Goal: Feedback & Contribution: Submit feedback/report problem

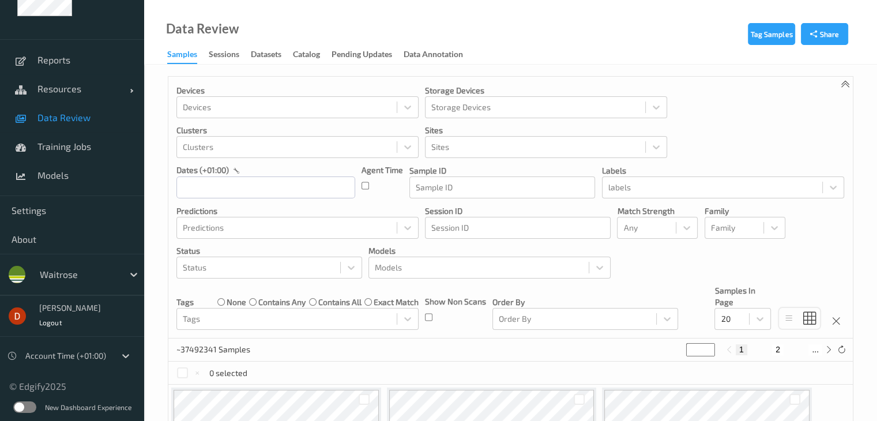
scroll to position [25, 0]
click at [20, 409] on label at bounding box center [24, 407] width 23 height 12
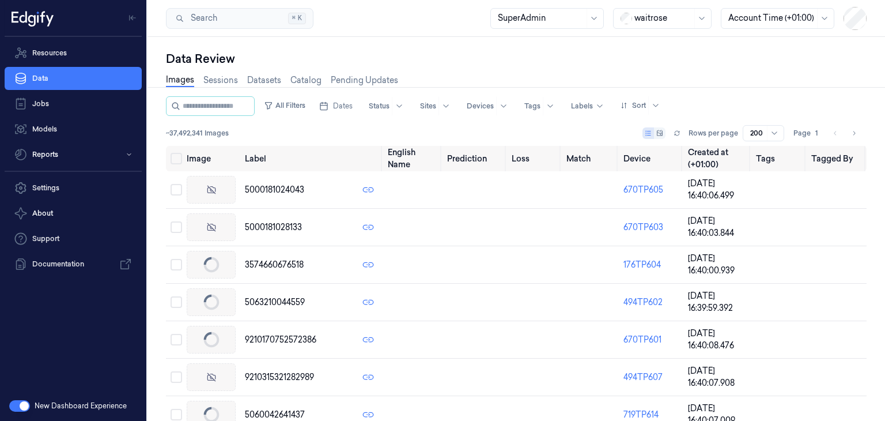
click at [657, 23] on div at bounding box center [664, 18] width 58 height 12
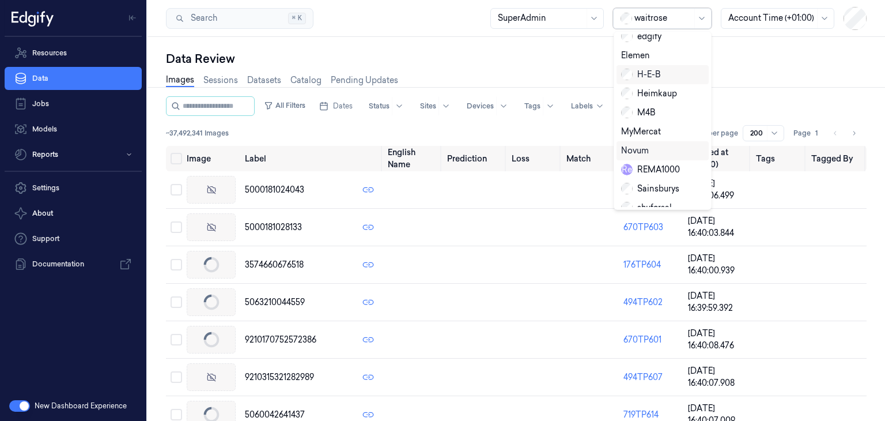
scroll to position [193, 0]
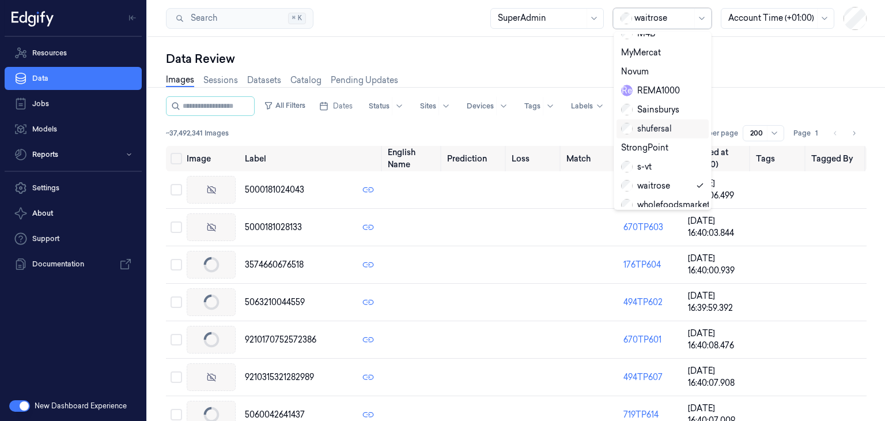
click at [660, 123] on div "shufersal" at bounding box center [646, 129] width 51 height 12
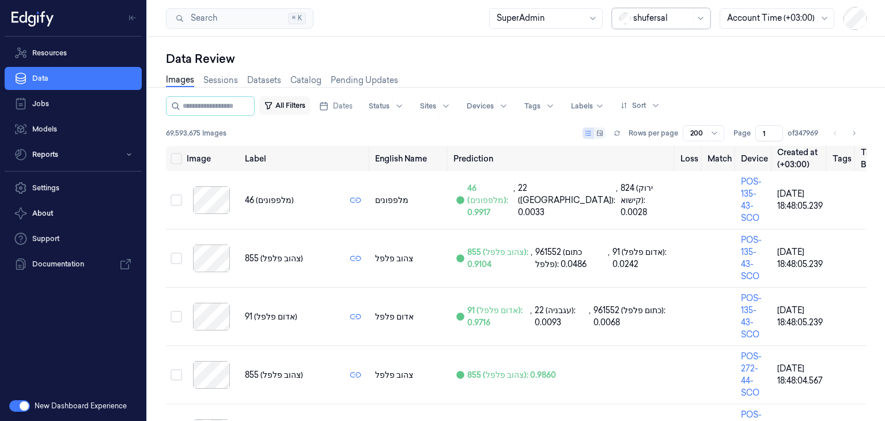
click at [304, 111] on button "All Filters" at bounding box center [284, 105] width 51 height 18
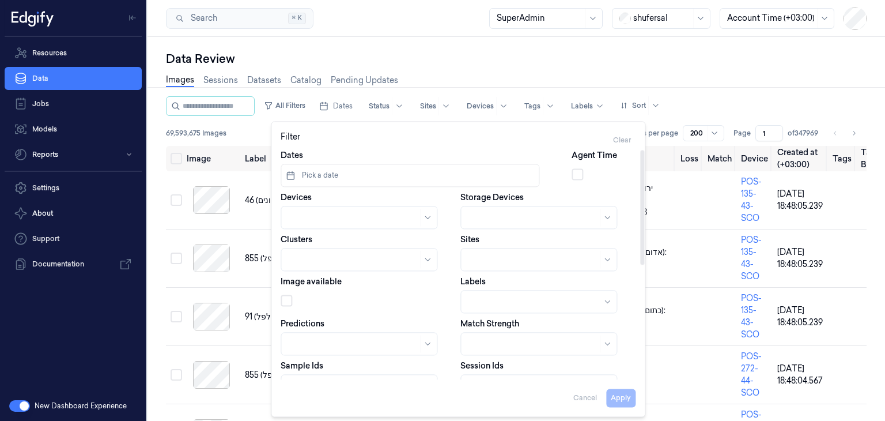
click at [416, 169] on button "Pick a date" at bounding box center [410, 175] width 259 height 23
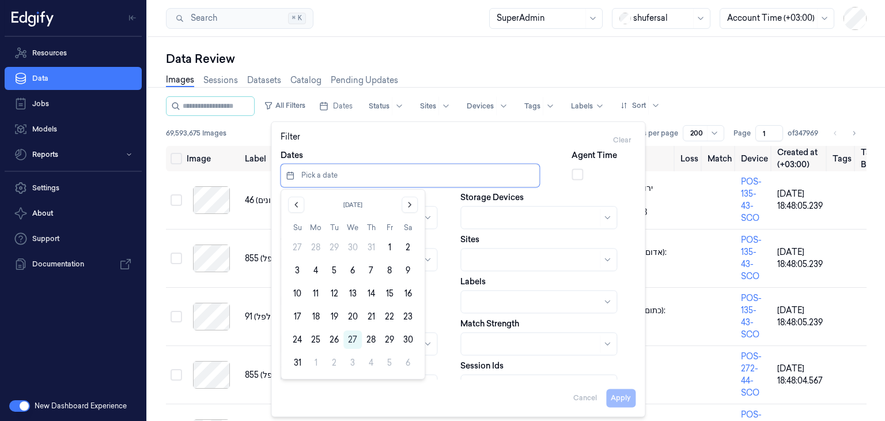
click at [285, 202] on div "[DATE] Su Mo Tu We Th Fr Sa 27 28 29 30 31 1 2 3 4 5 6 7 8 9 10 11 12 13 14 15 …" at bounding box center [353, 284] width 144 height 189
click at [292, 204] on icon "Go to the Previous Month" at bounding box center [296, 204] width 9 height 9
click at [411, 207] on icon "Go to the Next Month" at bounding box center [409, 204] width 9 height 9
click at [338, 247] on button "1" at bounding box center [334, 247] width 18 height 18
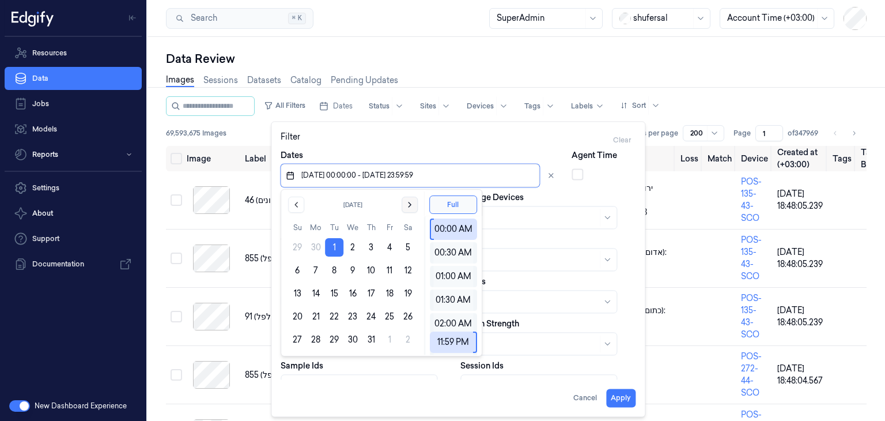
click at [410, 205] on icon "Go to the Next Month" at bounding box center [409, 204] width 9 height 9
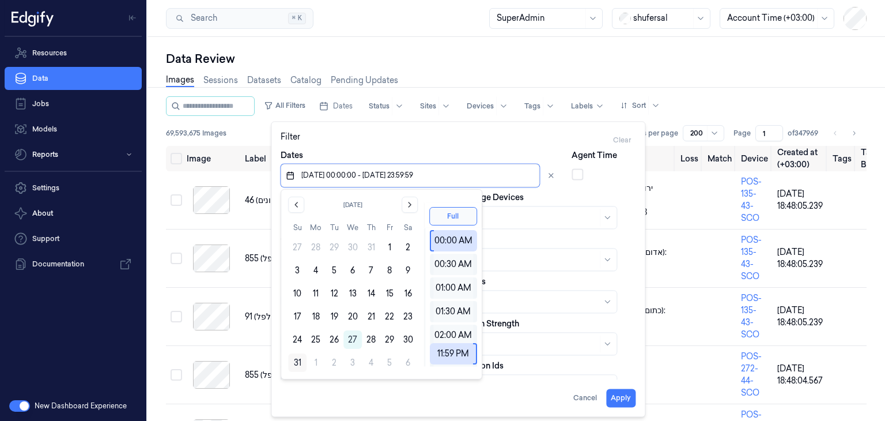
click at [300, 362] on button "31" at bounding box center [297, 362] width 18 height 18
type input "[DATE] 00:00:00 - [DATE] 23:59:59"
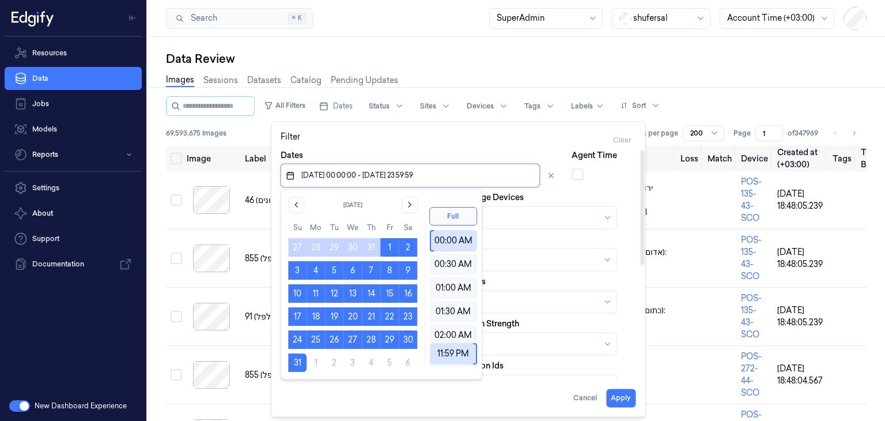
click at [553, 188] on div "Dates Agent Time Devices Storage Devices Clusters Sites Image available Labels …" at bounding box center [458, 377] width 355 height 457
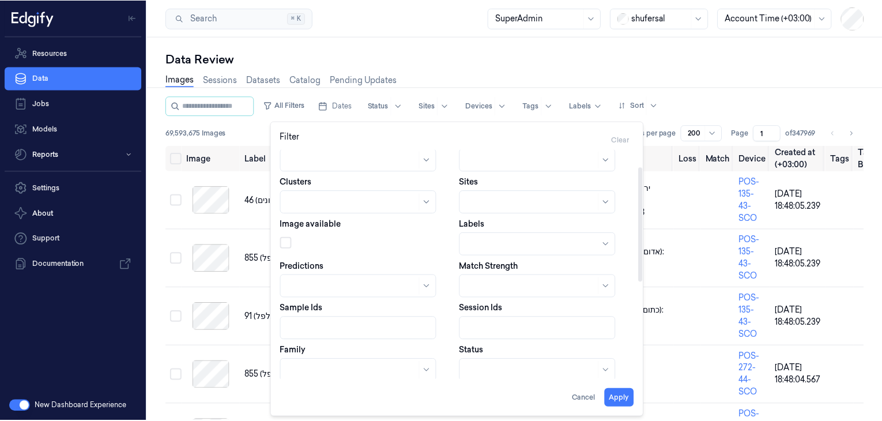
scroll to position [0, 0]
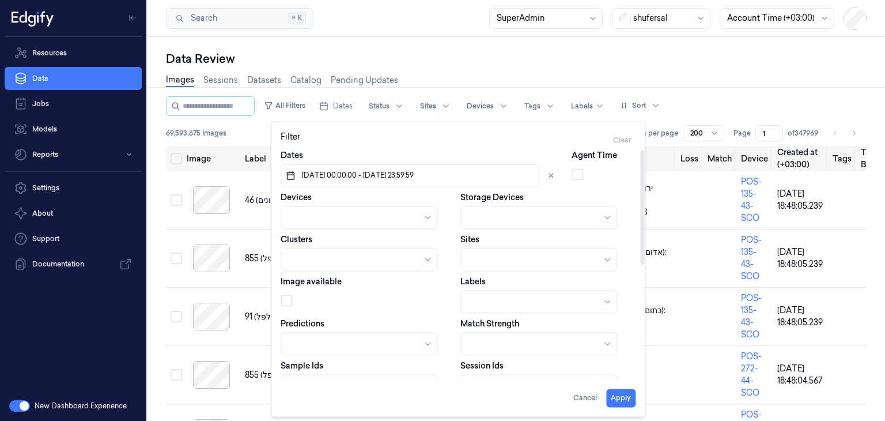
click at [358, 221] on div at bounding box center [353, 218] width 130 height 12
type input "0"
type input "290"
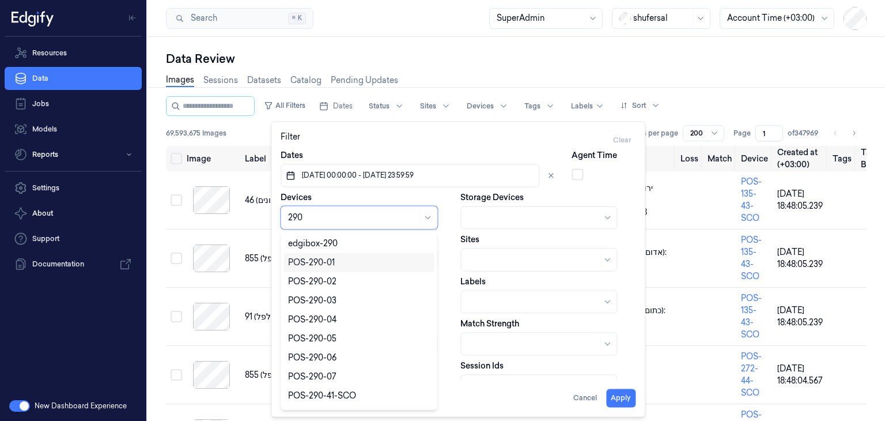
click at [333, 263] on div "POS-290-01" at bounding box center [311, 262] width 47 height 12
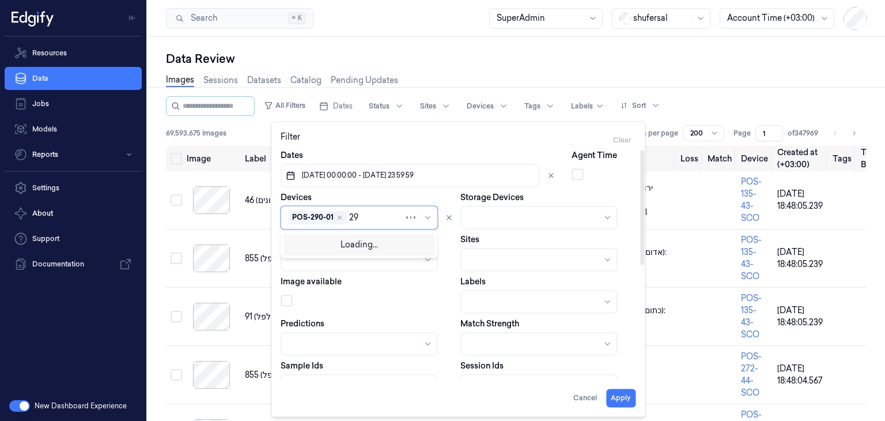
type input "290"
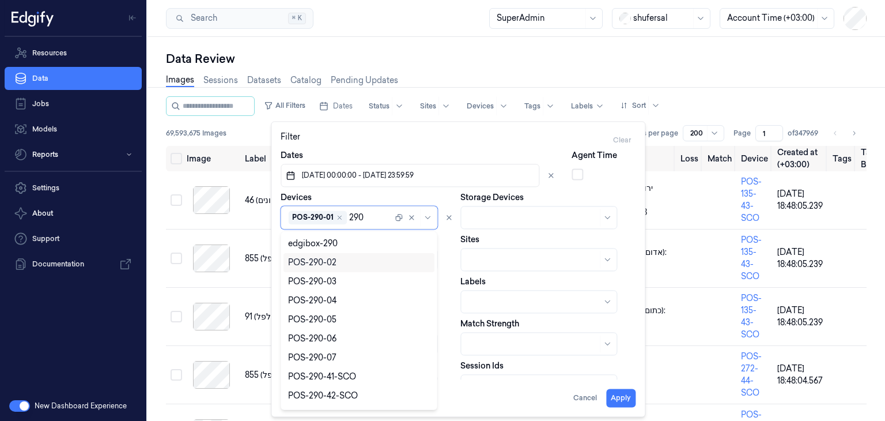
click at [338, 267] on div "POS-290-02" at bounding box center [359, 262] width 142 height 12
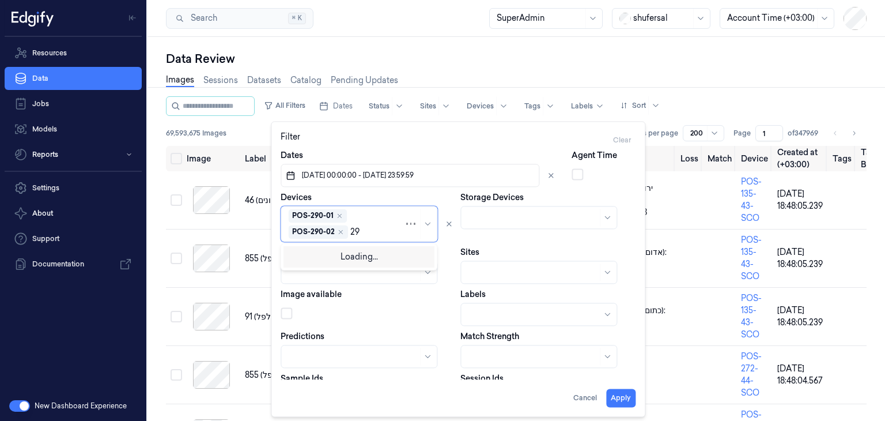
type input "290"
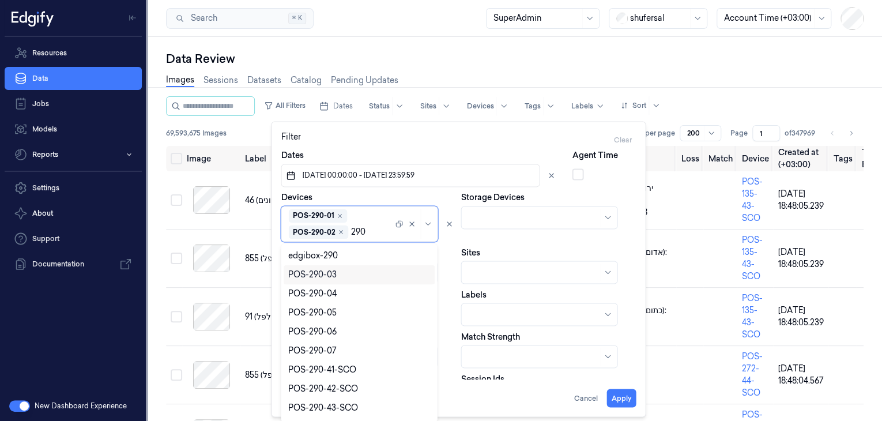
click at [325, 271] on div "POS-290-03" at bounding box center [312, 275] width 48 height 12
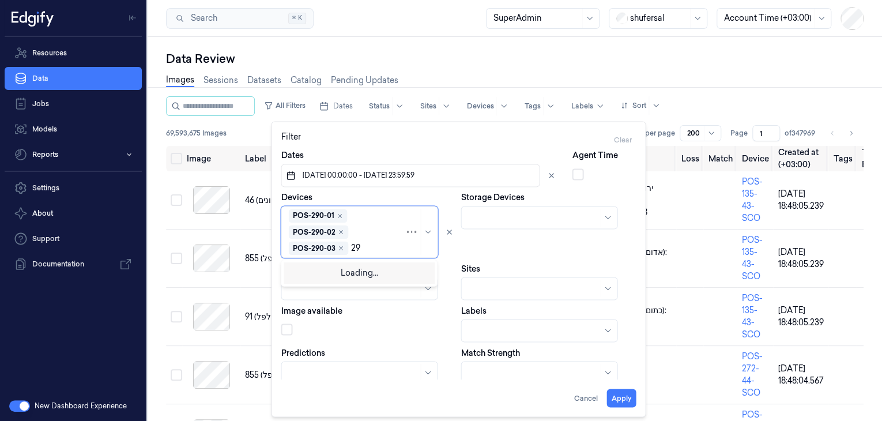
type input "290"
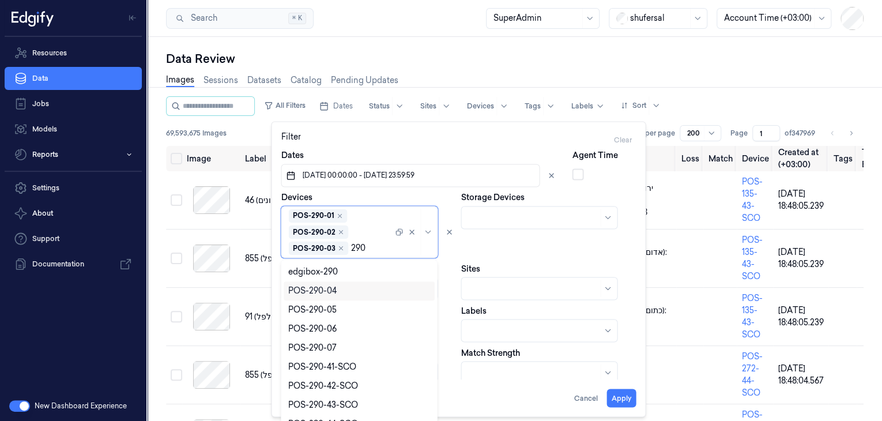
click at [327, 291] on div "POS-290-04" at bounding box center [312, 291] width 48 height 12
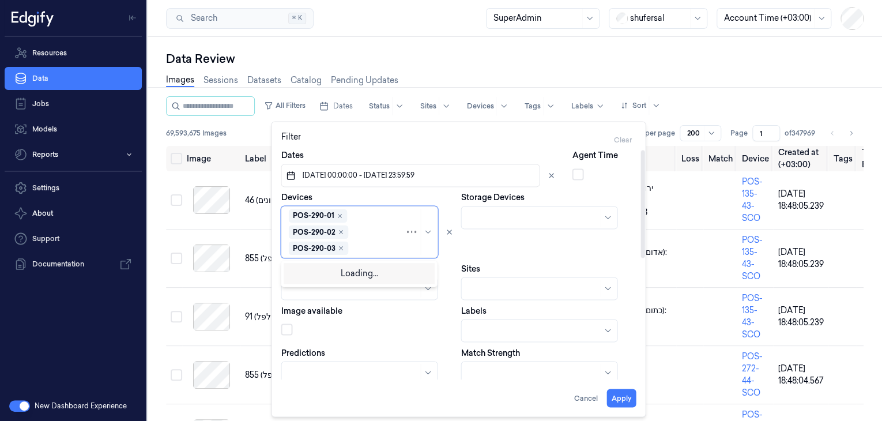
type input "290"
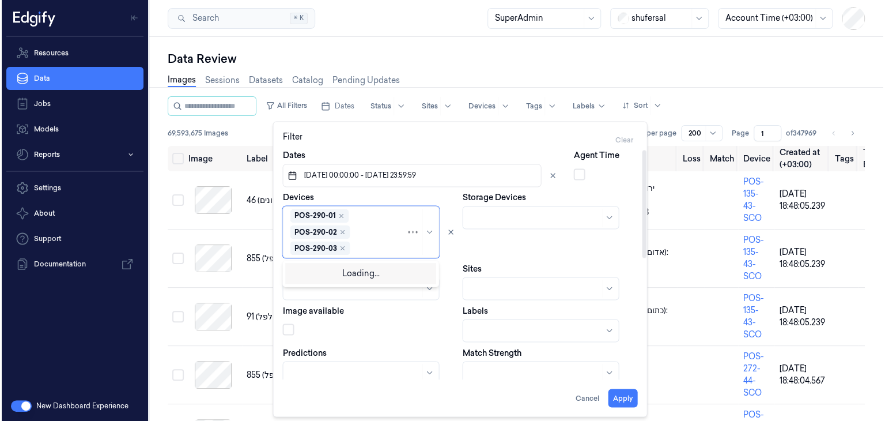
scroll to position [14, 0]
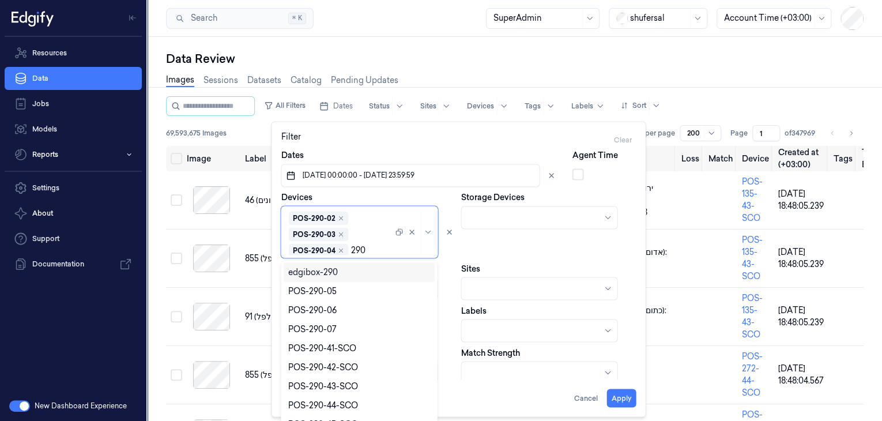
click at [327, 291] on div "POS-290-05" at bounding box center [312, 291] width 48 height 12
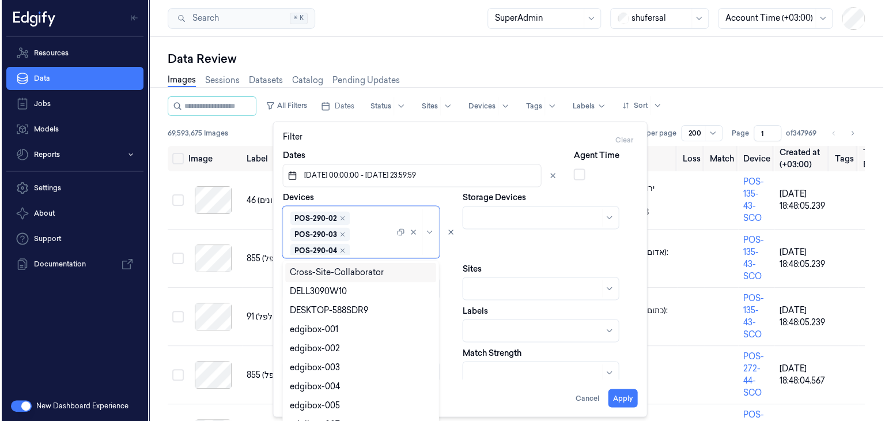
scroll to position [30, 0]
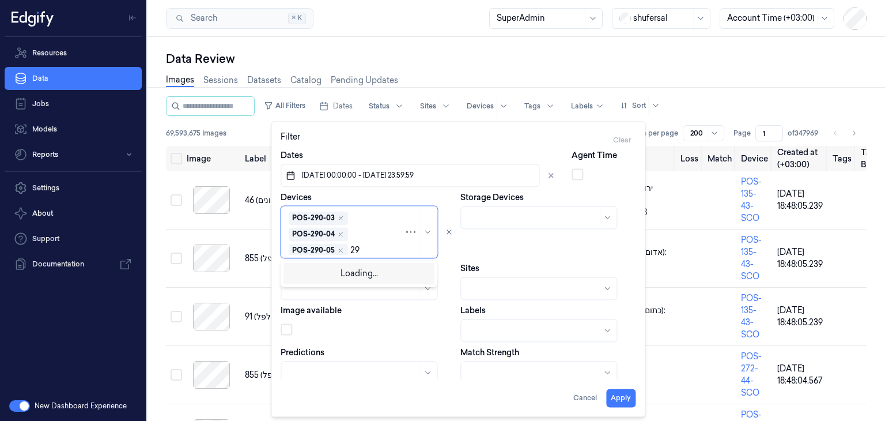
type input "290"
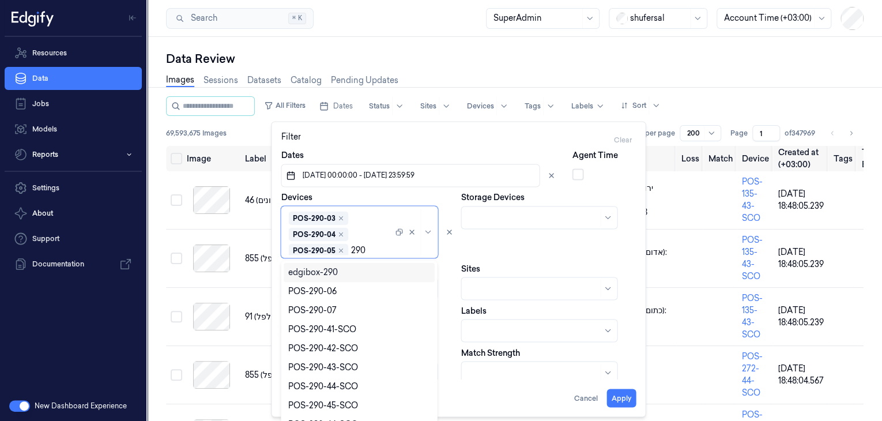
click at [327, 291] on div "POS-290-06" at bounding box center [312, 291] width 48 height 12
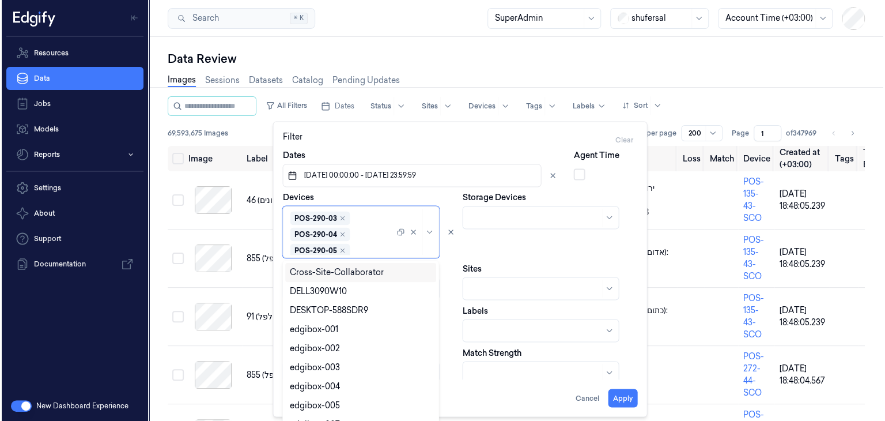
scroll to position [46, 0]
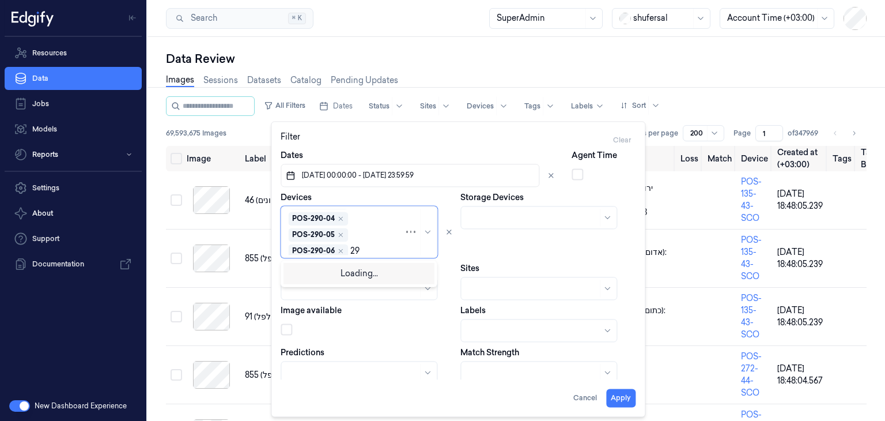
type input "290"
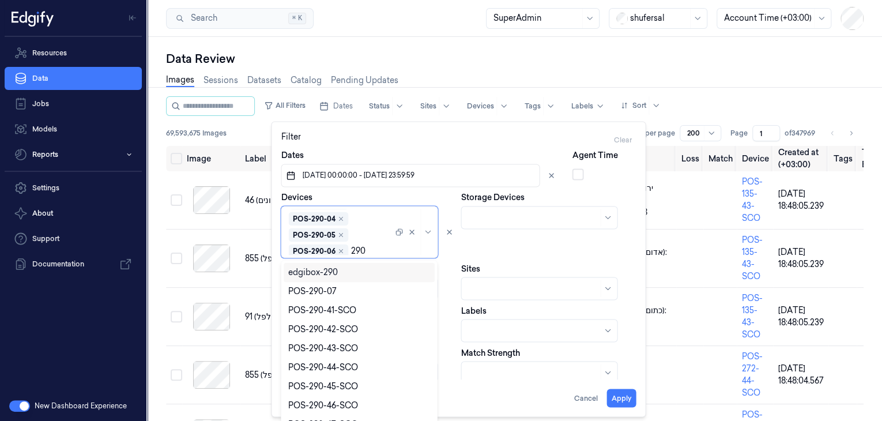
click at [327, 291] on div "POS-290-07" at bounding box center [312, 291] width 48 height 12
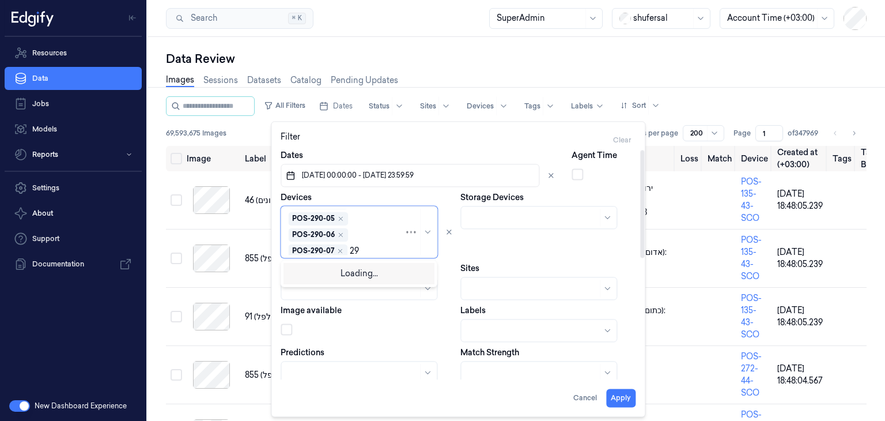
scroll to position [0, 0]
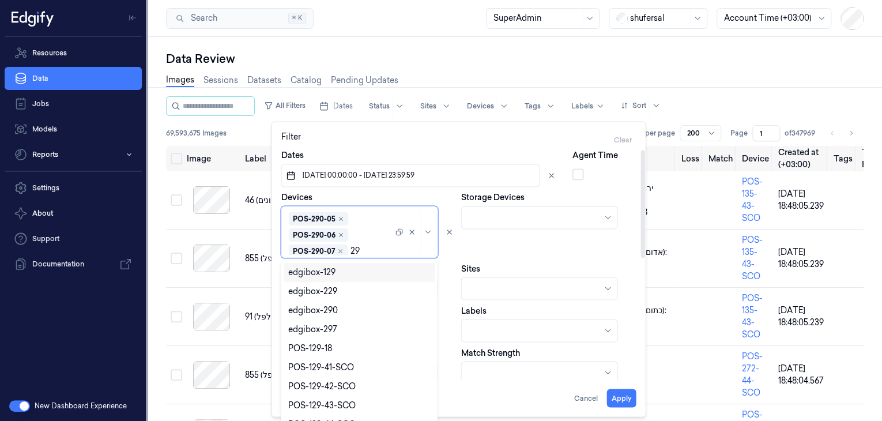
type input "2"
click at [470, 239] on div "Storage Devices" at bounding box center [547, 224] width 175 height 66
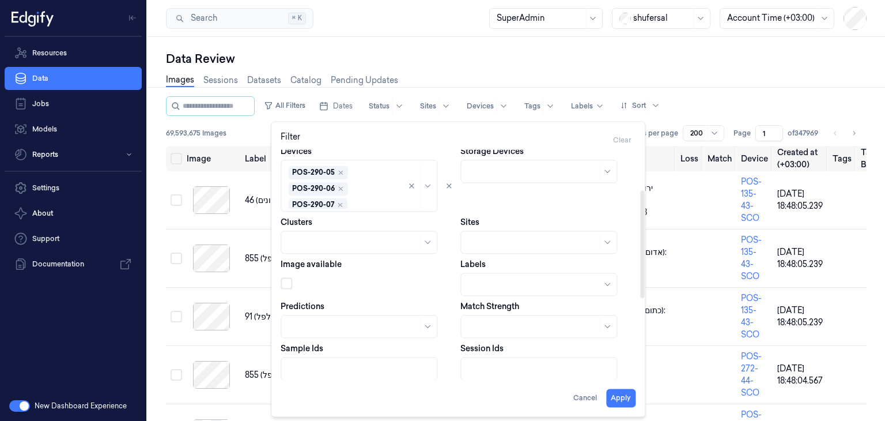
scroll to position [115, 0]
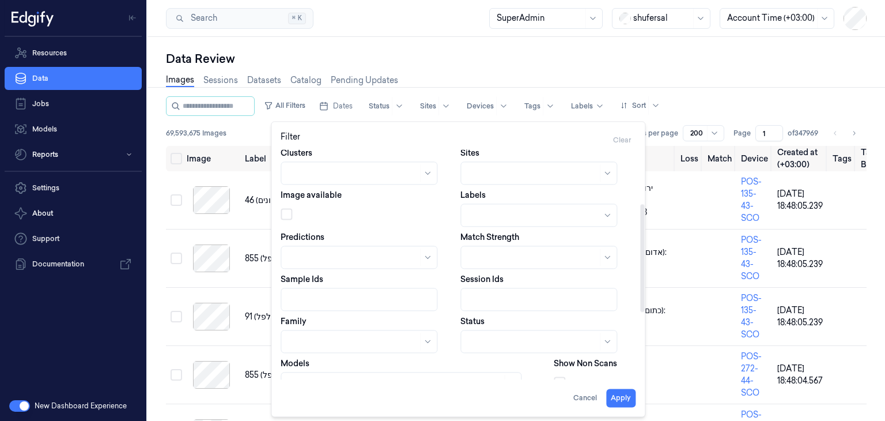
click at [491, 169] on div at bounding box center [533, 173] width 130 height 12
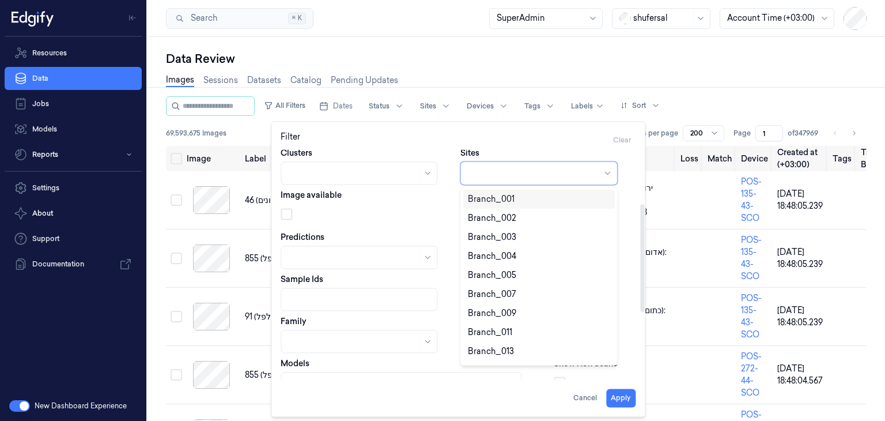
click at [501, 152] on div "Sites 10 results available. Use Up and Down to choose options, press Enter to s…" at bounding box center [547, 165] width 175 height 37
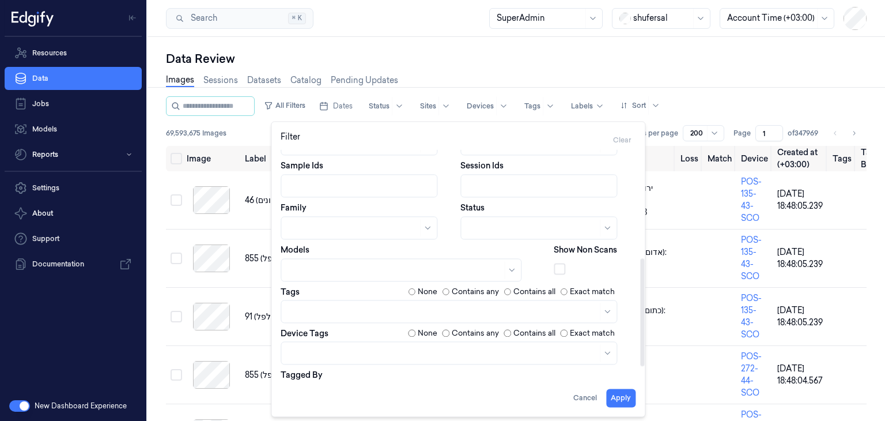
scroll to position [231, 0]
click at [518, 225] on div at bounding box center [533, 226] width 130 height 12
type input "mis"
click at [477, 248] on div "Mistake" at bounding box center [483, 252] width 31 height 12
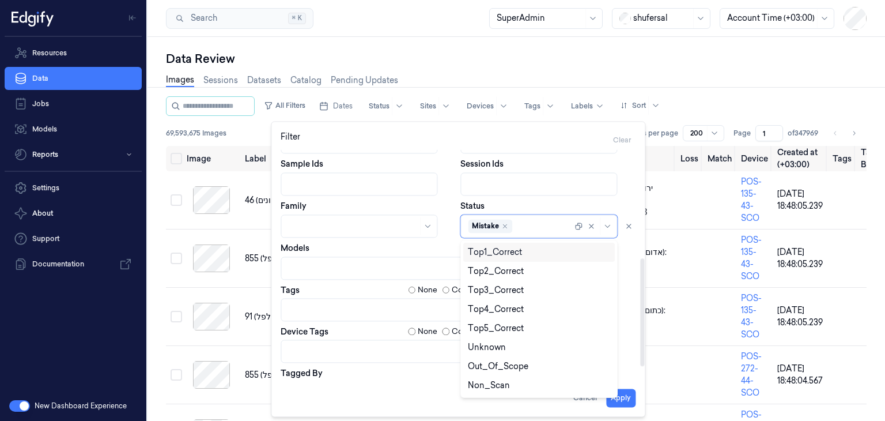
click at [439, 243] on div "Models" at bounding box center [413, 260] width 264 height 37
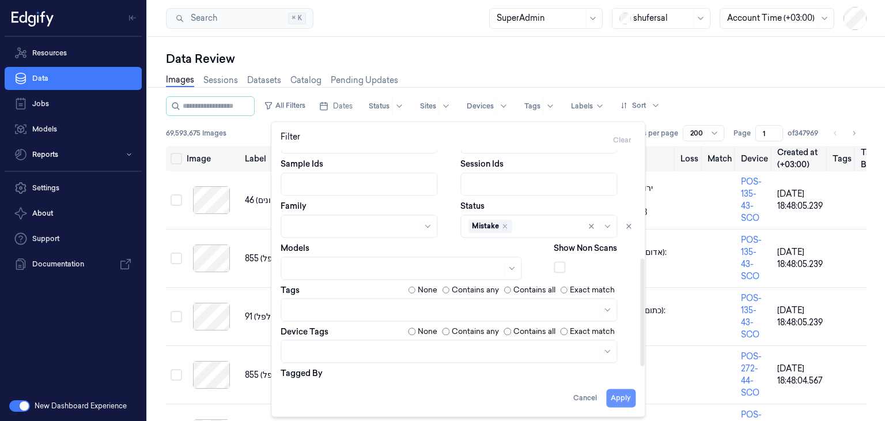
click at [616, 394] on button "Apply" at bounding box center [620, 397] width 29 height 18
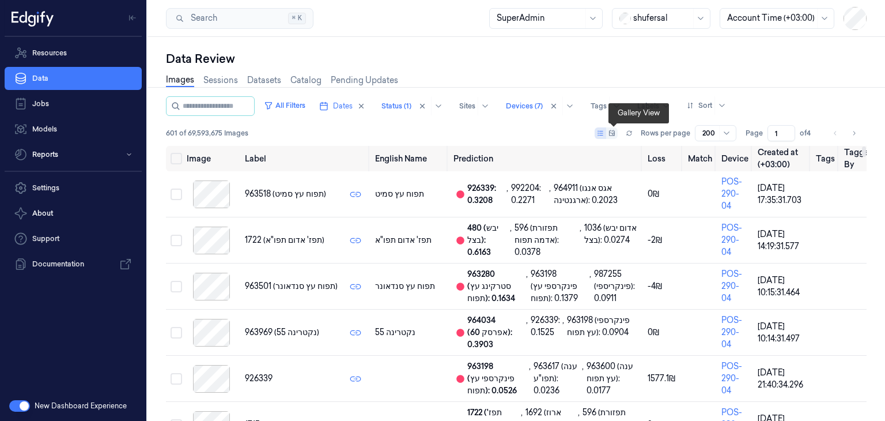
click at [615, 132] on icon at bounding box center [612, 133] width 6 height 6
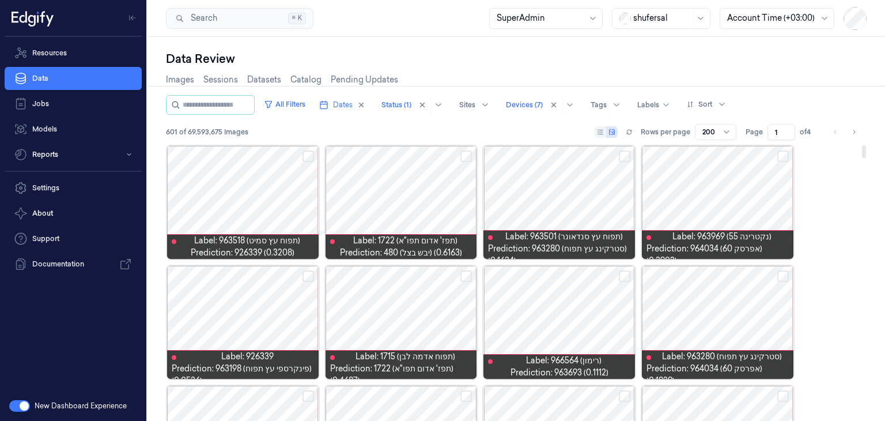
click at [739, 325] on div at bounding box center [718, 322] width 152 height 113
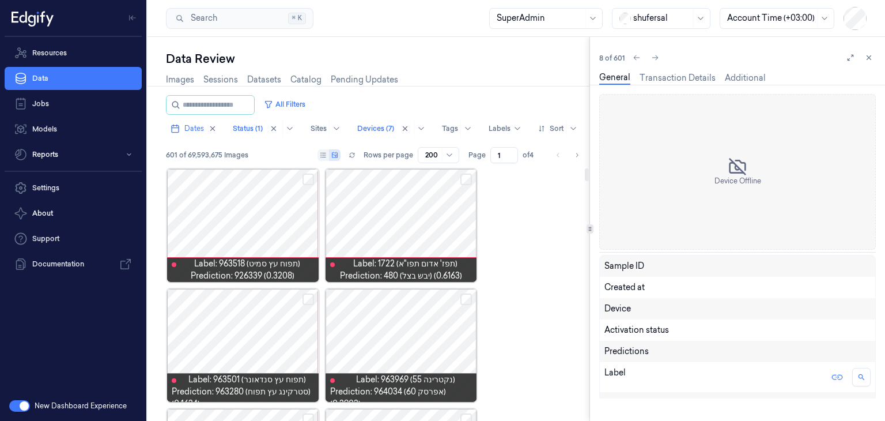
scroll to position [39, 0]
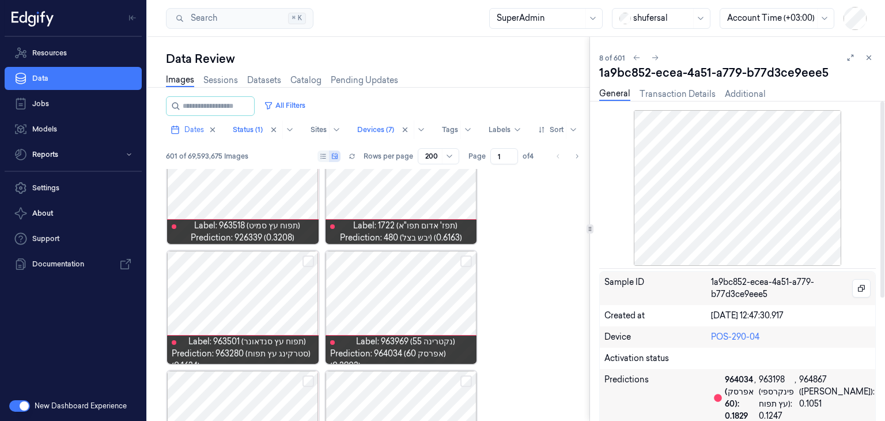
click at [868, 58] on icon at bounding box center [869, 58] width 4 height 4
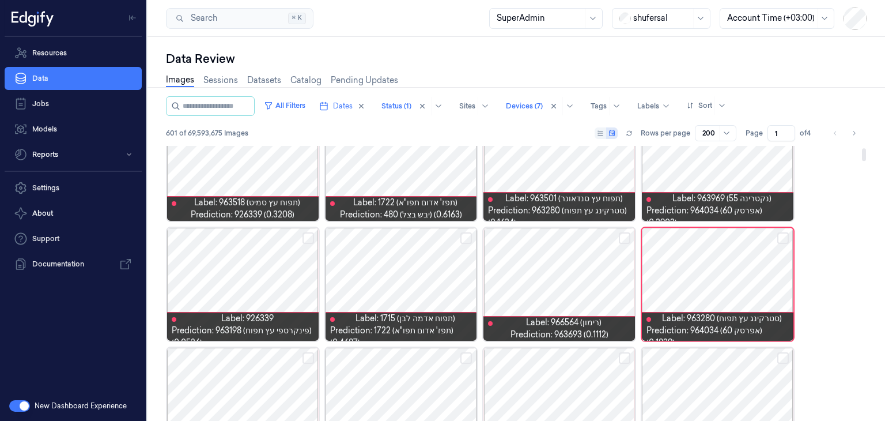
click at [781, 236] on button "Select row" at bounding box center [783, 238] width 12 height 12
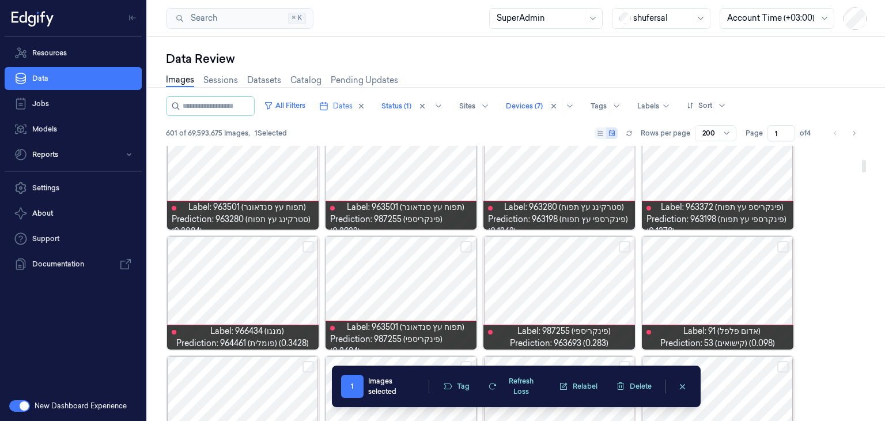
scroll to position [328, 0]
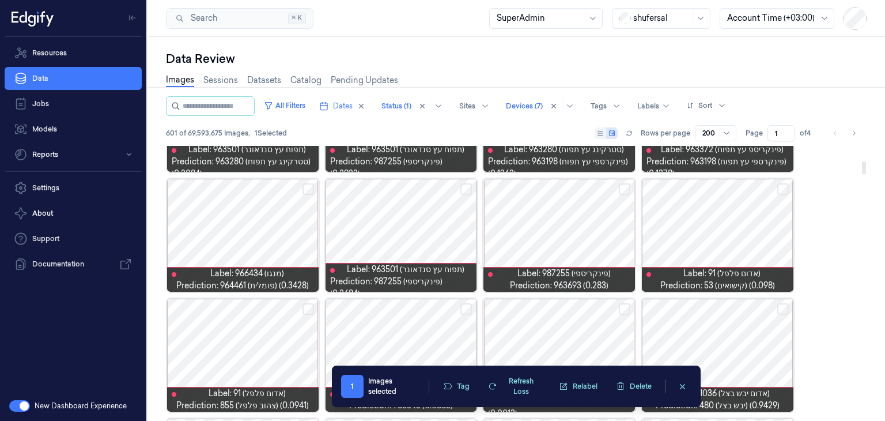
click at [779, 190] on button "Select row" at bounding box center [783, 189] width 12 height 12
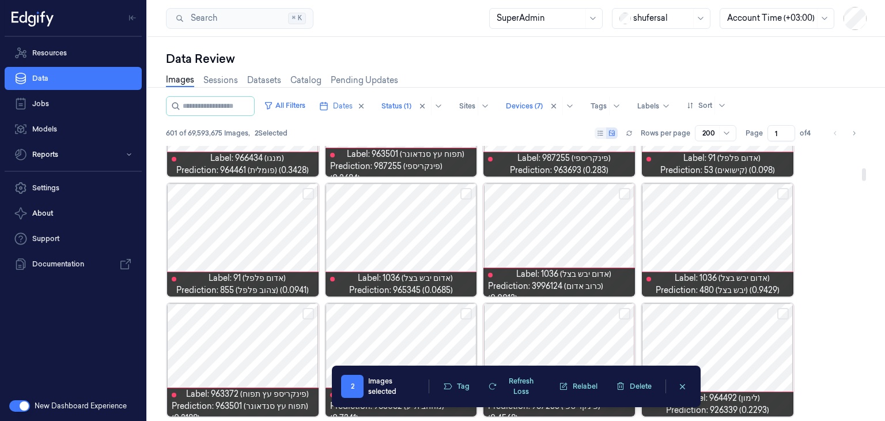
scroll to position [501, 0]
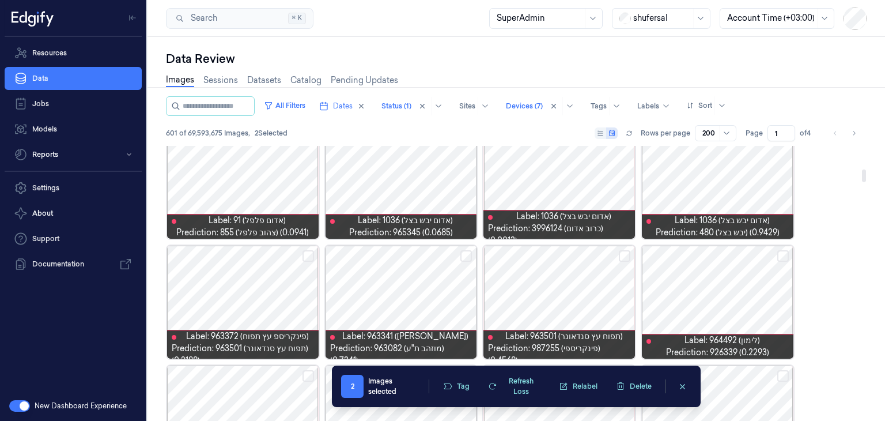
click at [784, 256] on button "Select row" at bounding box center [783, 256] width 12 height 12
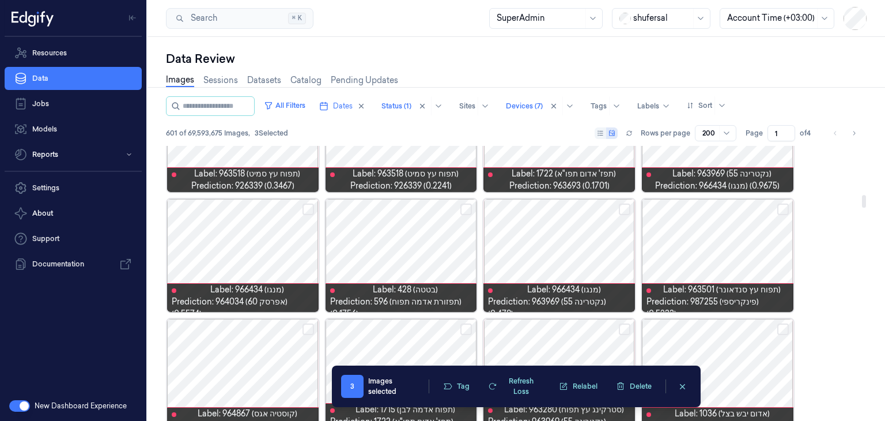
scroll to position [1077, 0]
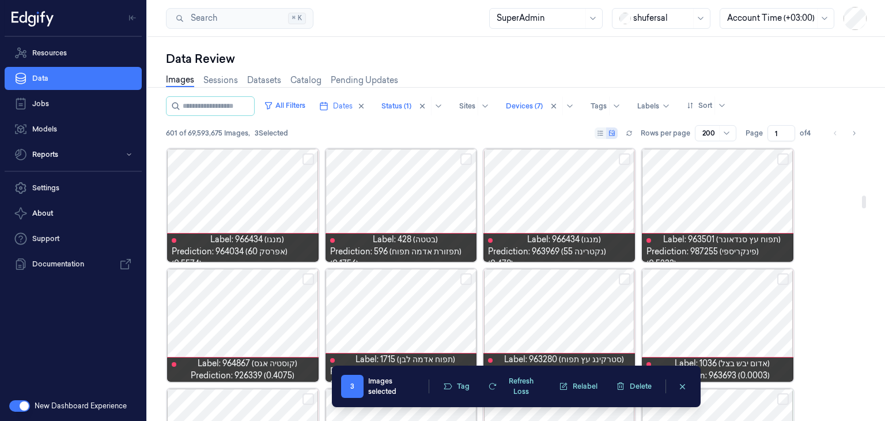
click at [466, 158] on button "Select row" at bounding box center [466, 159] width 12 height 12
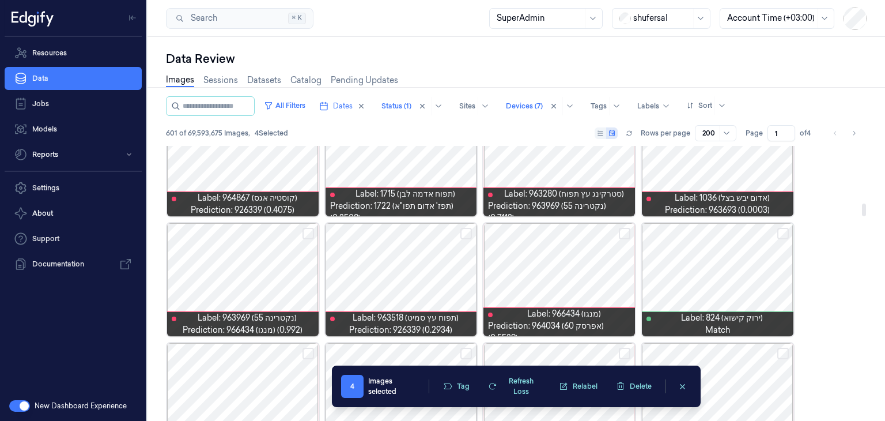
scroll to position [1250, 0]
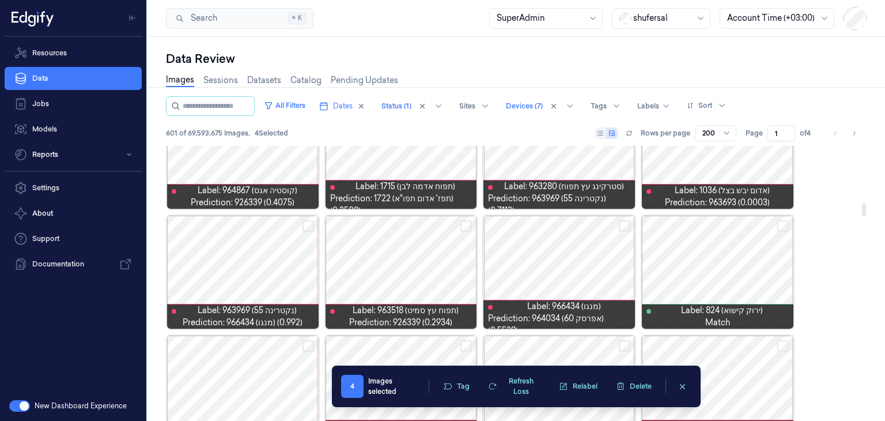
click at [466, 228] on button "Select row" at bounding box center [466, 226] width 12 height 12
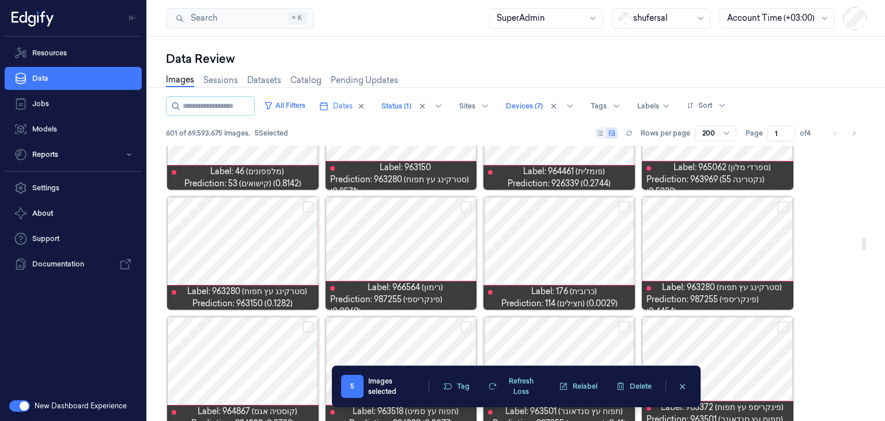
scroll to position [1999, 0]
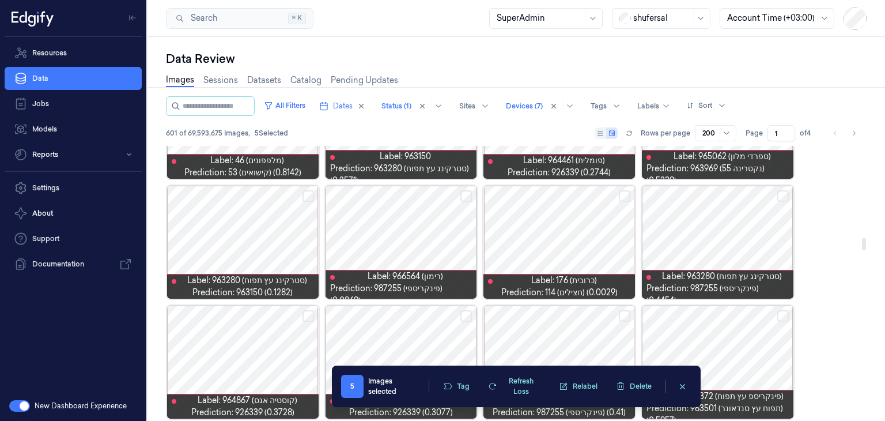
click at [625, 196] on button "Select row" at bounding box center [625, 196] width 12 height 12
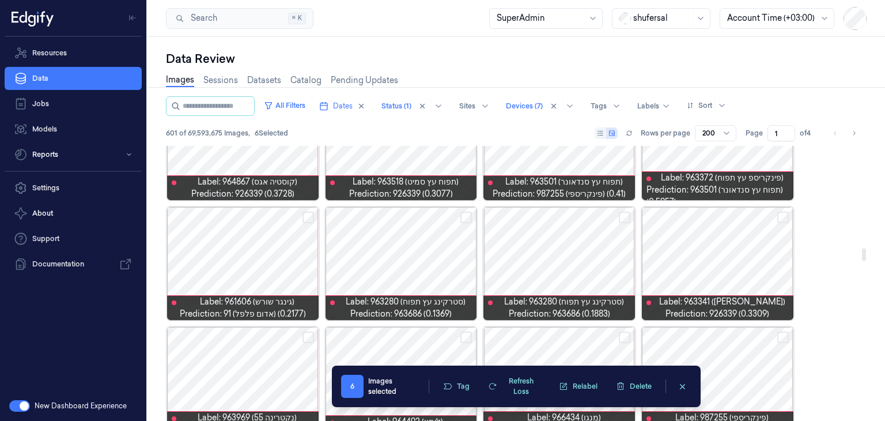
scroll to position [2230, 0]
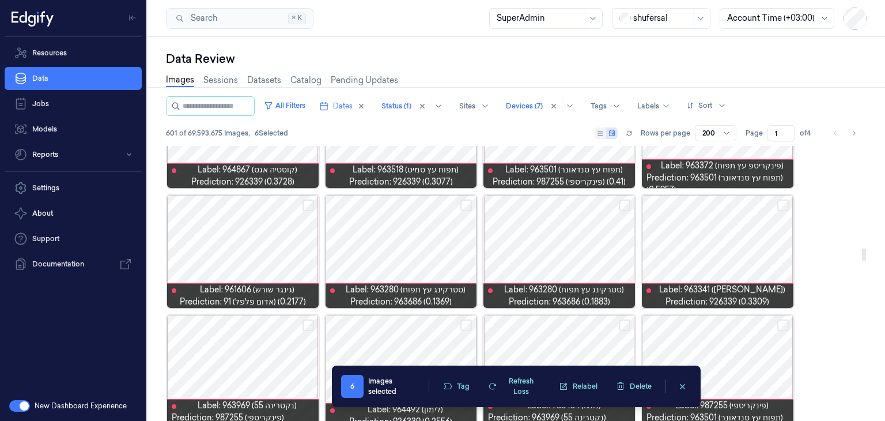
click at [305, 205] on button "Select row" at bounding box center [309, 205] width 12 height 12
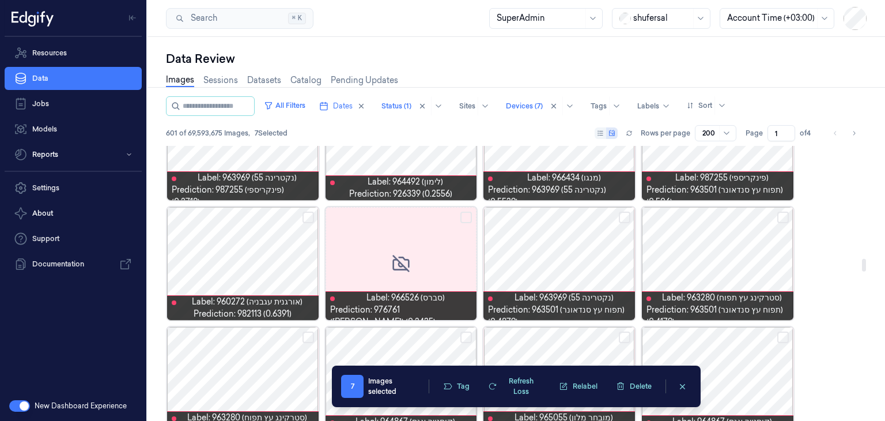
scroll to position [2460, 0]
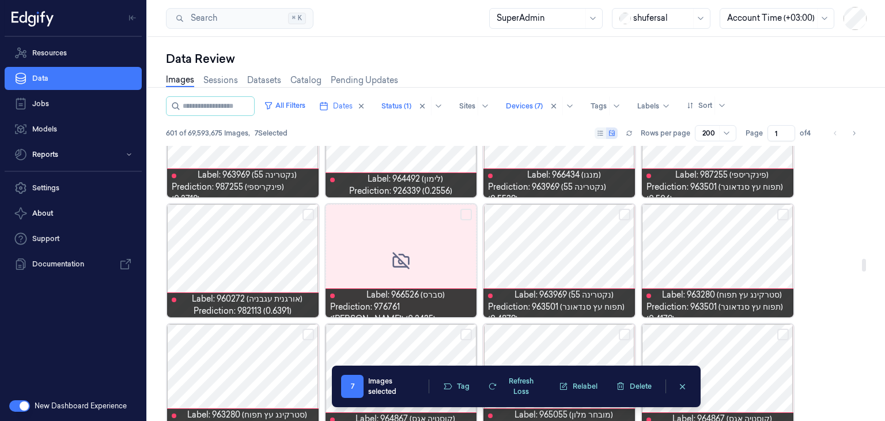
click at [468, 217] on button "Select row" at bounding box center [466, 215] width 12 height 12
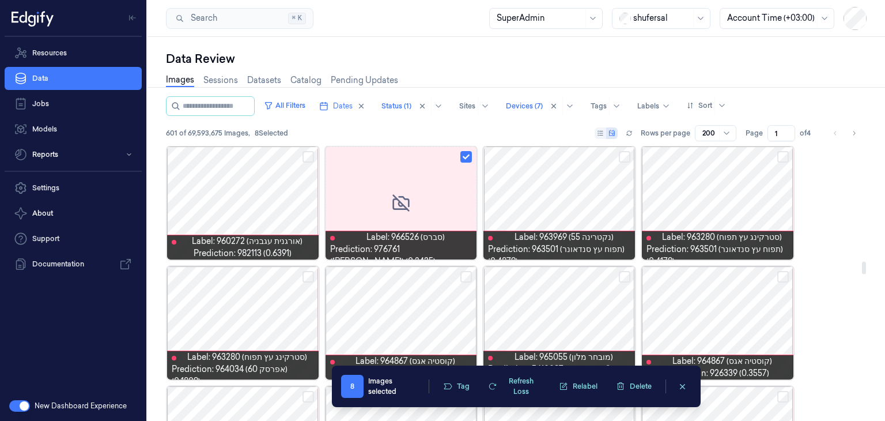
click at [620, 275] on button "Select row" at bounding box center [625, 277] width 12 height 12
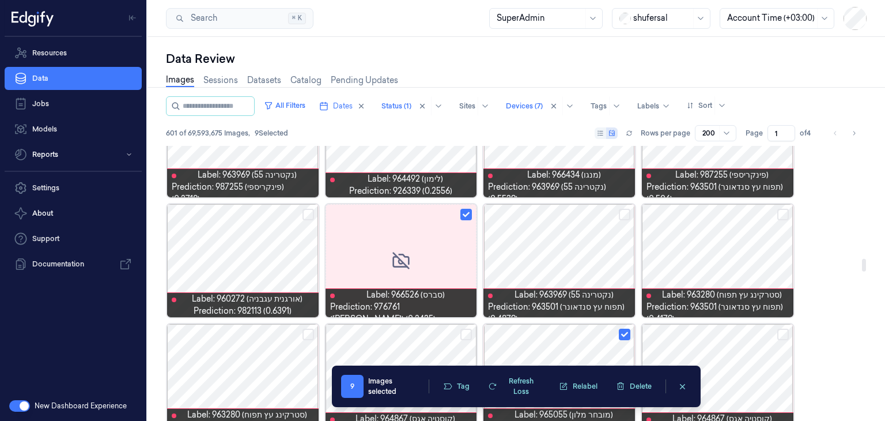
click at [627, 212] on button "Select row" at bounding box center [625, 215] width 12 height 12
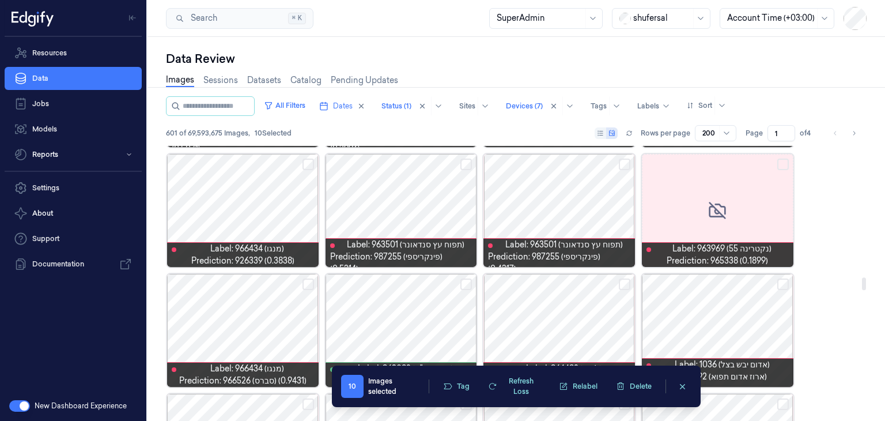
scroll to position [2864, 0]
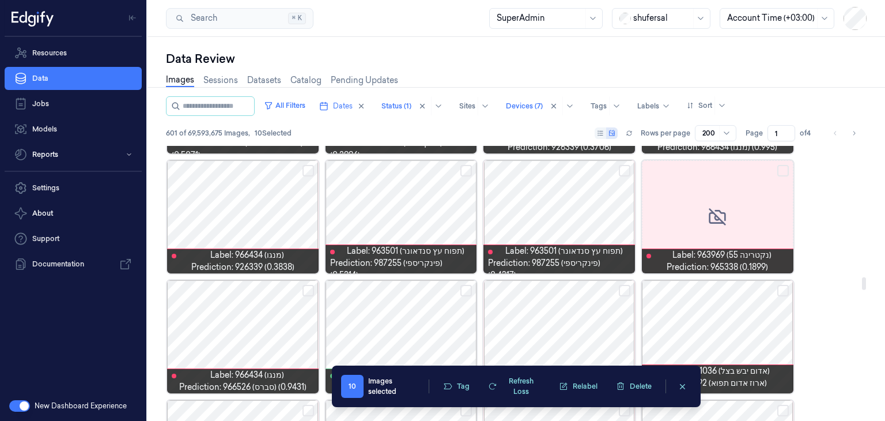
click at [784, 168] on button "Select row" at bounding box center [783, 171] width 12 height 12
click at [307, 171] on button "Select row" at bounding box center [309, 171] width 12 height 12
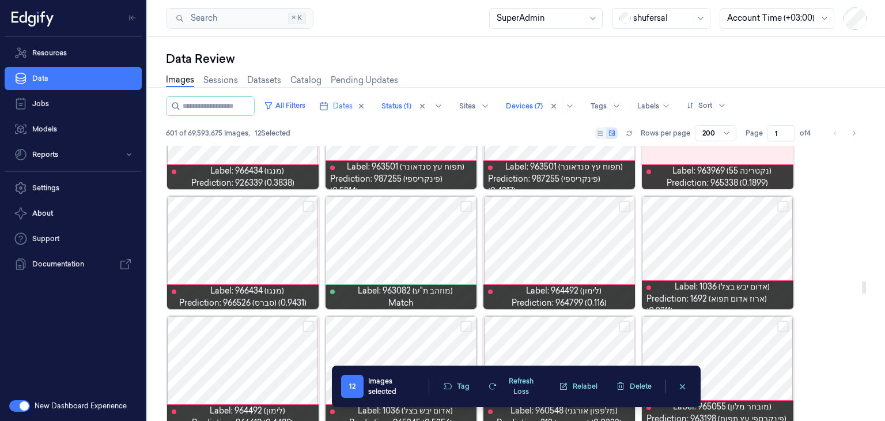
scroll to position [2979, 0]
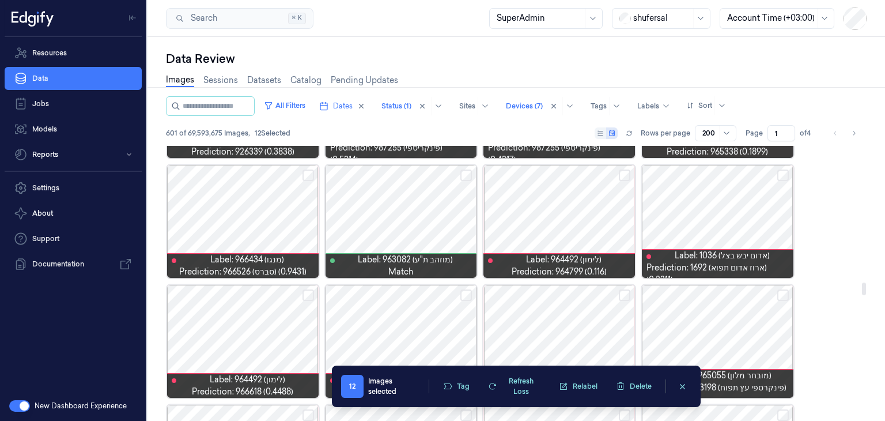
click at [312, 177] on button "Select row" at bounding box center [309, 175] width 12 height 12
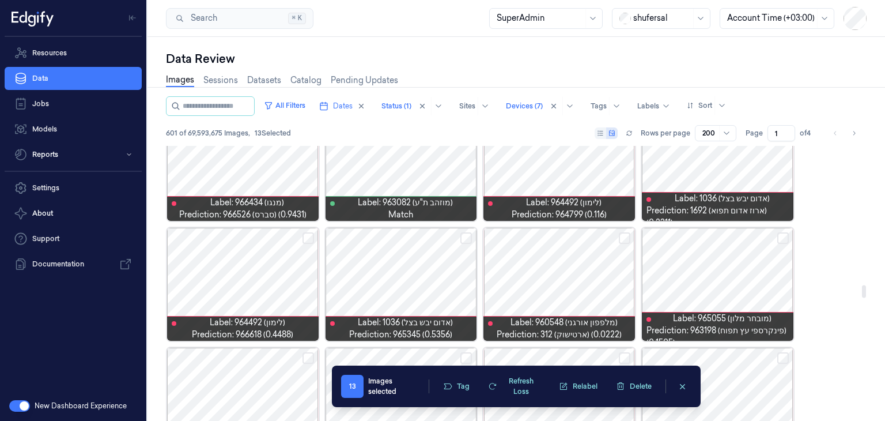
scroll to position [3037, 0]
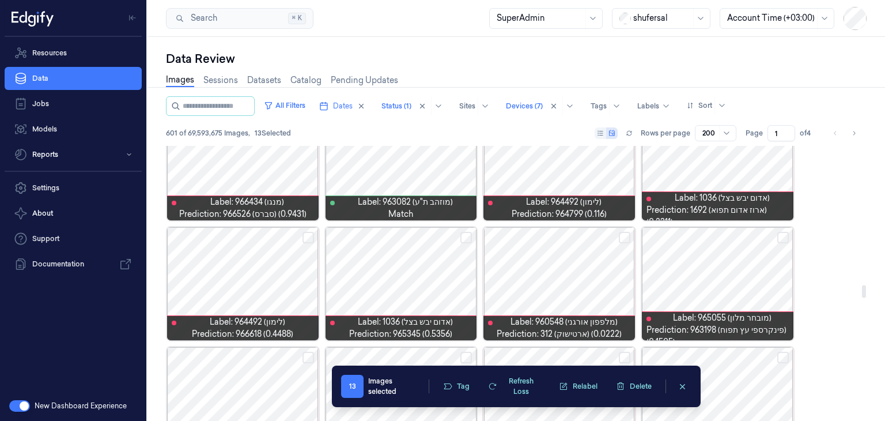
click at [782, 238] on button "Select row" at bounding box center [783, 238] width 12 height 12
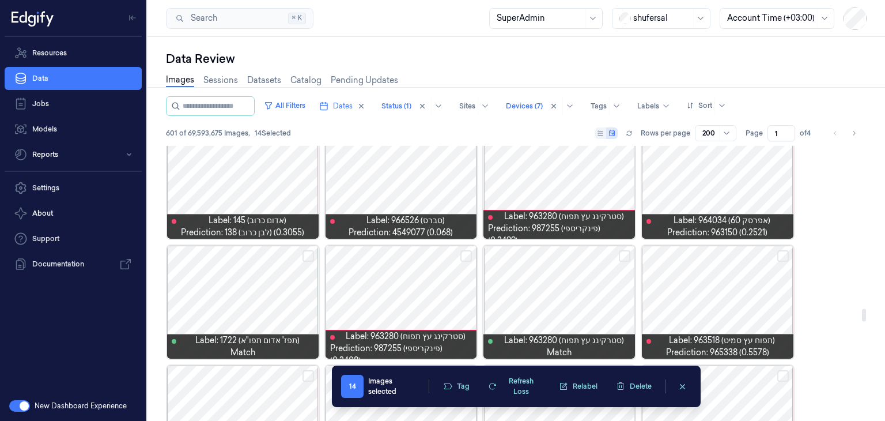
scroll to position [3555, 0]
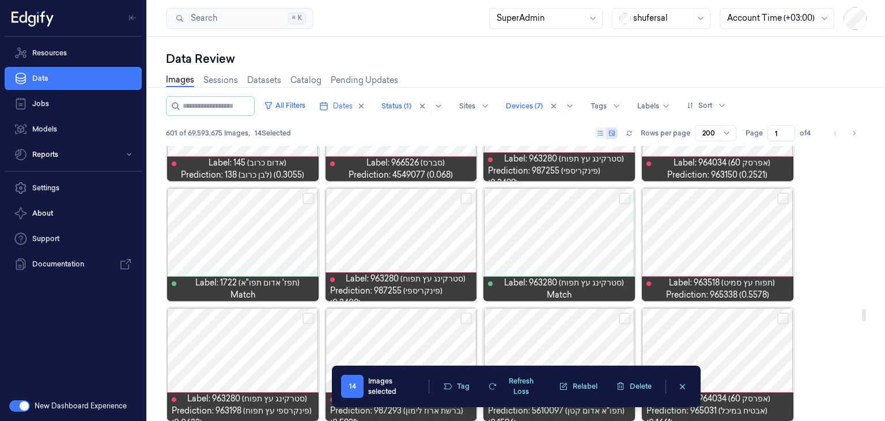
click at [622, 198] on button "Select row" at bounding box center [625, 198] width 12 height 12
click at [781, 197] on button "Select row" at bounding box center [783, 198] width 12 height 12
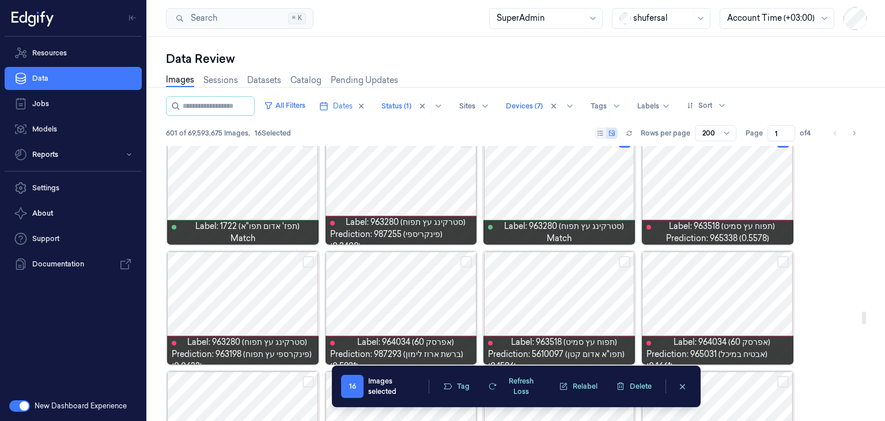
scroll to position [3613, 0]
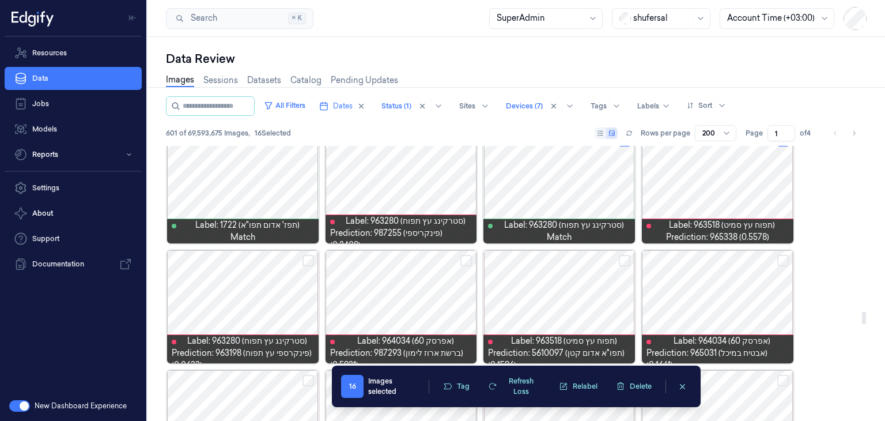
click at [303, 256] on button "Select row" at bounding box center [309, 261] width 12 height 12
click at [461, 261] on button "Select row" at bounding box center [466, 261] width 12 height 12
click at [622, 262] on button "Select row" at bounding box center [625, 261] width 12 height 12
click at [786, 256] on button "Select row" at bounding box center [783, 261] width 12 height 12
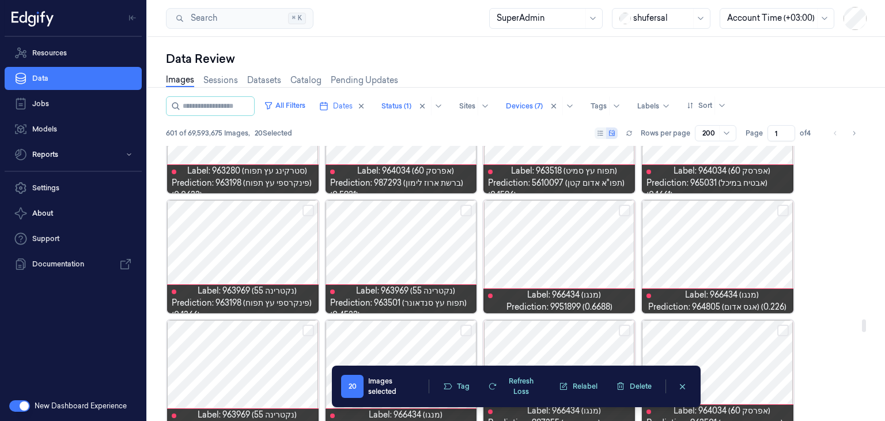
scroll to position [3786, 0]
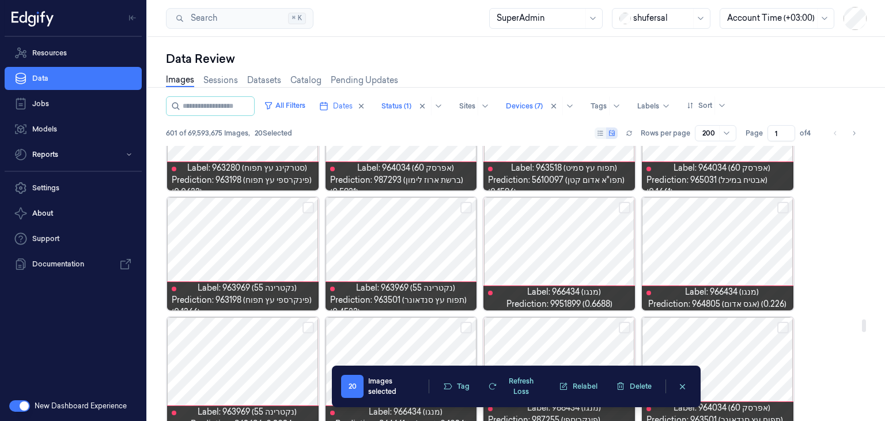
click at [626, 205] on button "Select row" at bounding box center [625, 208] width 12 height 12
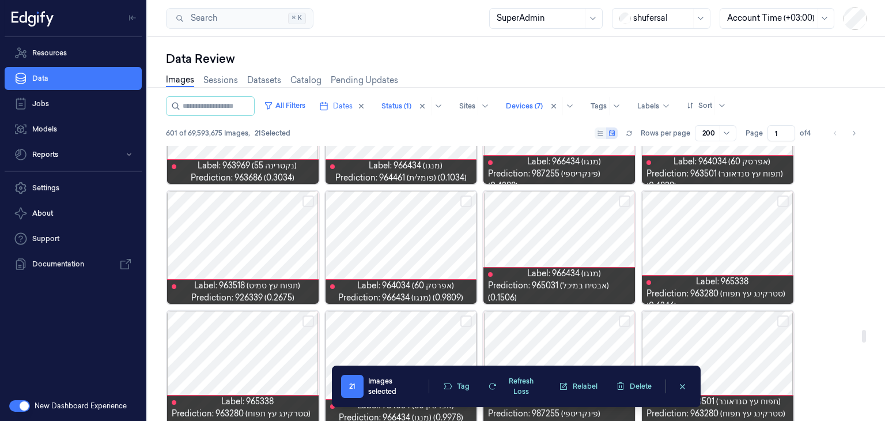
scroll to position [4074, 0]
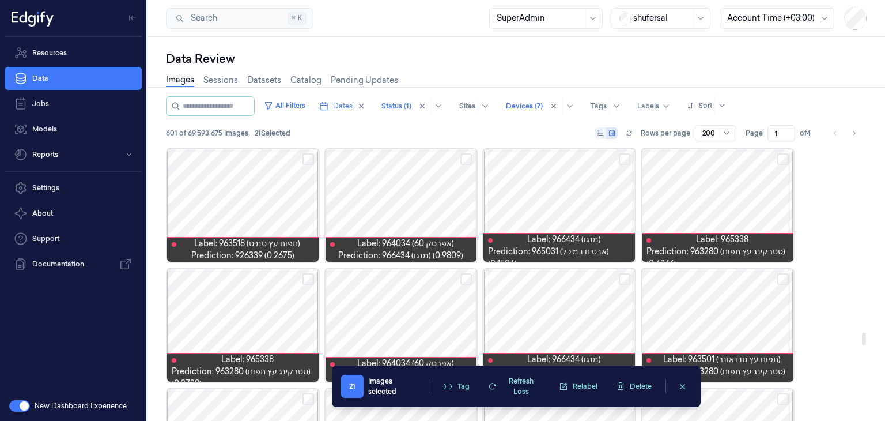
click at [311, 162] on button "Select row" at bounding box center [309, 159] width 12 height 12
click at [619, 158] on button "Select row" at bounding box center [625, 159] width 12 height 12
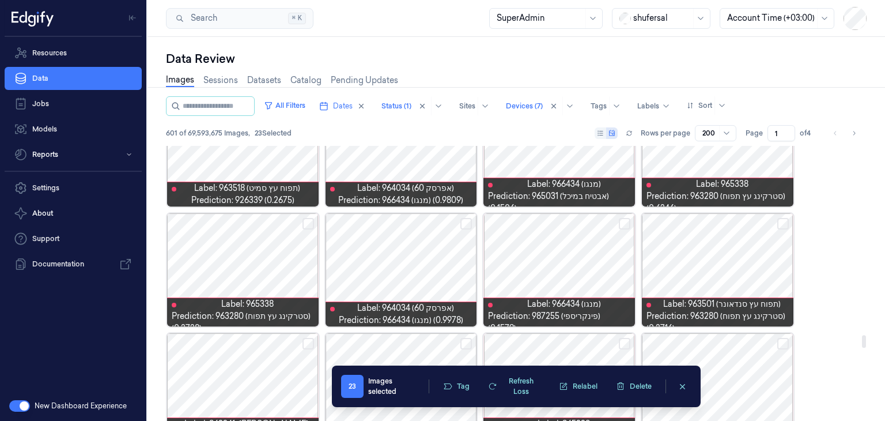
scroll to position [4132, 0]
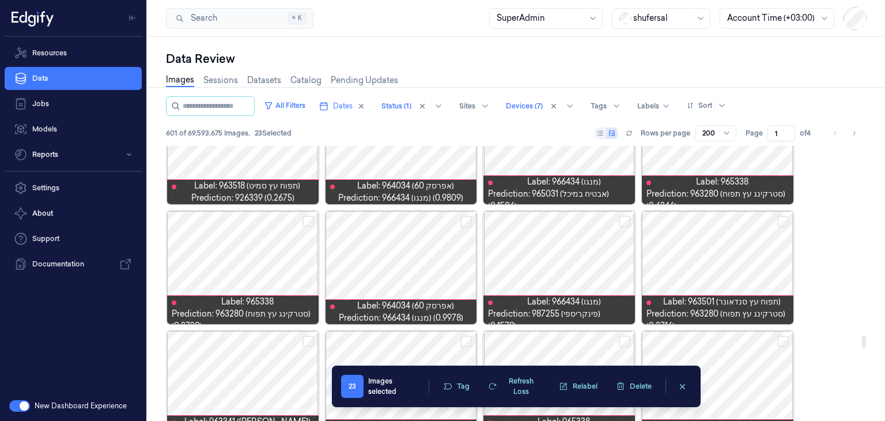
click at [622, 219] on button "Select row" at bounding box center [625, 222] width 12 height 12
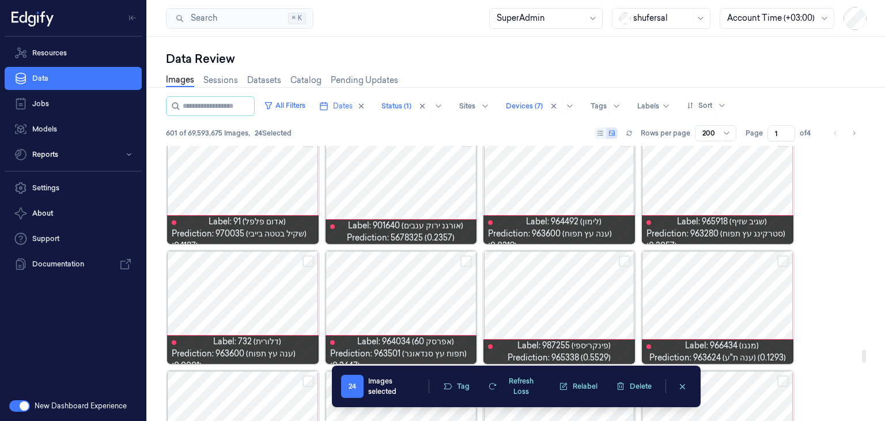
scroll to position [4477, 0]
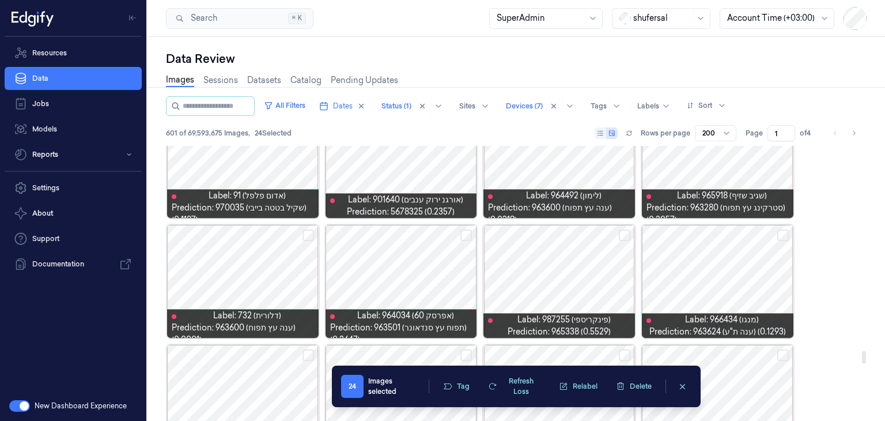
click at [776, 234] on div at bounding box center [718, 281] width 152 height 113
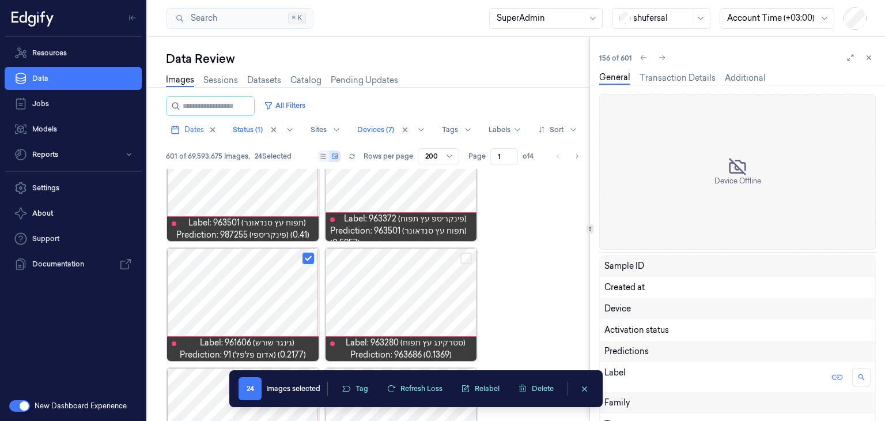
scroll to position [6633, 0]
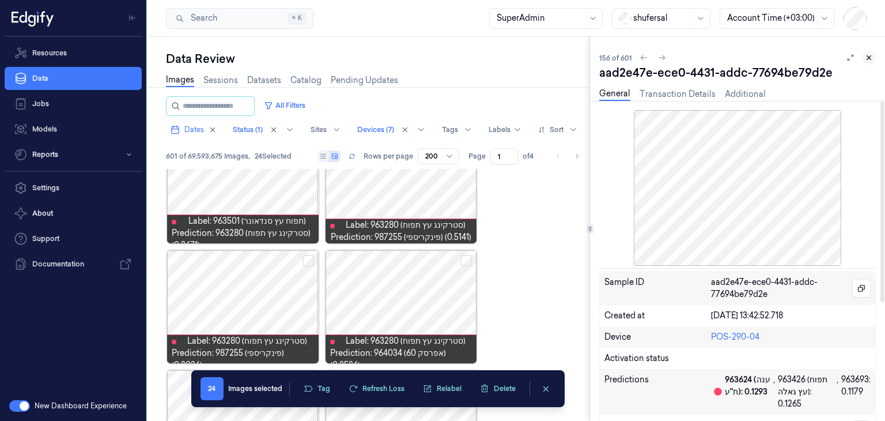
click at [866, 60] on icon at bounding box center [869, 58] width 8 height 8
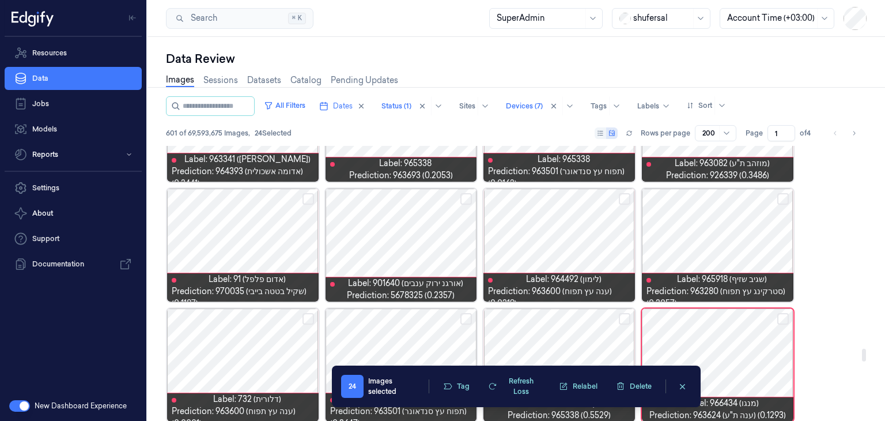
scroll to position [4429, 0]
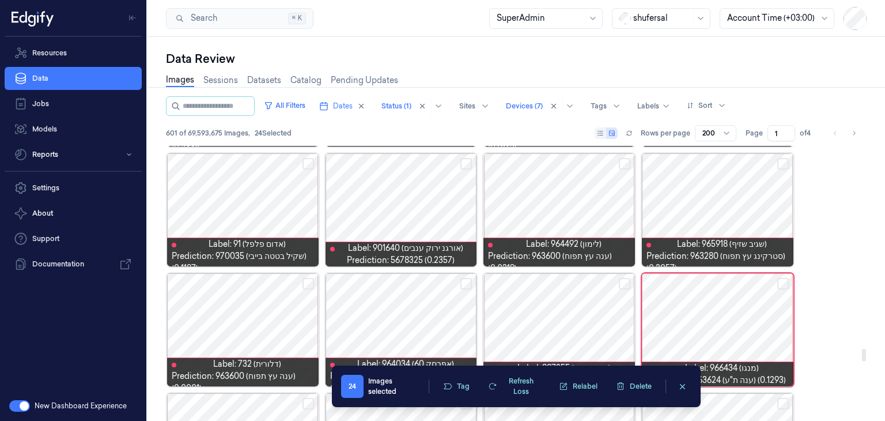
click at [780, 284] on button "Select row" at bounding box center [783, 284] width 12 height 12
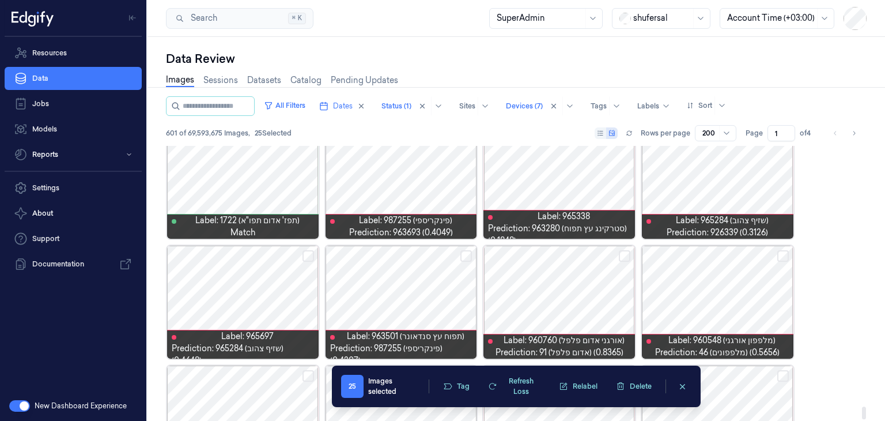
scroll to position [5723, 0]
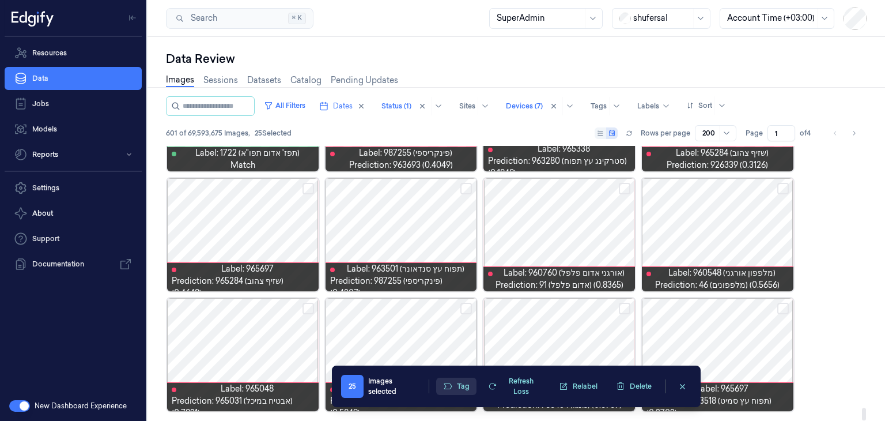
click at [463, 383] on button "Tag" at bounding box center [456, 385] width 40 height 17
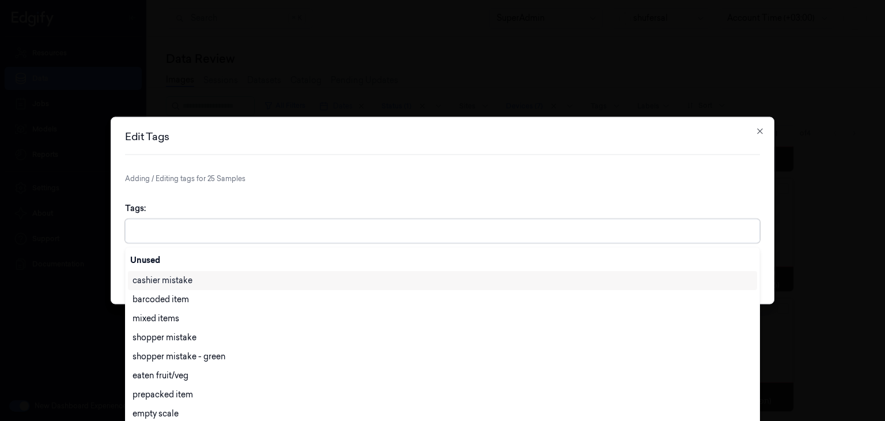
click at [390, 221] on div at bounding box center [444, 231] width 622 height 23
click at [197, 301] on div "other" at bounding box center [443, 301] width 620 height 12
click at [523, 170] on div "Edit Tags Adding / Editing tags for 25 Samples Tags: option other, selected. 28…" at bounding box center [443, 210] width 664 height 187
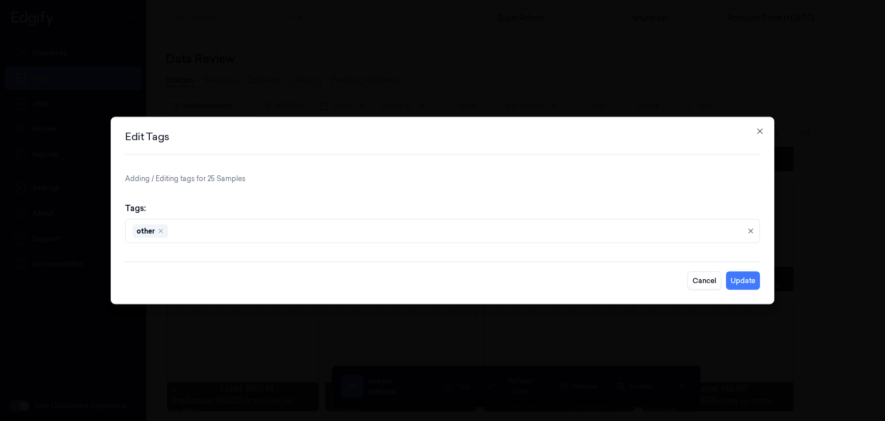
scroll to position [0, 0]
click at [747, 280] on button "Update" at bounding box center [743, 280] width 34 height 18
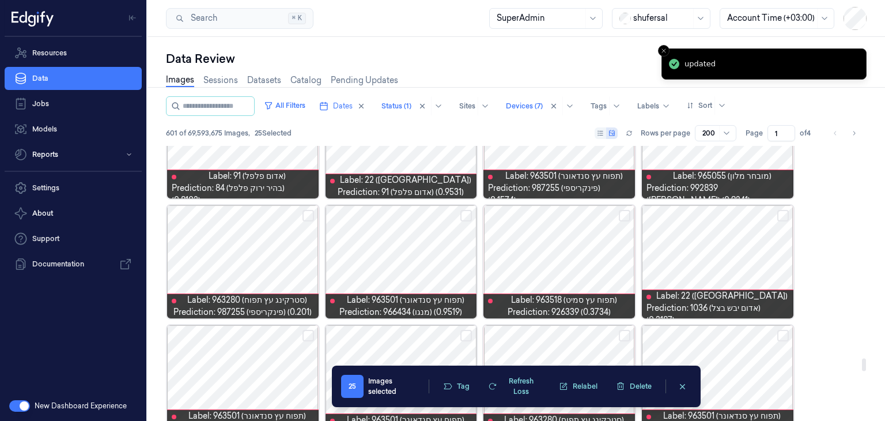
scroll to position [4595, 0]
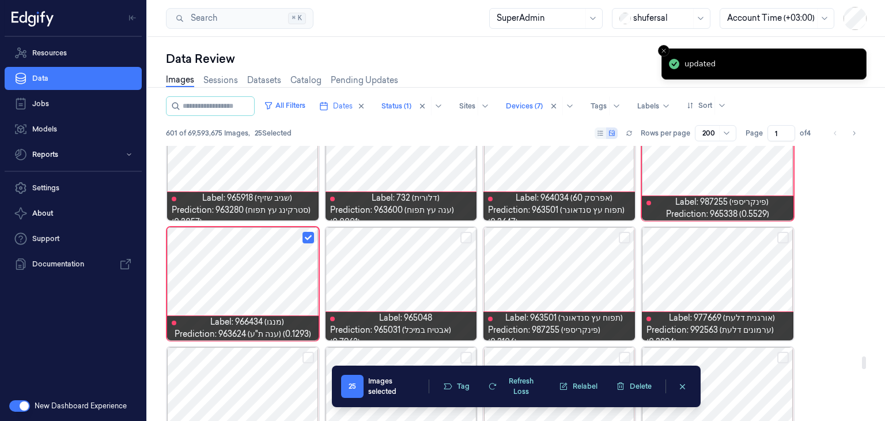
click at [682, 386] on icon "clearSelection" at bounding box center [682, 386] width 5 height 5
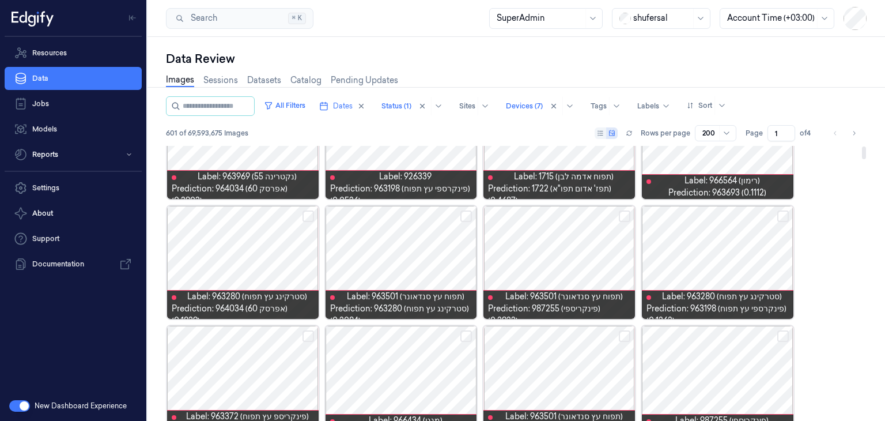
scroll to position [0, 0]
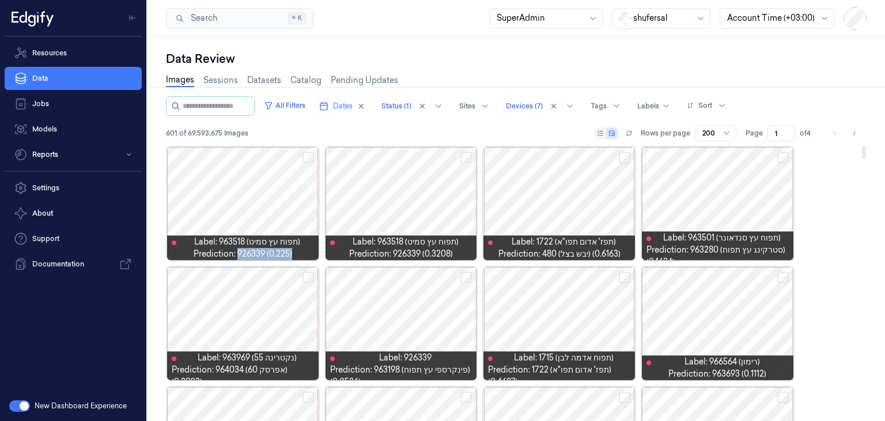
drag, startPoint x: 244, startPoint y: 253, endPoint x: 295, endPoint y: 253, distance: 51.3
click at [295, 253] on div "Label: 963518 (תפוח עץ סמיט) Prediction: 926339 (0.225)" at bounding box center [243, 248] width 142 height 24
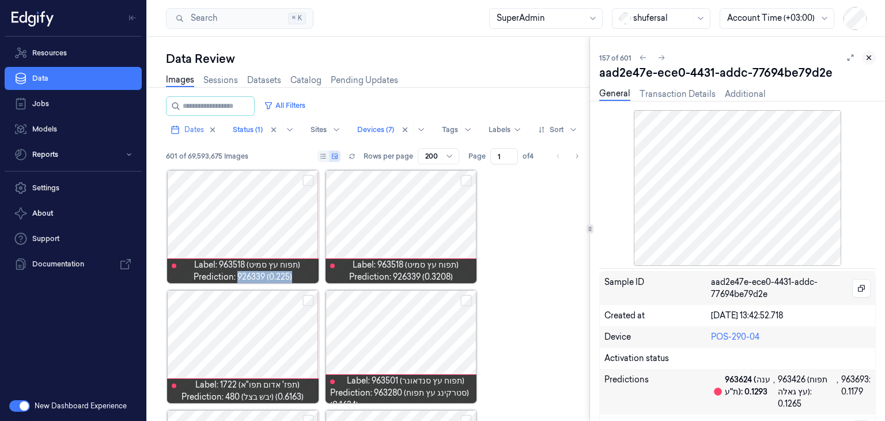
click at [874, 56] on button at bounding box center [869, 58] width 14 height 14
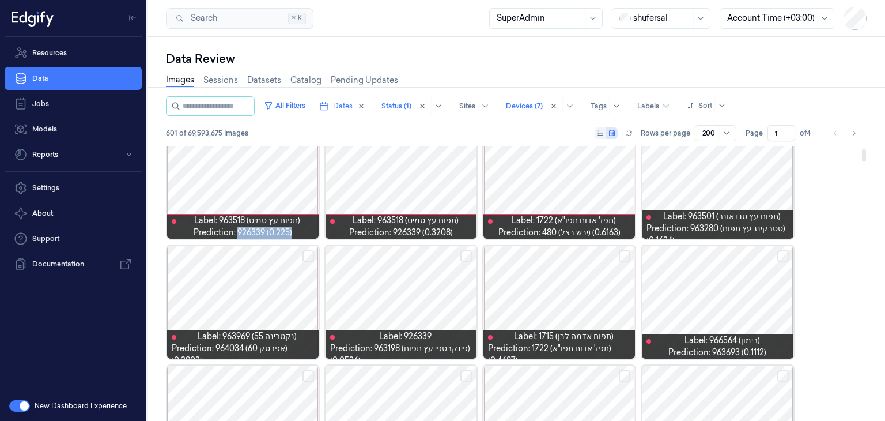
scroll to position [58, 0]
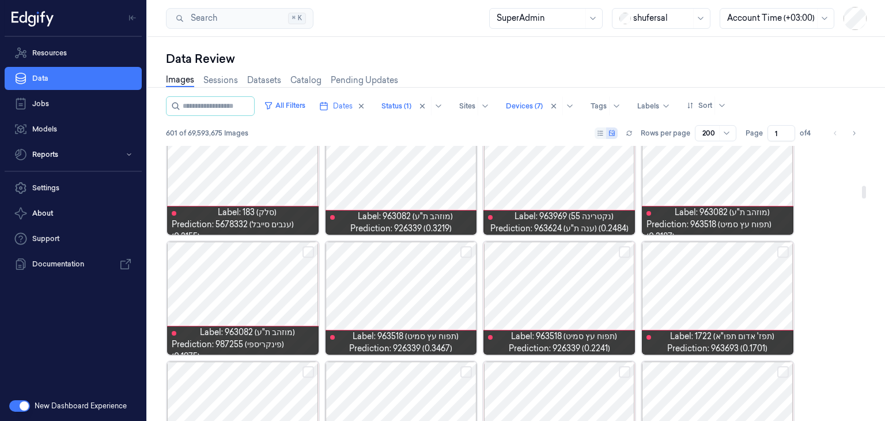
scroll to position [807, 0]
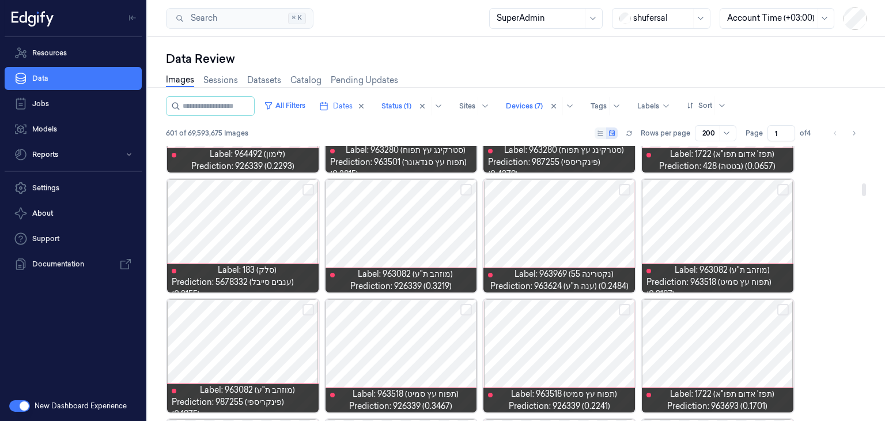
click at [465, 188] on button "Select row" at bounding box center [466, 190] width 12 height 12
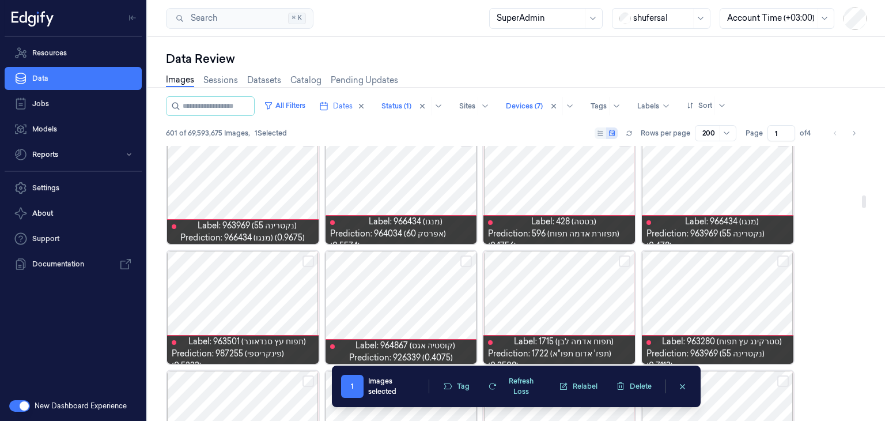
scroll to position [1037, 0]
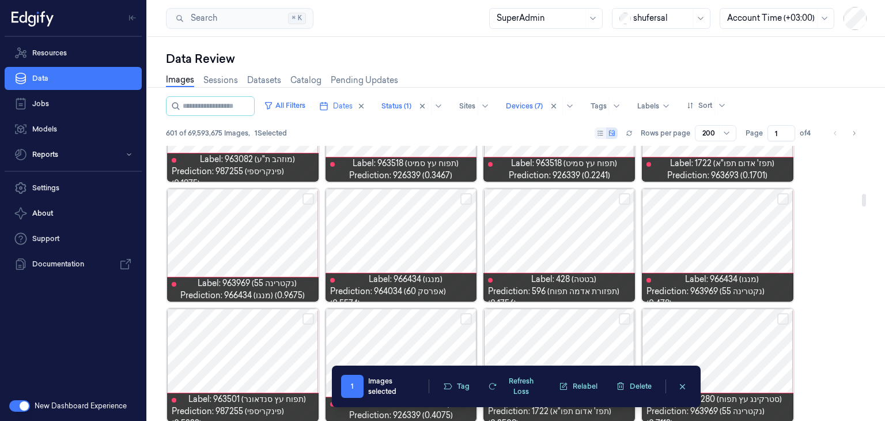
click at [781, 199] on button "Select row" at bounding box center [783, 199] width 12 height 12
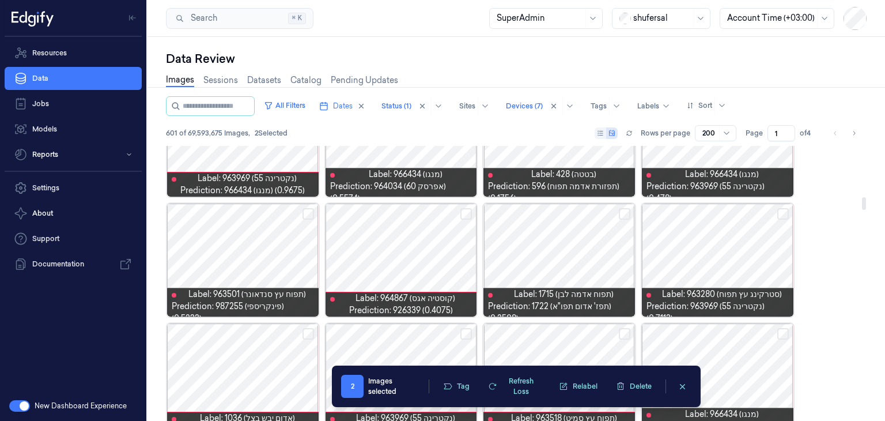
scroll to position [1153, 0]
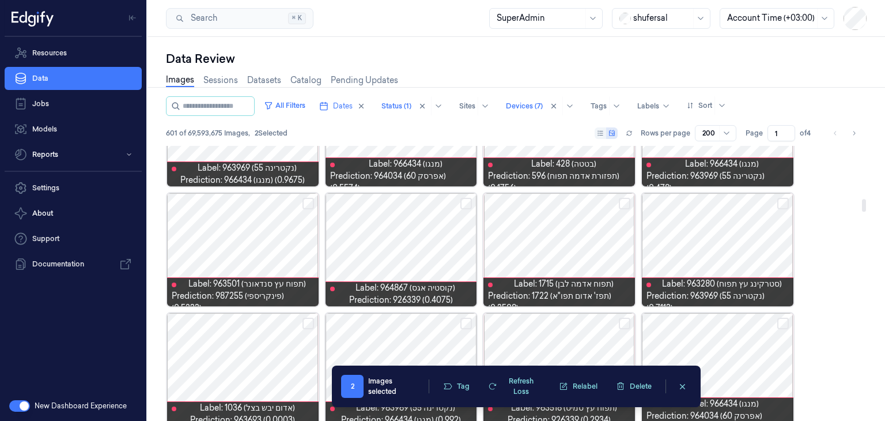
click at [465, 204] on button "Select row" at bounding box center [466, 204] width 12 height 12
click at [469, 201] on button "Select row" at bounding box center [466, 204] width 12 height 12
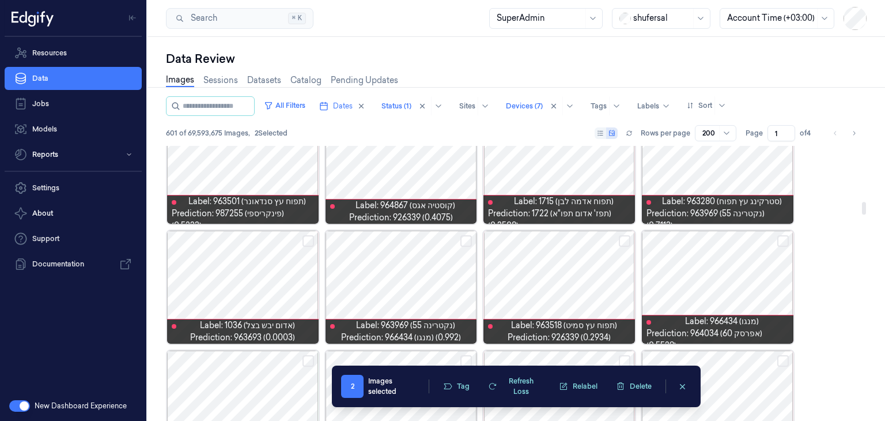
scroll to position [1268, 0]
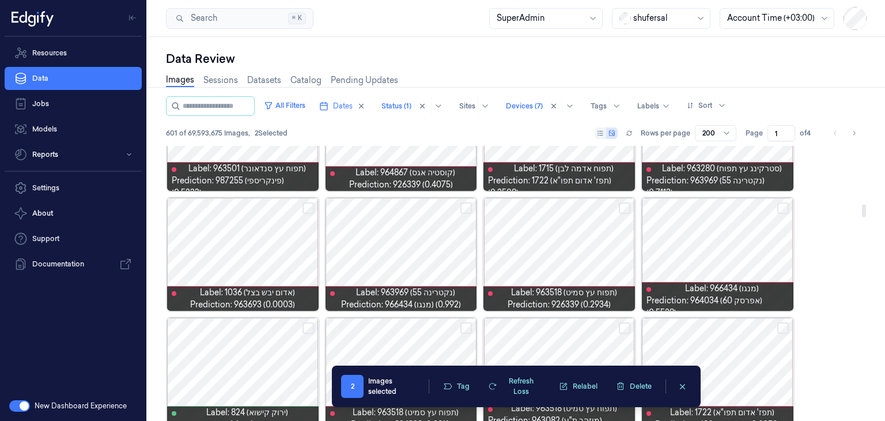
click at [466, 206] on button "Select row" at bounding box center [466, 208] width 12 height 12
click at [782, 208] on button "Select row" at bounding box center [783, 208] width 12 height 12
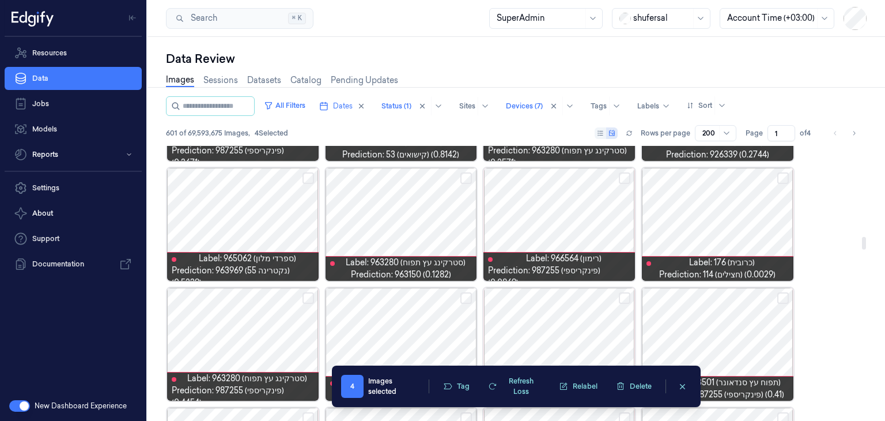
scroll to position [1959, 0]
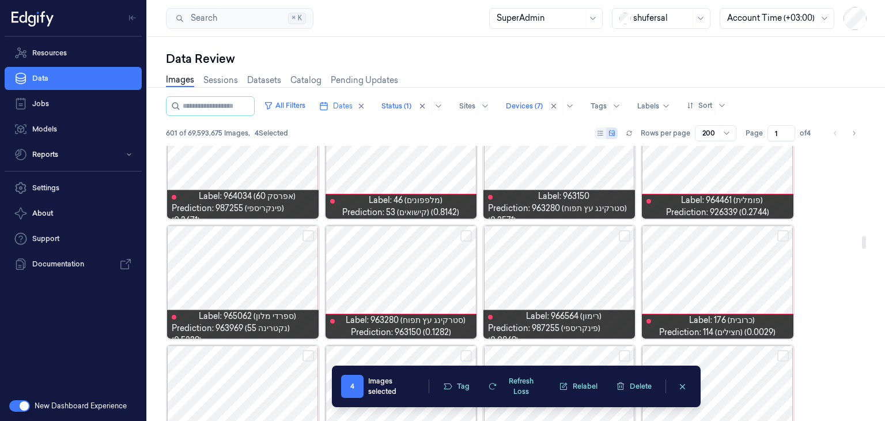
click at [307, 236] on button "Select row" at bounding box center [309, 236] width 12 height 12
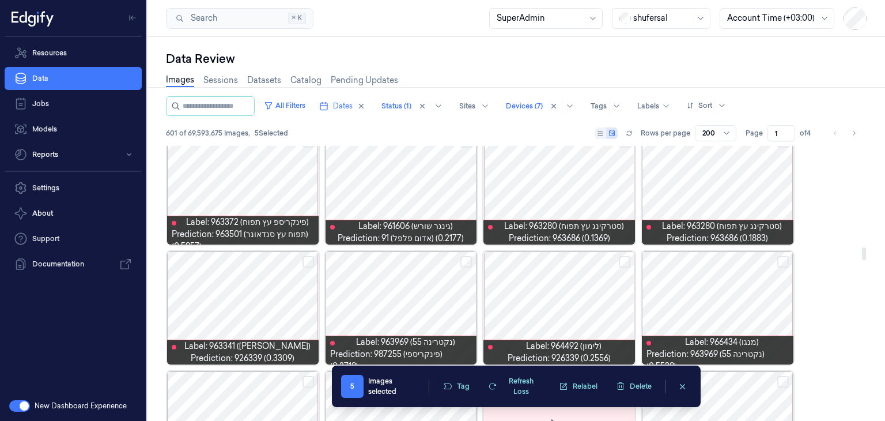
scroll to position [2305, 0]
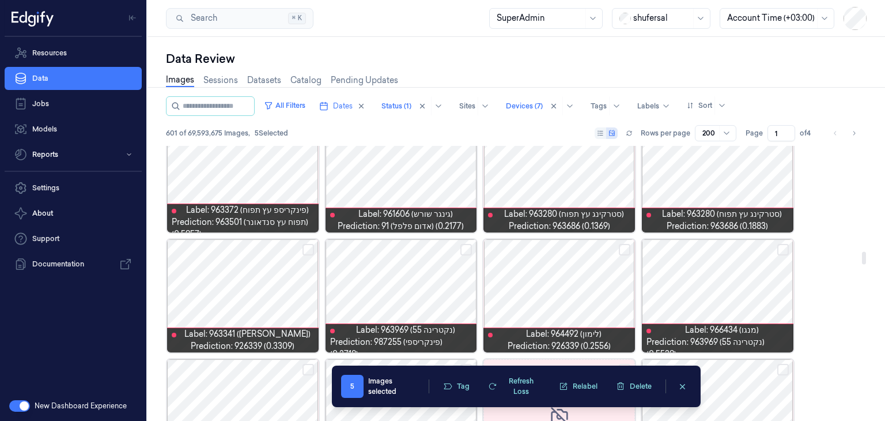
click at [780, 246] on button "Select row" at bounding box center [783, 250] width 12 height 12
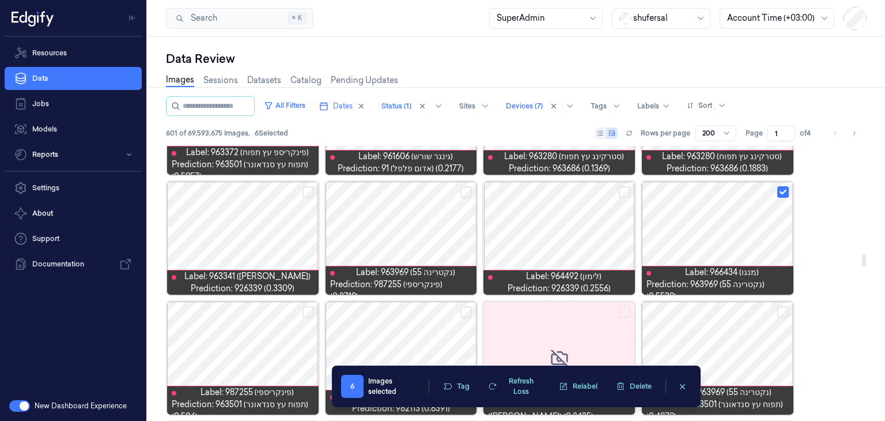
click at [778, 192] on button "Select row" at bounding box center [783, 192] width 12 height 12
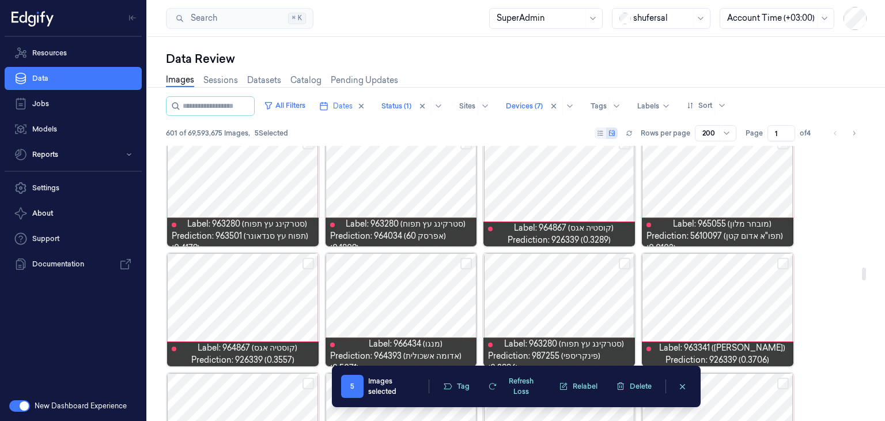
scroll to position [2709, 0]
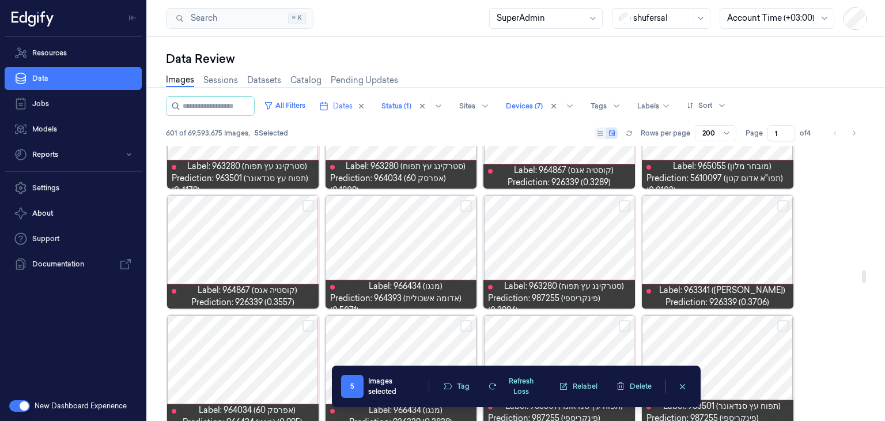
click at [468, 203] on button "Select row" at bounding box center [466, 206] width 12 height 12
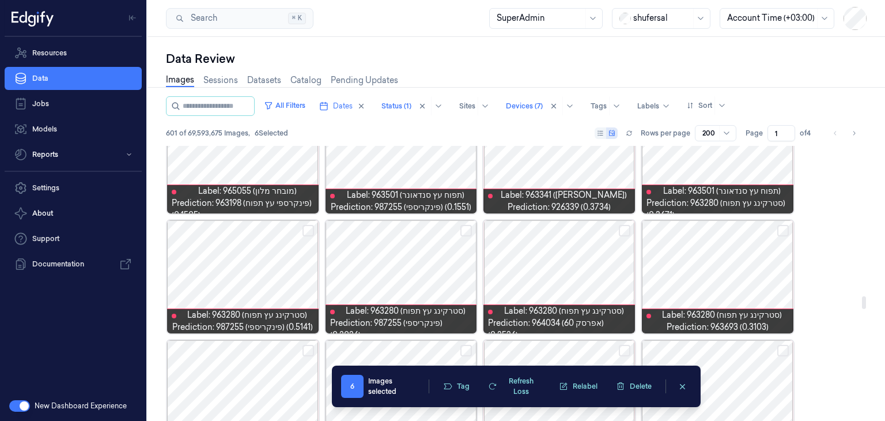
scroll to position [3285, 0]
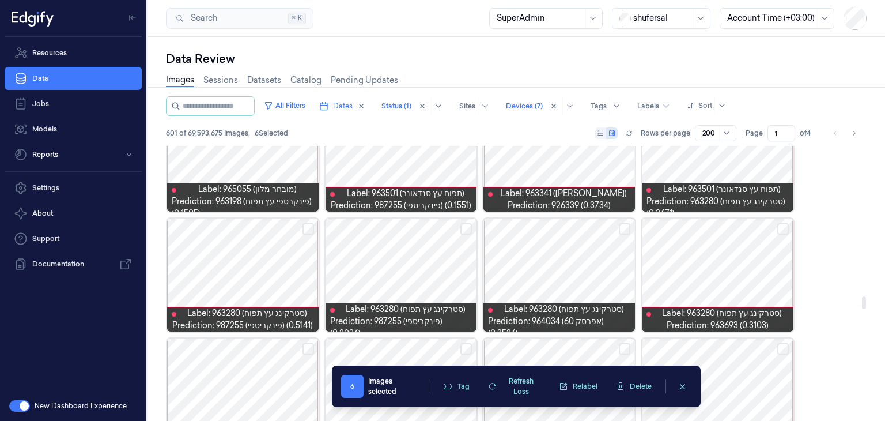
drag, startPoint x: 482, startPoint y: 261, endPoint x: 807, endPoint y: 260, distance: 325.0
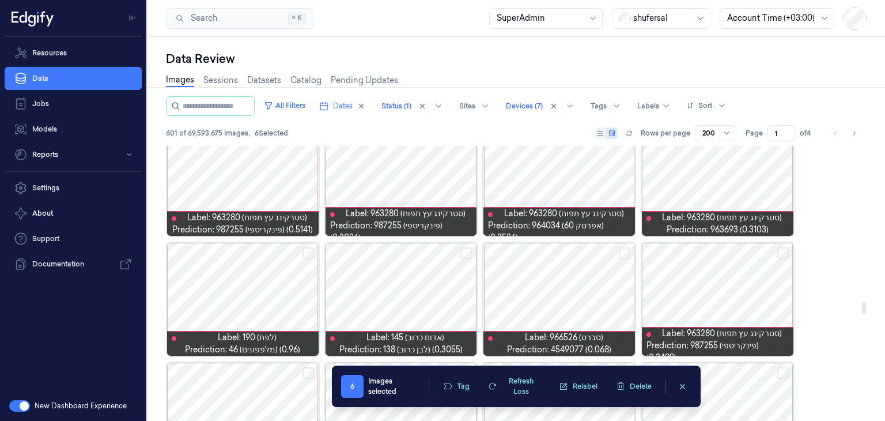
scroll to position [3400, 0]
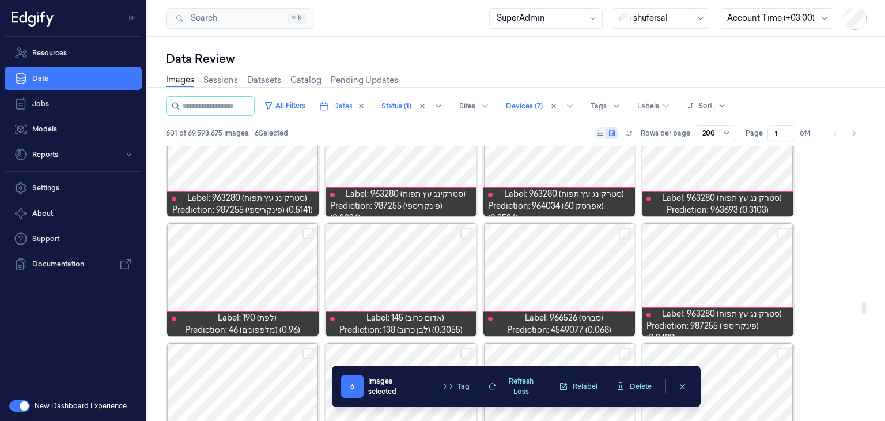
click at [466, 233] on button "Select row" at bounding box center [466, 234] width 12 height 12
drag, startPoint x: 411, startPoint y: 319, endPoint x: 436, endPoint y: 316, distance: 24.3
click at [436, 316] on span "Label: 145 (אדום כרוב)" at bounding box center [406, 318] width 78 height 12
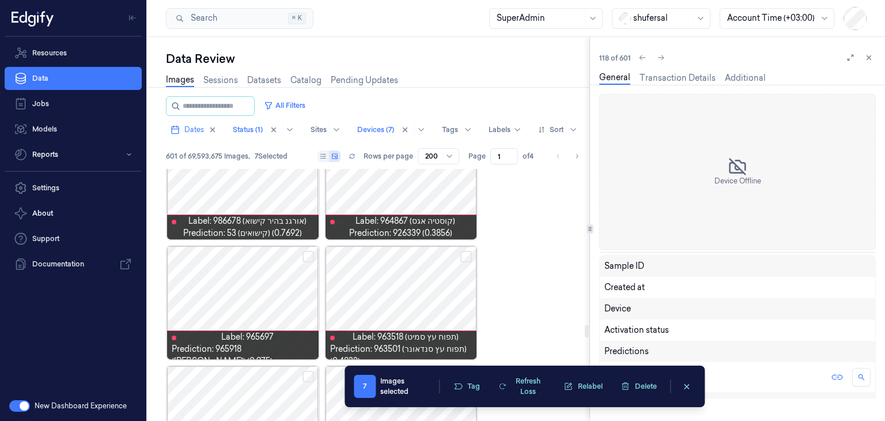
scroll to position [5075, 0]
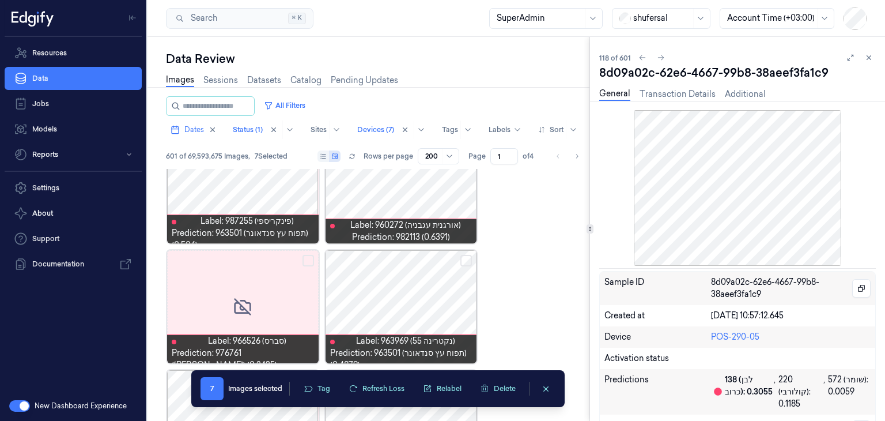
click at [877, 58] on div "118 of 601 8d09a02c-62e6-4667-99b8-38aeef3fa1c9 General Transaction Details Add…" at bounding box center [737, 229] width 295 height 384
click at [873, 58] on button at bounding box center [869, 58] width 14 height 14
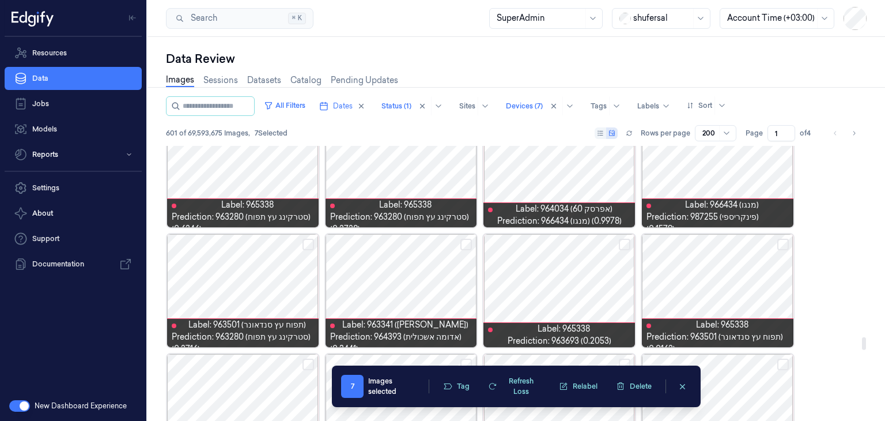
scroll to position [4171, 0]
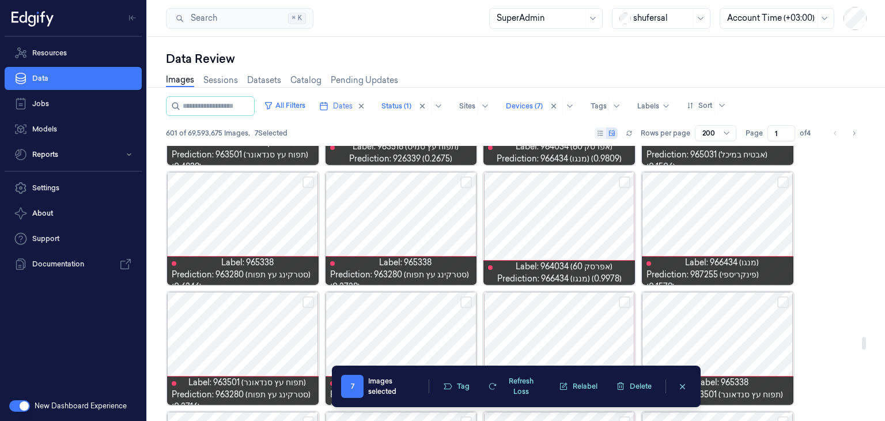
click at [624, 182] on button "Select row" at bounding box center [625, 182] width 12 height 12
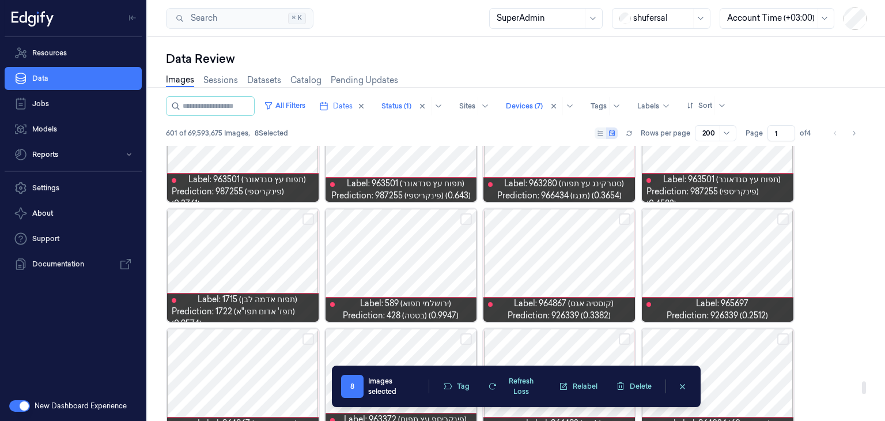
scroll to position [5151, 0]
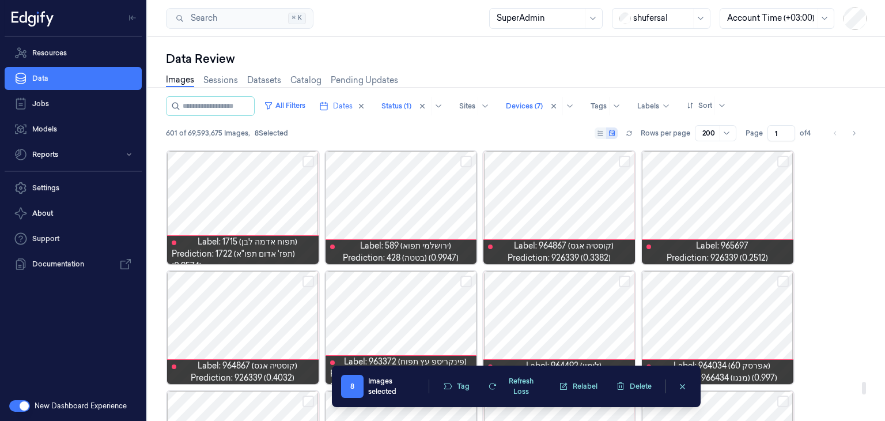
click at [469, 162] on button "Select row" at bounding box center [466, 162] width 12 height 12
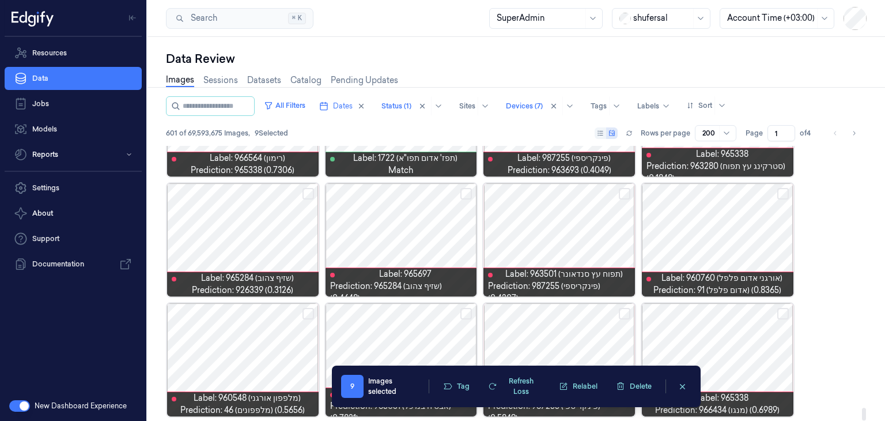
scroll to position [5723, 0]
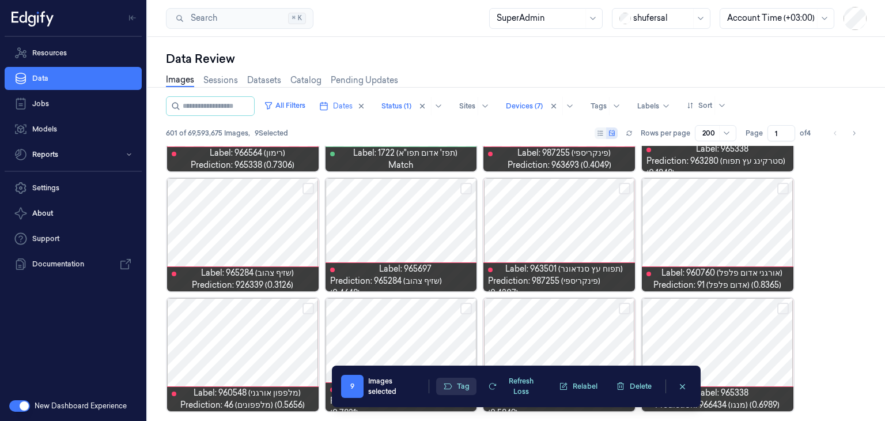
click at [459, 383] on button "Tag" at bounding box center [456, 385] width 40 height 17
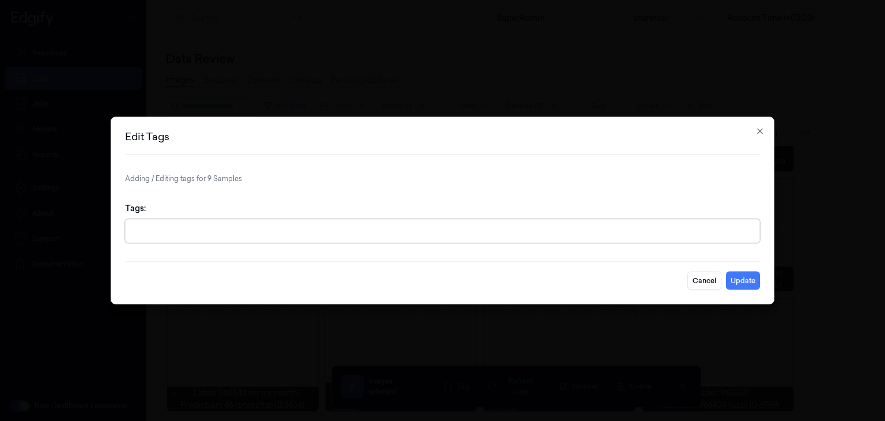
click at [457, 233] on div at bounding box center [444, 231] width 622 height 12
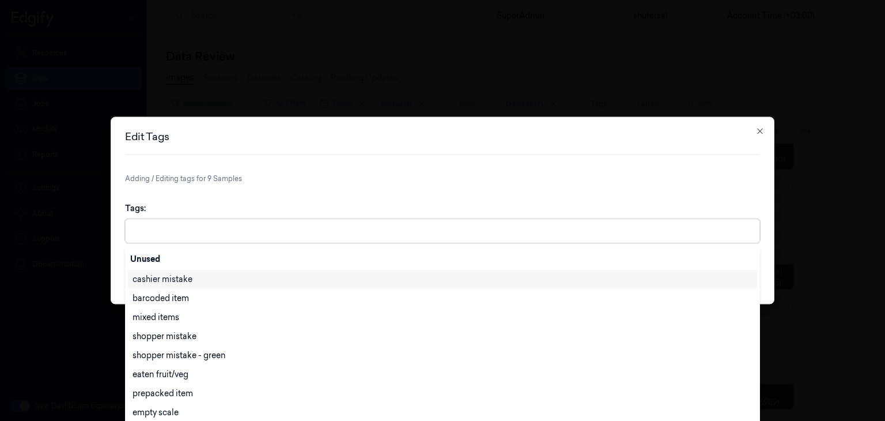
scroll to position [2, 0]
click at [236, 279] on div "cashier mistake" at bounding box center [443, 279] width 620 height 12
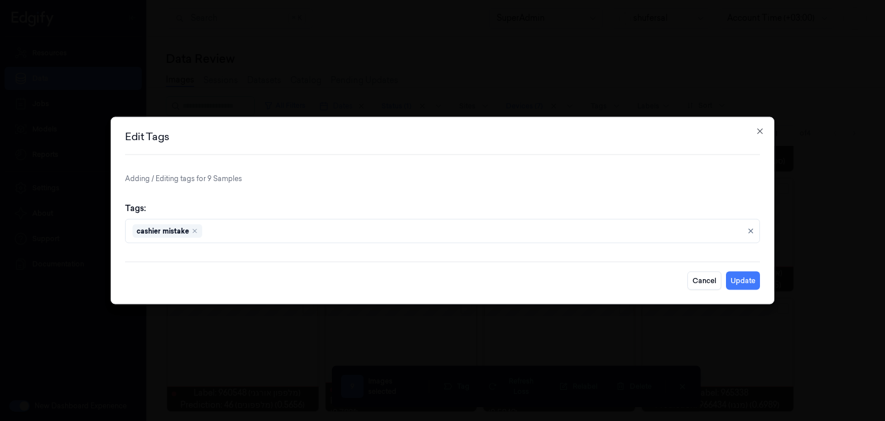
scroll to position [0, 0]
click at [620, 184] on form "Adding / Editing tags for 9 Samples Tags: cashier mistake Cancel Update" at bounding box center [442, 231] width 635 height 116
click at [740, 281] on button "Update" at bounding box center [743, 280] width 34 height 18
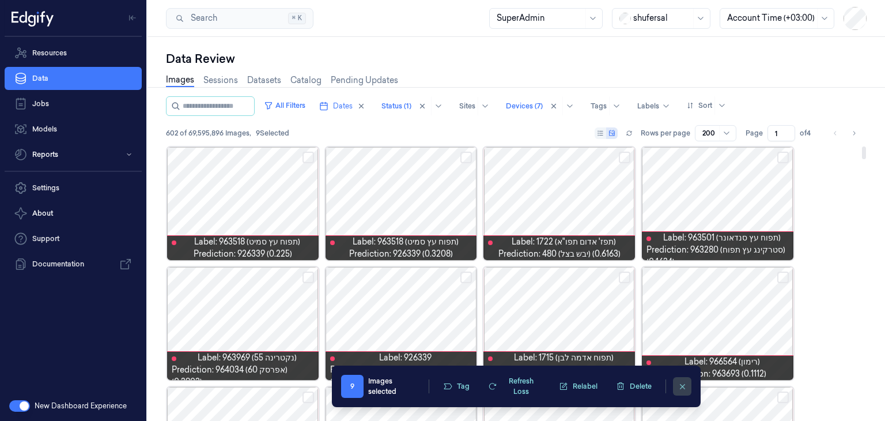
click at [678, 386] on icon "clearSelection" at bounding box center [682, 386] width 9 height 9
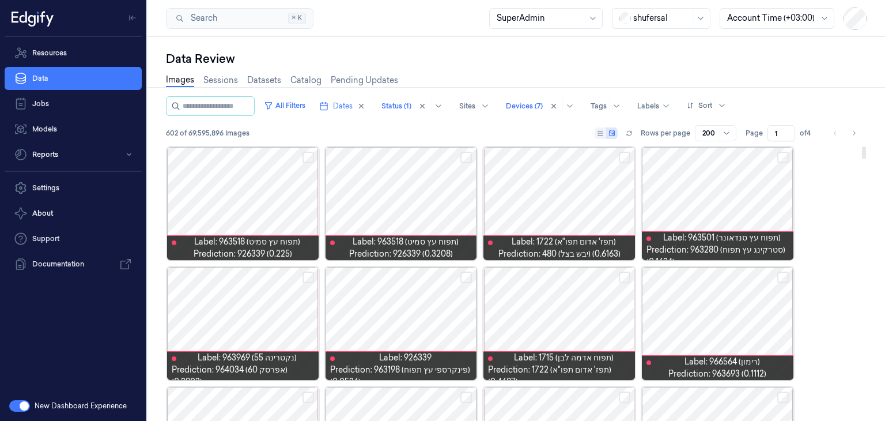
click at [622, 155] on button "Select row" at bounding box center [625, 158] width 12 height 12
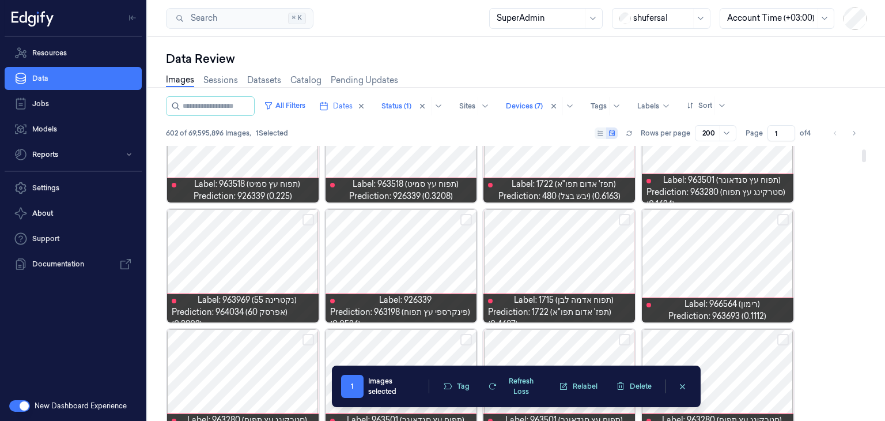
scroll to position [115, 0]
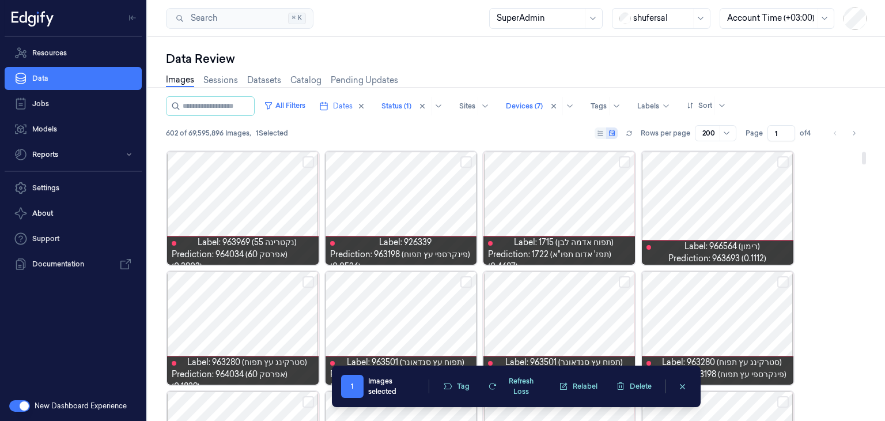
click at [309, 164] on button "Select row" at bounding box center [309, 162] width 12 height 12
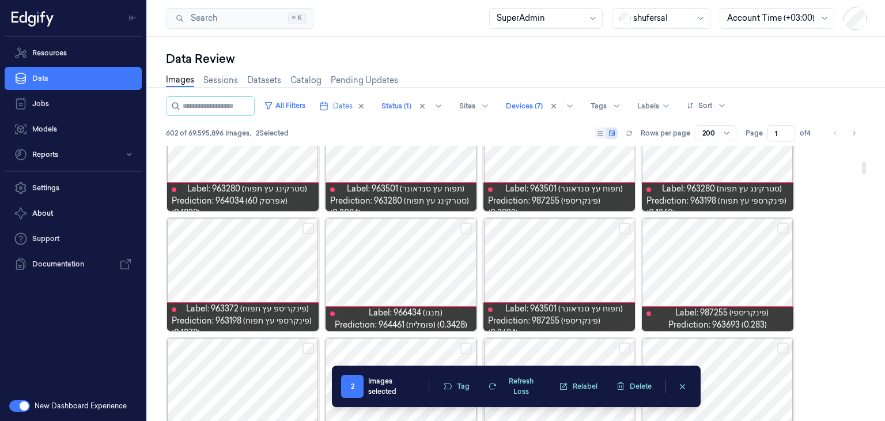
scroll to position [346, 0]
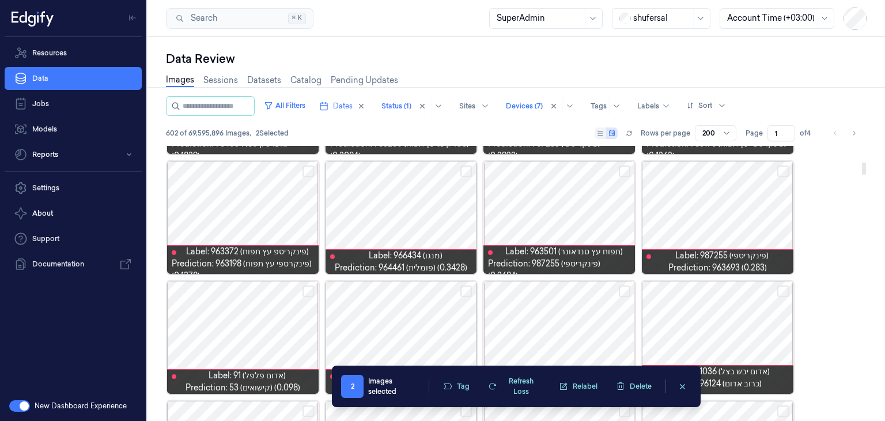
click at [466, 173] on button "Select row" at bounding box center [466, 171] width 12 height 12
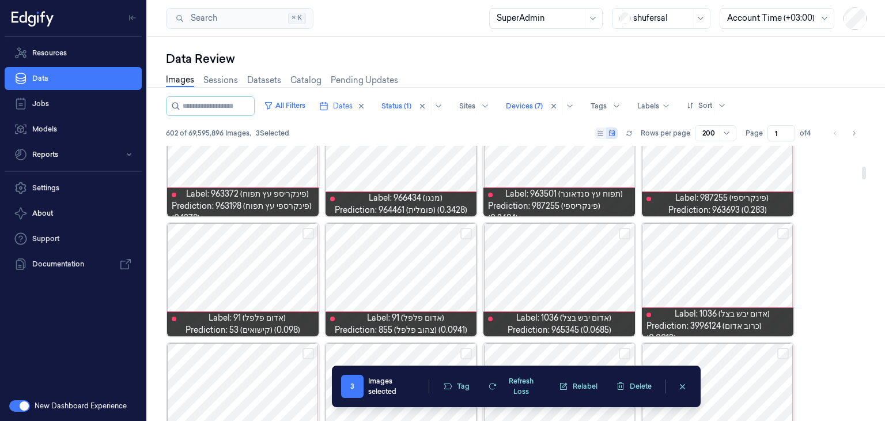
scroll to position [461, 0]
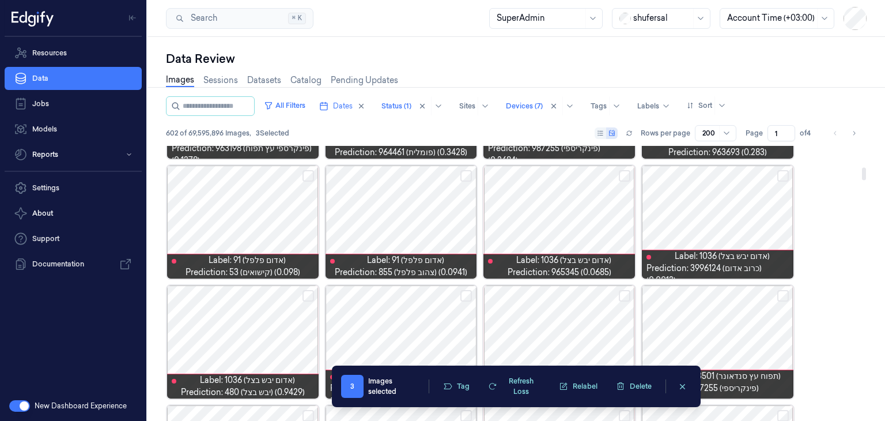
click at [783, 173] on button "Select row" at bounding box center [783, 176] width 12 height 12
click at [467, 174] on button "Select row" at bounding box center [466, 176] width 12 height 12
click at [312, 177] on button "Select row" at bounding box center [309, 176] width 12 height 12
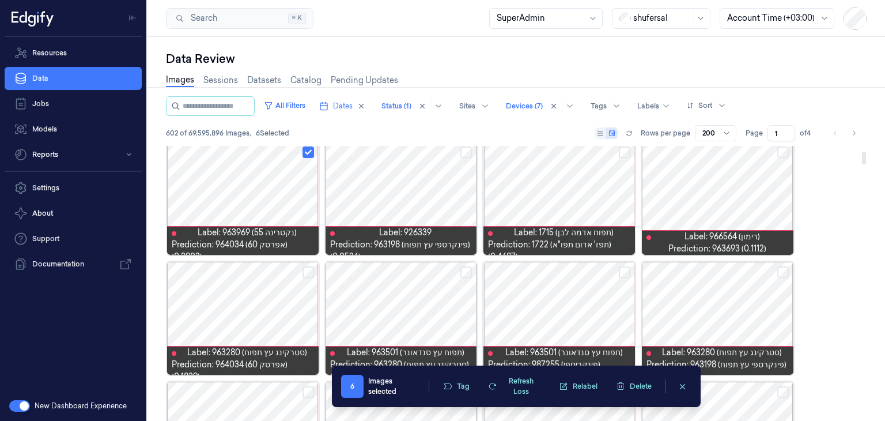
scroll to position [0, 0]
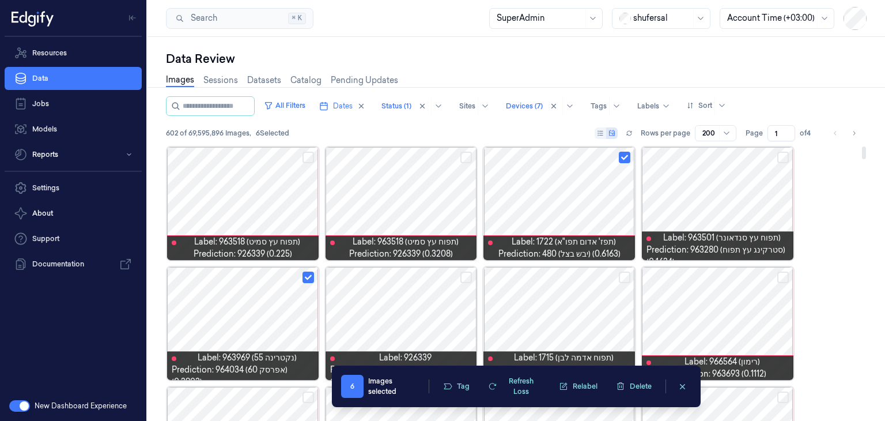
click at [468, 160] on button "Select row" at bounding box center [466, 158] width 12 height 12
click at [308, 159] on button "Select row" at bounding box center [309, 158] width 12 height 12
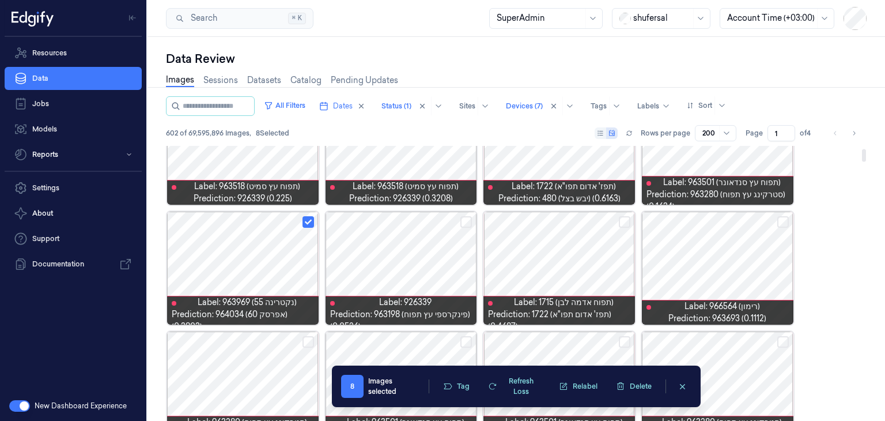
scroll to position [58, 0]
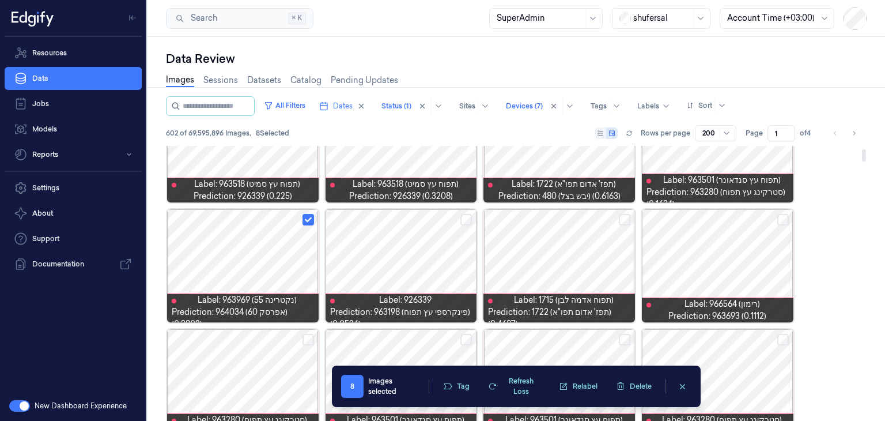
click at [781, 217] on button "Select row" at bounding box center [783, 220] width 12 height 12
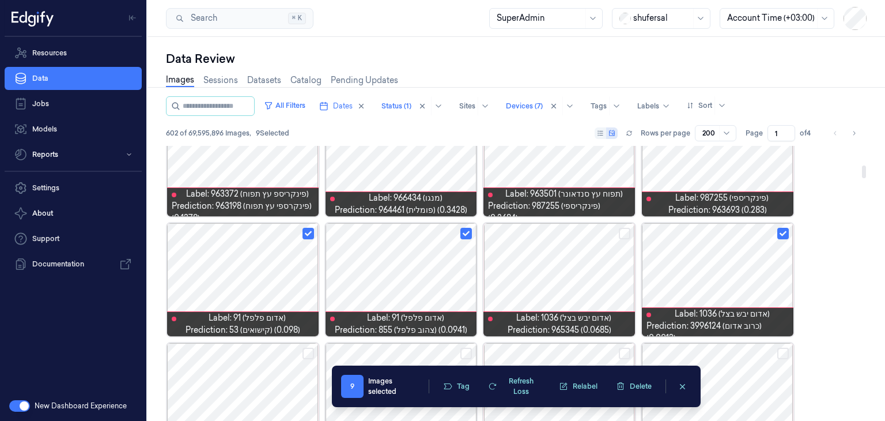
scroll to position [461, 0]
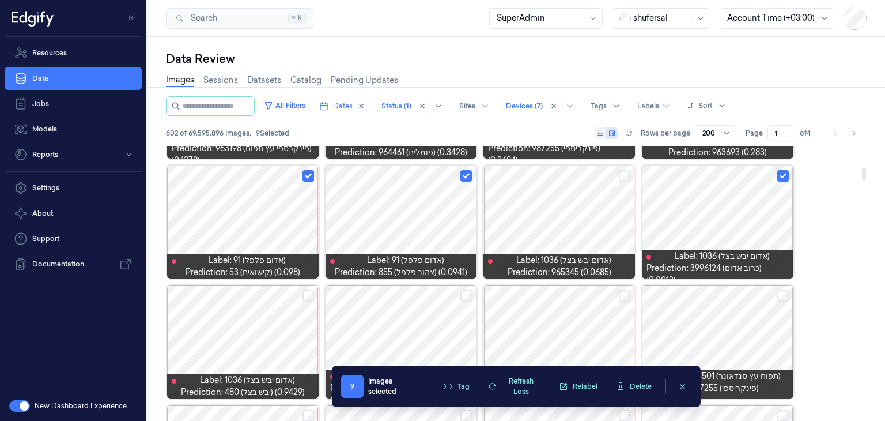
click at [625, 176] on button "Select row" at bounding box center [625, 176] width 12 height 12
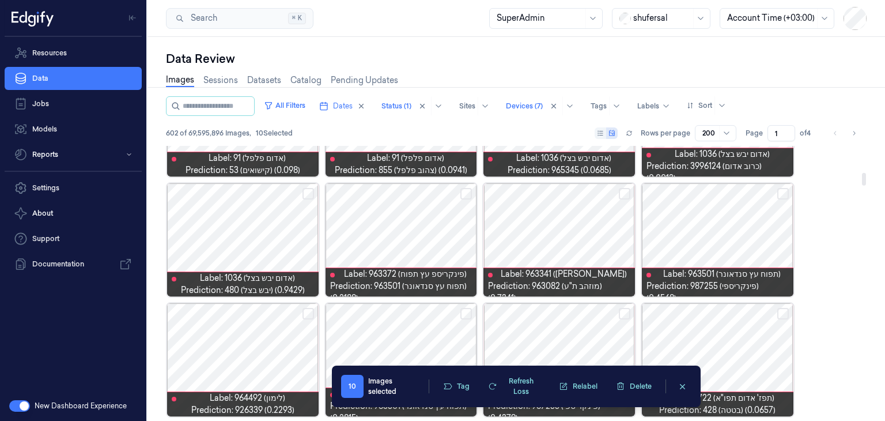
scroll to position [576, 0]
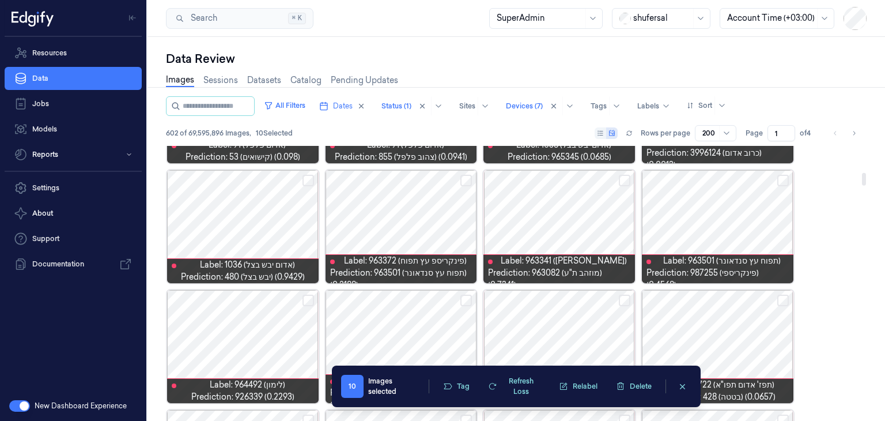
click at [621, 181] on button "Select row" at bounding box center [625, 181] width 12 height 12
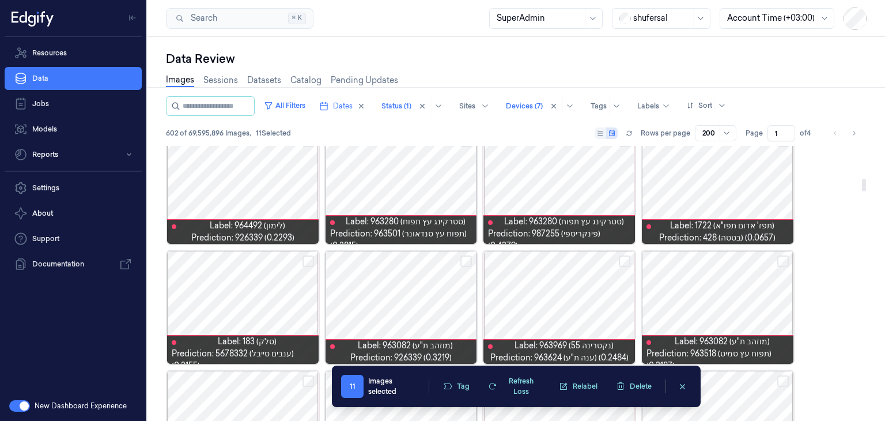
scroll to position [692, 0]
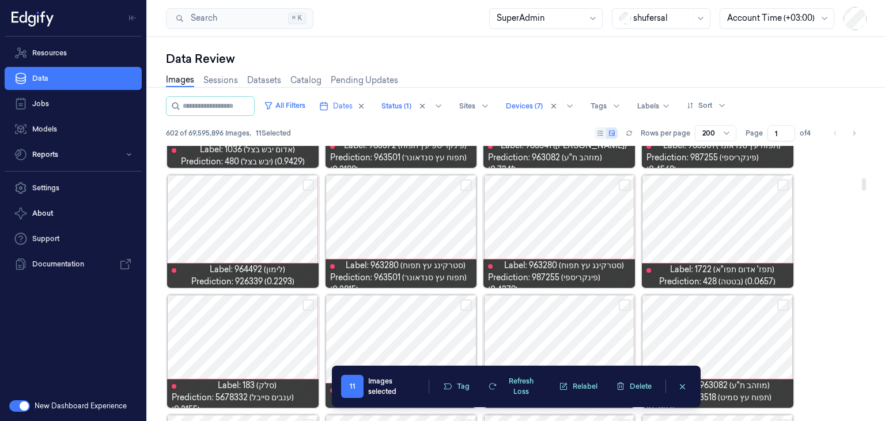
click at [778, 185] on button "Select row" at bounding box center [783, 185] width 12 height 12
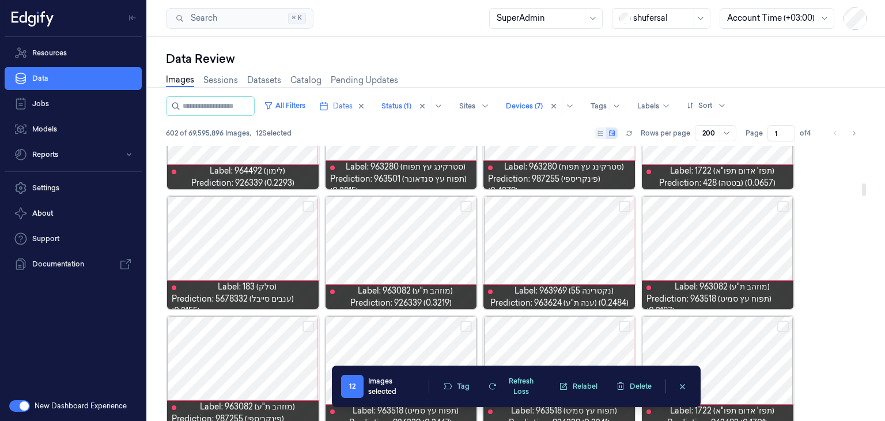
scroll to position [807, 0]
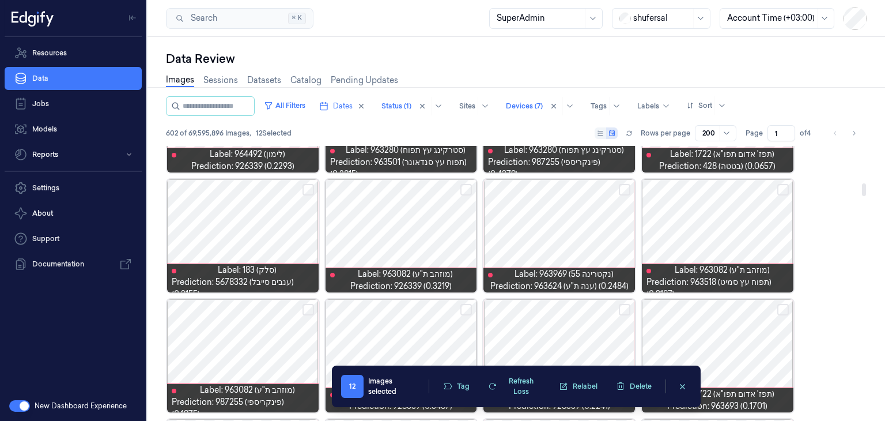
click at [623, 190] on button "Select row" at bounding box center [625, 190] width 12 height 12
click at [462, 190] on button "Select row" at bounding box center [466, 190] width 12 height 12
click at [308, 185] on button "Select row" at bounding box center [309, 190] width 12 height 12
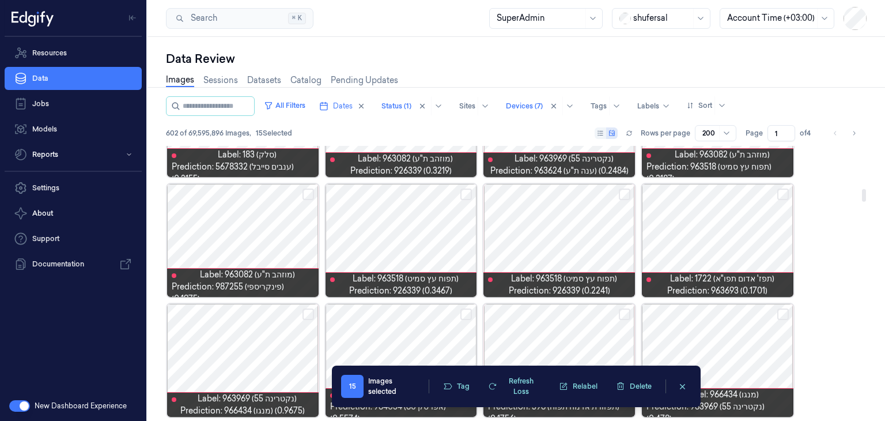
scroll to position [980, 0]
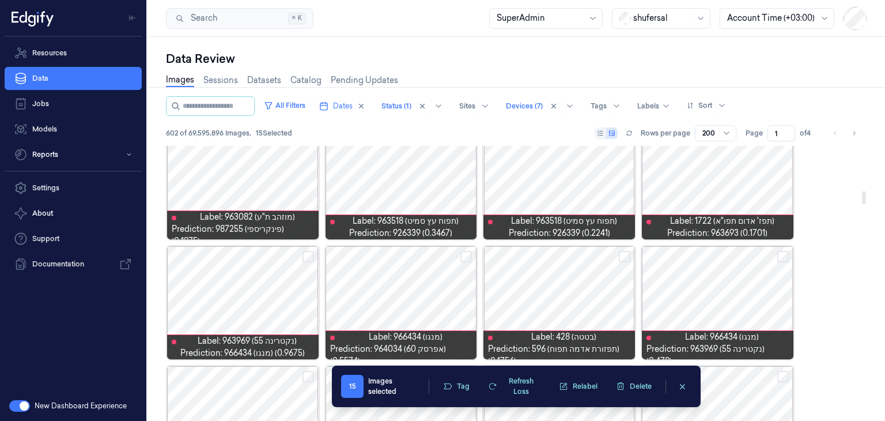
click at [309, 256] on button "Select row" at bounding box center [309, 257] width 12 height 12
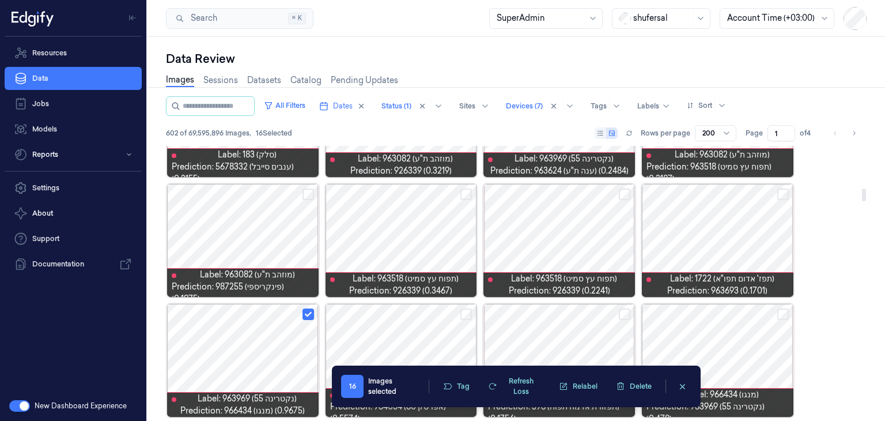
click at [469, 194] on button "Select row" at bounding box center [466, 194] width 12 height 12
click at [619, 195] on button "Select row" at bounding box center [625, 194] width 12 height 12
click at [784, 194] on button "Select row" at bounding box center [783, 194] width 12 height 12
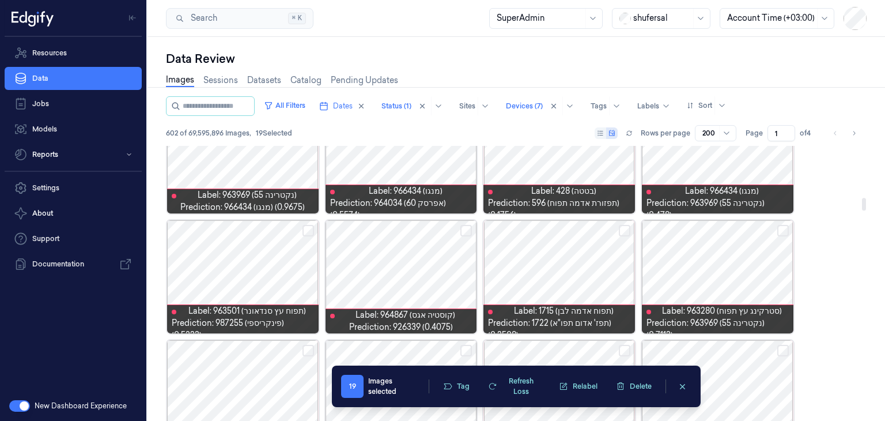
scroll to position [1153, 0]
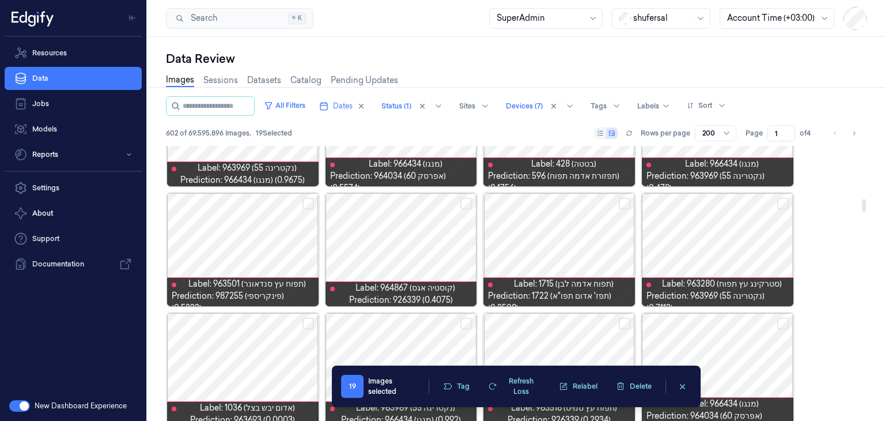
click at [466, 201] on button "Select row" at bounding box center [466, 204] width 12 height 12
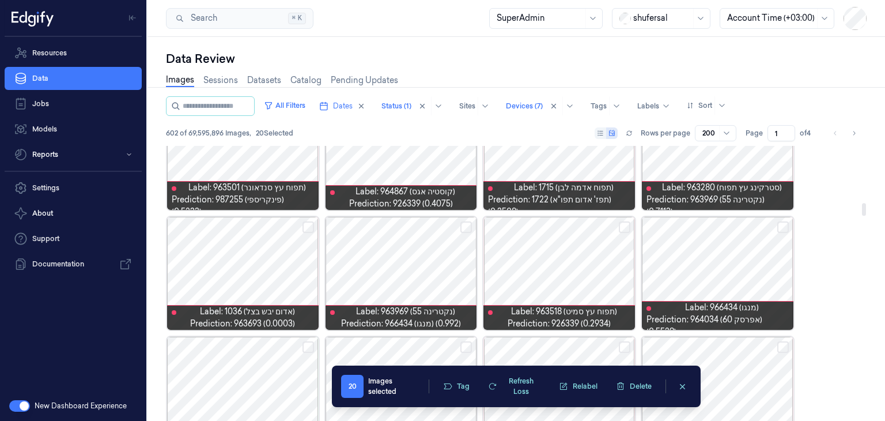
scroll to position [1268, 0]
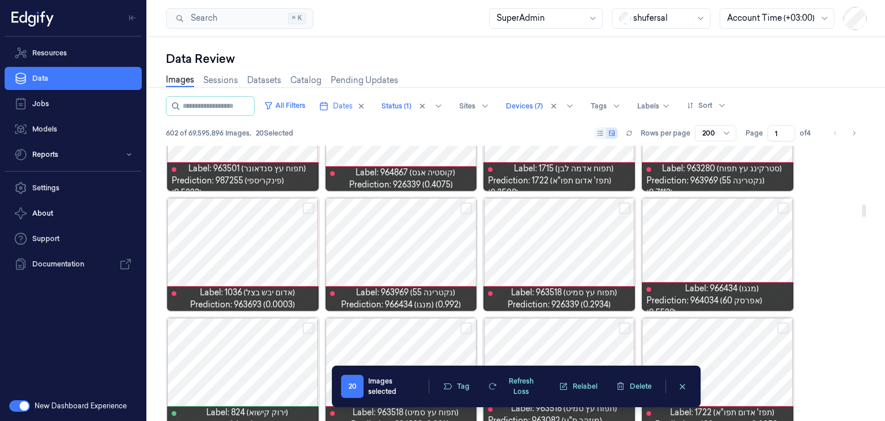
click at [621, 207] on button "Select row" at bounding box center [625, 208] width 12 height 12
click at [309, 206] on button "Select row" at bounding box center [309, 208] width 12 height 12
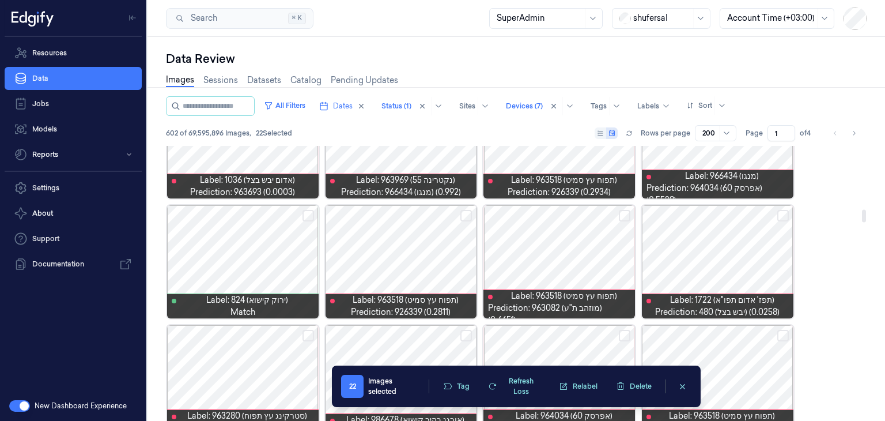
scroll to position [1383, 0]
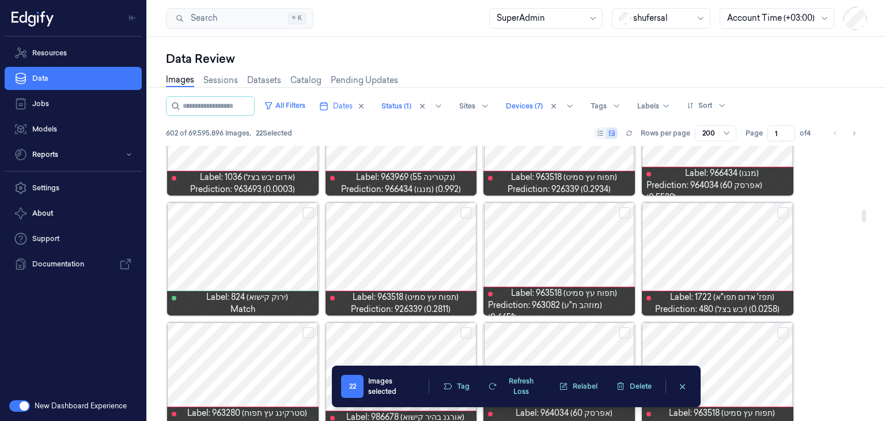
click at [463, 210] on button "Select row" at bounding box center [466, 213] width 12 height 12
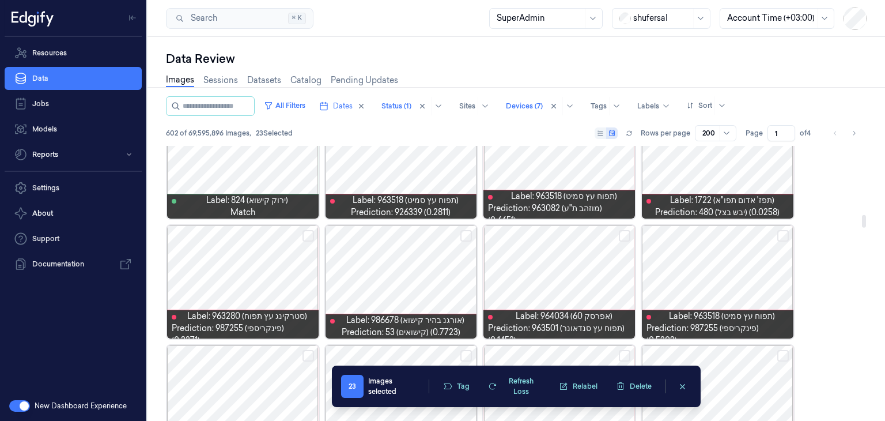
scroll to position [1498, 0]
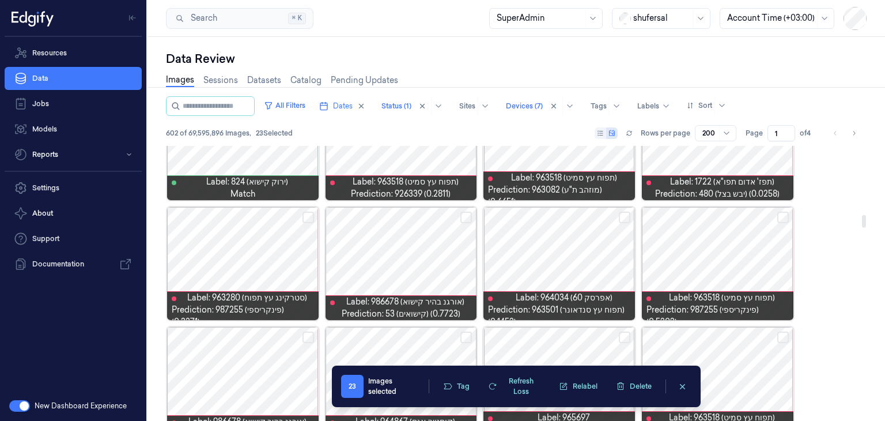
click at [619, 215] on button "Select row" at bounding box center [625, 218] width 12 height 12
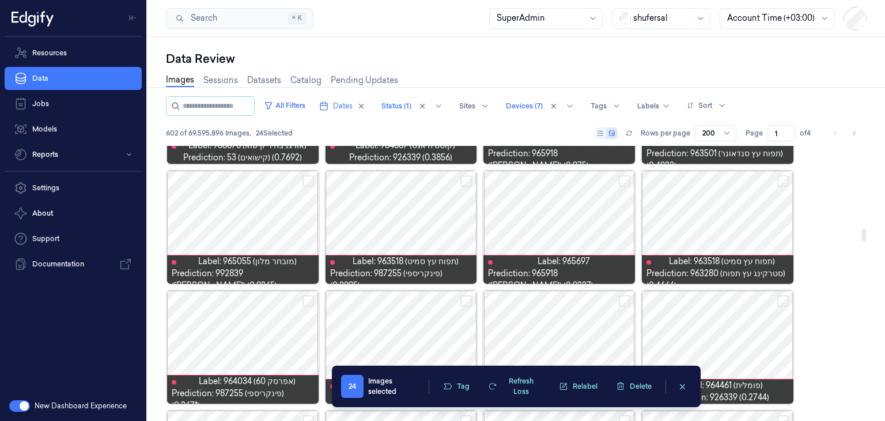
scroll to position [1844, 0]
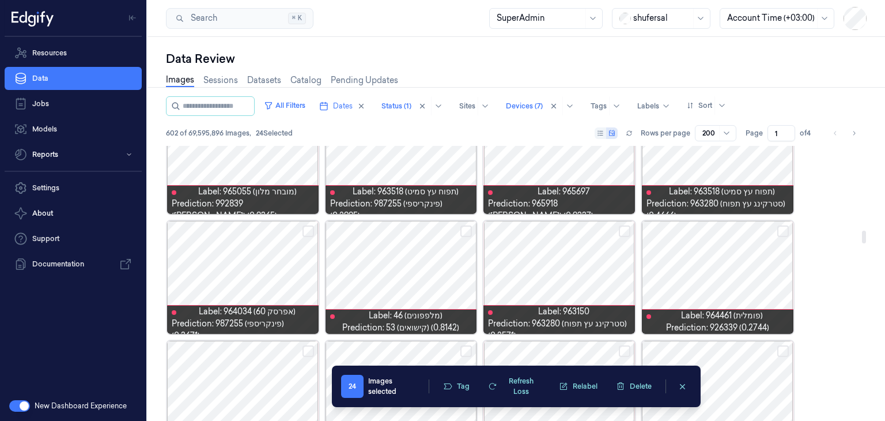
click at [782, 228] on button "Select row" at bounding box center [783, 231] width 12 height 12
click at [466, 231] on button "Select row" at bounding box center [466, 231] width 12 height 12
click at [304, 229] on button "Select row" at bounding box center [309, 231] width 12 height 12
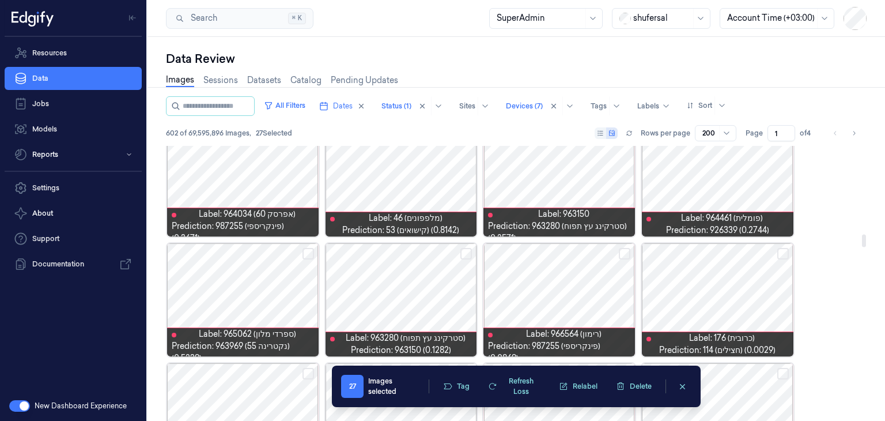
scroll to position [1959, 0]
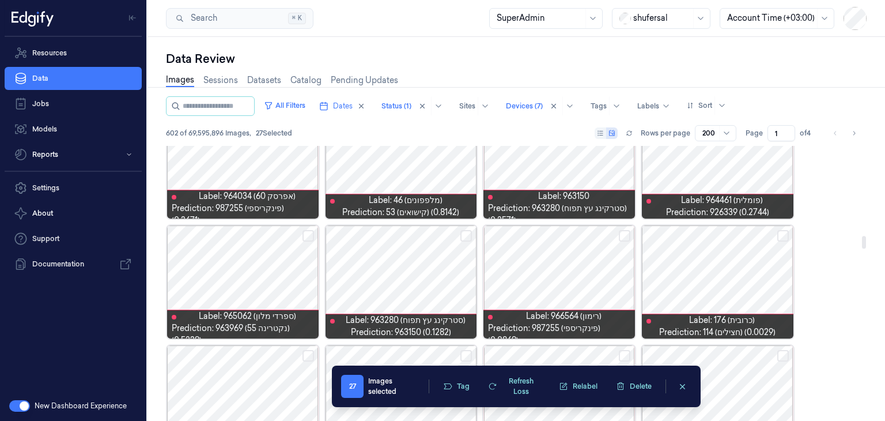
click at [463, 235] on button "Select row" at bounding box center [466, 236] width 12 height 12
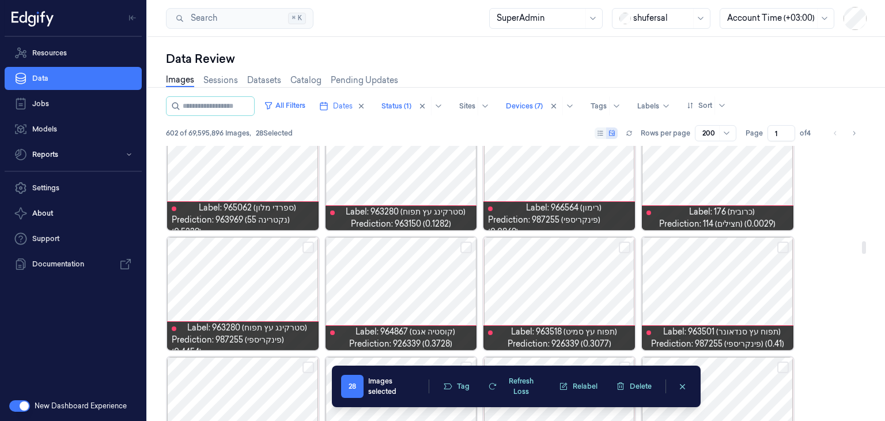
scroll to position [2075, 0]
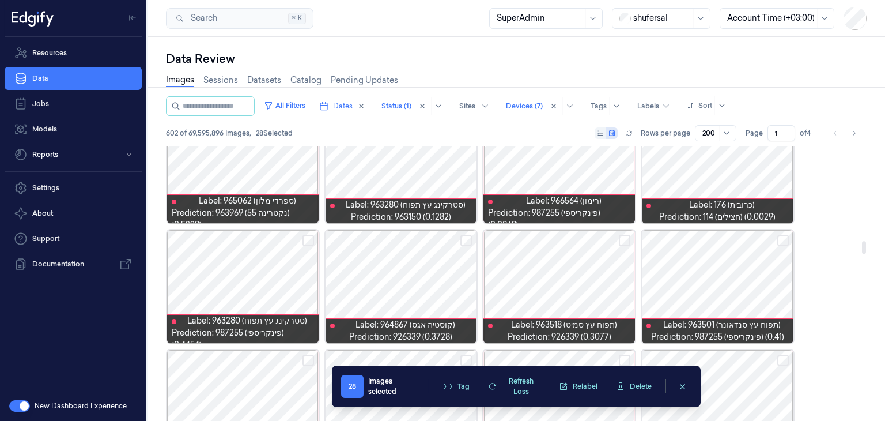
click at [627, 236] on button "Select row" at bounding box center [625, 241] width 12 height 12
click at [471, 236] on button "Select row" at bounding box center [466, 241] width 12 height 12
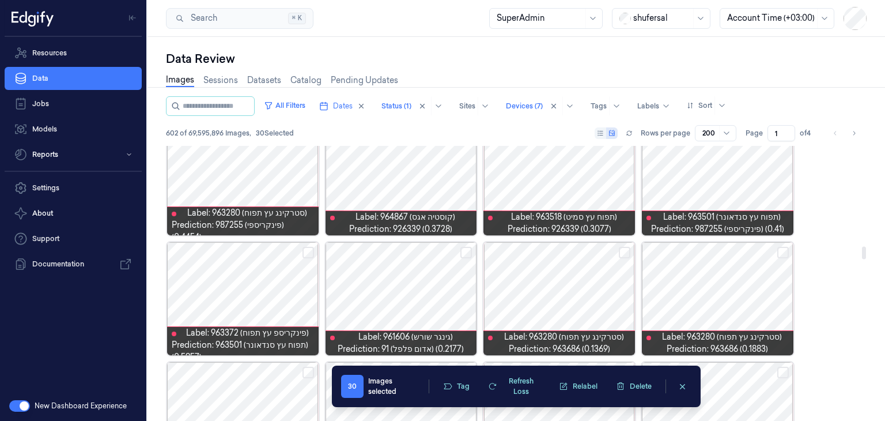
scroll to position [2190, 0]
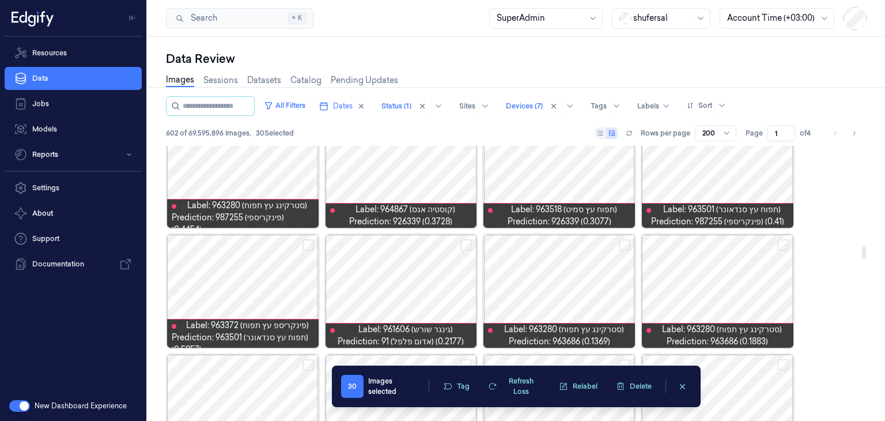
click at [626, 244] on button "Select row" at bounding box center [625, 245] width 12 height 12
click at [780, 246] on button "Select row" at bounding box center [783, 245] width 12 height 12
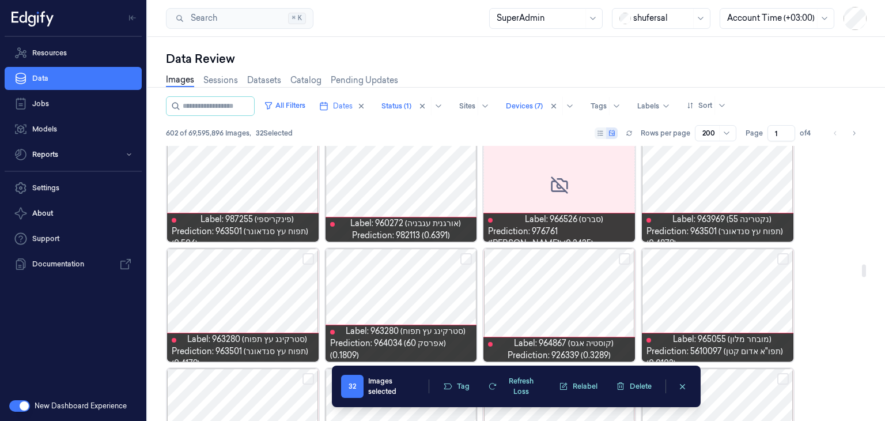
scroll to position [2593, 0]
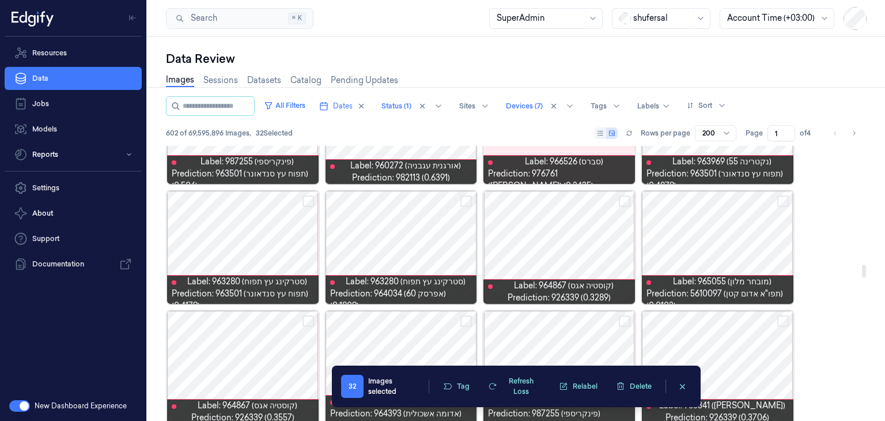
click at [473, 198] on div at bounding box center [402, 247] width 152 height 113
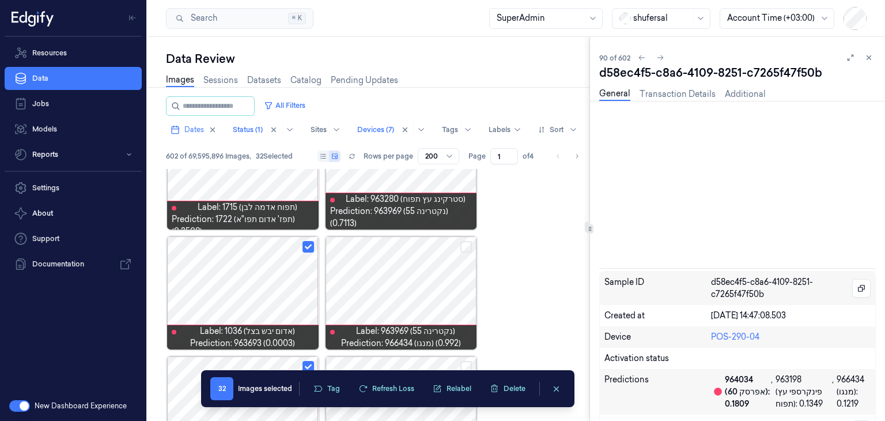
scroll to position [2557, 0]
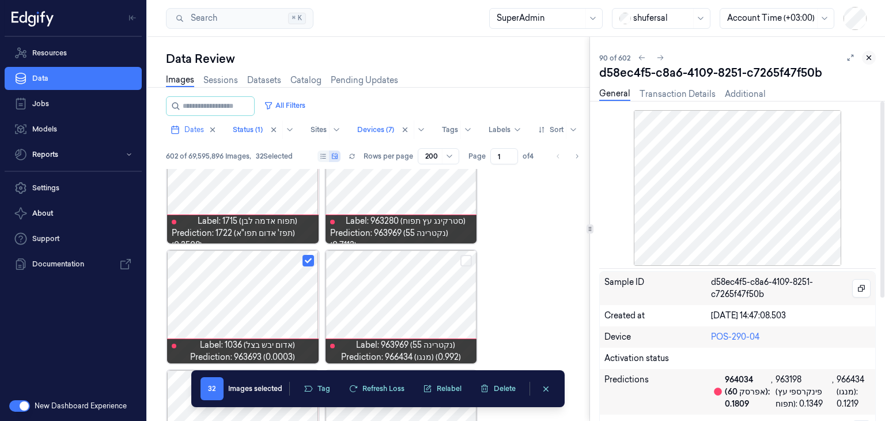
click at [875, 54] on button at bounding box center [869, 58] width 14 height 14
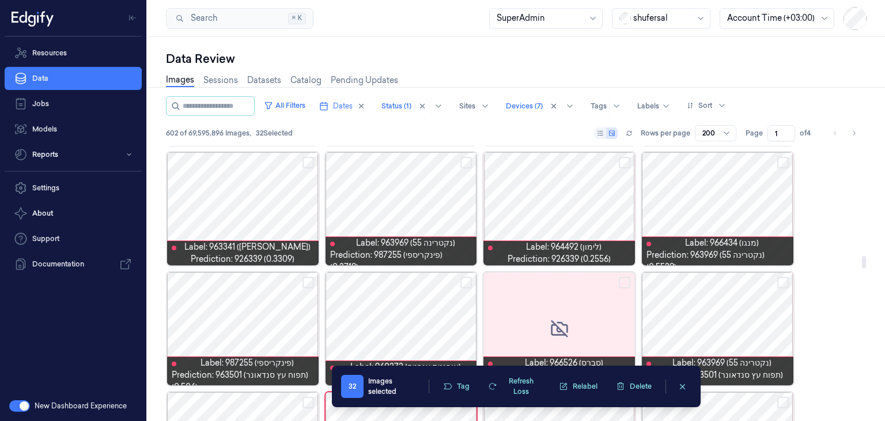
scroll to position [2391, 0]
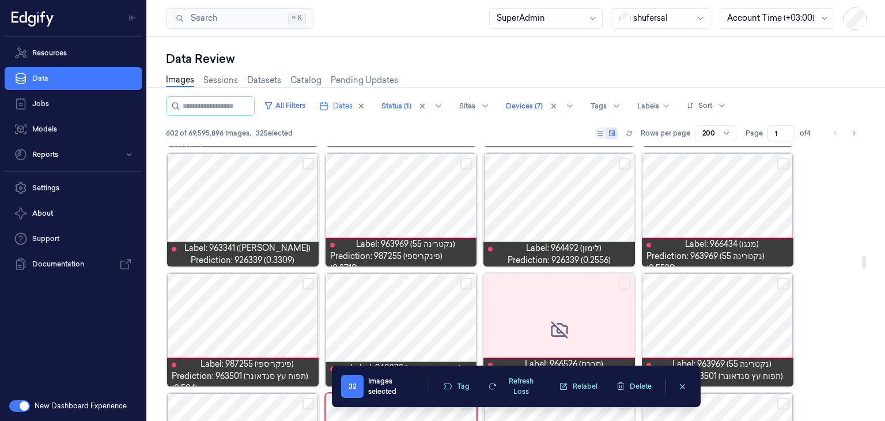
click at [629, 160] on button "Select row" at bounding box center [625, 164] width 12 height 12
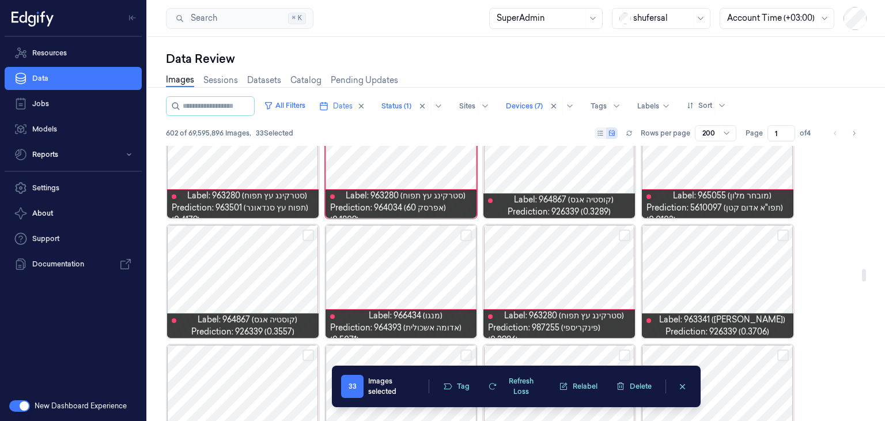
scroll to position [2737, 0]
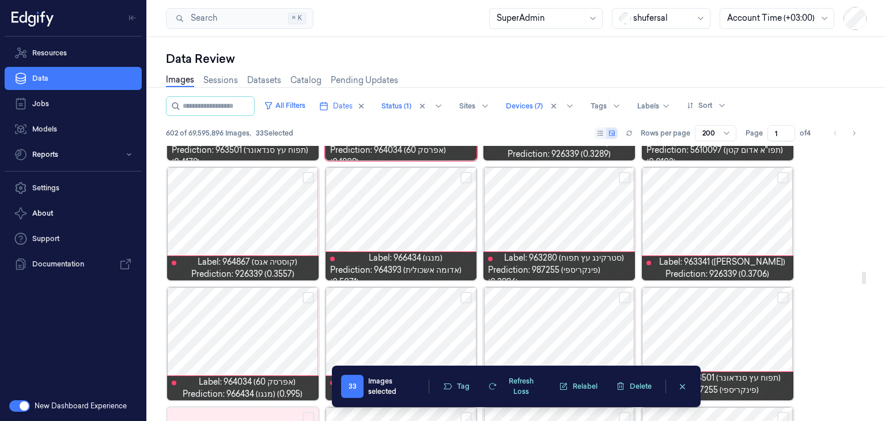
click at [469, 176] on button "Select row" at bounding box center [466, 178] width 12 height 12
click at [781, 180] on button "Select row" at bounding box center [783, 178] width 12 height 12
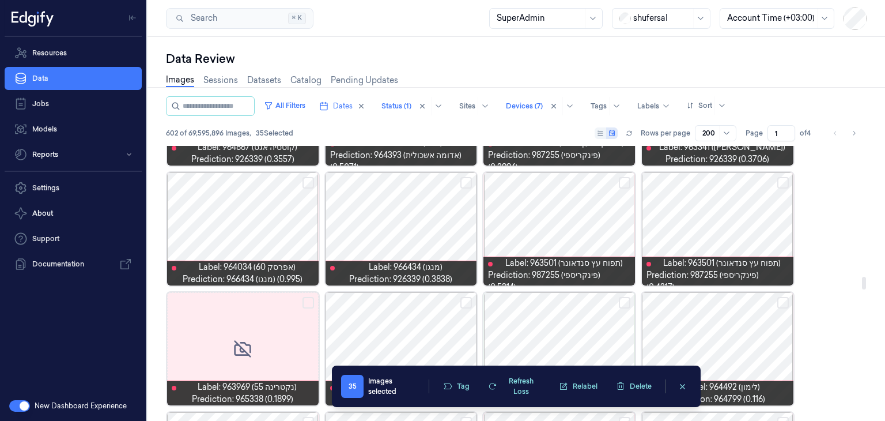
scroll to position [2852, 0]
click at [462, 180] on button "Select row" at bounding box center [466, 182] width 12 height 12
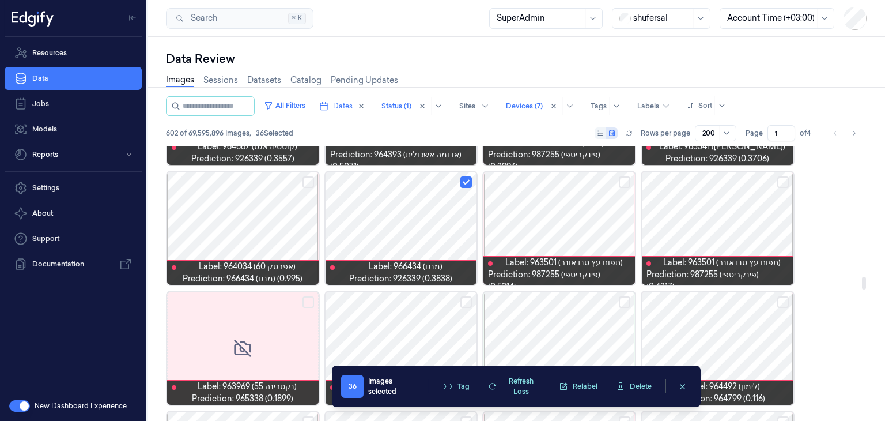
click at [309, 184] on button "Select row" at bounding box center [309, 182] width 12 height 12
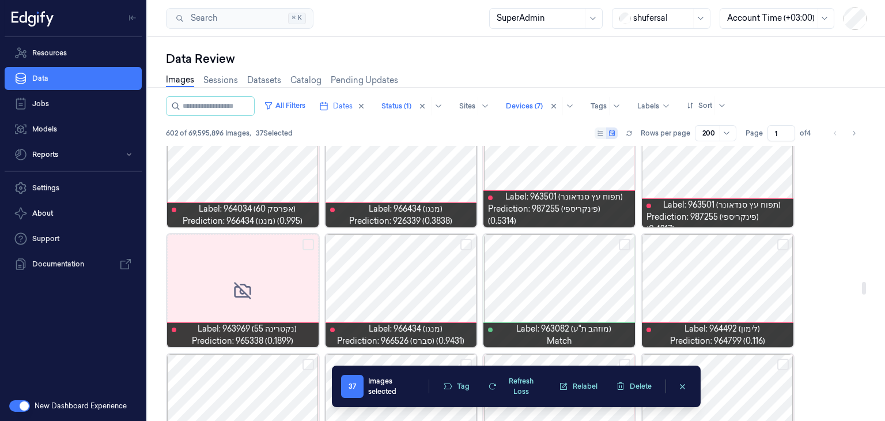
scroll to position [2967, 0]
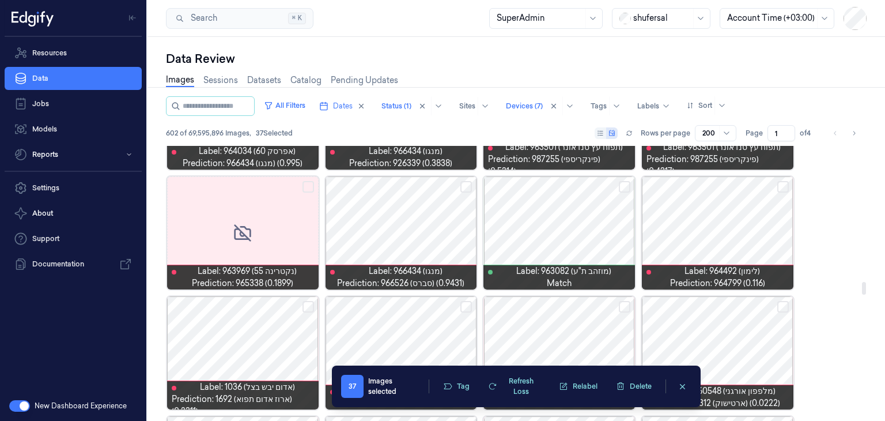
click at [309, 187] on button "Select row" at bounding box center [309, 187] width 12 height 12
click at [467, 187] on button "Select row" at bounding box center [466, 187] width 12 height 12
click at [786, 183] on button "Select row" at bounding box center [783, 187] width 12 height 12
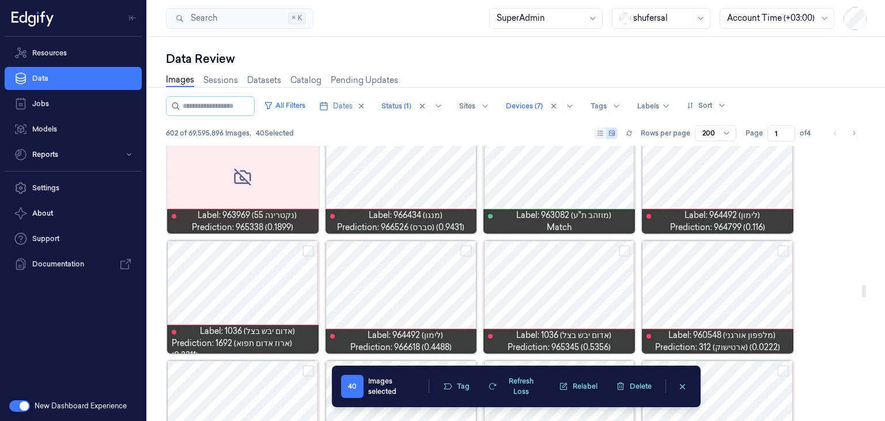
scroll to position [3025, 0]
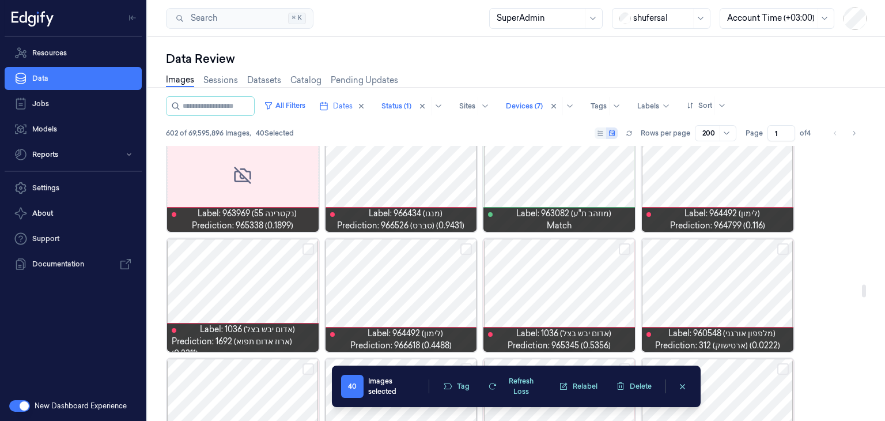
click at [779, 249] on button "Select row" at bounding box center [783, 249] width 12 height 12
click at [624, 250] on button "Select row" at bounding box center [625, 249] width 12 height 12
click at [463, 247] on button "Select row" at bounding box center [466, 249] width 12 height 12
click at [304, 248] on button "Select row" at bounding box center [309, 249] width 12 height 12
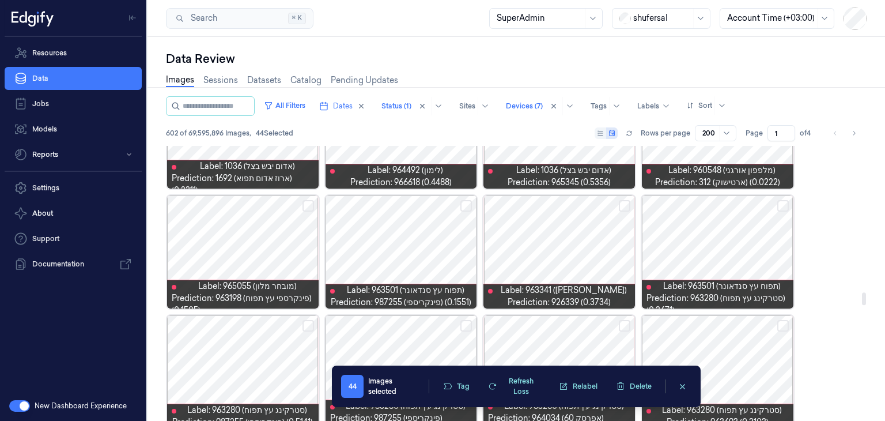
scroll to position [3198, 0]
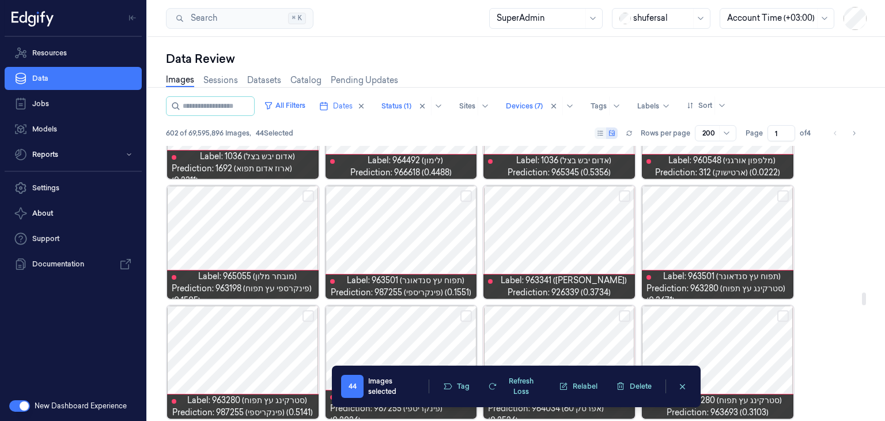
click at [622, 196] on button "Select row" at bounding box center [625, 196] width 12 height 12
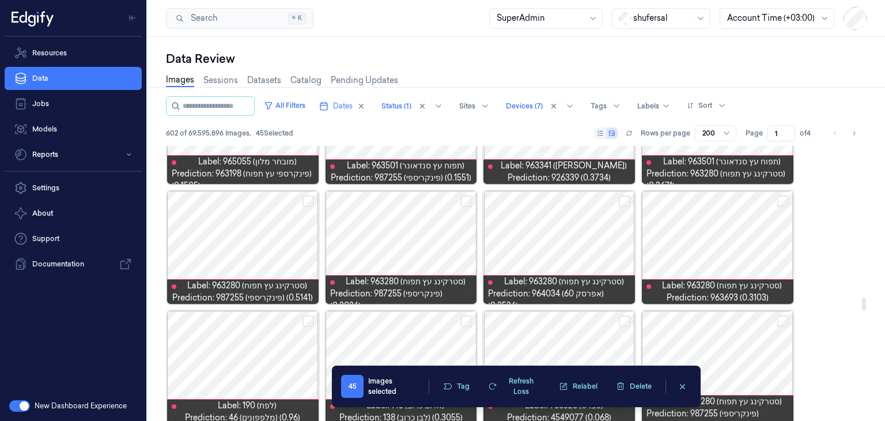
scroll to position [3313, 0]
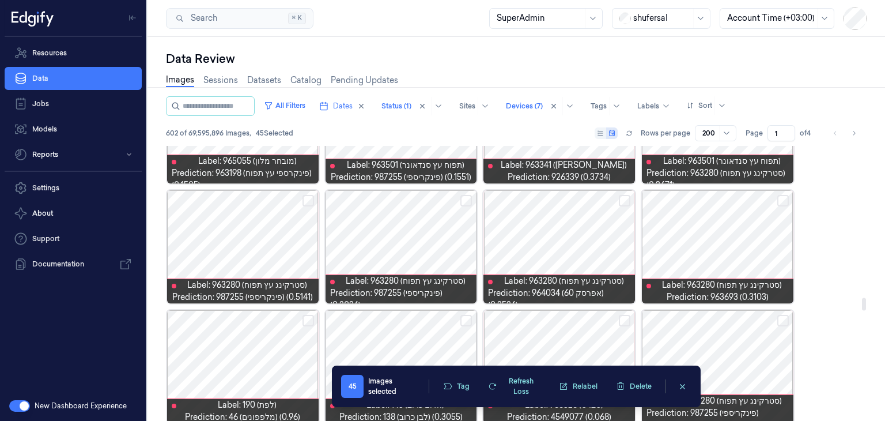
click at [782, 196] on button "Select row" at bounding box center [783, 201] width 12 height 12
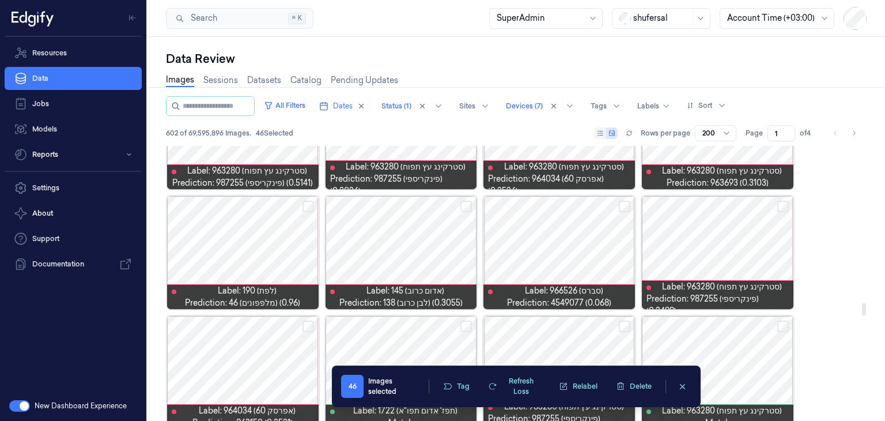
scroll to position [3429, 0]
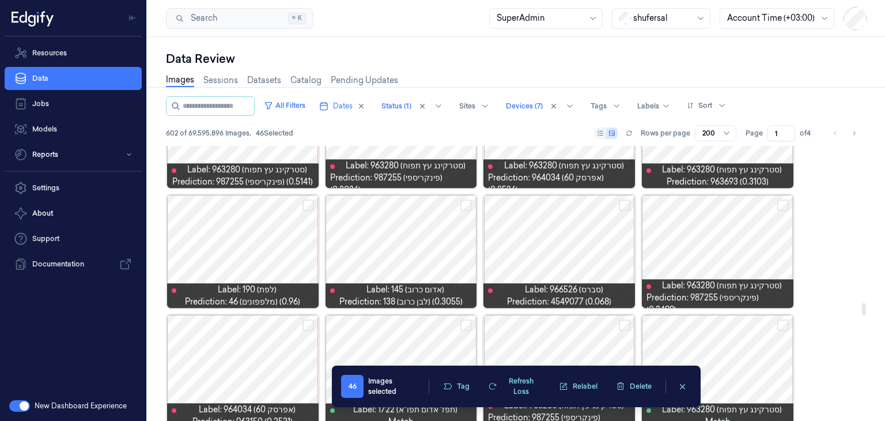
click at [625, 206] on button "Select row" at bounding box center [625, 205] width 12 height 12
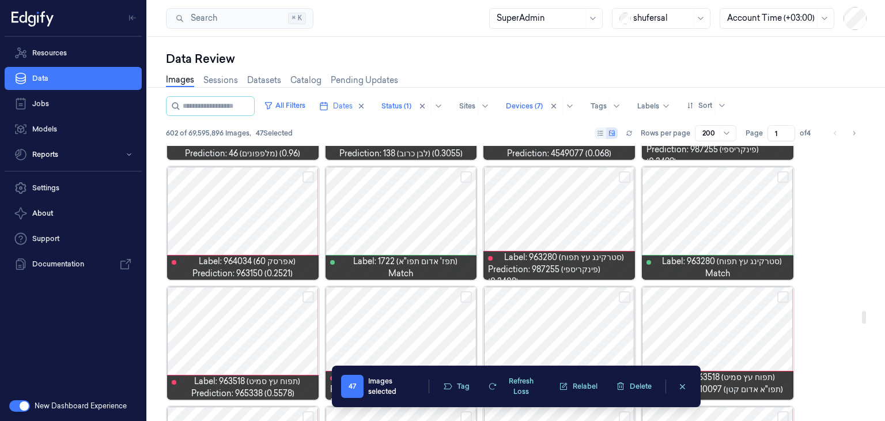
scroll to position [3601, 0]
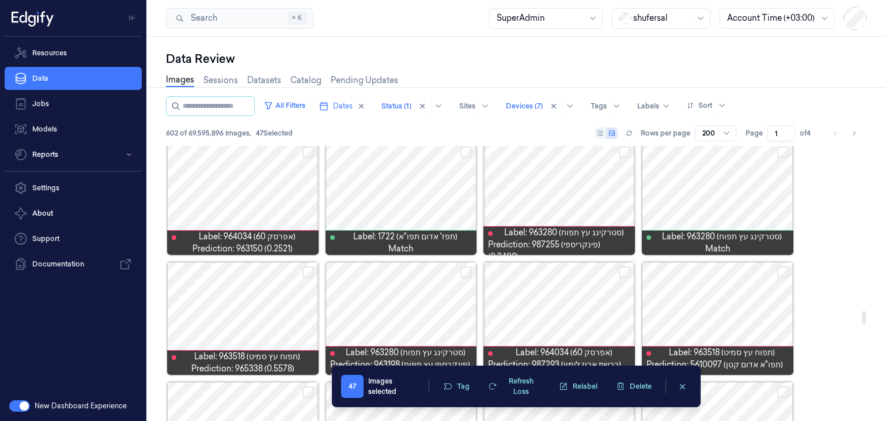
click at [309, 154] on button "Select row" at bounding box center [309, 152] width 12 height 12
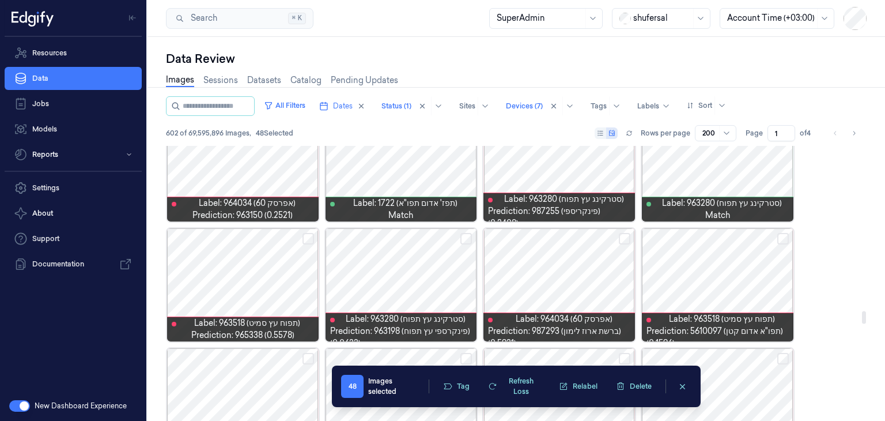
scroll to position [3659, 0]
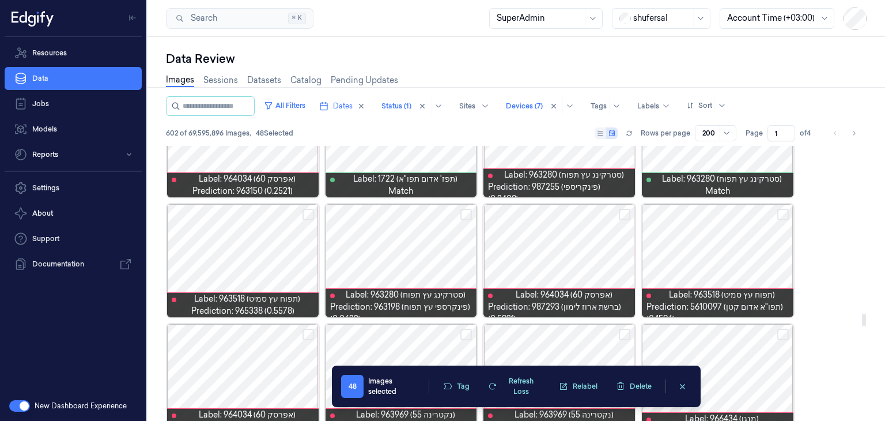
click at [303, 217] on button "Select row" at bounding box center [309, 215] width 12 height 12
click at [629, 216] on button "Select row" at bounding box center [625, 215] width 12 height 12
click at [622, 213] on button "Select row" at bounding box center [625, 215] width 12 height 12
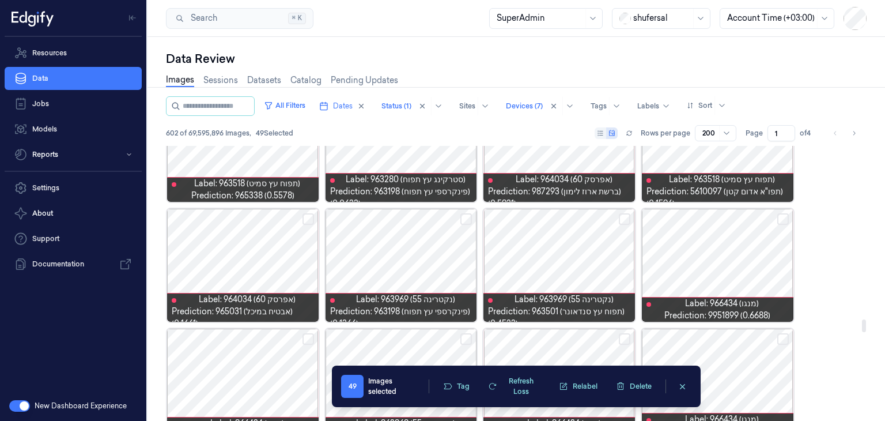
scroll to position [3832, 0]
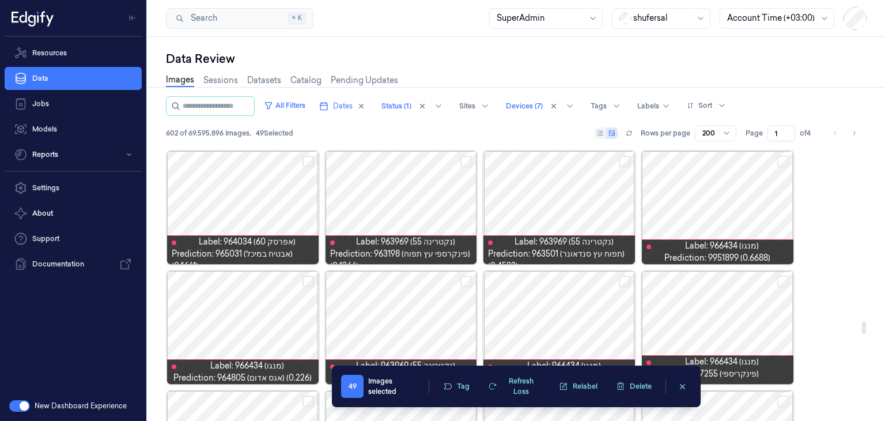
click at [623, 164] on button "Select row" at bounding box center [625, 162] width 12 height 12
click at [461, 160] on button "Select row" at bounding box center [466, 162] width 12 height 12
click at [308, 159] on button "Select row" at bounding box center [309, 162] width 12 height 12
click at [307, 160] on button "Select row" at bounding box center [309, 162] width 12 height 12
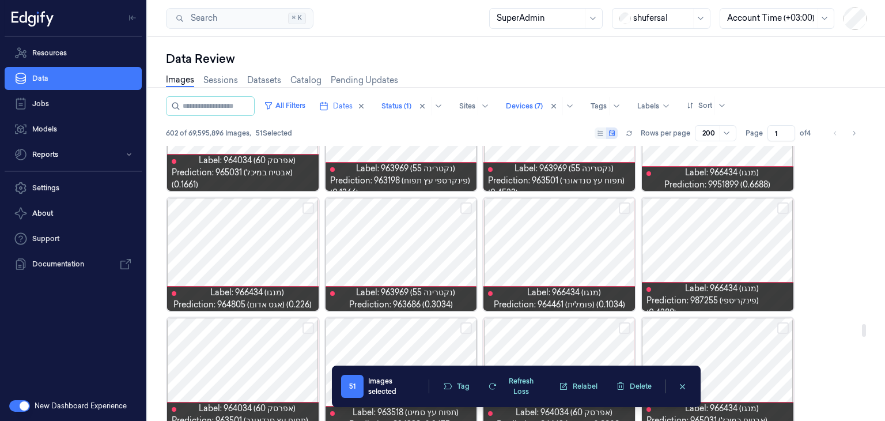
scroll to position [3947, 0]
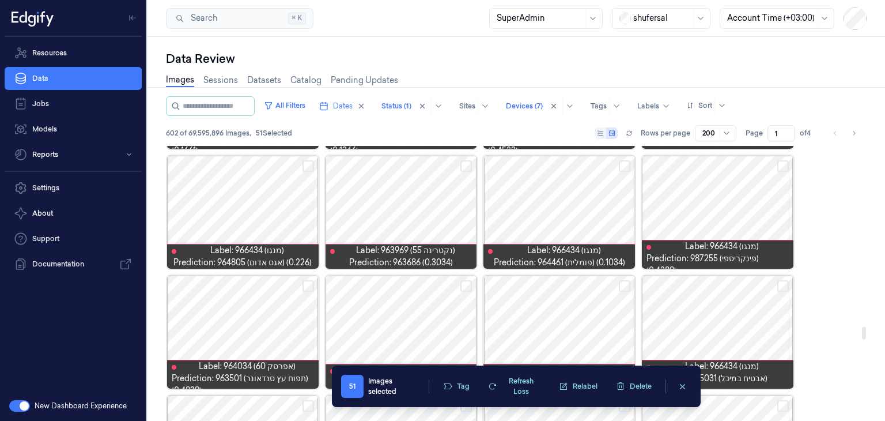
click at [307, 164] on button "Select row" at bounding box center [309, 166] width 12 height 12
click at [463, 168] on button "Select row" at bounding box center [466, 166] width 12 height 12
click at [626, 165] on button "Select row" at bounding box center [625, 166] width 12 height 12
click at [781, 167] on button "Select row" at bounding box center [783, 166] width 12 height 12
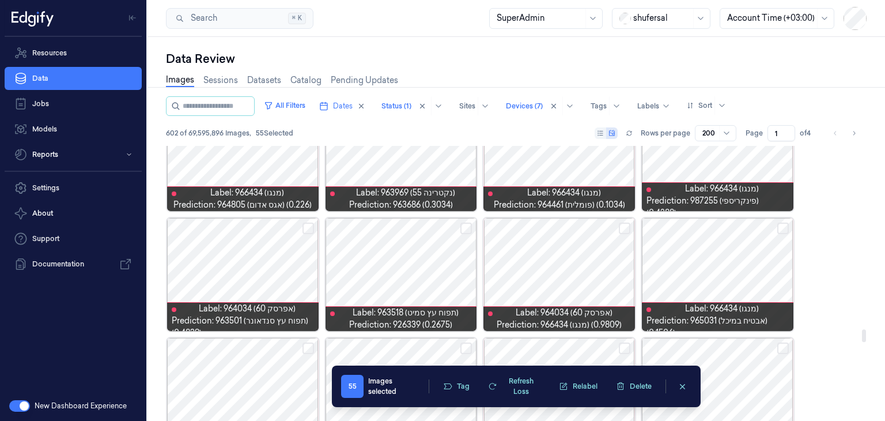
click at [466, 224] on button "Select row" at bounding box center [466, 228] width 12 height 12
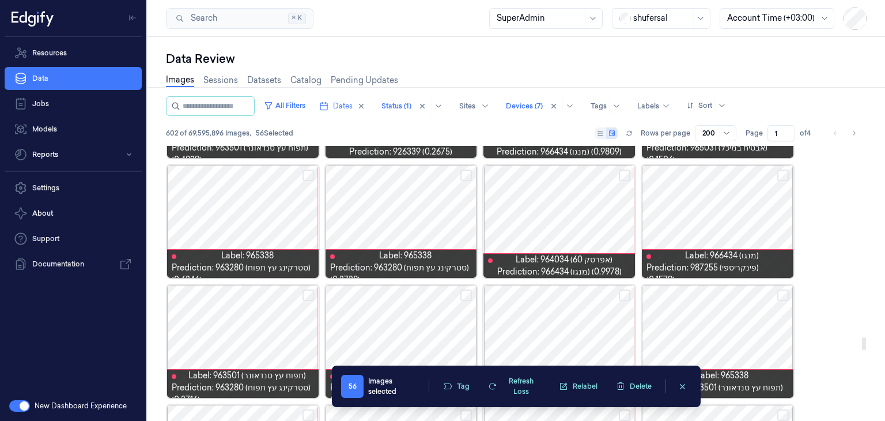
scroll to position [4235, 0]
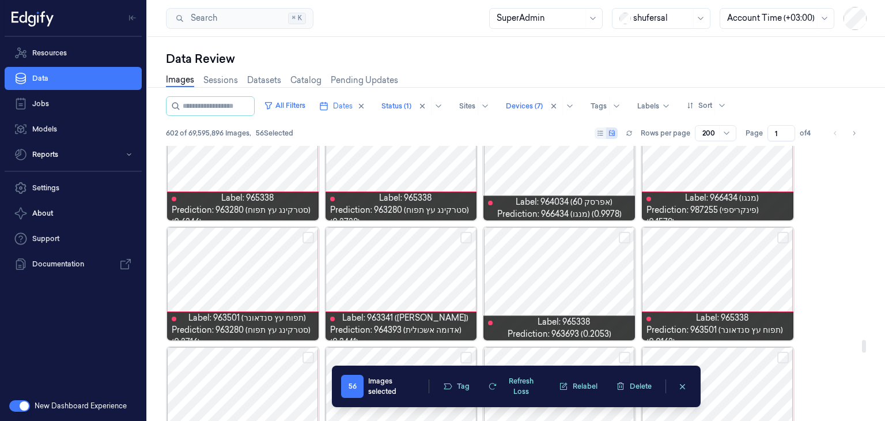
click at [463, 236] on button "Select row" at bounding box center [466, 238] width 12 height 12
click at [625, 236] on button "Select row" at bounding box center [625, 238] width 12 height 12
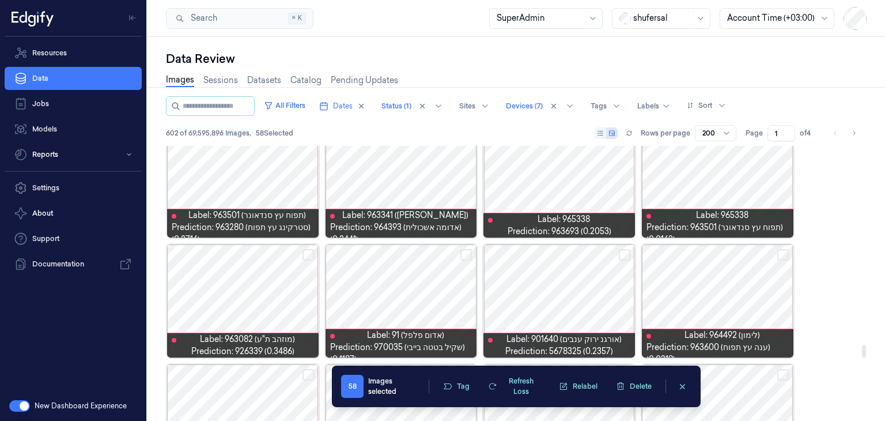
scroll to position [4351, 0]
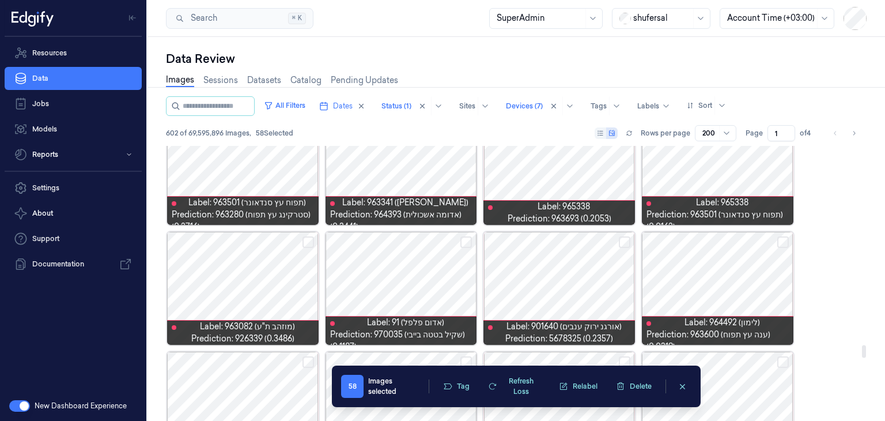
click at [465, 241] on button "Select row" at bounding box center [466, 242] width 12 height 12
click at [304, 240] on button "Select row" at bounding box center [309, 242] width 12 height 12
click at [621, 240] on button "Select row" at bounding box center [625, 242] width 12 height 12
click at [786, 243] on button "Select row" at bounding box center [783, 242] width 12 height 12
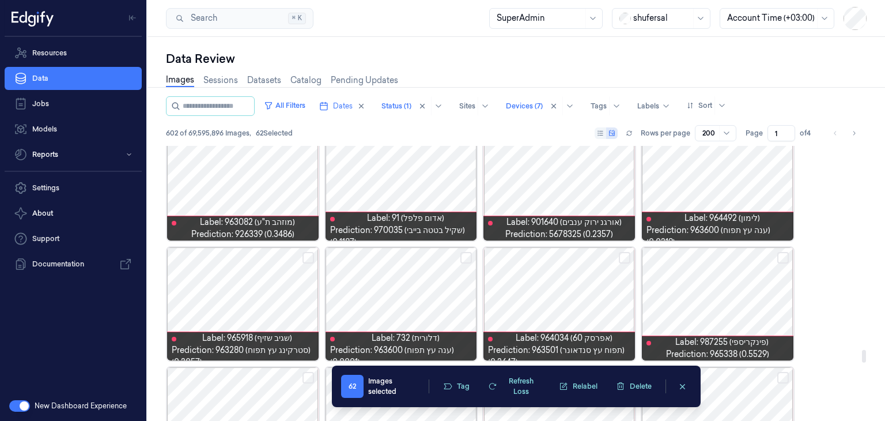
scroll to position [4466, 0]
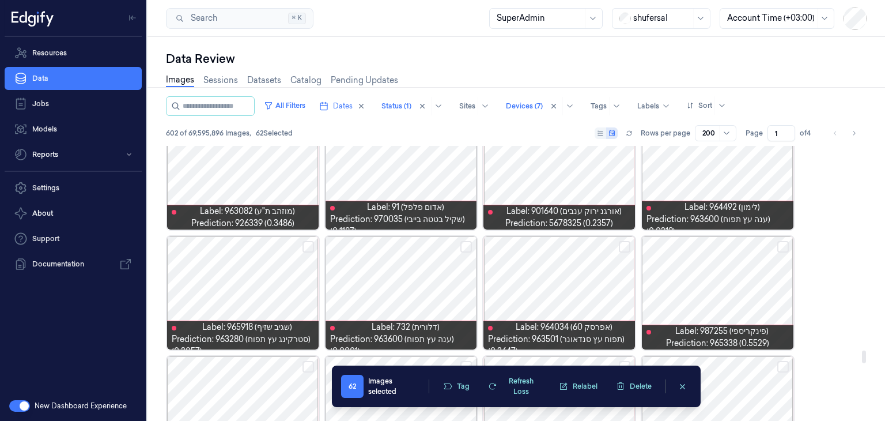
click at [780, 245] on button "Select row" at bounding box center [783, 247] width 12 height 12
click at [626, 245] on button "Select row" at bounding box center [625, 247] width 12 height 12
click at [470, 246] on button "Select row" at bounding box center [466, 247] width 12 height 12
click at [309, 245] on button "Select row" at bounding box center [309, 247] width 12 height 12
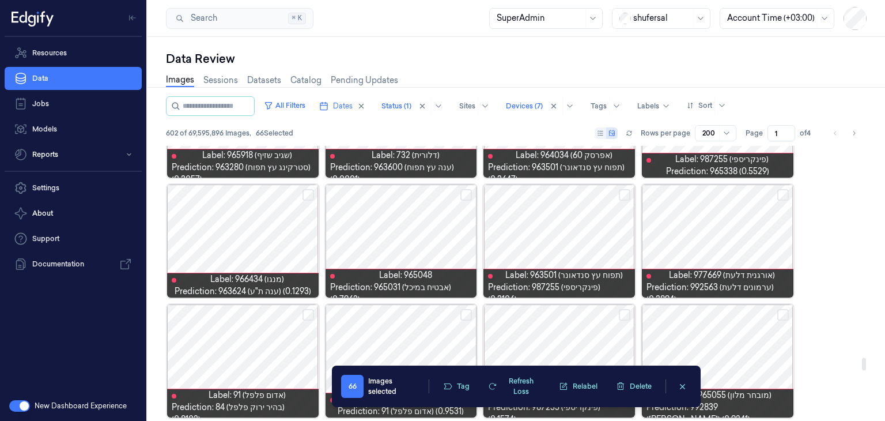
scroll to position [4639, 0]
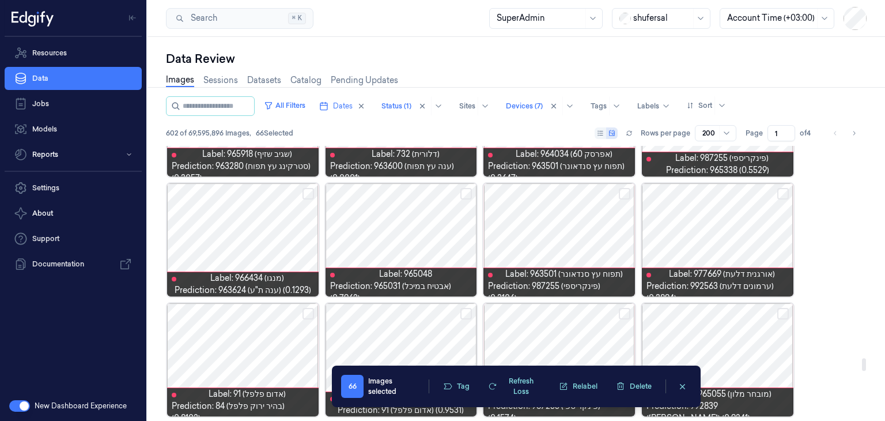
click at [777, 192] on button "Select row" at bounding box center [783, 194] width 12 height 12
click at [781, 192] on button "Select row" at bounding box center [783, 194] width 12 height 12
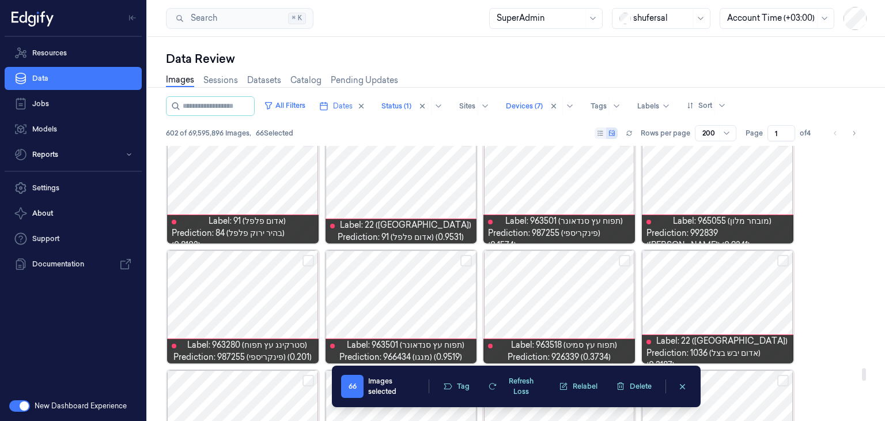
scroll to position [4869, 0]
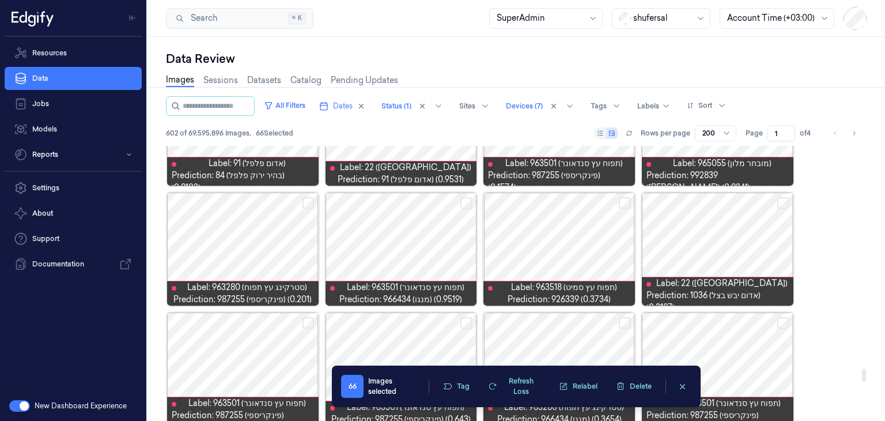
click at [626, 201] on button "Select row" at bounding box center [625, 203] width 12 height 12
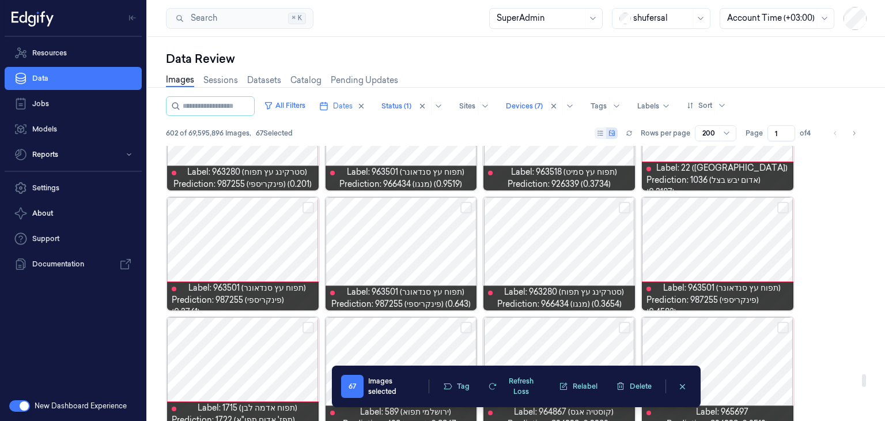
scroll to position [5100, 0]
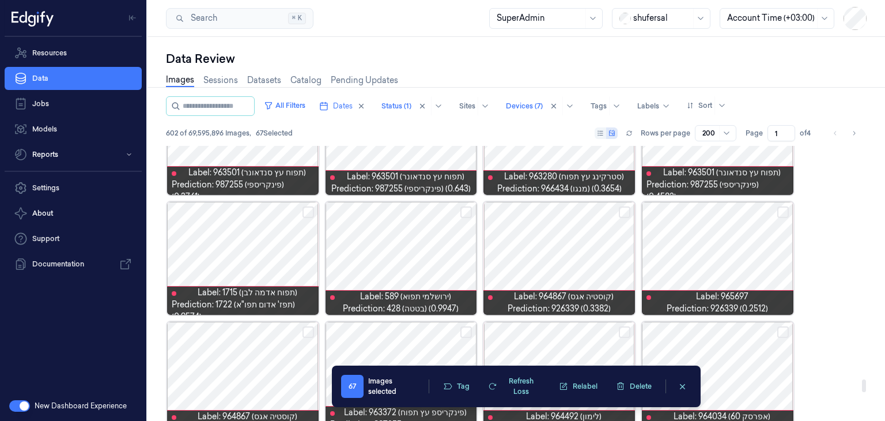
click at [621, 214] on button "Select row" at bounding box center [625, 212] width 12 height 12
click at [779, 210] on button "Select row" at bounding box center [783, 212] width 12 height 12
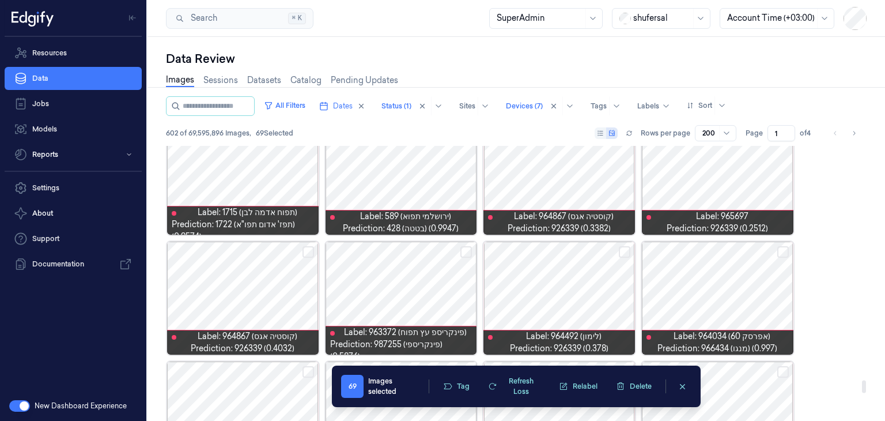
scroll to position [5215, 0]
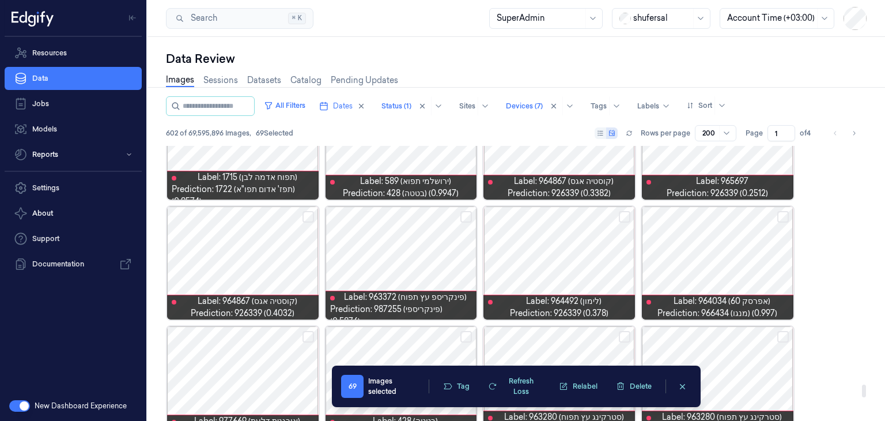
click at [308, 217] on button "Select row" at bounding box center [309, 217] width 12 height 12
click at [621, 220] on button "Select row" at bounding box center [625, 217] width 12 height 12
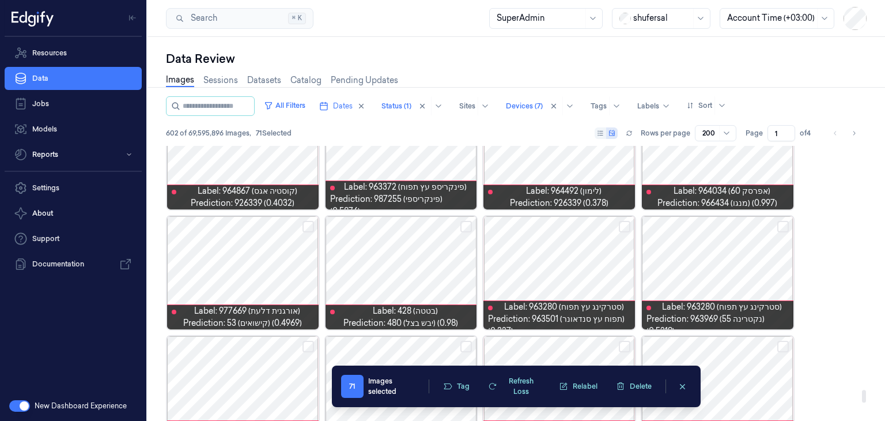
scroll to position [5330, 0]
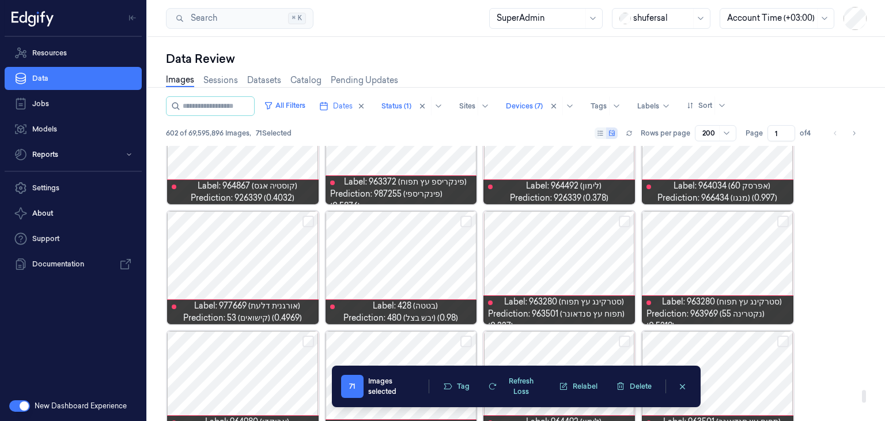
click at [307, 224] on button "Select row" at bounding box center [309, 222] width 12 height 12
click at [775, 222] on div at bounding box center [718, 267] width 152 height 113
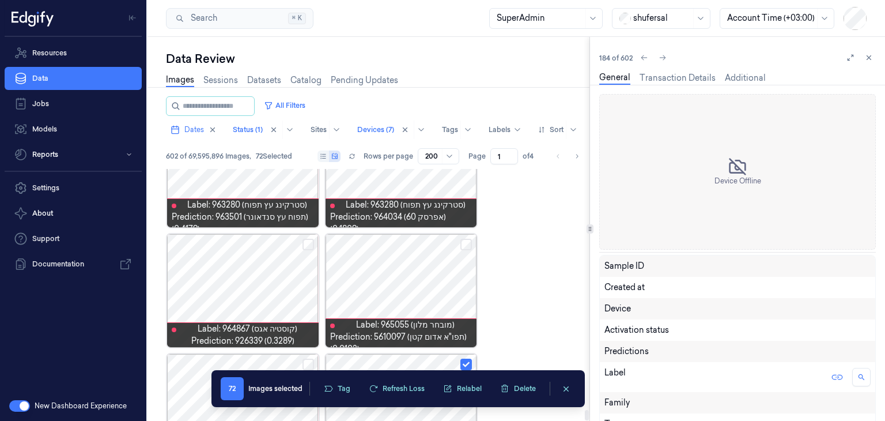
scroll to position [7952, 0]
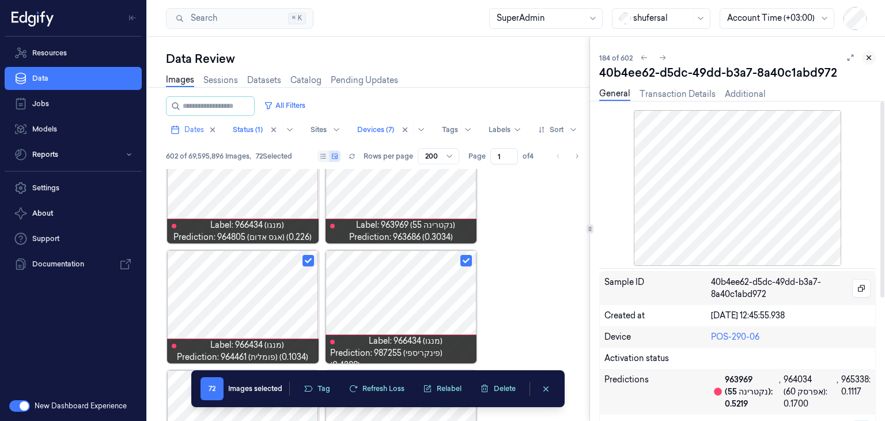
click at [867, 61] on icon at bounding box center [869, 58] width 8 height 8
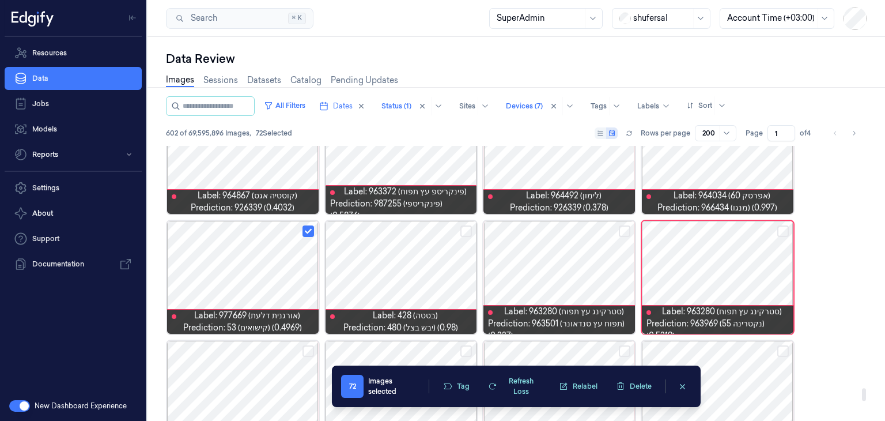
scroll to position [5321, 0]
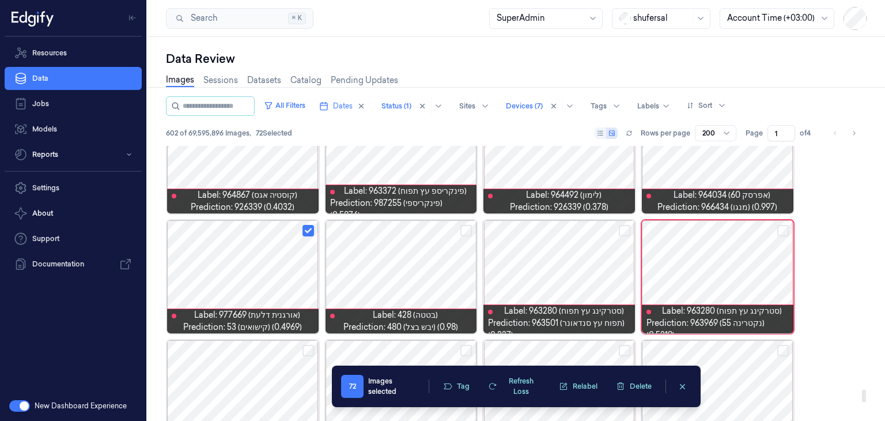
click at [781, 228] on button "Select row" at bounding box center [783, 231] width 12 height 12
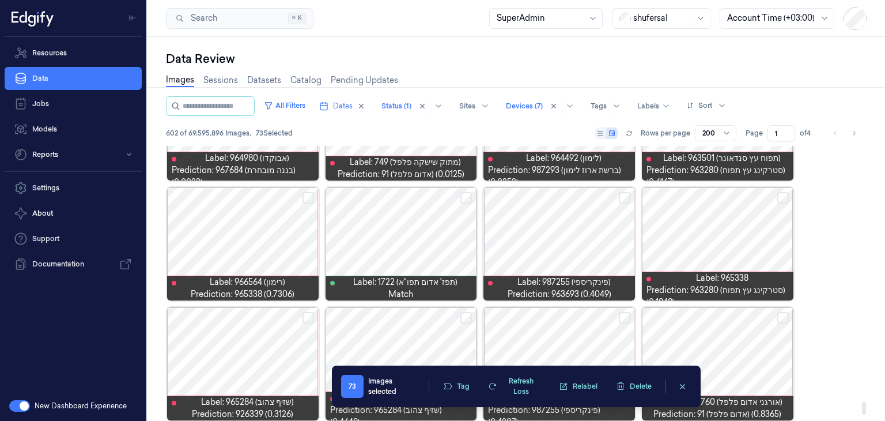
scroll to position [5602, 0]
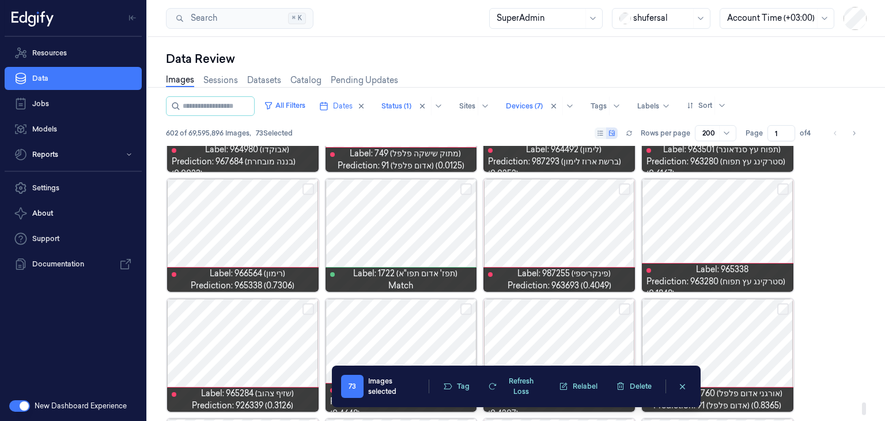
click at [305, 189] on button "Select row" at bounding box center [309, 189] width 12 height 12
click at [625, 187] on button "Select row" at bounding box center [625, 189] width 12 height 12
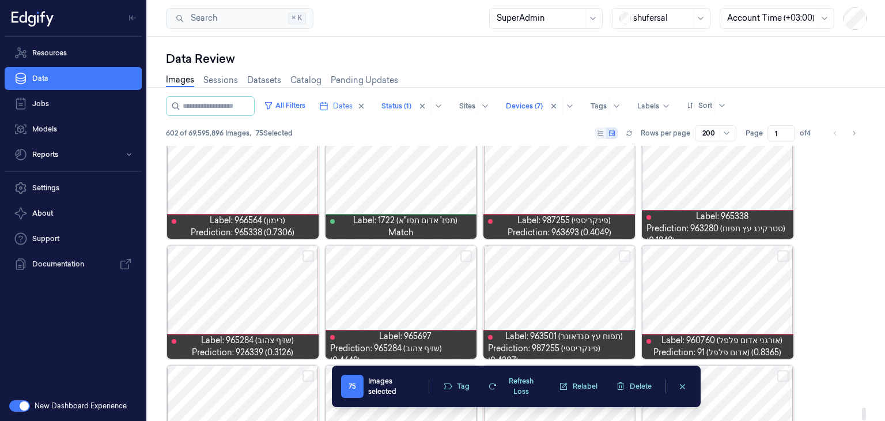
scroll to position [5718, 0]
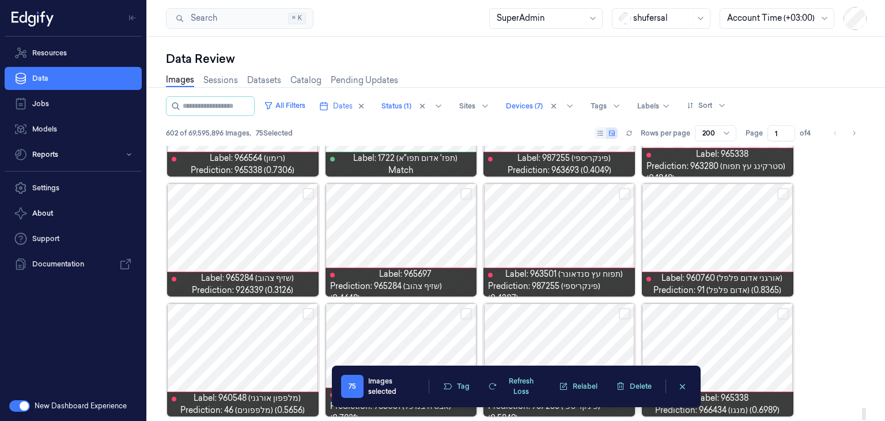
click at [466, 192] on button "Select row" at bounding box center [466, 194] width 12 height 12
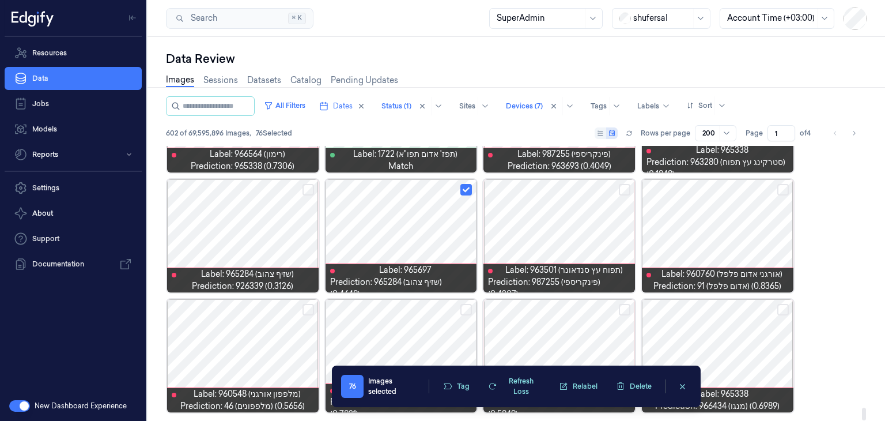
scroll to position [5723, 0]
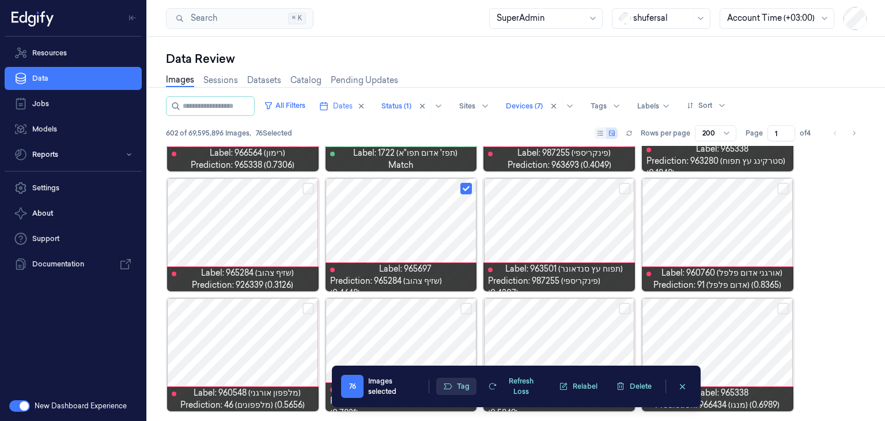
click at [454, 385] on button "Tag" at bounding box center [456, 385] width 40 height 17
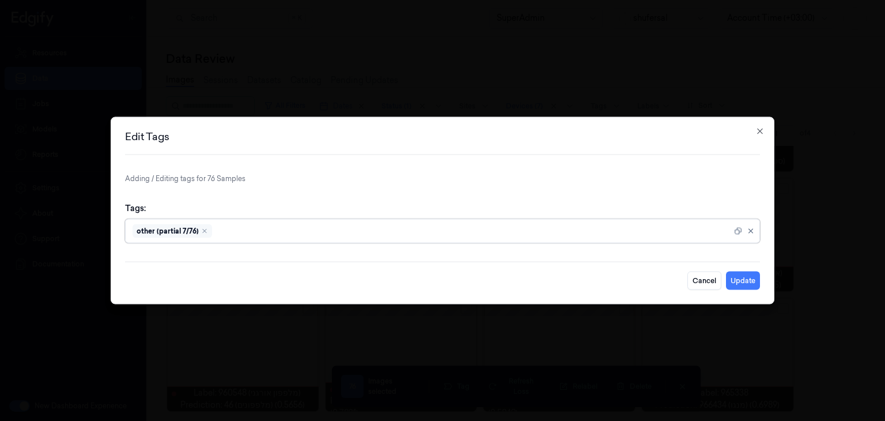
click at [394, 231] on div at bounding box center [473, 231] width 518 height 12
type input "ש"
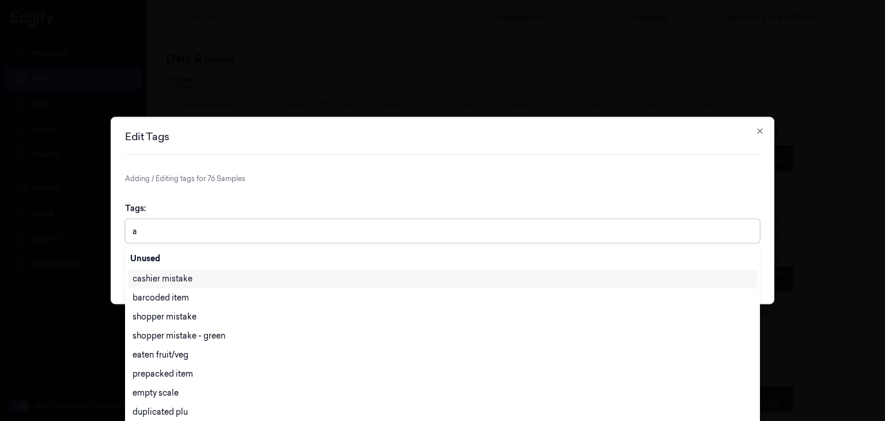
type input "ai"
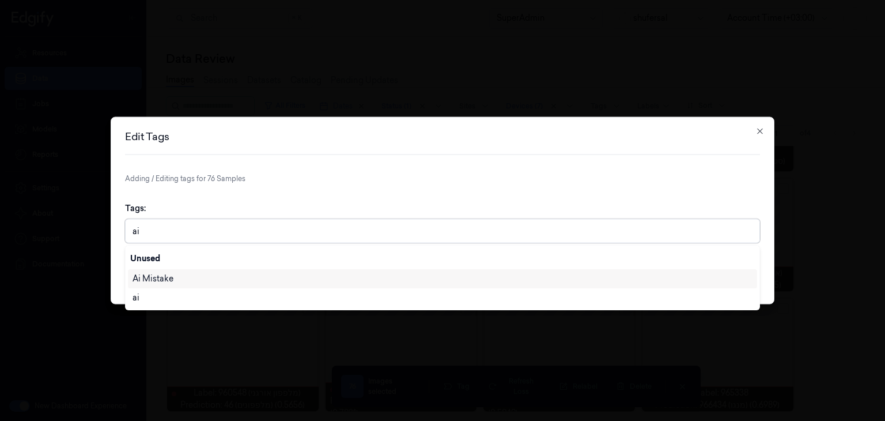
click at [263, 281] on div "Ai Mistake" at bounding box center [443, 279] width 620 height 12
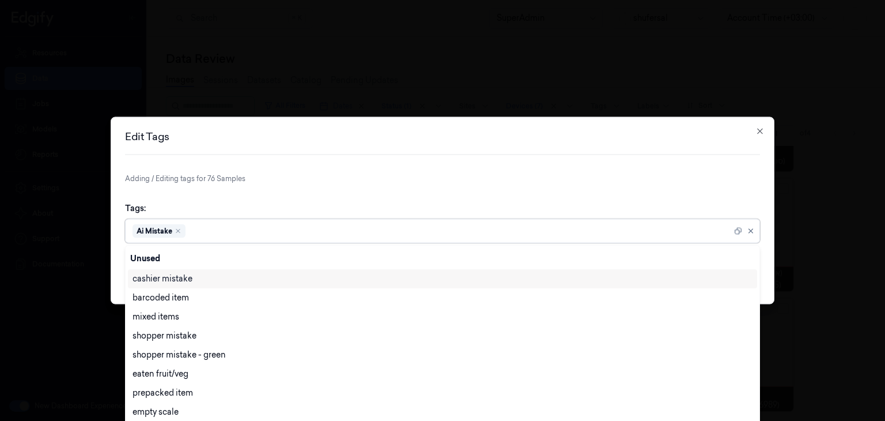
click at [403, 189] on form "Adding / Editing tags for 76 Samples Tags: option [PERSON_NAME], selected. 29 r…" at bounding box center [442, 231] width 635 height 116
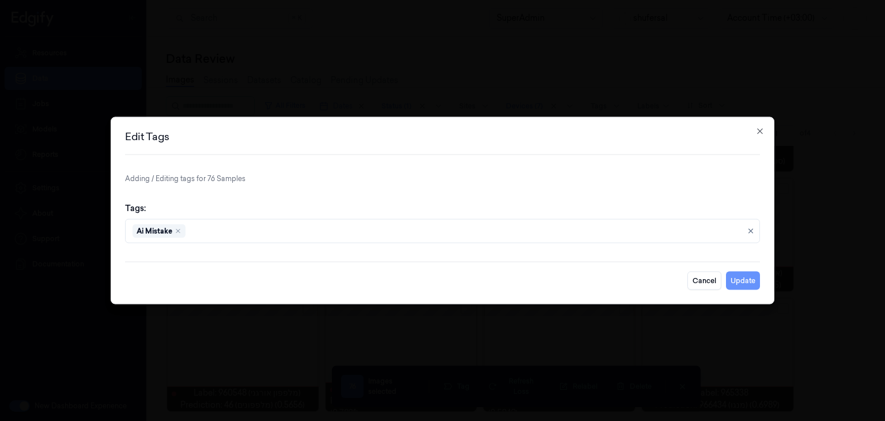
click at [745, 277] on button "Update" at bounding box center [743, 280] width 34 height 18
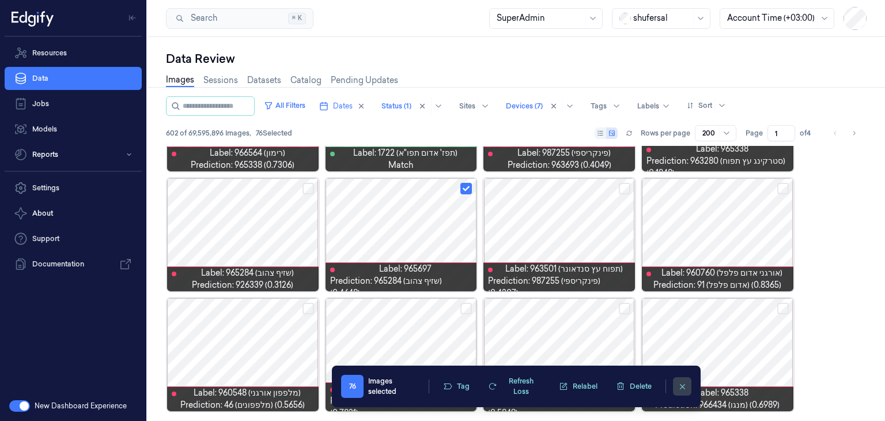
click at [682, 383] on icon "clearSelection" at bounding box center [682, 386] width 9 height 9
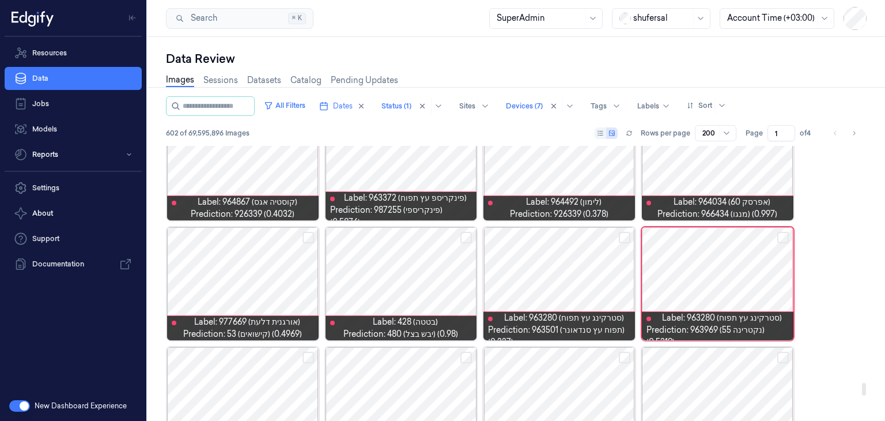
scroll to position [5026, 0]
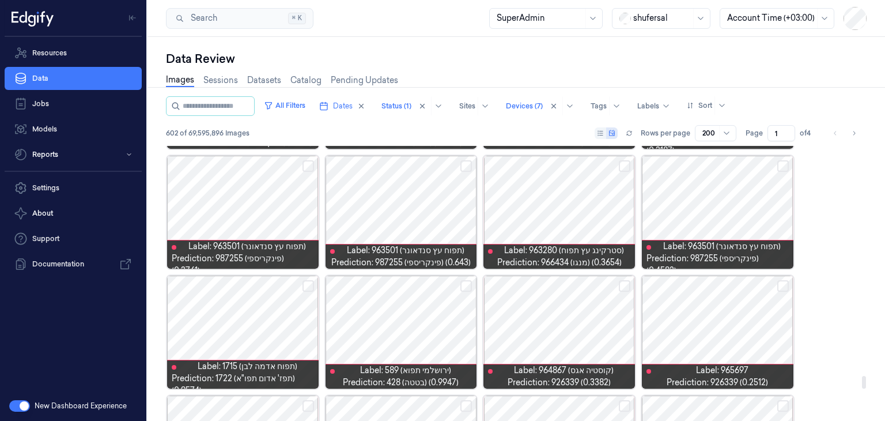
click at [496, 320] on div at bounding box center [560, 331] width 152 height 113
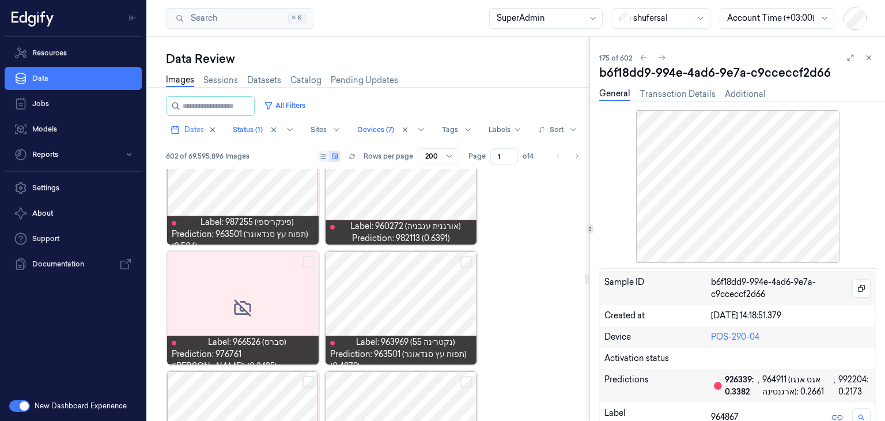
scroll to position [5075, 0]
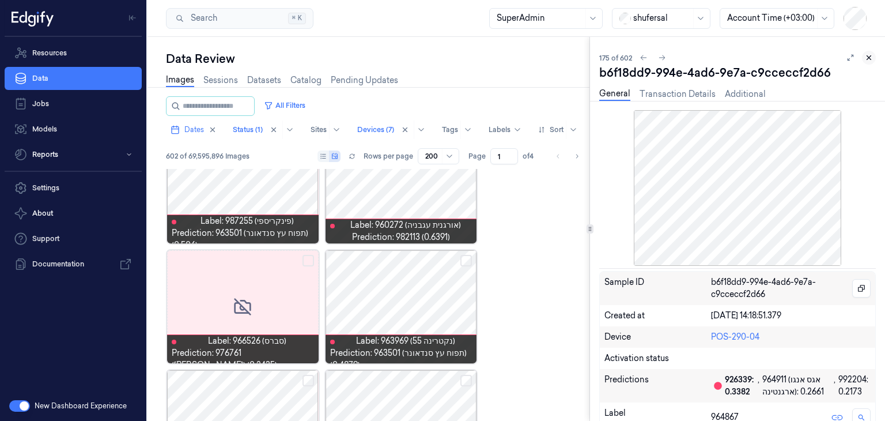
click at [872, 58] on icon at bounding box center [869, 58] width 8 height 8
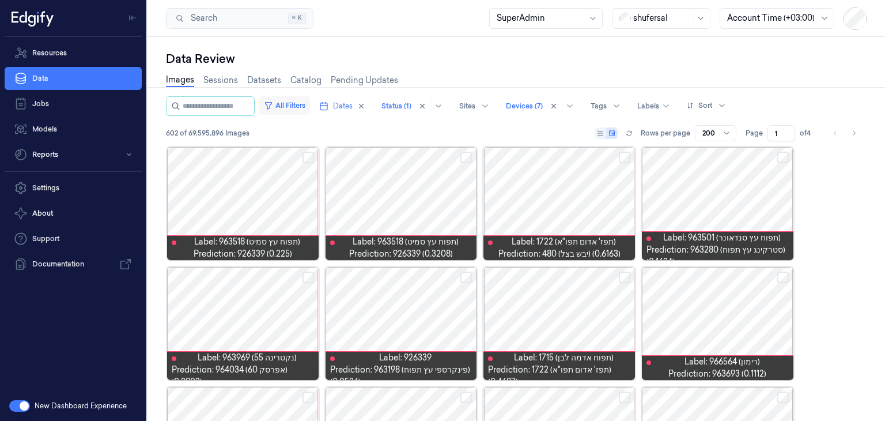
click at [310, 104] on button "All Filters" at bounding box center [284, 105] width 51 height 18
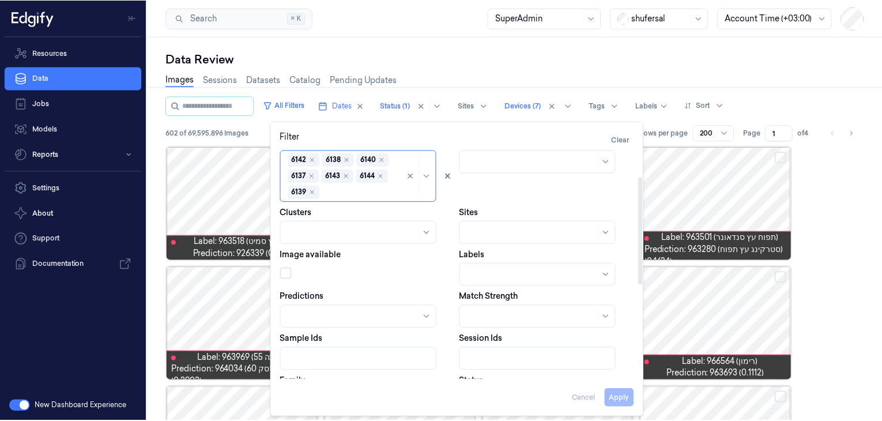
scroll to position [58, 0]
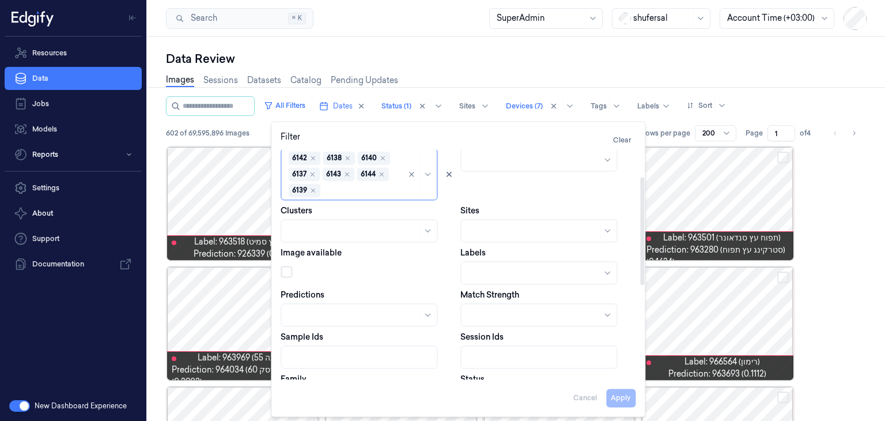
click at [523, 268] on div at bounding box center [534, 273] width 133 height 12
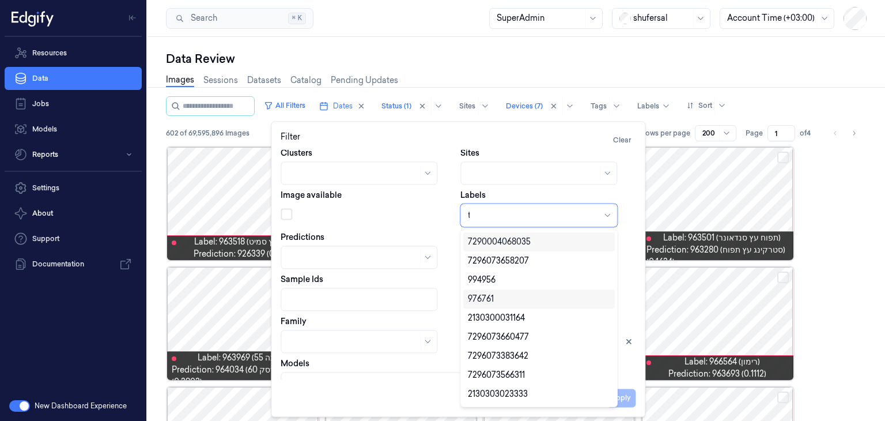
scroll to position [0, 0]
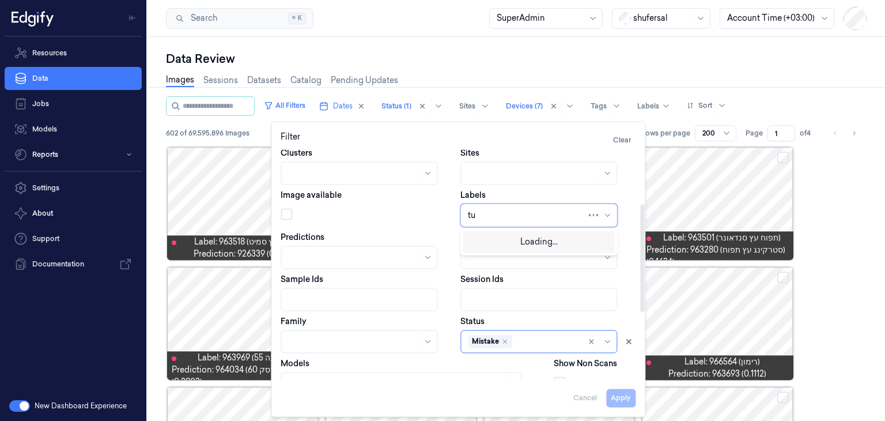
type input "t"
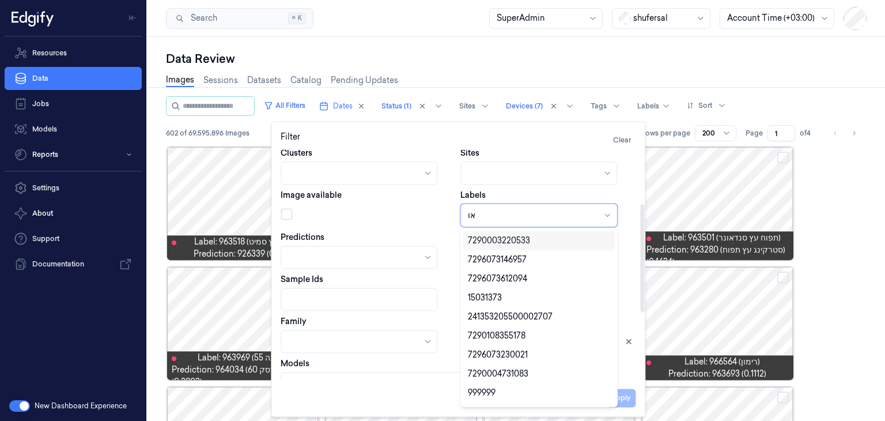
type input "א"
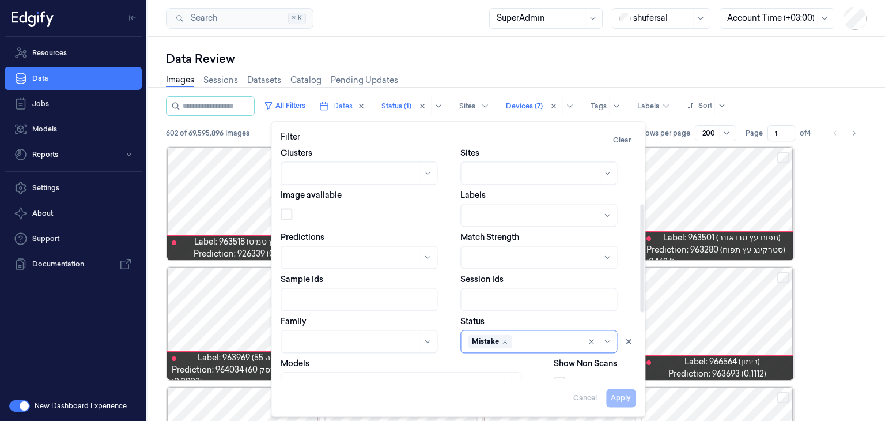
click at [413, 209] on div at bounding box center [368, 211] width 175 height 16
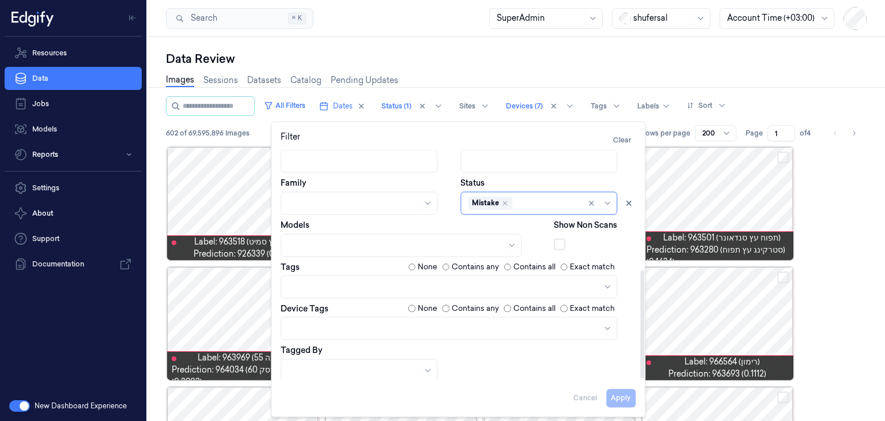
scroll to position [256, 0]
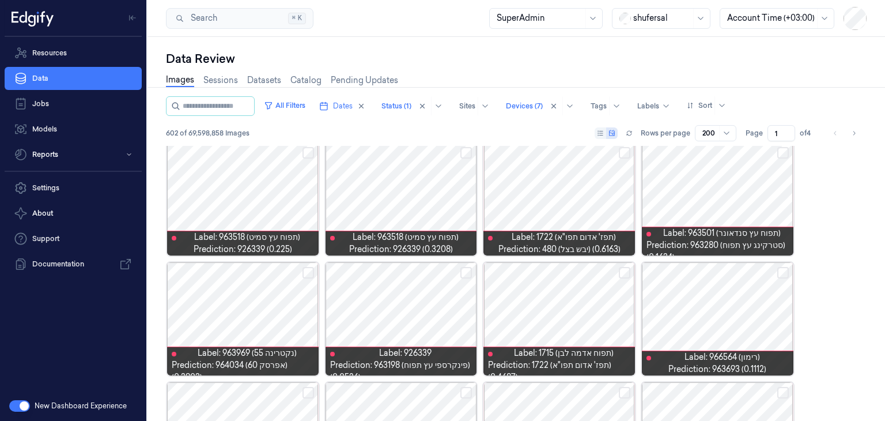
scroll to position [0, 0]
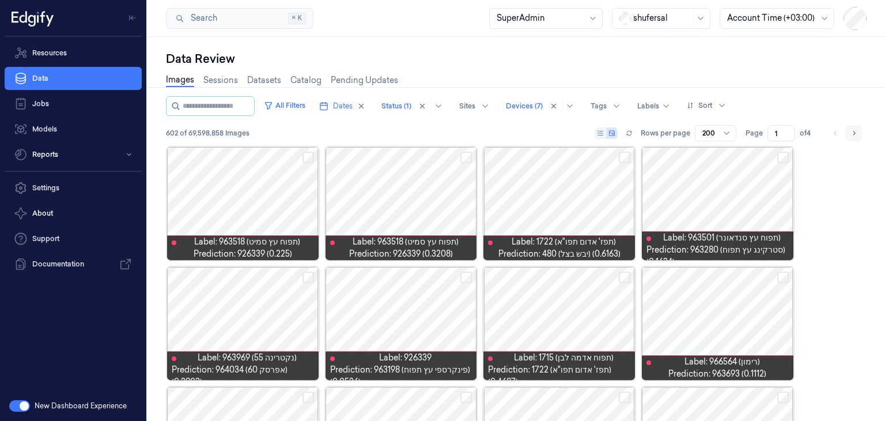
click at [857, 134] on icon "Go to next page" at bounding box center [854, 133] width 7 height 9
type input "2"
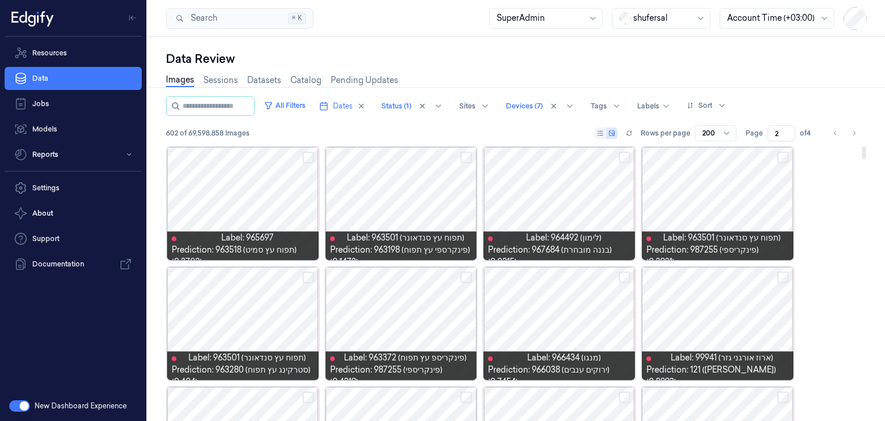
click at [626, 156] on button "Select row" at bounding box center [625, 158] width 12 height 12
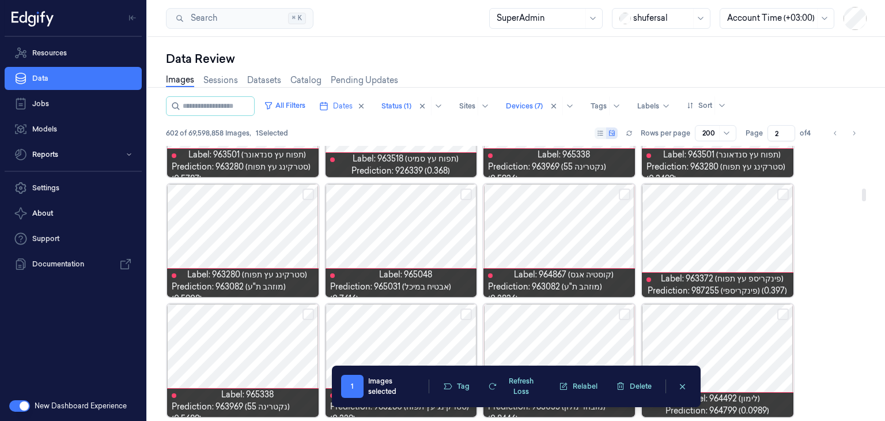
scroll to position [980, 0]
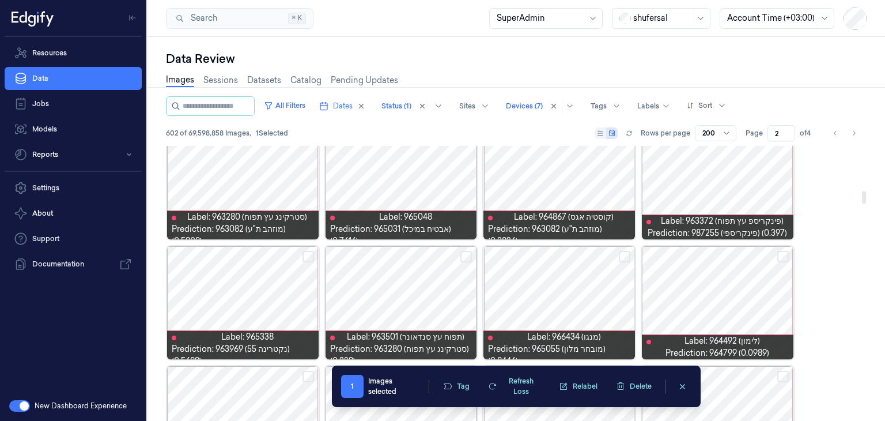
click at [467, 259] on button "Select row" at bounding box center [466, 257] width 12 height 12
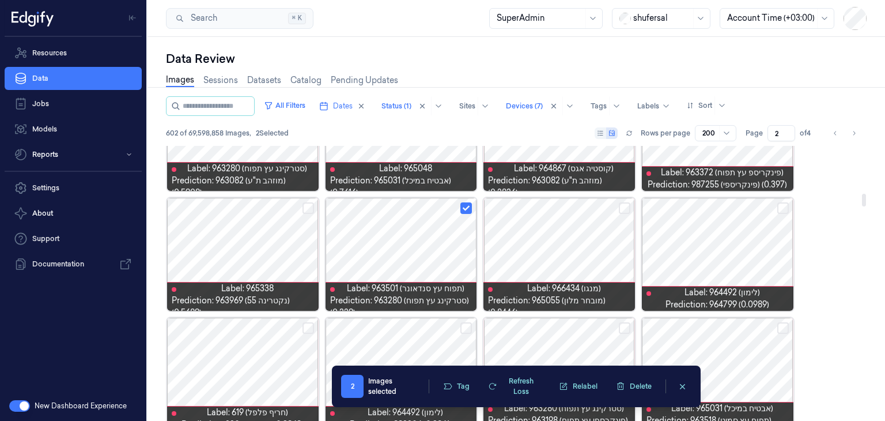
scroll to position [1037, 0]
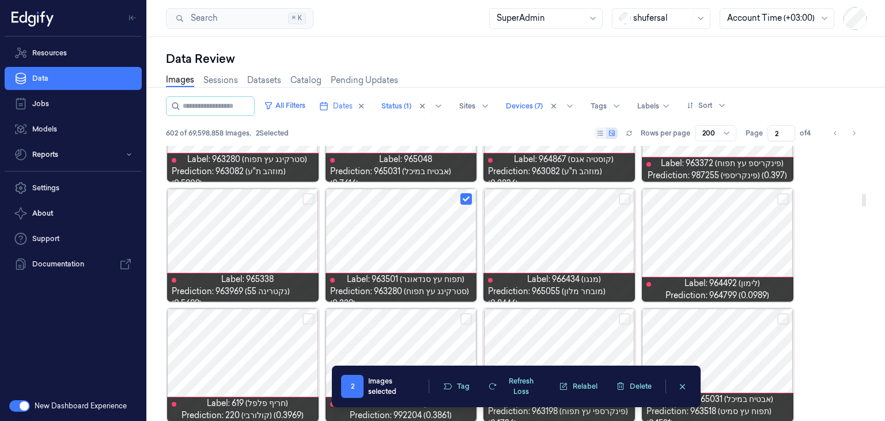
click at [780, 198] on button "Select row" at bounding box center [783, 199] width 12 height 12
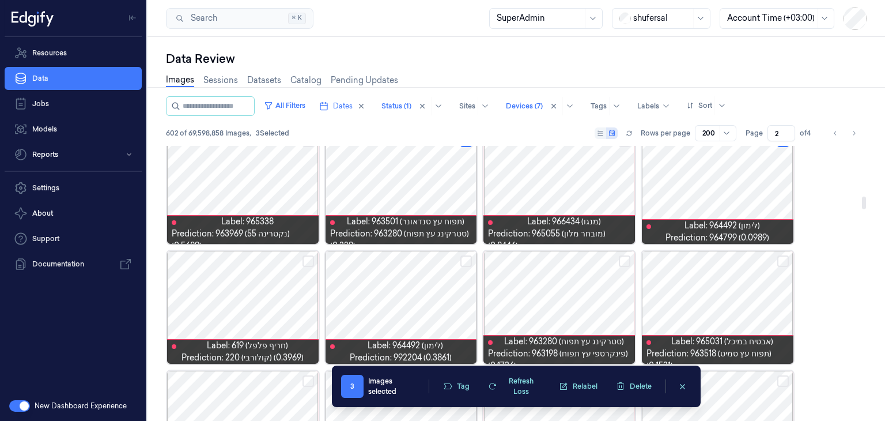
click at [779, 262] on button "Select row" at bounding box center [783, 261] width 12 height 12
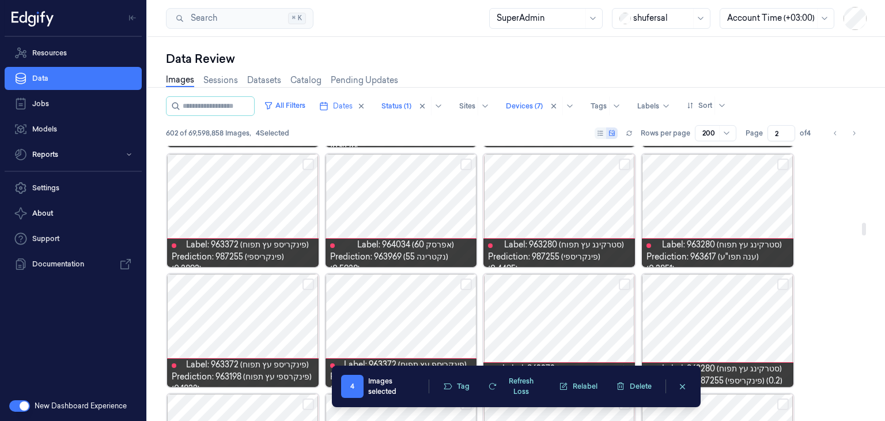
scroll to position [1729, 0]
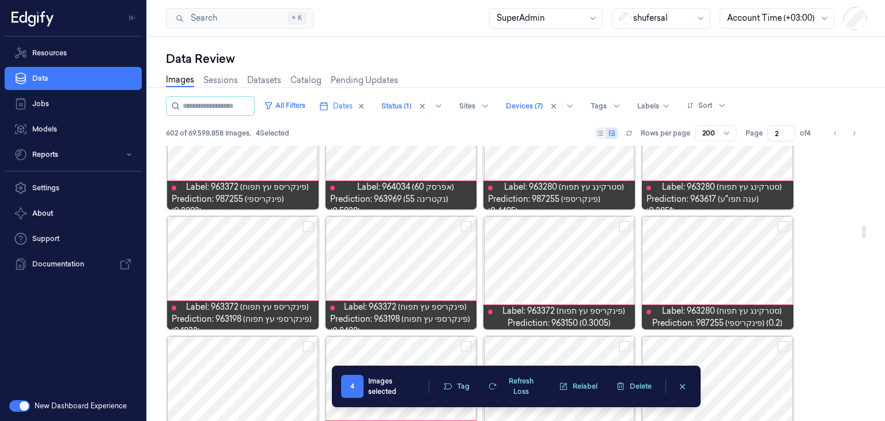
click at [308, 224] on button "Select row" at bounding box center [309, 227] width 12 height 12
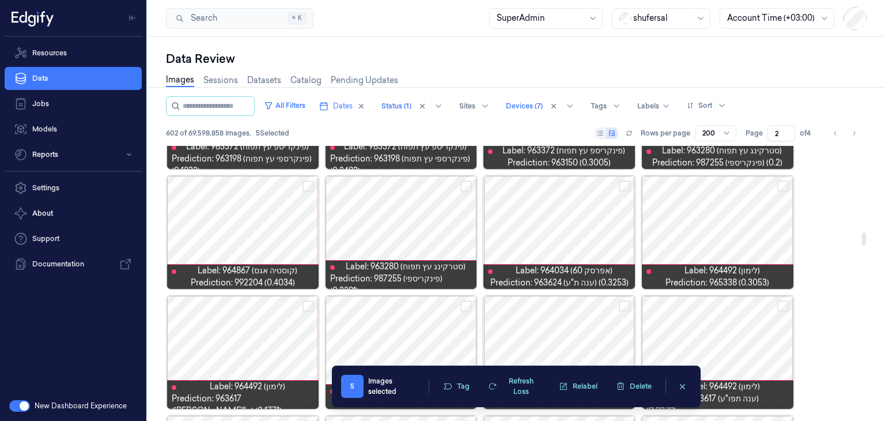
scroll to position [1902, 0]
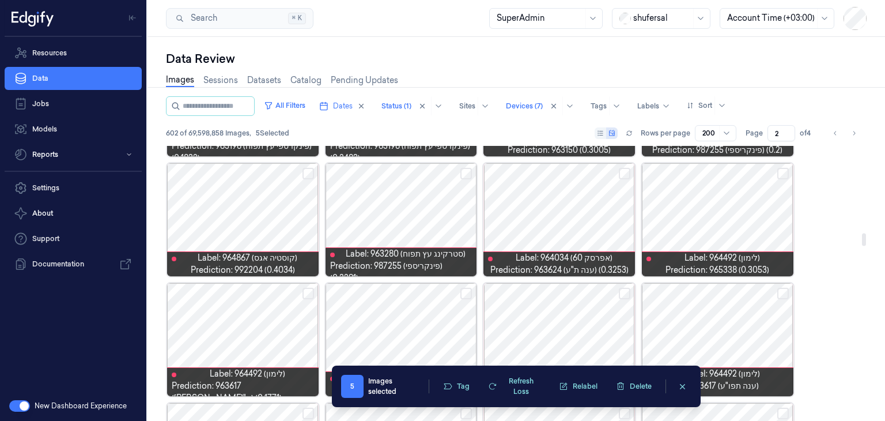
click at [782, 172] on button "Select row" at bounding box center [783, 174] width 12 height 12
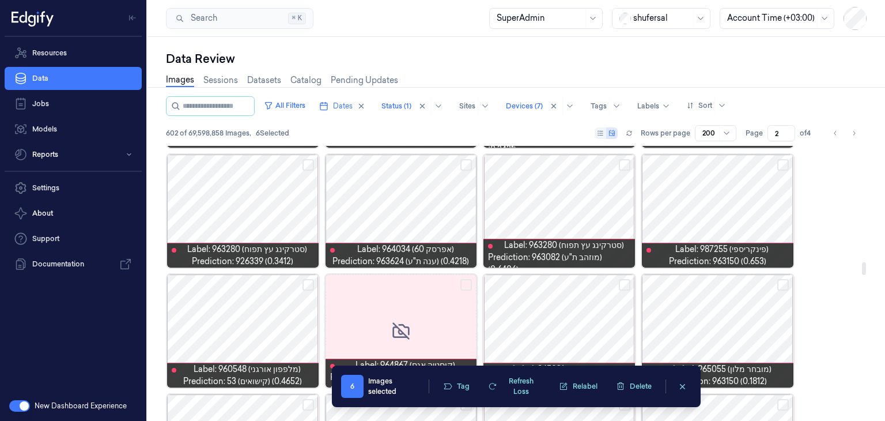
scroll to position [2536, 0]
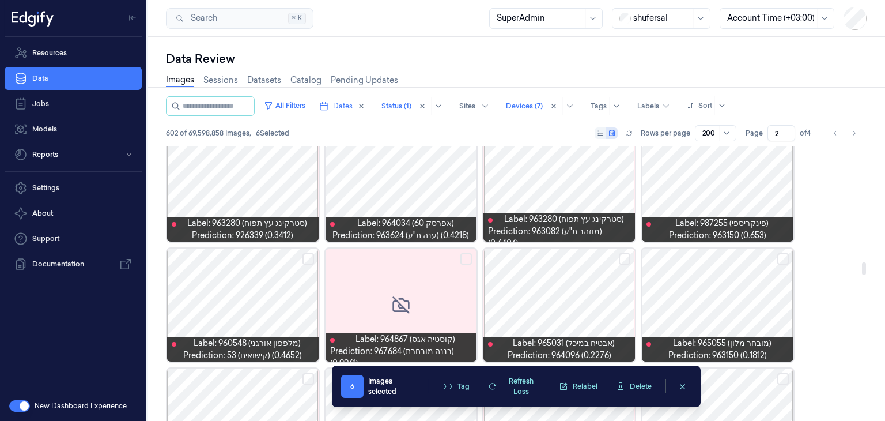
click at [467, 259] on button "Select row" at bounding box center [466, 259] width 12 height 12
click at [625, 259] on button "Select row" at bounding box center [625, 259] width 12 height 12
click at [779, 256] on button "Select row" at bounding box center [783, 259] width 12 height 12
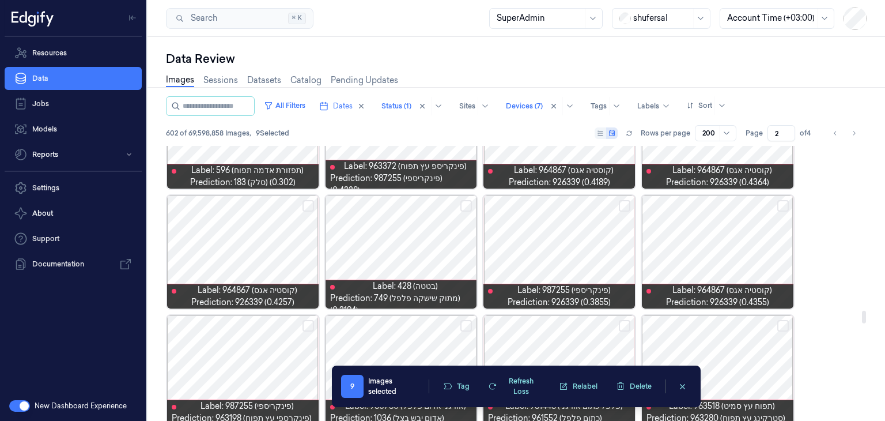
scroll to position [3688, 0]
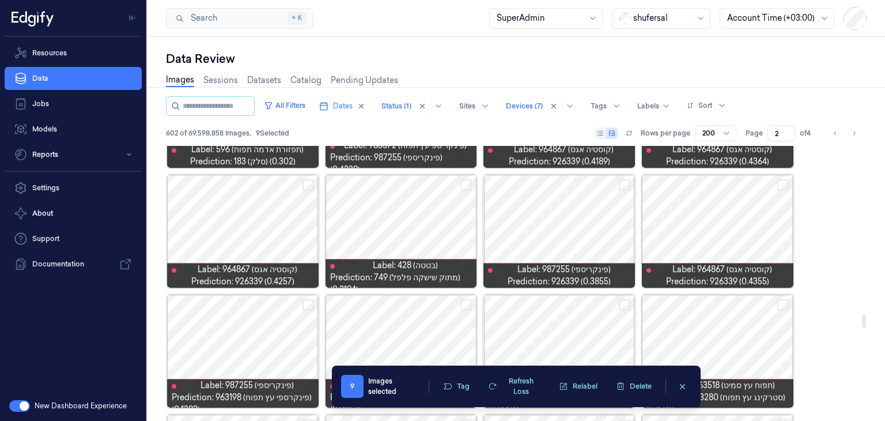
click at [621, 180] on button "Select row" at bounding box center [625, 185] width 12 height 12
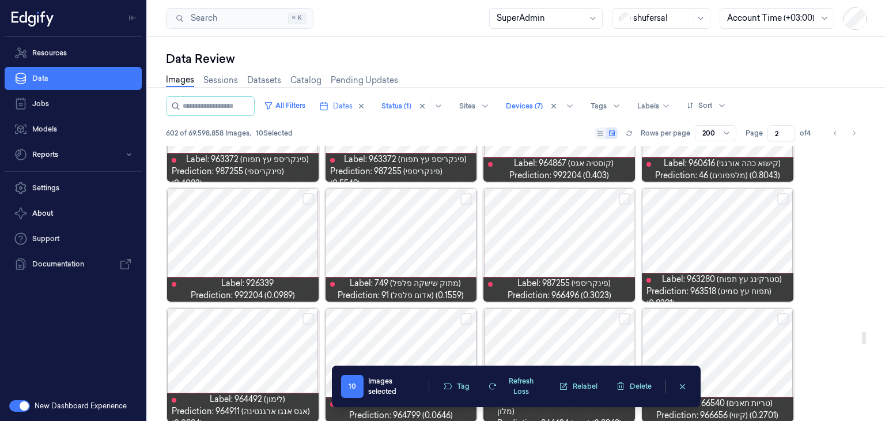
scroll to position [4092, 0]
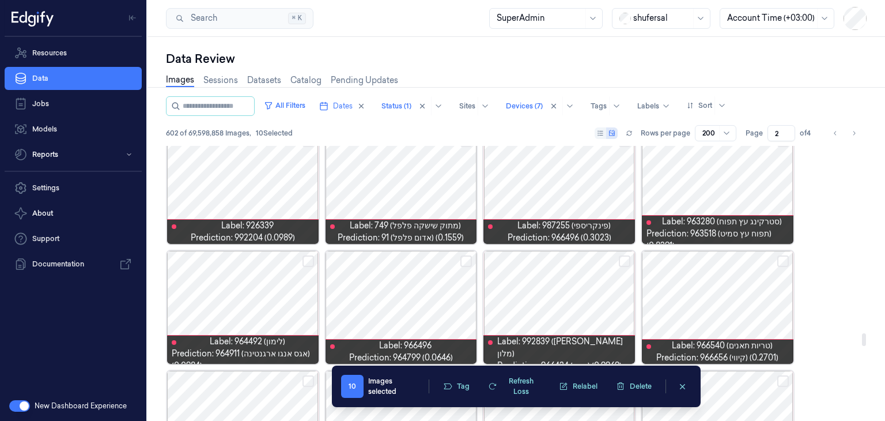
click at [465, 255] on button "Select row" at bounding box center [466, 261] width 12 height 12
click at [309, 258] on button "Select row" at bounding box center [309, 261] width 12 height 12
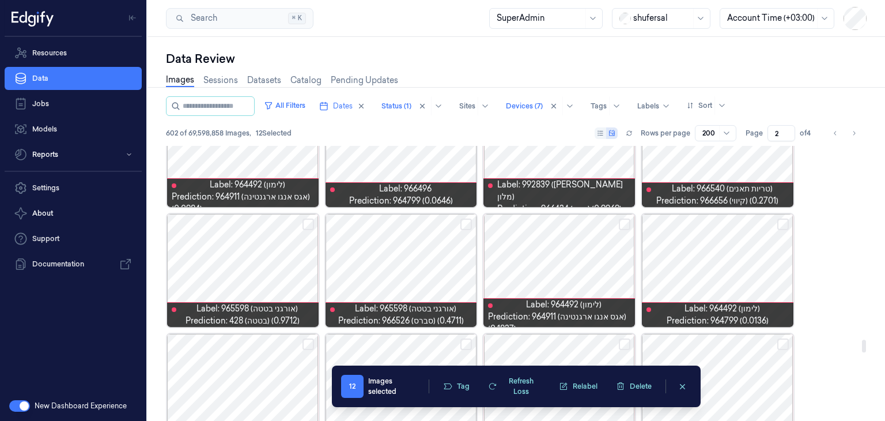
scroll to position [4265, 0]
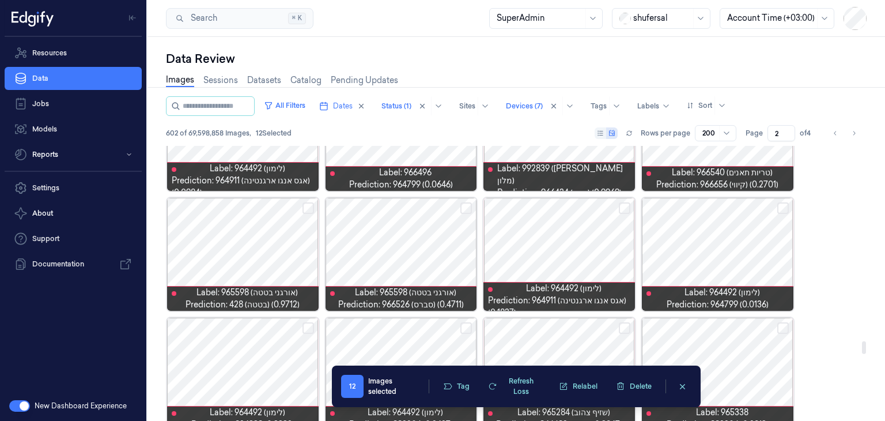
click at [619, 207] on button "Select row" at bounding box center [625, 208] width 12 height 12
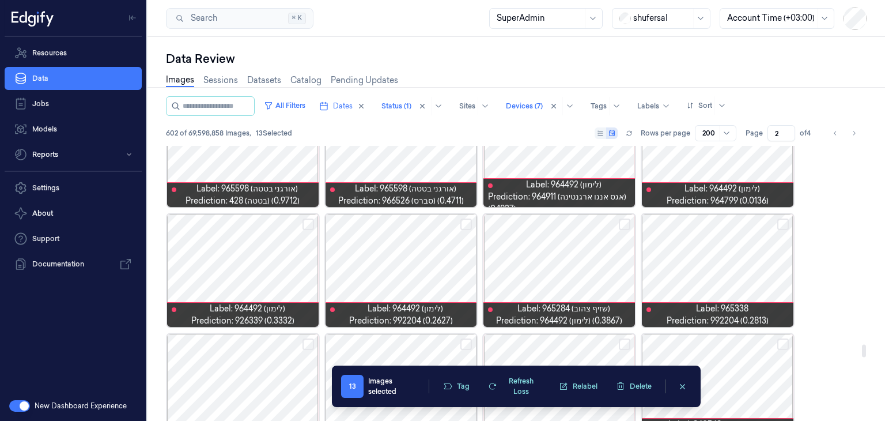
scroll to position [4380, 0]
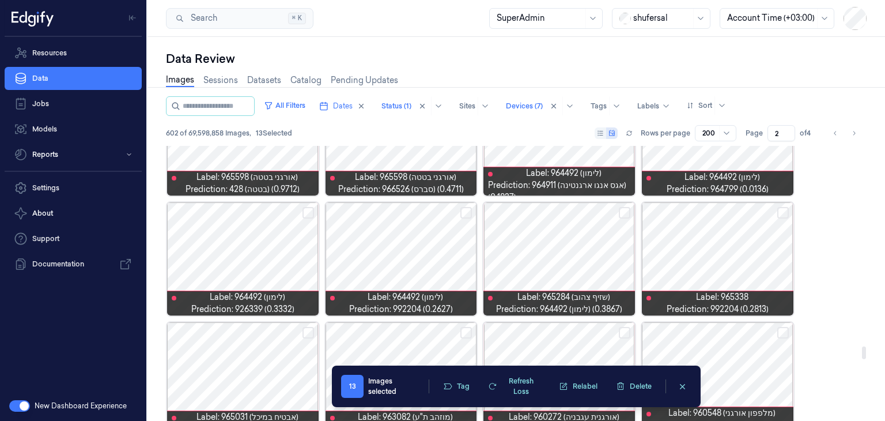
click at [469, 212] on button "Select row" at bounding box center [466, 213] width 12 height 12
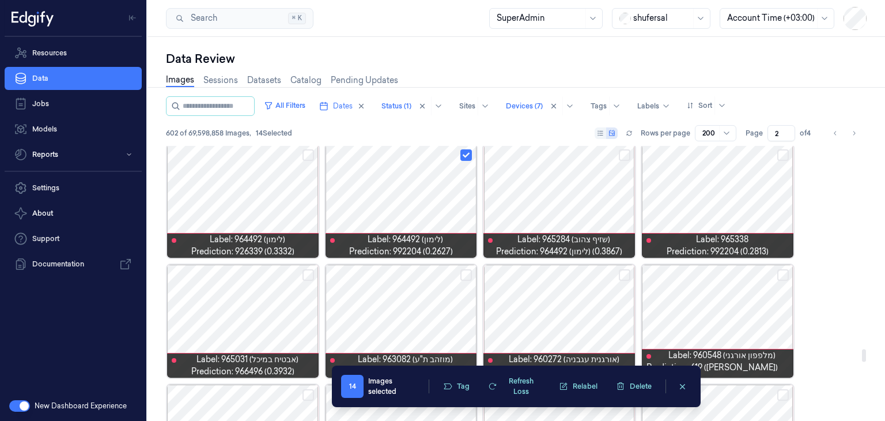
click at [309, 275] on button "Select row" at bounding box center [309, 275] width 12 height 12
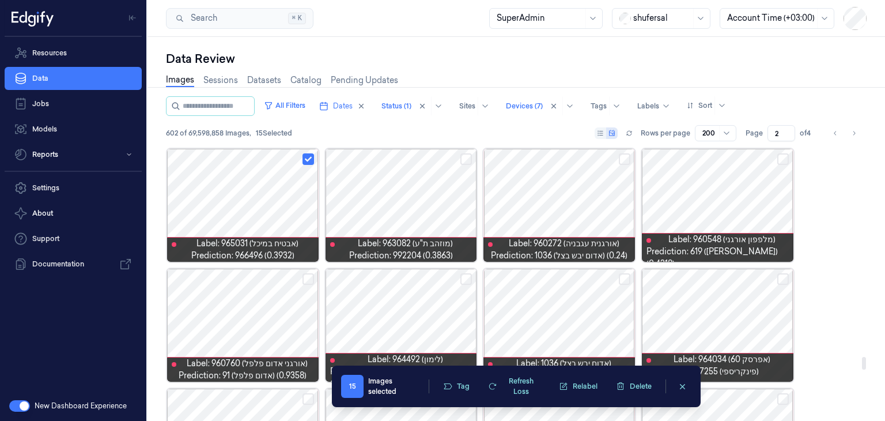
scroll to position [4611, 0]
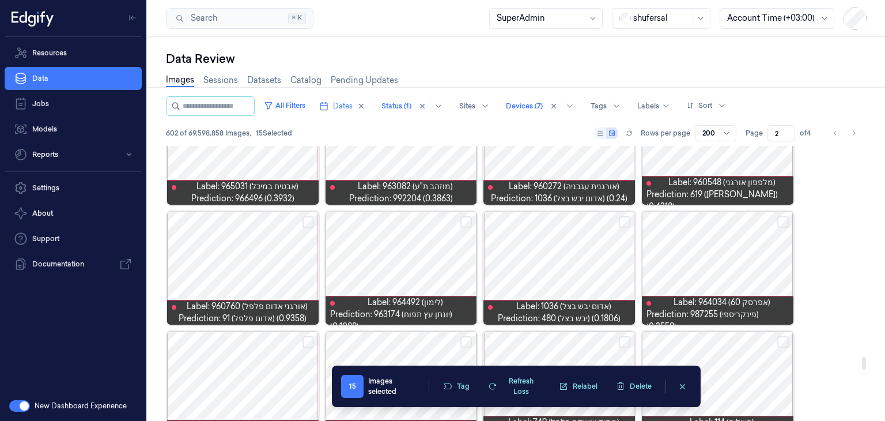
click at [786, 222] on button "Select row" at bounding box center [783, 222] width 12 height 12
click at [620, 220] on button "Select row" at bounding box center [625, 222] width 12 height 12
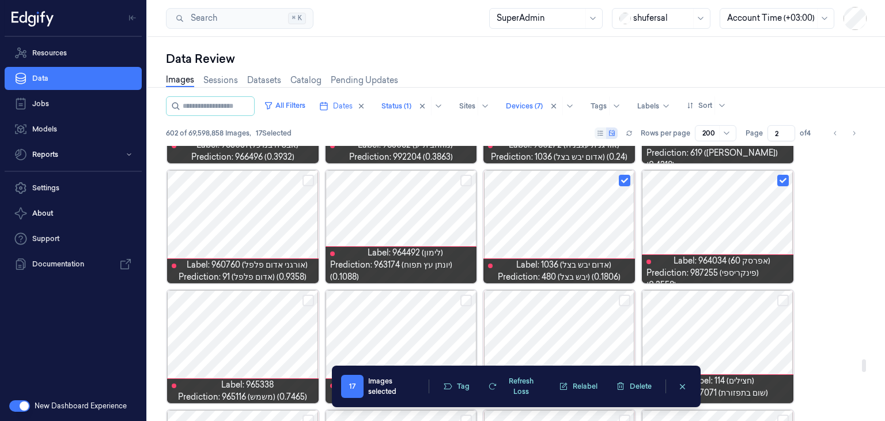
scroll to position [4668, 0]
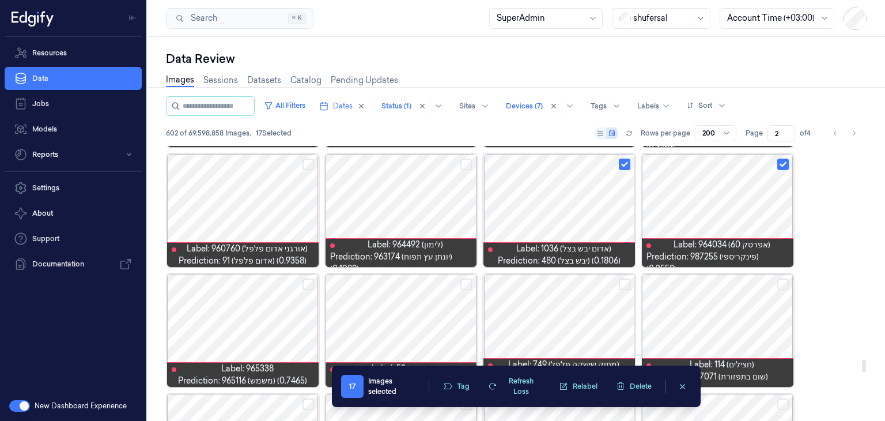
click at [304, 284] on button "Select row" at bounding box center [309, 284] width 12 height 12
drag, startPoint x: 465, startPoint y: 287, endPoint x: 475, endPoint y: 286, distance: 11.0
click at [465, 287] on button "Select row" at bounding box center [466, 284] width 12 height 12
click at [624, 284] on button "Select row" at bounding box center [625, 284] width 12 height 12
click at [783, 280] on button "Select row" at bounding box center [783, 284] width 12 height 12
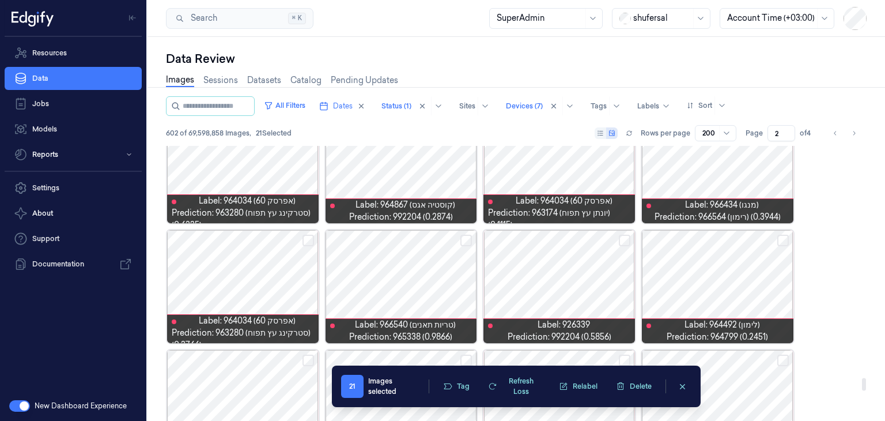
scroll to position [5129, 0]
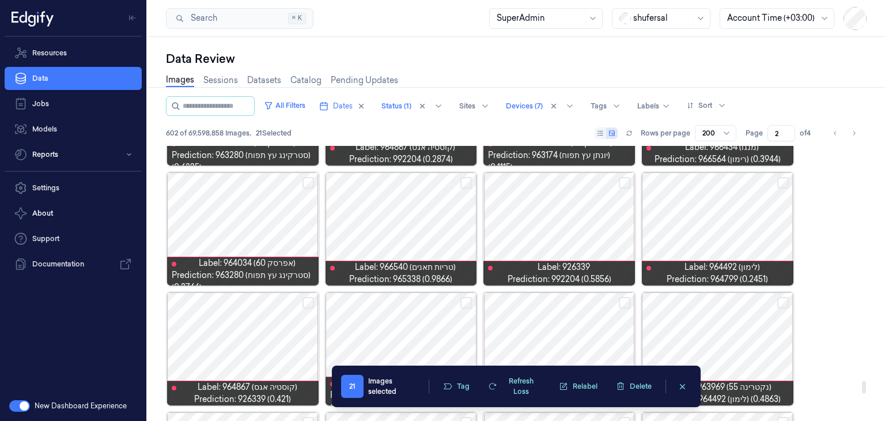
click at [780, 183] on button "Select row" at bounding box center [783, 183] width 12 height 12
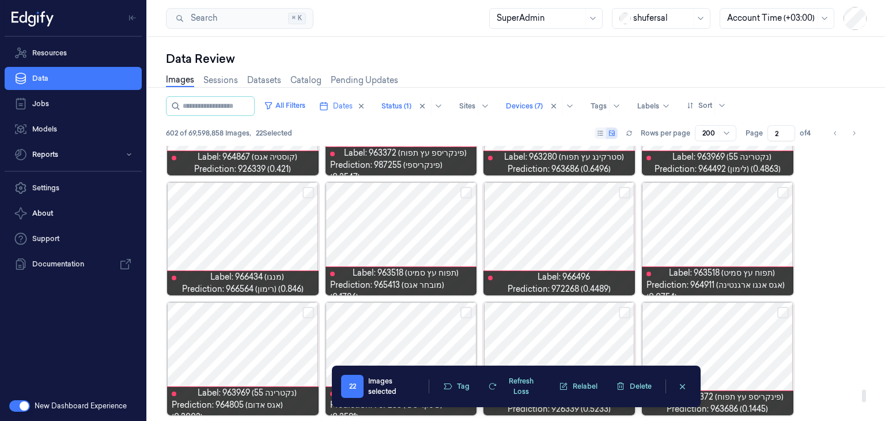
scroll to position [5360, 0]
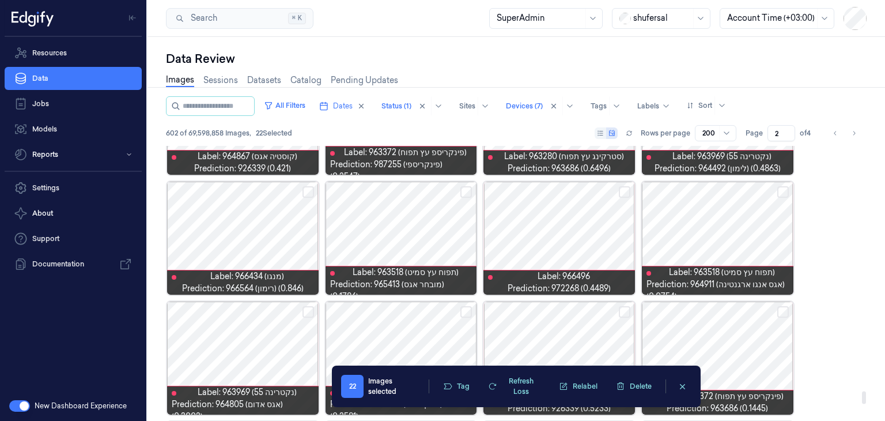
click at [621, 195] on button "Select row" at bounding box center [625, 192] width 12 height 12
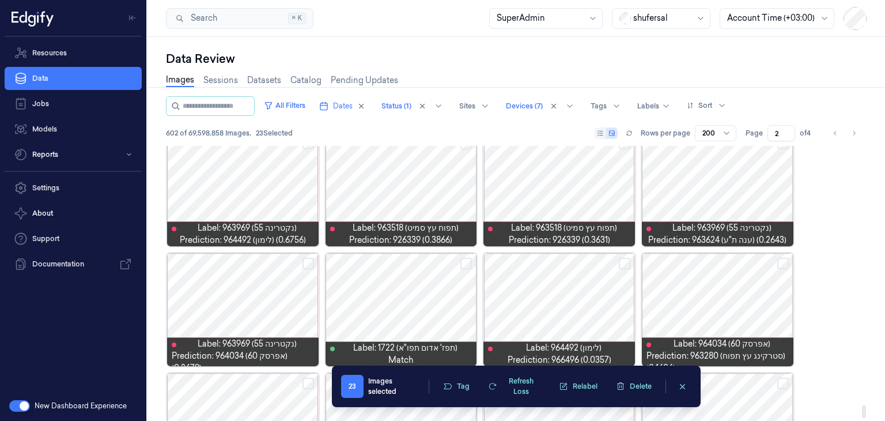
scroll to position [5706, 0]
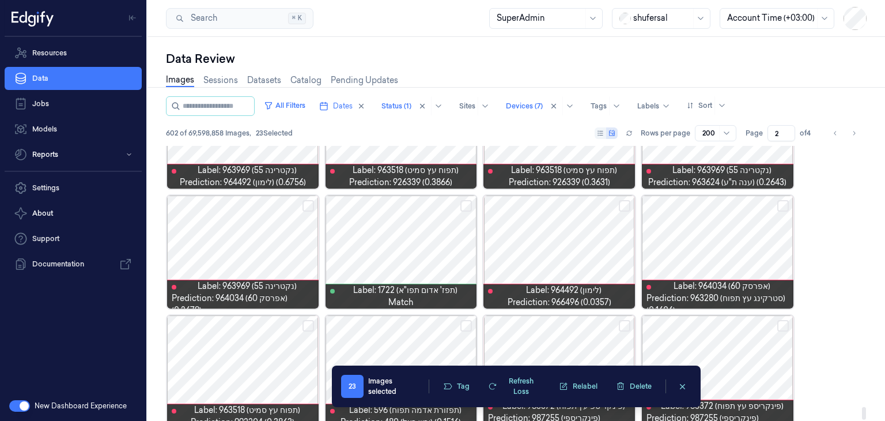
click at [622, 207] on button "Select row" at bounding box center [625, 206] width 12 height 12
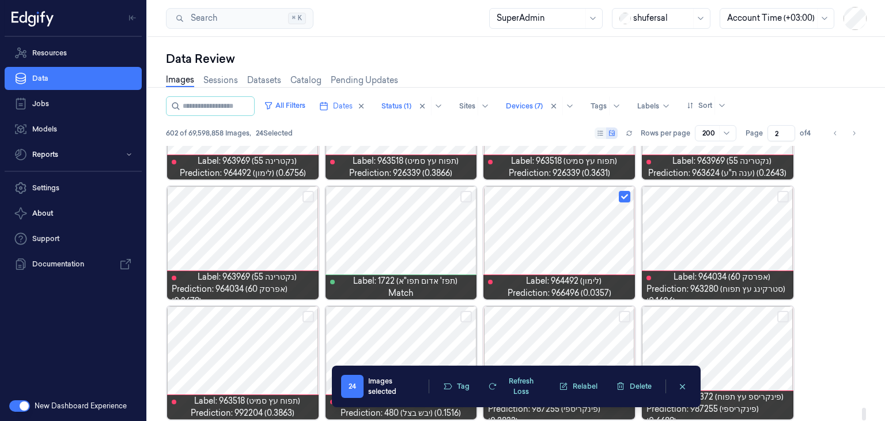
scroll to position [5723, 0]
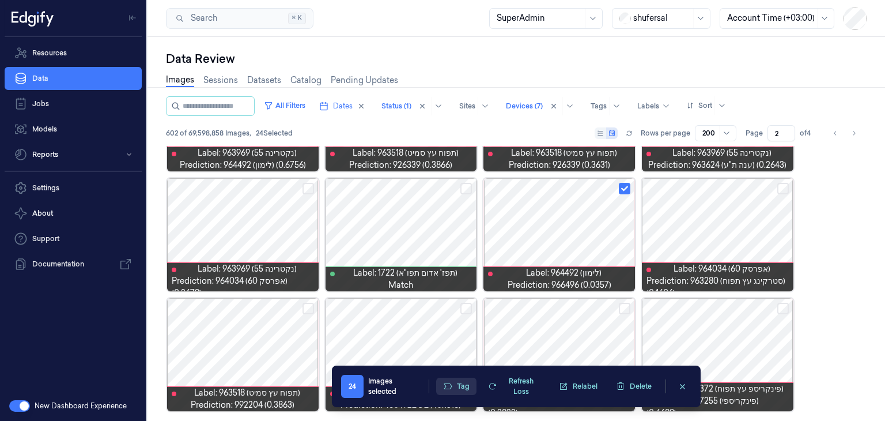
click at [462, 388] on button "Tag" at bounding box center [456, 385] width 40 height 17
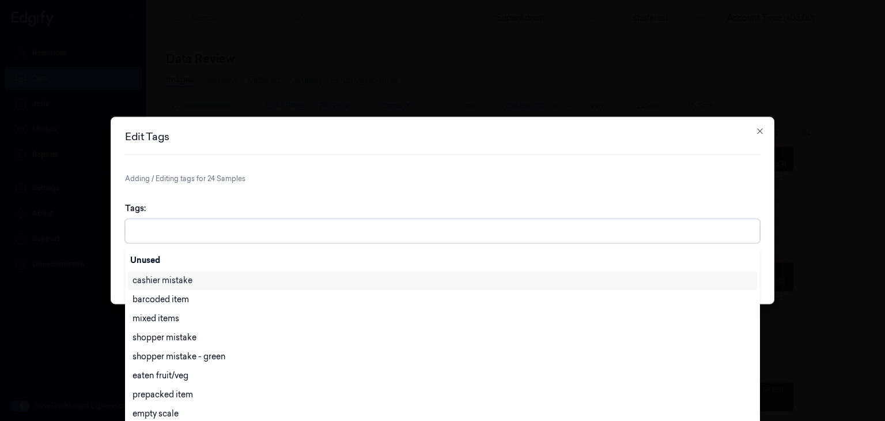
click at [442, 236] on div at bounding box center [444, 231] width 622 height 12
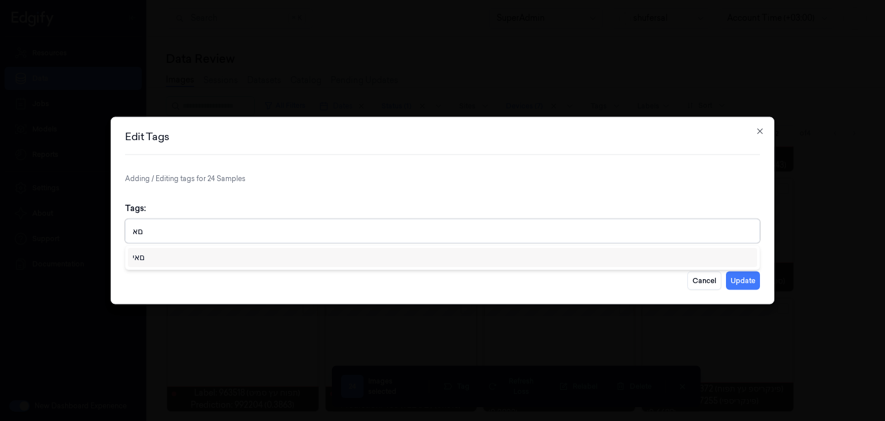
type input "ם"
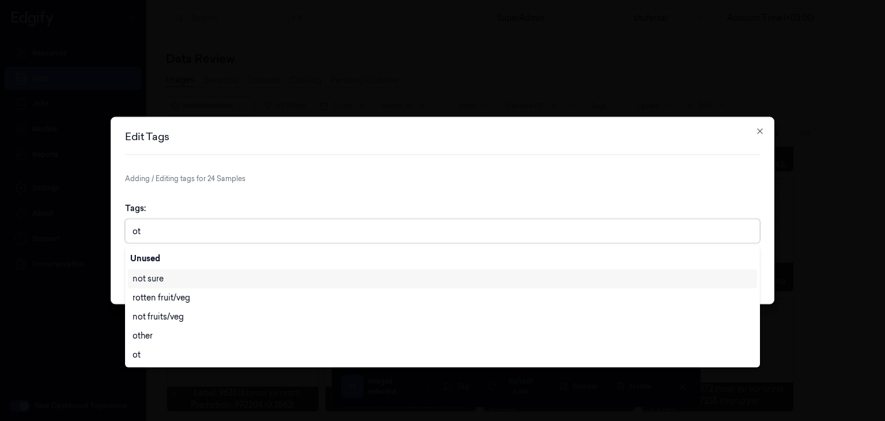
type input "oth"
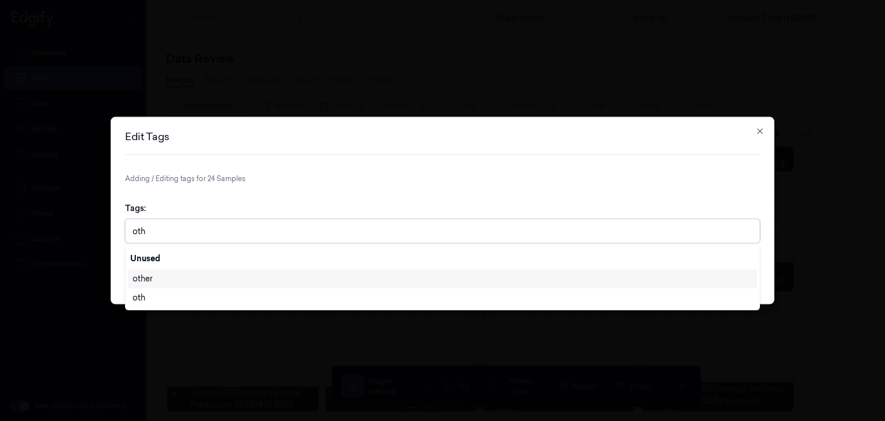
click at [253, 275] on div "other" at bounding box center [443, 279] width 620 height 12
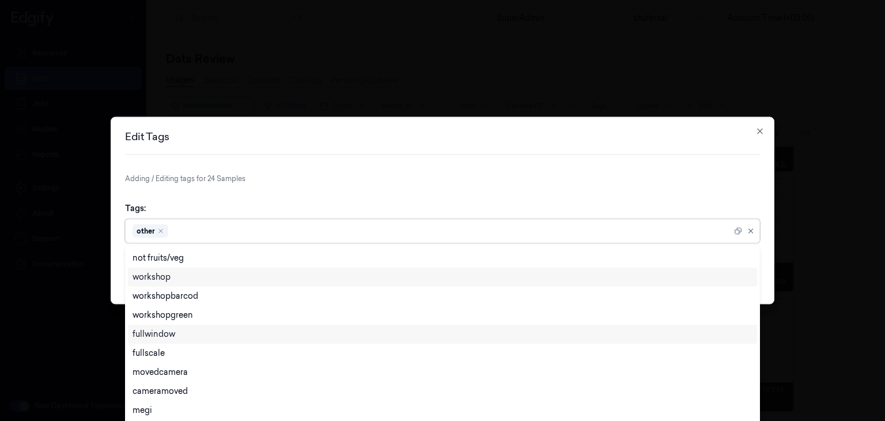
scroll to position [346, 0]
click at [454, 198] on div "Tags: option other, selected. 28 results available. Use Up and Down to choose o…" at bounding box center [442, 222] width 635 height 59
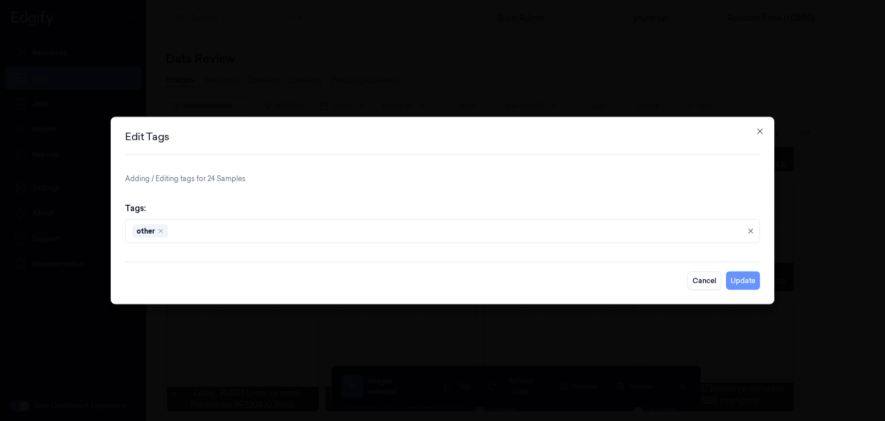
click at [735, 277] on button "Update" at bounding box center [743, 280] width 34 height 18
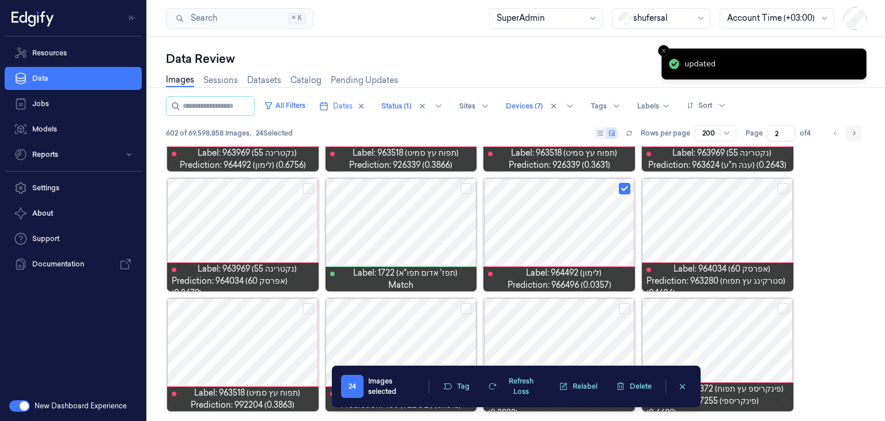
click at [855, 132] on icon "Go to next page" at bounding box center [854, 133] width 7 height 9
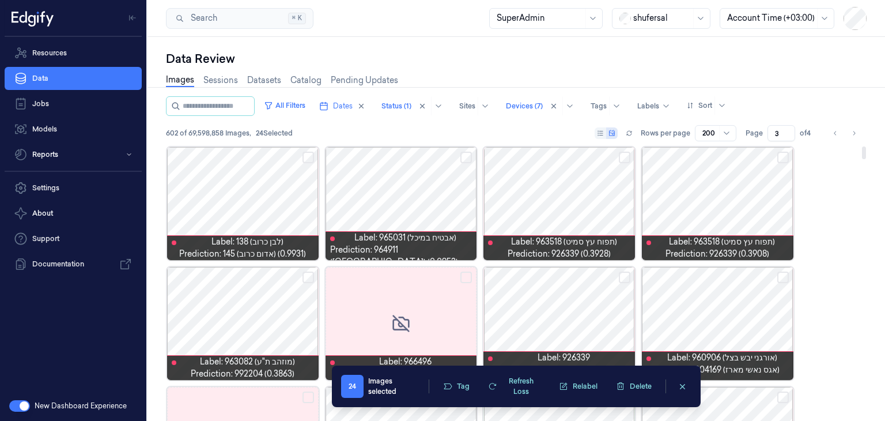
click at [461, 157] on button "Select row" at bounding box center [466, 158] width 12 height 12
click at [466, 274] on button "Select row" at bounding box center [466, 277] width 12 height 12
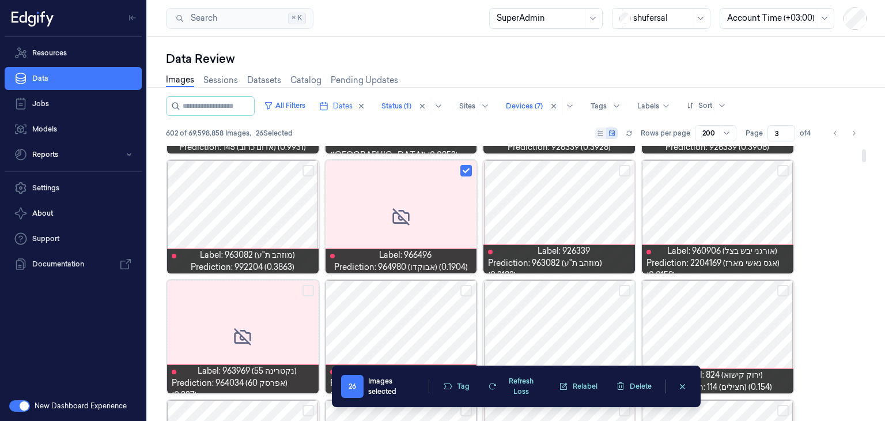
scroll to position [115, 0]
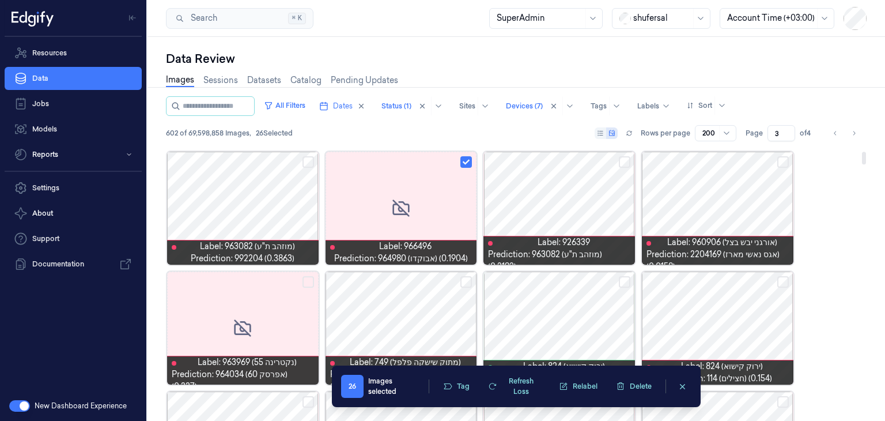
click at [309, 280] on button "Select row" at bounding box center [309, 282] width 12 height 12
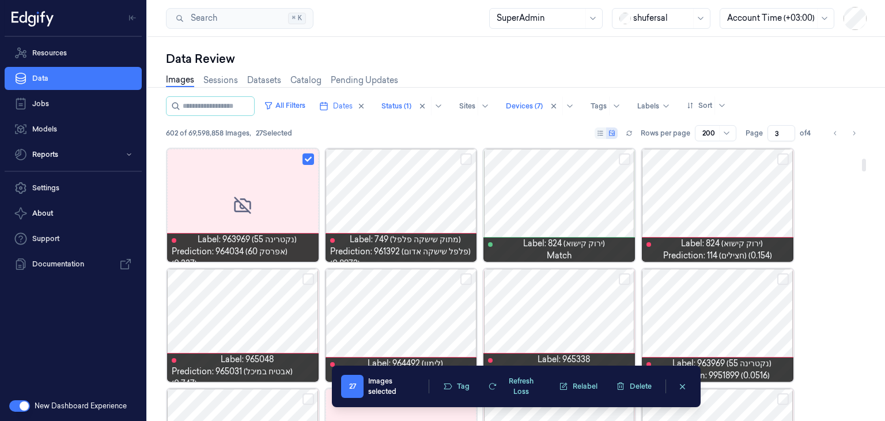
scroll to position [288, 0]
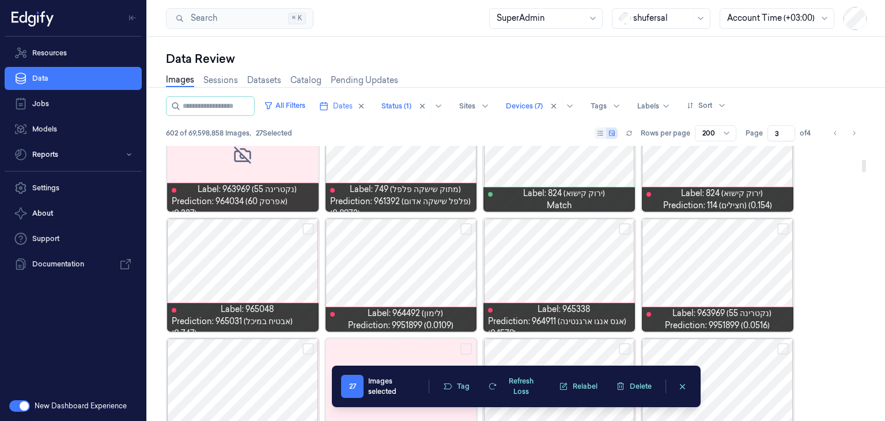
click at [620, 226] on button "Select row" at bounding box center [625, 229] width 12 height 12
click at [780, 226] on button "Select row" at bounding box center [783, 229] width 12 height 12
click at [469, 229] on button "Select row" at bounding box center [466, 229] width 12 height 12
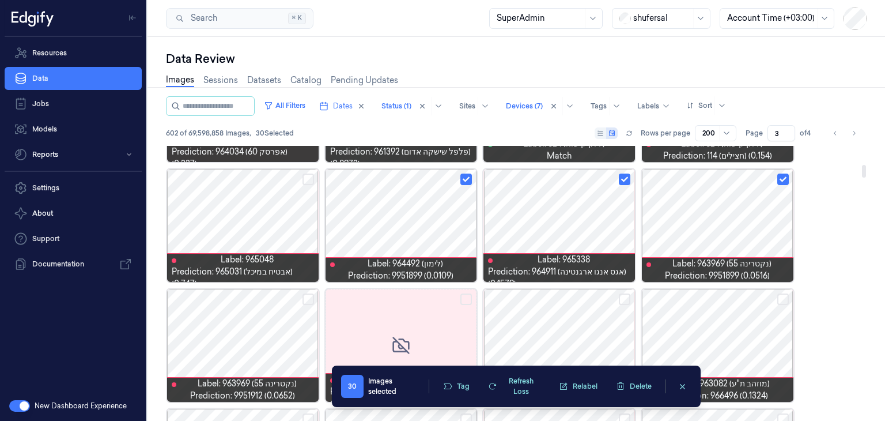
scroll to position [403, 0]
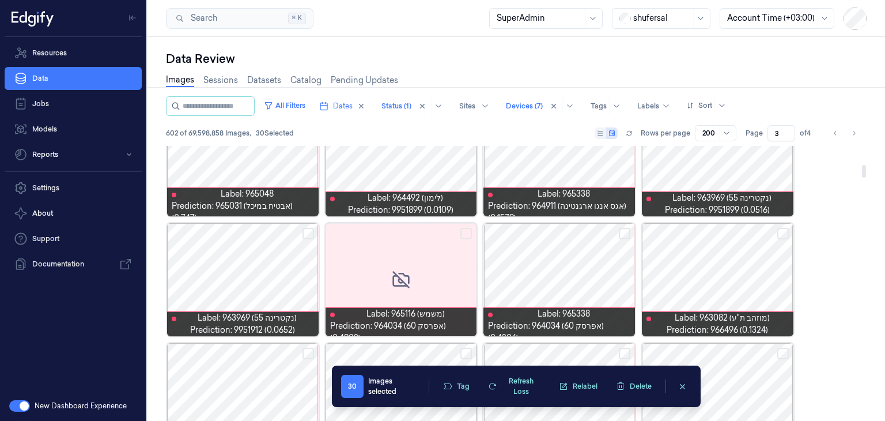
click at [310, 235] on button "Select row" at bounding box center [309, 234] width 12 height 12
click at [469, 233] on button "Select row" at bounding box center [466, 234] width 12 height 12
click at [779, 233] on button "Select row" at bounding box center [783, 234] width 12 height 12
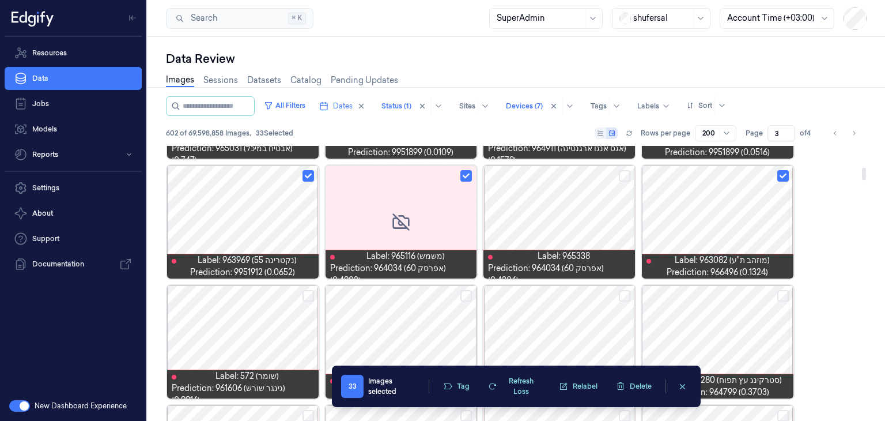
click at [463, 291] on button "Select row" at bounding box center [466, 296] width 12 height 12
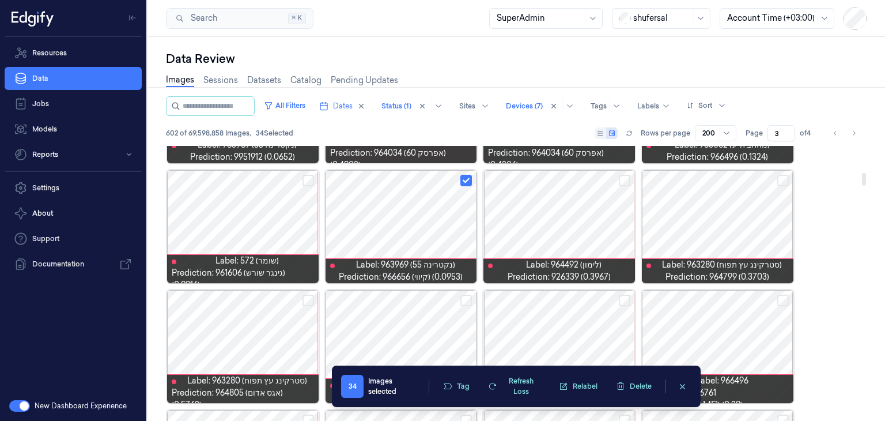
scroll to position [634, 0]
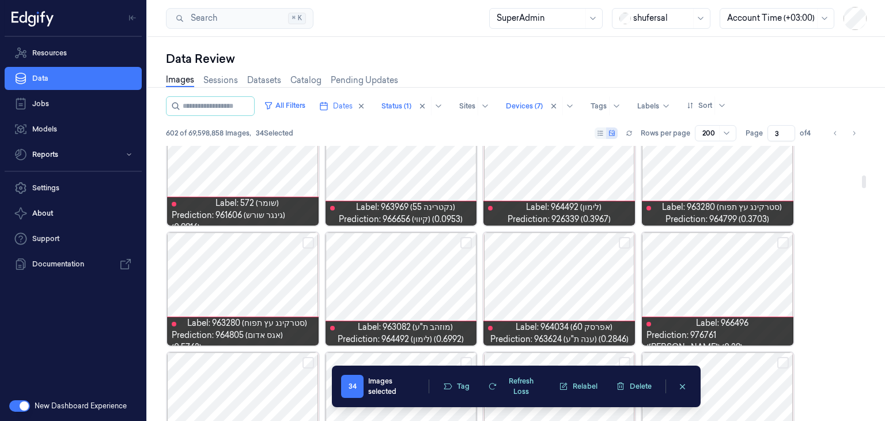
click at [308, 243] on button "Select row" at bounding box center [309, 243] width 12 height 12
click at [467, 245] on button "Select row" at bounding box center [466, 243] width 12 height 12
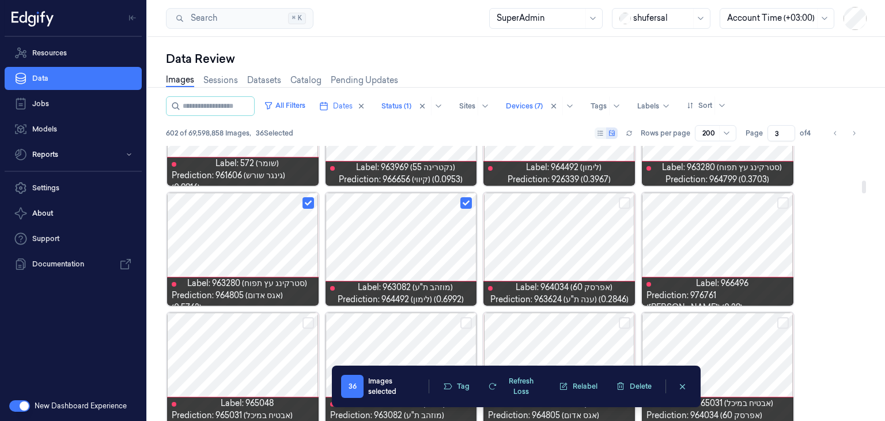
scroll to position [749, 0]
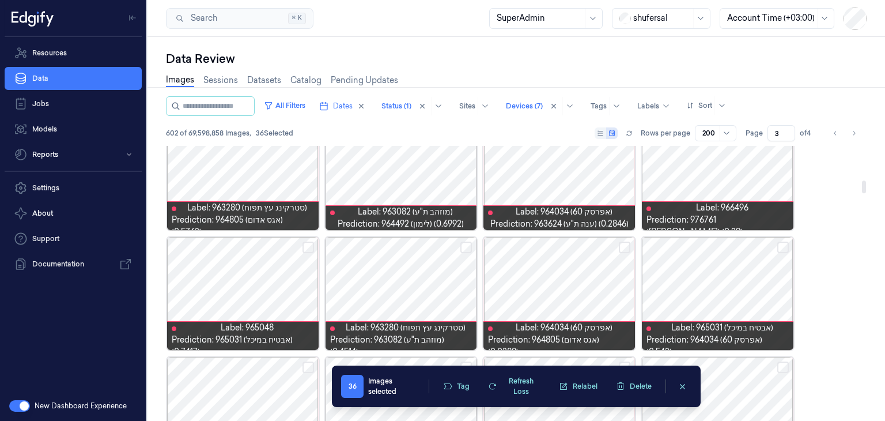
click at [626, 248] on button "Select row" at bounding box center [625, 247] width 12 height 12
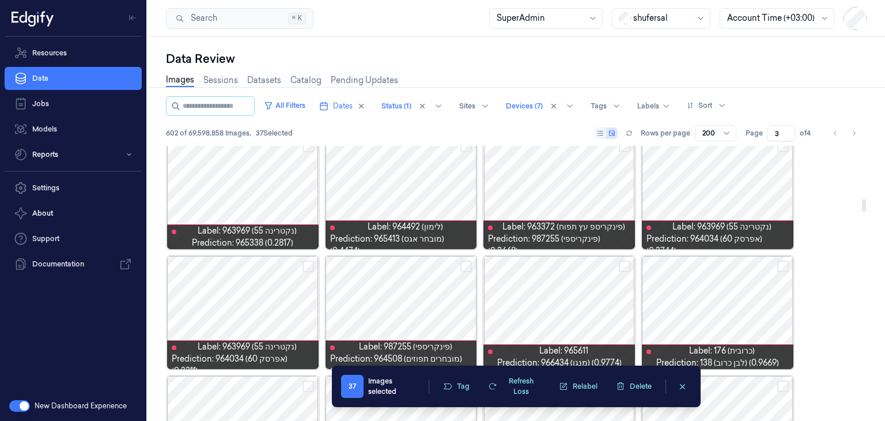
scroll to position [1153, 0]
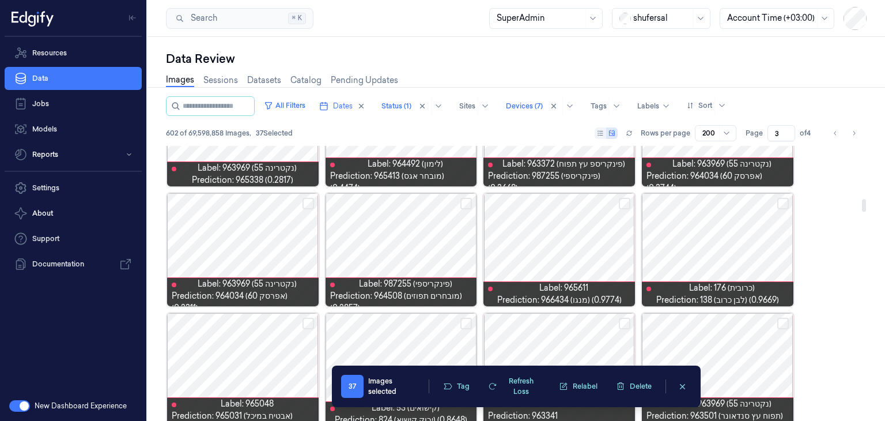
click at [468, 202] on button "Select row" at bounding box center [466, 204] width 12 height 12
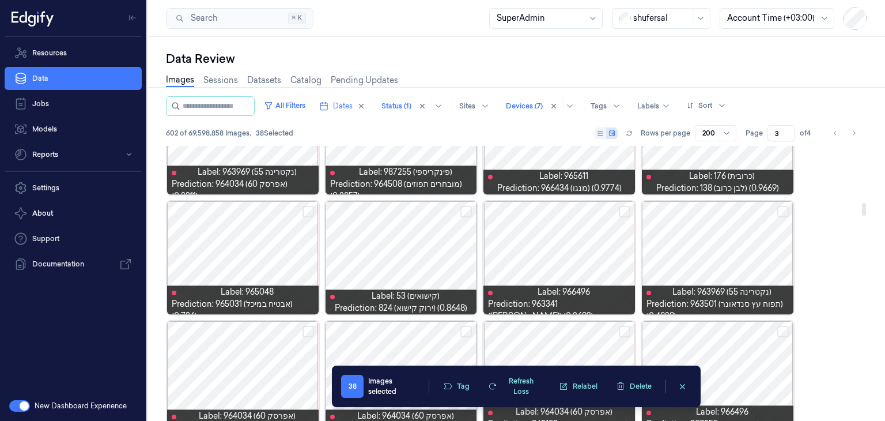
scroll to position [1268, 0]
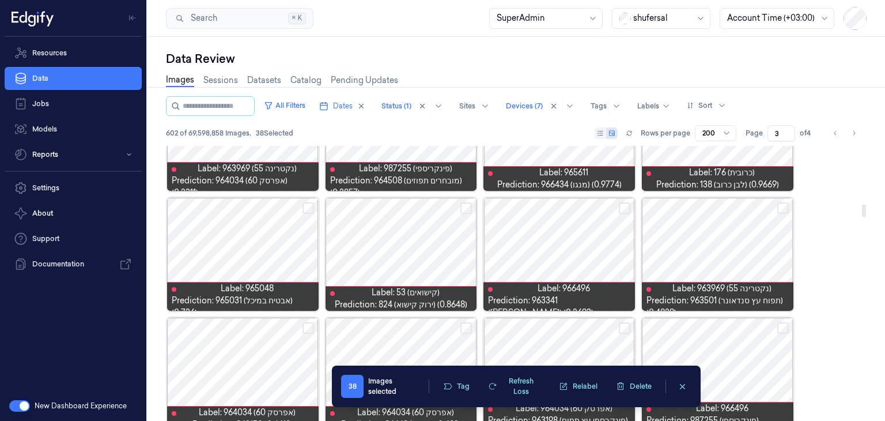
click at [620, 208] on button "Select row" at bounding box center [625, 208] width 12 height 12
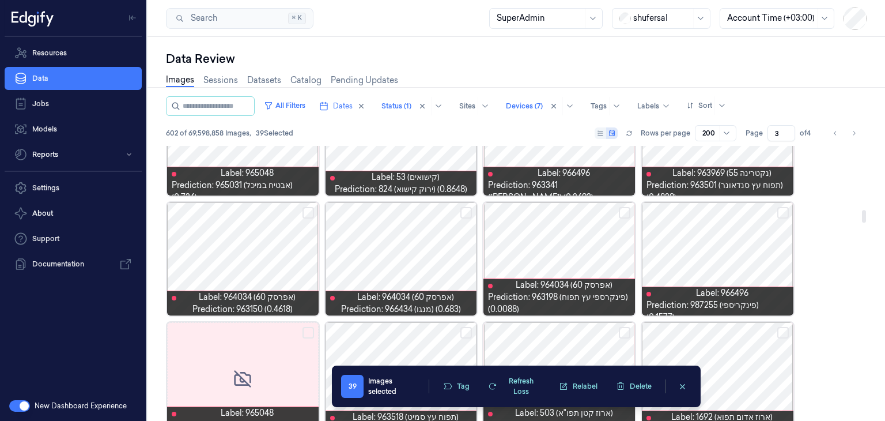
scroll to position [1441, 0]
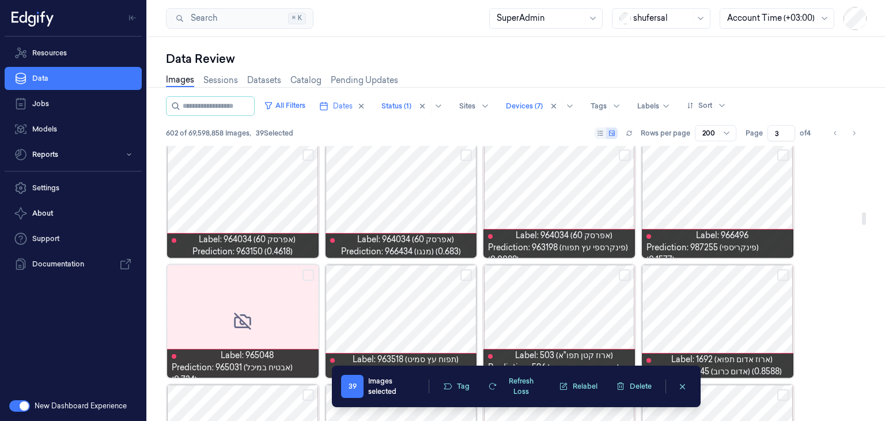
click at [309, 273] on button "Select row" at bounding box center [309, 275] width 12 height 12
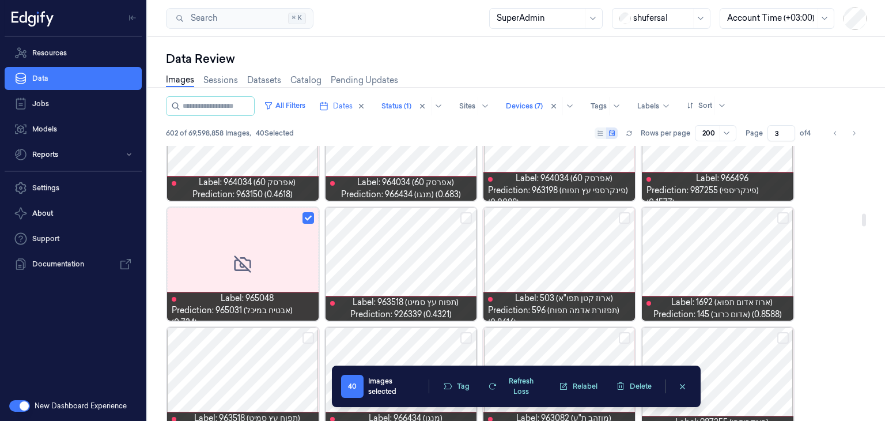
scroll to position [1498, 0]
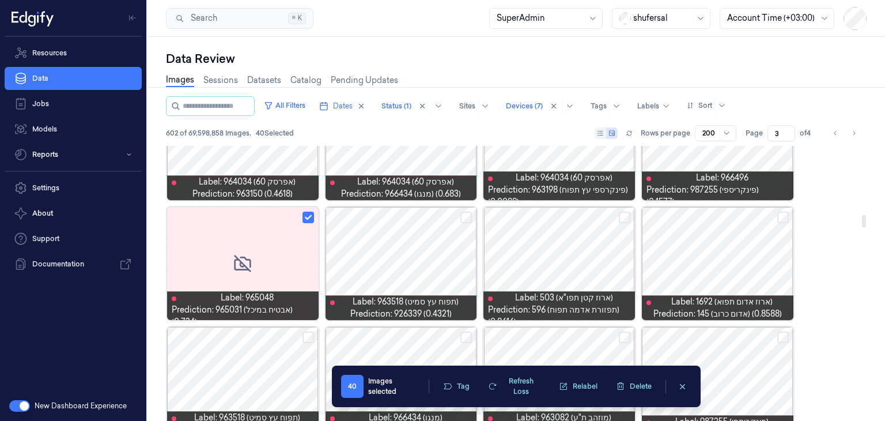
click at [782, 217] on button "Select row" at bounding box center [783, 218] width 12 height 12
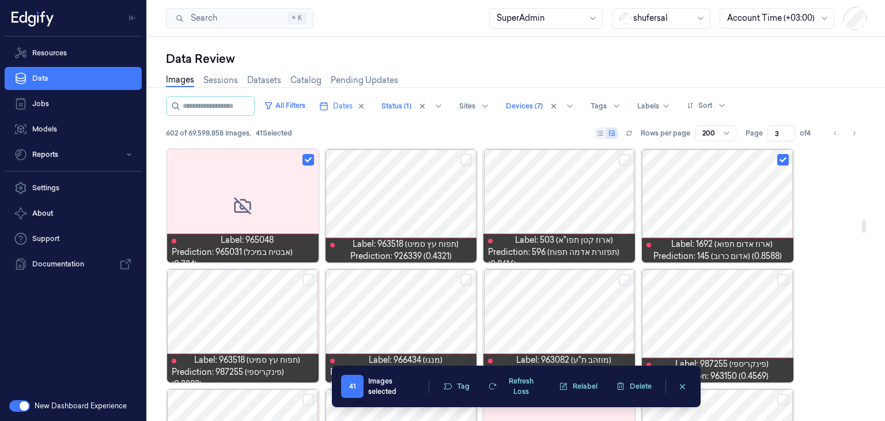
scroll to position [1614, 0]
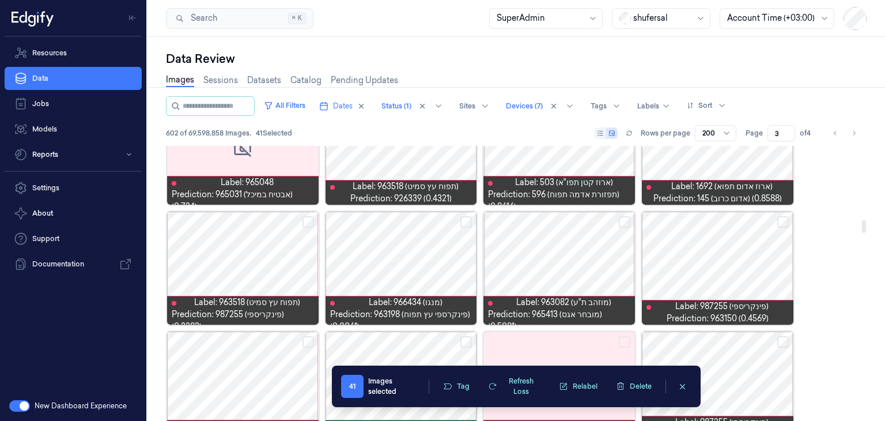
click at [464, 220] on button "Select row" at bounding box center [466, 222] width 12 height 12
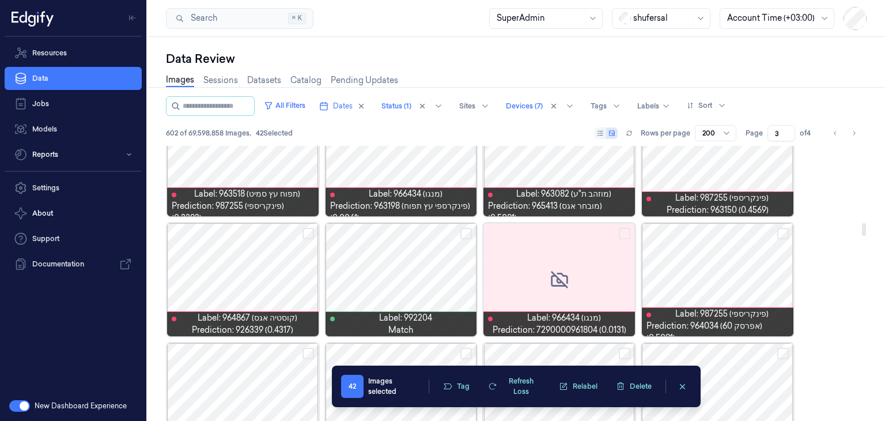
scroll to position [1729, 0]
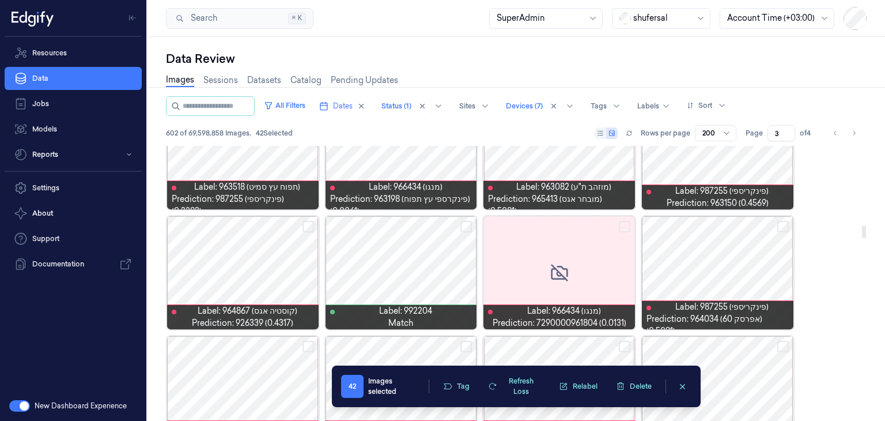
click at [628, 222] on button "Select row" at bounding box center [625, 227] width 12 height 12
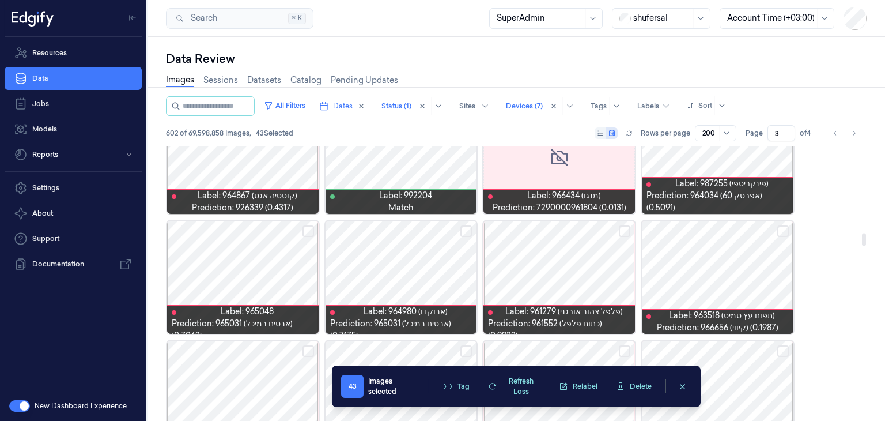
scroll to position [1844, 0]
click at [779, 232] on button "Select row" at bounding box center [783, 231] width 12 height 12
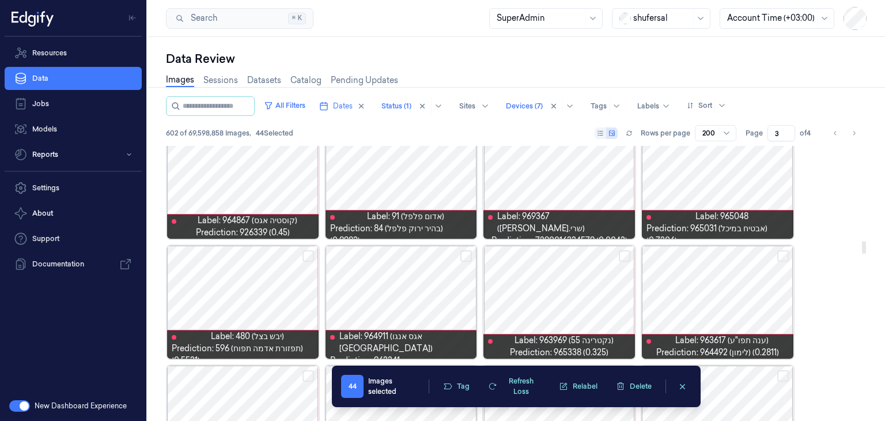
scroll to position [2075, 0]
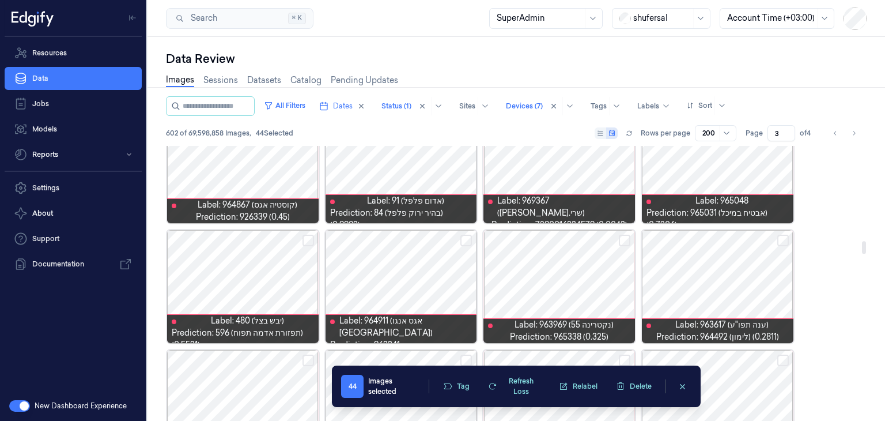
click at [466, 239] on button "Select row" at bounding box center [466, 241] width 12 height 12
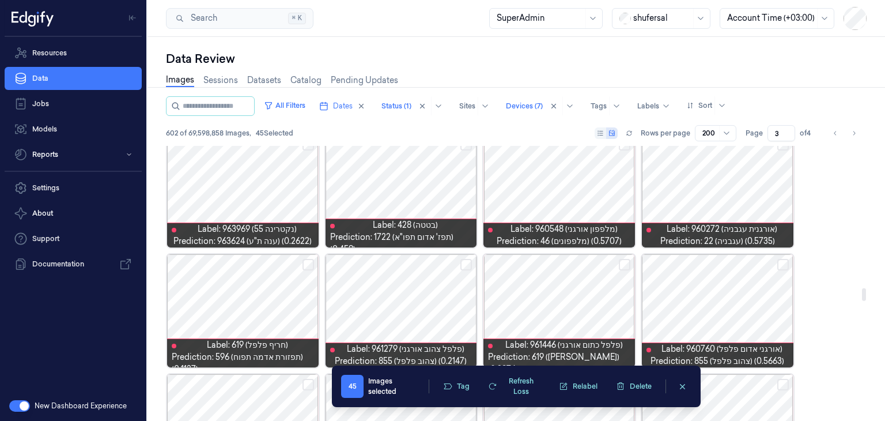
scroll to position [3170, 0]
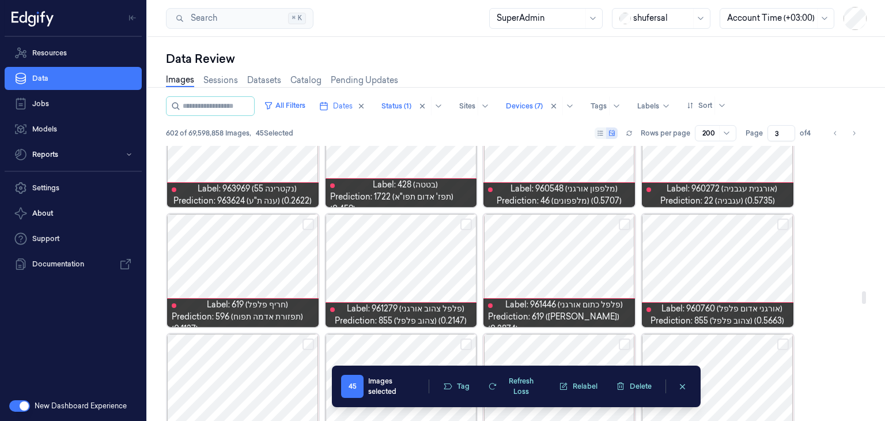
click at [307, 224] on button "Select row" at bounding box center [309, 224] width 12 height 12
click at [463, 220] on button "Select row" at bounding box center [466, 224] width 12 height 12
click at [466, 221] on button "Select row" at bounding box center [466, 224] width 12 height 12
click at [624, 222] on button "Select row" at bounding box center [625, 224] width 12 height 12
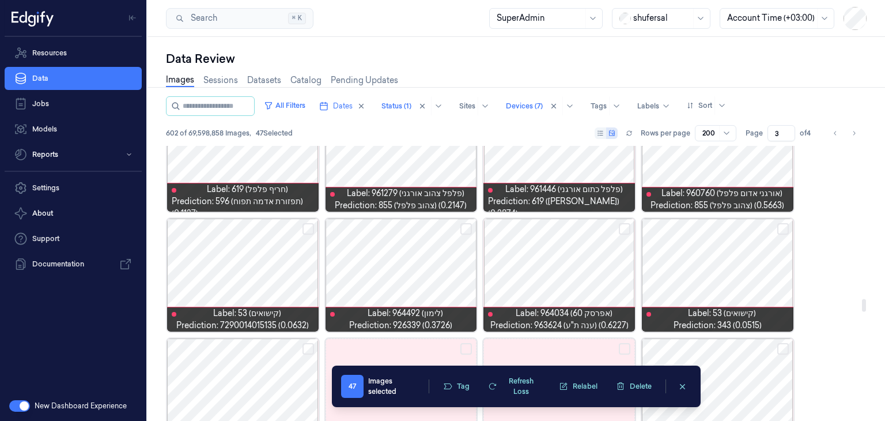
scroll to position [3343, 0]
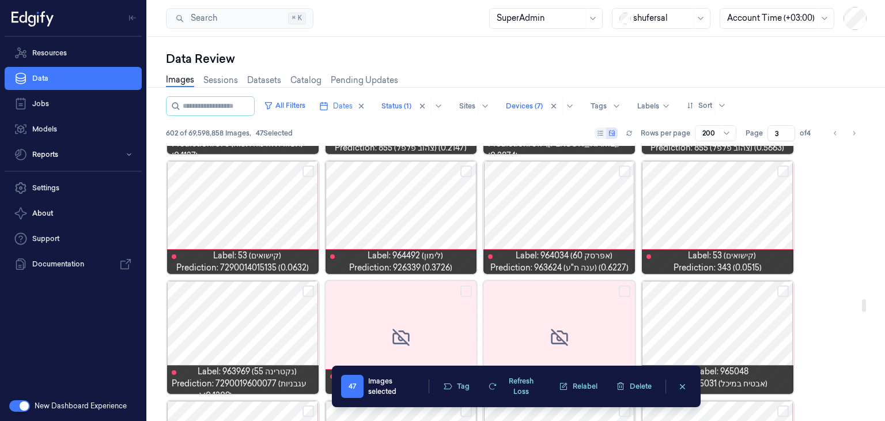
click at [462, 288] on button "Select row" at bounding box center [466, 291] width 12 height 12
click at [621, 289] on button "Select row" at bounding box center [625, 291] width 12 height 12
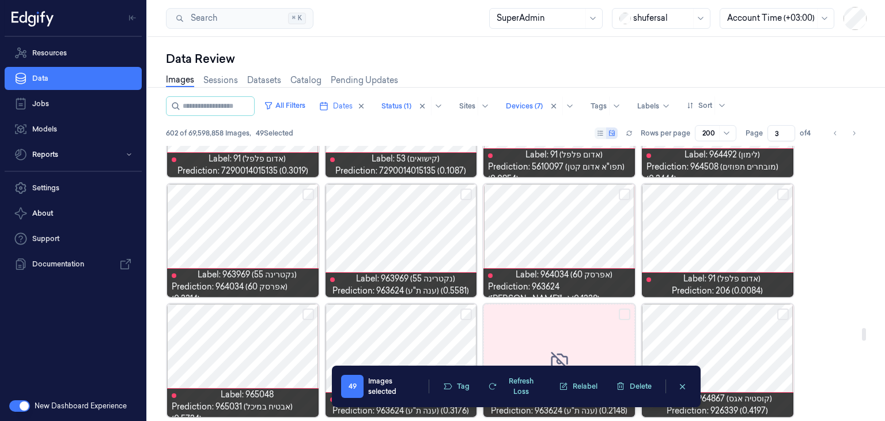
scroll to position [3977, 0]
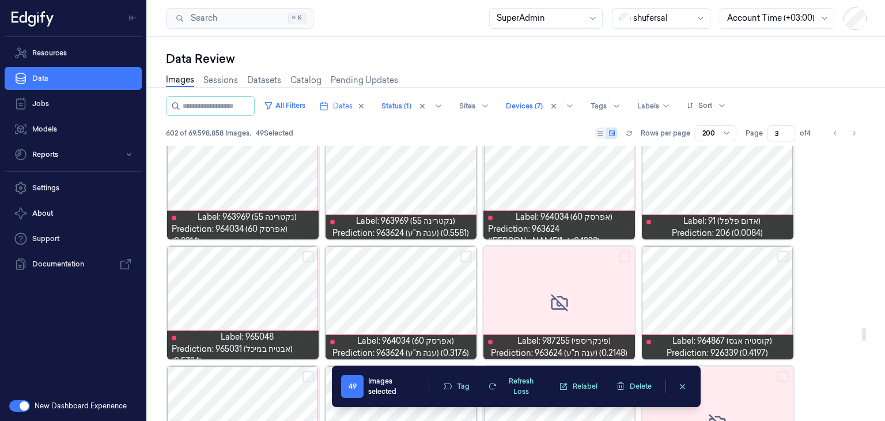
click at [625, 257] on button "Select row" at bounding box center [625, 257] width 12 height 12
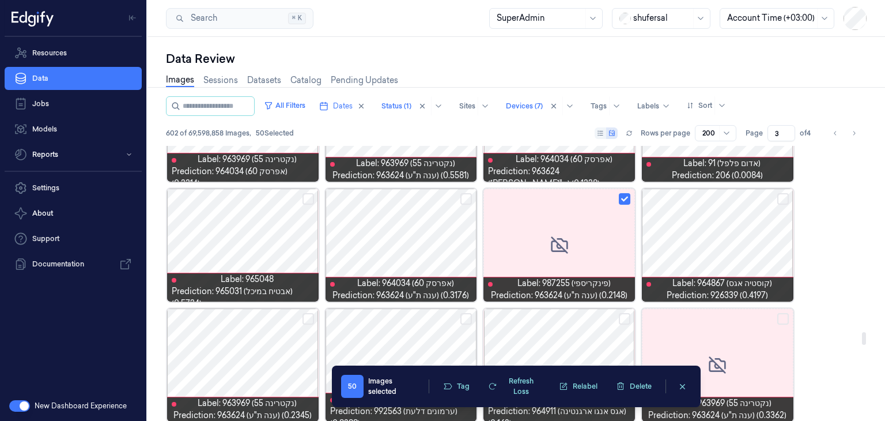
scroll to position [4092, 0]
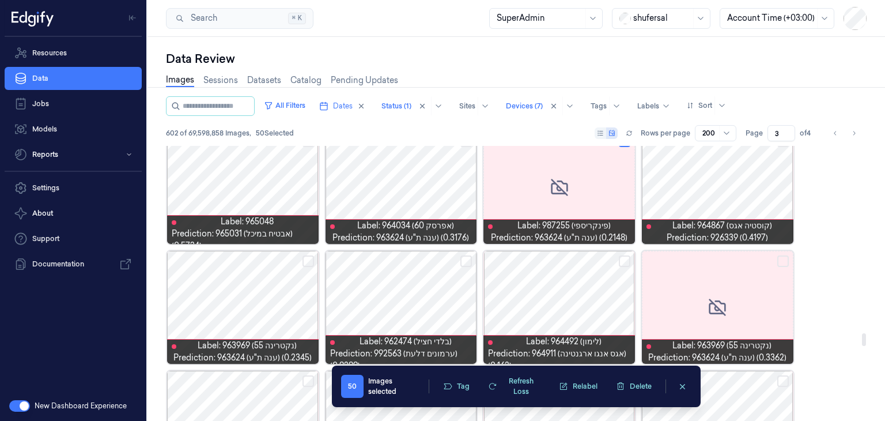
click at [779, 260] on button "Select row" at bounding box center [783, 261] width 12 height 12
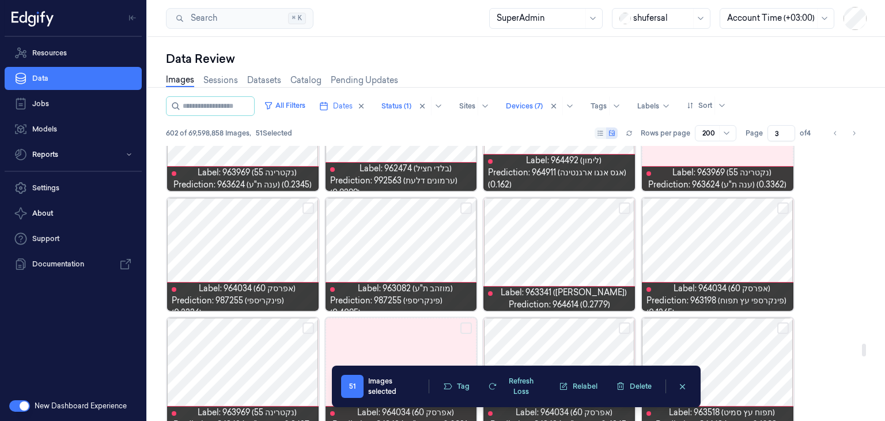
scroll to position [4322, 0]
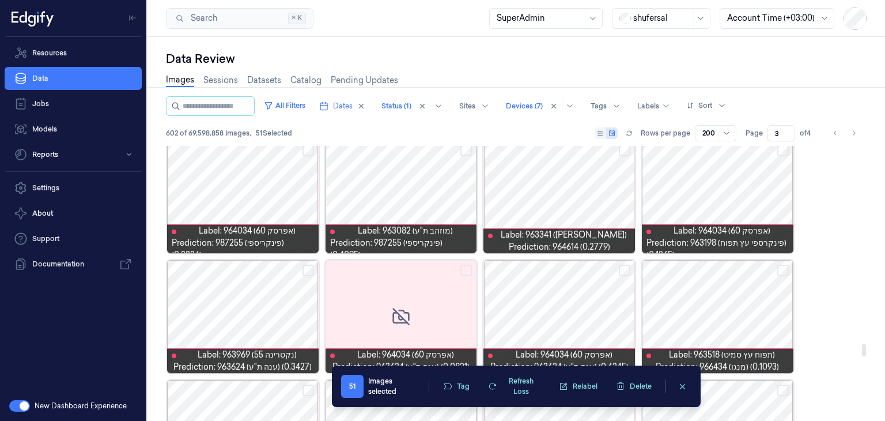
click at [466, 269] on button "Select row" at bounding box center [466, 271] width 12 height 12
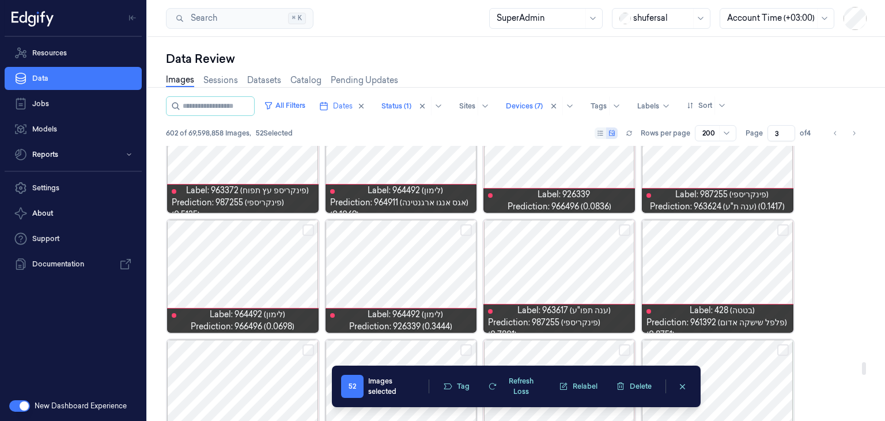
scroll to position [4726, 0]
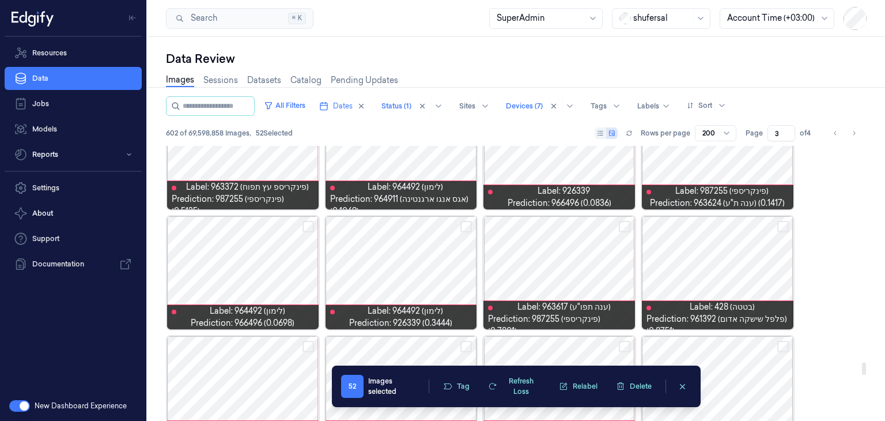
click at [309, 229] on button "Select row" at bounding box center [309, 227] width 12 height 12
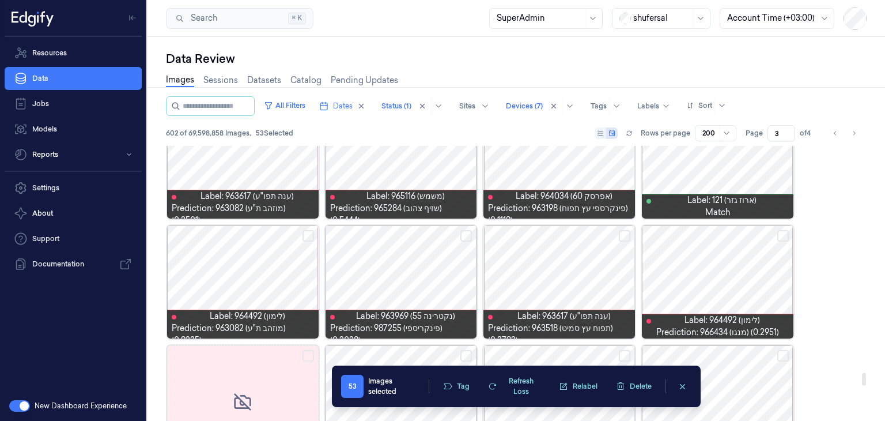
scroll to position [5014, 0]
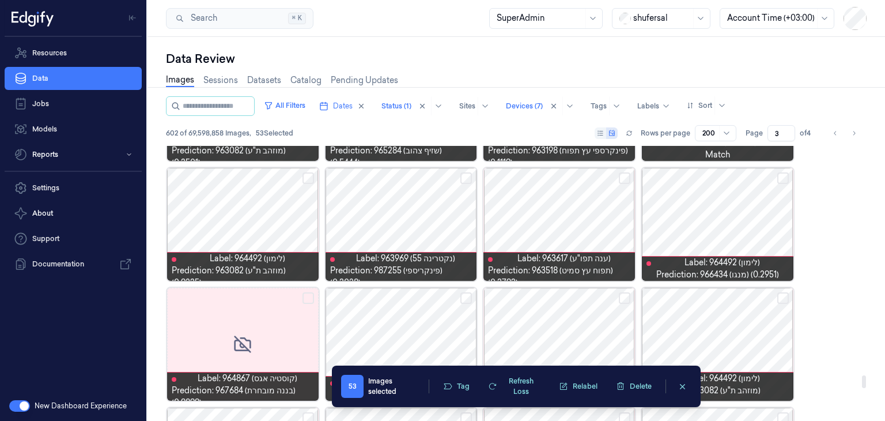
click at [309, 296] on button "Select row" at bounding box center [309, 298] width 12 height 12
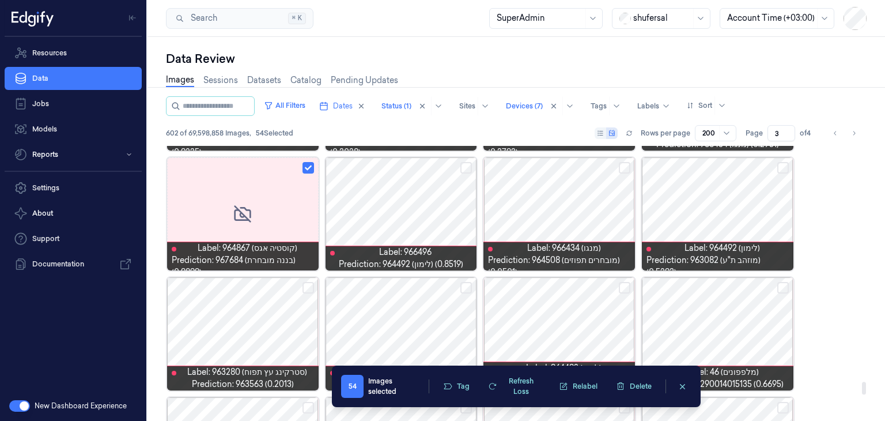
scroll to position [5187, 0]
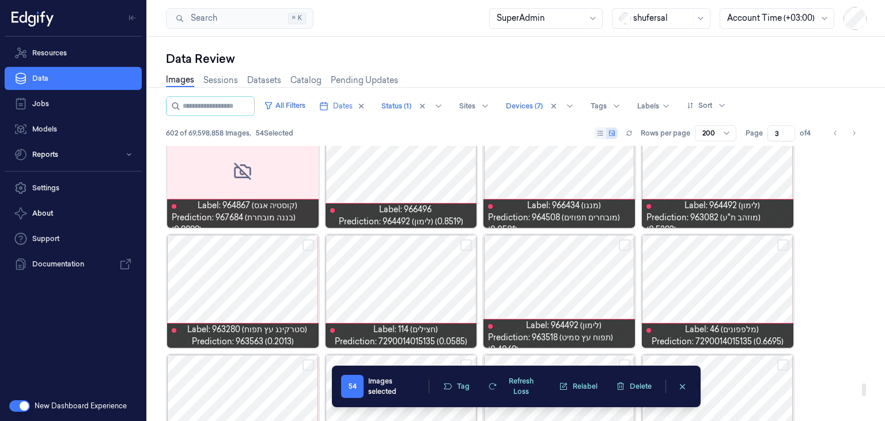
click at [462, 246] on button "Select row" at bounding box center [466, 245] width 12 height 12
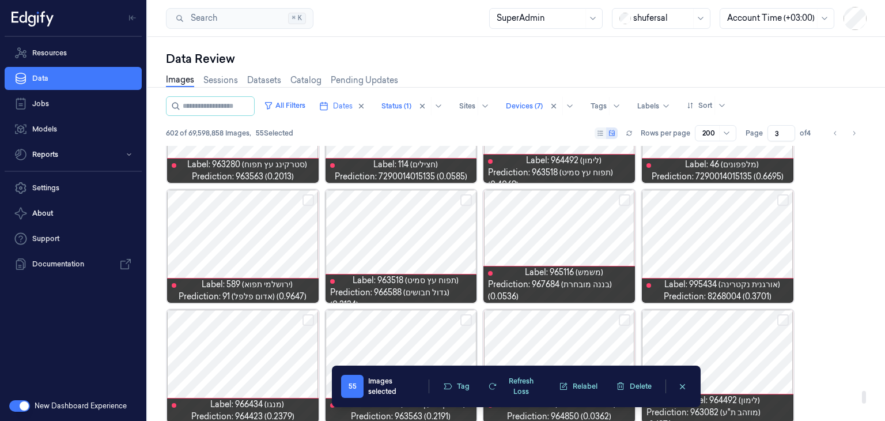
scroll to position [5360, 0]
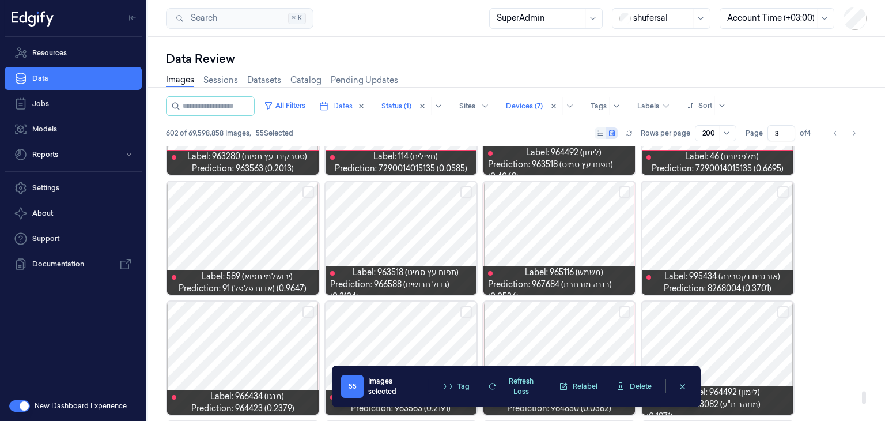
click at [627, 187] on button "Select row" at bounding box center [625, 192] width 12 height 12
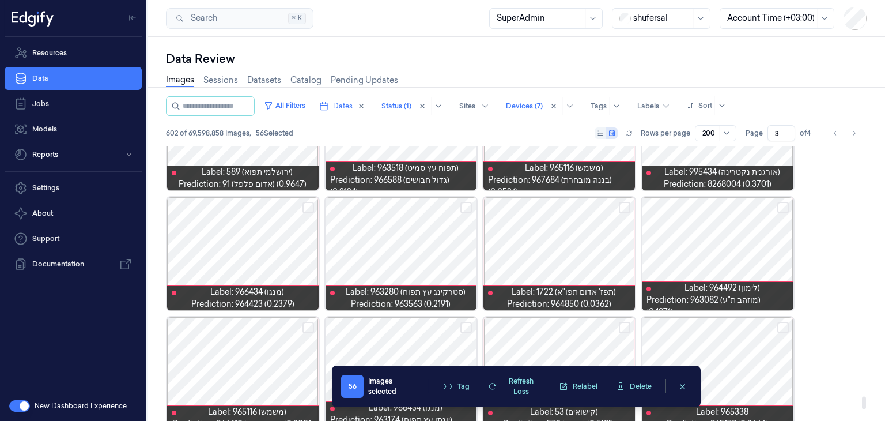
scroll to position [5475, 0]
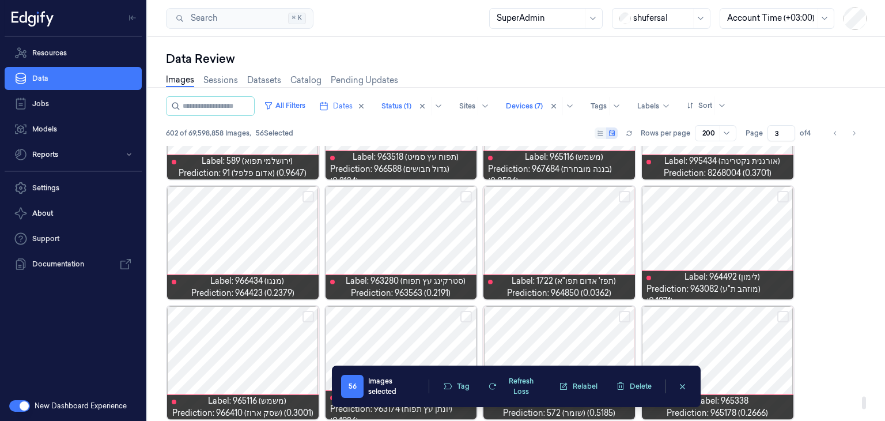
click at [624, 192] on button "Select row" at bounding box center [625, 197] width 12 height 12
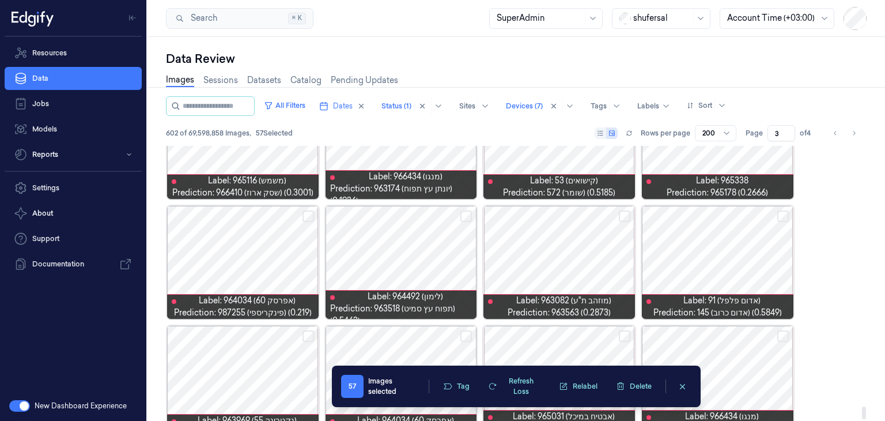
scroll to position [5706, 0]
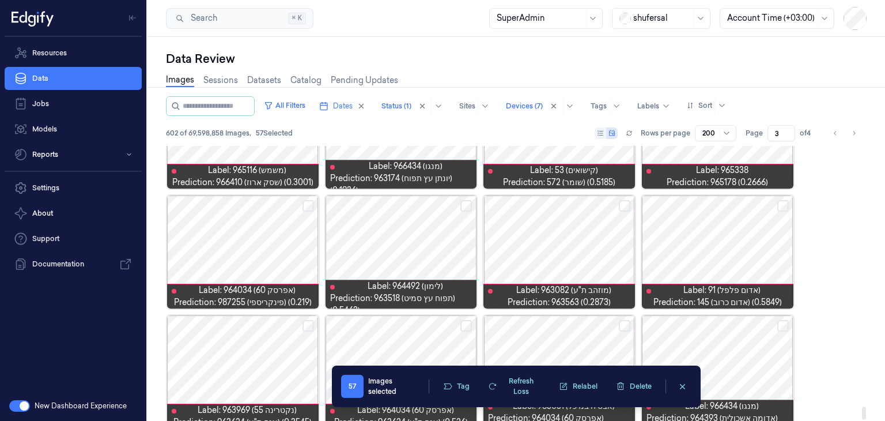
click at [779, 206] on button "Select row" at bounding box center [783, 206] width 12 height 12
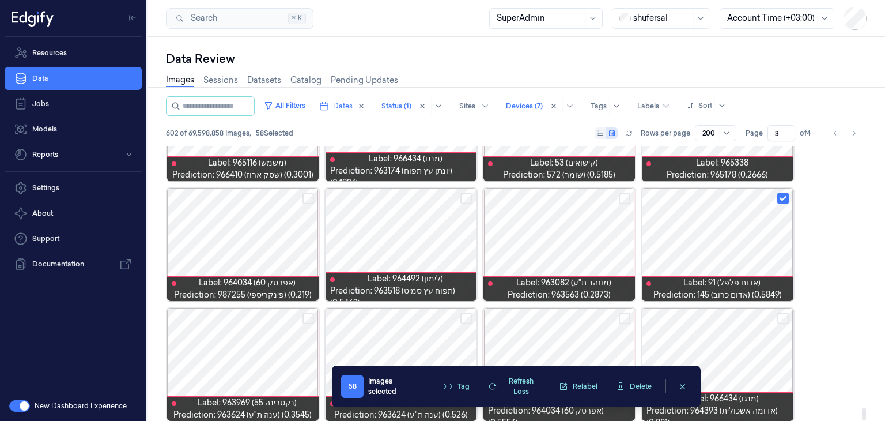
scroll to position [5723, 0]
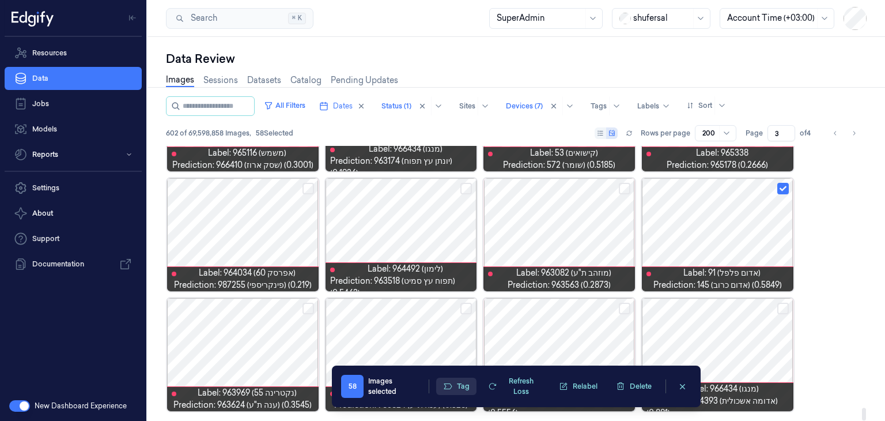
click at [459, 386] on button "Tag" at bounding box center [456, 385] width 40 height 17
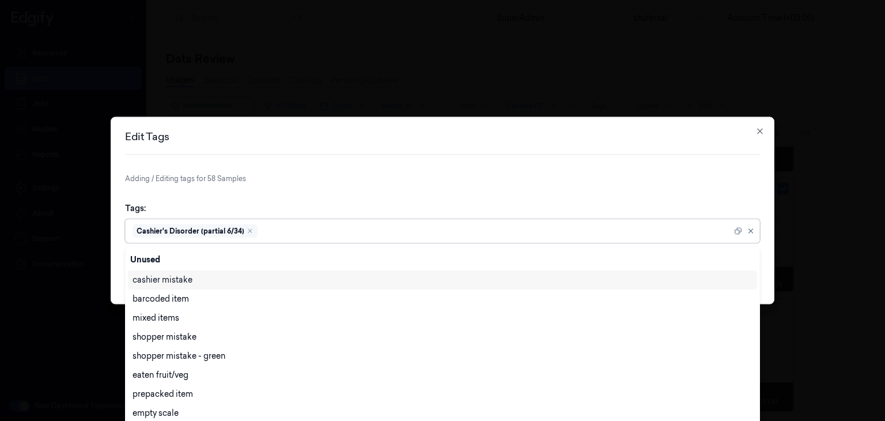
click at [450, 232] on div at bounding box center [496, 231] width 472 height 12
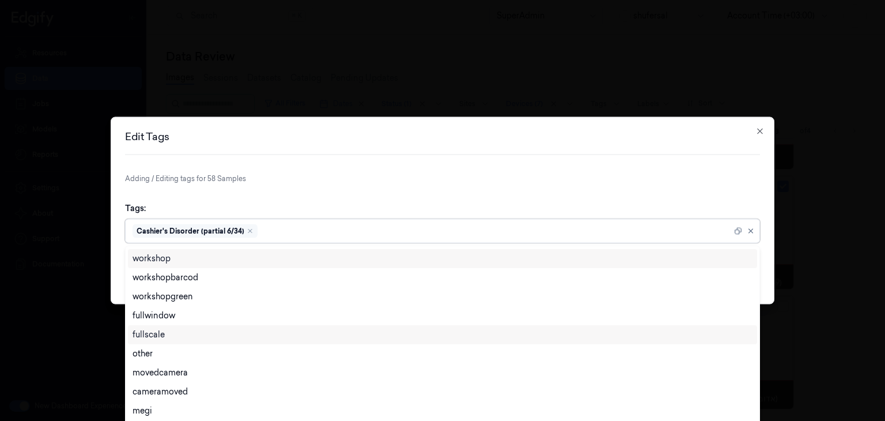
scroll to position [346, 0]
click at [168, 357] on div "other" at bounding box center [443, 352] width 620 height 12
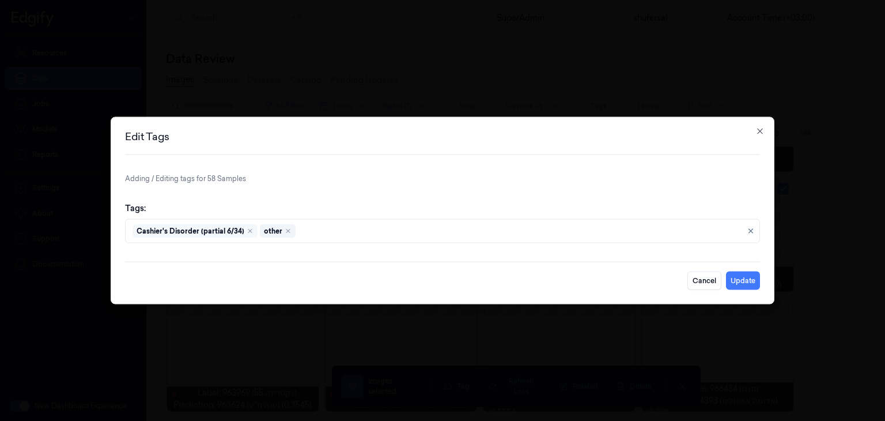
click at [414, 188] on form "Adding / Editing tags for 58 Samples Tags: Cashier's Disorder (partial 6/34) ot…" at bounding box center [442, 231] width 635 height 116
click at [738, 280] on button "Update" at bounding box center [743, 280] width 34 height 18
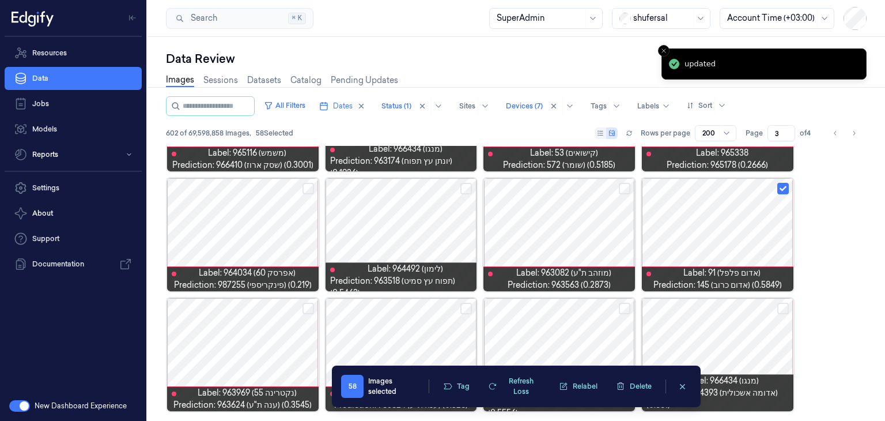
click at [676, 385] on button "clearSelection" at bounding box center [682, 386] width 18 height 18
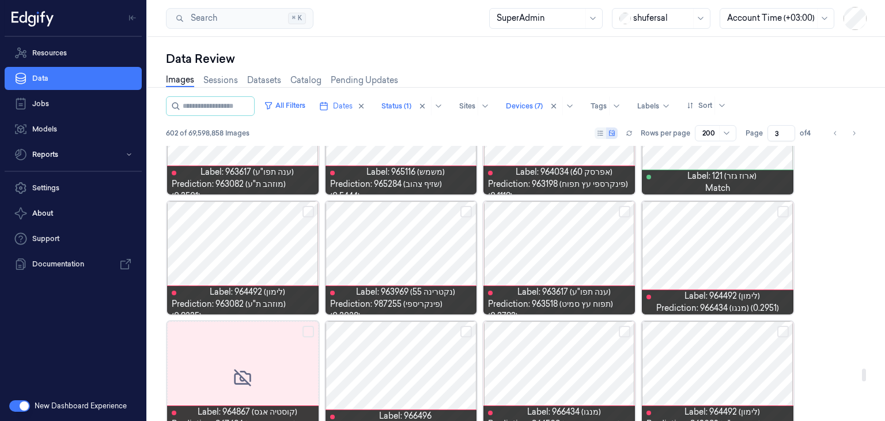
scroll to position [4858, 0]
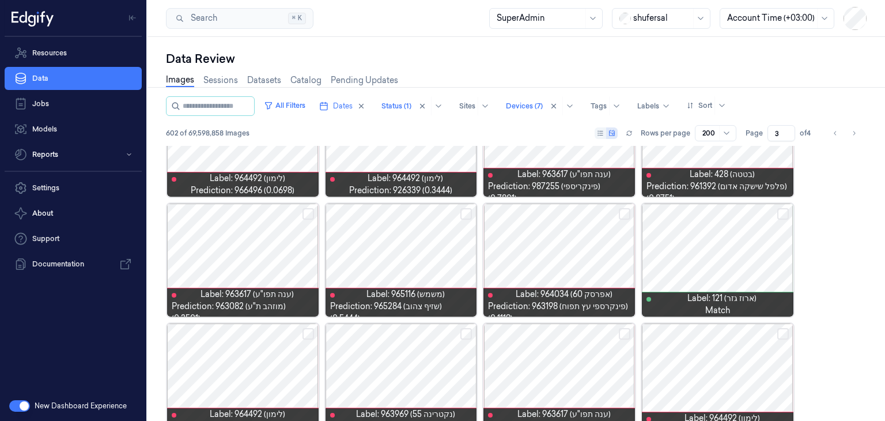
click at [854, 133] on icon "Go to next page" at bounding box center [854, 133] width 7 height 9
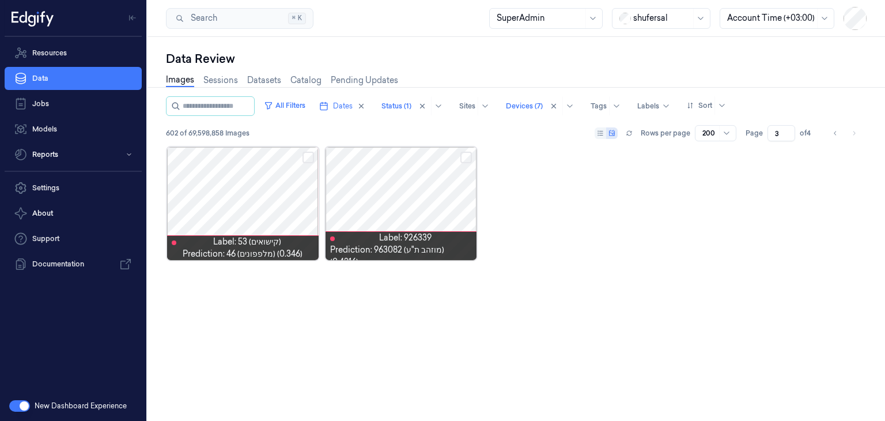
click at [788, 137] on input "3" at bounding box center [782, 133] width 28 height 16
type input "2"
click at [788, 137] on input "2" at bounding box center [782, 133] width 28 height 16
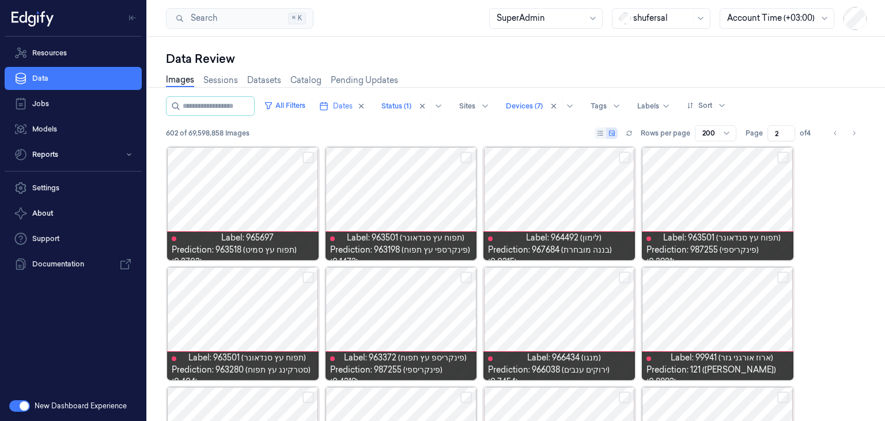
click at [417, 133] on div "602 of 69,598,858 Images Rows per page 200 Page 2 of 4" at bounding box center [516, 133] width 701 height 16
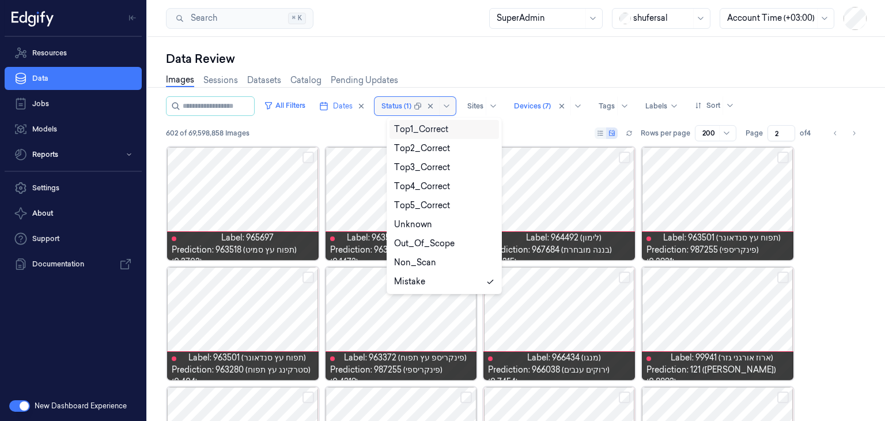
click at [411, 102] on div at bounding box center [397, 106] width 30 height 10
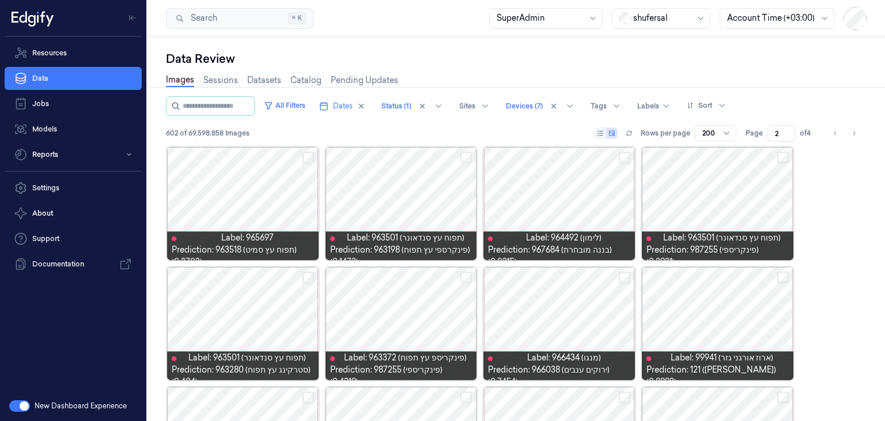
click at [531, 130] on div "602 of 69,598,858 Images Rows per page 200 Page 2 of 4" at bounding box center [516, 133] width 701 height 16
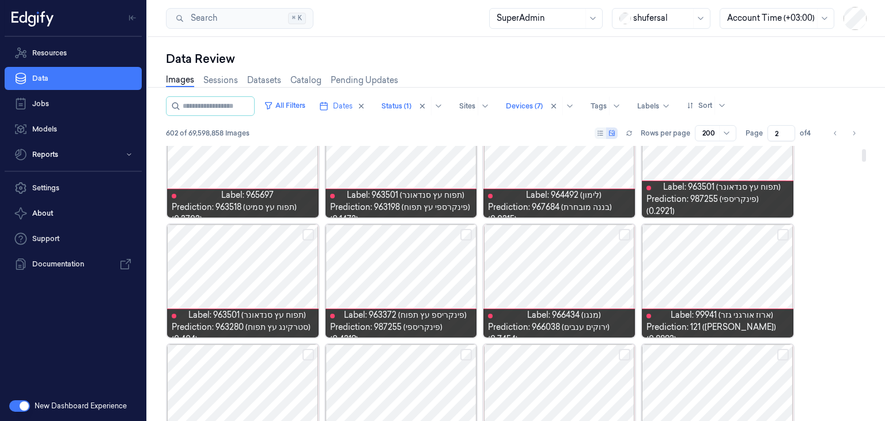
scroll to position [58, 0]
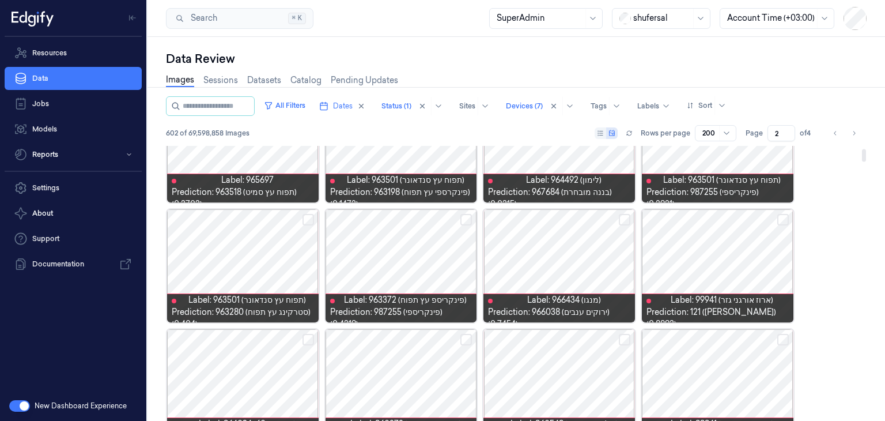
click at [624, 220] on button "Select row" at bounding box center [625, 220] width 12 height 12
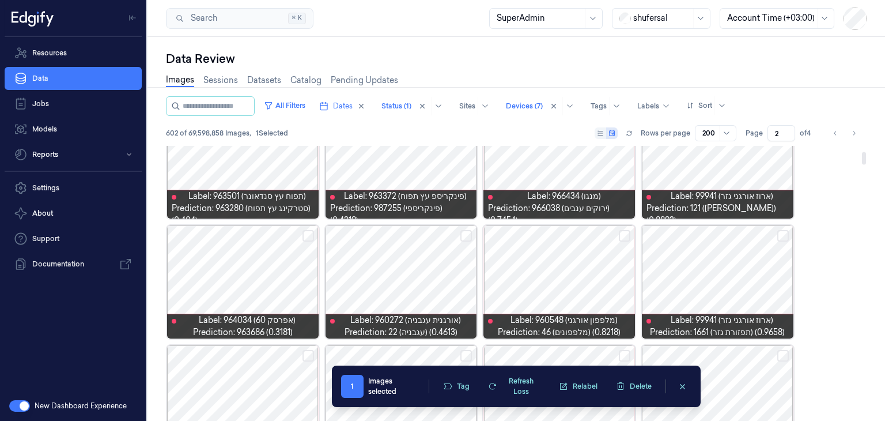
scroll to position [173, 0]
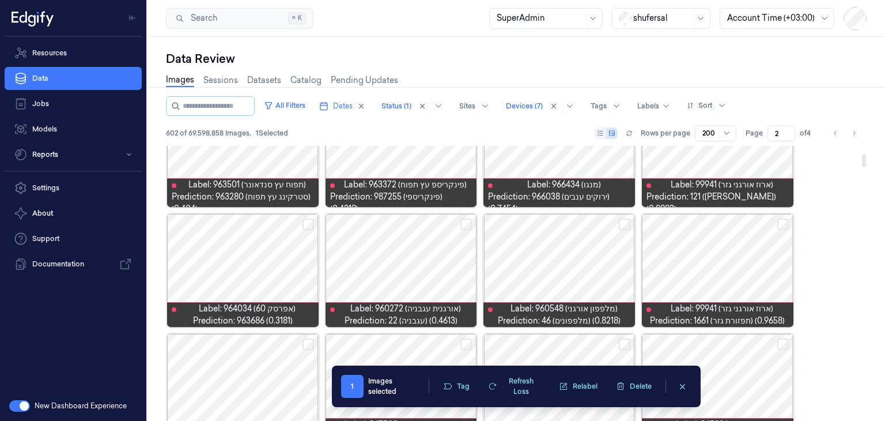
click at [304, 224] on button "Select row" at bounding box center [309, 224] width 12 height 12
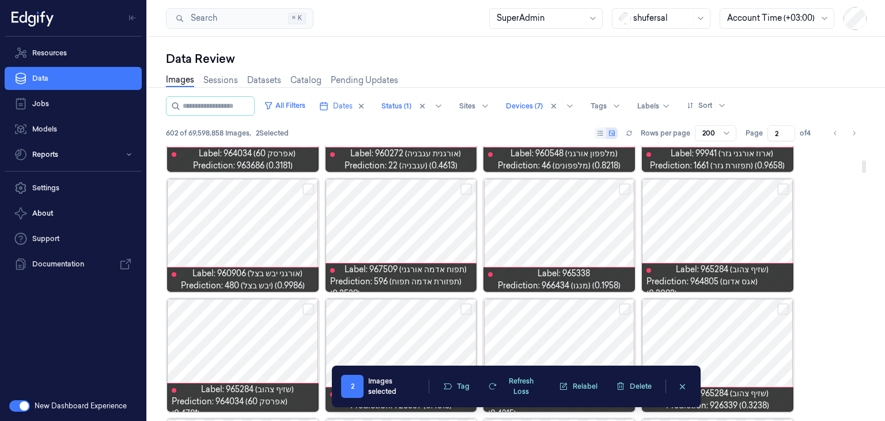
scroll to position [346, 0]
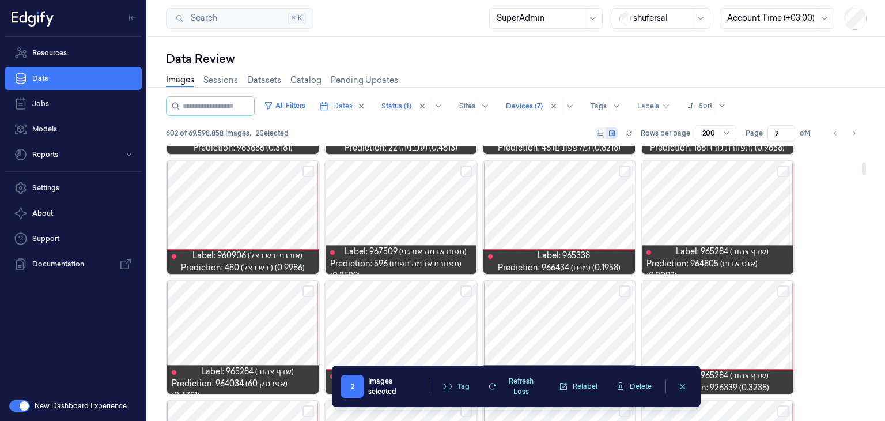
click at [779, 168] on button "Select row" at bounding box center [783, 171] width 12 height 12
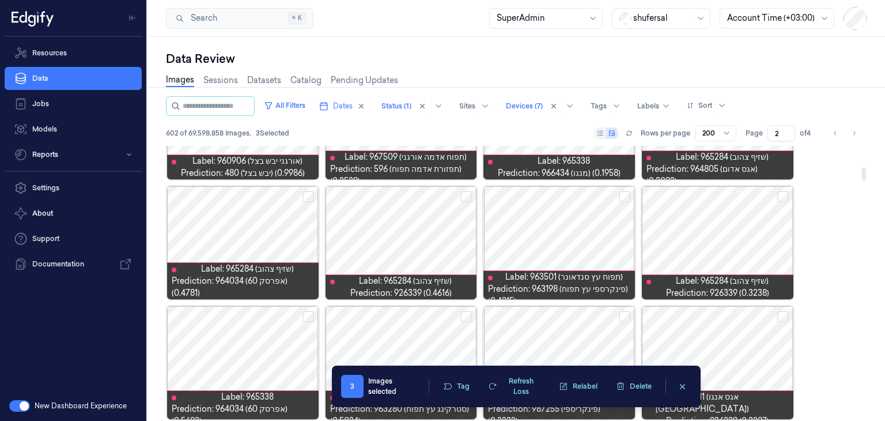
scroll to position [461, 0]
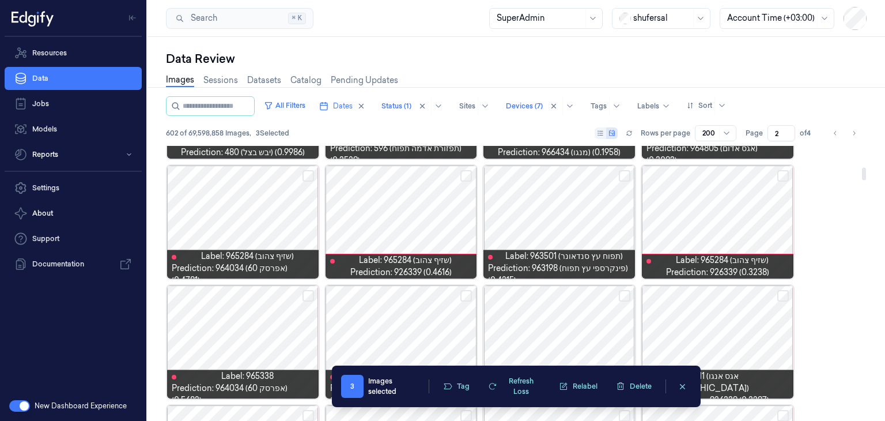
click at [311, 173] on button "Select row" at bounding box center [309, 176] width 12 height 12
click at [465, 173] on button "Select row" at bounding box center [466, 176] width 12 height 12
click at [781, 176] on button "Select row" at bounding box center [783, 176] width 12 height 12
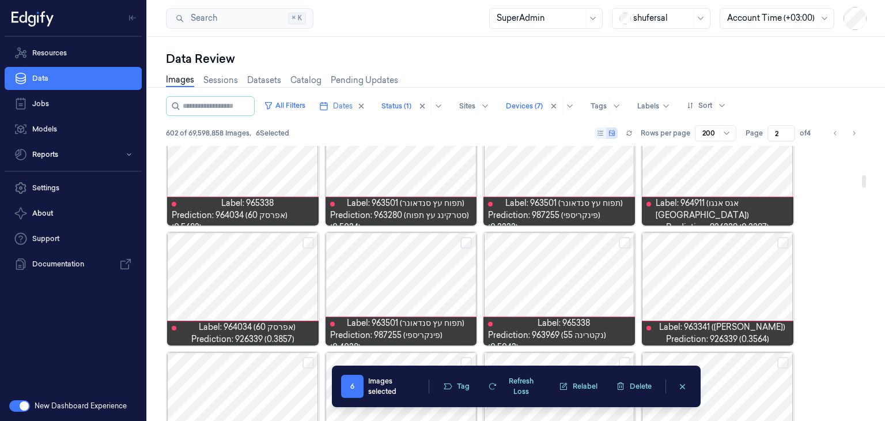
scroll to position [576, 0]
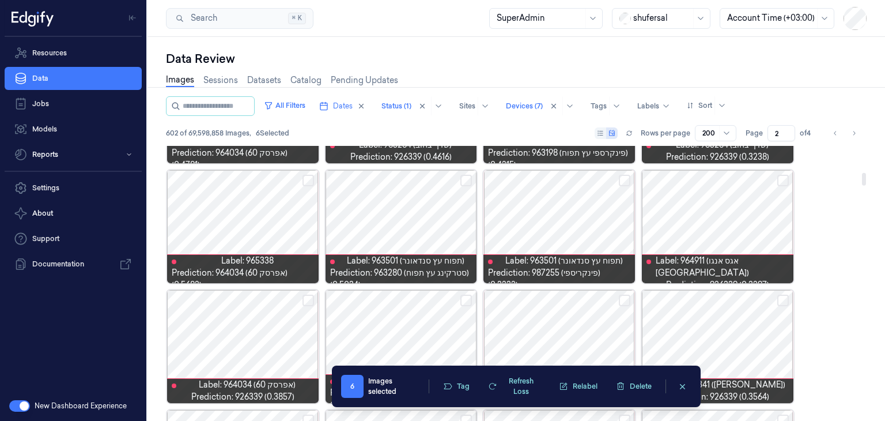
click at [781, 178] on button "Select row" at bounding box center [783, 181] width 12 height 12
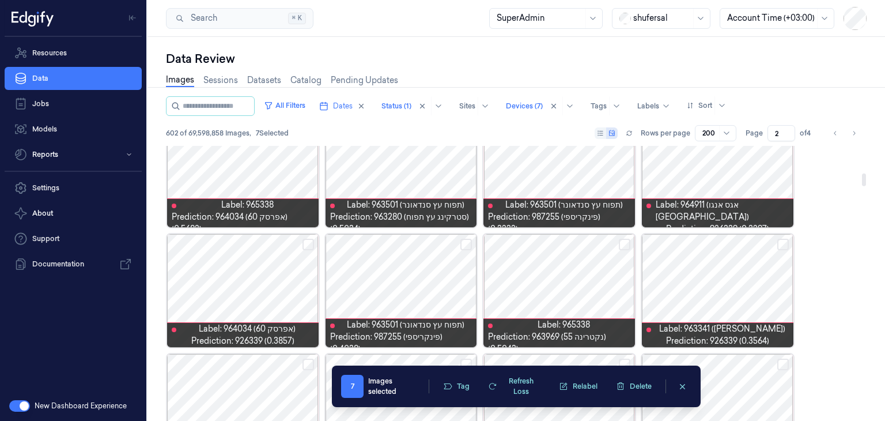
scroll to position [634, 0]
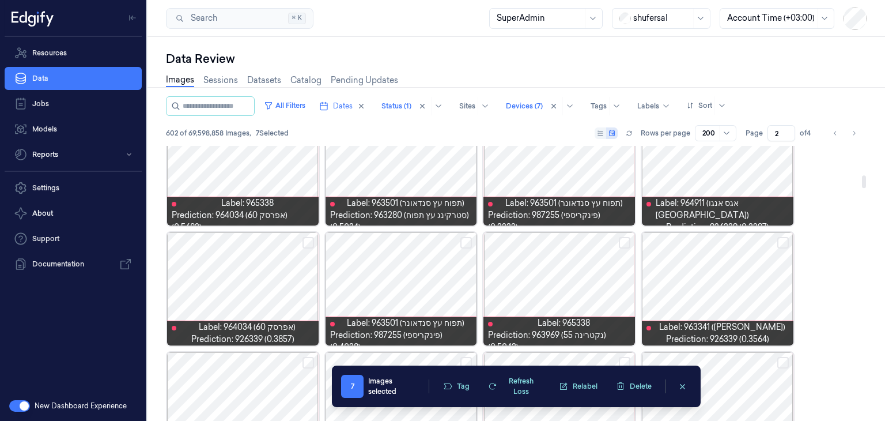
click at [785, 243] on button "Select row" at bounding box center [783, 243] width 12 height 12
drag, startPoint x: 311, startPoint y: 243, endPoint x: 323, endPoint y: 245, distance: 12.9
click at [311, 240] on button "Select row" at bounding box center [309, 243] width 12 height 12
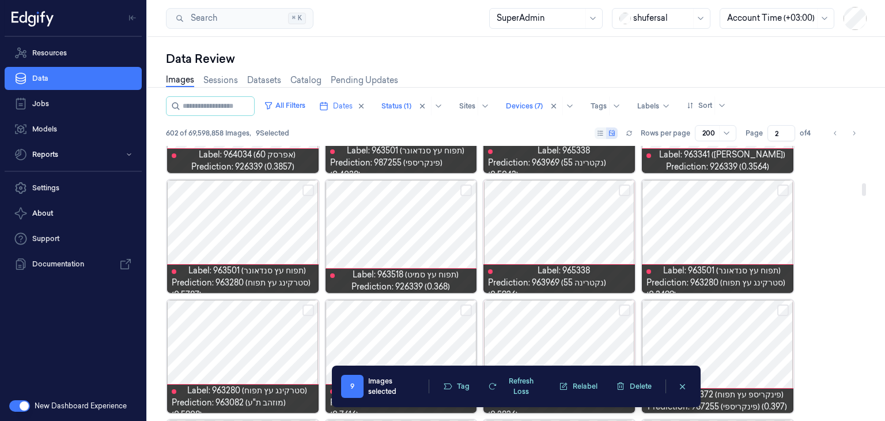
scroll to position [807, 0]
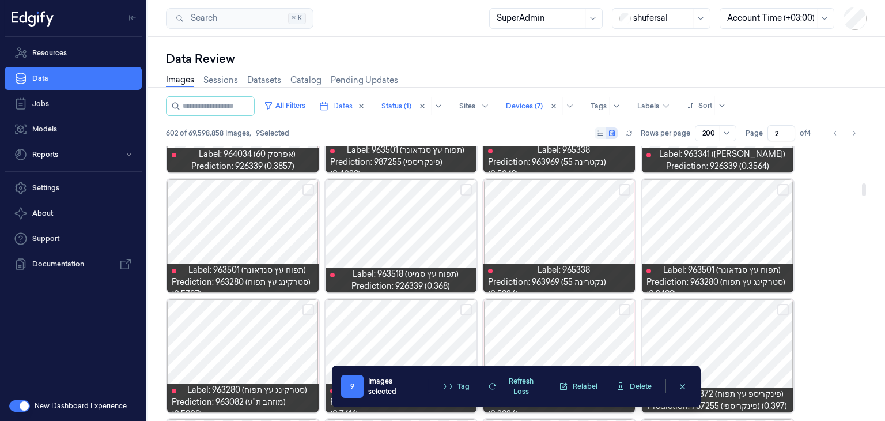
click at [463, 188] on button "Select row" at bounding box center [466, 190] width 12 height 12
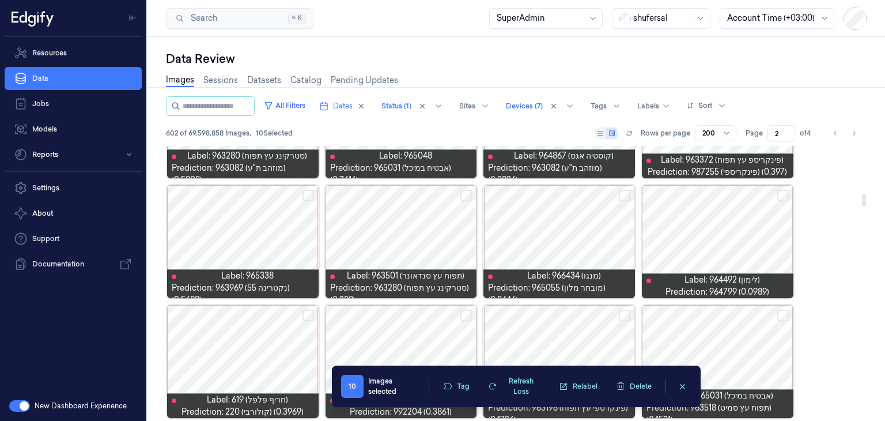
scroll to position [1037, 0]
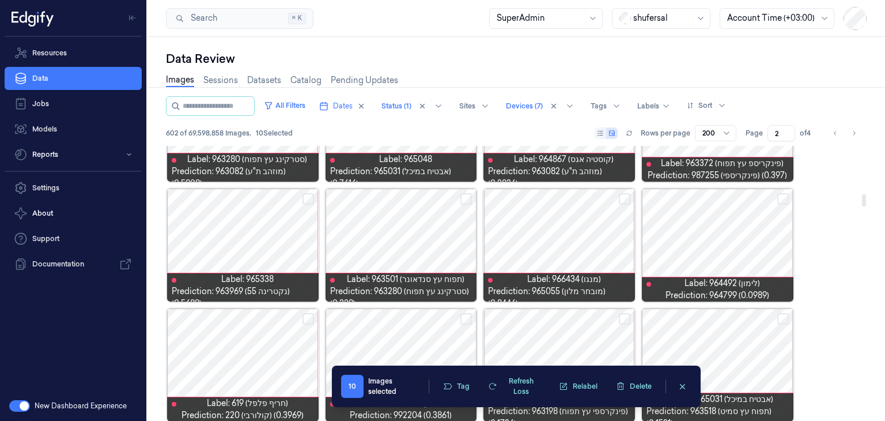
click at [779, 197] on button "Select row" at bounding box center [783, 199] width 12 height 12
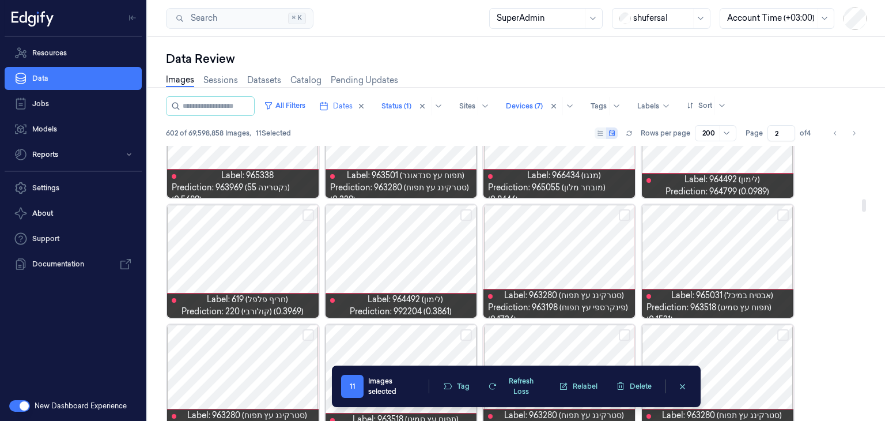
scroll to position [1153, 0]
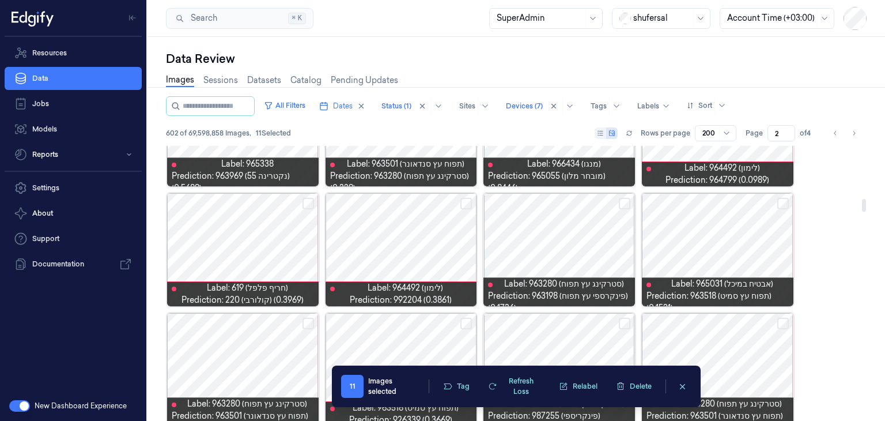
click at [463, 203] on button "Select row" at bounding box center [466, 204] width 12 height 12
click at [307, 204] on button "Select row" at bounding box center [309, 204] width 12 height 12
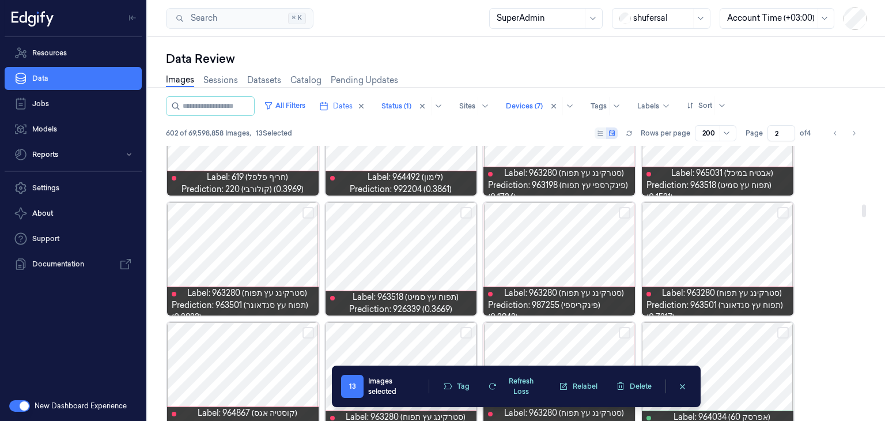
scroll to position [1268, 0]
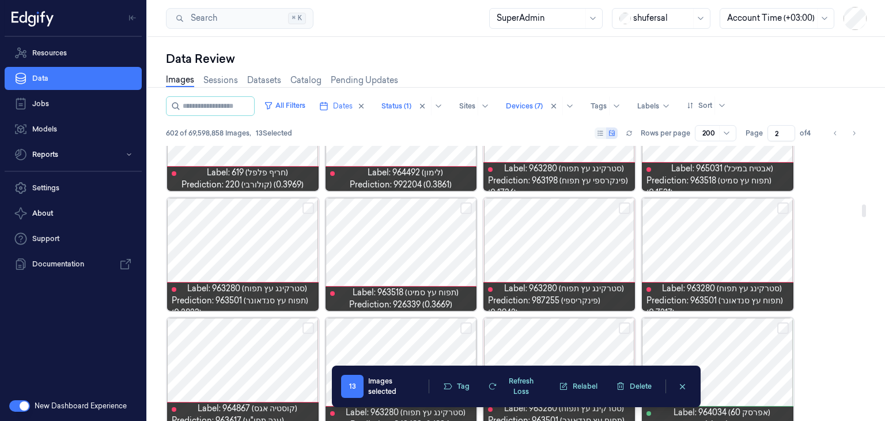
click at [466, 210] on button "Select row" at bounding box center [466, 208] width 12 height 12
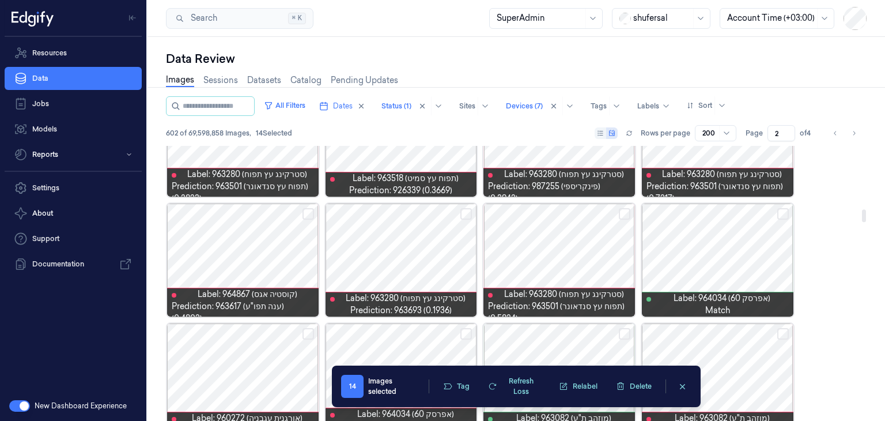
scroll to position [1383, 0]
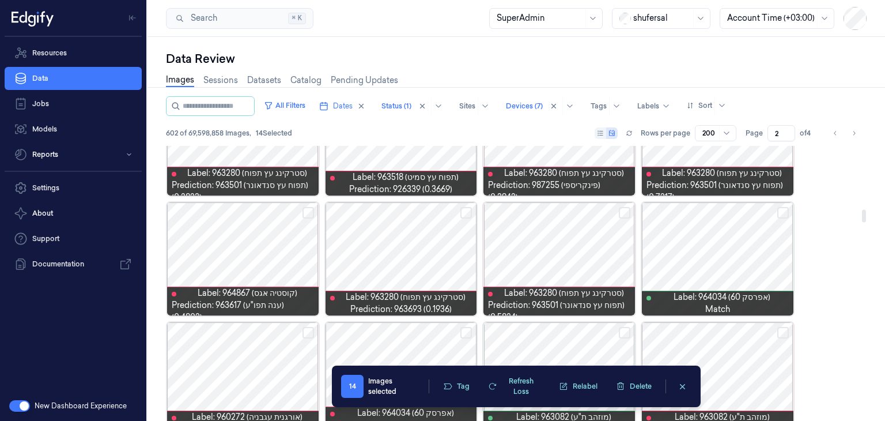
click at [471, 213] on button "Select row" at bounding box center [466, 213] width 12 height 12
click at [304, 214] on button "Select row" at bounding box center [309, 213] width 12 height 12
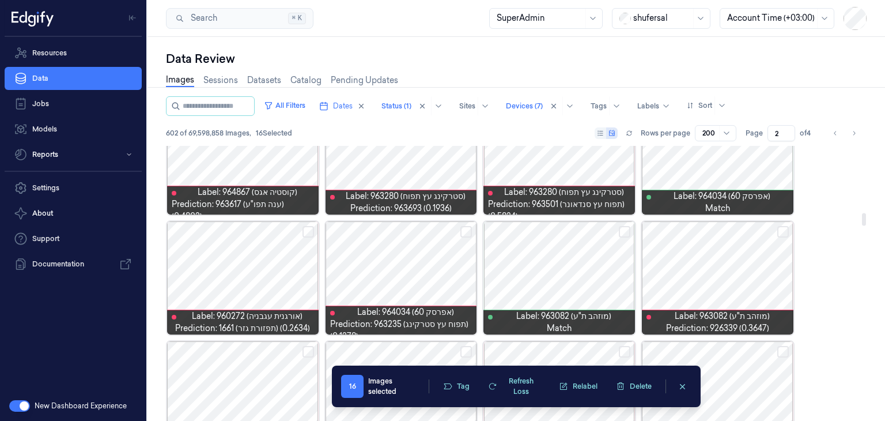
scroll to position [1498, 0]
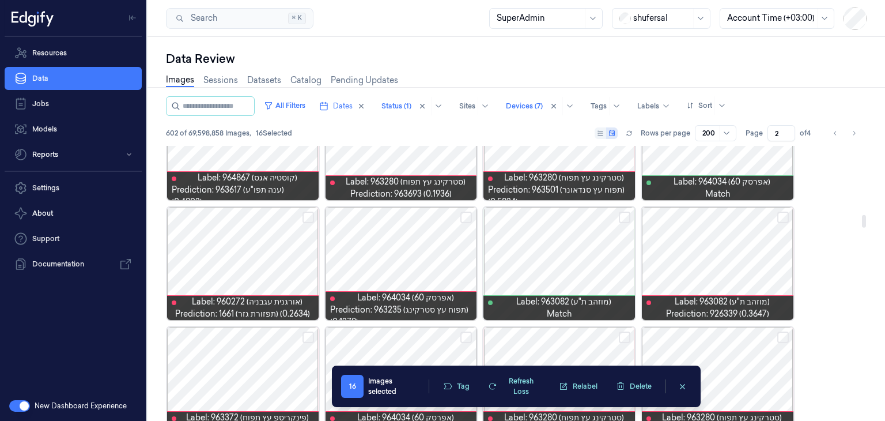
click at [466, 218] on button "Select row" at bounding box center [466, 218] width 12 height 12
click at [777, 217] on button "Select row" at bounding box center [783, 218] width 12 height 12
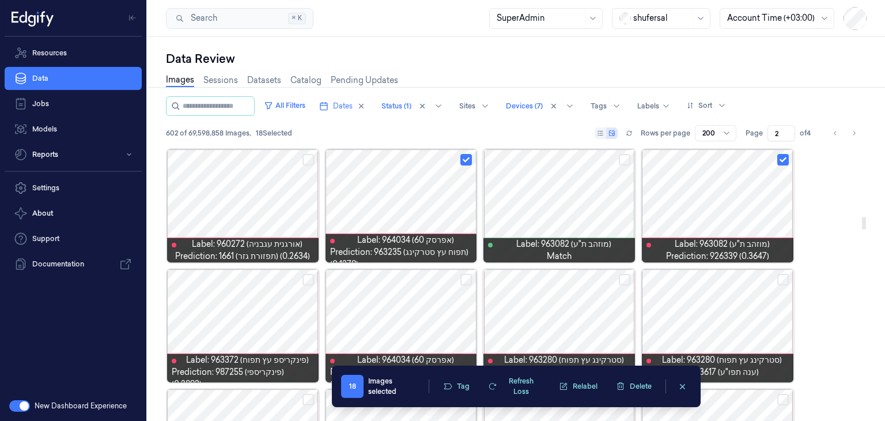
scroll to position [1614, 0]
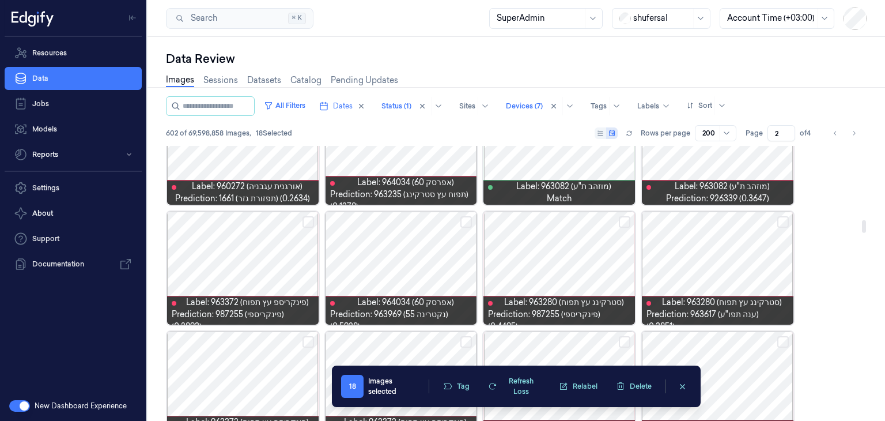
click at [463, 221] on button "Select row" at bounding box center [466, 222] width 12 height 12
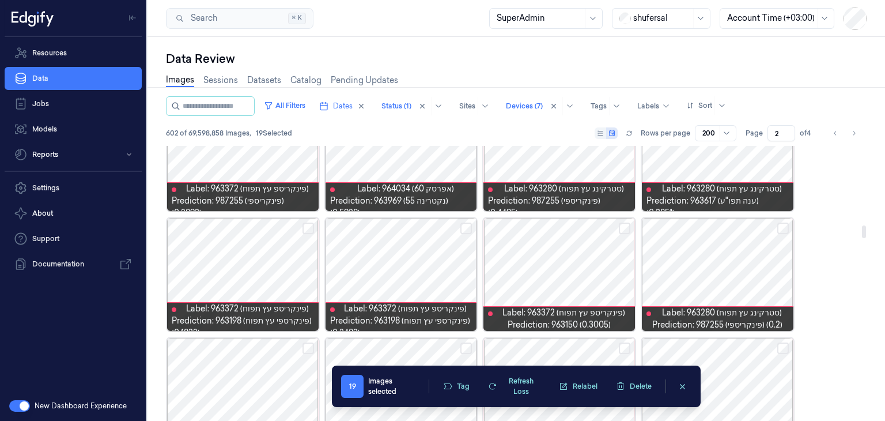
scroll to position [1729, 0]
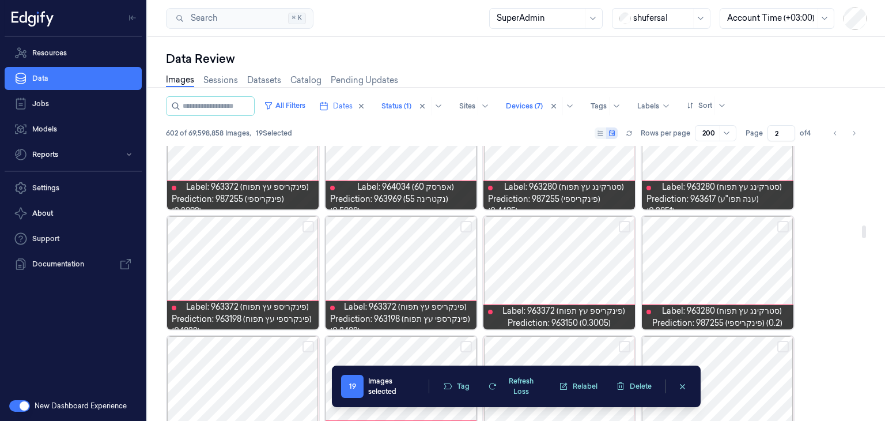
click at [622, 227] on button "Select row" at bounding box center [625, 227] width 12 height 12
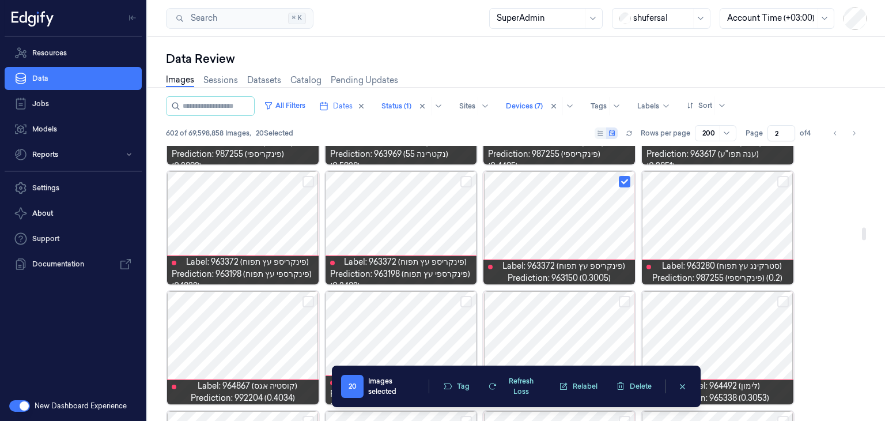
scroll to position [1844, 0]
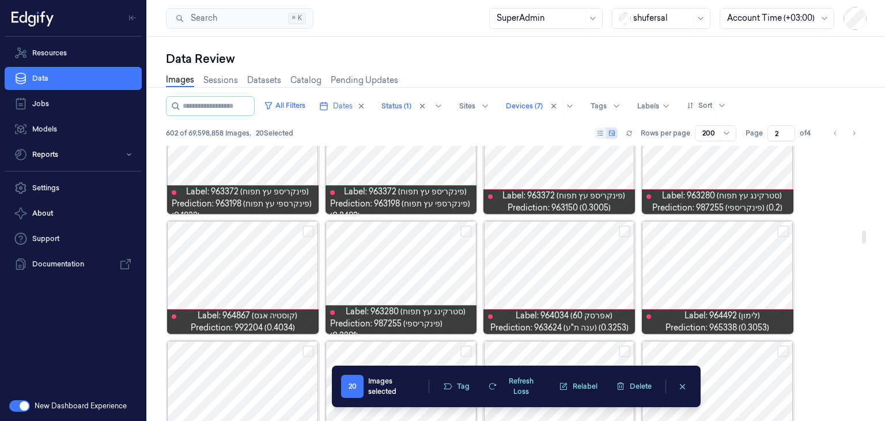
click at [624, 232] on button "Select row" at bounding box center [625, 231] width 12 height 12
click at [781, 229] on button "Select row" at bounding box center [783, 231] width 12 height 12
click at [309, 231] on button "Select row" at bounding box center [309, 231] width 12 height 12
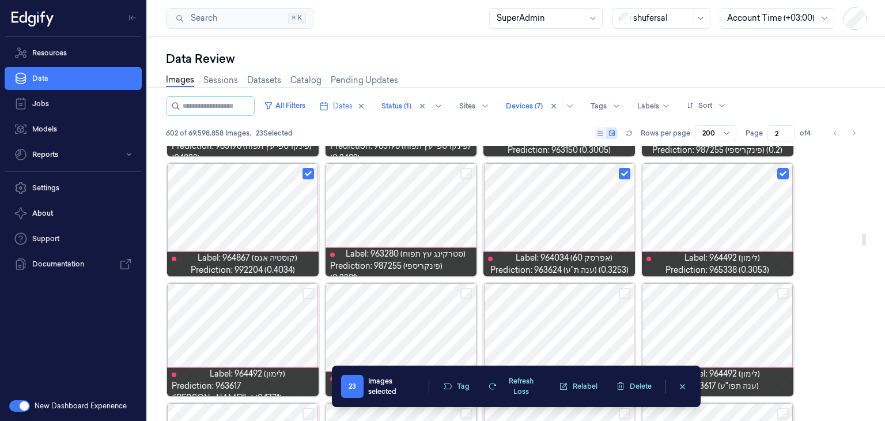
scroll to position [1959, 0]
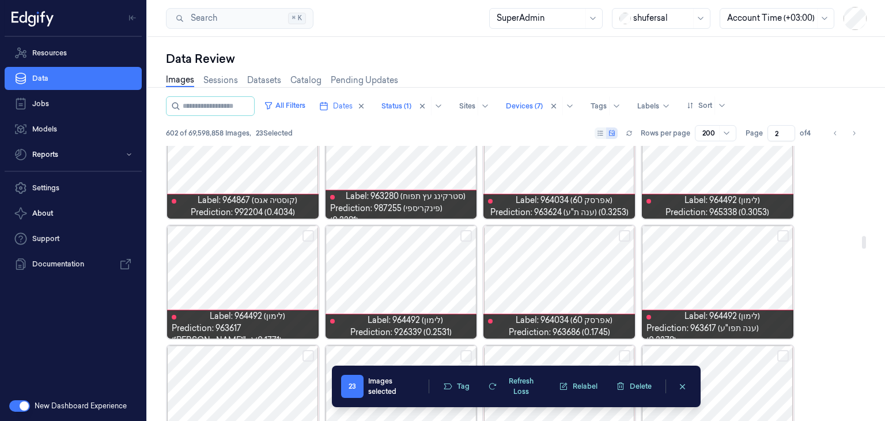
click at [463, 237] on button "Select row" at bounding box center [466, 236] width 12 height 12
click at [623, 231] on button "Select row" at bounding box center [625, 236] width 12 height 12
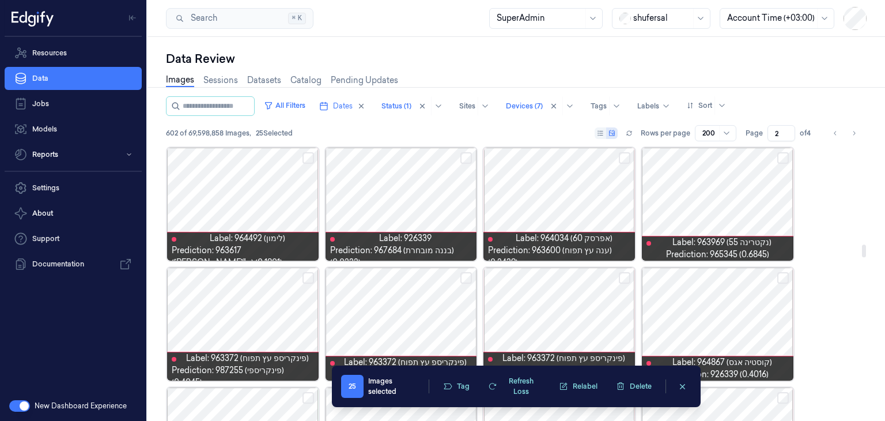
scroll to position [2132, 0]
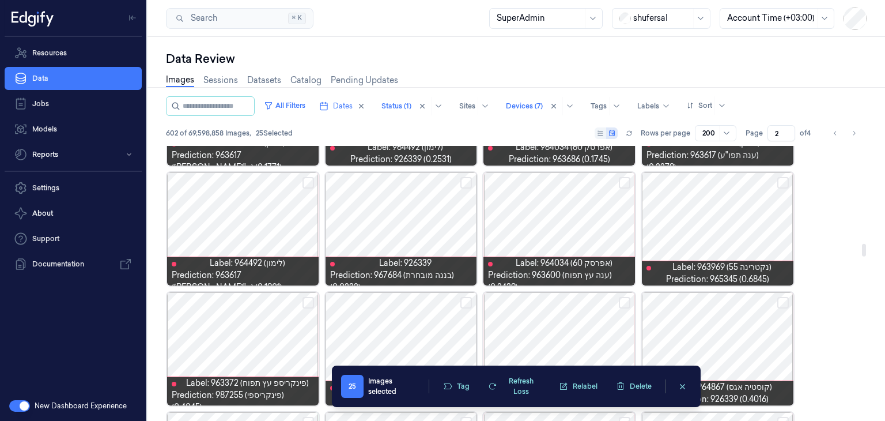
click at [467, 183] on button "Select row" at bounding box center [466, 183] width 12 height 12
click at [619, 180] on button "Select row" at bounding box center [625, 183] width 12 height 12
click at [781, 183] on button "Select row" at bounding box center [783, 183] width 12 height 12
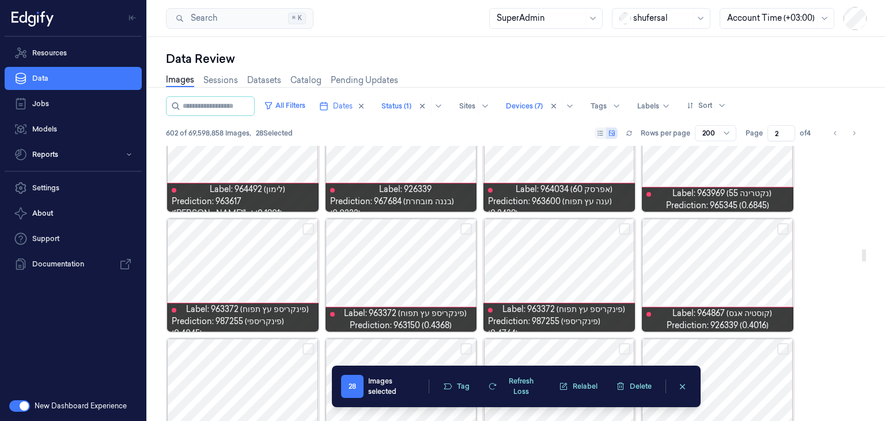
scroll to position [2248, 0]
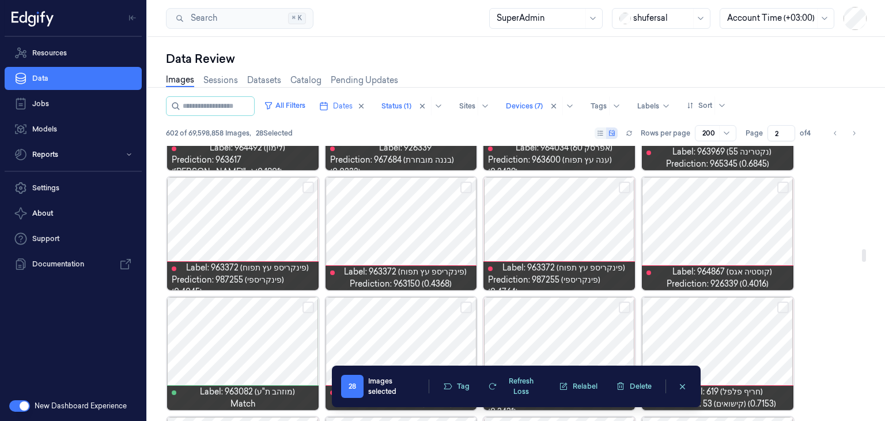
click at [784, 184] on button "Select row" at bounding box center [783, 188] width 12 height 12
click at [468, 187] on button "Select row" at bounding box center [466, 188] width 12 height 12
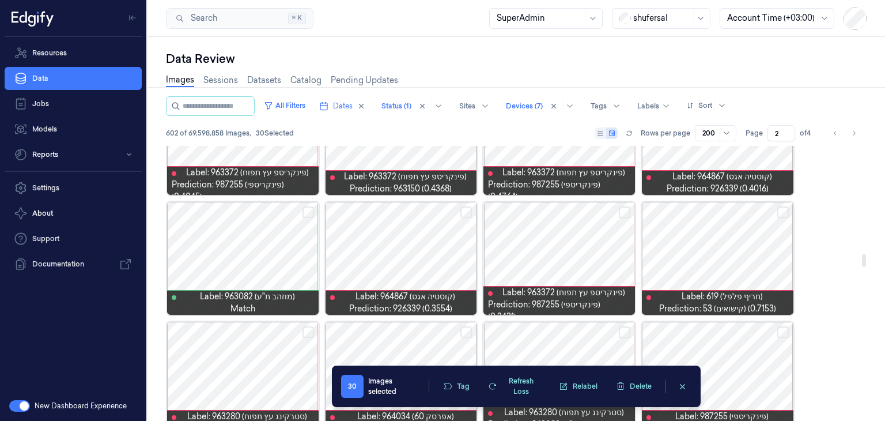
scroll to position [2363, 0]
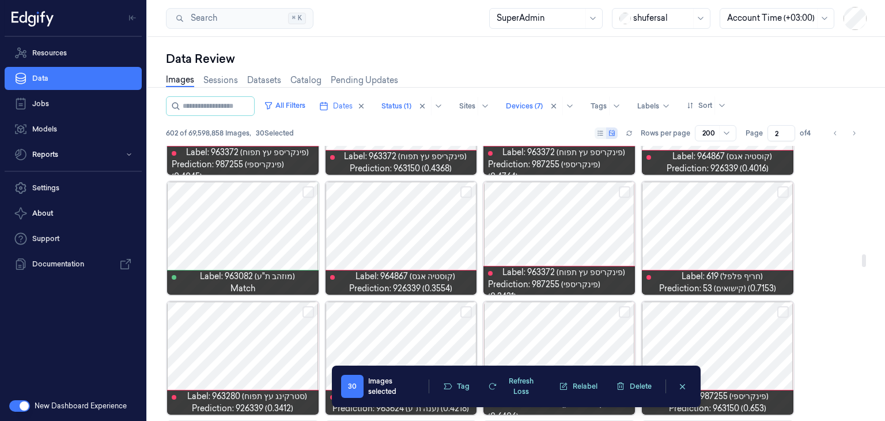
click at [465, 188] on button "Select row" at bounding box center [466, 192] width 12 height 12
click at [781, 188] on button "Select row" at bounding box center [783, 192] width 12 height 12
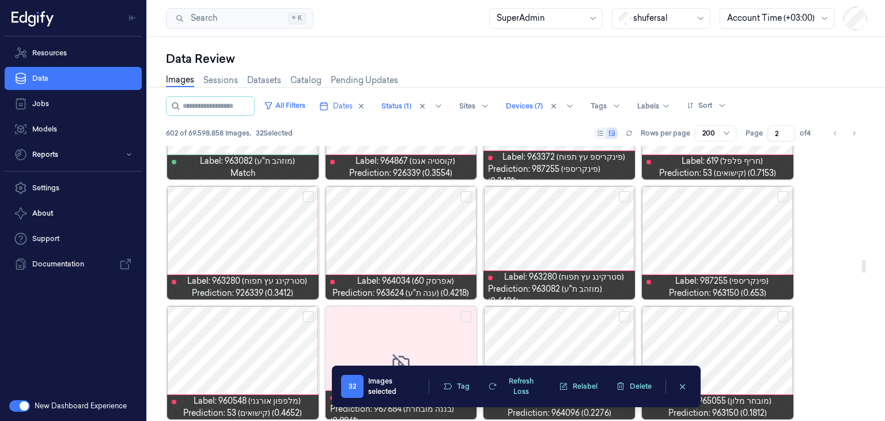
scroll to position [2536, 0]
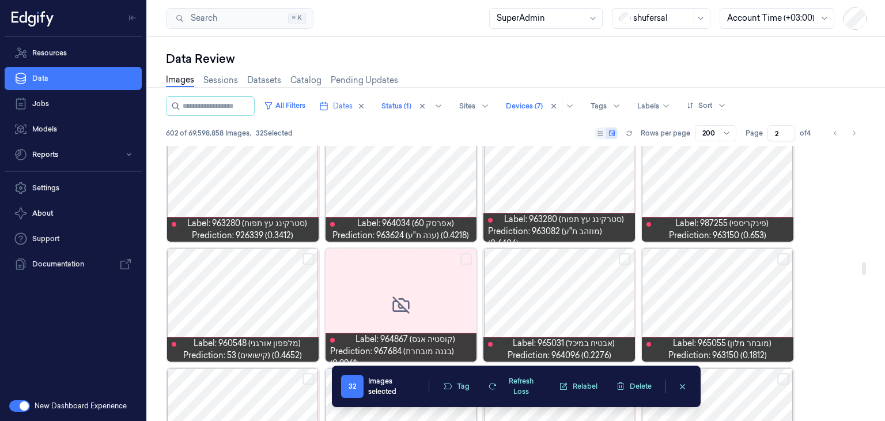
click at [463, 257] on button "Select row" at bounding box center [466, 259] width 12 height 12
click at [467, 256] on button "Select row" at bounding box center [466, 259] width 12 height 12
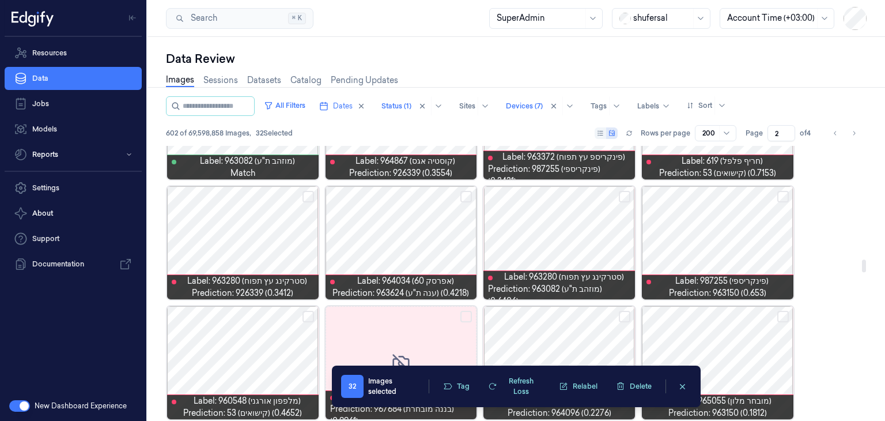
click at [304, 197] on button "Select row" at bounding box center [309, 197] width 12 height 12
click at [782, 195] on button "Select row" at bounding box center [783, 197] width 12 height 12
click at [467, 194] on button "Select row" at bounding box center [466, 197] width 12 height 12
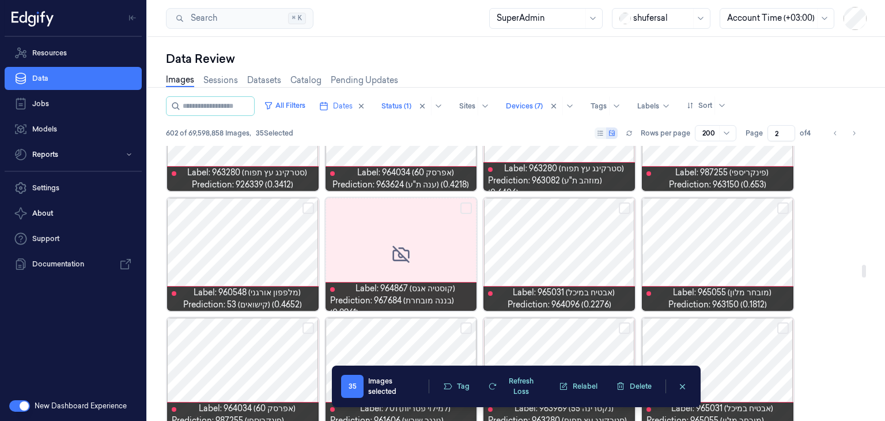
scroll to position [2593, 0]
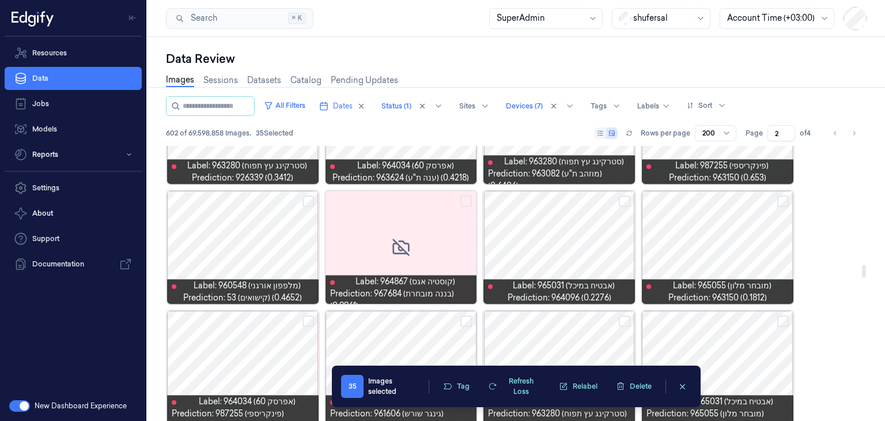
click at [622, 199] on button "Select row" at bounding box center [625, 201] width 12 height 12
click at [786, 199] on button "Select row" at bounding box center [783, 201] width 12 height 12
click at [309, 198] on button "Select row" at bounding box center [309, 201] width 12 height 12
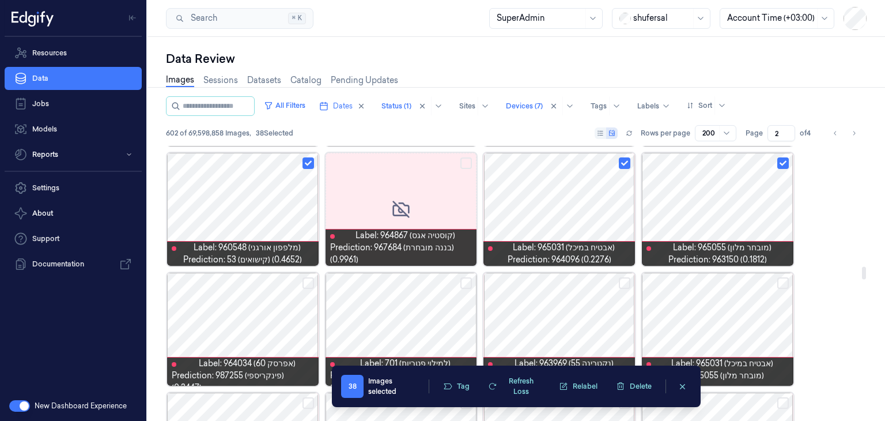
scroll to position [2709, 0]
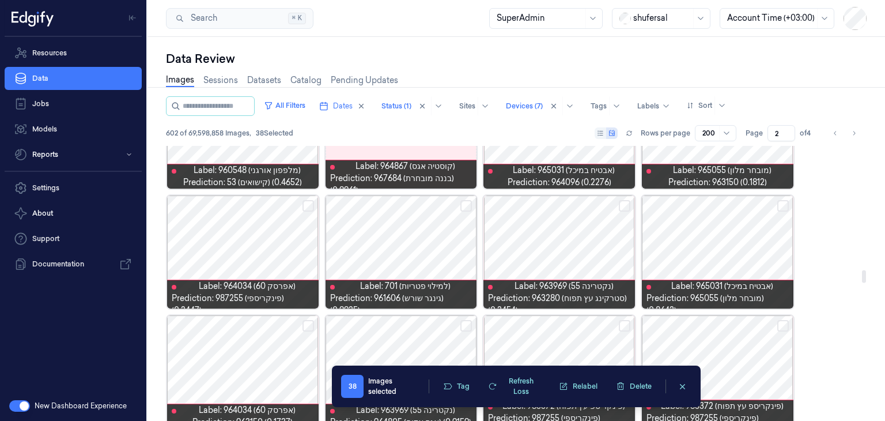
click at [304, 205] on button "Select row" at bounding box center [309, 206] width 12 height 12
click at [465, 203] on button "Select row" at bounding box center [466, 206] width 12 height 12
click at [622, 206] on button "Select row" at bounding box center [625, 206] width 12 height 12
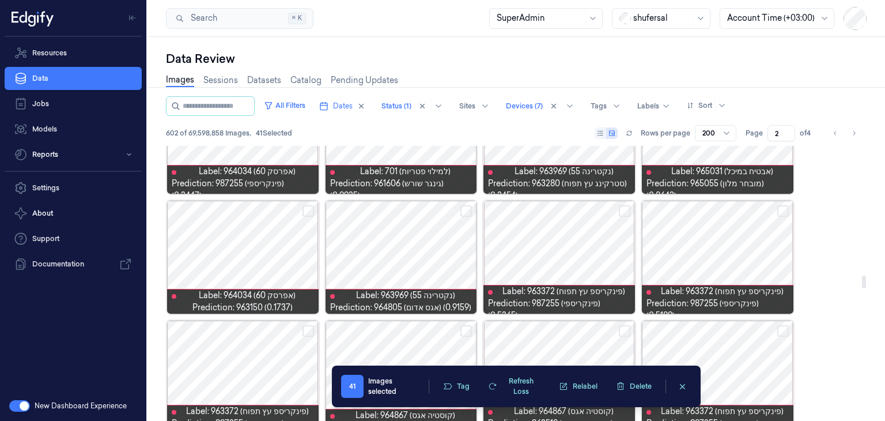
scroll to position [2824, 0]
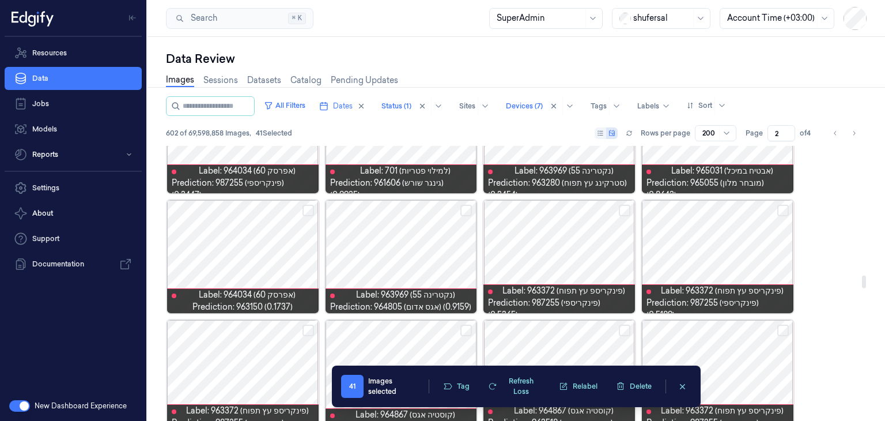
click at [469, 211] on button "Select row" at bounding box center [466, 211] width 12 height 12
click at [312, 209] on button "Select row" at bounding box center [309, 211] width 12 height 12
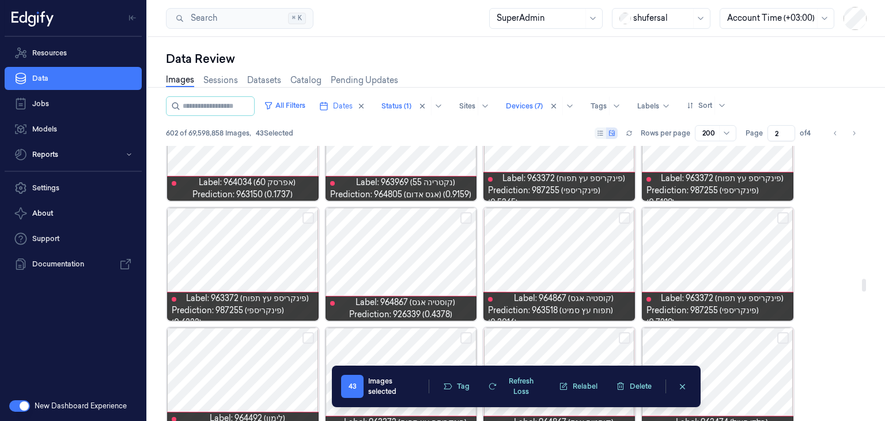
scroll to position [2939, 0]
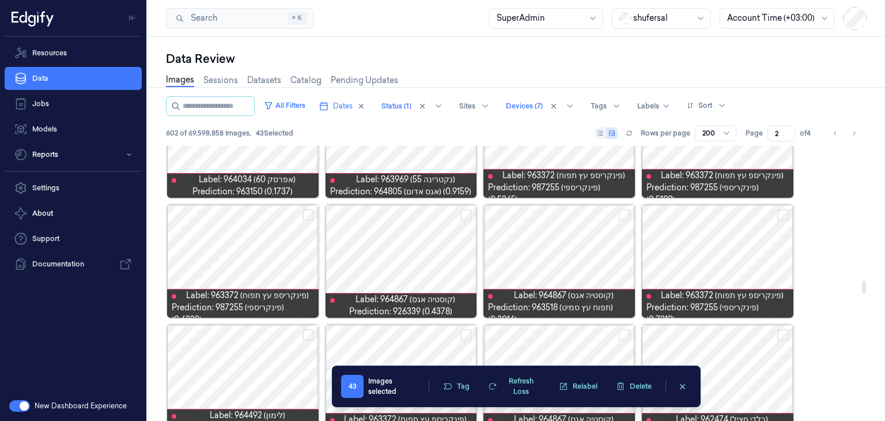
click at [466, 217] on button "Select row" at bounding box center [466, 215] width 12 height 12
click at [622, 216] on button "Select row" at bounding box center [625, 215] width 12 height 12
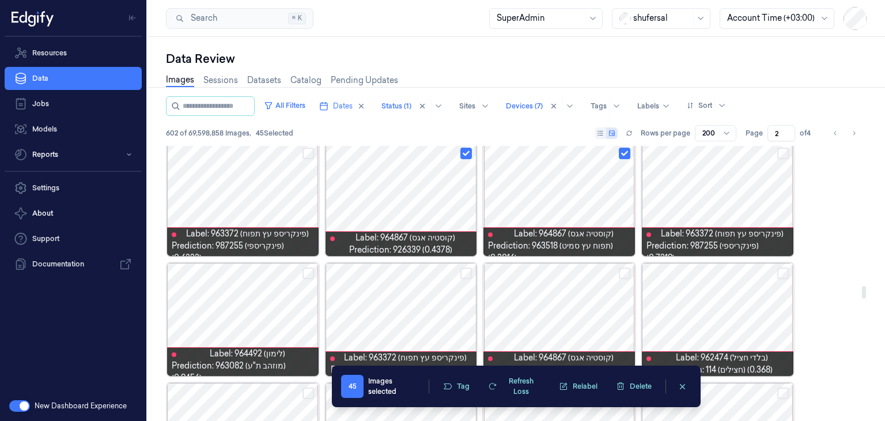
scroll to position [3055, 0]
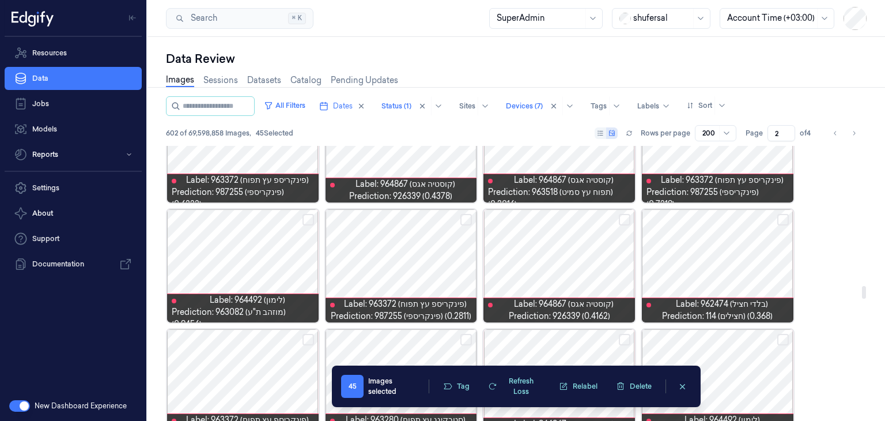
click at [311, 220] on button "Select row" at bounding box center [309, 220] width 12 height 12
click at [625, 220] on button "Select row" at bounding box center [625, 220] width 12 height 12
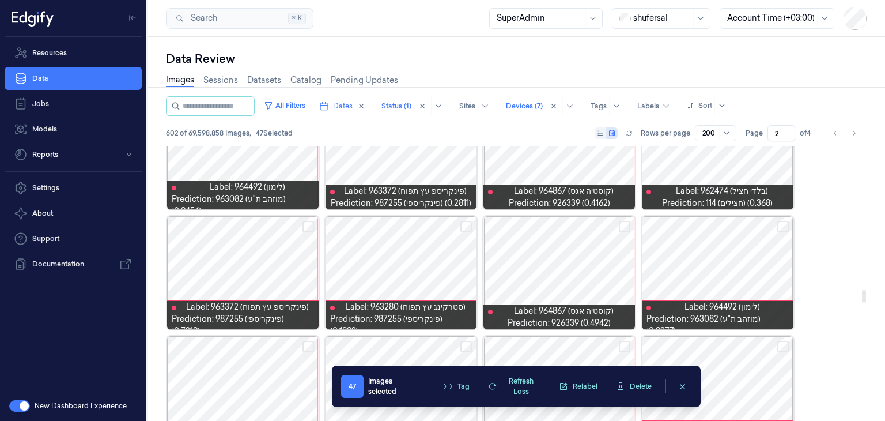
scroll to position [3170, 0]
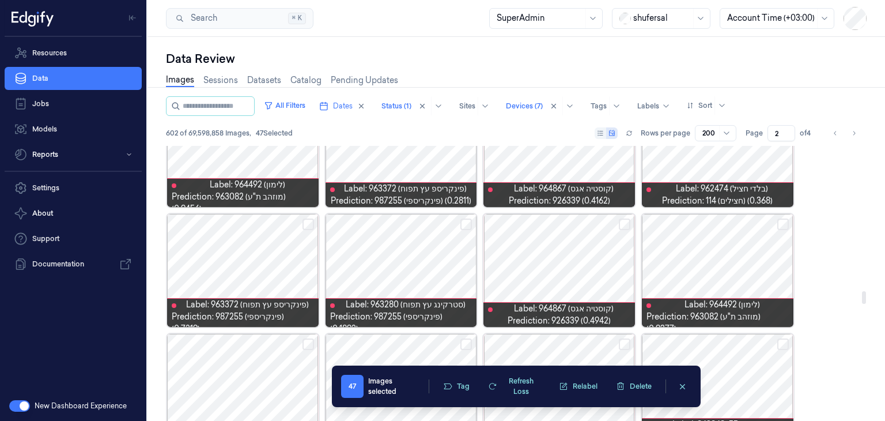
click at [778, 224] on button "Select row" at bounding box center [783, 224] width 12 height 12
click at [620, 222] on button "Select row" at bounding box center [625, 224] width 12 height 12
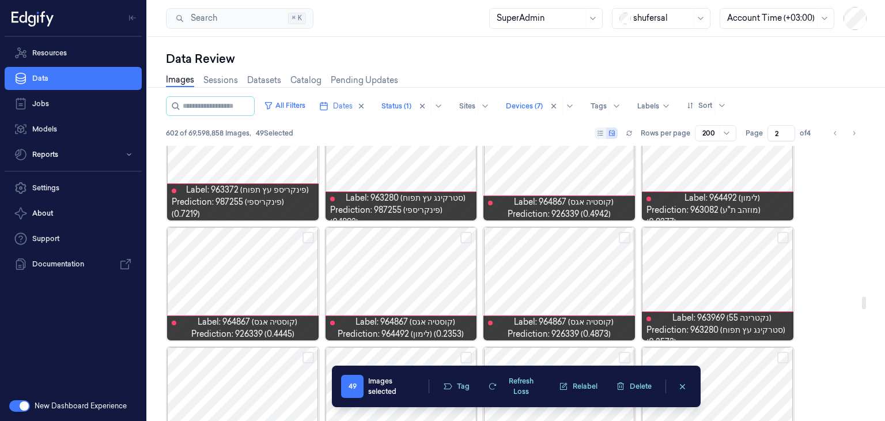
scroll to position [3285, 0]
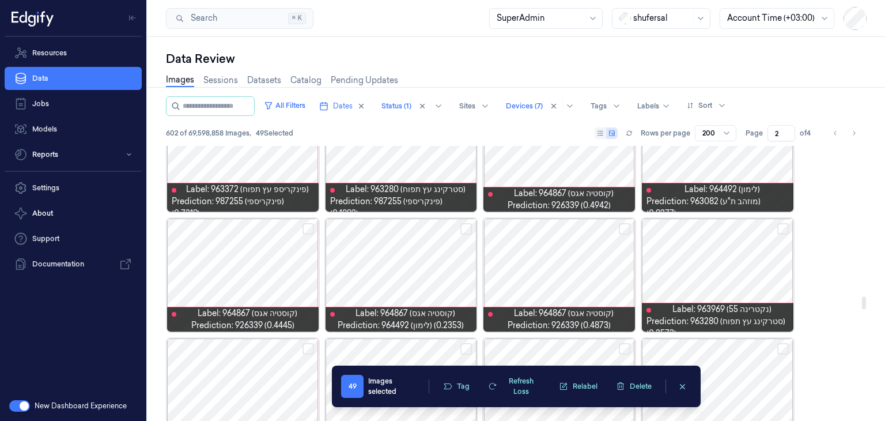
click at [310, 229] on button "Select row" at bounding box center [309, 229] width 12 height 12
click at [620, 231] on button "Select row" at bounding box center [625, 229] width 12 height 12
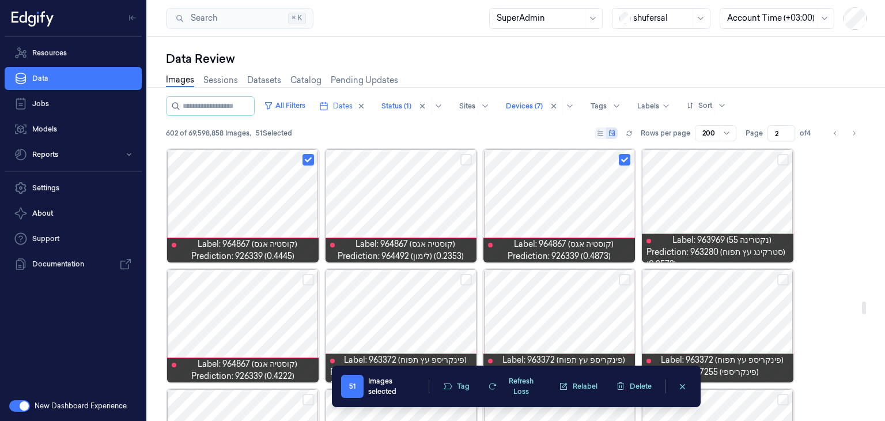
scroll to position [3400, 0]
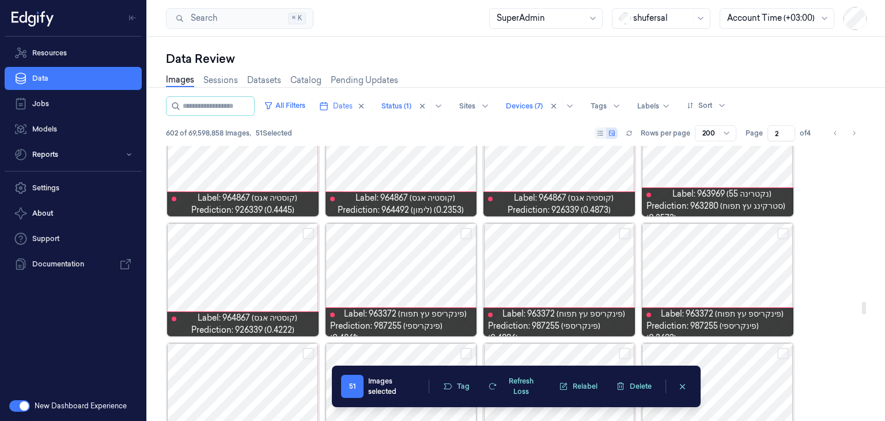
click at [307, 231] on button "Select row" at bounding box center [309, 234] width 12 height 12
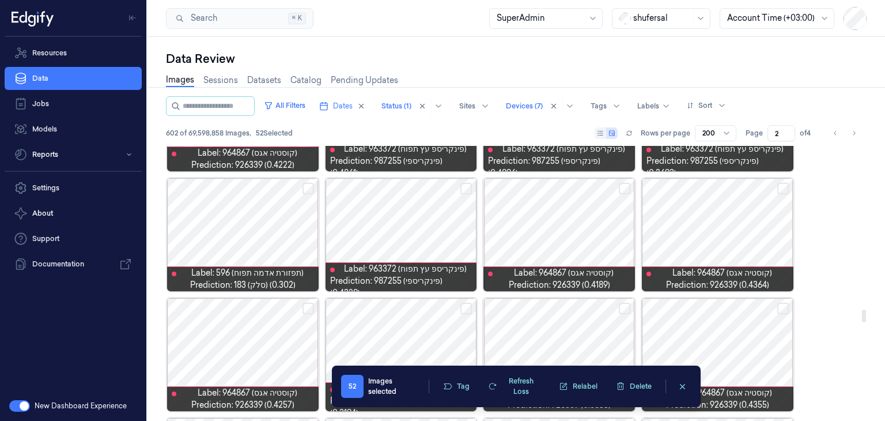
scroll to position [3573, 0]
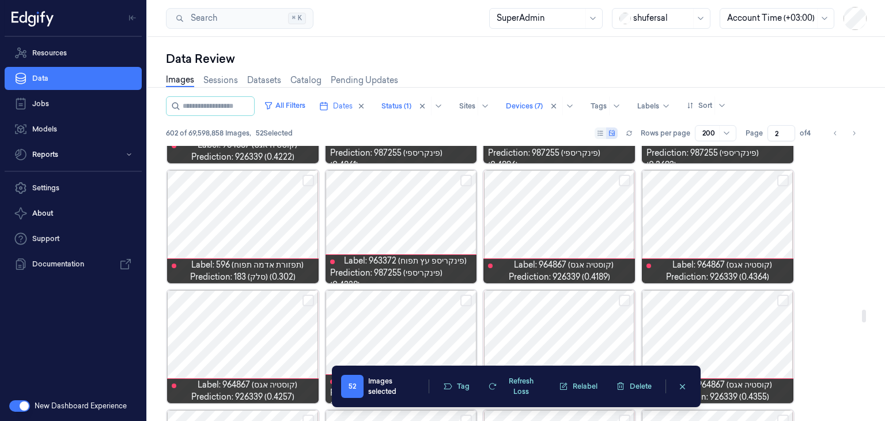
click at [625, 179] on button "Select row" at bounding box center [625, 181] width 12 height 12
click at [779, 180] on button "Select row" at bounding box center [783, 181] width 12 height 12
click at [309, 179] on button "Select row" at bounding box center [309, 181] width 12 height 12
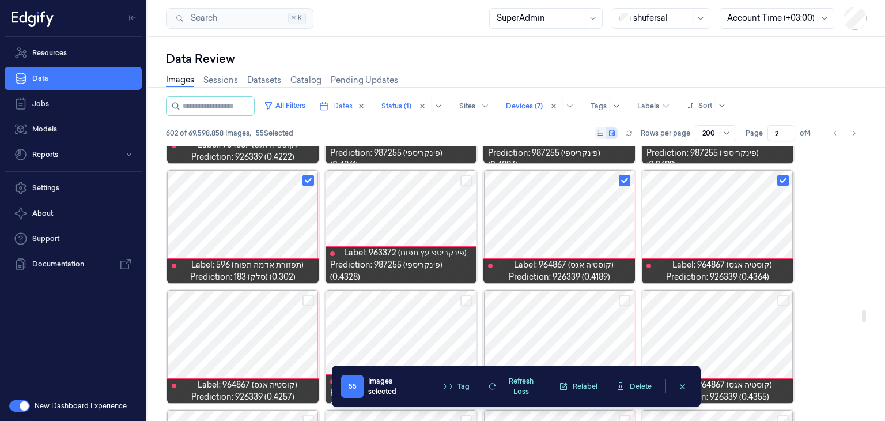
scroll to position [3631, 0]
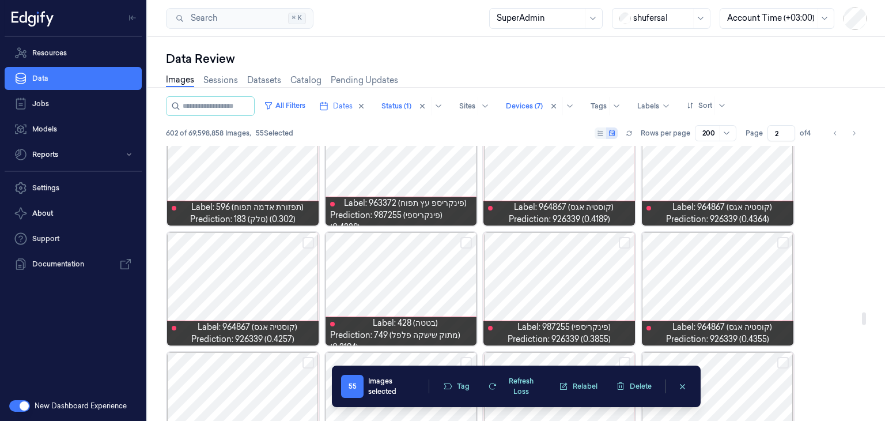
click at [304, 239] on button "Select row" at bounding box center [309, 243] width 12 height 12
click at [622, 240] on button "Select row" at bounding box center [625, 243] width 12 height 12
click at [785, 243] on button "Select row" at bounding box center [783, 243] width 12 height 12
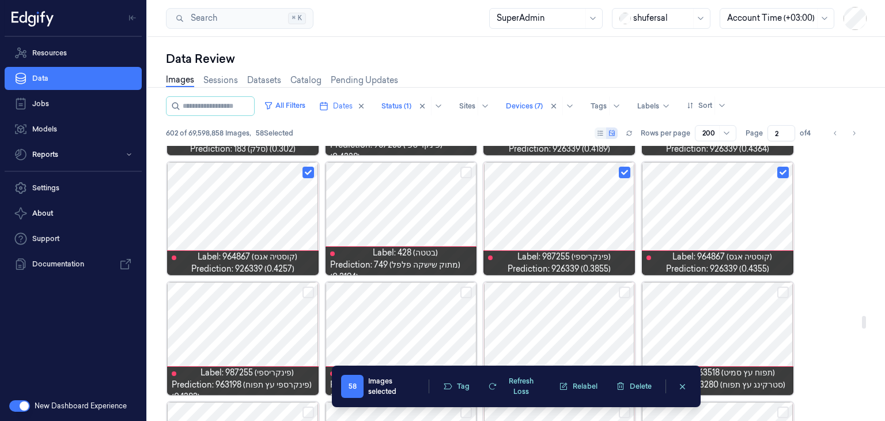
scroll to position [3688, 0]
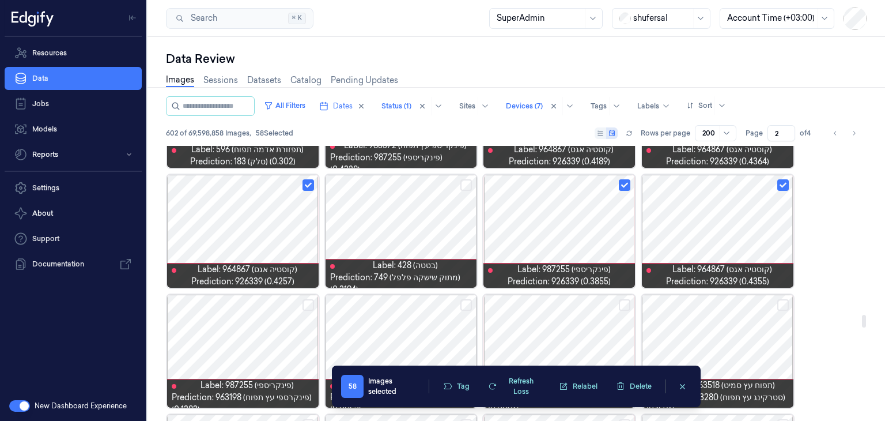
click at [469, 185] on button "Select row" at bounding box center [466, 185] width 12 height 12
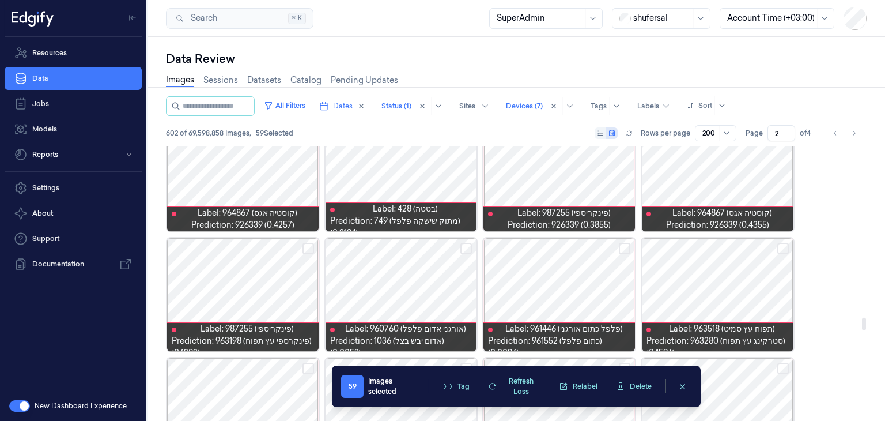
scroll to position [3746, 0]
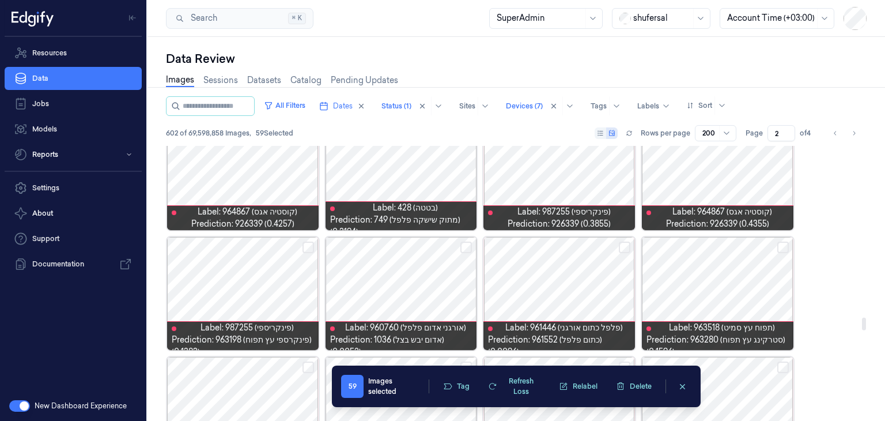
click at [465, 247] on button "Select row" at bounding box center [466, 247] width 12 height 12
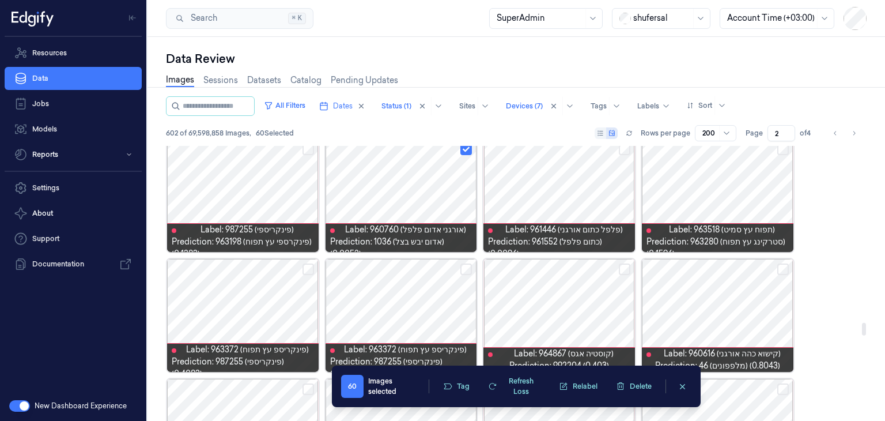
scroll to position [3861, 0]
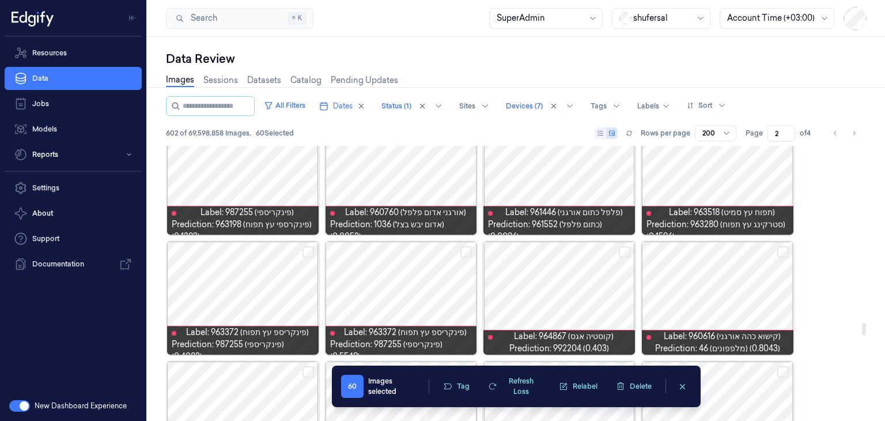
click at [620, 254] on button "Select row" at bounding box center [625, 252] width 12 height 12
click at [785, 254] on button "Select row" at bounding box center [783, 252] width 12 height 12
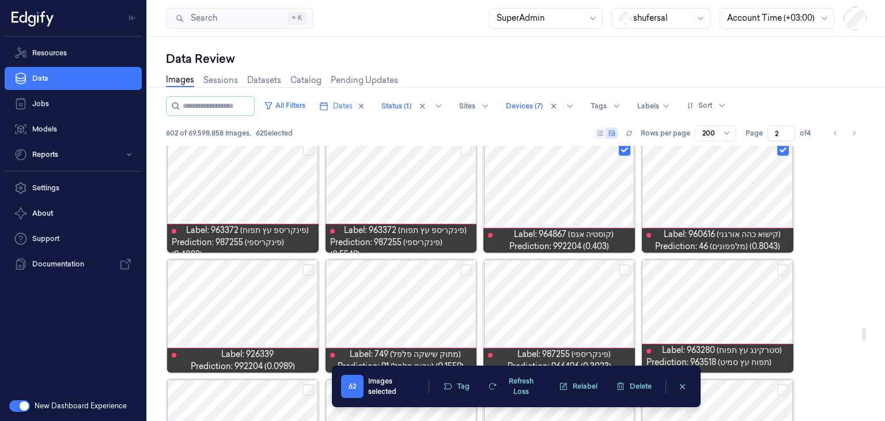
scroll to position [3977, 0]
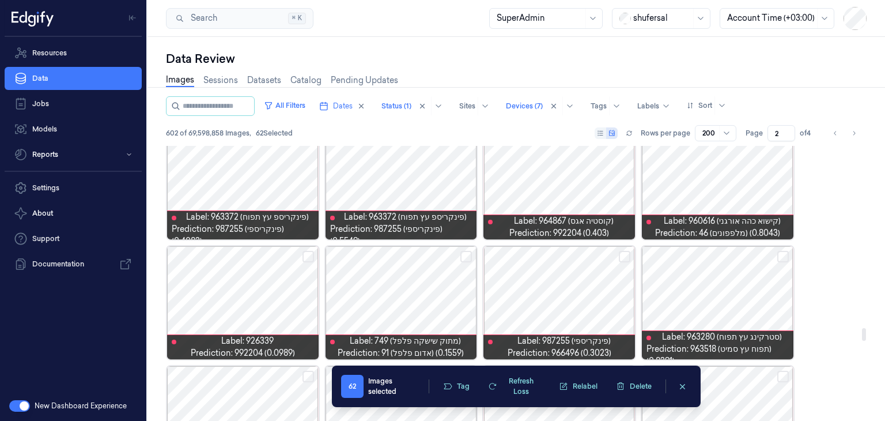
click at [627, 256] on button "Select row" at bounding box center [625, 257] width 12 height 12
click at [305, 258] on button "Select row" at bounding box center [309, 257] width 12 height 12
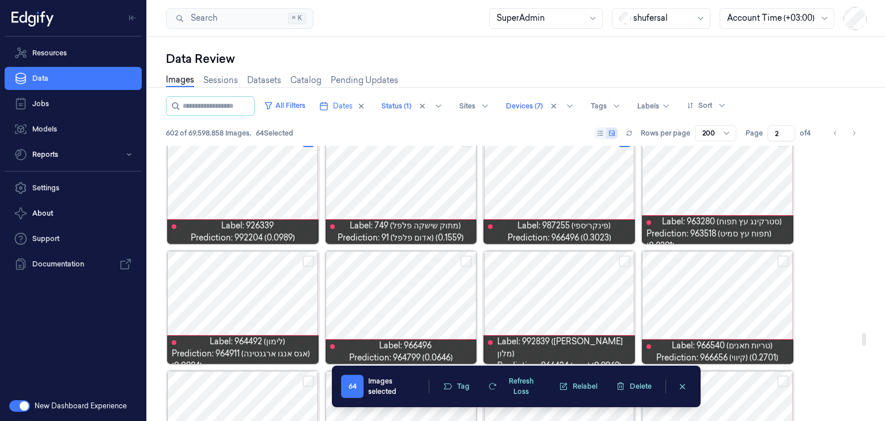
scroll to position [4150, 0]
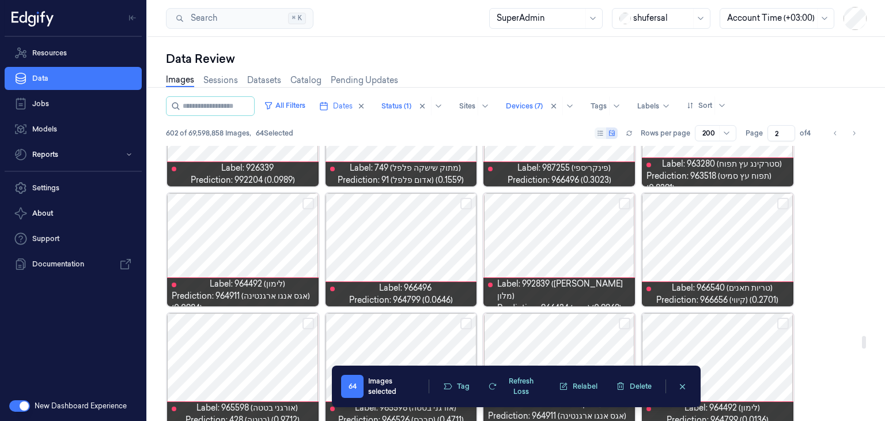
click at [467, 205] on button "Select row" at bounding box center [466, 204] width 12 height 12
click at [303, 203] on button "Select row" at bounding box center [309, 204] width 12 height 12
click at [309, 205] on button "Select row" at bounding box center [309, 204] width 12 height 12
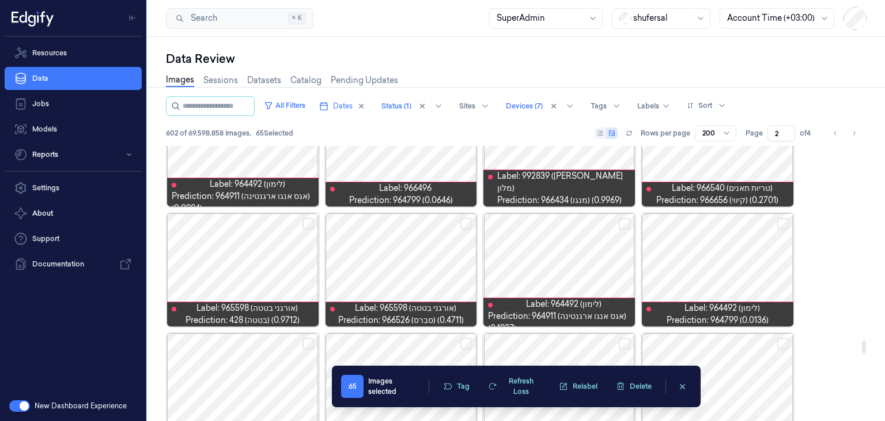
scroll to position [4265, 0]
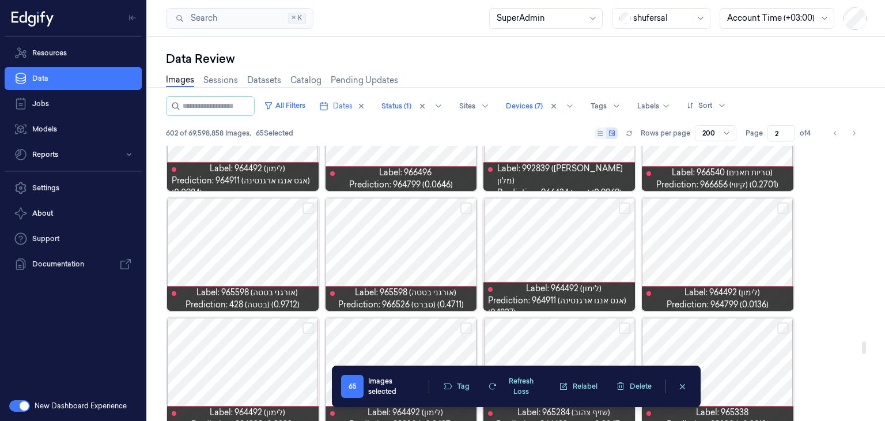
click at [465, 208] on button "Select row" at bounding box center [466, 208] width 12 height 12
click at [779, 207] on button "Select row" at bounding box center [783, 208] width 12 height 12
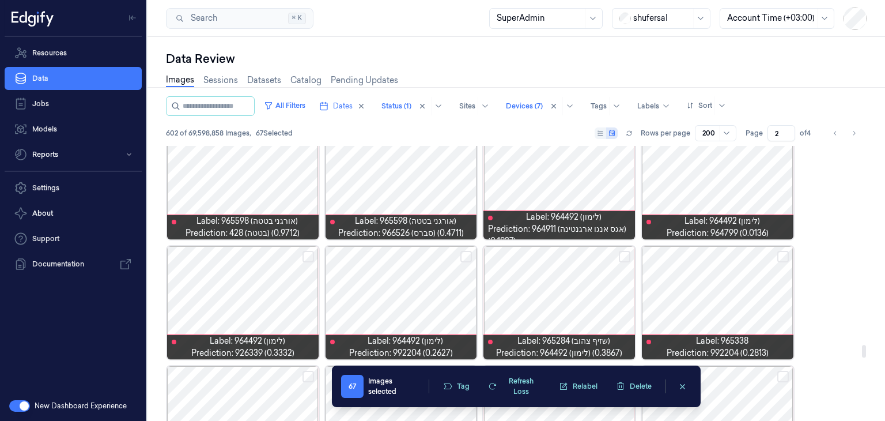
scroll to position [4380, 0]
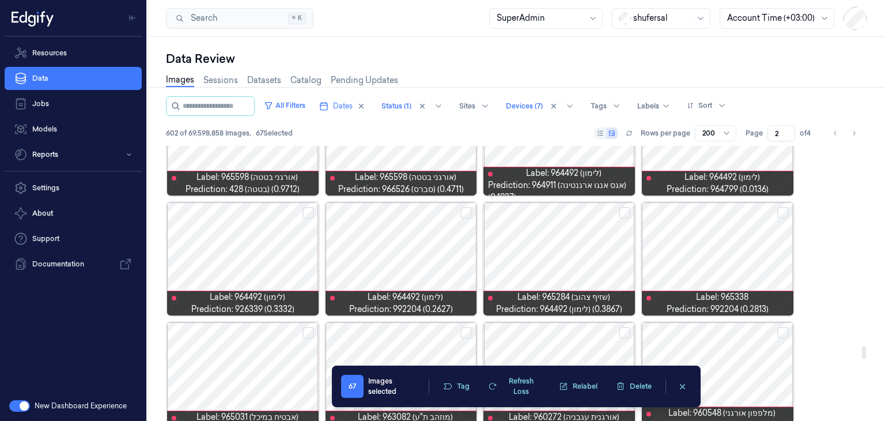
click at [625, 209] on button "Select row" at bounding box center [625, 213] width 12 height 12
click at [625, 210] on button "Select row" at bounding box center [625, 213] width 12 height 12
click at [784, 213] on button "Select row" at bounding box center [783, 213] width 12 height 12
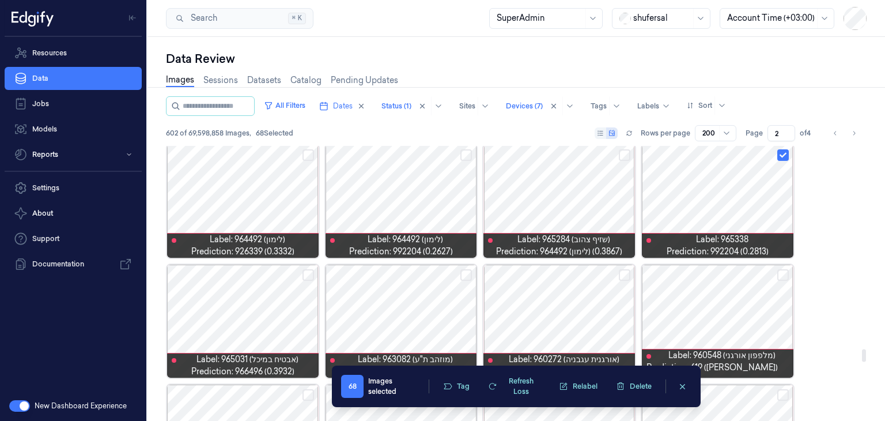
click at [465, 158] on button "Select row" at bounding box center [466, 155] width 12 height 12
click at [303, 154] on button "Select row" at bounding box center [309, 155] width 12 height 12
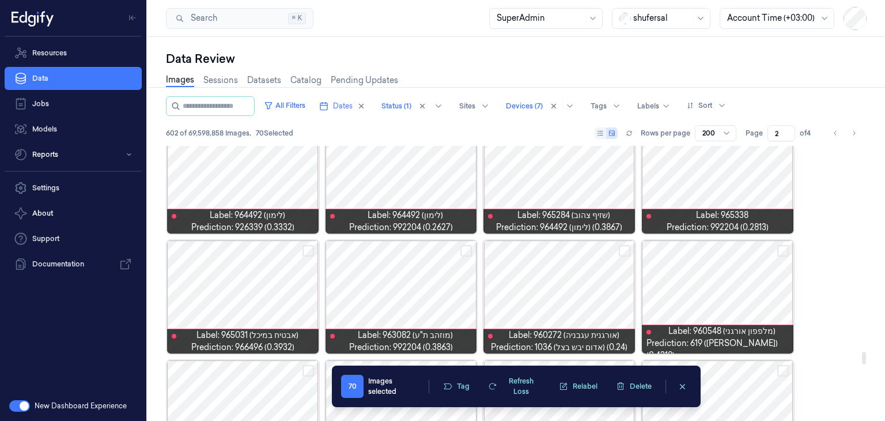
scroll to position [4495, 0]
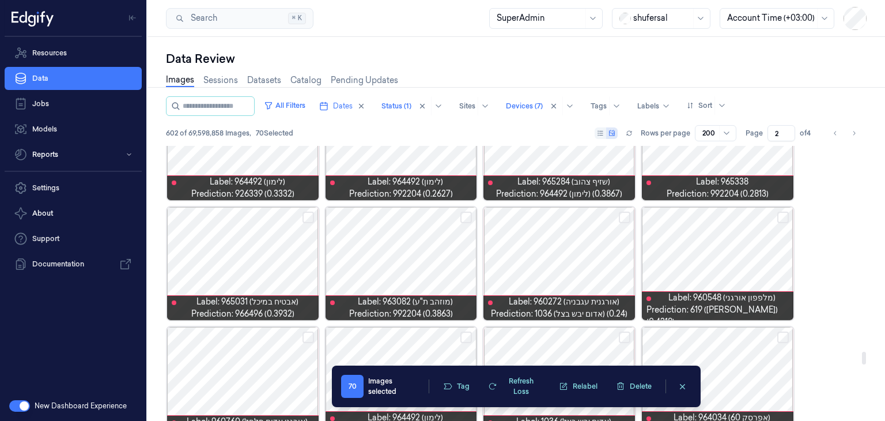
click at [307, 220] on button "Select row" at bounding box center [309, 218] width 12 height 12
click at [469, 215] on button "Select row" at bounding box center [466, 218] width 12 height 12
click at [784, 220] on button "Select row" at bounding box center [783, 218] width 12 height 12
click at [622, 217] on button "Select row" at bounding box center [625, 218] width 12 height 12
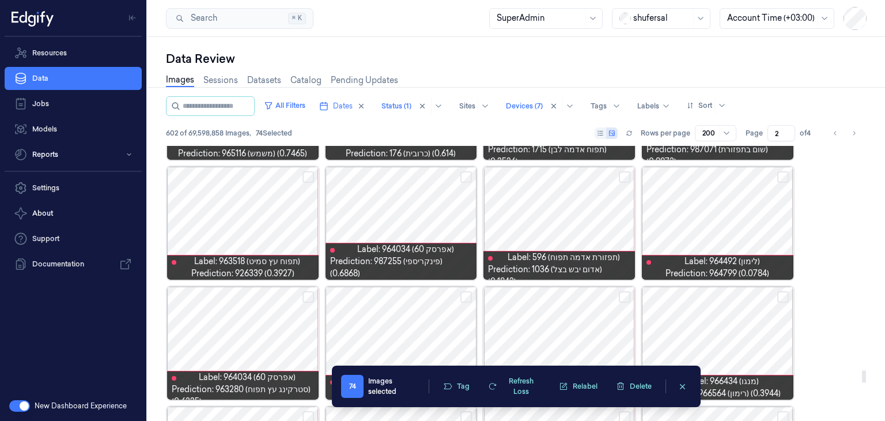
scroll to position [4956, 0]
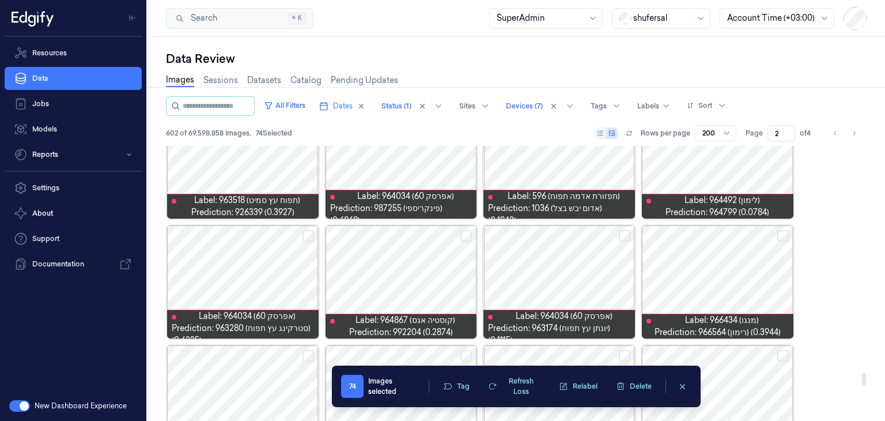
click at [783, 232] on button "Select row" at bounding box center [783, 236] width 12 height 12
click at [464, 232] on button "Select row" at bounding box center [466, 236] width 12 height 12
click at [307, 236] on button "Select row" at bounding box center [309, 236] width 12 height 12
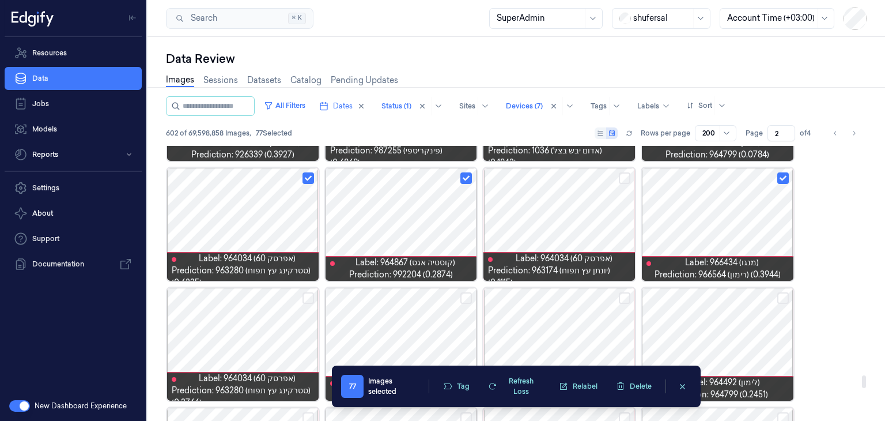
scroll to position [5072, 0]
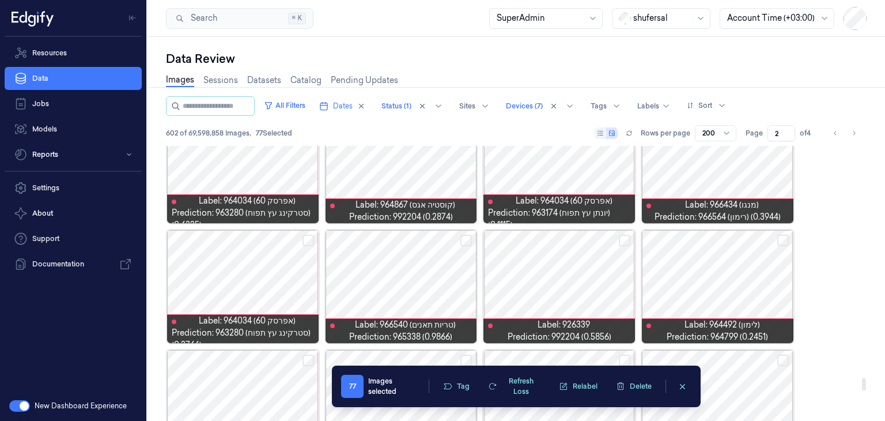
click at [466, 239] on button "Select row" at bounding box center [466, 241] width 12 height 12
click at [627, 238] on button "Select row" at bounding box center [625, 241] width 12 height 12
click at [787, 239] on button "Select row" at bounding box center [783, 241] width 12 height 12
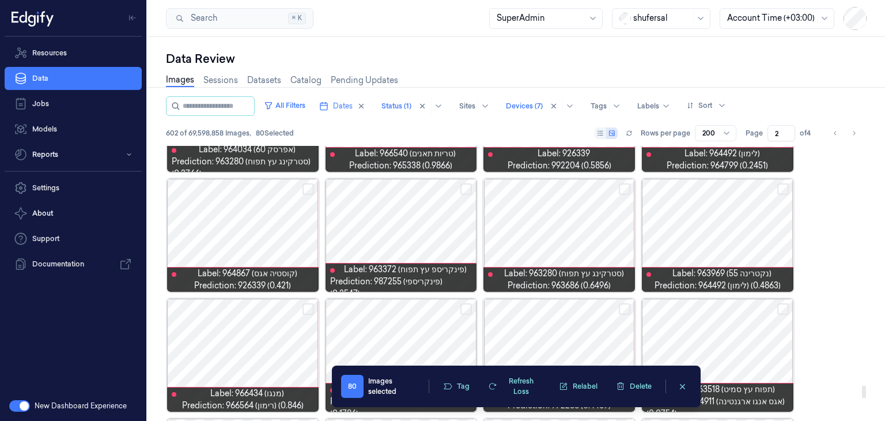
scroll to position [5245, 0]
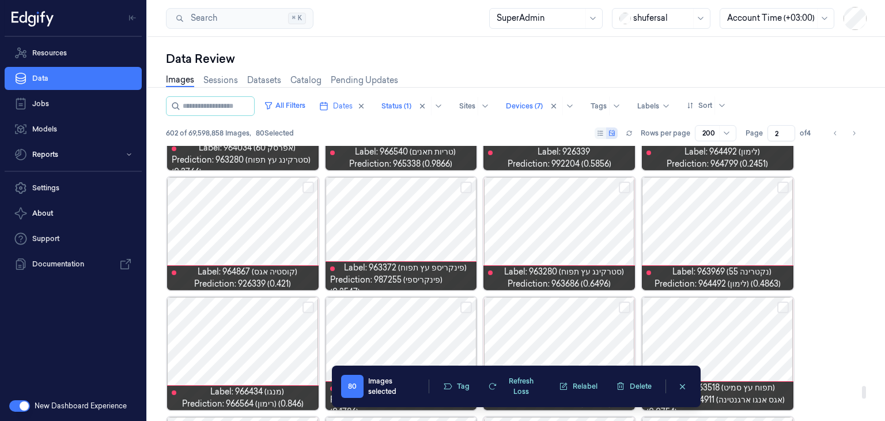
click at [307, 188] on button "Select row" at bounding box center [309, 188] width 12 height 12
click at [624, 187] on button "Select row" at bounding box center [625, 188] width 12 height 12
click at [780, 188] on button "Select row" at bounding box center [783, 188] width 12 height 12
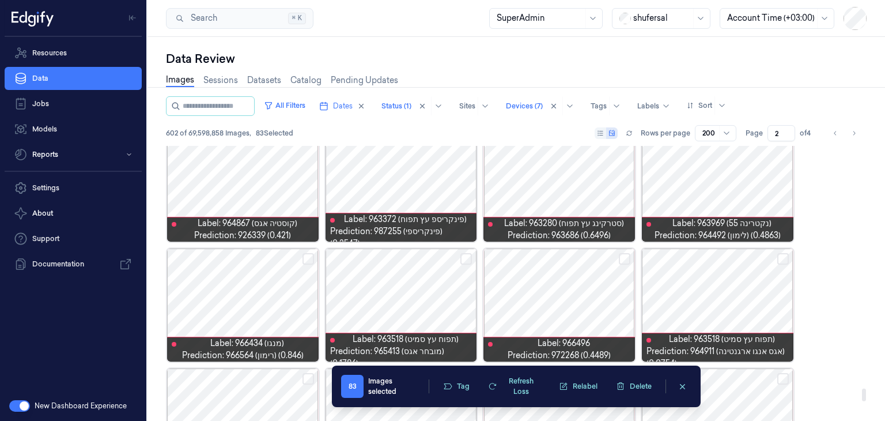
scroll to position [5360, 0]
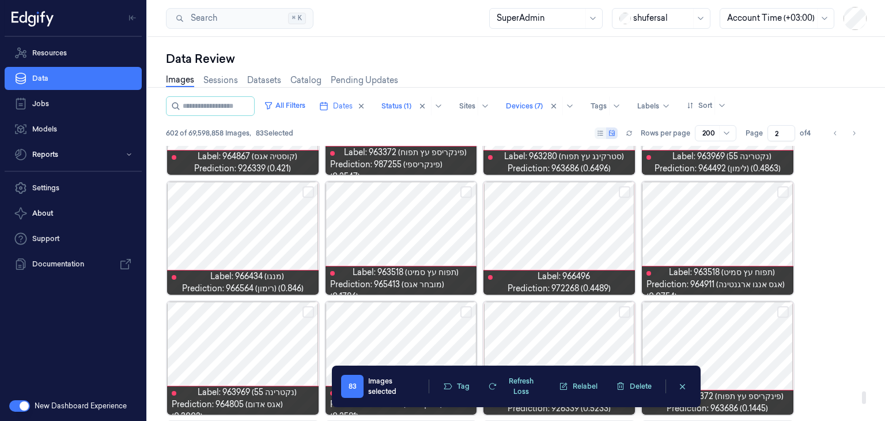
click at [624, 192] on button "Select row" at bounding box center [625, 192] width 12 height 12
click at [305, 188] on button "Select row" at bounding box center [309, 192] width 12 height 12
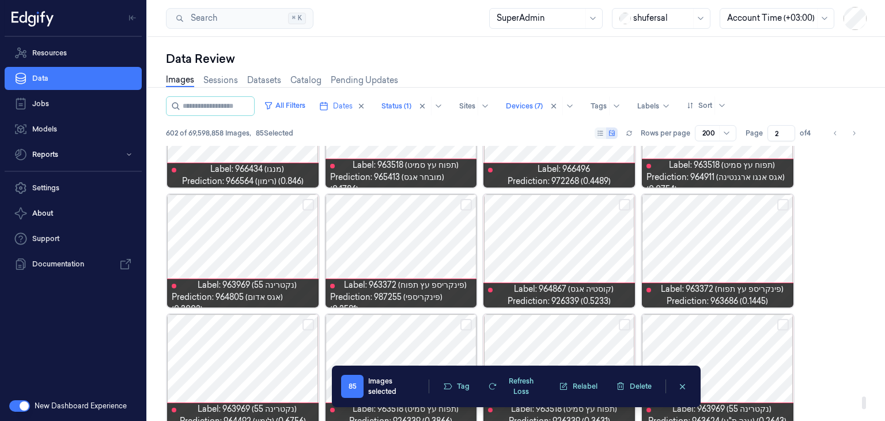
scroll to position [5475, 0]
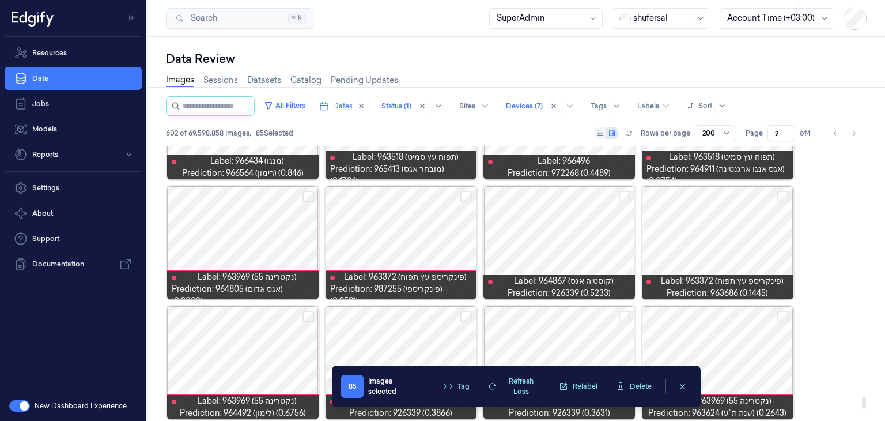
click at [628, 194] on button "Select row" at bounding box center [625, 197] width 12 height 12
click at [784, 196] on button "Select row" at bounding box center [783, 197] width 12 height 12
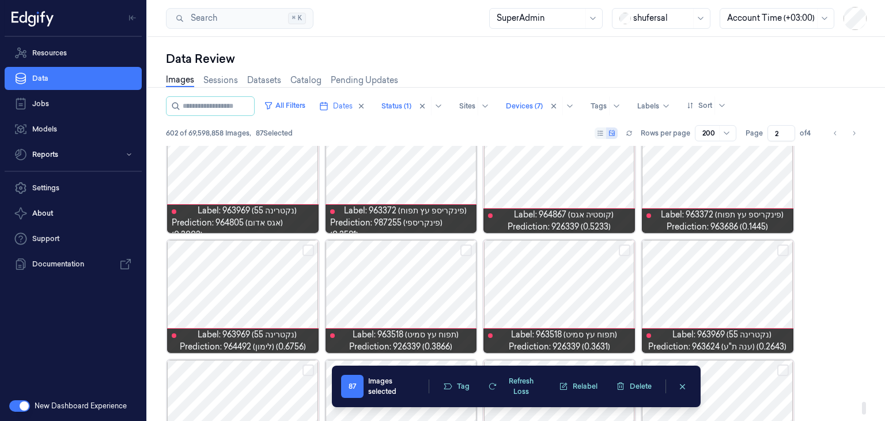
scroll to position [5590, 0]
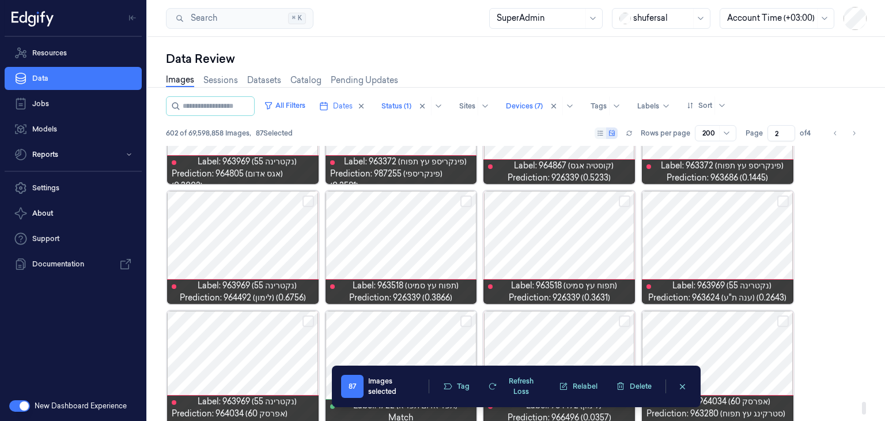
click at [465, 201] on button "Select row" at bounding box center [466, 201] width 12 height 12
click at [312, 201] on button "Select row" at bounding box center [309, 201] width 12 height 12
click at [624, 201] on button "Select row" at bounding box center [625, 201] width 12 height 12
click at [781, 201] on button "Select row" at bounding box center [783, 201] width 12 height 12
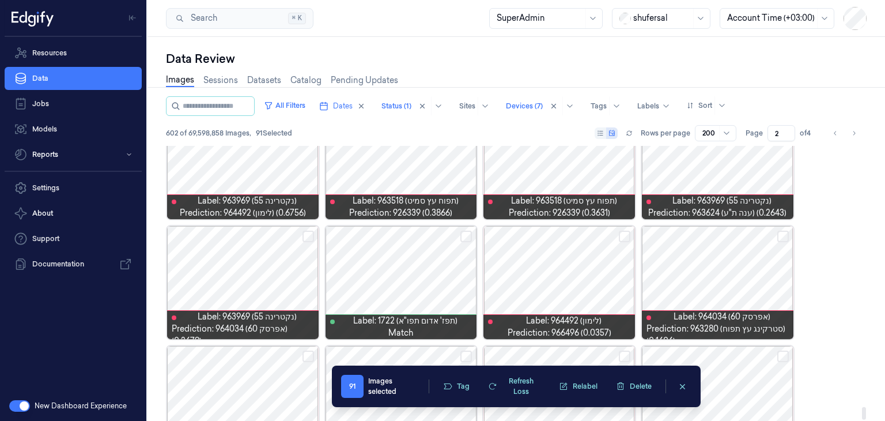
scroll to position [5706, 0]
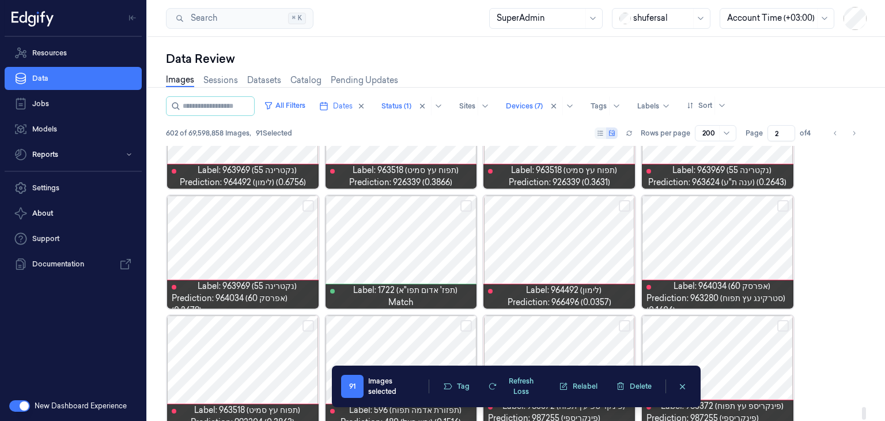
click at [620, 204] on button "Select row" at bounding box center [625, 206] width 12 height 12
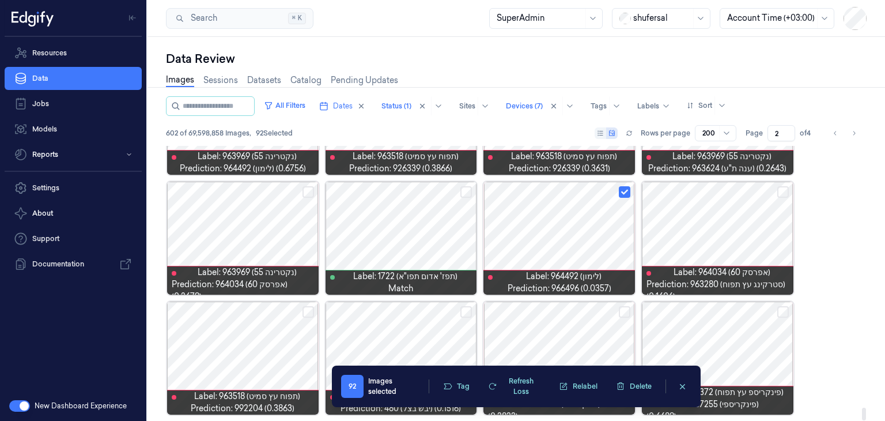
scroll to position [5723, 0]
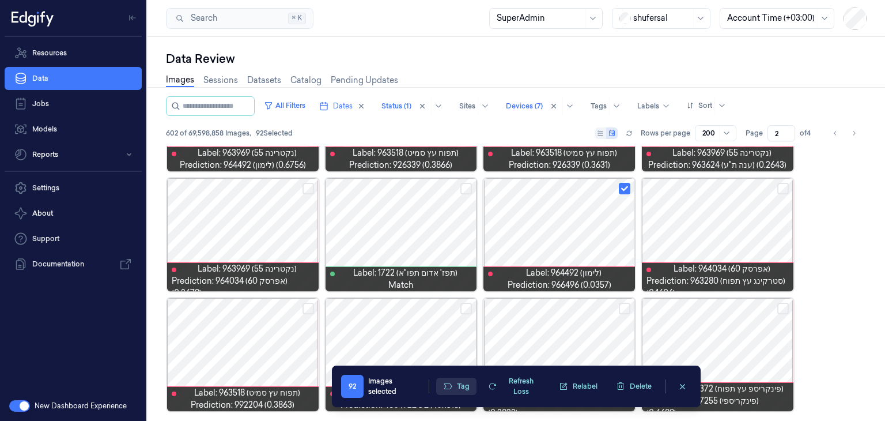
click at [449, 382] on icon "button" at bounding box center [447, 386] width 9 height 9
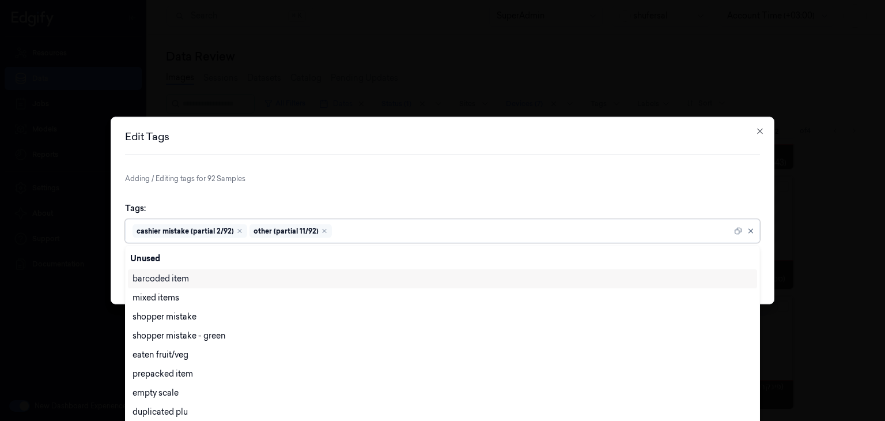
click at [462, 233] on div at bounding box center [533, 231] width 398 height 12
type input "ai"
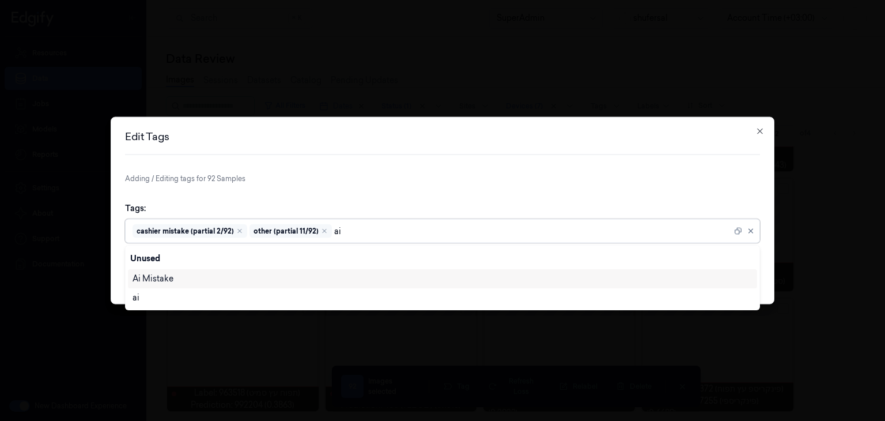
scroll to position [0, 0]
click at [246, 278] on div "Ai Mistake" at bounding box center [443, 279] width 620 height 12
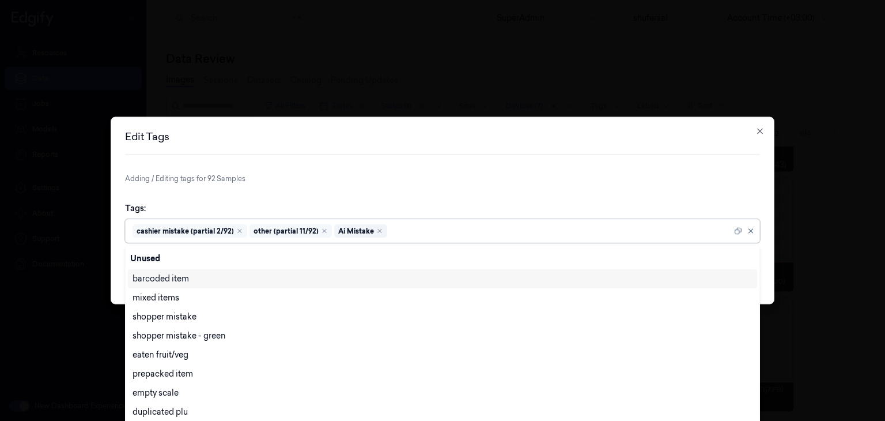
click at [558, 194] on div "Tags: option [PERSON_NAME], selected. 28 results available. Use Up and Down to …" at bounding box center [442, 222] width 635 height 59
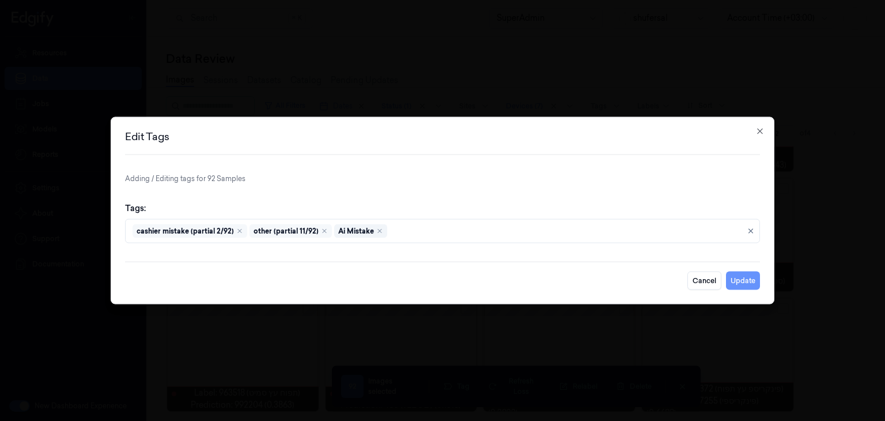
click at [738, 282] on button "Update" at bounding box center [743, 280] width 34 height 18
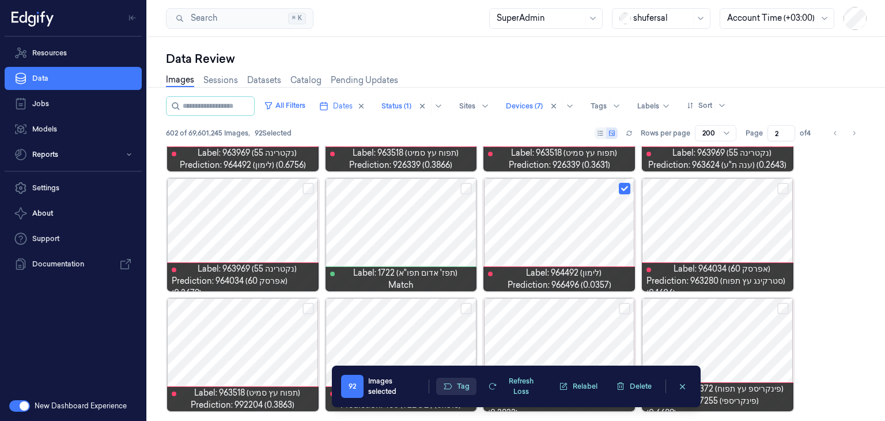
click at [459, 386] on button "Tag" at bounding box center [456, 385] width 40 height 17
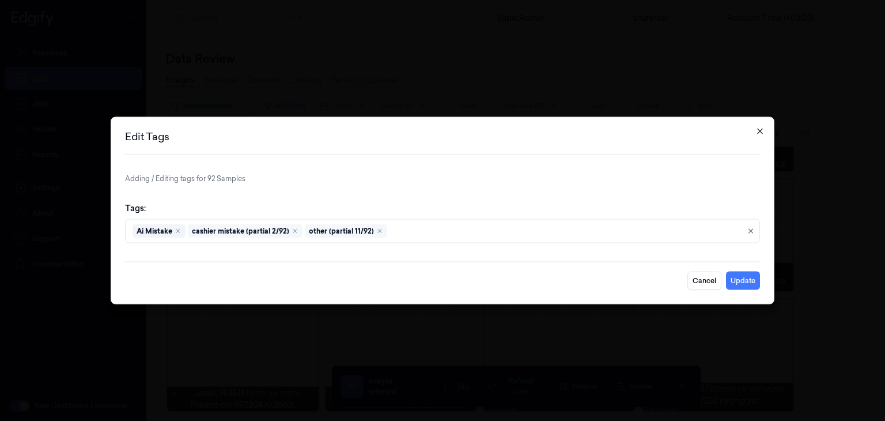
click at [756, 132] on icon "button" at bounding box center [760, 131] width 9 height 9
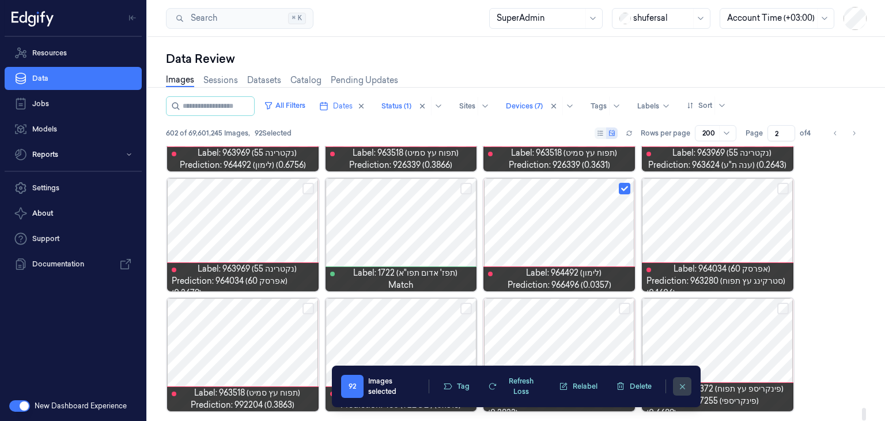
click at [678, 385] on icon "clearSelection" at bounding box center [682, 386] width 9 height 9
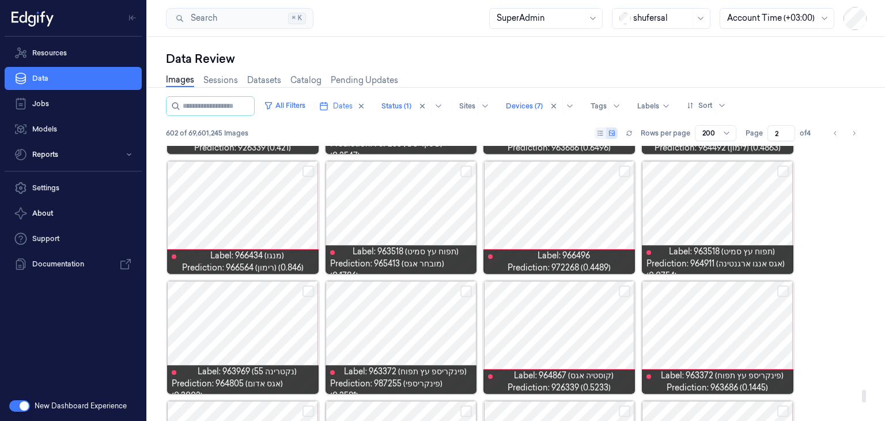
scroll to position [5319, 0]
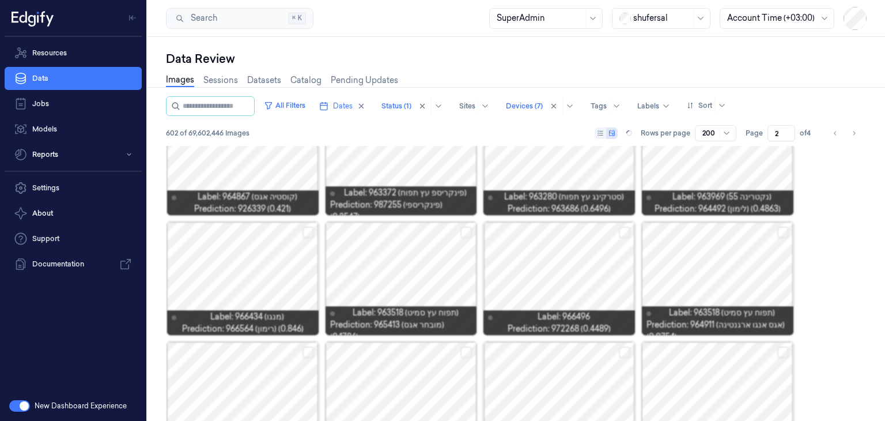
click at [598, 67] on div "Images Sessions Datasets Catalog Pending Updates" at bounding box center [516, 81] width 701 height 29
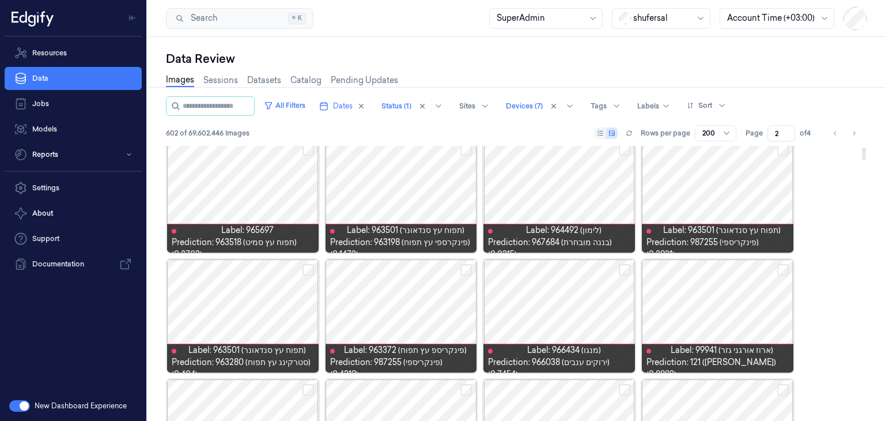
scroll to position [0, 0]
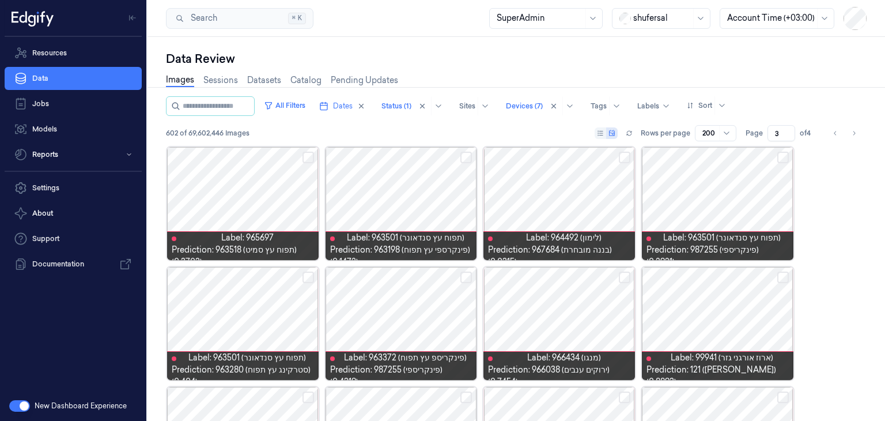
type input "3"
click at [786, 130] on input "3" at bounding box center [782, 133] width 28 height 16
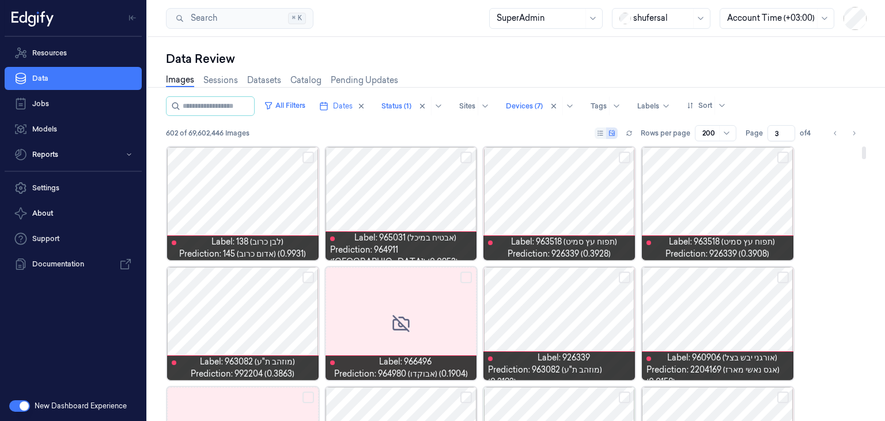
click at [623, 158] on button "Select row" at bounding box center [625, 158] width 12 height 12
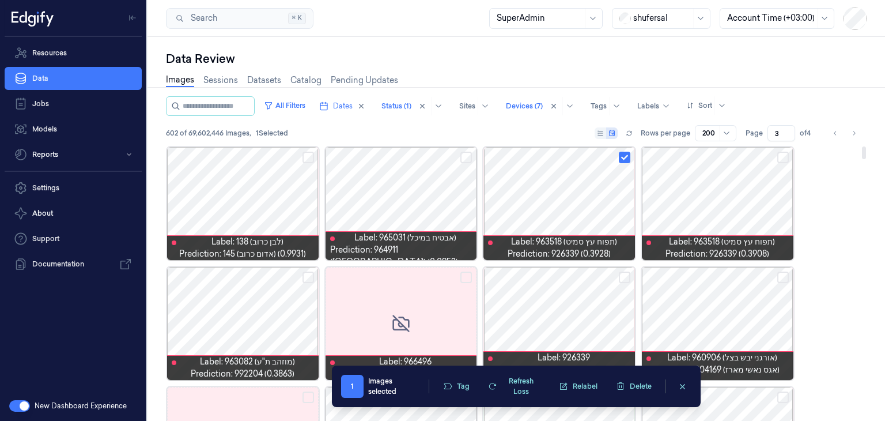
click at [780, 157] on button "Select row" at bounding box center [783, 158] width 12 height 12
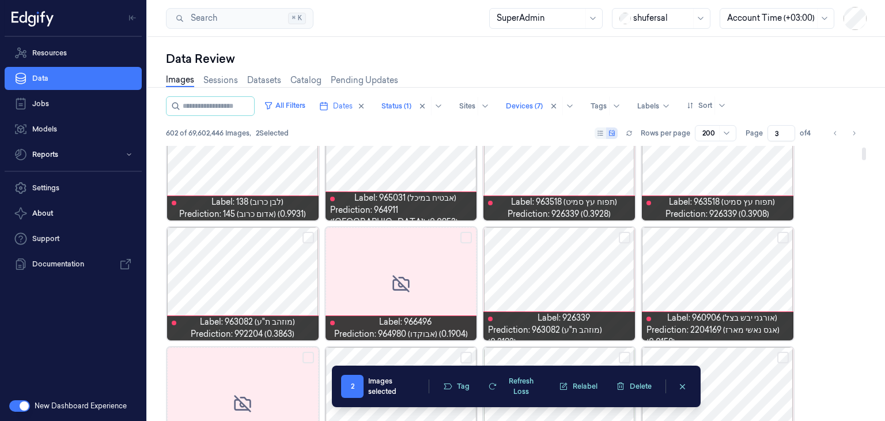
scroll to position [58, 0]
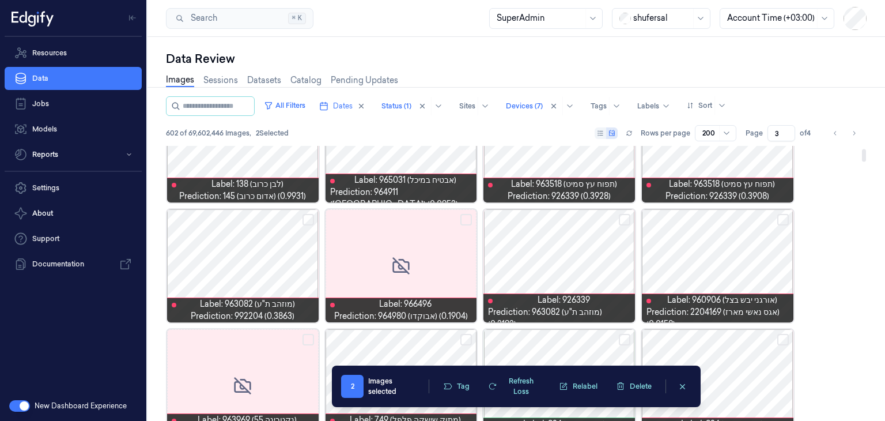
click at [307, 220] on button "Select row" at bounding box center [309, 220] width 12 height 12
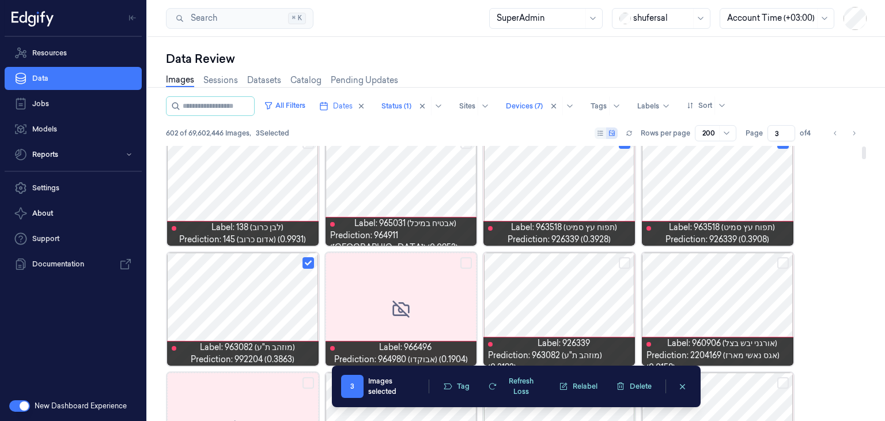
scroll to position [0, 0]
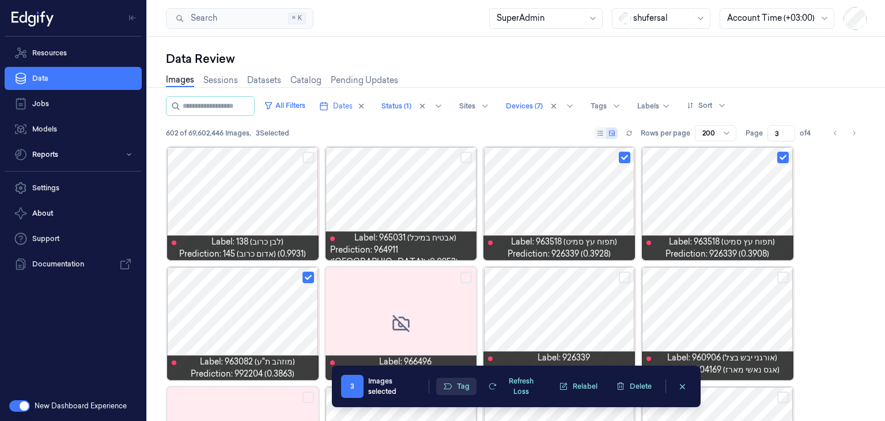
click at [460, 383] on button "Tag" at bounding box center [456, 385] width 40 height 17
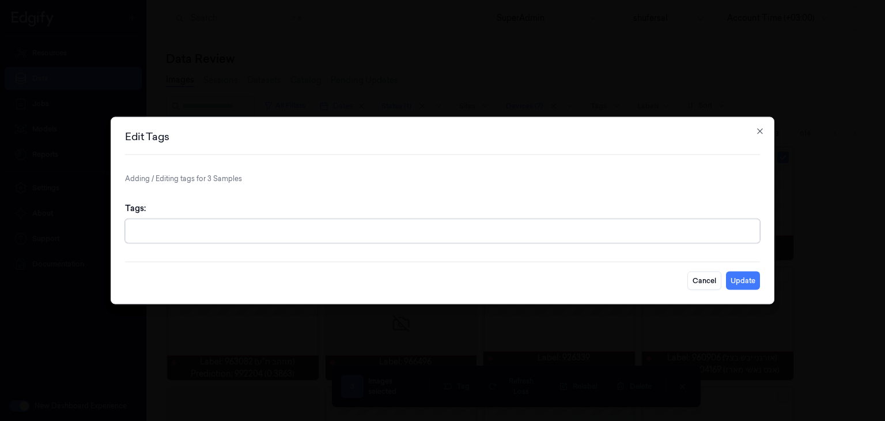
click at [384, 235] on div at bounding box center [444, 231] width 622 height 12
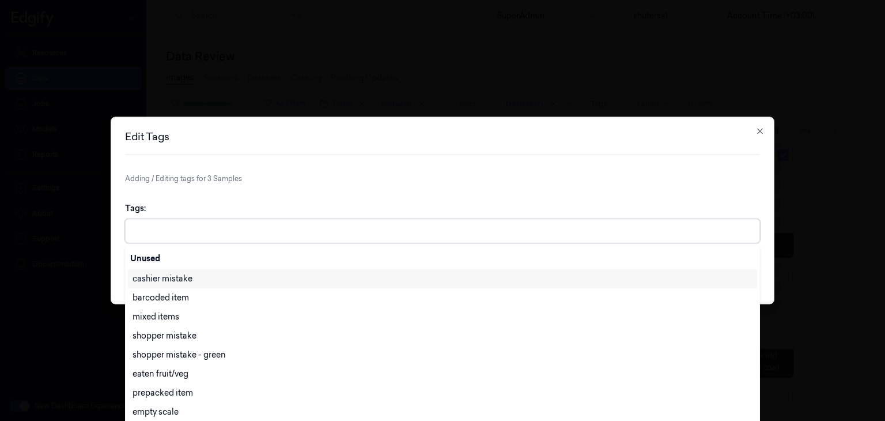
scroll to position [2, 0]
type input "ai"
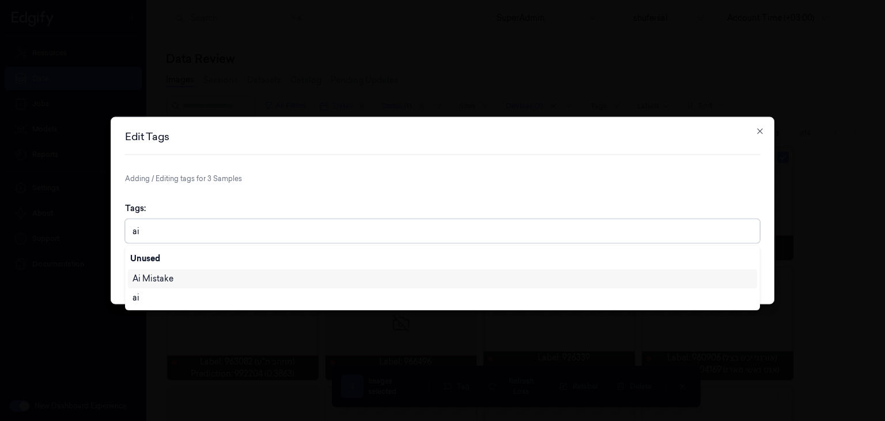
scroll to position [0, 0]
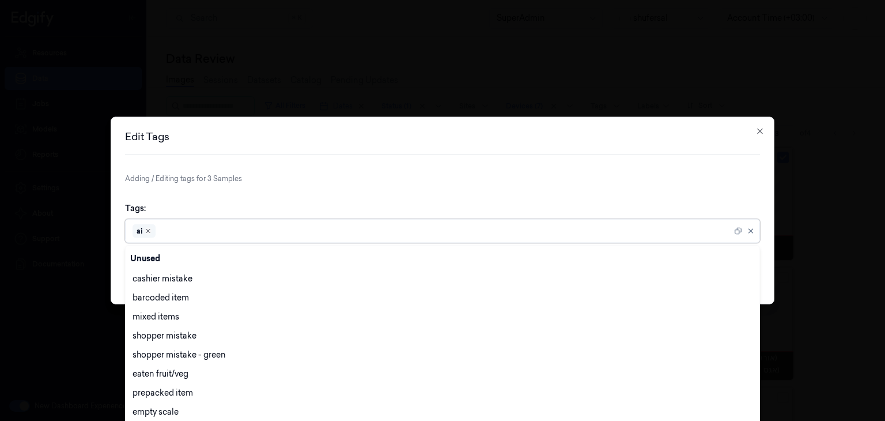
click at [145, 229] on icon "Remove ,ai" at bounding box center [148, 231] width 7 height 7
click at [152, 229] on div at bounding box center [444, 231] width 622 height 12
type input "ai"
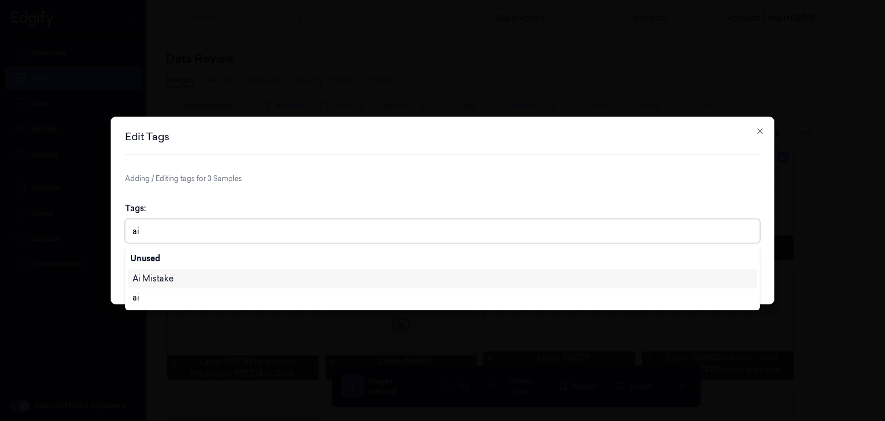
click at [152, 278] on div "Ai Mistake" at bounding box center [153, 279] width 41 height 12
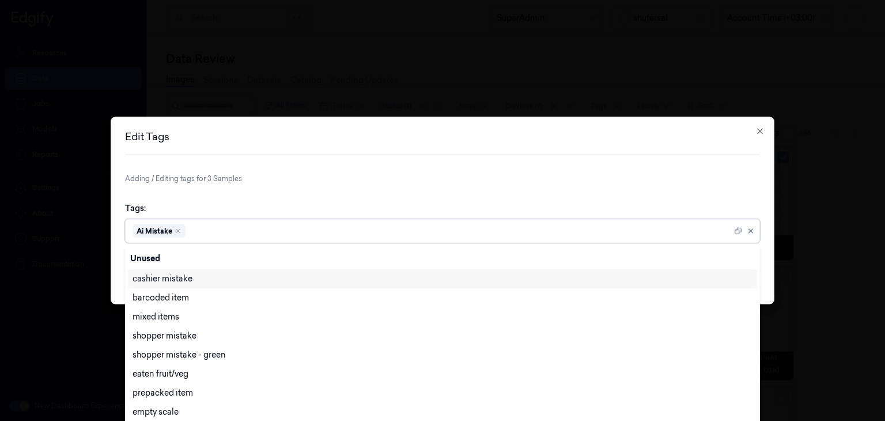
click at [613, 182] on p "Adding / Editing tags for 3 Samples" at bounding box center [442, 178] width 635 height 10
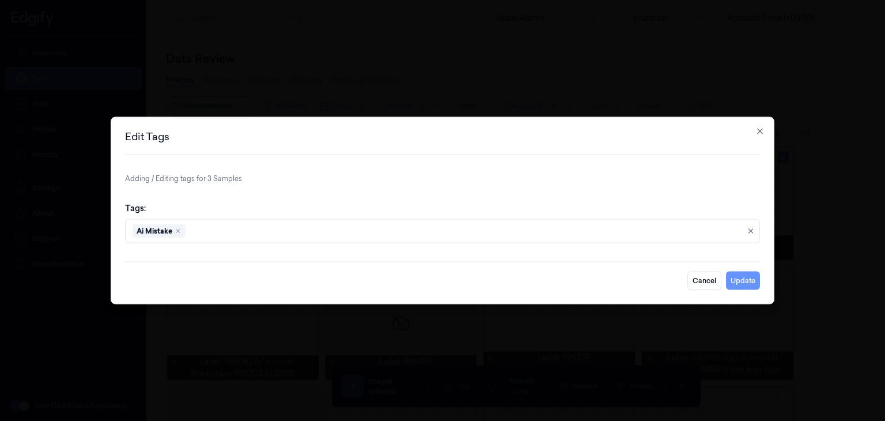
click at [746, 278] on button "Update" at bounding box center [743, 280] width 34 height 18
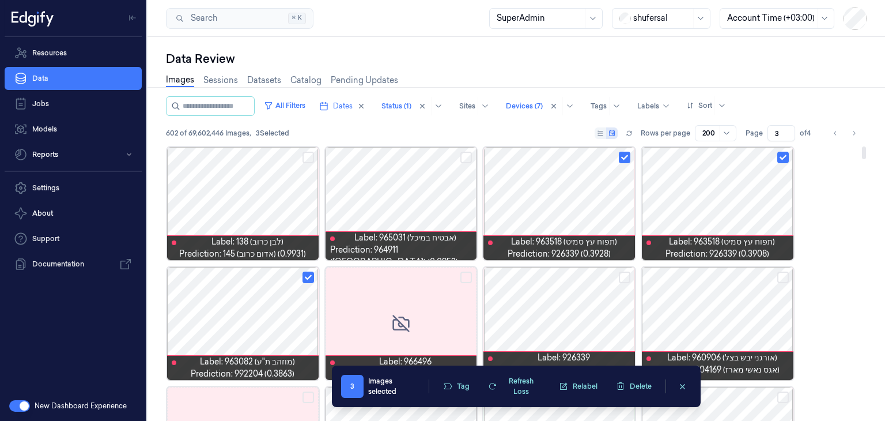
click at [418, 218] on div at bounding box center [402, 203] width 152 height 113
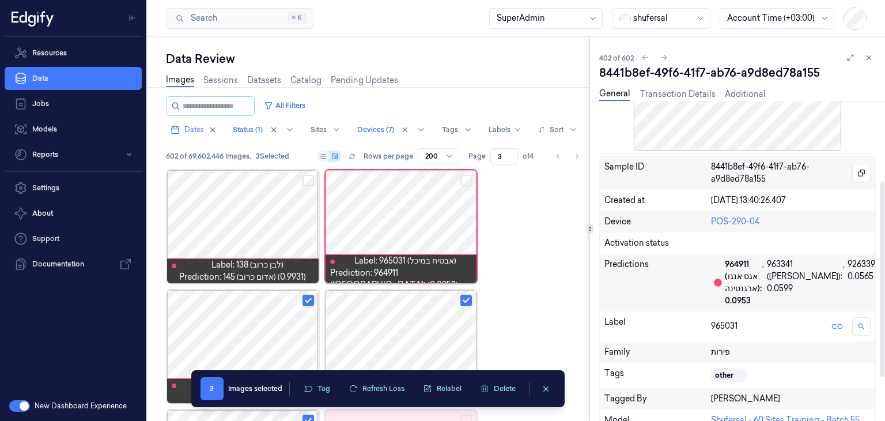
scroll to position [173, 0]
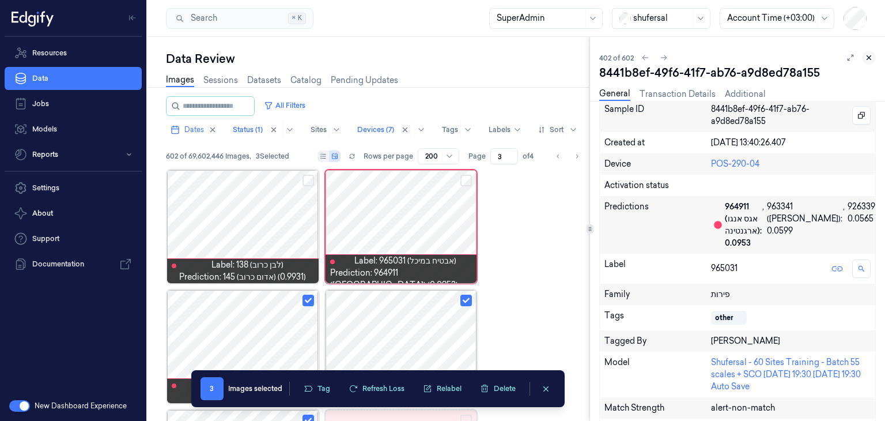
click at [874, 62] on div at bounding box center [860, 58] width 32 height 14
click at [867, 57] on icon at bounding box center [869, 58] width 8 height 8
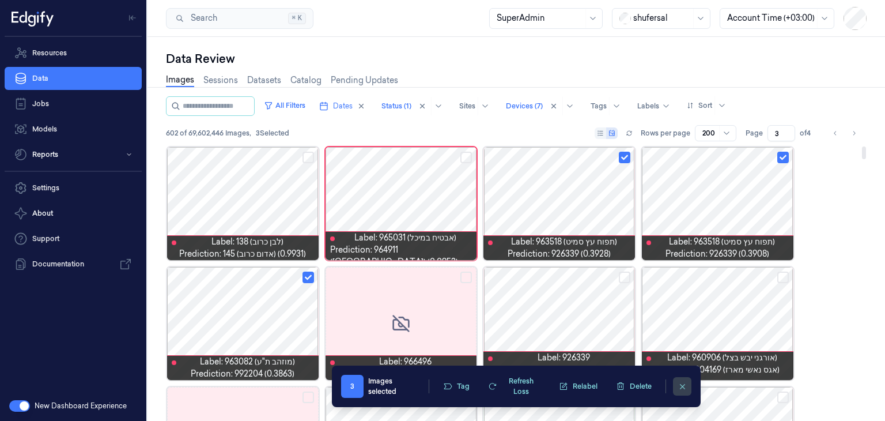
click at [678, 384] on icon "clearSelection" at bounding box center [682, 386] width 9 height 9
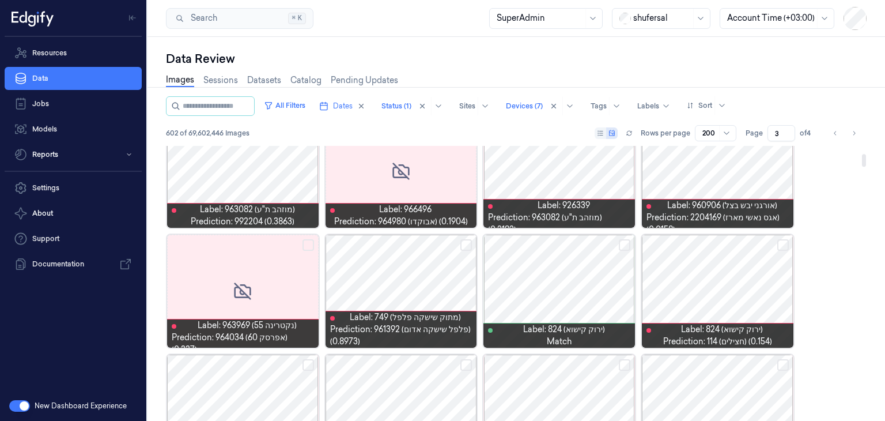
scroll to position [173, 0]
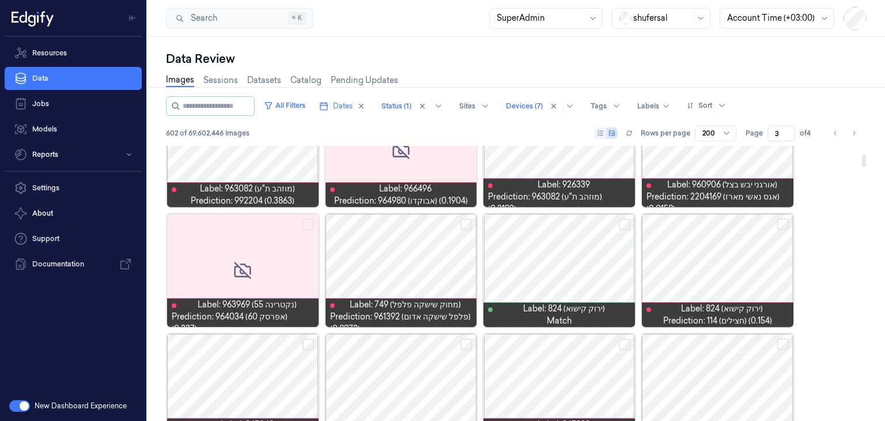
click at [786, 224] on button "Select row" at bounding box center [783, 224] width 12 height 12
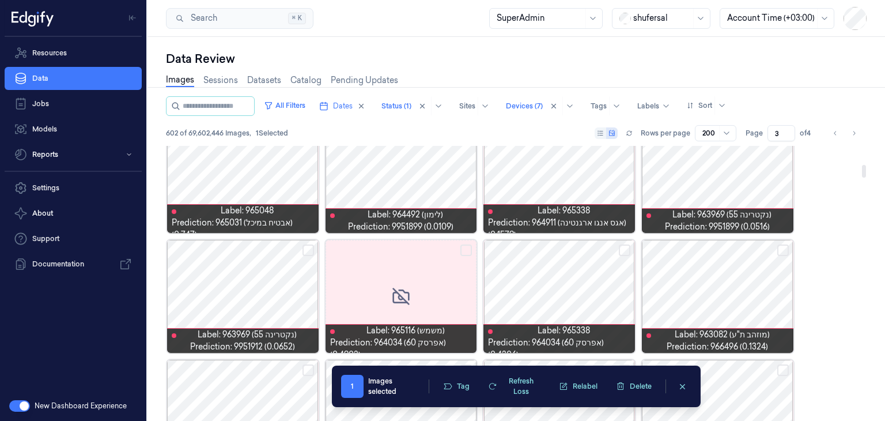
scroll to position [403, 0]
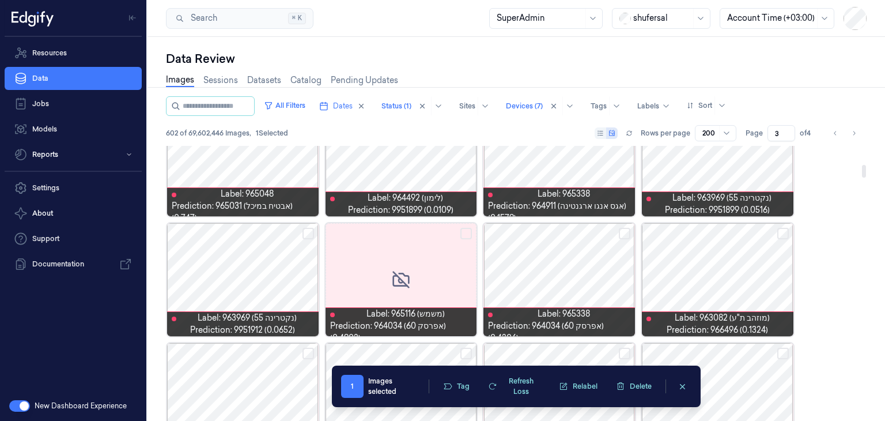
click at [305, 235] on button "Select row" at bounding box center [309, 234] width 12 height 12
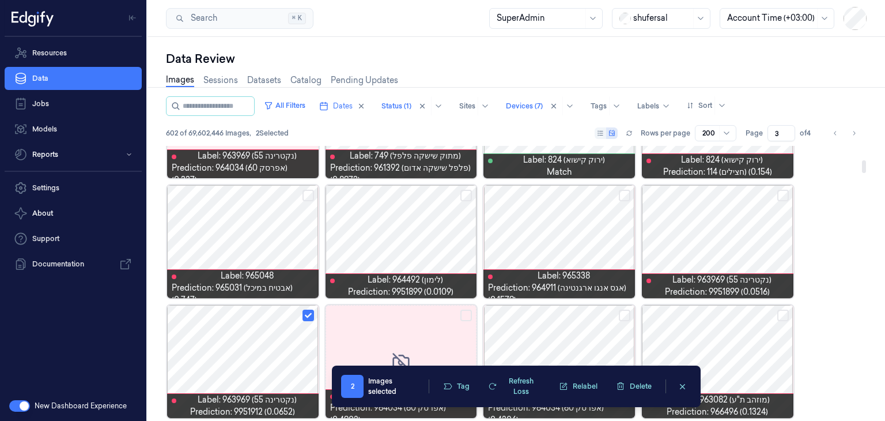
scroll to position [231, 0]
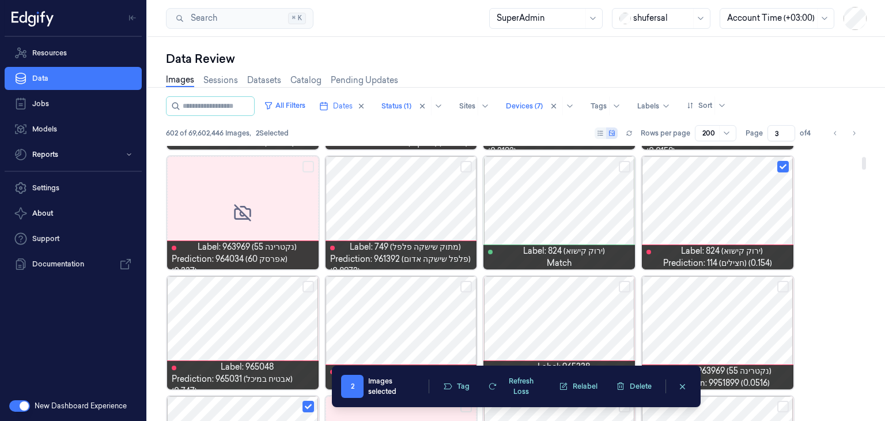
click at [783, 282] on button "Select row" at bounding box center [783, 287] width 12 height 12
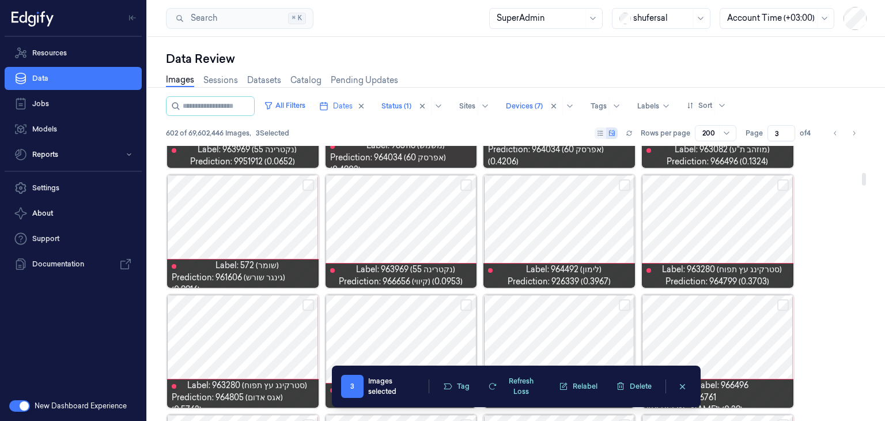
scroll to position [576, 0]
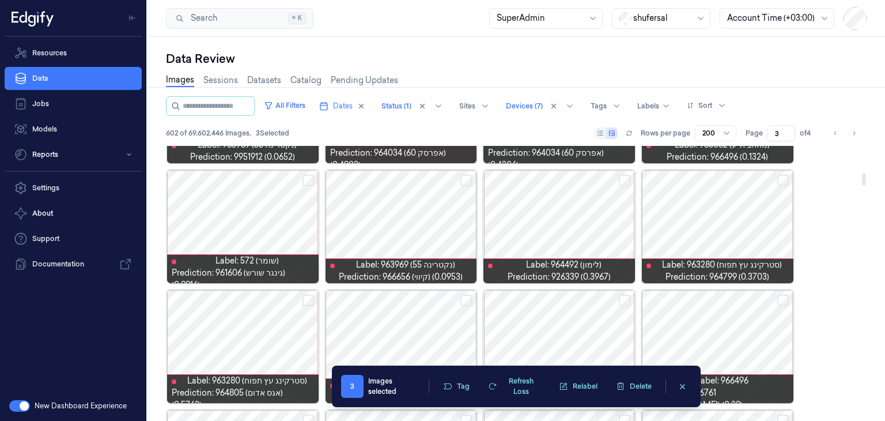
click at [304, 180] on button "Select row" at bounding box center [309, 181] width 12 height 12
click at [625, 182] on button "Select row" at bounding box center [625, 181] width 12 height 12
click at [787, 181] on button "Select row" at bounding box center [783, 181] width 12 height 12
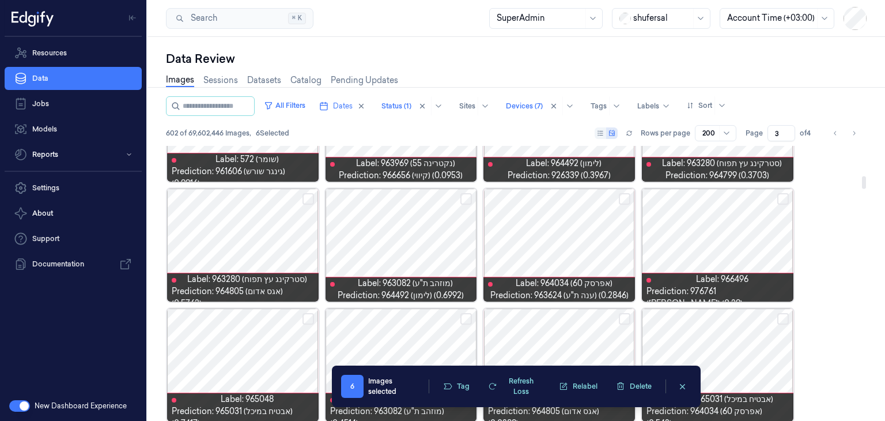
scroll to position [692, 0]
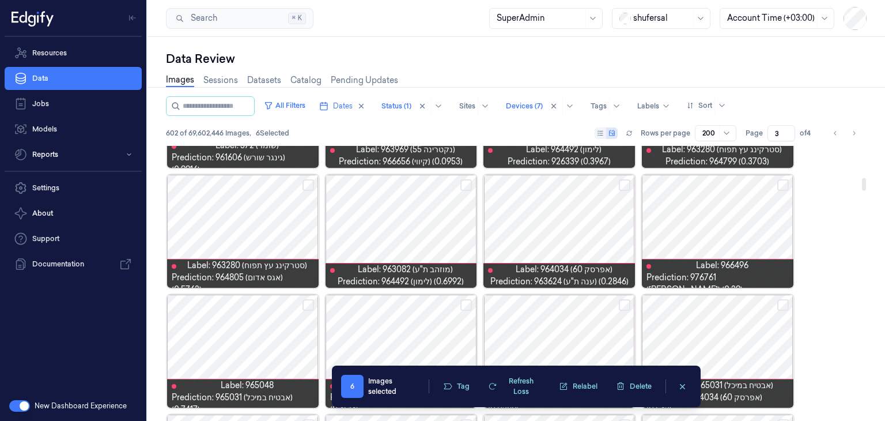
click at [622, 183] on button "Select row" at bounding box center [625, 185] width 12 height 12
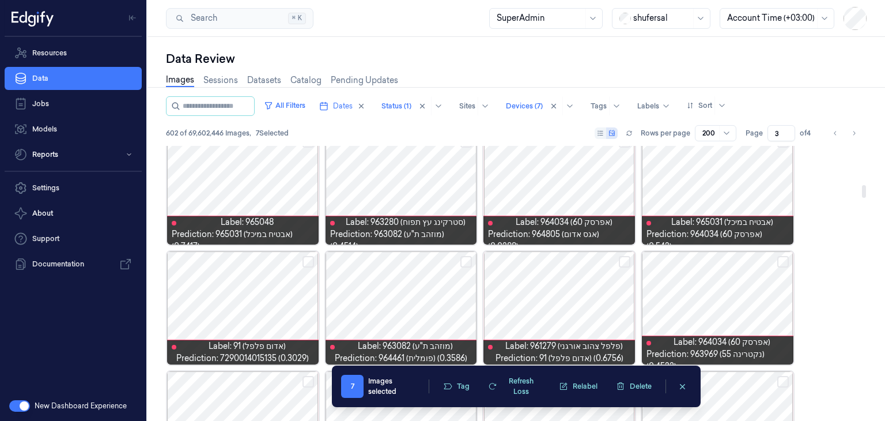
scroll to position [864, 0]
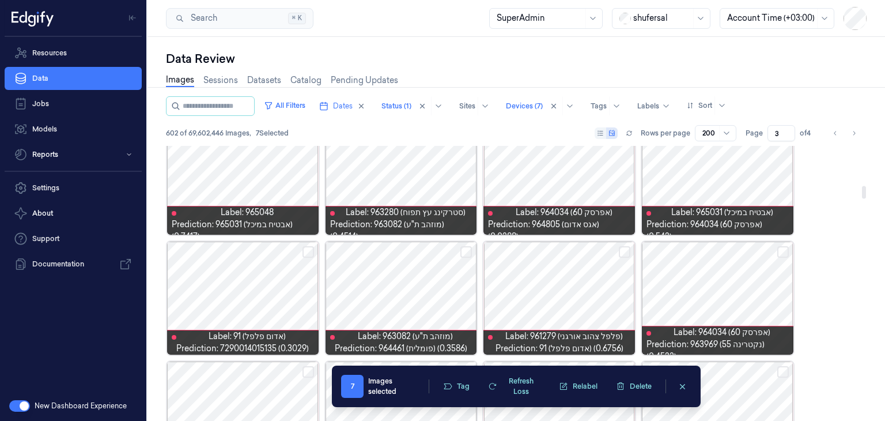
click at [467, 250] on button "Select row" at bounding box center [466, 252] width 12 height 12
click at [313, 248] on button "Select row" at bounding box center [309, 252] width 12 height 12
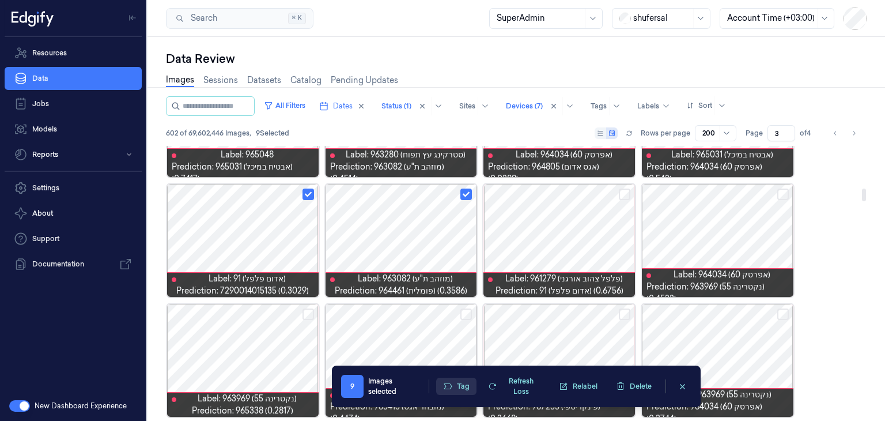
click at [465, 387] on button "Tag" at bounding box center [456, 385] width 40 height 17
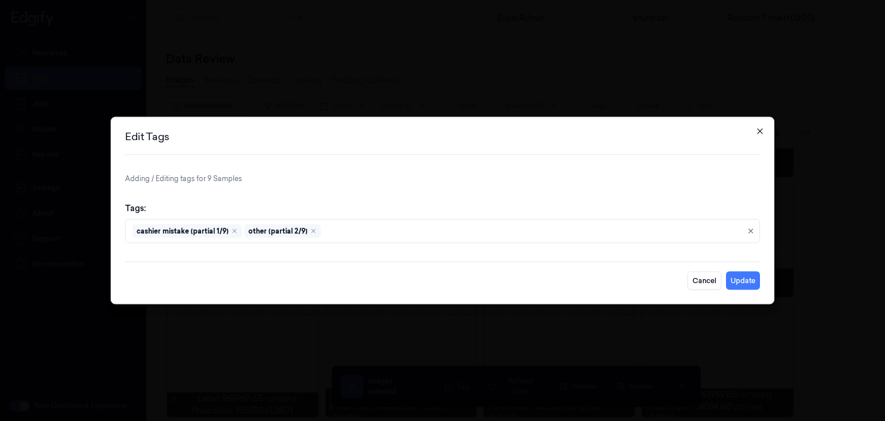
click at [760, 134] on icon "button" at bounding box center [760, 131] width 9 height 9
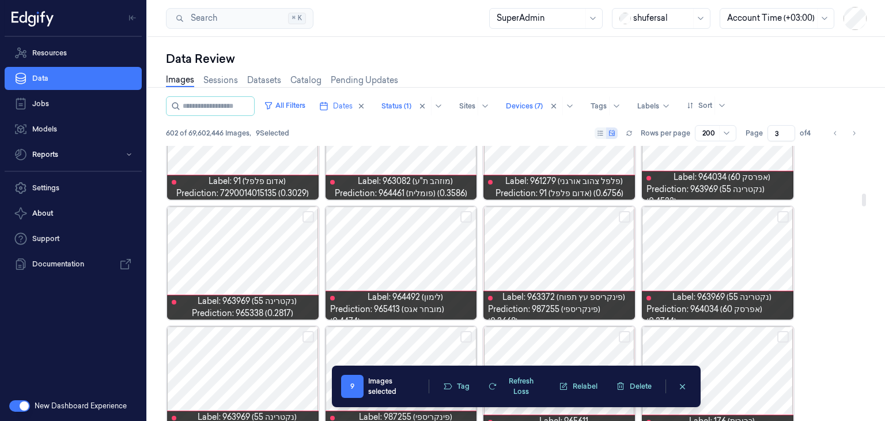
scroll to position [1037, 0]
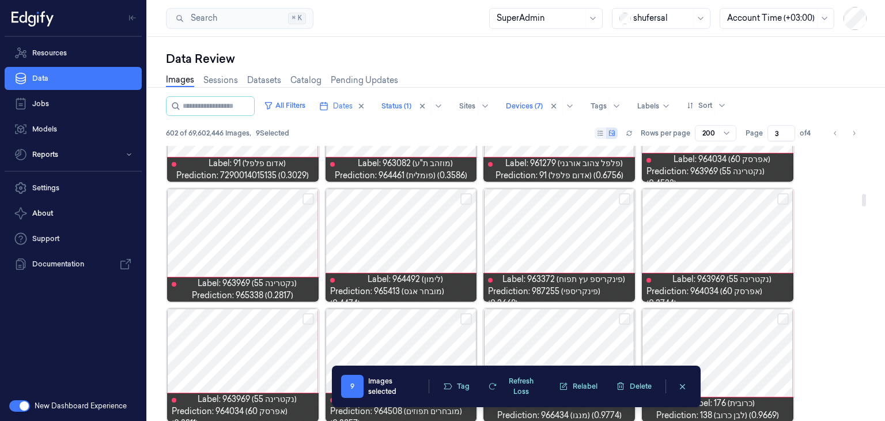
click at [465, 202] on button "Select row" at bounding box center [466, 199] width 12 height 12
click at [311, 199] on button "Select row" at bounding box center [309, 199] width 12 height 12
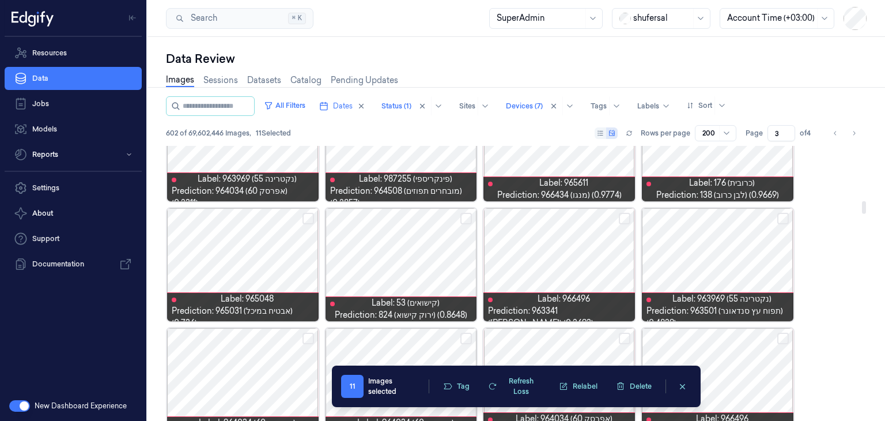
scroll to position [1268, 0]
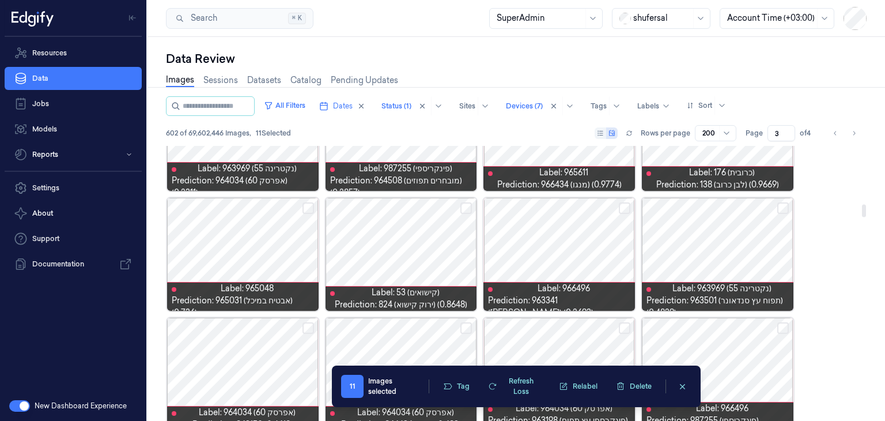
click at [465, 207] on button "Select row" at bounding box center [466, 208] width 12 height 12
click at [466, 206] on button "Select row" at bounding box center [466, 208] width 12 height 12
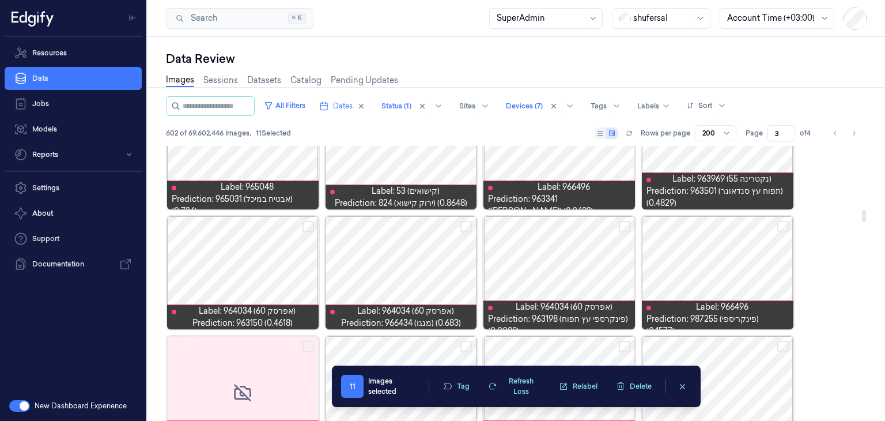
scroll to position [1383, 0]
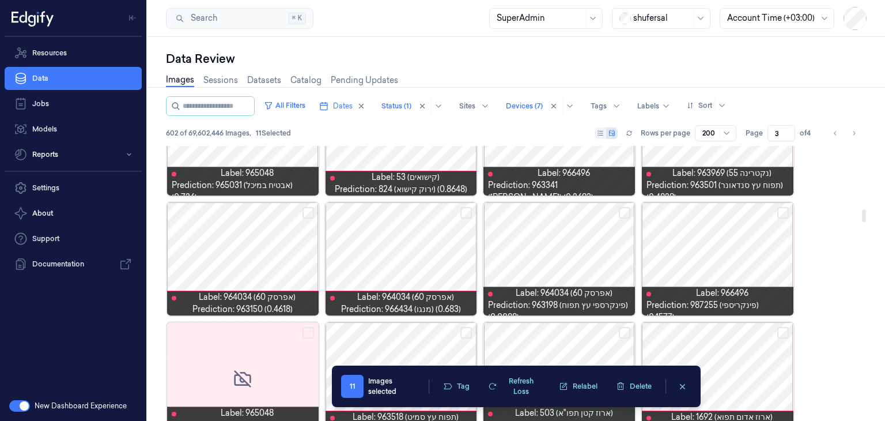
click at [467, 212] on button "Select row" at bounding box center [466, 213] width 12 height 12
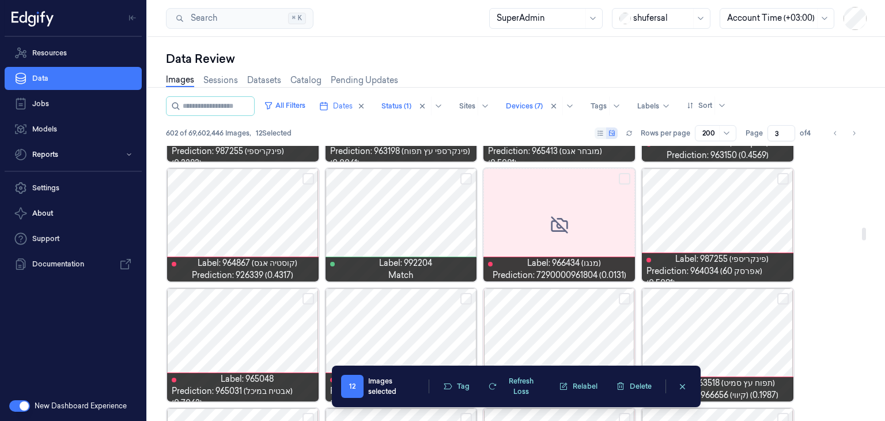
scroll to position [1787, 0]
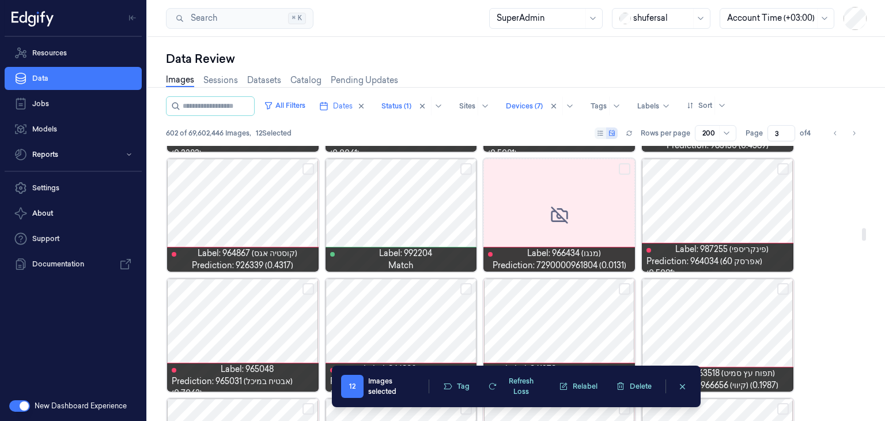
click at [305, 164] on button "Select row" at bounding box center [309, 169] width 12 height 12
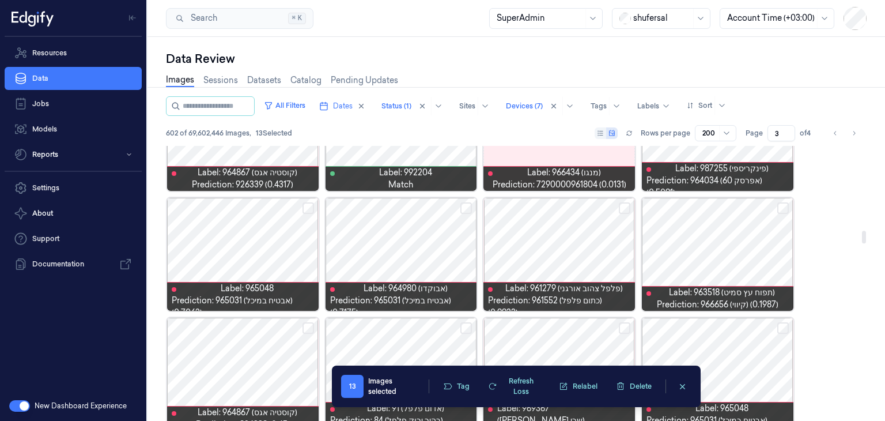
scroll to position [1902, 0]
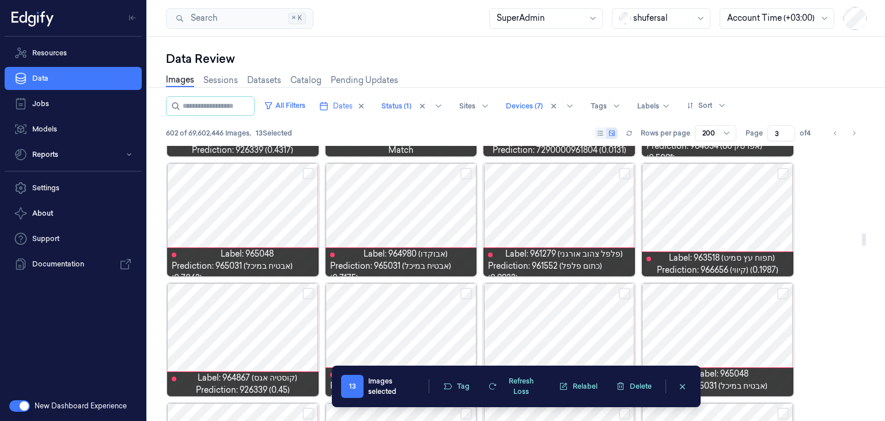
click at [781, 175] on button "Select row" at bounding box center [783, 174] width 12 height 12
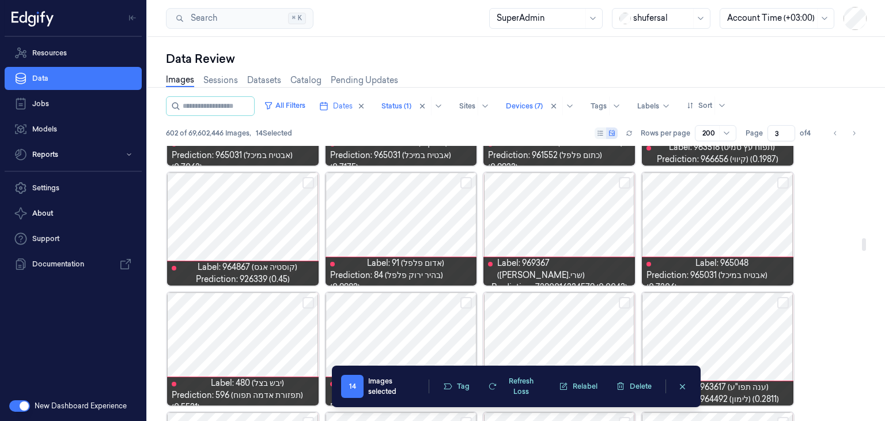
scroll to position [2017, 0]
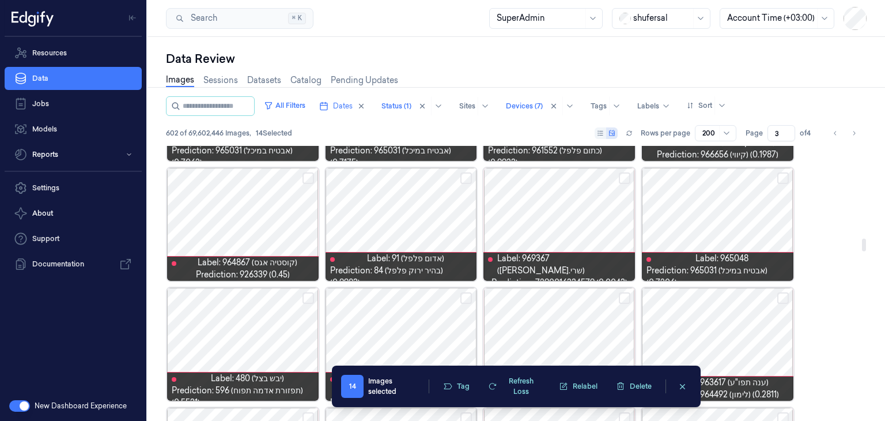
click at [622, 179] on button "Select row" at bounding box center [625, 178] width 12 height 12
click at [306, 181] on button "Select row" at bounding box center [309, 178] width 12 height 12
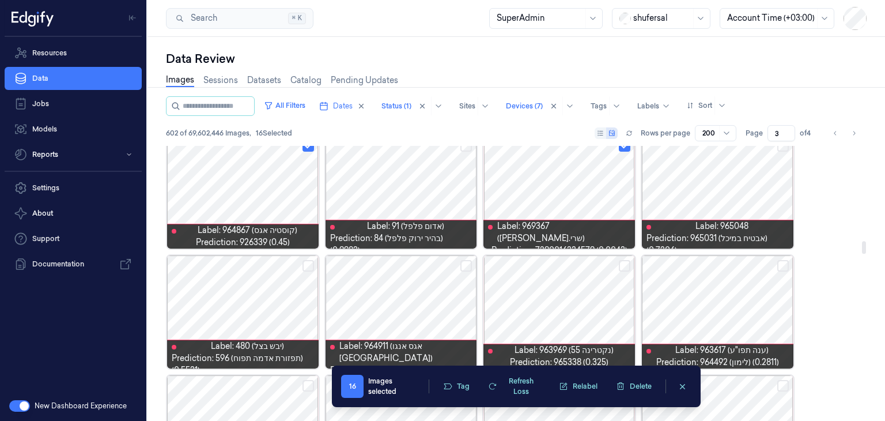
scroll to position [2075, 0]
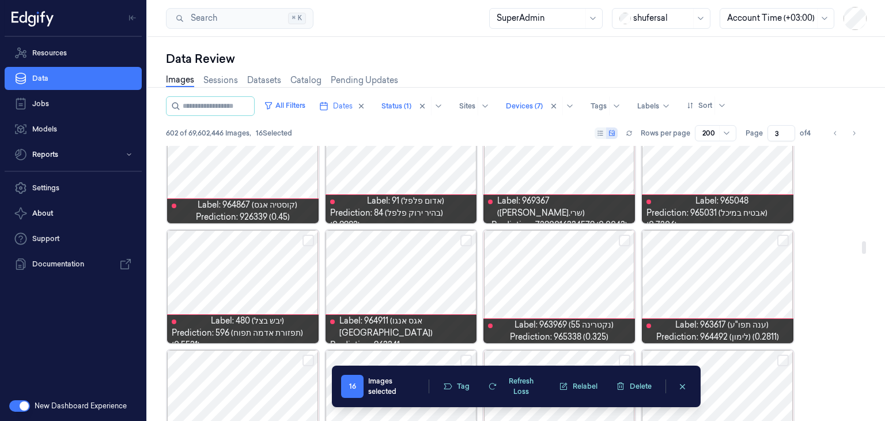
click at [304, 242] on button "Select row" at bounding box center [309, 241] width 12 height 12
click at [625, 243] on button "Select row" at bounding box center [625, 241] width 12 height 12
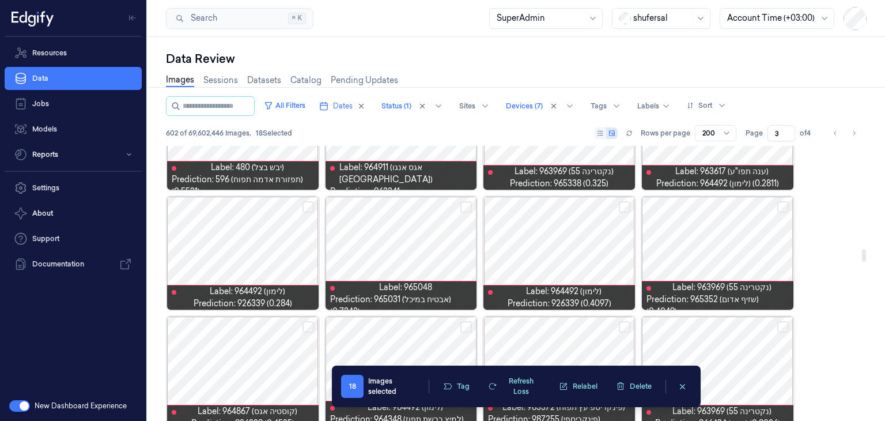
scroll to position [2248, 0]
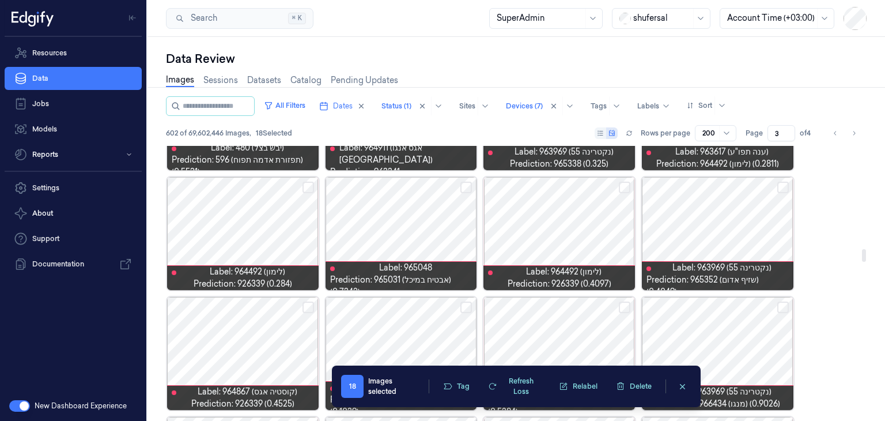
click at [307, 188] on button "Select row" at bounding box center [309, 188] width 12 height 12
click at [620, 190] on button "Select row" at bounding box center [625, 188] width 12 height 12
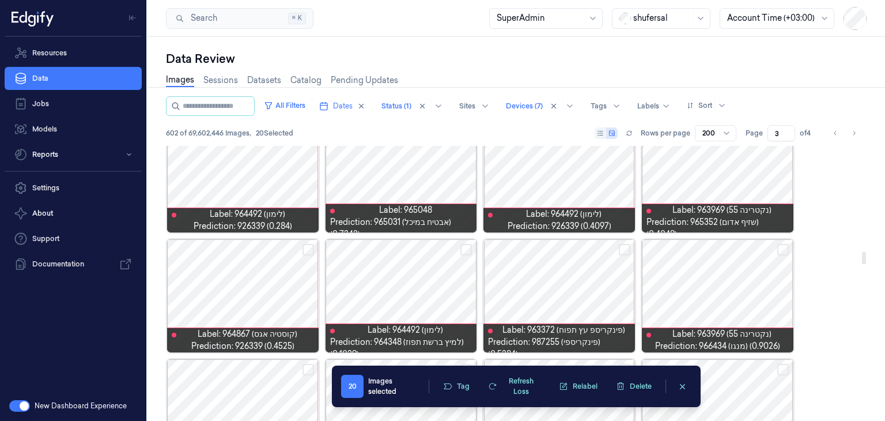
click at [306, 247] on button "Select row" at bounding box center [309, 250] width 12 height 12
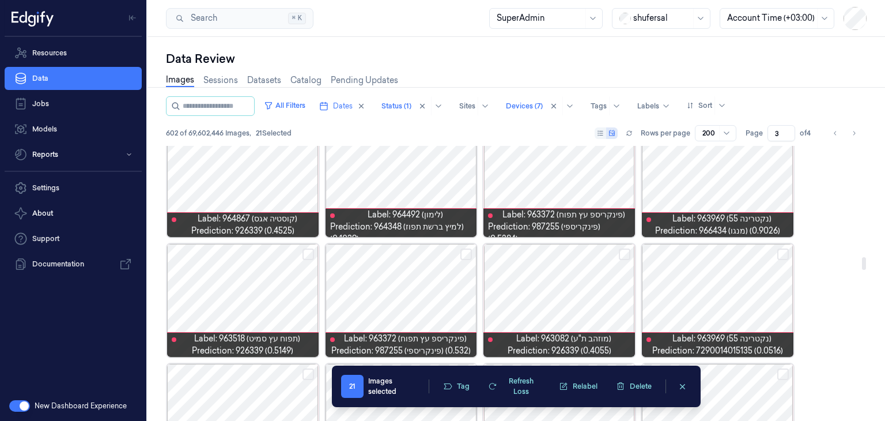
scroll to position [2478, 0]
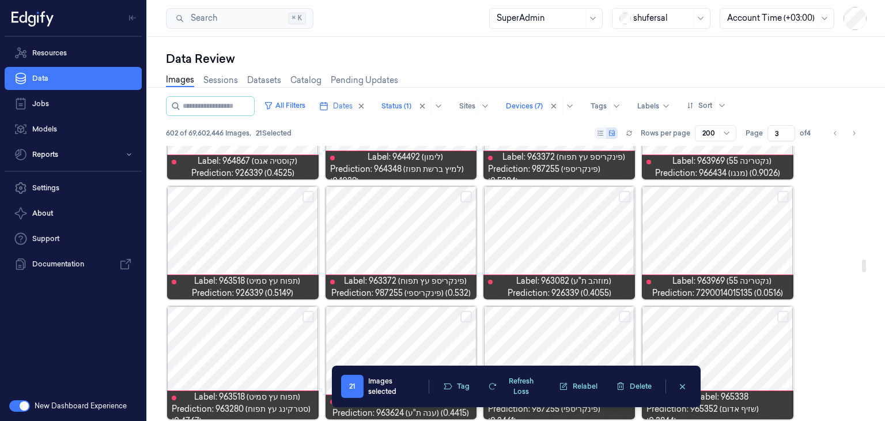
click at [306, 195] on button "Select row" at bounding box center [309, 197] width 12 height 12
click at [620, 198] on button "Select row" at bounding box center [625, 197] width 12 height 12
click at [782, 194] on button "Select row" at bounding box center [783, 197] width 12 height 12
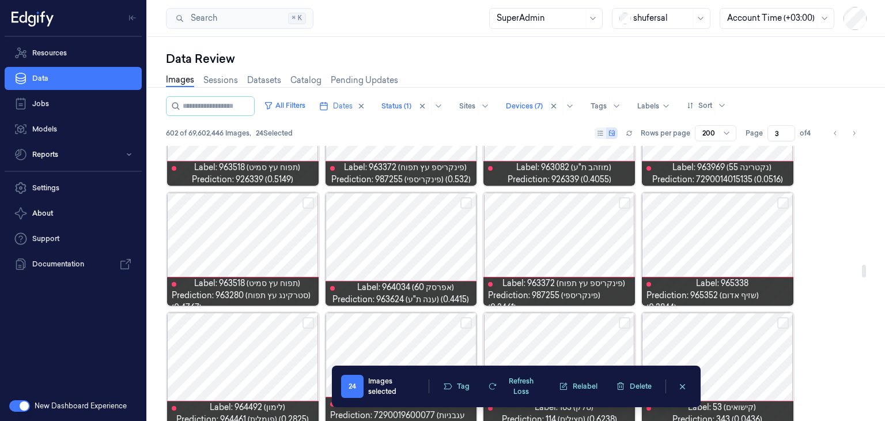
scroll to position [2593, 0]
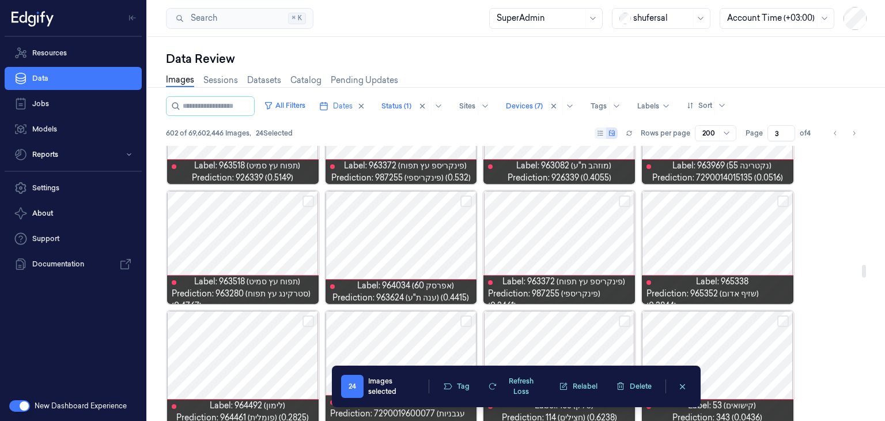
click at [467, 198] on button "Select row" at bounding box center [466, 201] width 12 height 12
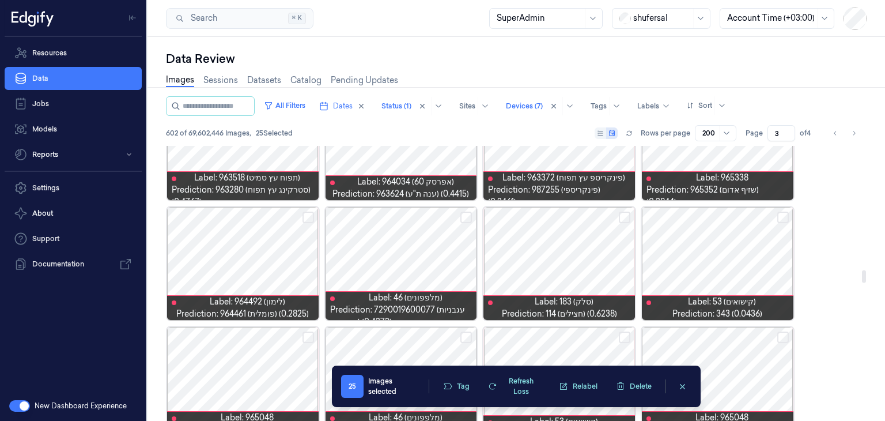
scroll to position [2709, 0]
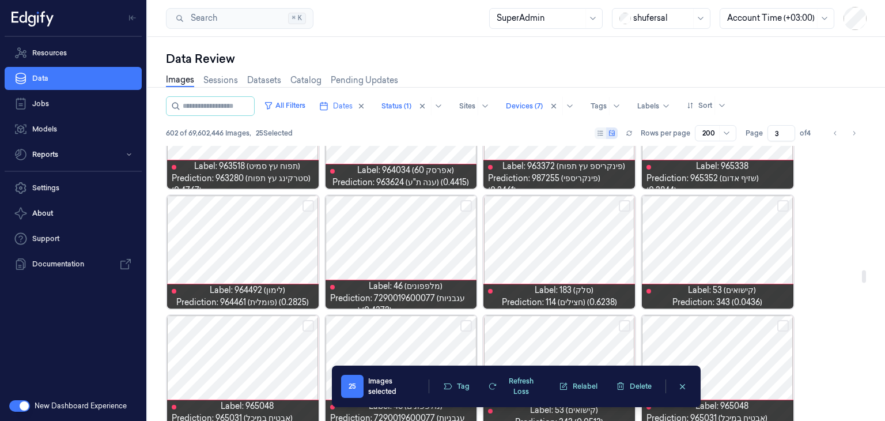
click at [469, 205] on button "Select row" at bounding box center [466, 206] width 12 height 12
click at [622, 205] on button "Select row" at bounding box center [625, 206] width 12 height 12
click at [777, 204] on button "Select row" at bounding box center [783, 206] width 12 height 12
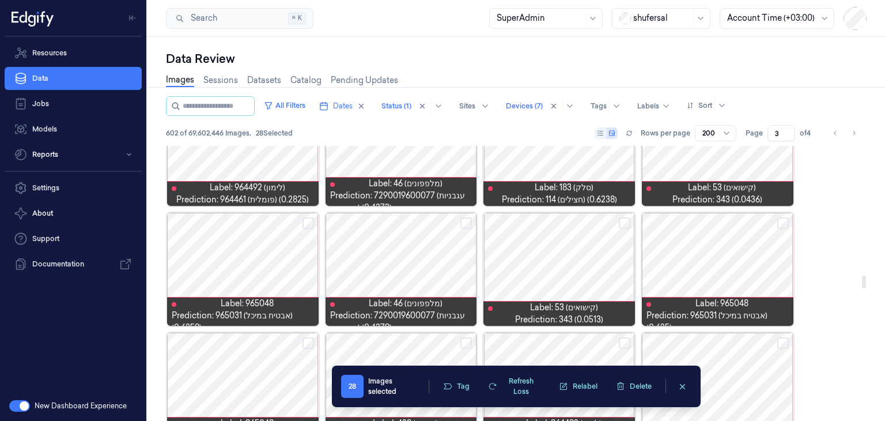
scroll to position [2824, 0]
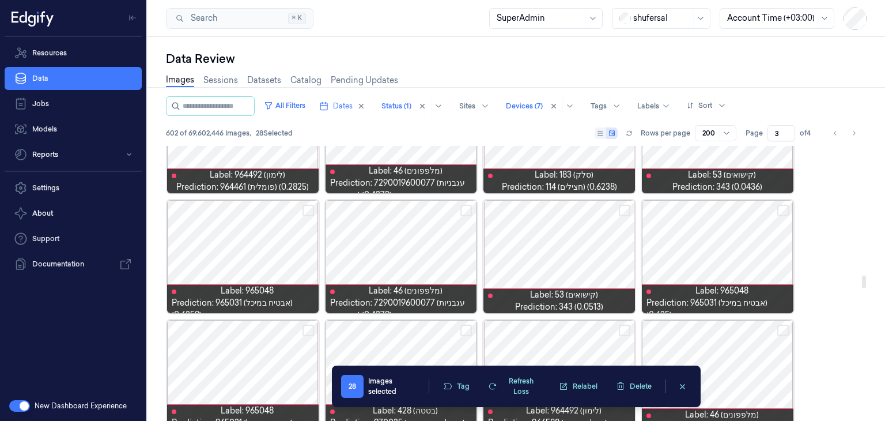
click at [464, 212] on button "Select row" at bounding box center [466, 211] width 12 height 12
click at [622, 212] on button "Select row" at bounding box center [625, 211] width 12 height 12
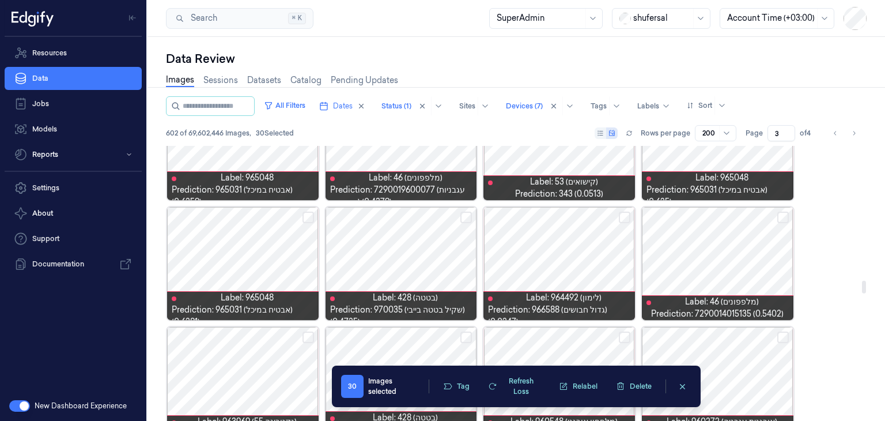
scroll to position [2939, 0]
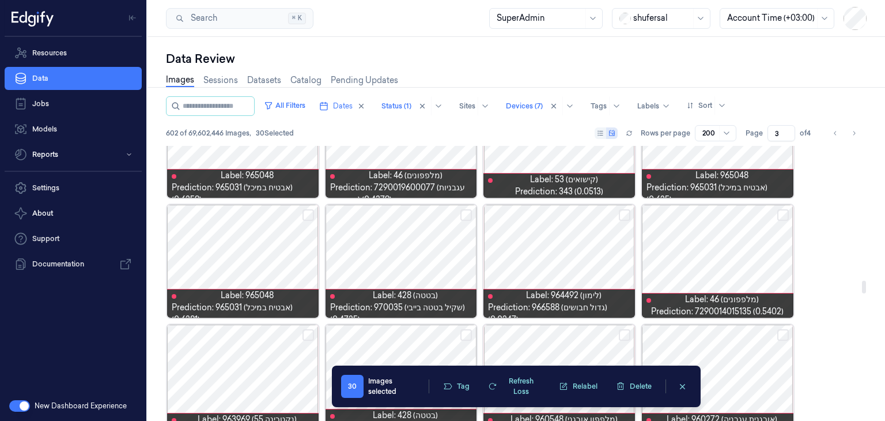
click at [621, 214] on button "Select row" at bounding box center [625, 215] width 12 height 12
click at [784, 212] on button "Select row" at bounding box center [783, 215] width 12 height 12
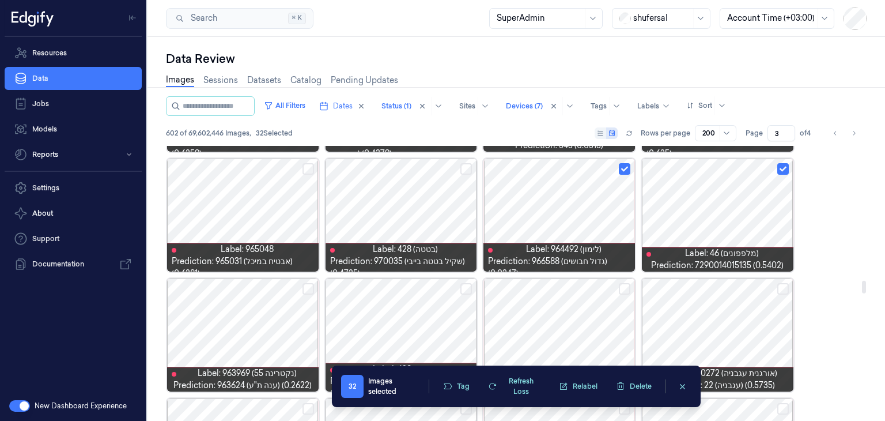
scroll to position [3055, 0]
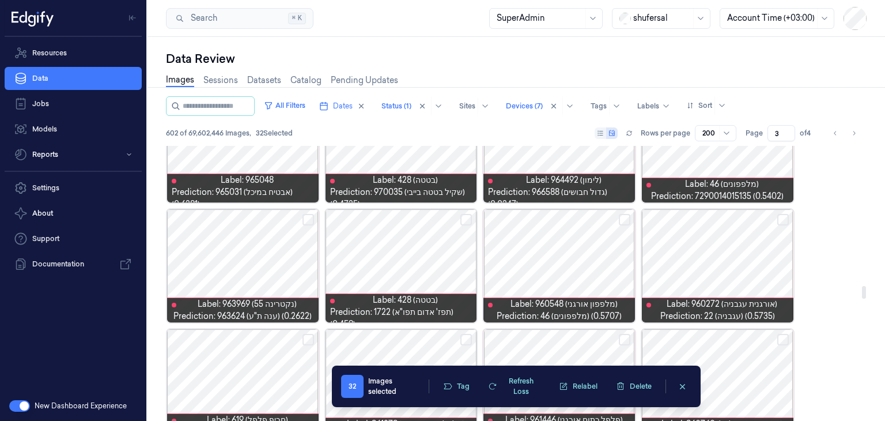
click at [308, 220] on button "Select row" at bounding box center [309, 220] width 12 height 12
click at [462, 221] on button "Select row" at bounding box center [466, 220] width 12 height 12
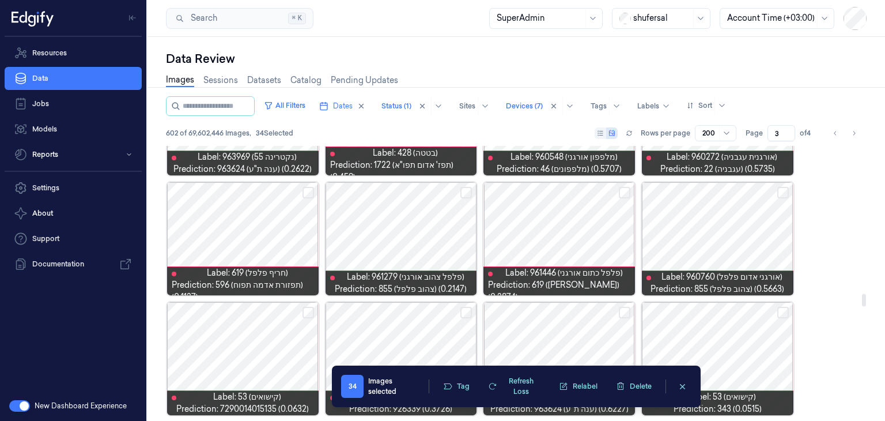
scroll to position [3227, 0]
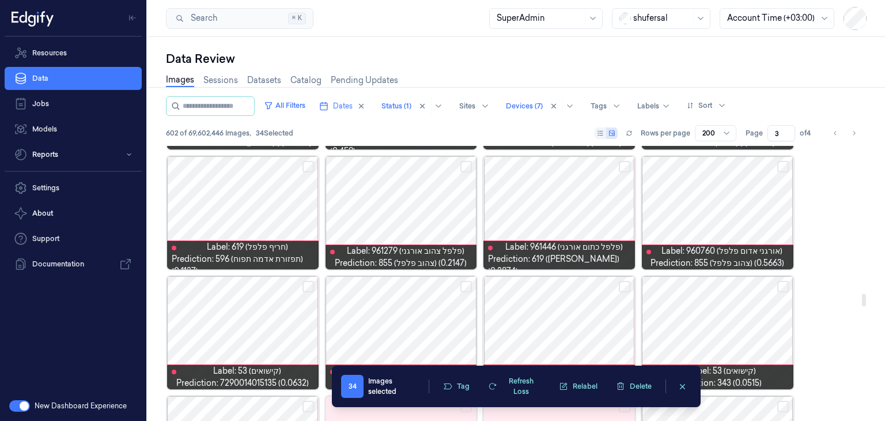
click at [628, 164] on button "Select row" at bounding box center [625, 167] width 12 height 12
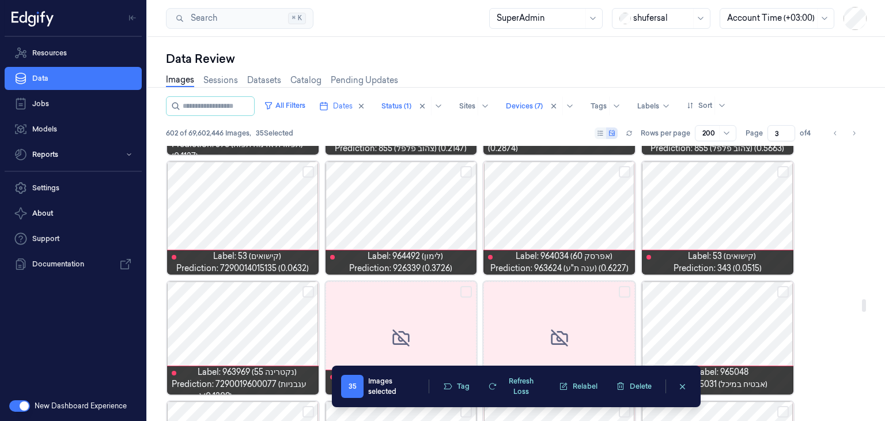
scroll to position [3343, 0]
click at [462, 171] on button "Select row" at bounding box center [466, 171] width 12 height 12
click at [304, 171] on button "Select row" at bounding box center [309, 171] width 12 height 12
click at [781, 173] on button "Select row" at bounding box center [783, 171] width 12 height 12
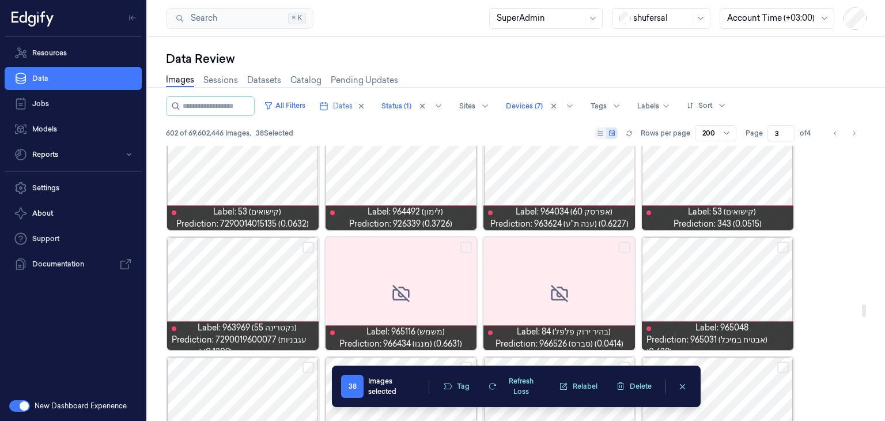
scroll to position [3458, 0]
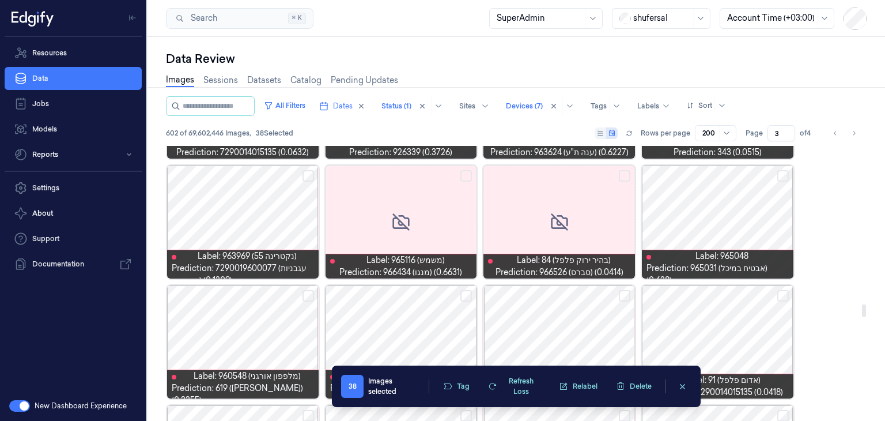
click at [309, 172] on button "Select row" at bounding box center [309, 176] width 12 height 12
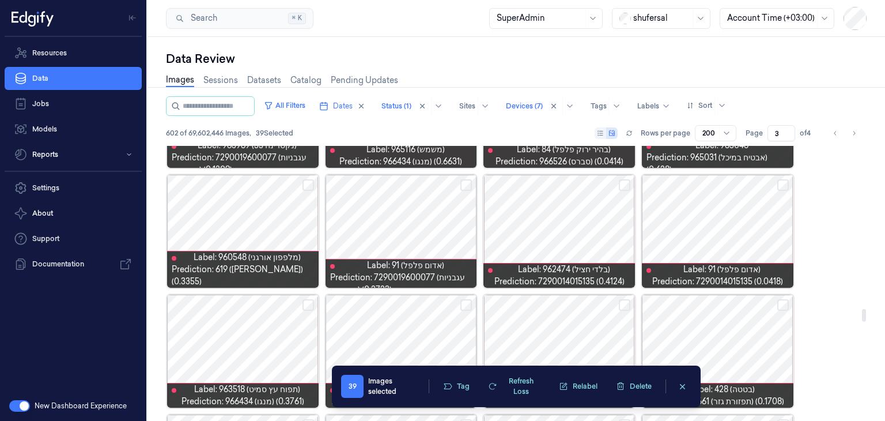
scroll to position [3573, 0]
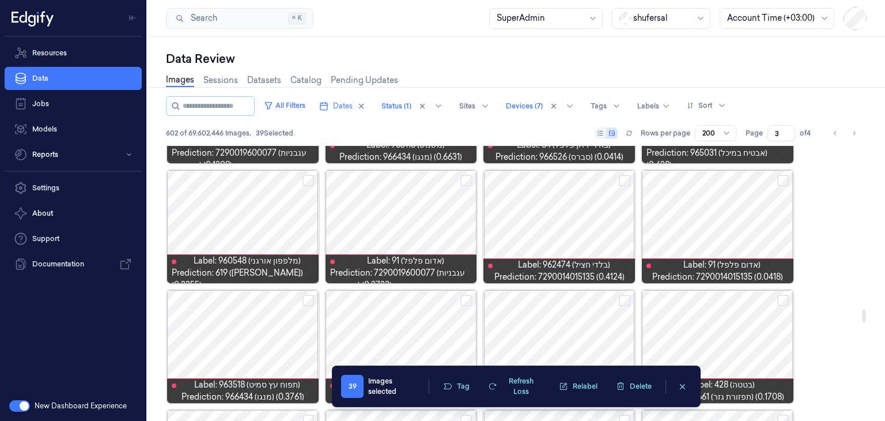
click at [308, 179] on button "Select row" at bounding box center [309, 181] width 12 height 12
click at [465, 180] on button "Select row" at bounding box center [466, 181] width 12 height 12
click at [625, 180] on button "Select row" at bounding box center [625, 181] width 12 height 12
click at [787, 180] on button "Select row" at bounding box center [783, 181] width 12 height 12
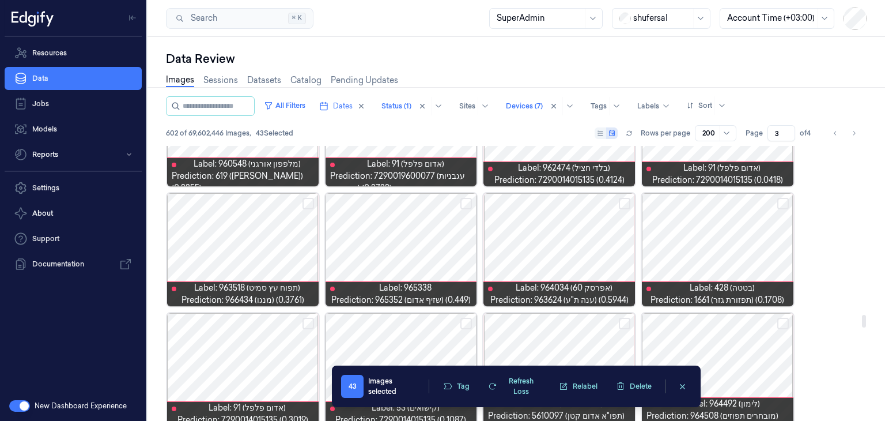
scroll to position [3688, 0]
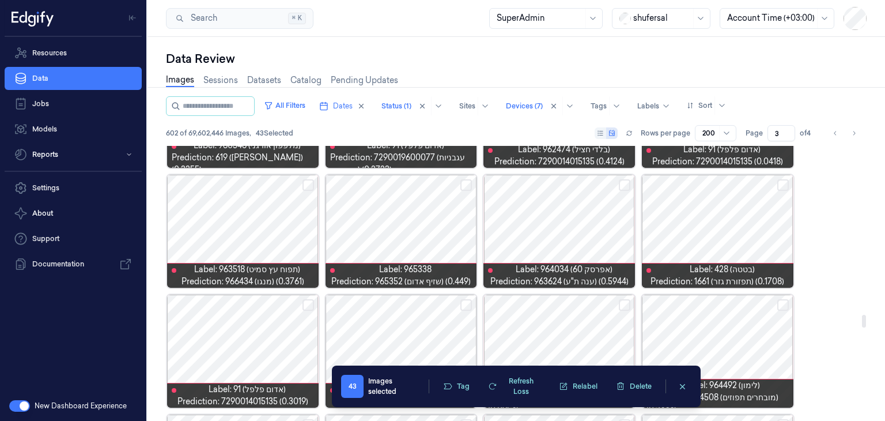
click at [621, 182] on button "Select row" at bounding box center [625, 185] width 12 height 12
click at [781, 187] on button "Select row" at bounding box center [783, 185] width 12 height 12
click at [309, 182] on button "Select row" at bounding box center [309, 185] width 12 height 12
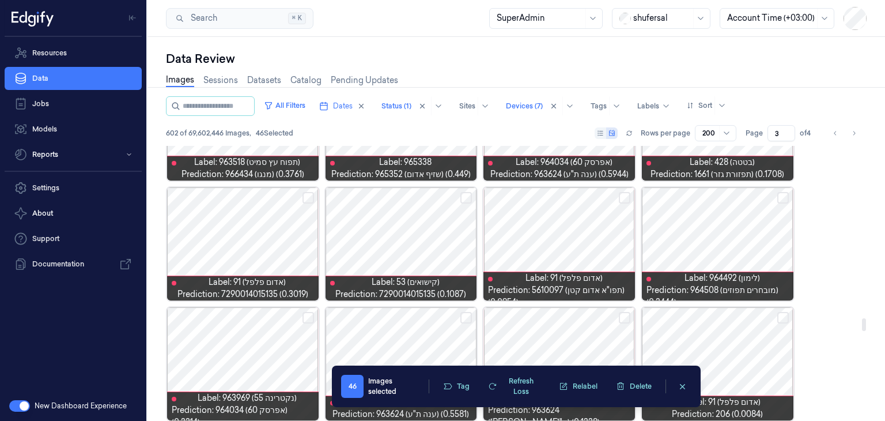
scroll to position [3804, 0]
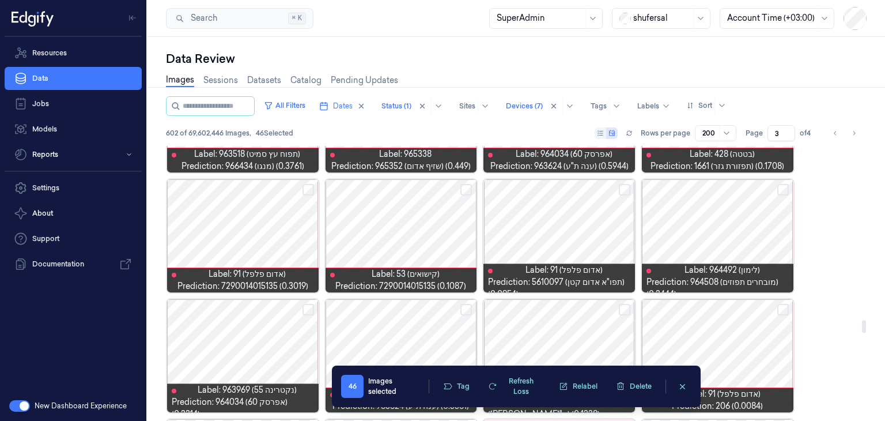
click at [309, 190] on button "Select row" at bounding box center [309, 190] width 12 height 12
click at [468, 185] on button "Select row" at bounding box center [466, 190] width 12 height 12
click at [781, 191] on button "Select row" at bounding box center [783, 190] width 12 height 12
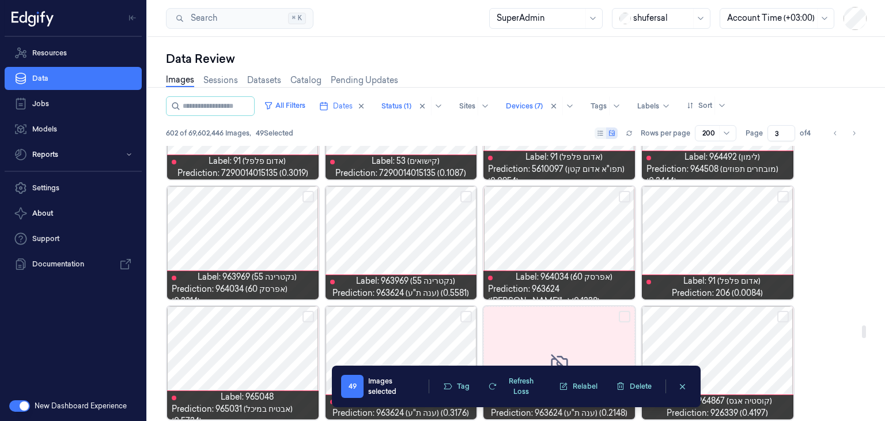
scroll to position [3919, 0]
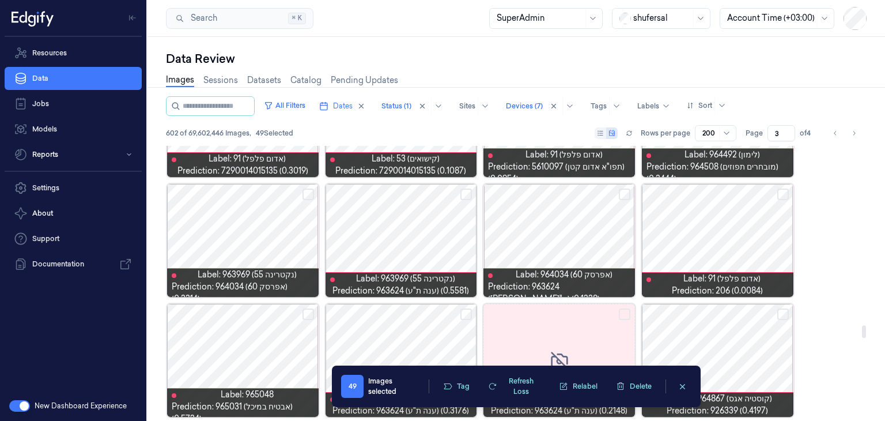
click at [784, 192] on button "Select row" at bounding box center [783, 194] width 12 height 12
click at [621, 195] on button "Select row" at bounding box center [625, 194] width 12 height 12
click at [468, 194] on button "Select row" at bounding box center [466, 194] width 12 height 12
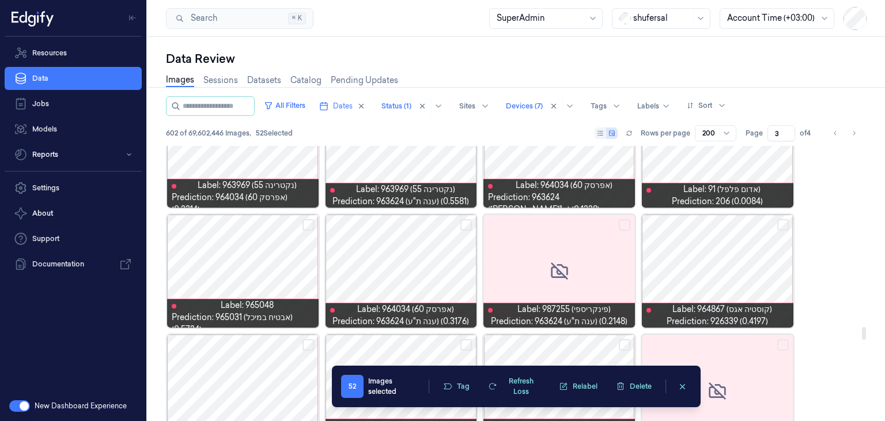
scroll to position [4034, 0]
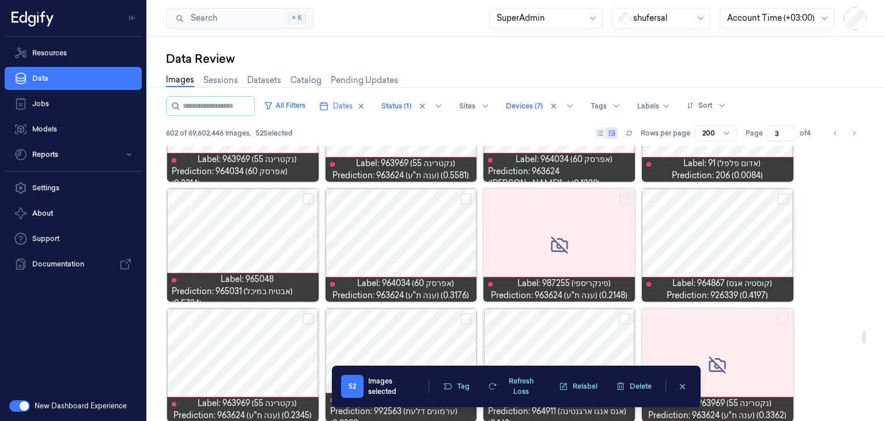
click at [783, 199] on button "Select row" at bounding box center [783, 199] width 12 height 12
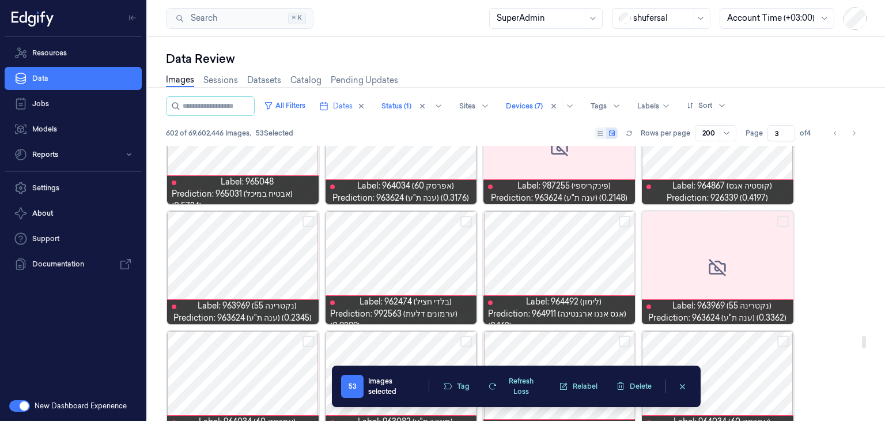
scroll to position [4150, 0]
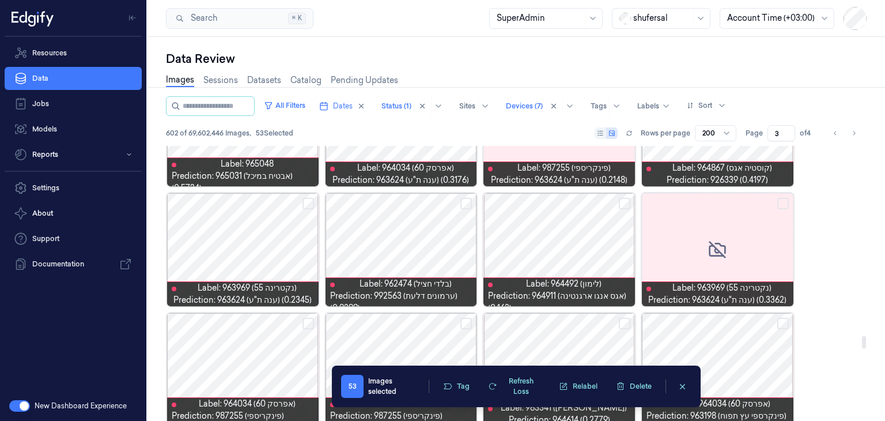
click at [625, 201] on button "Select row" at bounding box center [625, 204] width 12 height 12
click at [464, 205] on button "Select row" at bounding box center [466, 204] width 12 height 12
click at [307, 201] on button "Select row" at bounding box center [309, 204] width 12 height 12
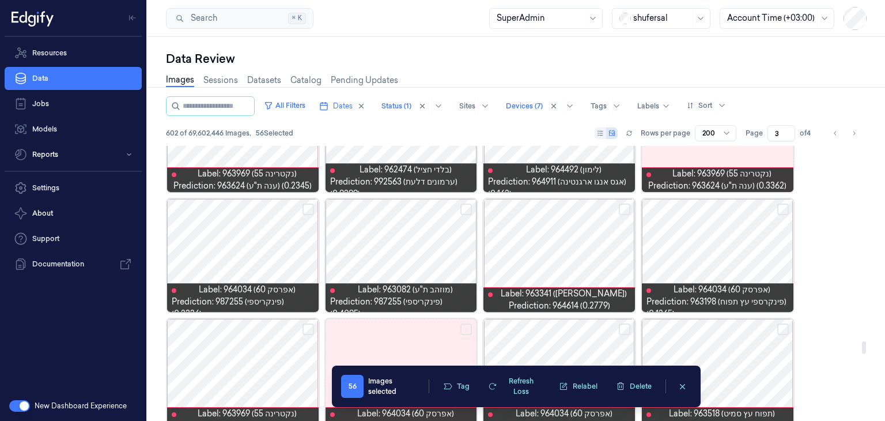
scroll to position [4265, 0]
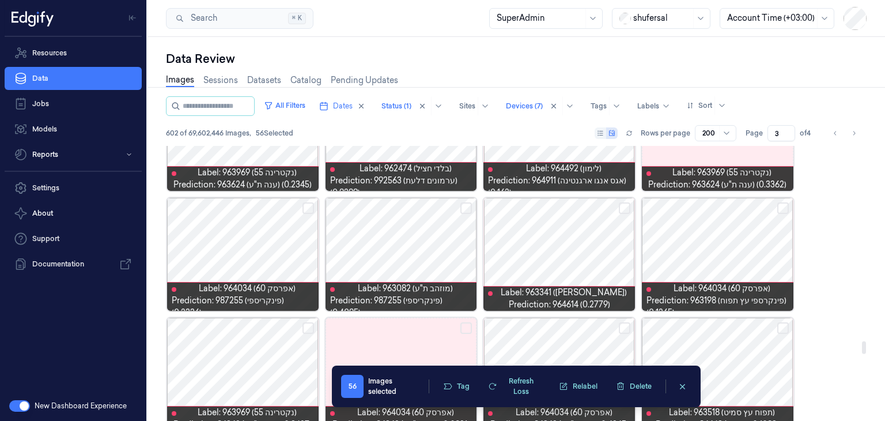
click at [307, 211] on button "Select row" at bounding box center [309, 208] width 12 height 12
click at [622, 206] on button "Select row" at bounding box center [625, 208] width 12 height 12
click at [780, 208] on button "Select row" at bounding box center [783, 208] width 12 height 12
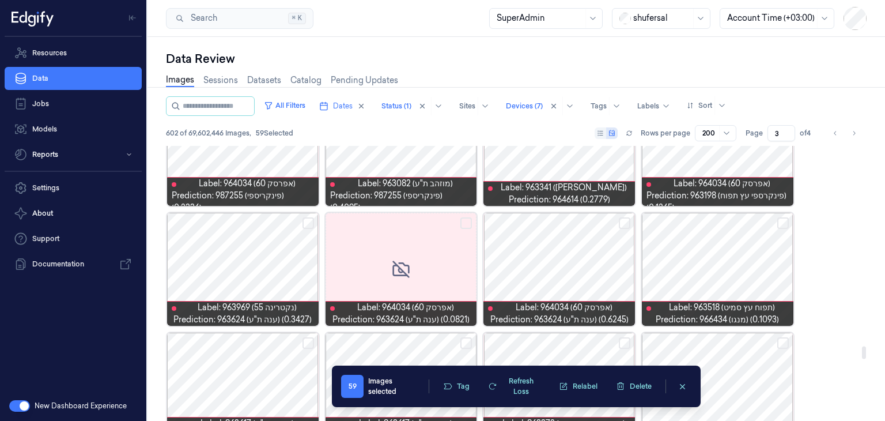
scroll to position [4380, 0]
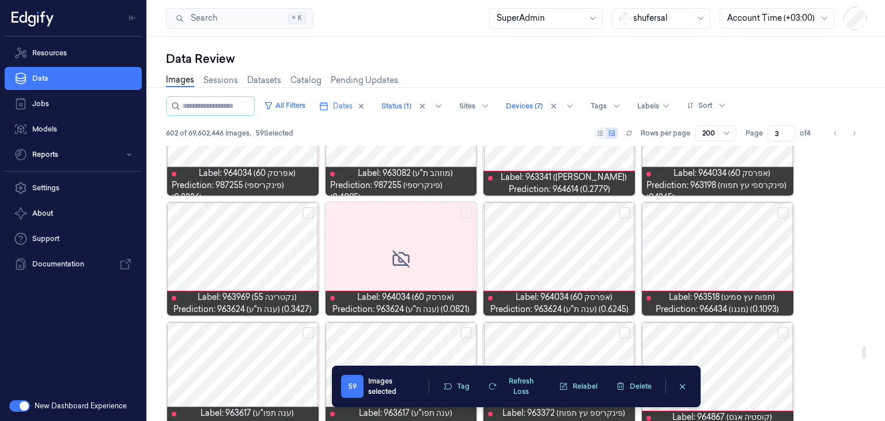
click at [785, 216] on button "Select row" at bounding box center [783, 213] width 12 height 12
click at [626, 210] on button "Select row" at bounding box center [625, 213] width 12 height 12
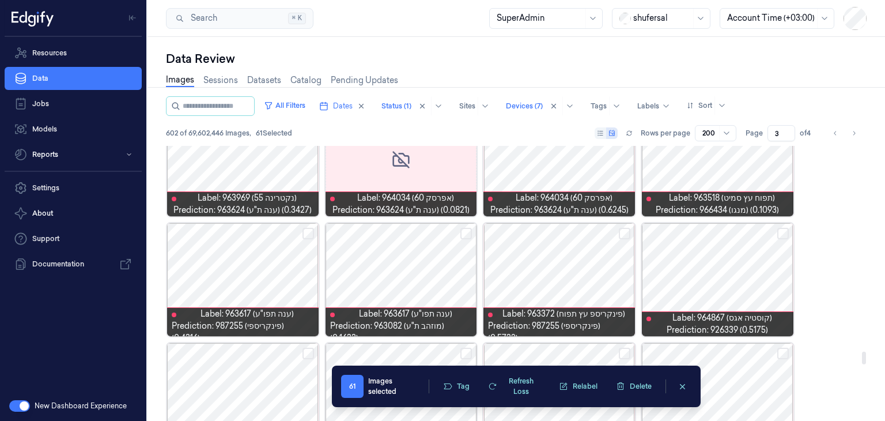
scroll to position [4495, 0]
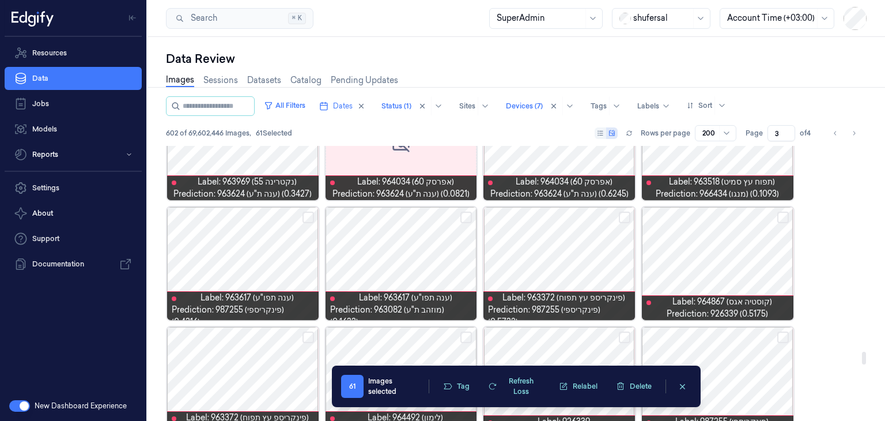
click at [781, 214] on button "Select row" at bounding box center [783, 218] width 12 height 12
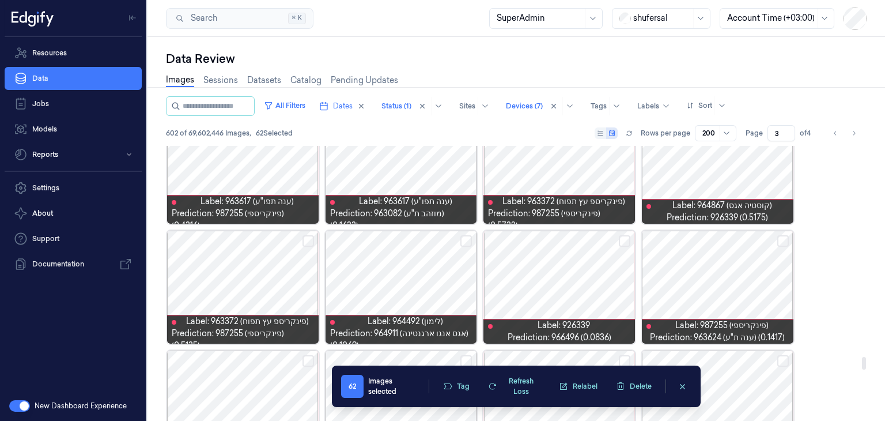
scroll to position [4611, 0]
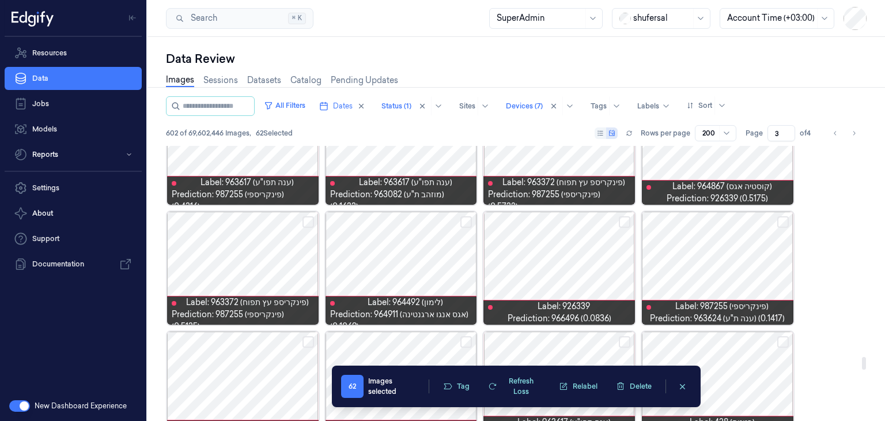
click at [468, 220] on button "Select row" at bounding box center [466, 222] width 12 height 12
click at [622, 220] on button "Select row" at bounding box center [625, 222] width 12 height 12
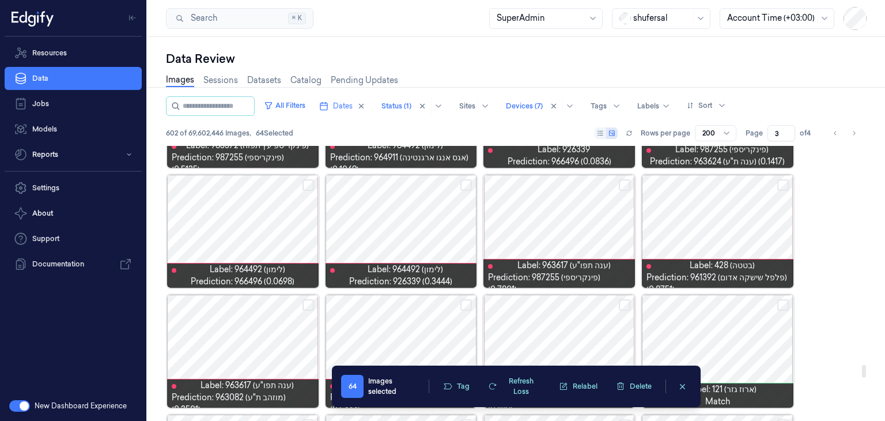
scroll to position [4783, 0]
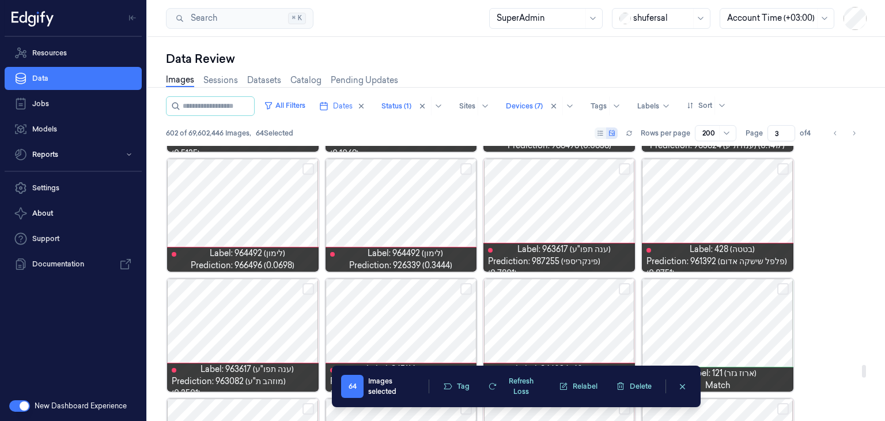
click at [783, 166] on button "Select row" at bounding box center [783, 169] width 12 height 12
click at [309, 168] on button "Select row" at bounding box center [309, 169] width 12 height 12
click at [465, 168] on button "Select row" at bounding box center [466, 169] width 12 height 12
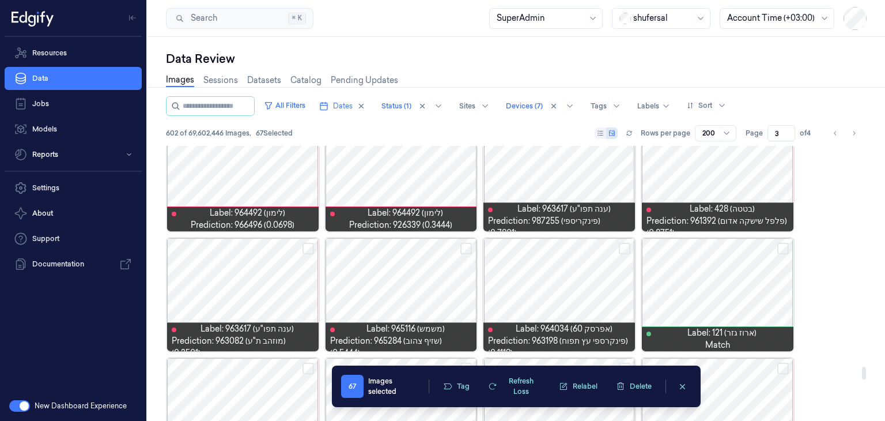
scroll to position [4841, 0]
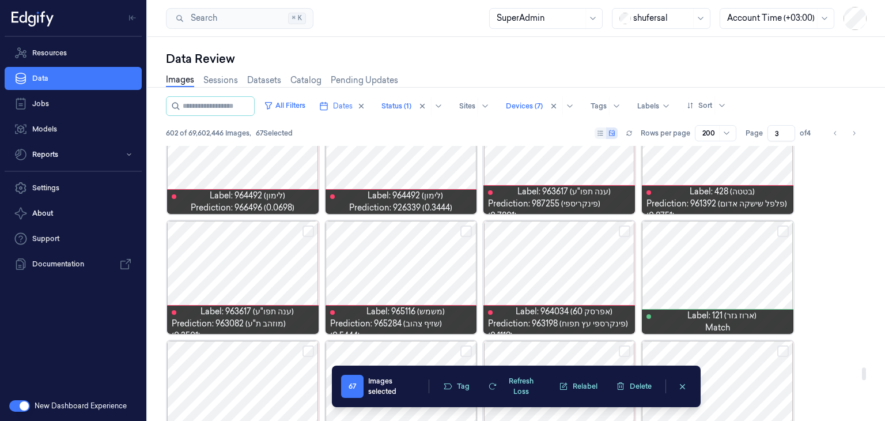
click at [622, 232] on button "Select row" at bounding box center [625, 231] width 12 height 12
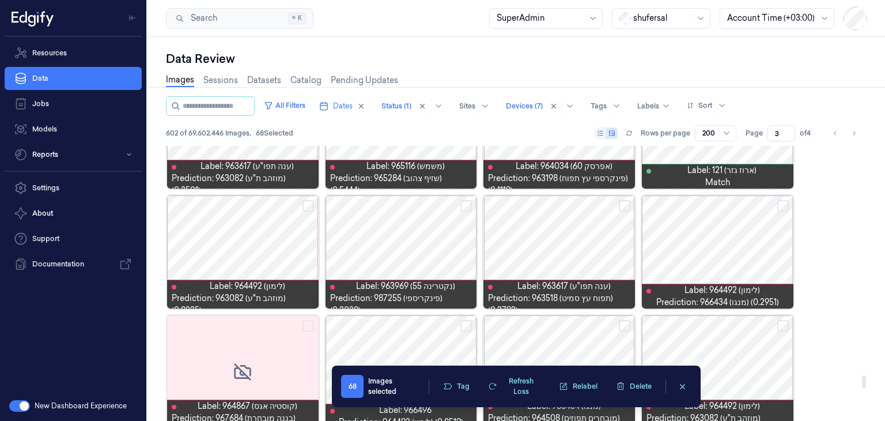
scroll to position [5014, 0]
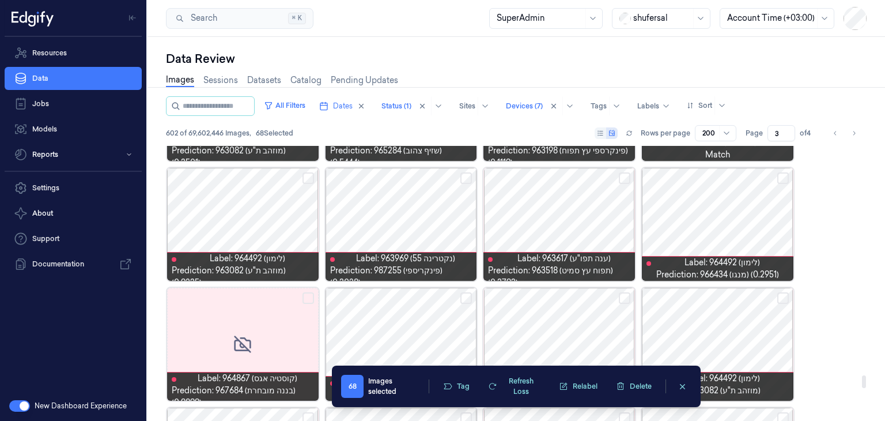
click at [305, 180] on button "Select row" at bounding box center [309, 178] width 12 height 12
click at [463, 178] on button "Select row" at bounding box center [466, 178] width 12 height 12
click at [780, 177] on button "Select row" at bounding box center [783, 178] width 12 height 12
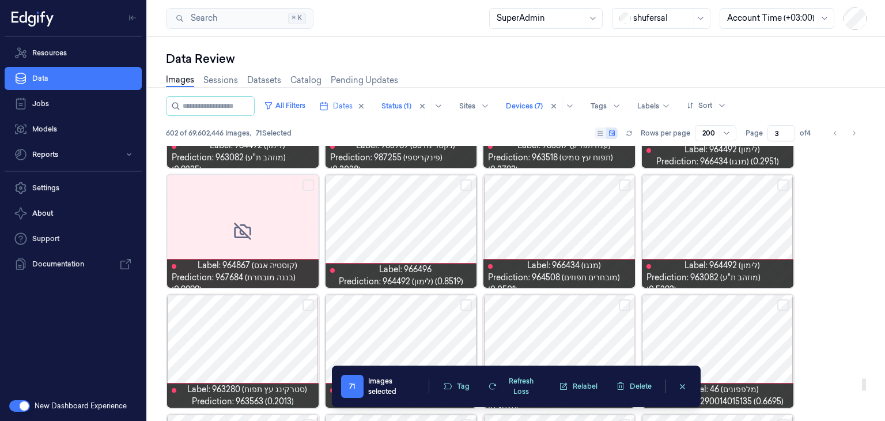
scroll to position [5129, 0]
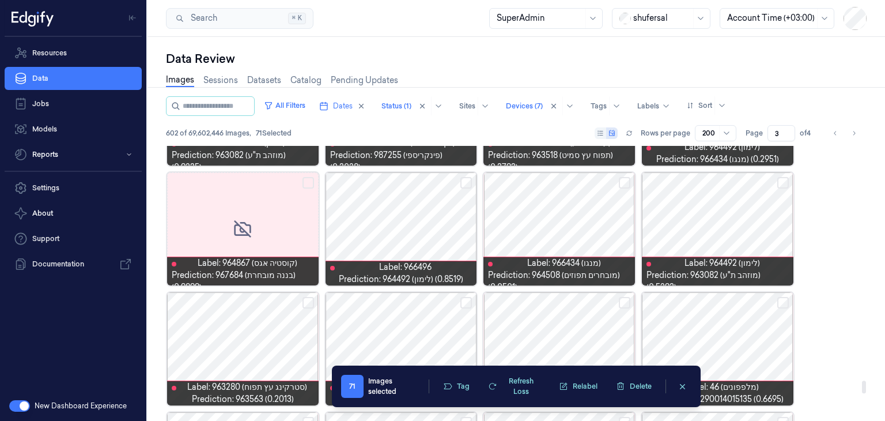
click at [779, 182] on button "Select row" at bounding box center [783, 183] width 12 height 12
click at [620, 181] on button "Select row" at bounding box center [625, 183] width 12 height 12
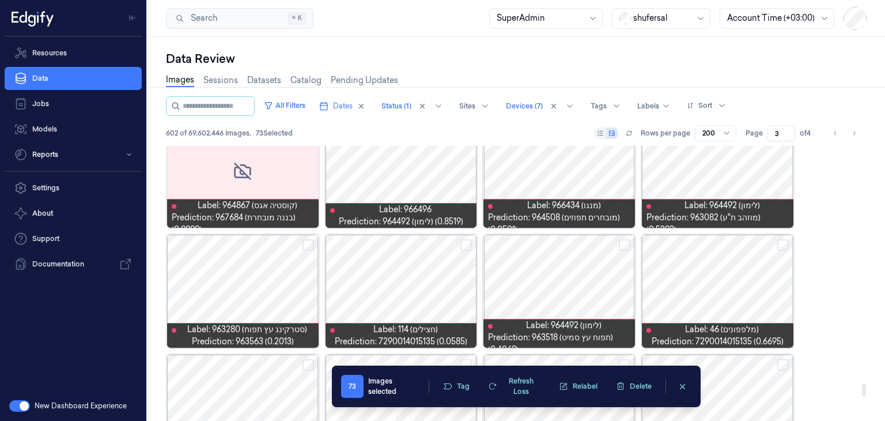
scroll to position [5245, 0]
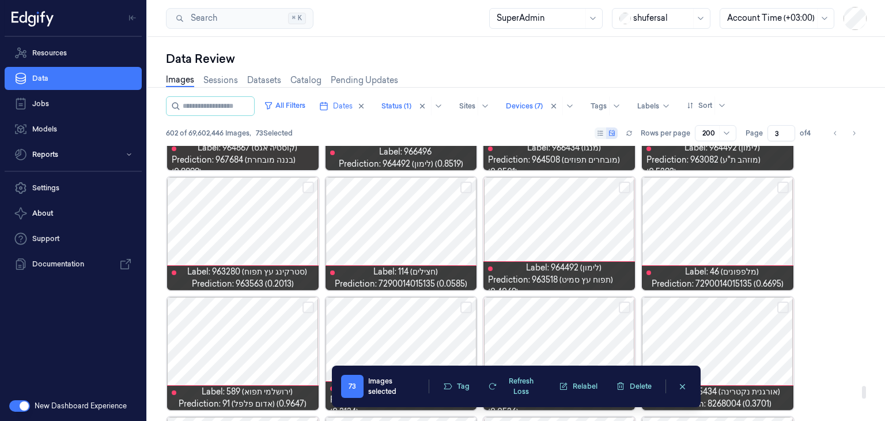
click at [309, 190] on button "Select row" at bounding box center [309, 188] width 12 height 12
click at [466, 187] on button "Select row" at bounding box center [466, 188] width 12 height 12
click at [780, 187] on button "Select row" at bounding box center [783, 188] width 12 height 12
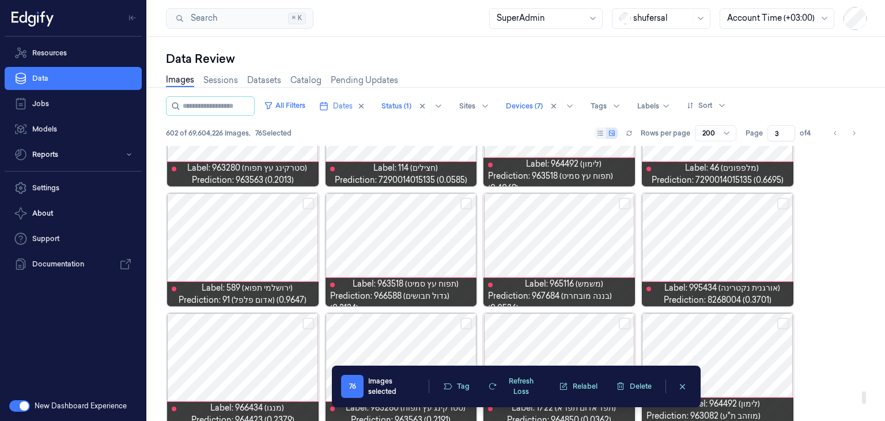
scroll to position [5360, 0]
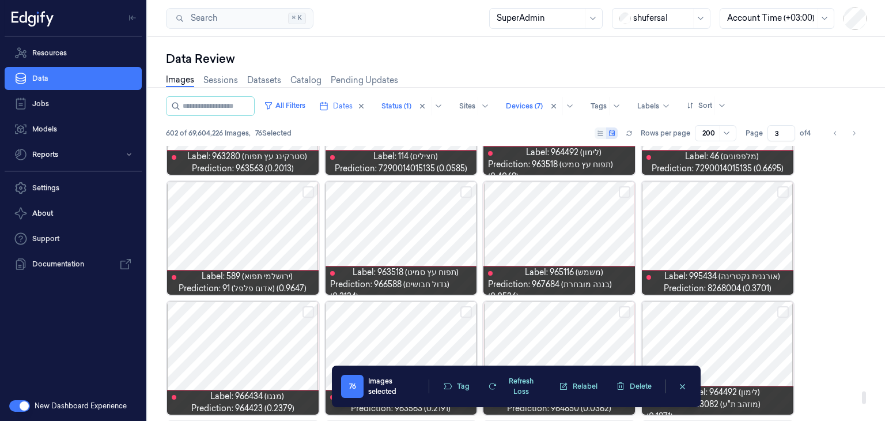
click at [465, 190] on button "Select row" at bounding box center [466, 192] width 12 height 12
click at [622, 190] on button "Select row" at bounding box center [625, 192] width 12 height 12
click at [783, 193] on button "Select row" at bounding box center [783, 192] width 12 height 12
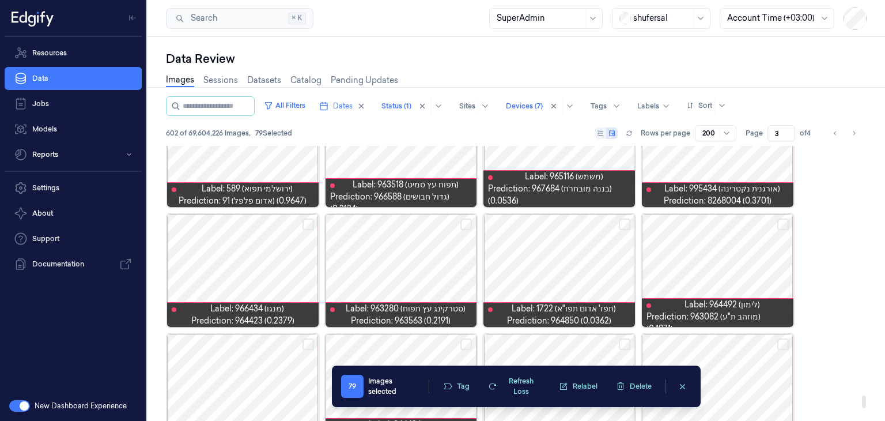
scroll to position [5475, 0]
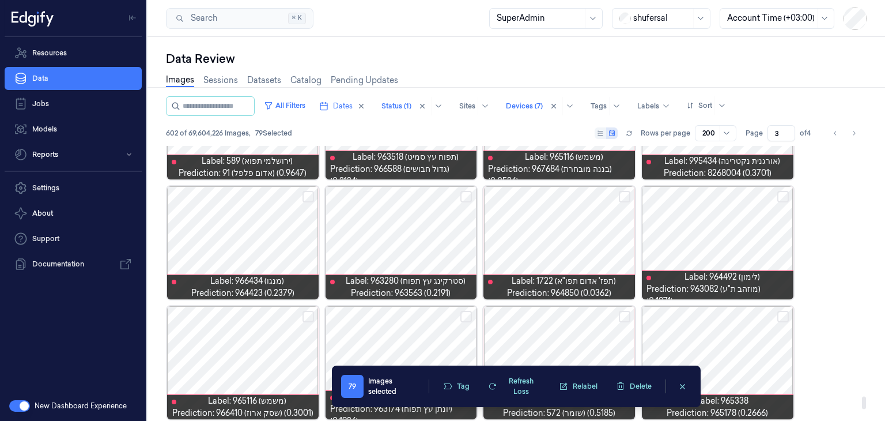
click at [620, 199] on button "Select row" at bounding box center [625, 197] width 12 height 12
click at [781, 197] on button "Select row" at bounding box center [783, 197] width 12 height 12
click at [465, 195] on button "Select row" at bounding box center [466, 197] width 12 height 12
click at [309, 198] on button "Select row" at bounding box center [309, 197] width 12 height 12
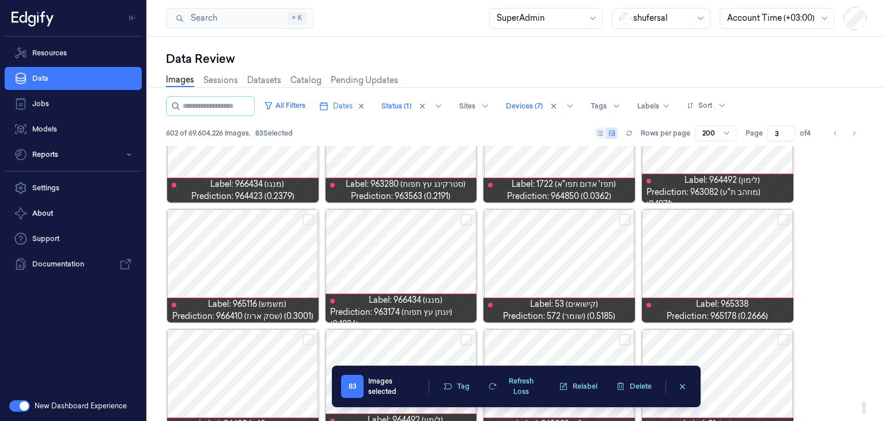
scroll to position [5590, 0]
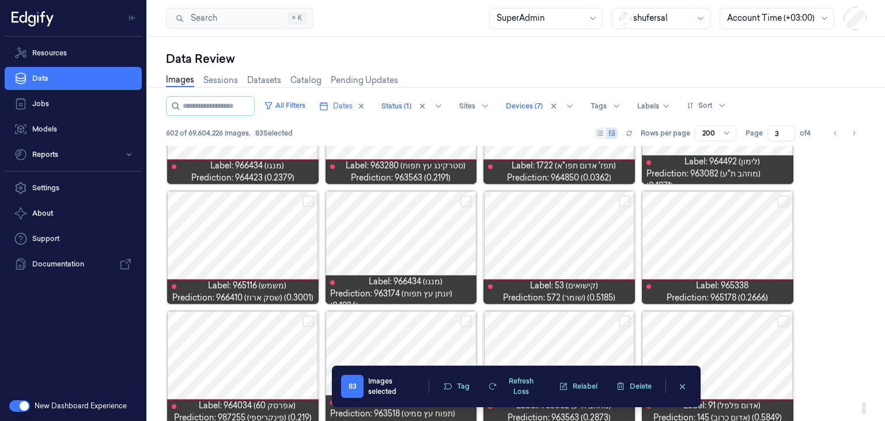
click at [465, 198] on button "Select row" at bounding box center [466, 201] width 12 height 12
click at [466, 199] on button "Select row" at bounding box center [466, 201] width 12 height 12
click at [781, 203] on button "Select row" at bounding box center [783, 201] width 12 height 12
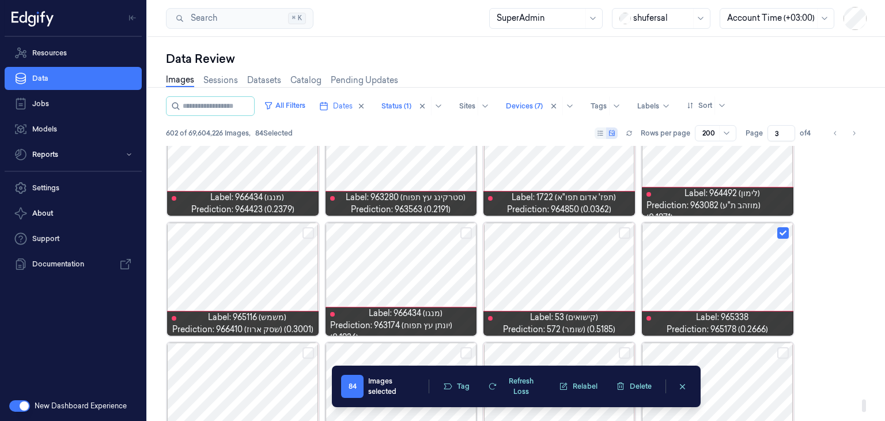
scroll to position [5533, 0]
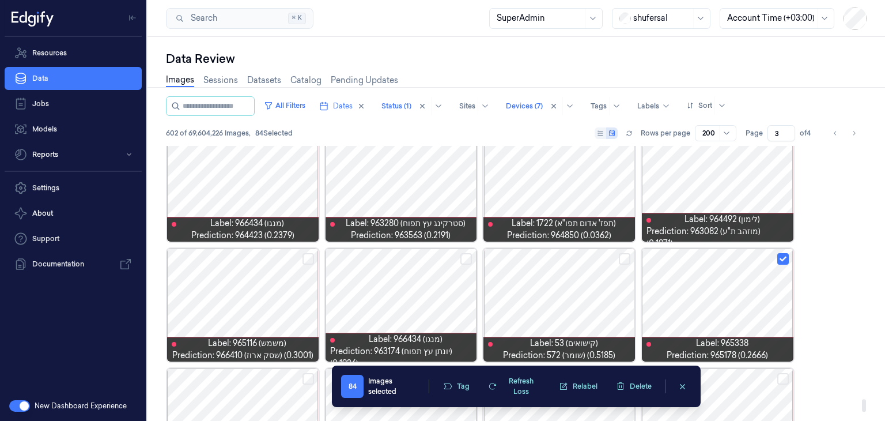
click at [625, 255] on button "Select row" at bounding box center [625, 259] width 12 height 12
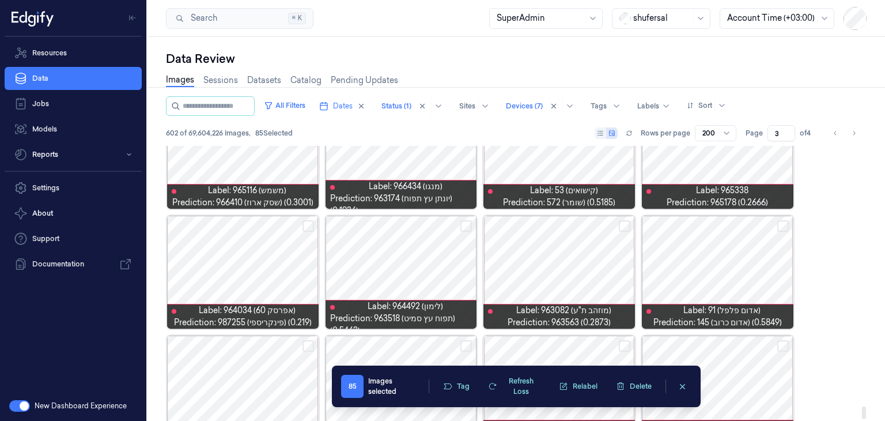
scroll to position [5706, 0]
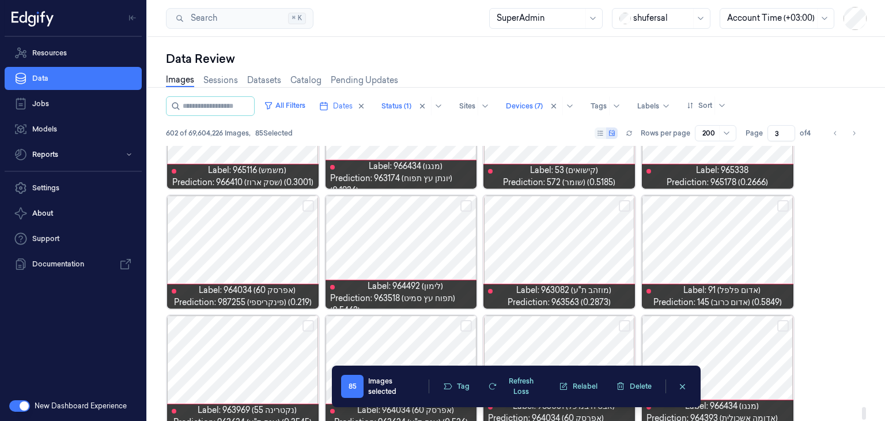
click at [311, 207] on button "Select row" at bounding box center [309, 206] width 12 height 12
click at [467, 207] on button "Select row" at bounding box center [466, 206] width 12 height 12
click at [470, 204] on button "Select row" at bounding box center [466, 206] width 12 height 12
click at [625, 205] on button "Select row" at bounding box center [625, 206] width 12 height 12
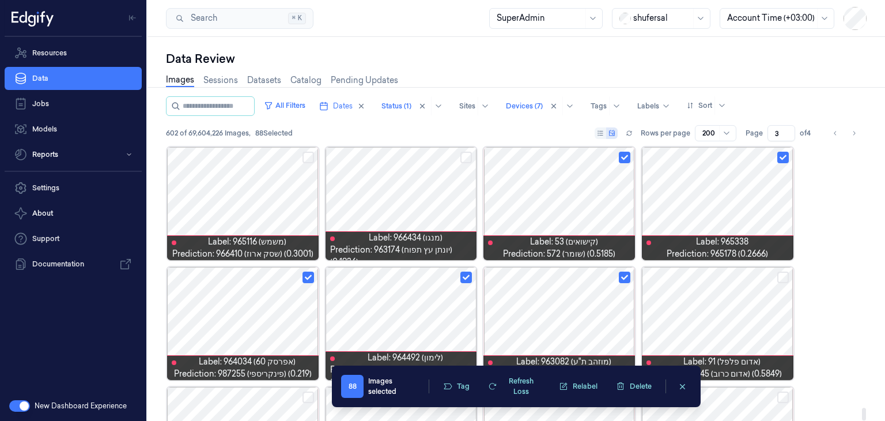
scroll to position [5723, 0]
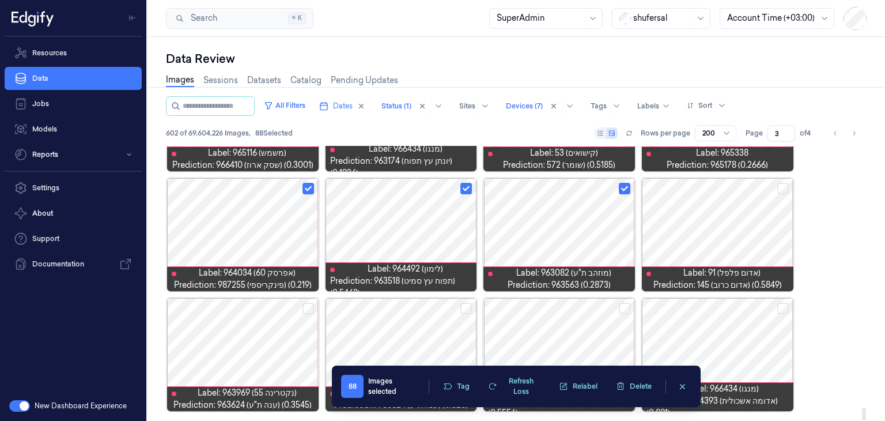
click at [306, 307] on button "Select row" at bounding box center [309, 309] width 12 height 12
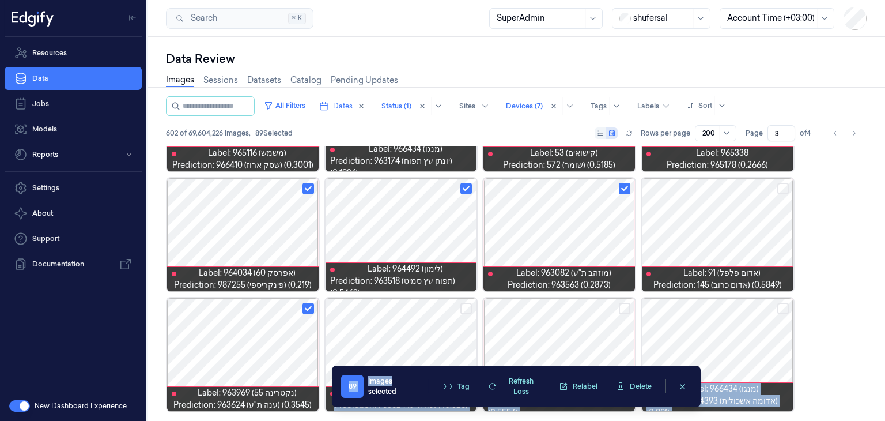
drag, startPoint x: 412, startPoint y: 383, endPoint x: 374, endPoint y: 348, distance: 51.8
click at [374, 348] on body "Resources Data Jobs Models Reports Settings About Support Documentation New Das…" at bounding box center [442, 210] width 885 height 421
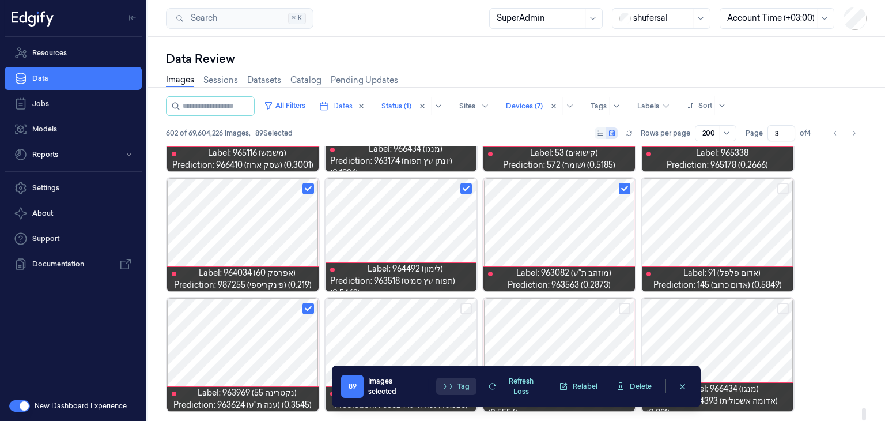
click at [454, 386] on button "Tag" at bounding box center [456, 385] width 40 height 17
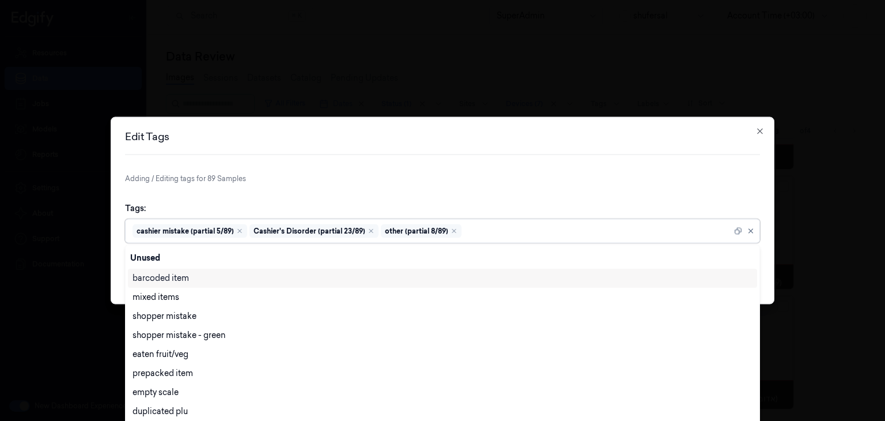
click at [484, 235] on div at bounding box center [598, 231] width 268 height 12
type input "ai"
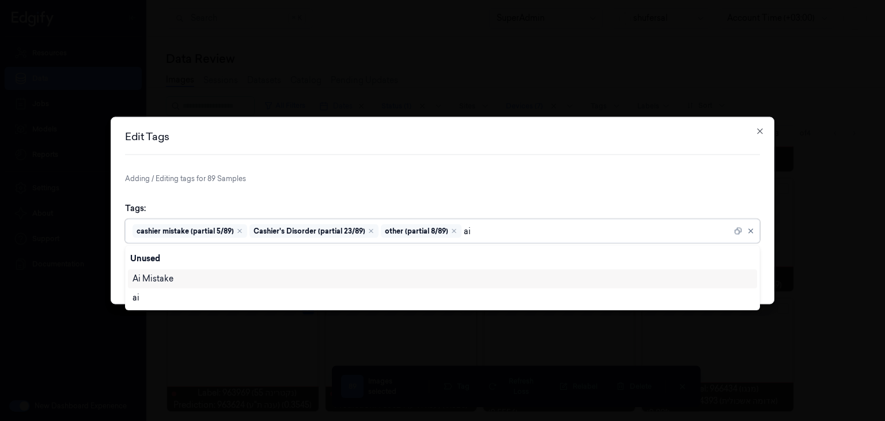
click at [480, 279] on div "Ai Mistake" at bounding box center [443, 279] width 620 height 12
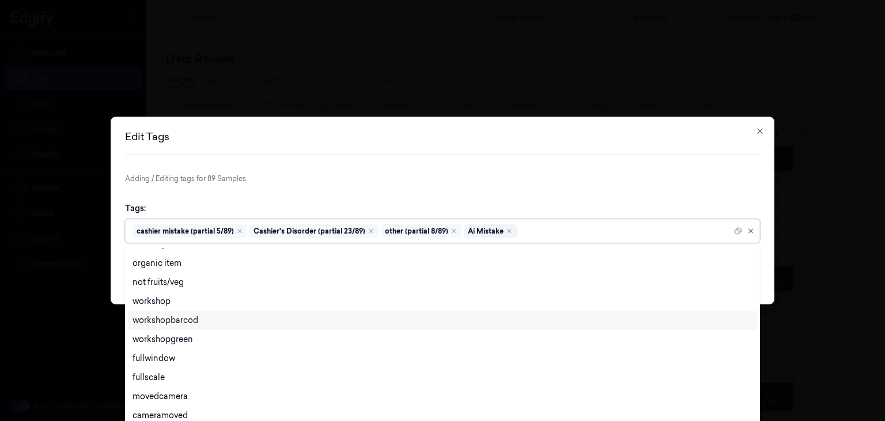
scroll to position [288, 0]
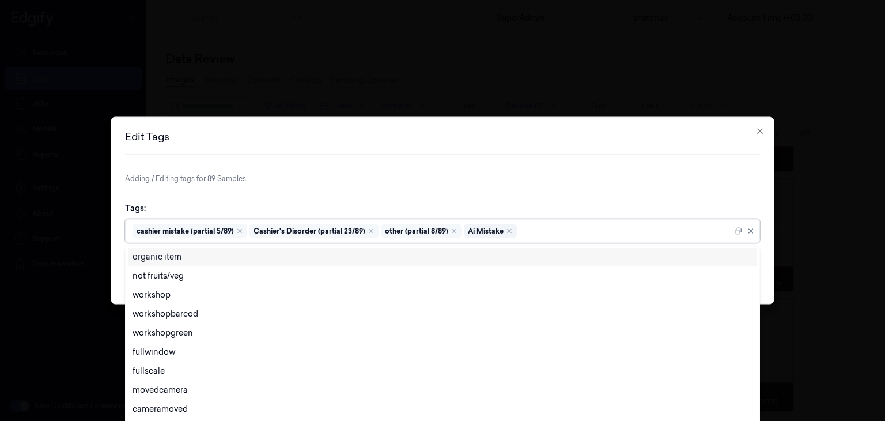
click at [530, 189] on form "Adding / Editing tags for 89 Samples Tags: option [PERSON_NAME], selected. 28 r…" at bounding box center [442, 231] width 635 height 116
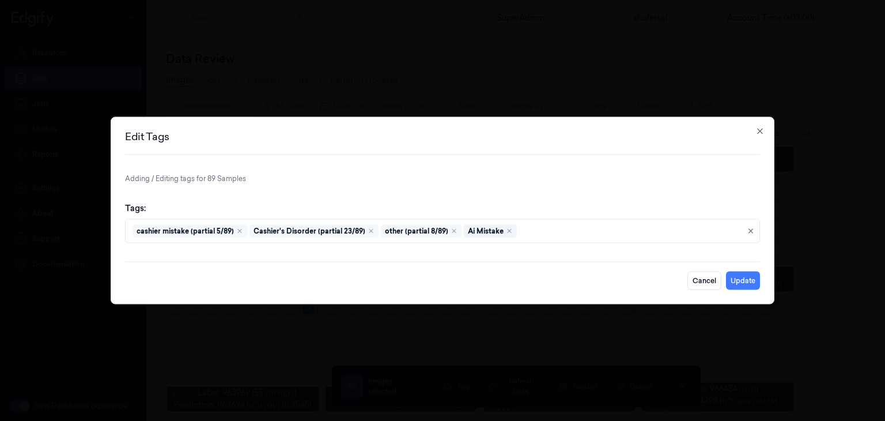
click at [609, 185] on form "Adding / Editing tags for 89 Samples Tags: cashier mistake (partial 5/89) Cashi…" at bounding box center [442, 231] width 635 height 116
click at [737, 278] on button "Update" at bounding box center [743, 280] width 34 height 18
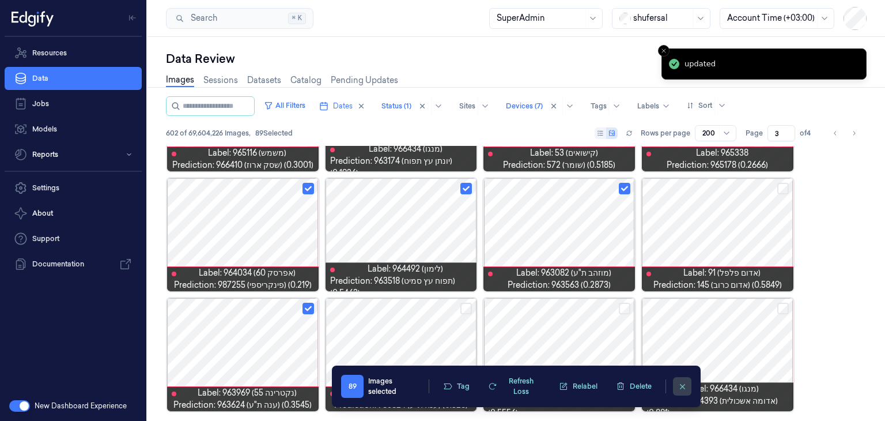
click at [678, 387] on icon "clearSelection" at bounding box center [682, 386] width 9 height 9
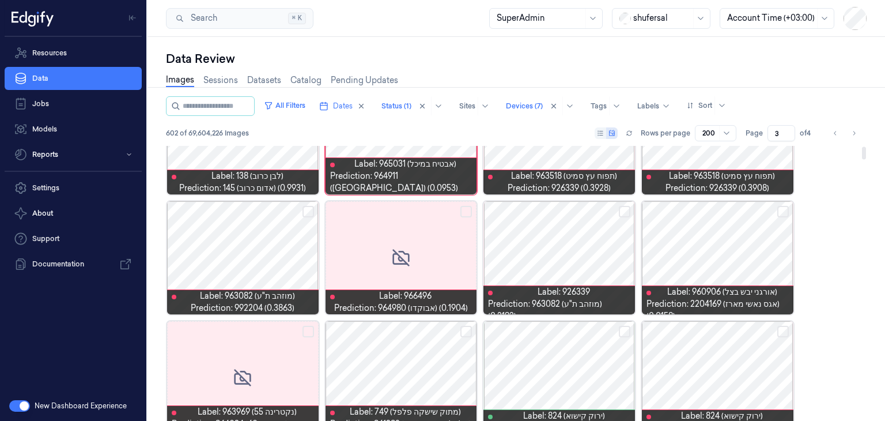
scroll to position [0, 0]
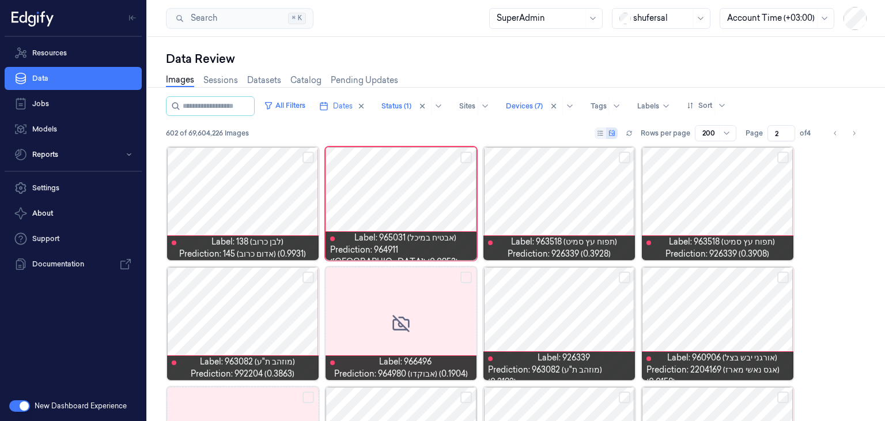
type input "2"
click at [790, 135] on input "2" at bounding box center [782, 133] width 28 height 16
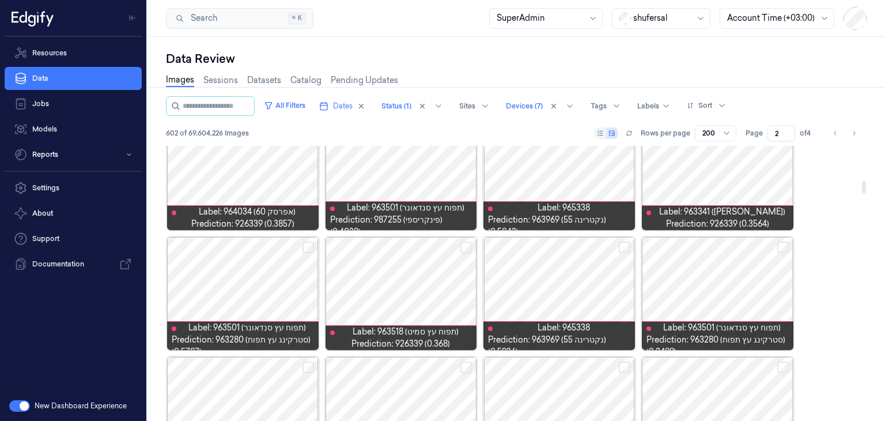
scroll to position [692, 0]
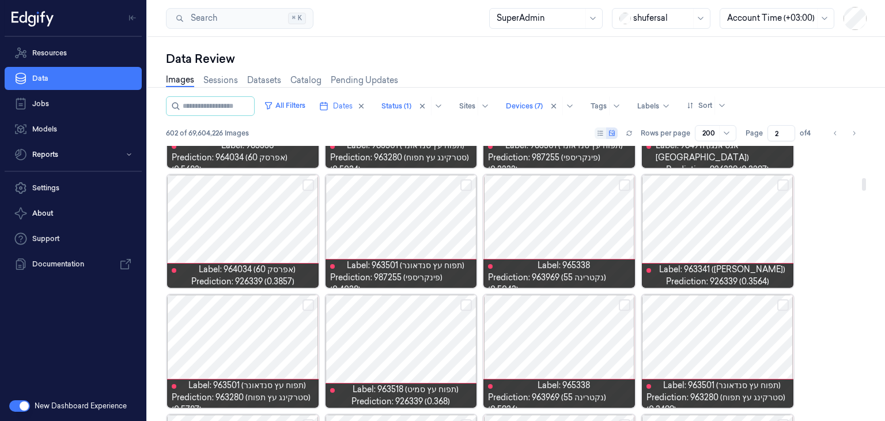
click at [243, 207] on div at bounding box center [243, 231] width 152 height 113
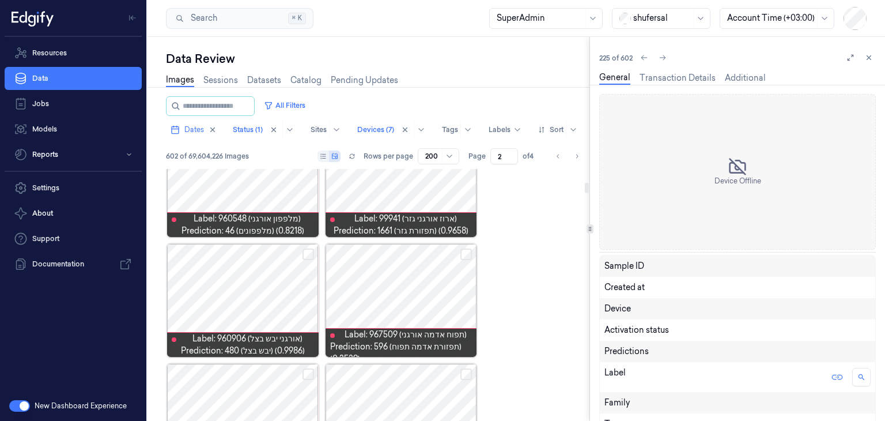
scroll to position [639, 0]
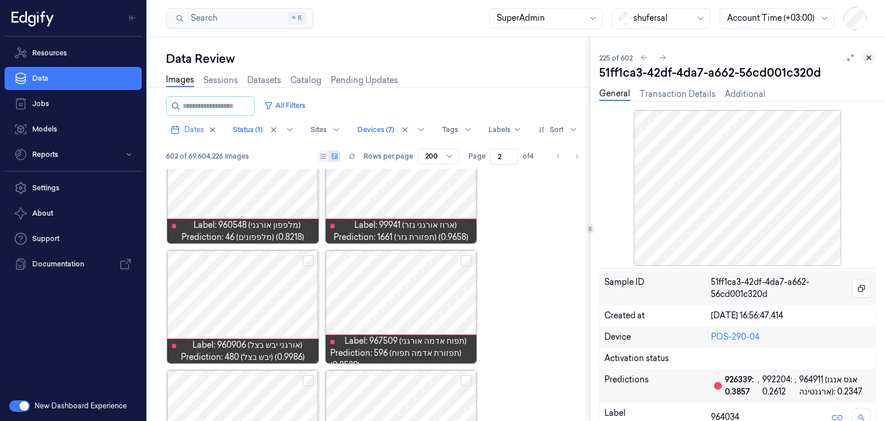
click at [867, 58] on icon at bounding box center [869, 58] width 8 height 8
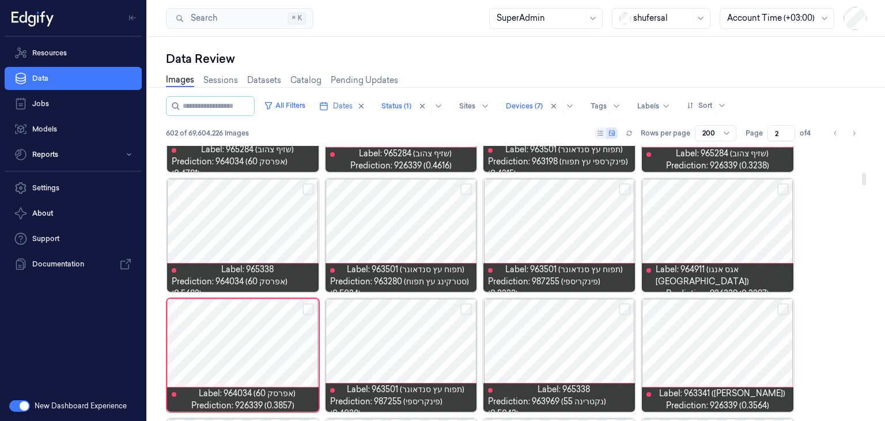
scroll to position [625, 0]
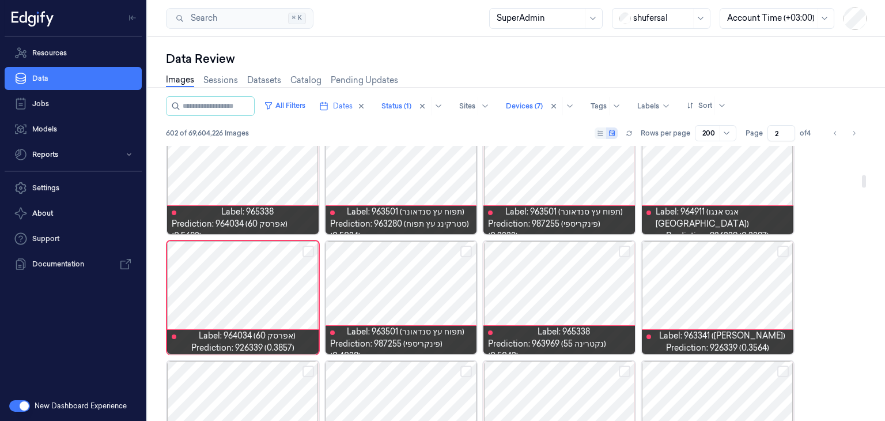
click at [265, 296] on div at bounding box center [243, 297] width 152 height 113
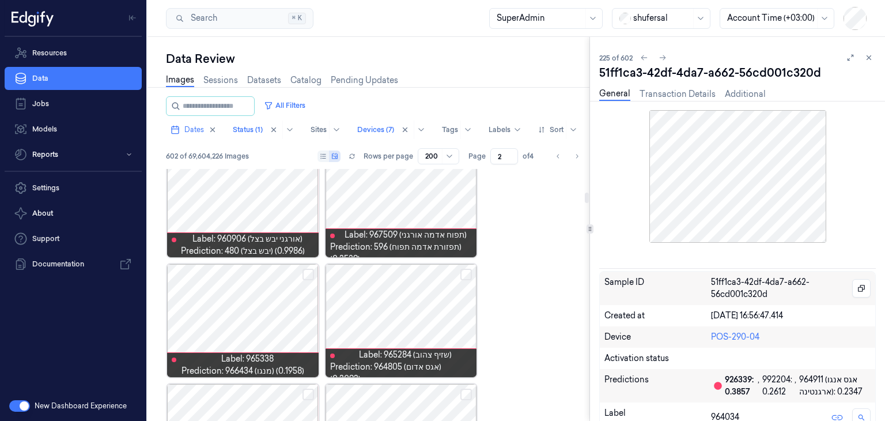
scroll to position [1225, 0]
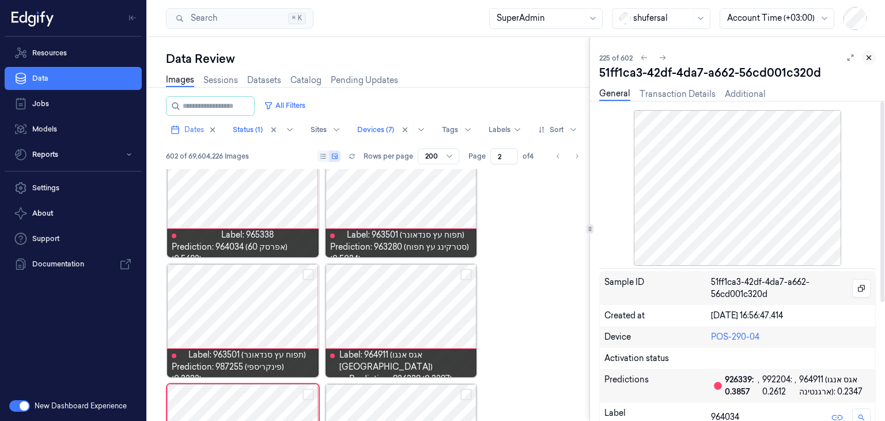
click at [866, 56] on icon at bounding box center [869, 58] width 8 height 8
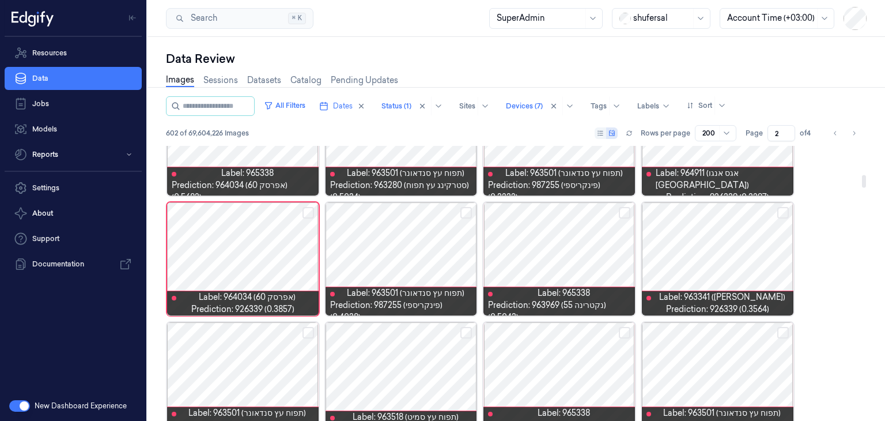
scroll to position [683, 0]
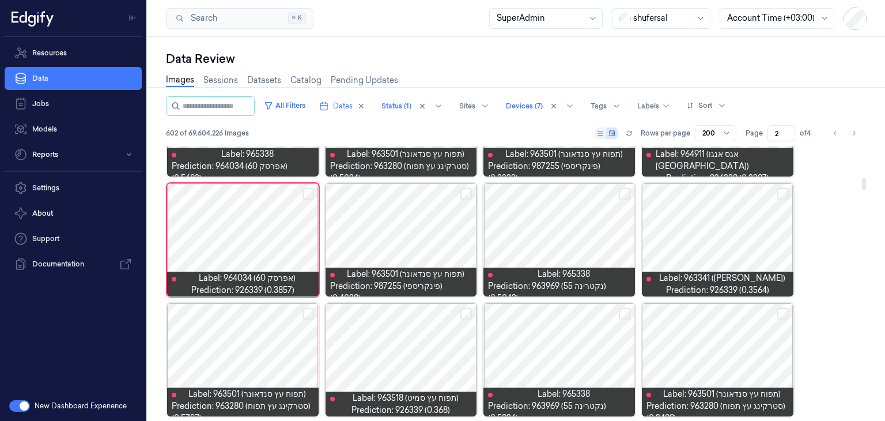
click at [305, 191] on button "Select row" at bounding box center [309, 194] width 12 height 12
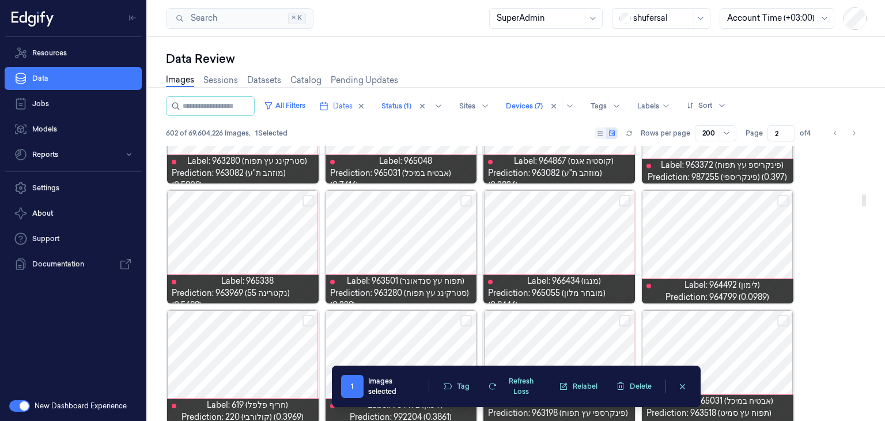
scroll to position [1043, 0]
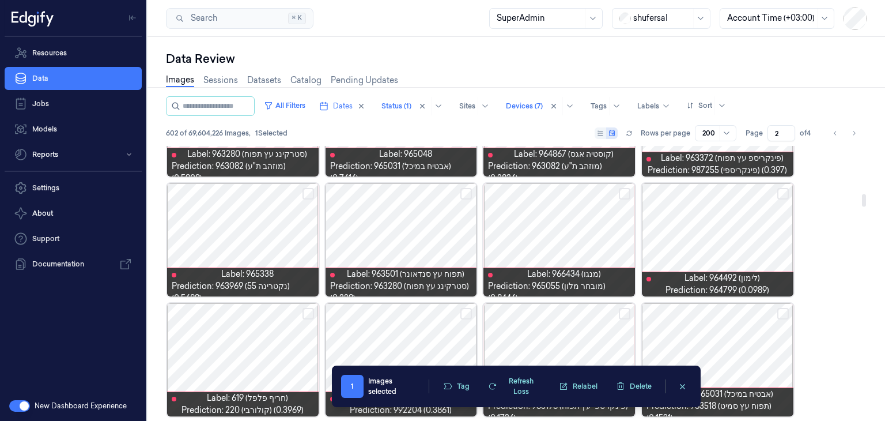
click at [626, 192] on button "Select row" at bounding box center [625, 194] width 12 height 12
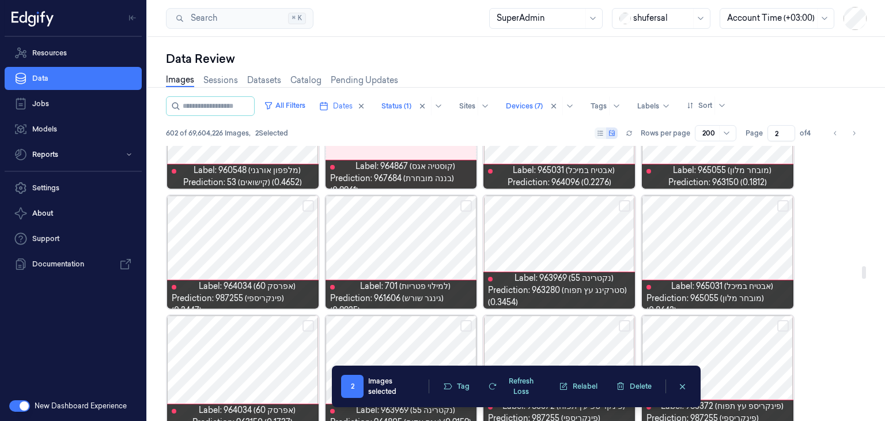
scroll to position [2714, 0]
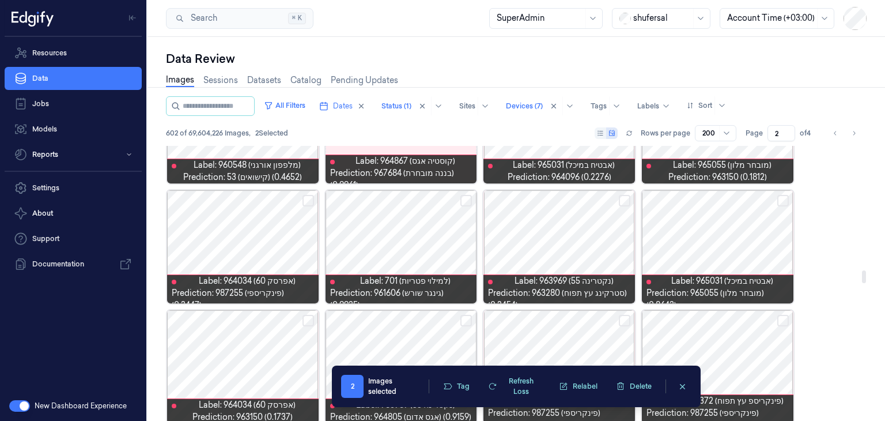
click at [779, 200] on button "Select row" at bounding box center [783, 201] width 12 height 12
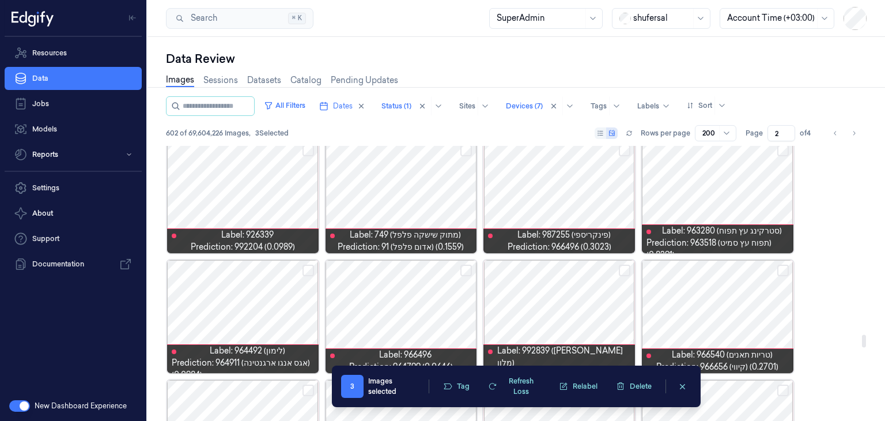
scroll to position [4155, 0]
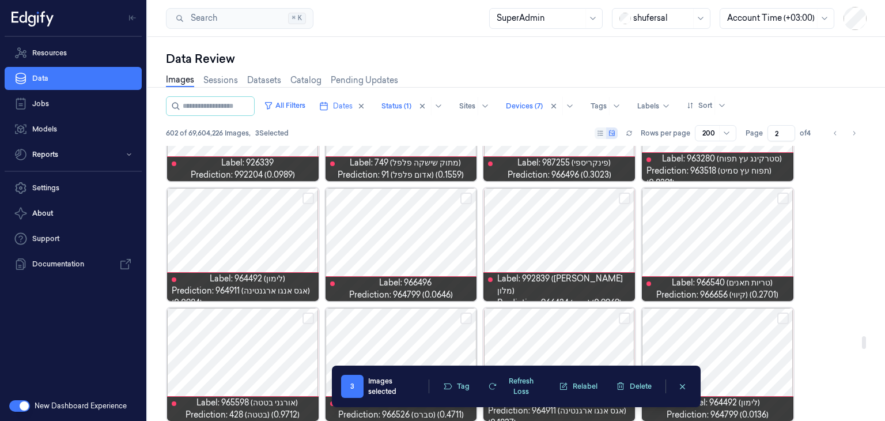
click at [620, 198] on button "Select row" at bounding box center [625, 198] width 12 height 12
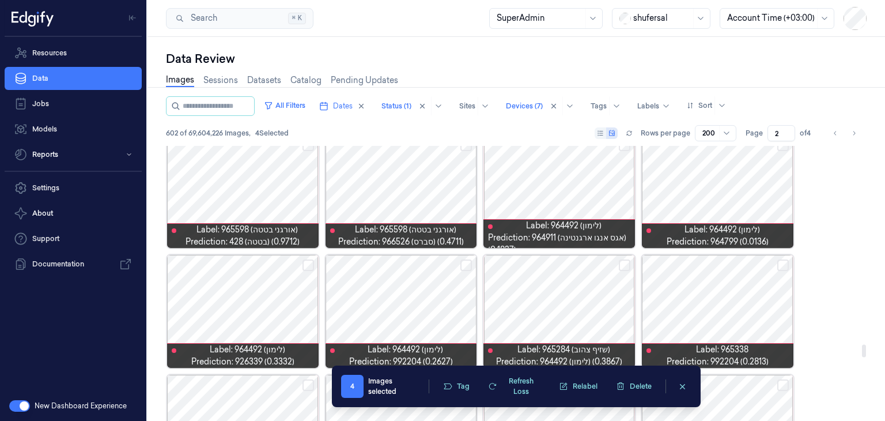
scroll to position [4385, 0]
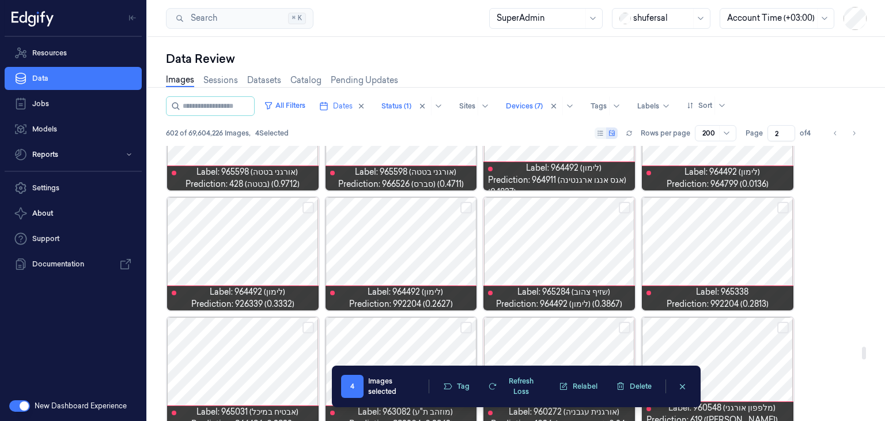
click at [622, 202] on button "Select row" at bounding box center [625, 208] width 12 height 12
click at [624, 203] on button "Select row" at bounding box center [625, 208] width 12 height 12
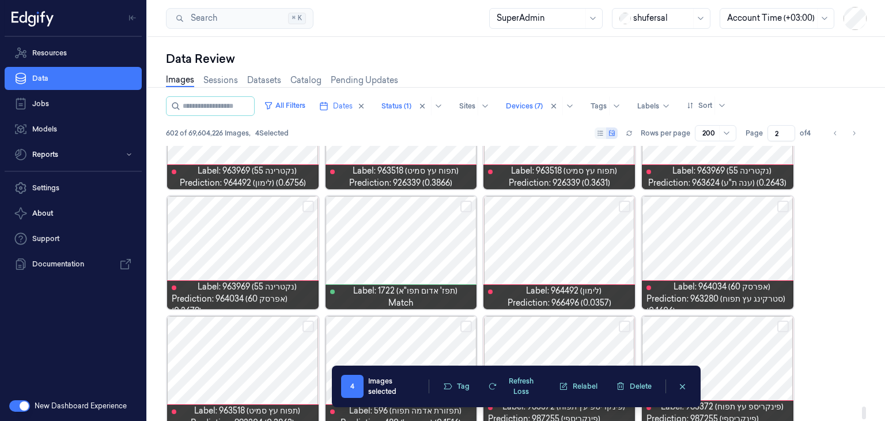
scroll to position [5723, 0]
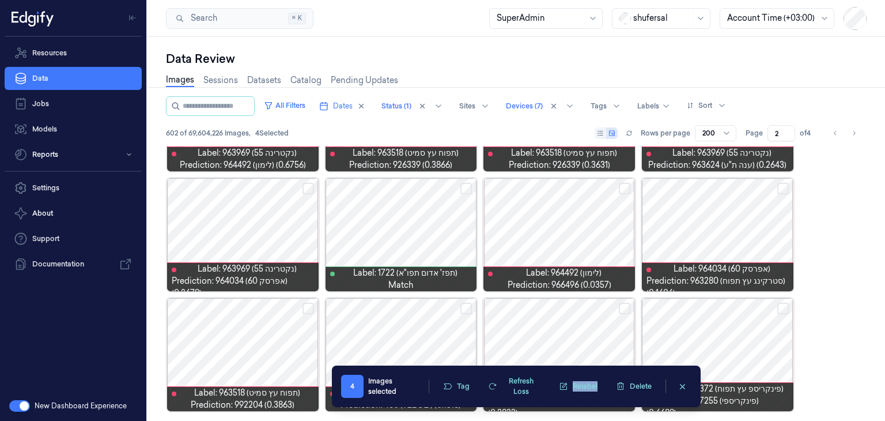
drag, startPoint x: 638, startPoint y: 372, endPoint x: 568, endPoint y: 373, distance: 70.3
click at [568, 373] on div "Tag Refresh Loss Relabel Delete" at bounding box center [547, 386] width 222 height 28
click at [452, 383] on icon "button" at bounding box center [447, 386] width 9 height 9
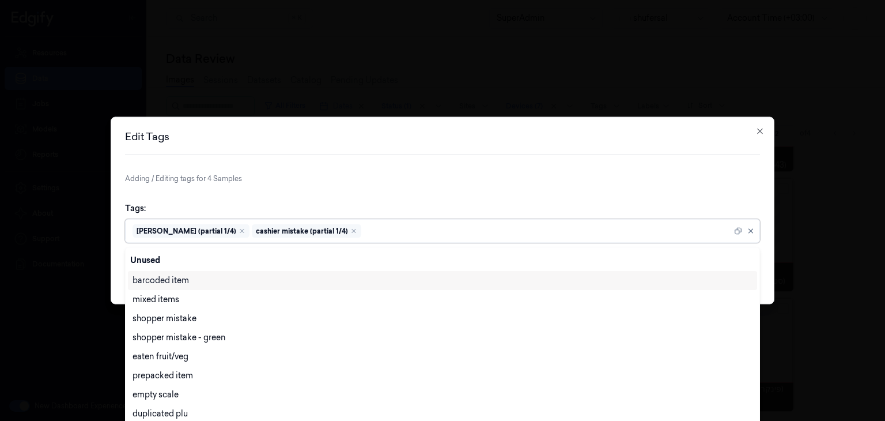
click at [443, 229] on div at bounding box center [548, 231] width 368 height 12
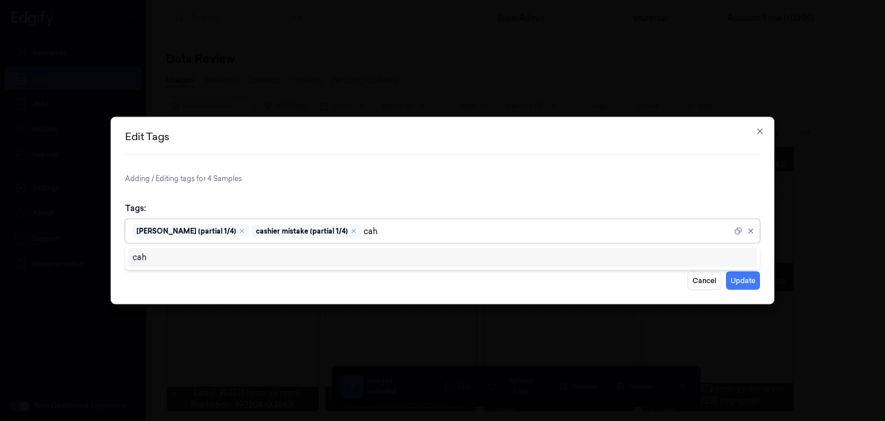
scroll to position [0, 0]
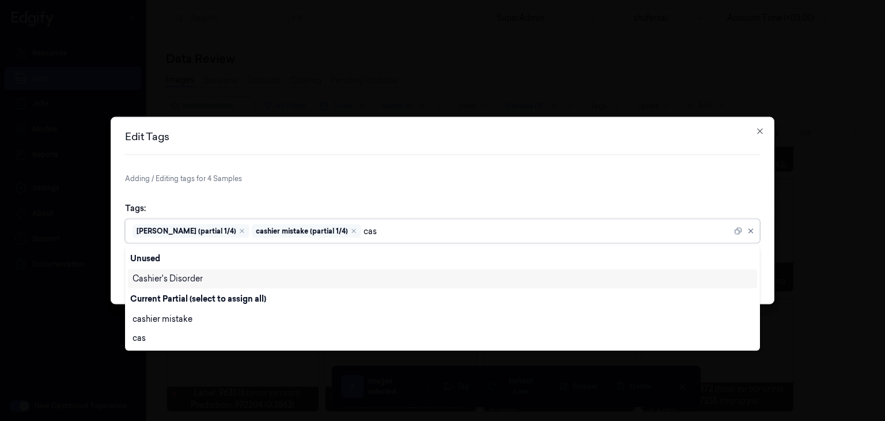
type input "cash"
click at [183, 322] on div "cashier mistake" at bounding box center [163, 319] width 60 height 12
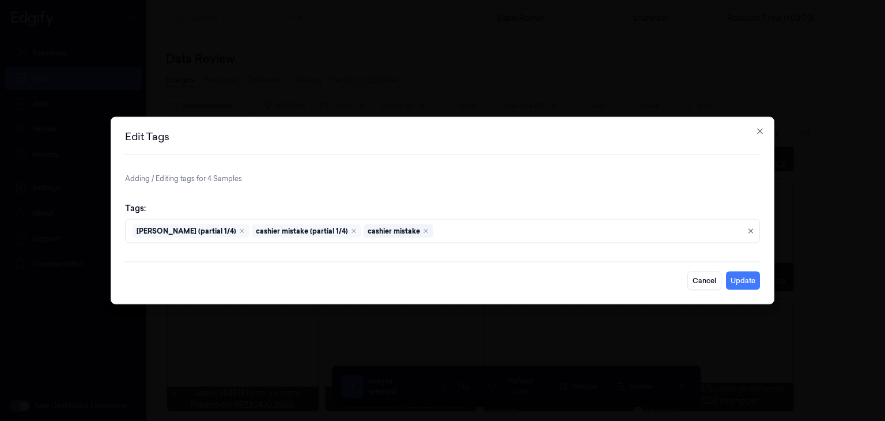
click at [581, 187] on form "Adding / Editing tags for 4 Samples Tags: [PERSON_NAME] (partial 1/4) cashier m…" at bounding box center [442, 231] width 635 height 116
click at [734, 285] on button "Update" at bounding box center [743, 280] width 34 height 18
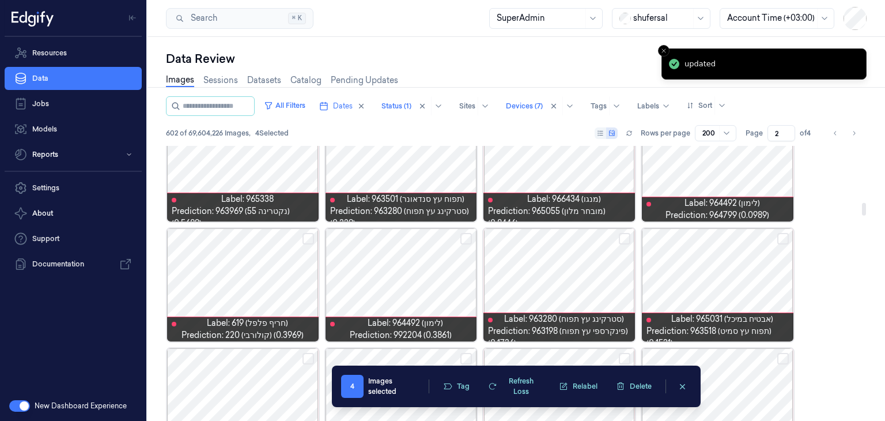
scroll to position [639, 0]
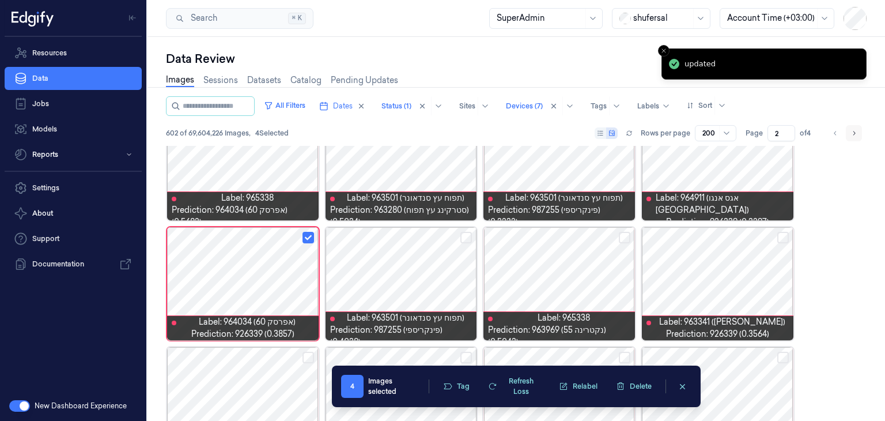
click at [851, 133] on icon "Go to next page" at bounding box center [854, 133] width 7 height 9
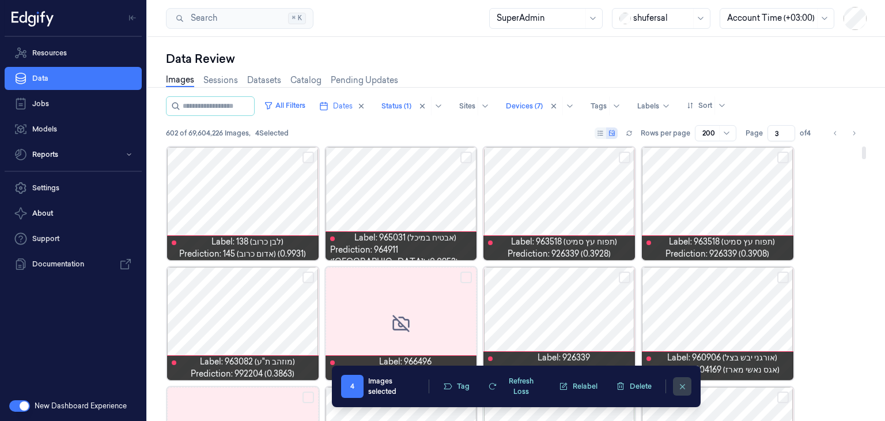
click at [676, 386] on button "clearSelection" at bounding box center [682, 386] width 18 height 18
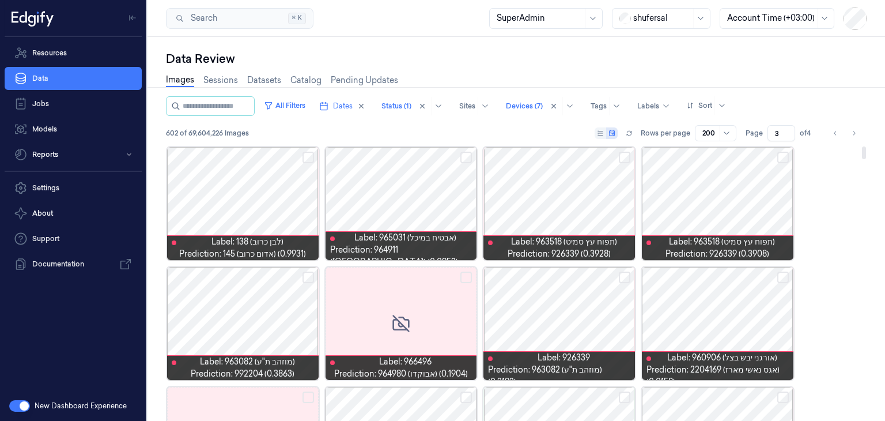
click at [305, 158] on button "Select row" at bounding box center [309, 158] width 12 height 12
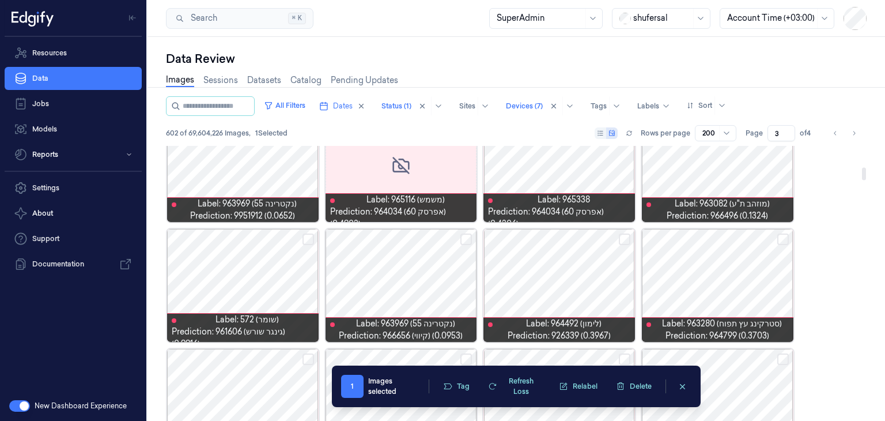
scroll to position [576, 0]
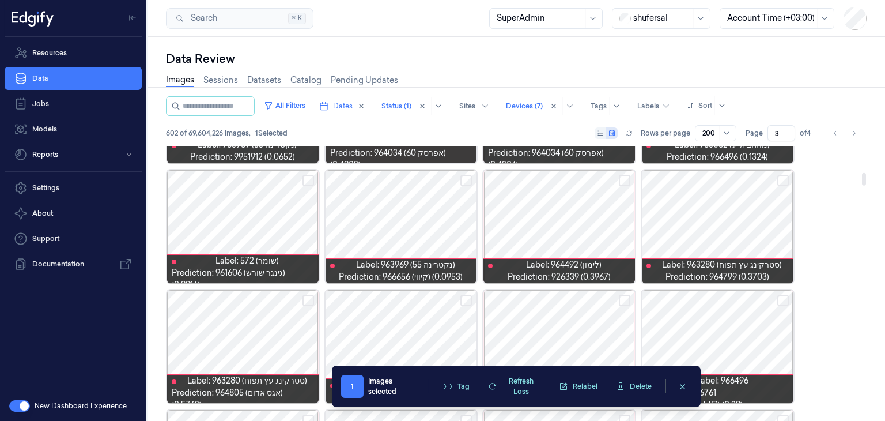
click at [307, 177] on button "Select row" at bounding box center [309, 181] width 12 height 12
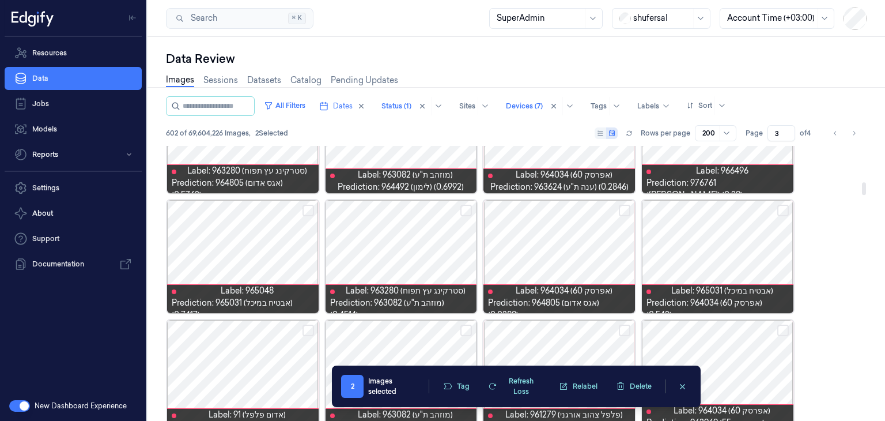
scroll to position [807, 0]
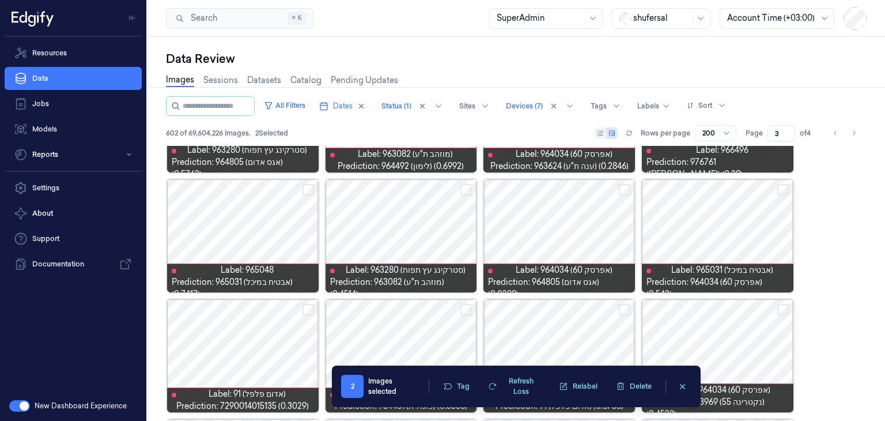
click at [644, 75] on div "Images Sessions Datasets Catalog Pending Updates" at bounding box center [516, 81] width 701 height 29
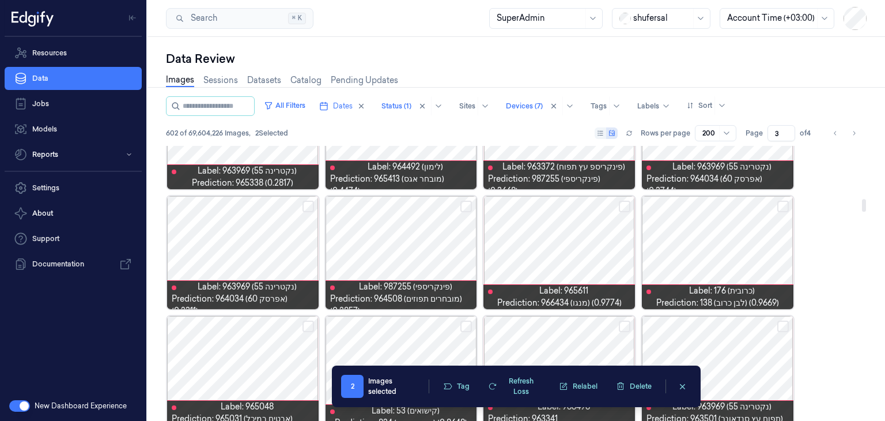
scroll to position [1153, 0]
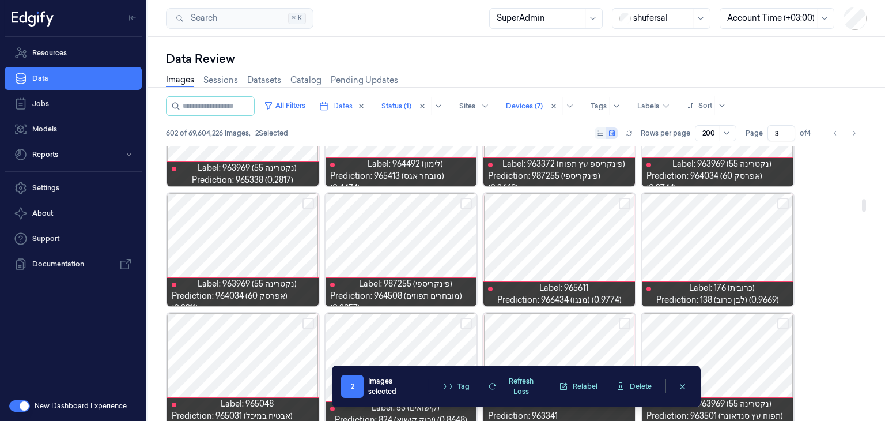
click at [781, 199] on button "Select row" at bounding box center [783, 204] width 12 height 12
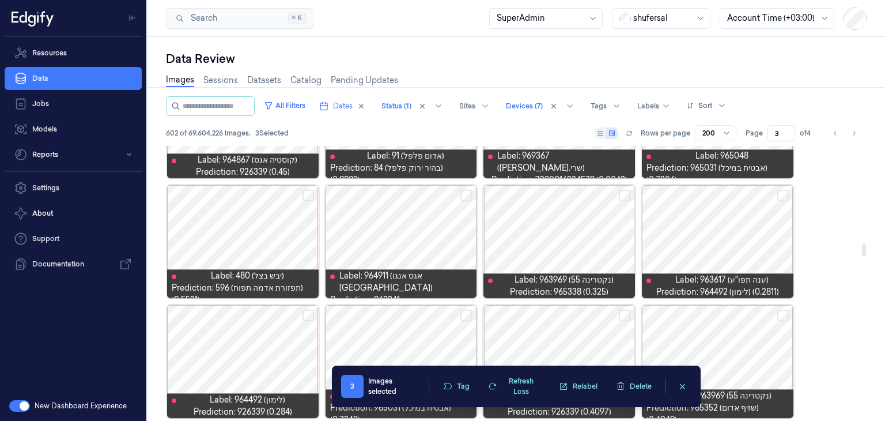
scroll to position [2190, 0]
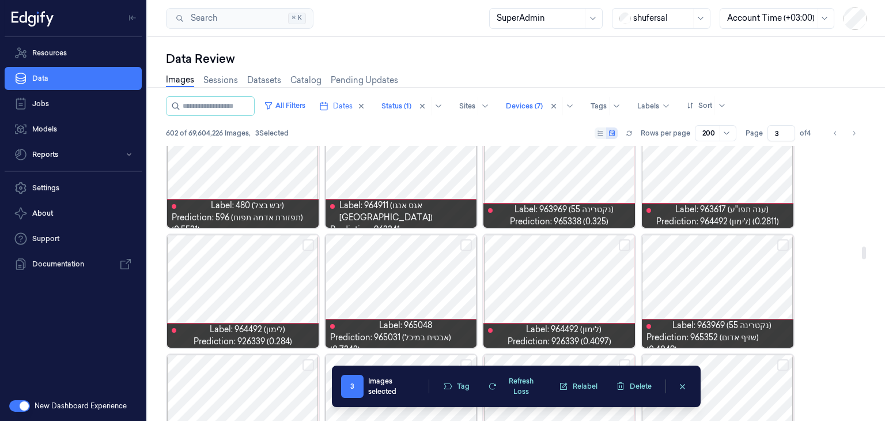
click at [783, 242] on button "Select row" at bounding box center [783, 245] width 12 height 12
click at [781, 244] on button "Select row" at bounding box center [783, 245] width 12 height 12
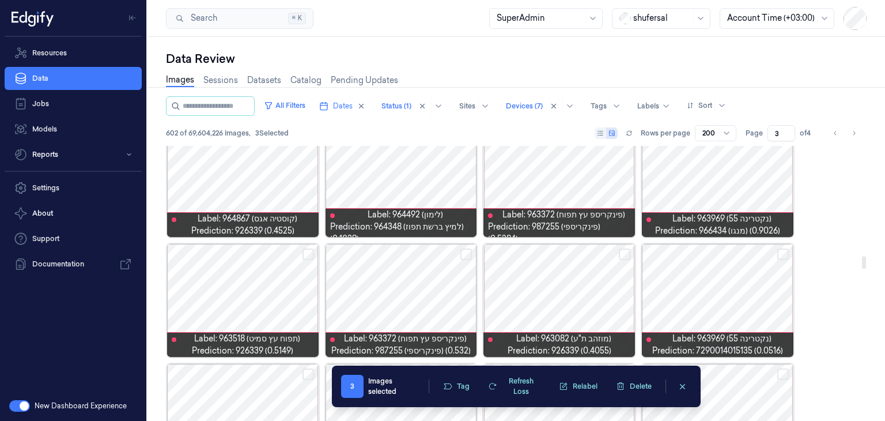
scroll to position [2305, 0]
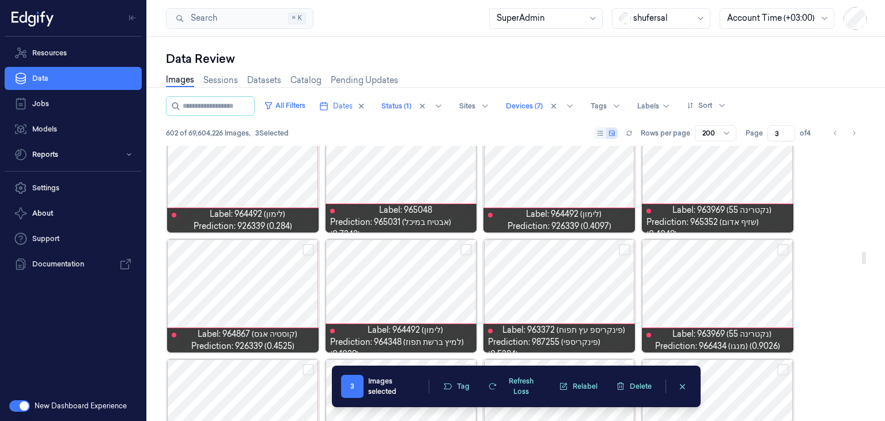
click at [783, 247] on button "Select row" at bounding box center [783, 250] width 12 height 12
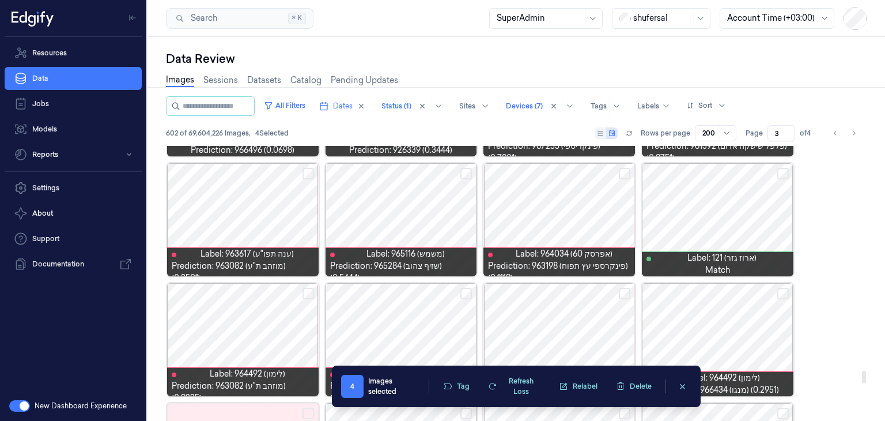
scroll to position [4956, 0]
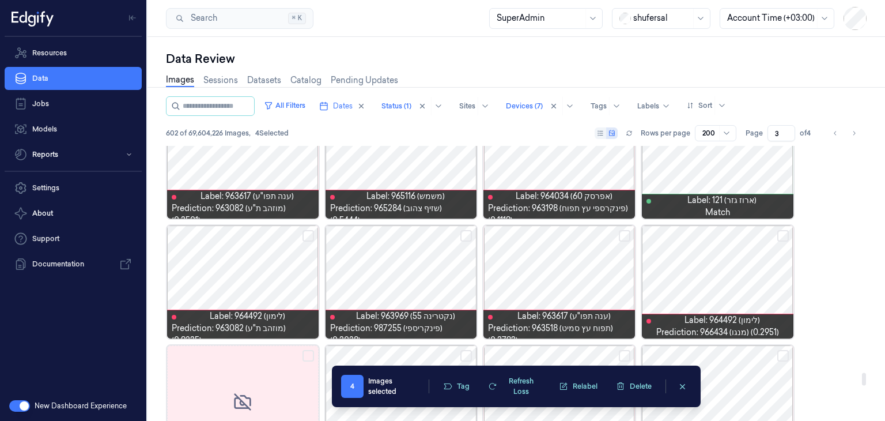
click at [488, 55] on div "Data Review" at bounding box center [516, 59] width 701 height 16
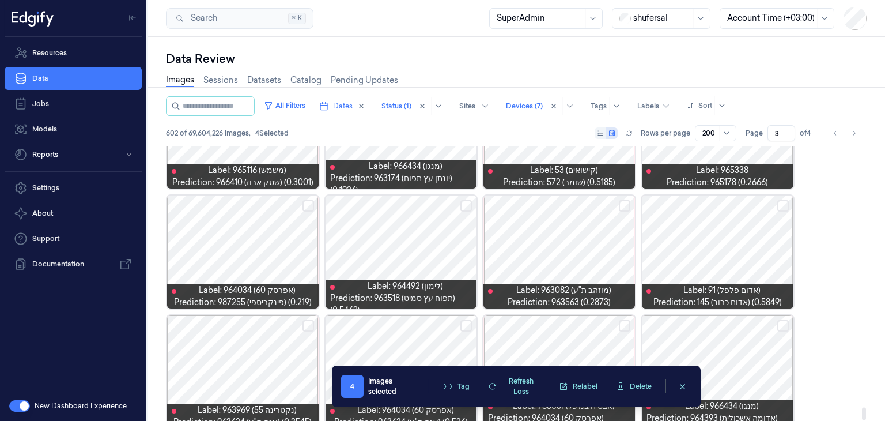
scroll to position [5723, 0]
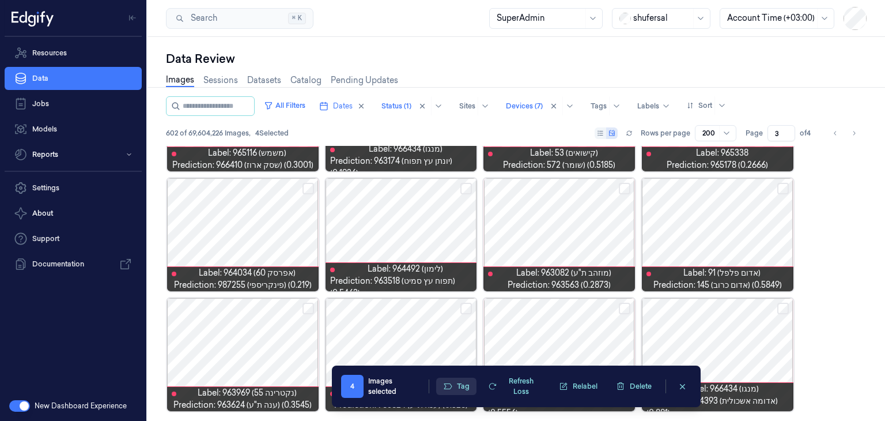
click at [462, 387] on button "Tag" at bounding box center [456, 385] width 40 height 17
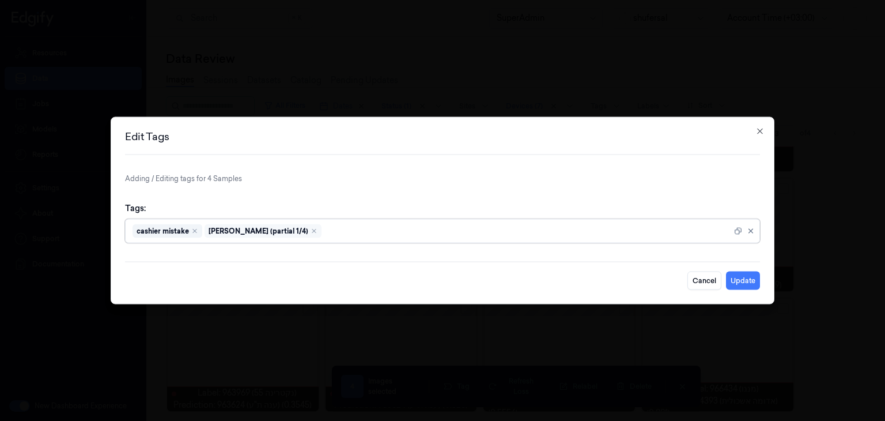
click at [440, 230] on div at bounding box center [528, 231] width 408 height 12
click at [418, 190] on form "Adding / Editing tags for 4 Samples Tags: cashier mistake [PERSON_NAME] (partia…" at bounding box center [442, 231] width 635 height 116
click at [758, 132] on icon "button" at bounding box center [760, 131] width 9 height 9
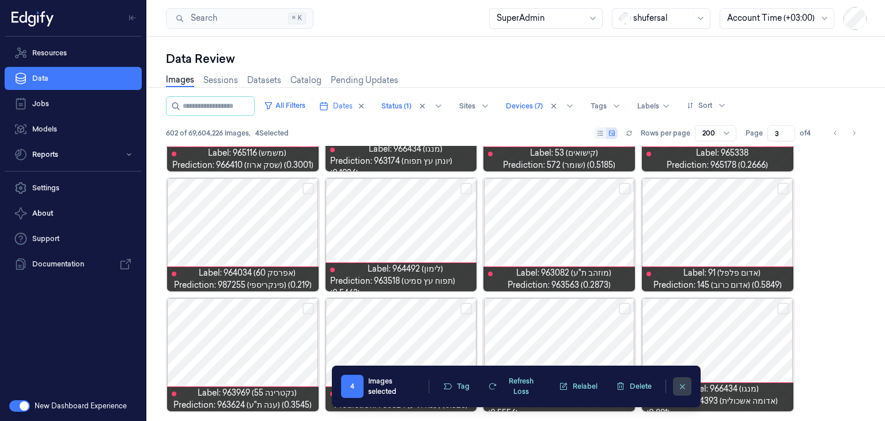
click at [680, 385] on icon "clearSelection" at bounding box center [682, 386] width 9 height 9
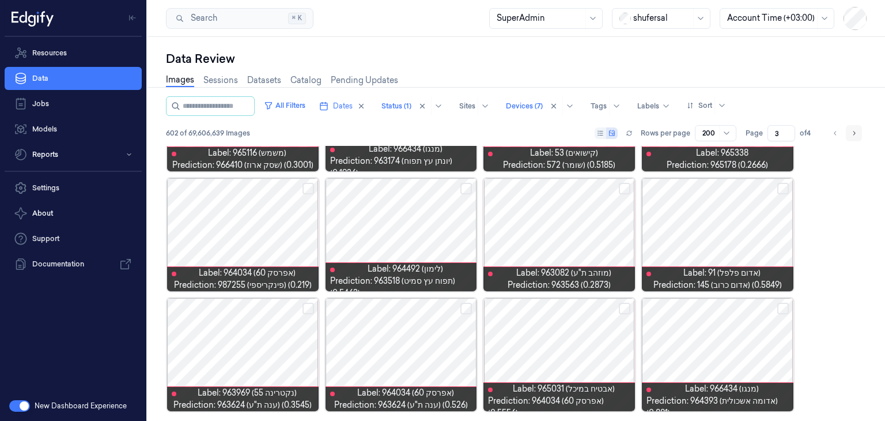
click at [853, 135] on icon "Go to next page" at bounding box center [854, 133] width 7 height 9
type input "4"
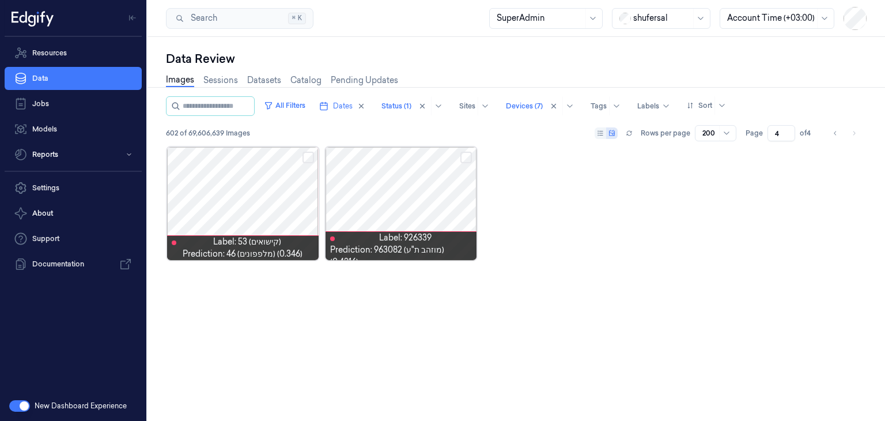
click at [260, 182] on div at bounding box center [243, 203] width 152 height 113
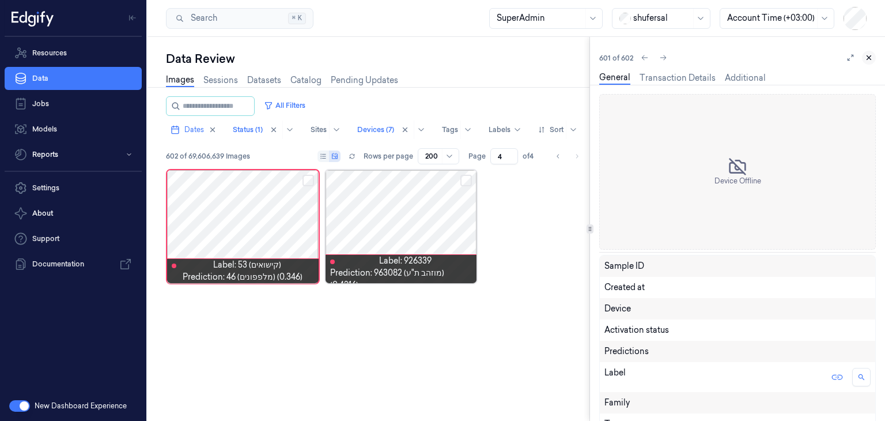
click at [873, 54] on icon at bounding box center [869, 58] width 8 height 8
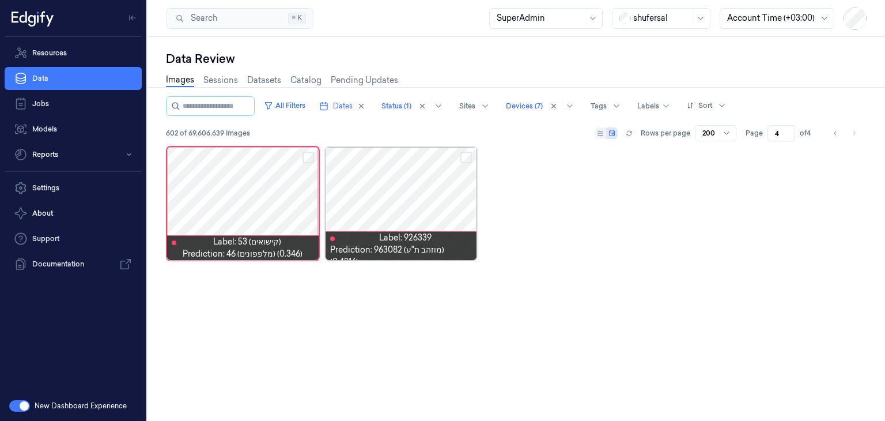
click at [309, 158] on button "Select row" at bounding box center [309, 158] width 12 height 12
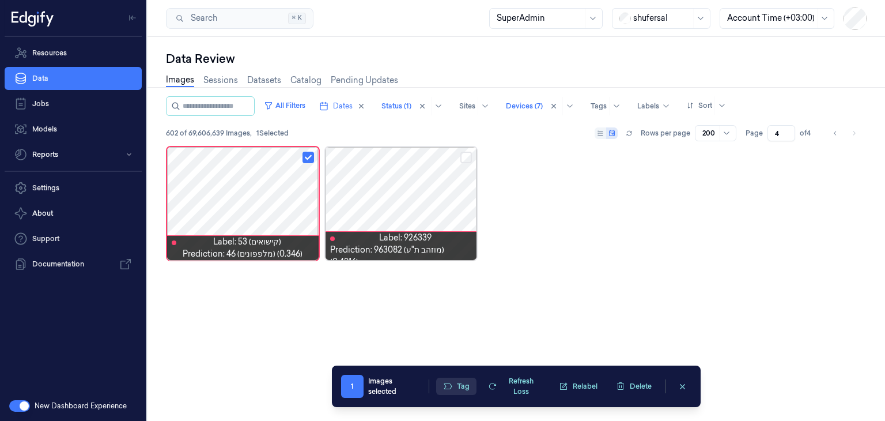
click at [445, 379] on button "Tag" at bounding box center [456, 385] width 40 height 17
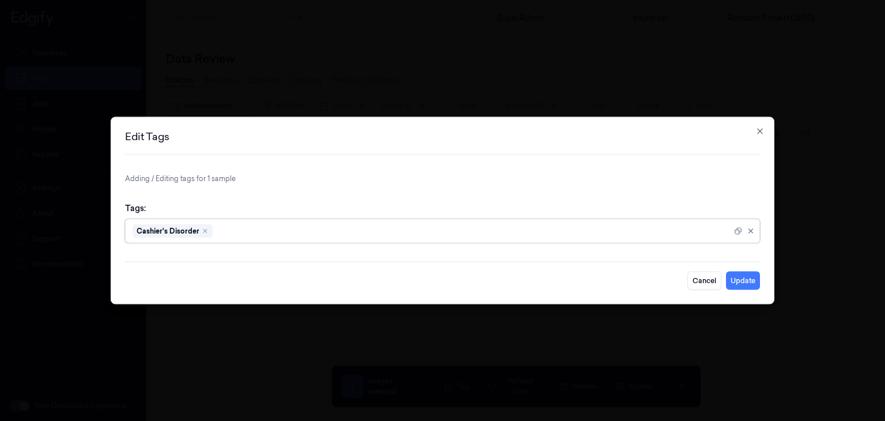
click at [354, 233] on div at bounding box center [473, 231] width 517 height 12
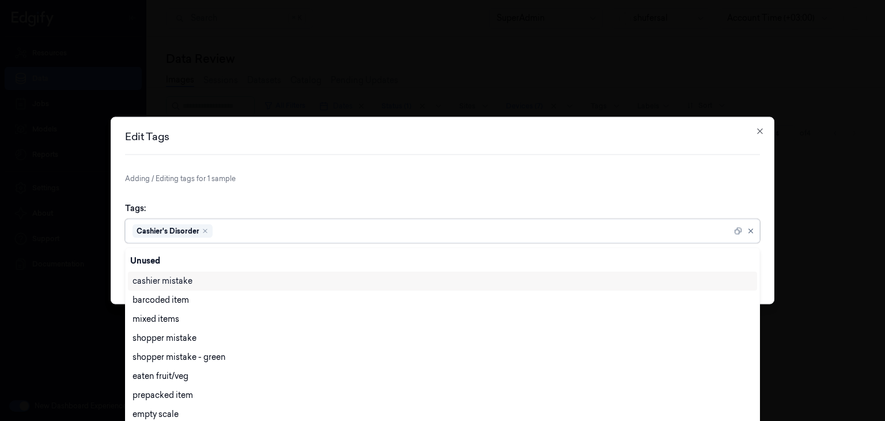
scroll to position [2, 0]
type input "AI"
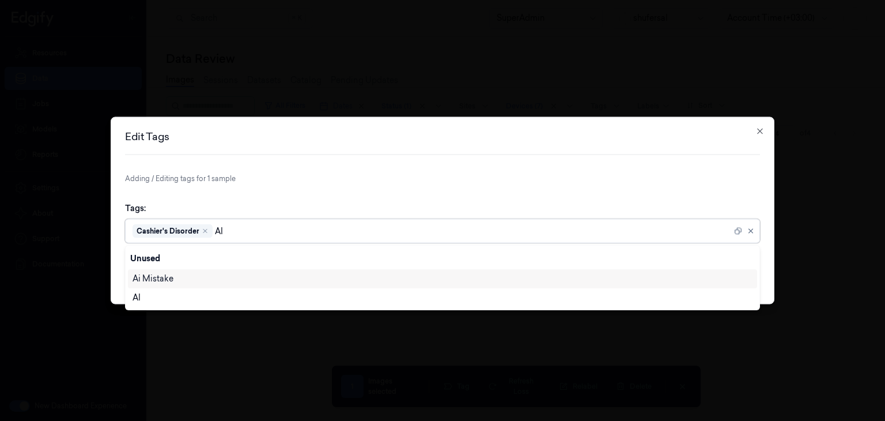
scroll to position [0, 0]
click at [307, 282] on div "Ai Mistake" at bounding box center [443, 279] width 620 height 12
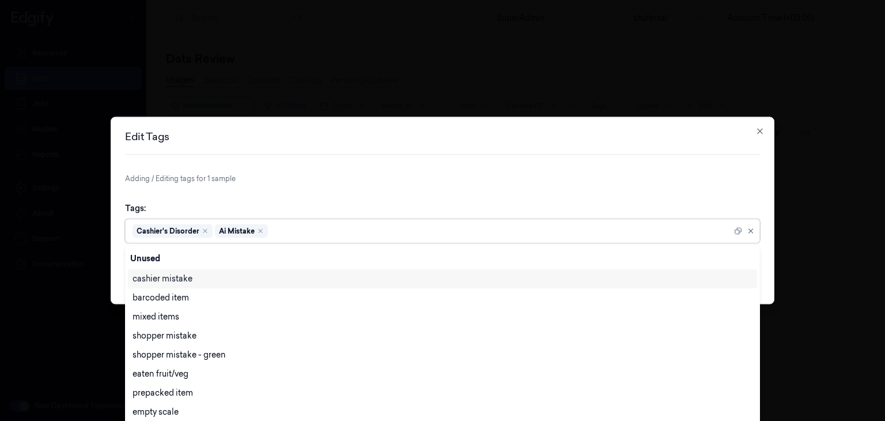
click at [593, 195] on div "Tags: option [PERSON_NAME], selected. 27 results available. Use Up and Down to …" at bounding box center [442, 222] width 635 height 59
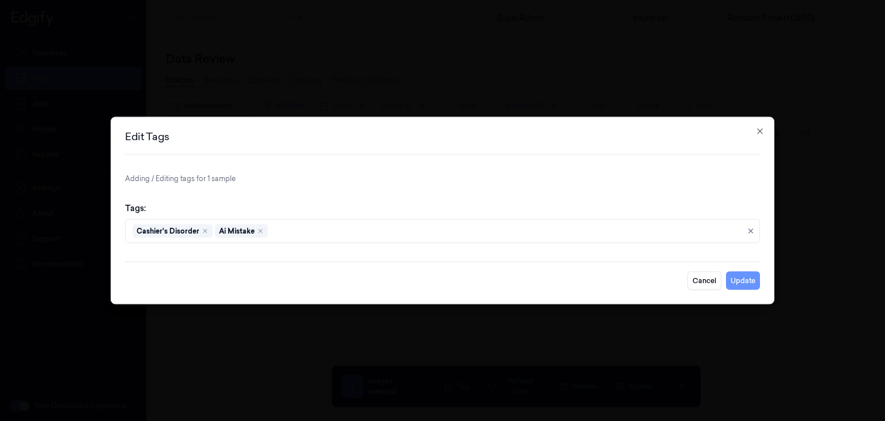
click at [747, 285] on button "Update" at bounding box center [743, 280] width 34 height 18
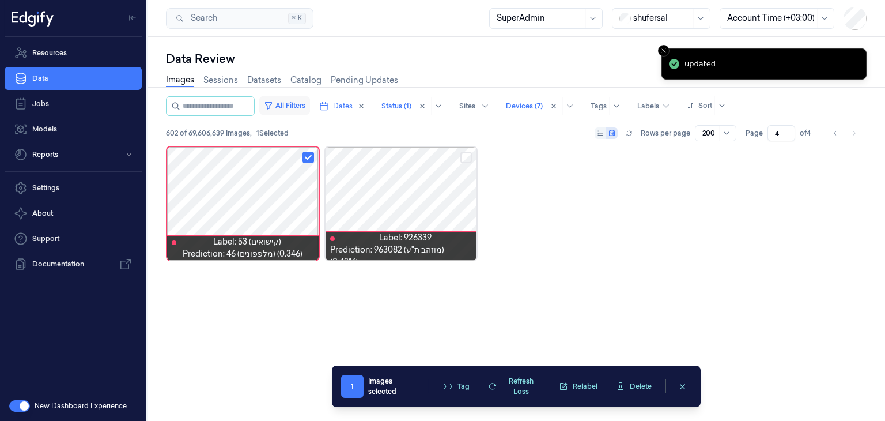
click at [308, 104] on button "All Filters" at bounding box center [284, 105] width 51 height 18
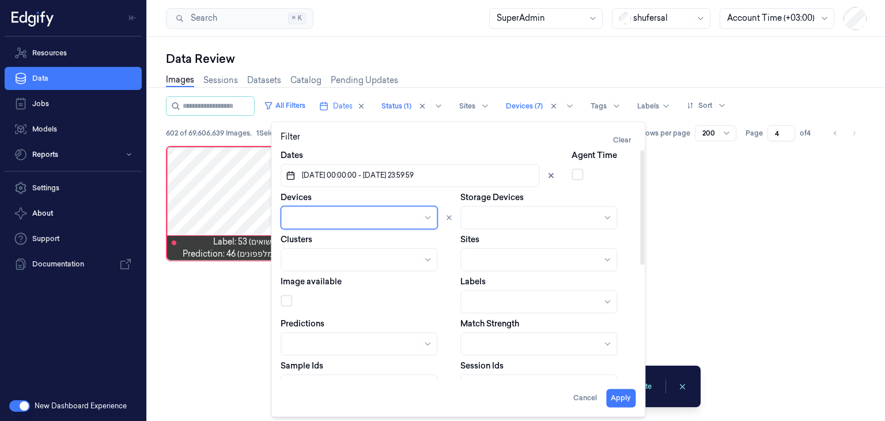
click at [379, 219] on div at bounding box center [353, 218] width 130 height 12
type input "144"
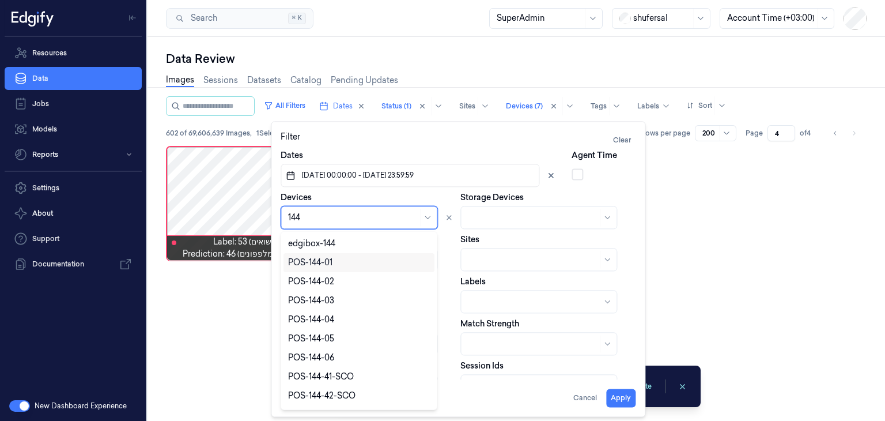
click at [331, 267] on div "POS-144-01" at bounding box center [310, 262] width 44 height 12
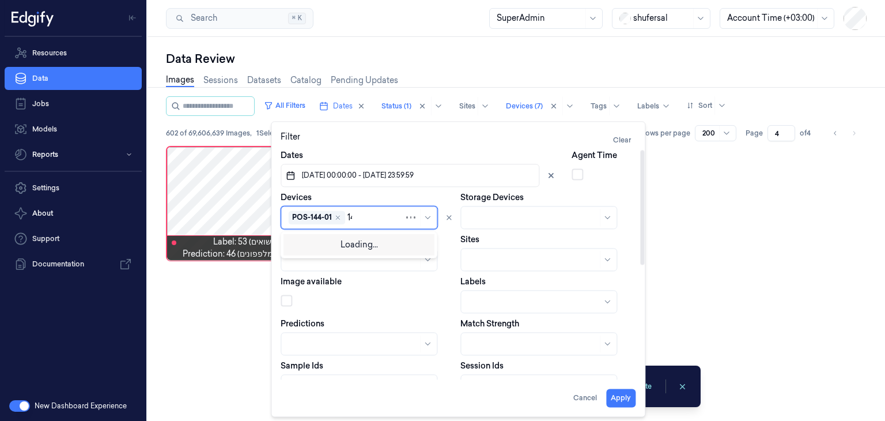
type input "144"
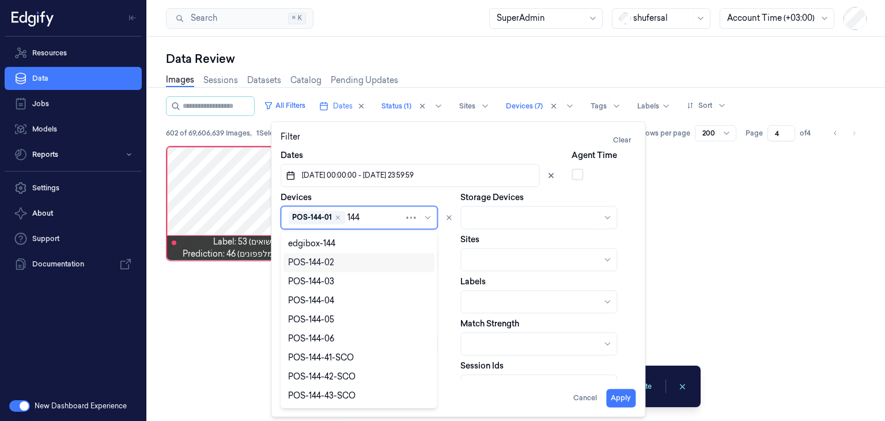
click at [340, 265] on div "POS-144-02" at bounding box center [359, 262] width 142 height 12
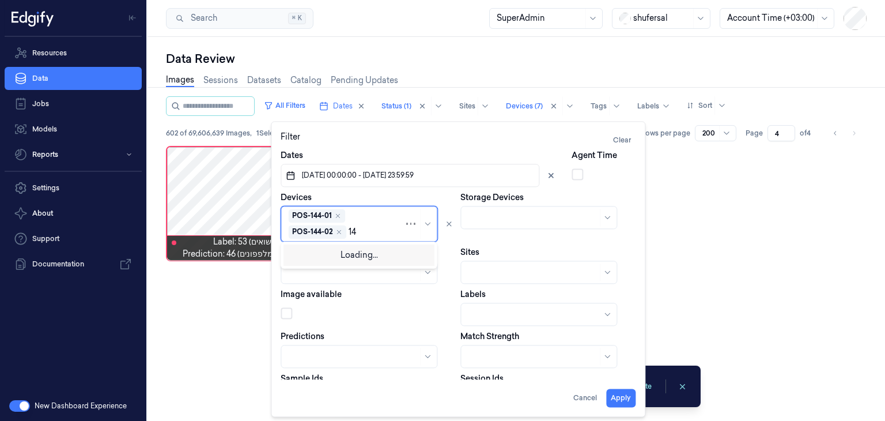
type input "144"
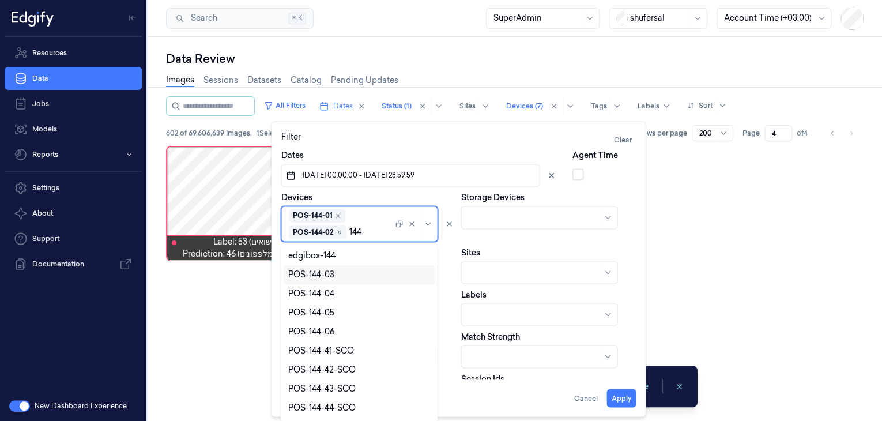
click at [334, 277] on div "POS-144-03" at bounding box center [359, 275] width 142 height 12
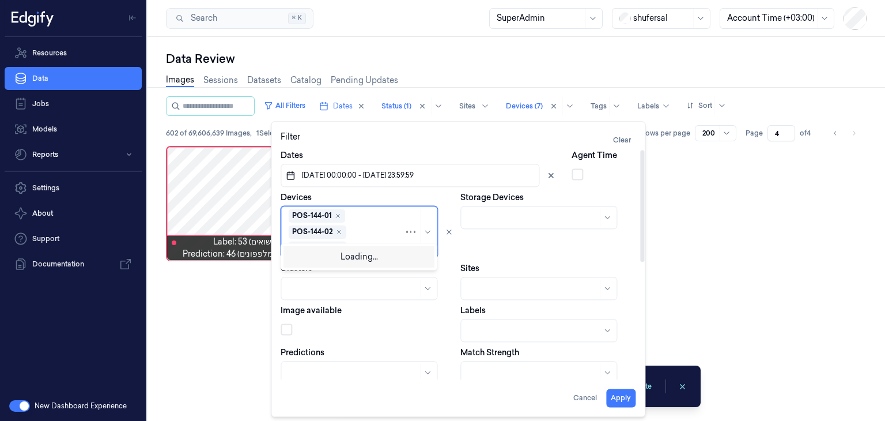
type input "144"
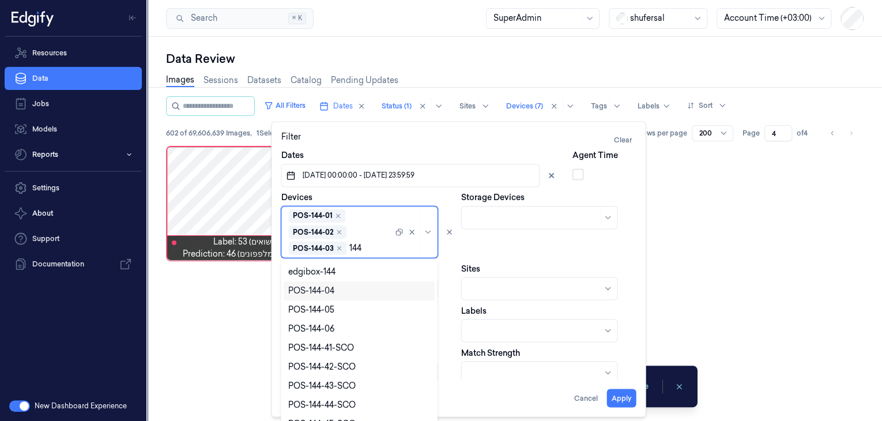
click at [335, 287] on div "POS-144-04" at bounding box center [359, 291] width 142 height 12
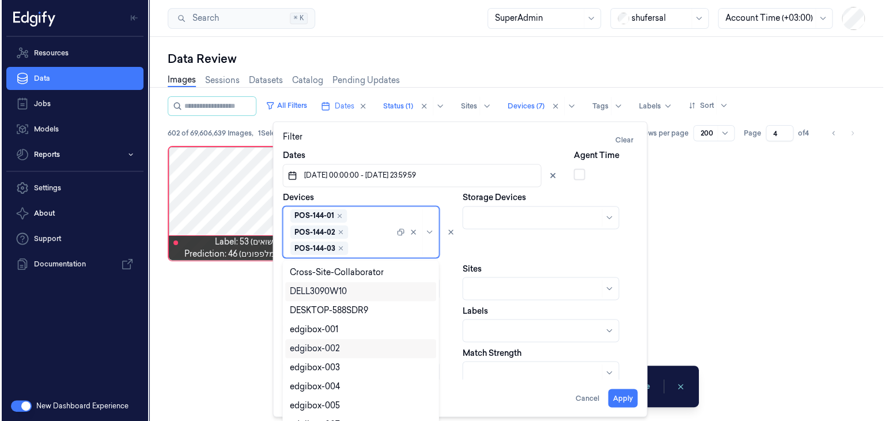
scroll to position [14, 0]
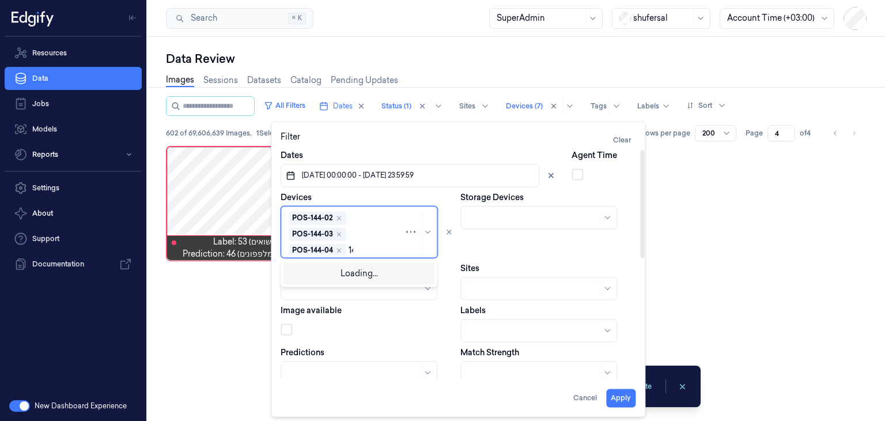
type input "144"
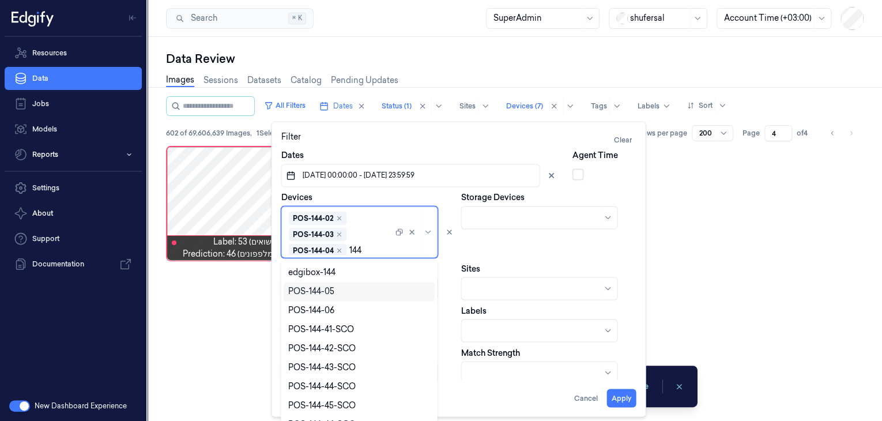
click at [334, 293] on div "POS-144-05" at bounding box center [359, 291] width 142 height 12
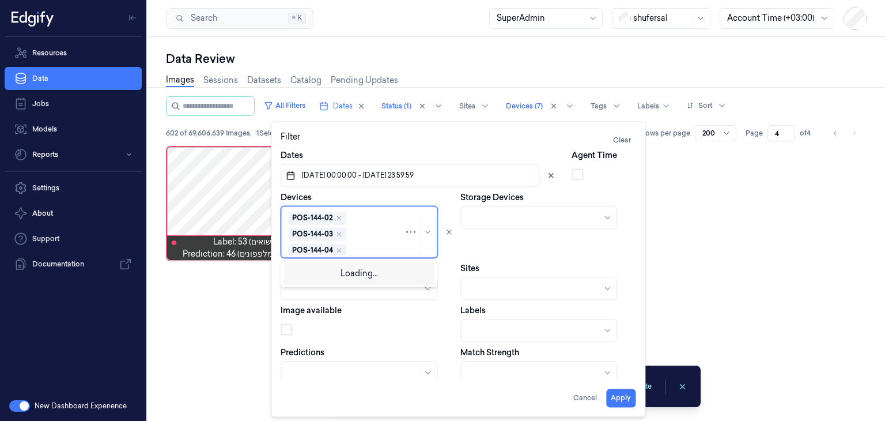
scroll to position [30, 0]
type input "144"
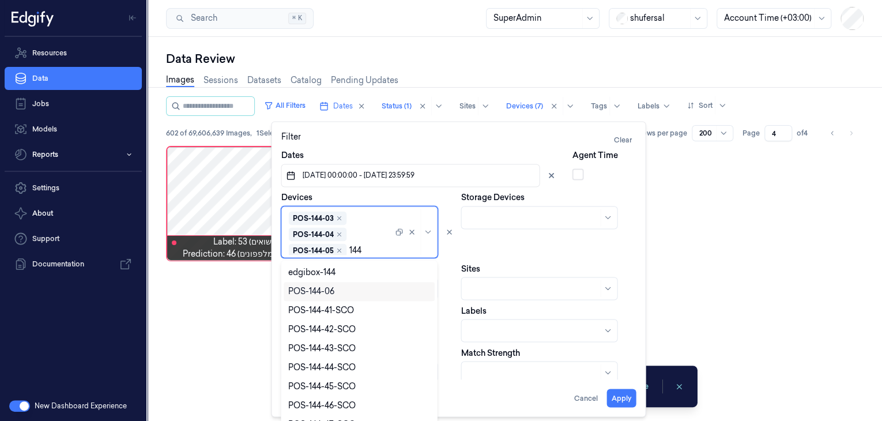
click at [334, 290] on div "POS-144-06" at bounding box center [311, 291] width 46 height 12
click at [493, 248] on div "Storage Devices" at bounding box center [547, 224] width 175 height 66
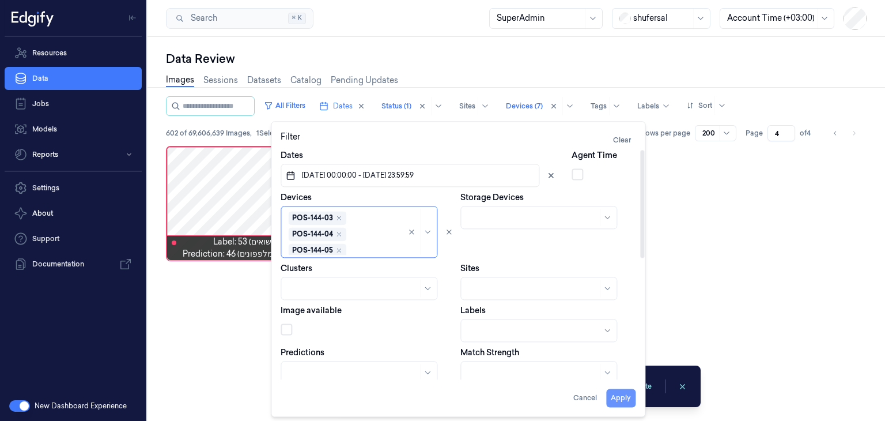
click at [618, 395] on button "Apply" at bounding box center [620, 397] width 29 height 18
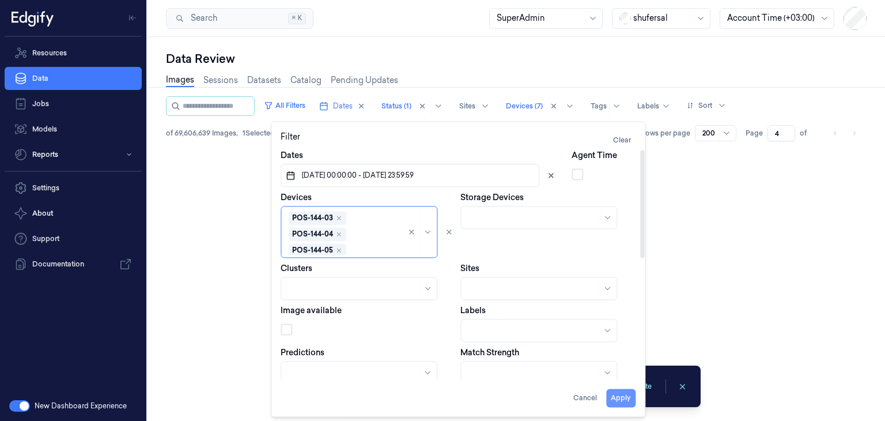
type input "1"
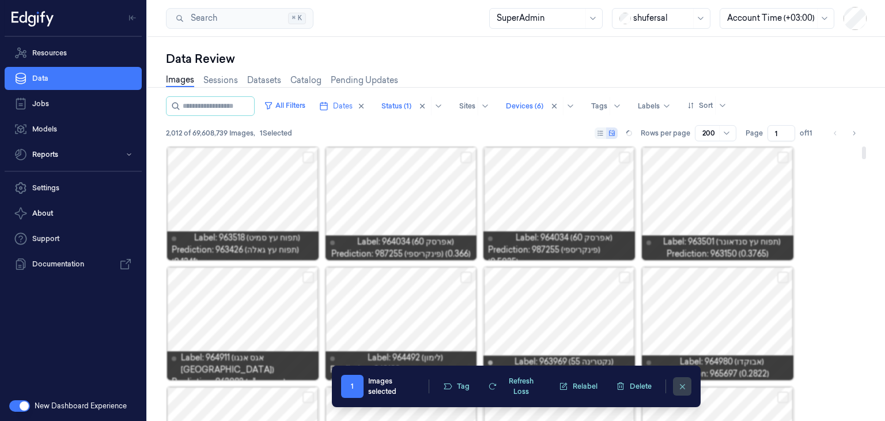
click at [681, 390] on button "clearSelection" at bounding box center [682, 386] width 18 height 18
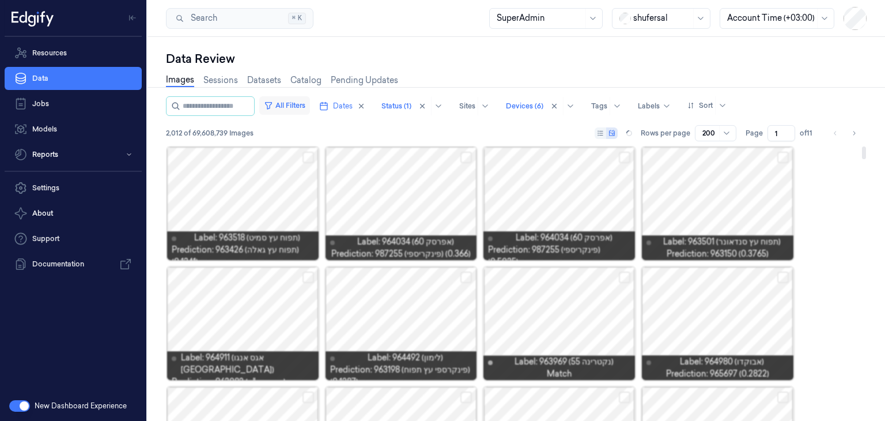
click at [299, 100] on button "All Filters" at bounding box center [284, 105] width 51 height 18
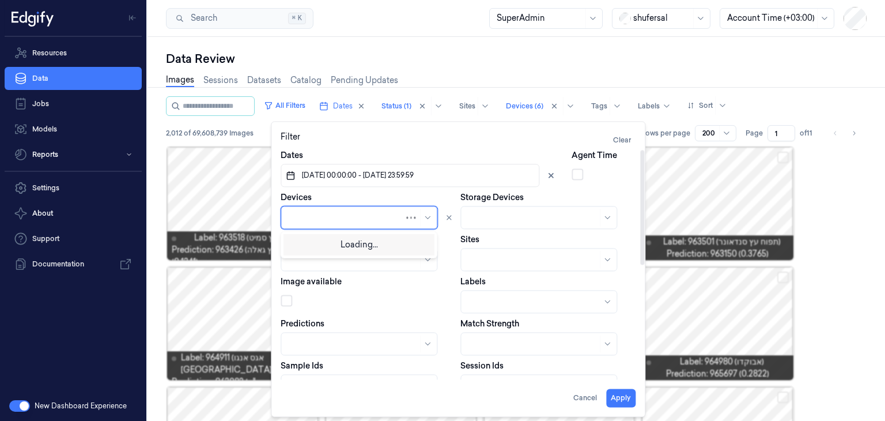
click at [352, 222] on div at bounding box center [346, 218] width 116 height 12
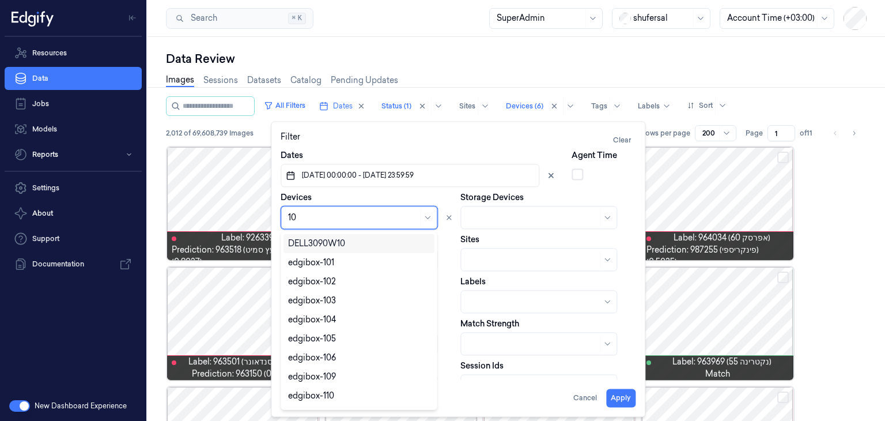
type input "106"
click at [335, 263] on div "POS-106-01" at bounding box center [359, 262] width 142 height 12
type input "106"
click at [333, 263] on div "POS-106-02" at bounding box center [311, 262] width 47 height 12
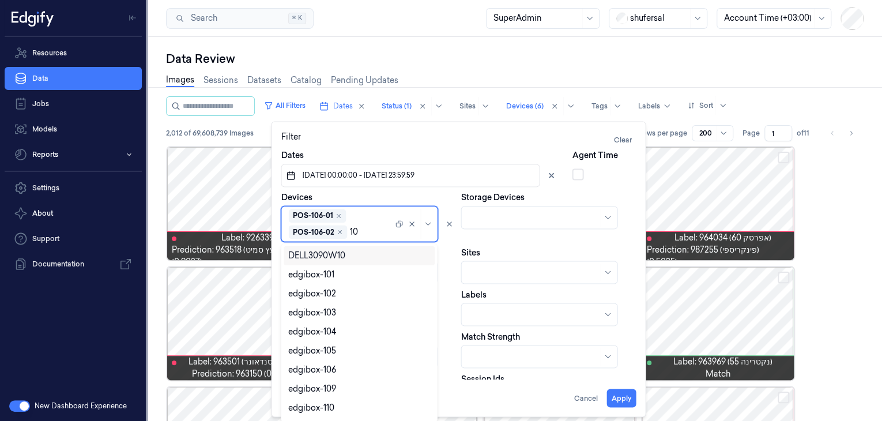
type input "106"
click at [332, 273] on div "POS-106-03" at bounding box center [311, 275] width 47 height 12
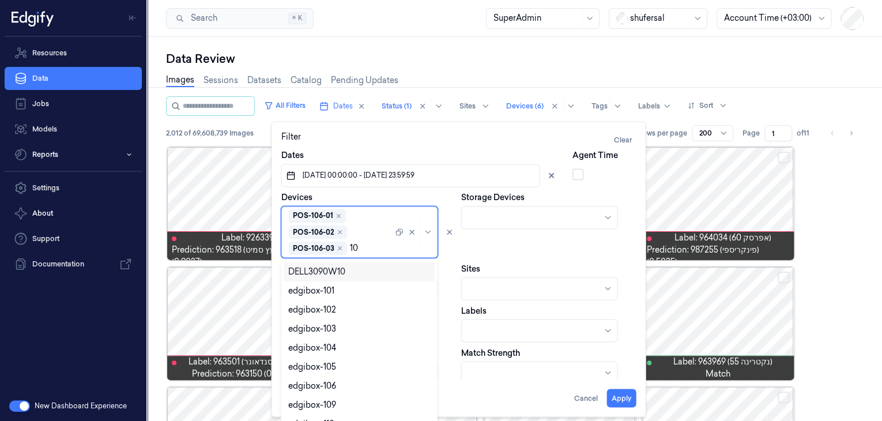
type input "106"
click at [331, 291] on div "POS-106-04" at bounding box center [311, 291] width 47 height 12
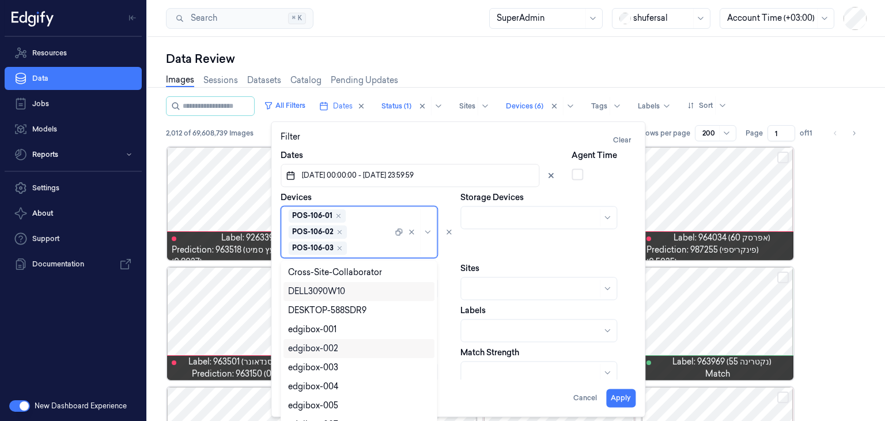
scroll to position [14, 0]
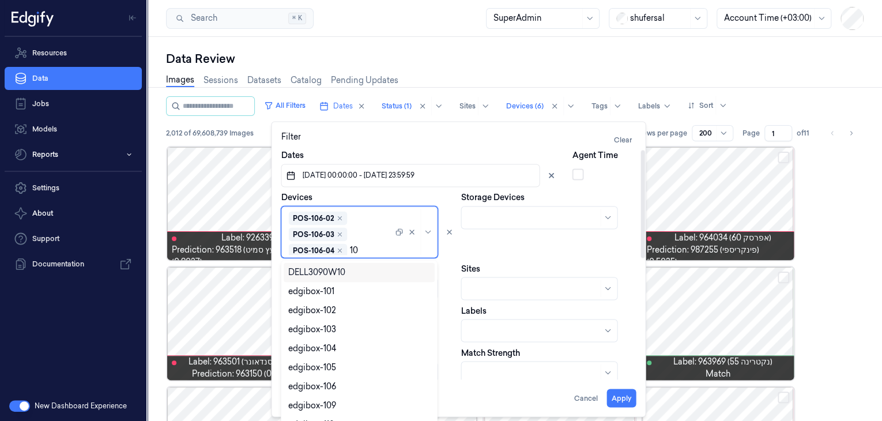
type input "106"
click at [327, 293] on div "POS-106-05" at bounding box center [311, 291] width 47 height 12
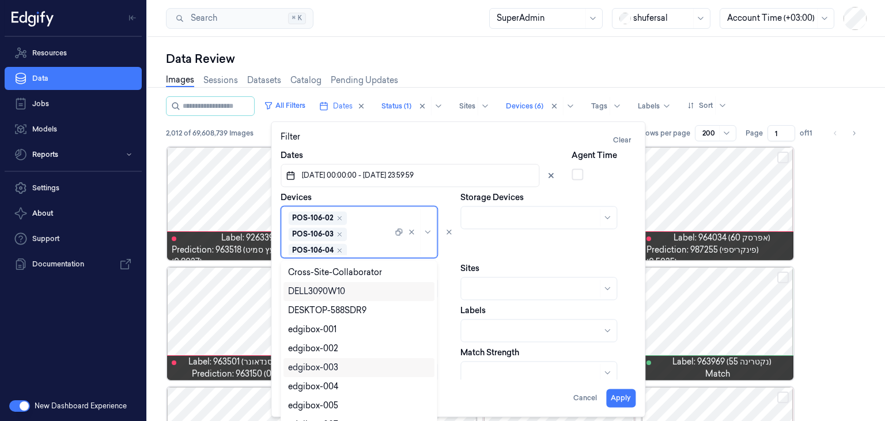
scroll to position [30, 0]
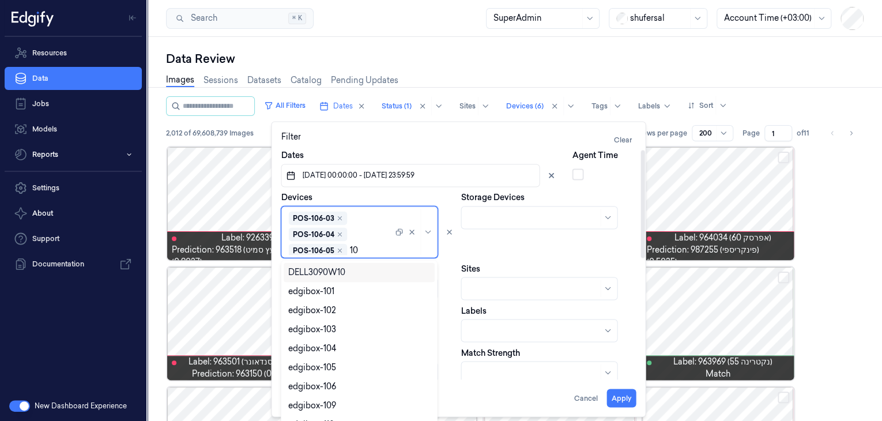
type input "106"
click at [326, 293] on div "POS-106-06" at bounding box center [311, 291] width 47 height 12
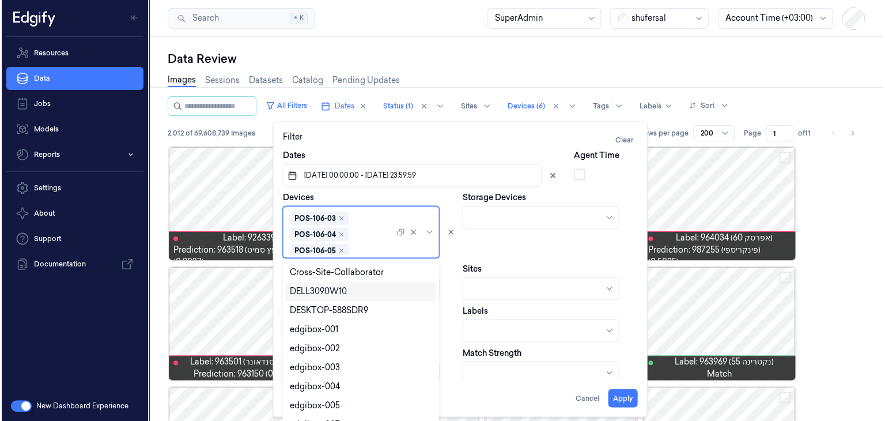
scroll to position [46, 0]
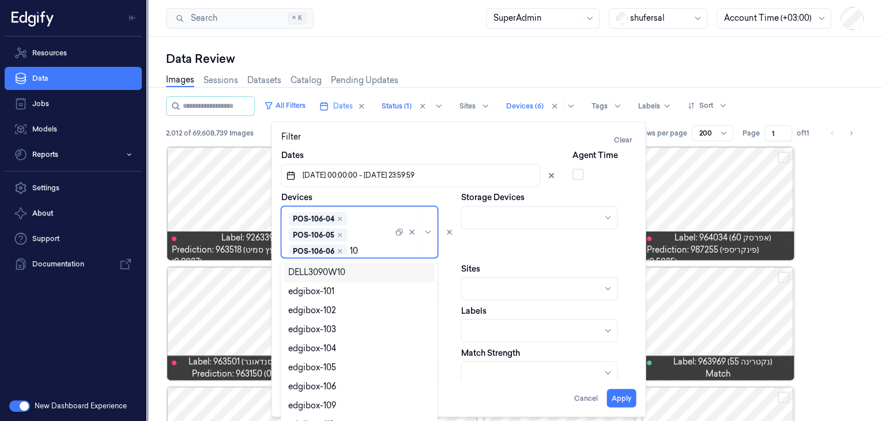
type input "106"
click at [339, 295] on div "POS-106-07" at bounding box center [359, 291] width 142 height 12
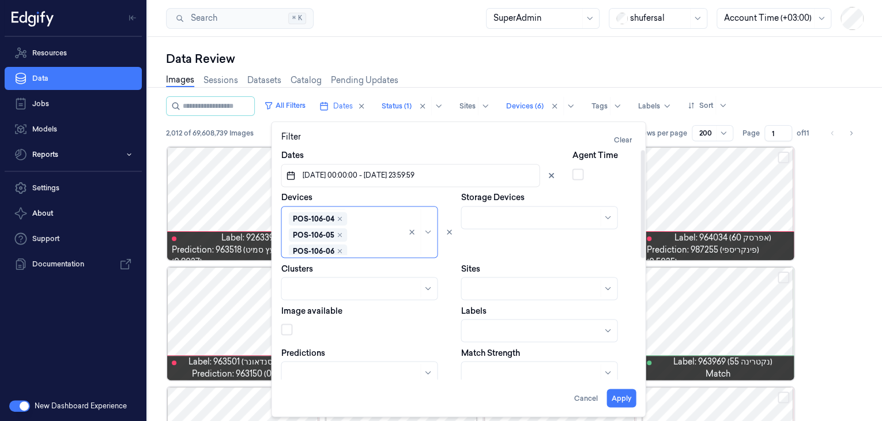
click at [402, 194] on div "Devices POS-106-01 POS-106-02 POS-106-03 POS-106-04 POS-106-05 POS-106-06 POS-1…" at bounding box center [368, 224] width 175 height 66
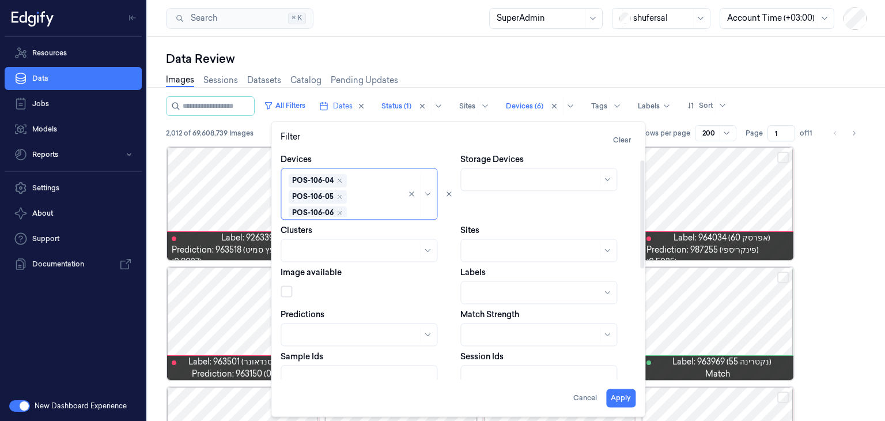
scroll to position [58, 0]
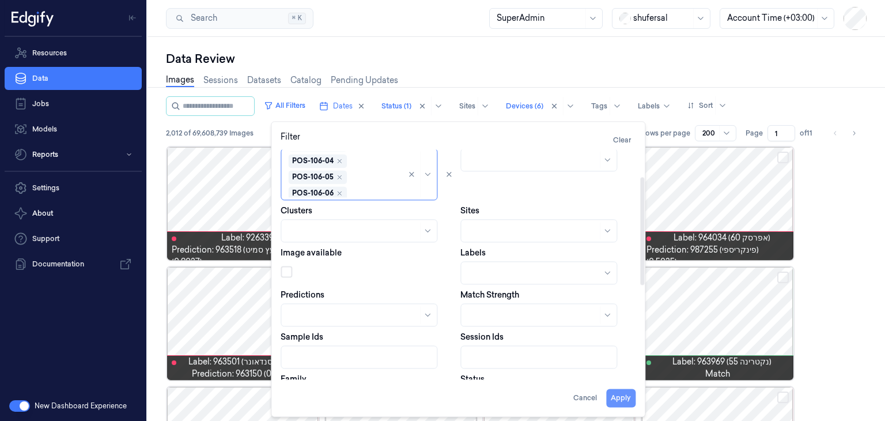
click at [617, 395] on button "Apply" at bounding box center [620, 397] width 29 height 18
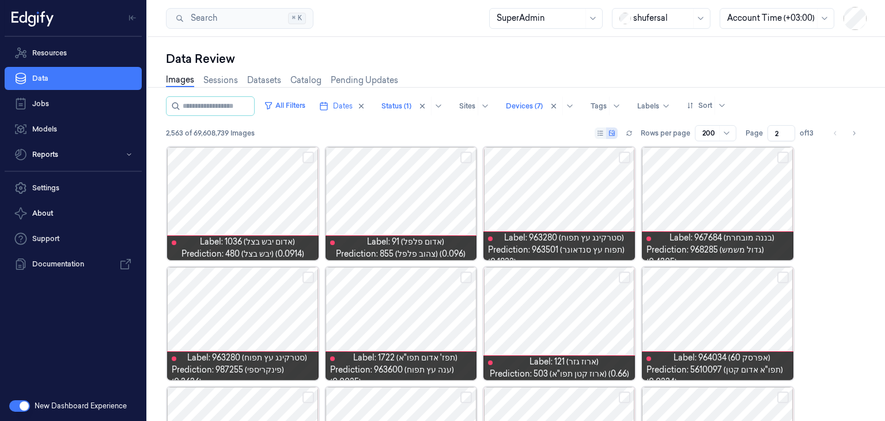
click at [790, 130] on input "2" at bounding box center [782, 133] width 28 height 16
click at [790, 130] on input "3" at bounding box center [782, 133] width 28 height 16
click at [790, 130] on input "4" at bounding box center [782, 133] width 28 height 16
click at [790, 130] on input "5" at bounding box center [782, 133] width 28 height 16
click at [790, 130] on input "6" at bounding box center [782, 133] width 28 height 16
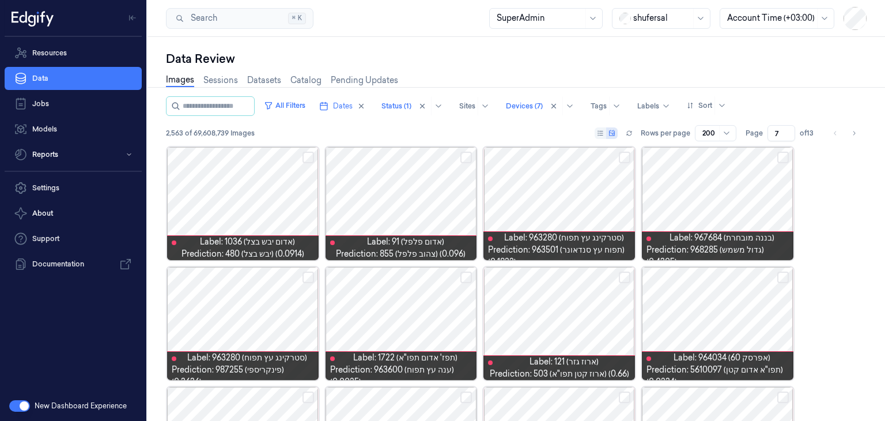
click at [790, 130] on input "7" at bounding box center [782, 133] width 28 height 16
click at [790, 130] on input "8" at bounding box center [782, 133] width 28 height 16
click at [790, 130] on input "9" at bounding box center [782, 133] width 28 height 16
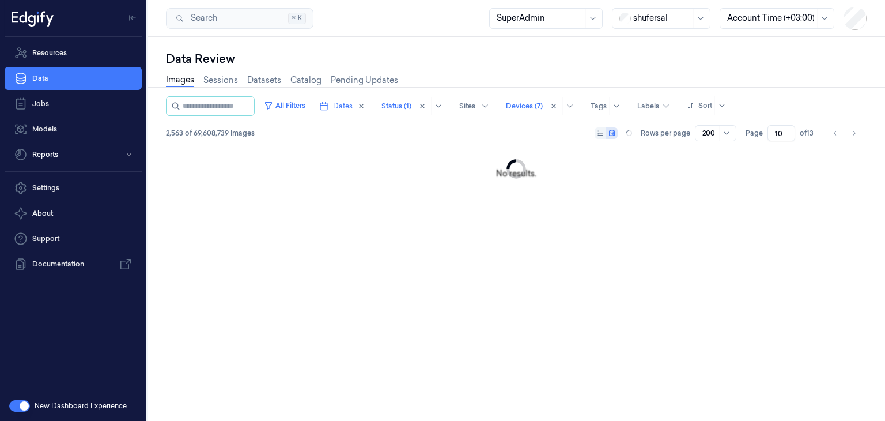
click at [790, 130] on input "10" at bounding box center [782, 133] width 28 height 16
click at [790, 130] on input "11" at bounding box center [779, 133] width 31 height 16
click at [790, 130] on input "12" at bounding box center [779, 133] width 31 height 16
type input "13"
click at [786, 130] on input "13" at bounding box center [779, 133] width 31 height 16
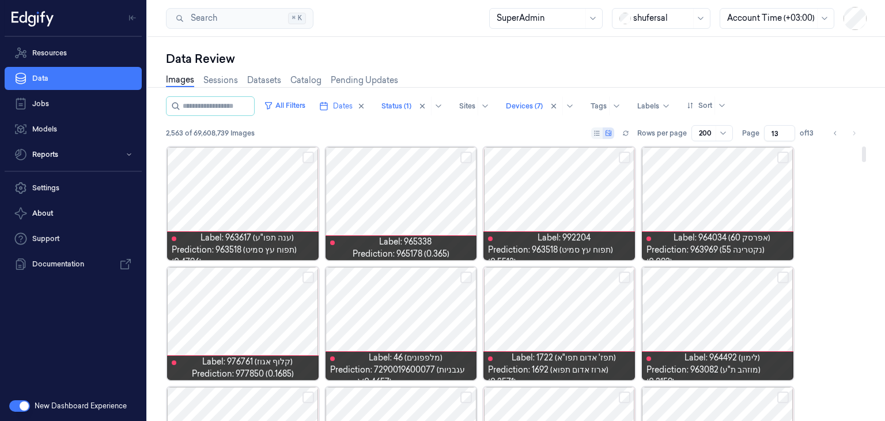
click at [780, 155] on button "Select row" at bounding box center [783, 158] width 12 height 12
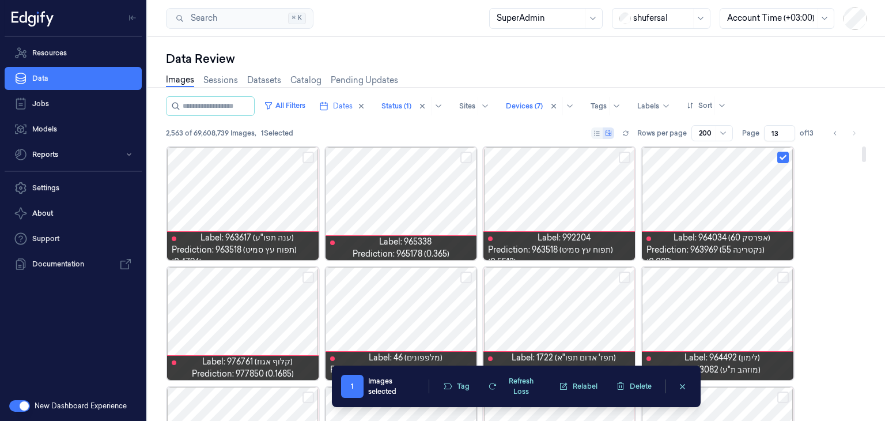
drag, startPoint x: 462, startPoint y: 157, endPoint x: 456, endPoint y: 163, distance: 7.8
click at [462, 157] on button "Select row" at bounding box center [466, 158] width 12 height 12
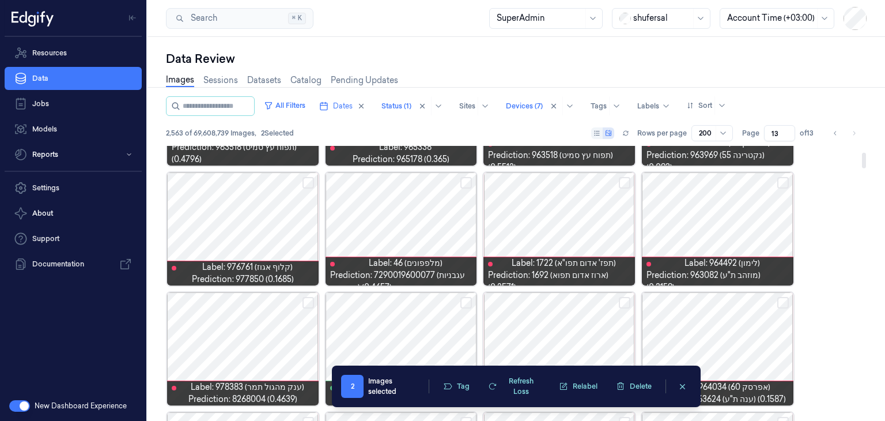
scroll to position [115, 0]
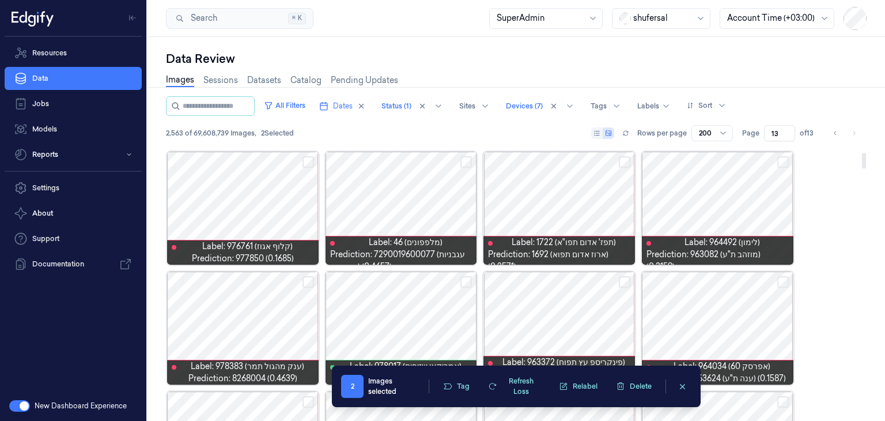
click at [305, 161] on button "Select row" at bounding box center [309, 162] width 12 height 12
click at [465, 166] on button "Select row" at bounding box center [466, 162] width 12 height 12
click at [780, 162] on button "Select row" at bounding box center [783, 162] width 12 height 12
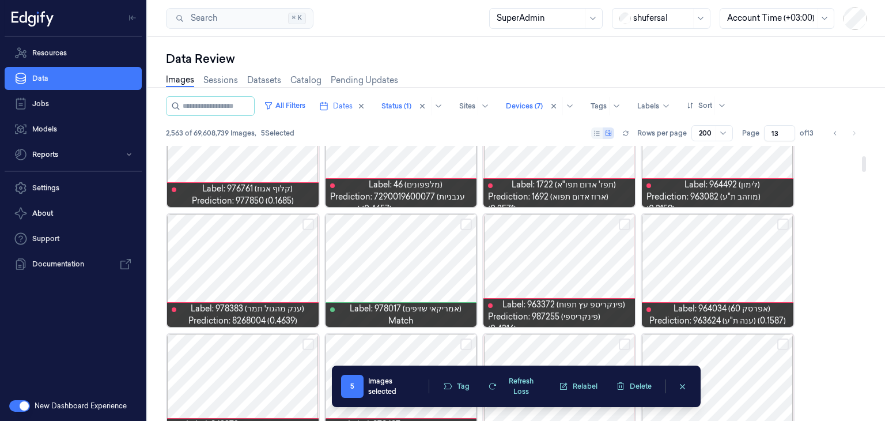
scroll to position [231, 0]
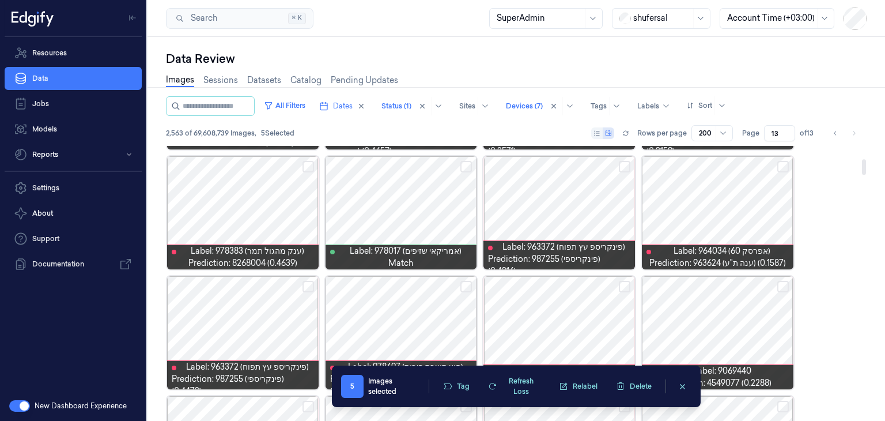
click at [783, 166] on button "Select row" at bounding box center [783, 167] width 12 height 12
click at [307, 167] on button "Select row" at bounding box center [309, 167] width 12 height 12
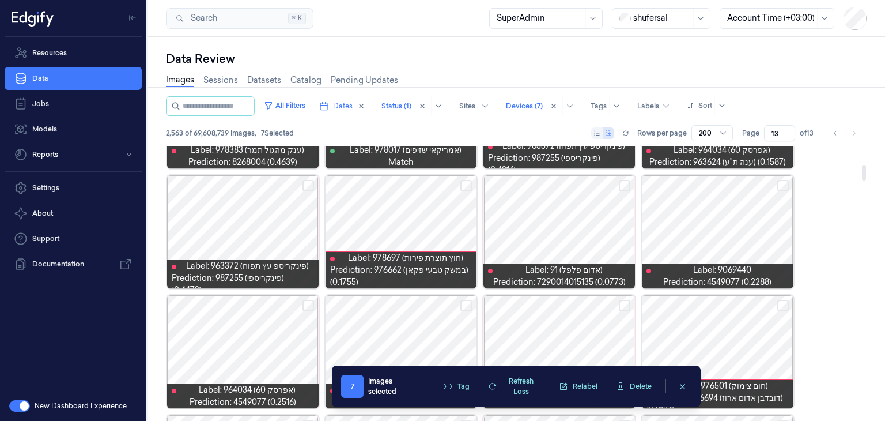
scroll to position [346, 0]
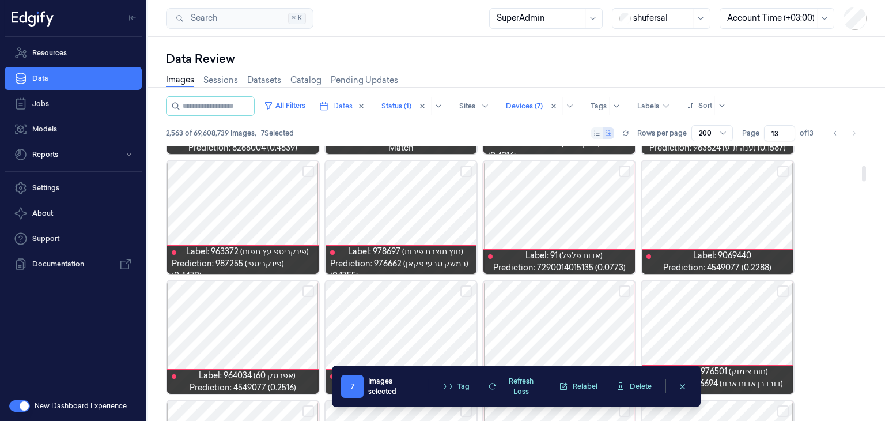
click at [783, 171] on button "Select row" at bounding box center [783, 171] width 12 height 12
click at [622, 166] on button "Select row" at bounding box center [625, 171] width 12 height 12
click at [470, 173] on button "Select row" at bounding box center [466, 171] width 12 height 12
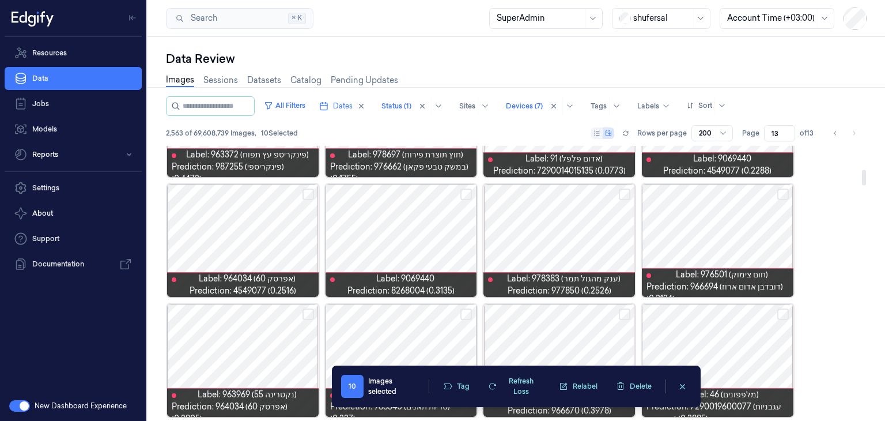
scroll to position [461, 0]
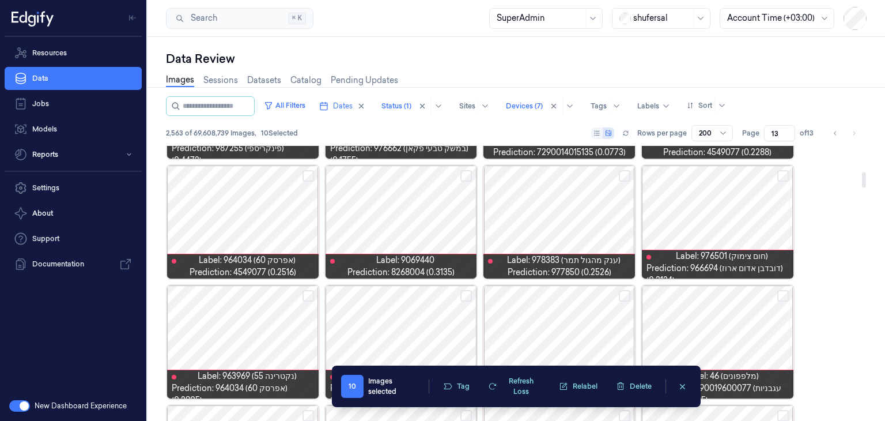
click at [784, 173] on button "Select row" at bounding box center [783, 176] width 12 height 12
click at [624, 177] on button "Select row" at bounding box center [625, 176] width 12 height 12
click at [463, 175] on button "Select row" at bounding box center [466, 176] width 12 height 12
click at [308, 177] on button "Select row" at bounding box center [309, 176] width 12 height 12
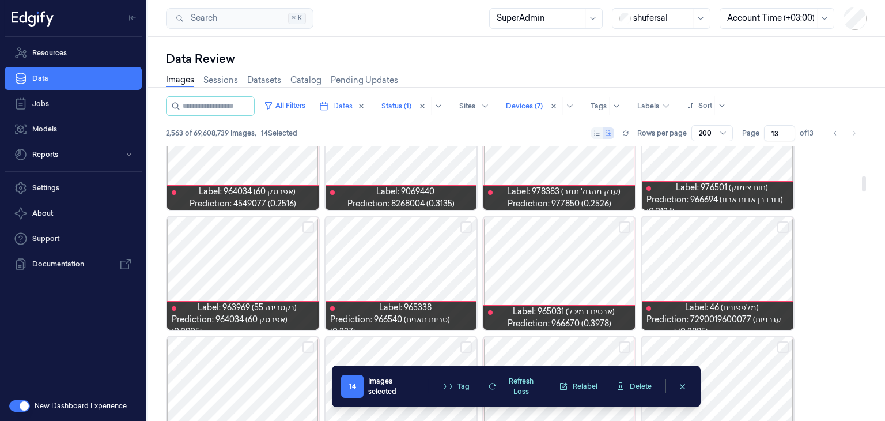
scroll to position [576, 0]
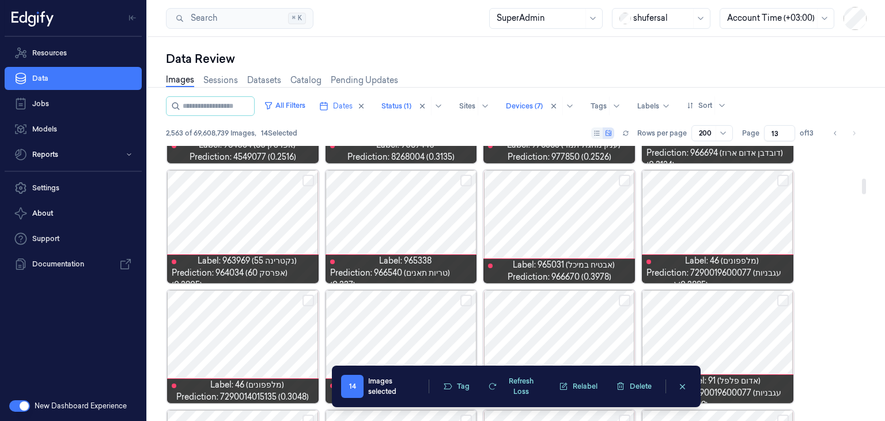
click at [786, 179] on button "Select row" at bounding box center [783, 181] width 12 height 12
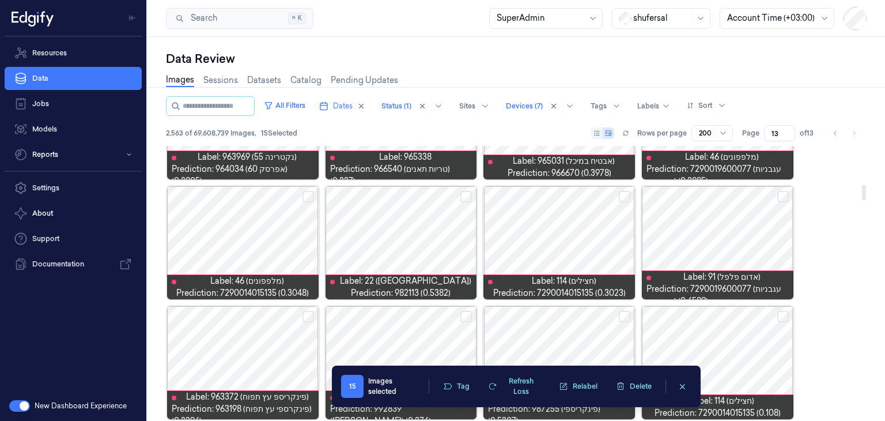
scroll to position [692, 0]
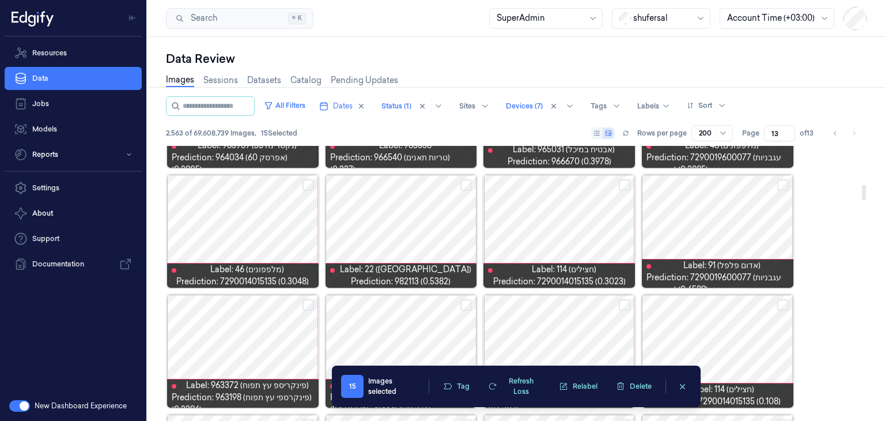
click at [627, 185] on button "Select row" at bounding box center [625, 185] width 12 height 12
click at [781, 183] on button "Select row" at bounding box center [783, 185] width 12 height 12
click at [468, 185] on button "Select row" at bounding box center [466, 185] width 12 height 12
click at [308, 182] on button "Select row" at bounding box center [309, 185] width 12 height 12
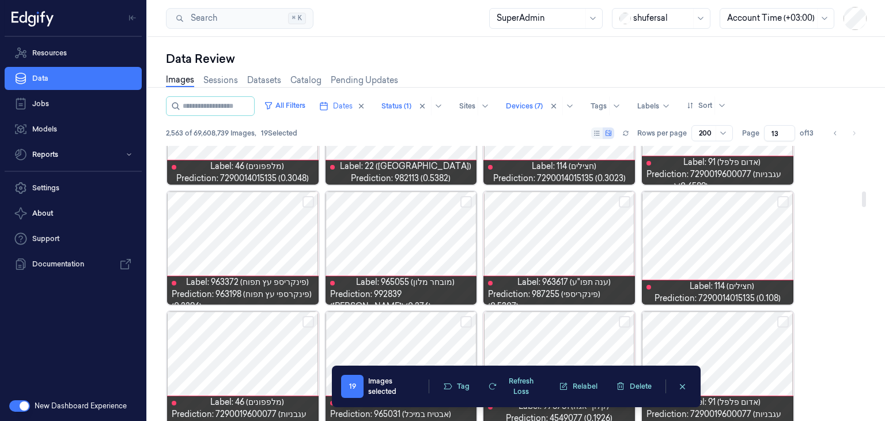
scroll to position [807, 0]
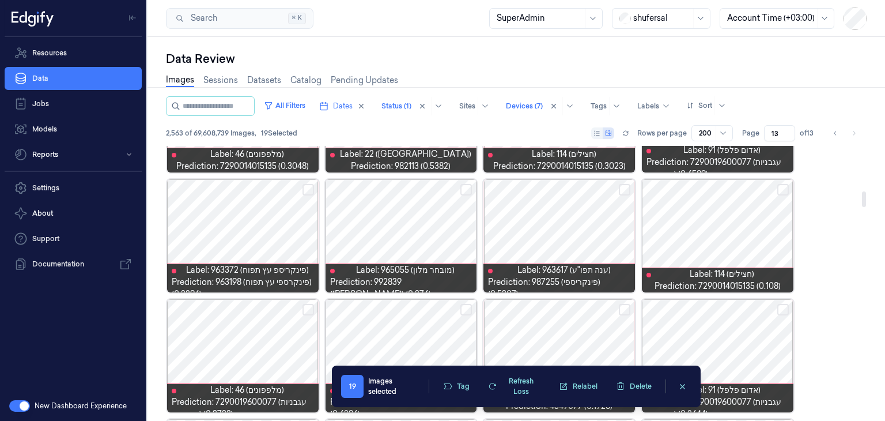
click at [779, 185] on button "Select row" at bounding box center [783, 190] width 12 height 12
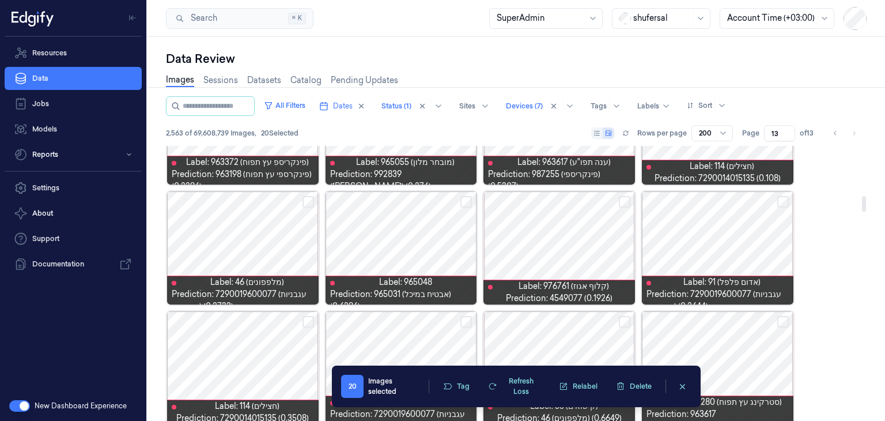
scroll to position [922, 0]
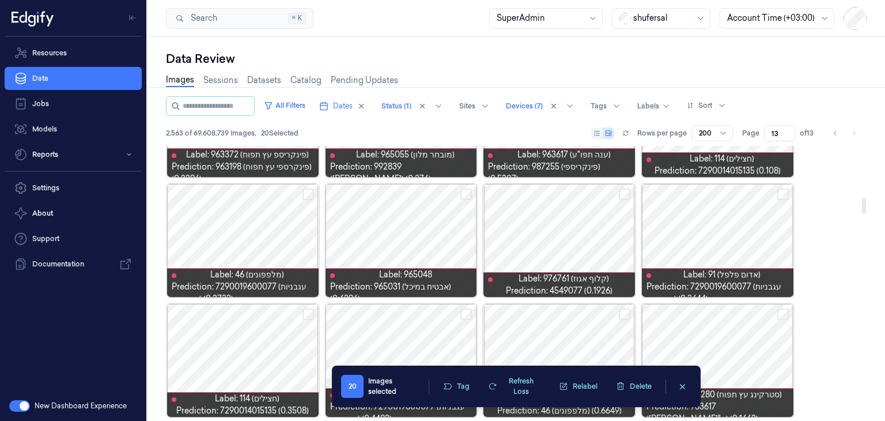
click at [626, 198] on button "Select row" at bounding box center [625, 194] width 12 height 12
click at [782, 195] on button "Select row" at bounding box center [783, 194] width 12 height 12
click at [309, 194] on button "Select row" at bounding box center [309, 194] width 12 height 12
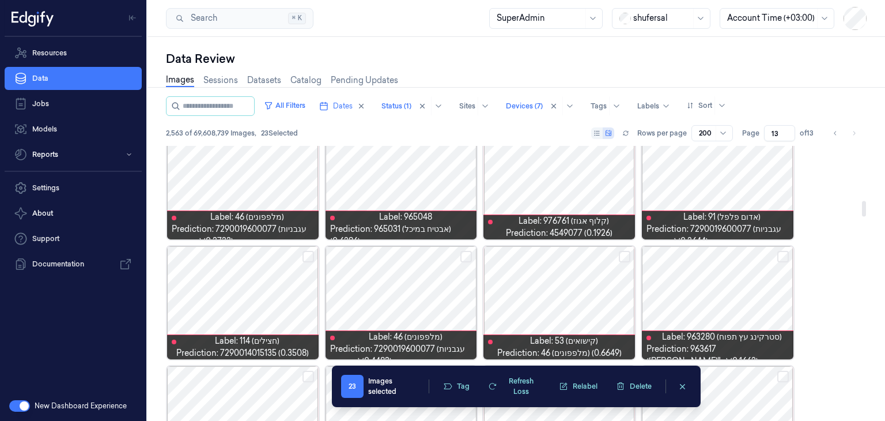
scroll to position [1037, 0]
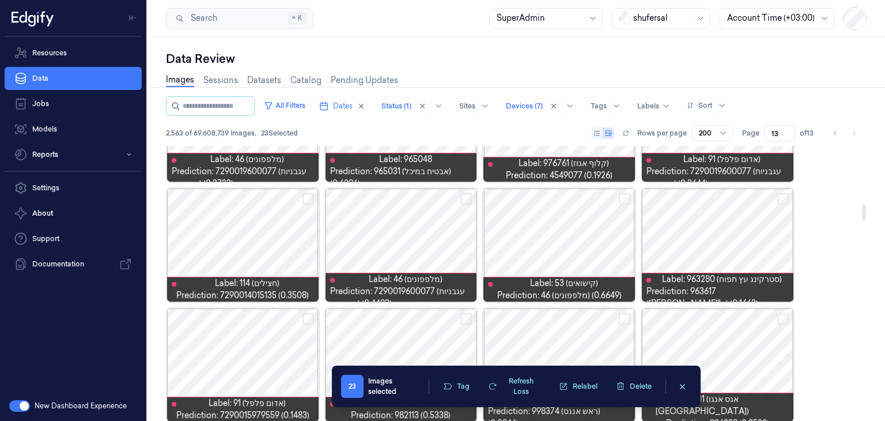
click at [304, 200] on button "Select row" at bounding box center [309, 199] width 12 height 12
click at [466, 199] on button "Select row" at bounding box center [466, 199] width 12 height 12
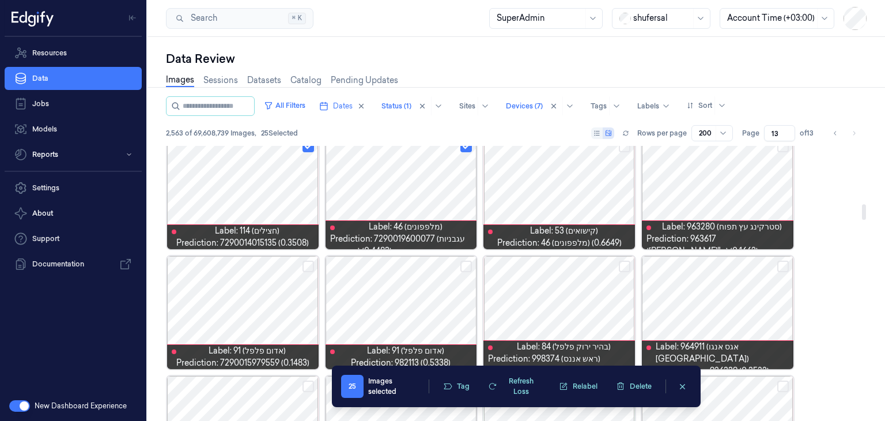
scroll to position [1153, 0]
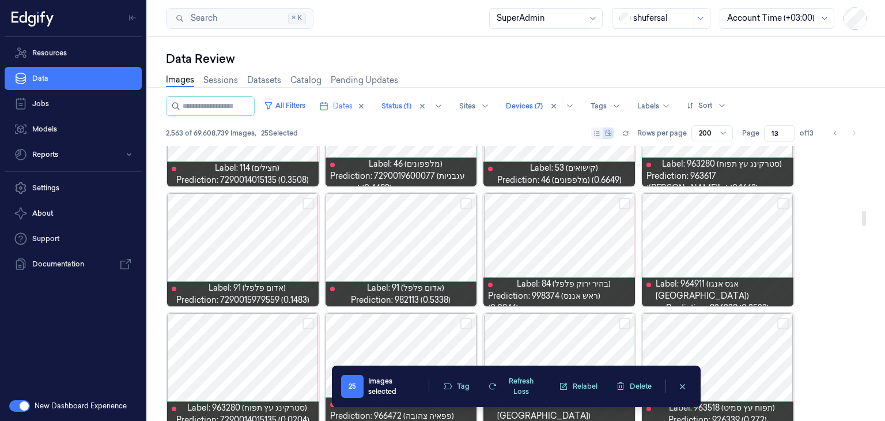
click at [780, 204] on button "Select row" at bounding box center [783, 204] width 12 height 12
click at [462, 203] on button "Select row" at bounding box center [466, 204] width 12 height 12
click at [305, 204] on button "Select row" at bounding box center [309, 204] width 12 height 12
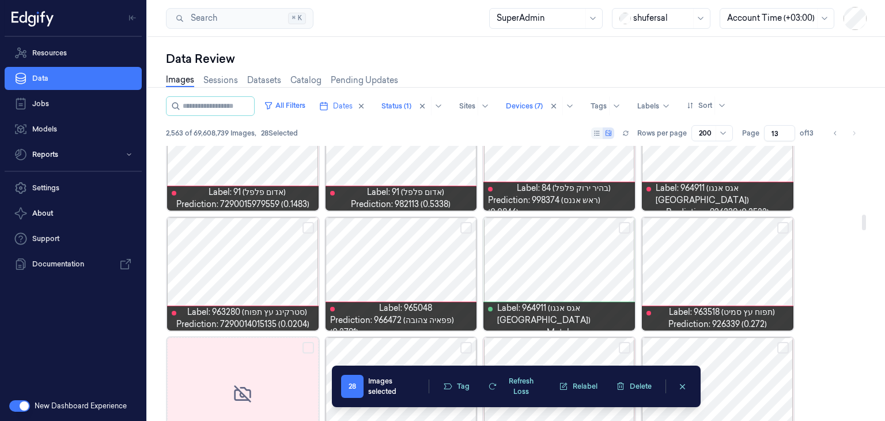
scroll to position [1268, 0]
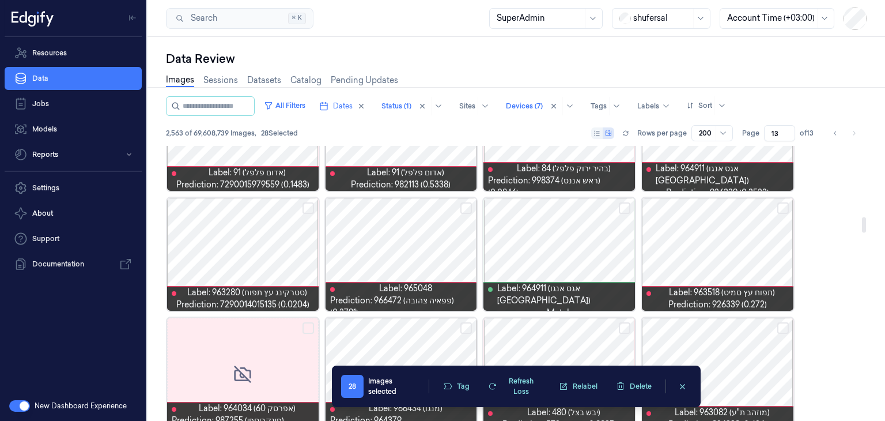
click at [465, 203] on button "Select row" at bounding box center [466, 208] width 12 height 12
click at [304, 206] on button "Select row" at bounding box center [309, 208] width 12 height 12
click at [780, 208] on button "Select row" at bounding box center [783, 208] width 12 height 12
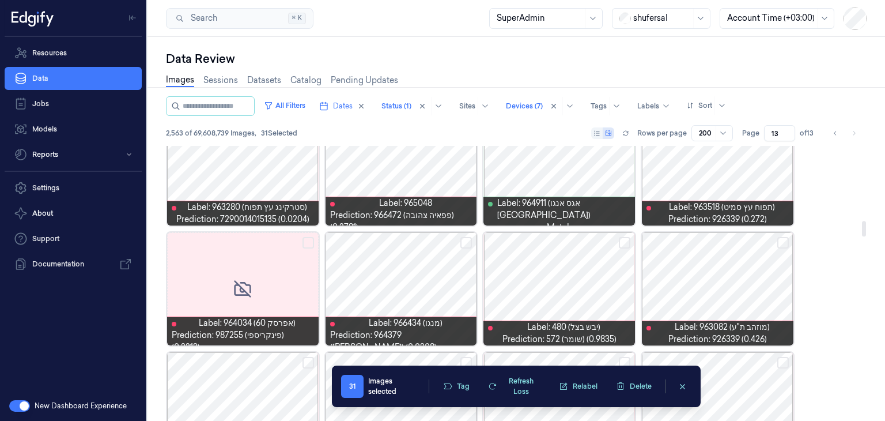
scroll to position [1383, 0]
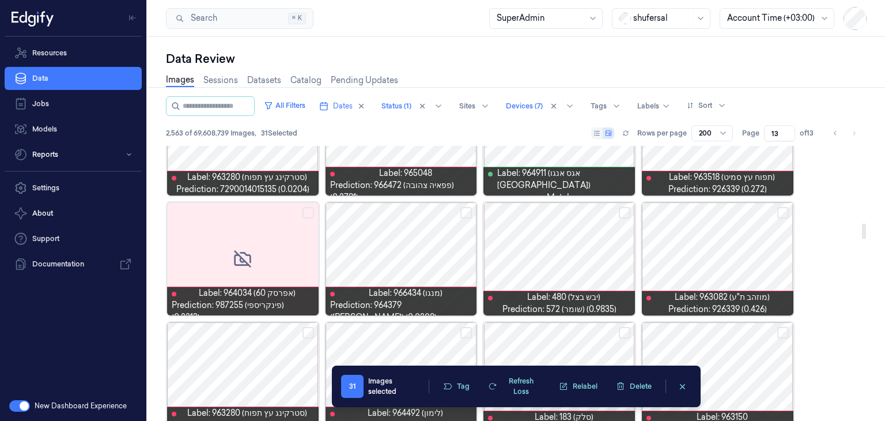
click at [783, 209] on button "Select row" at bounding box center [783, 213] width 12 height 12
click at [465, 207] on button "Select row" at bounding box center [466, 213] width 12 height 12
click at [622, 213] on button "Select row" at bounding box center [625, 213] width 12 height 12
click at [621, 215] on button "Select row" at bounding box center [625, 213] width 12 height 12
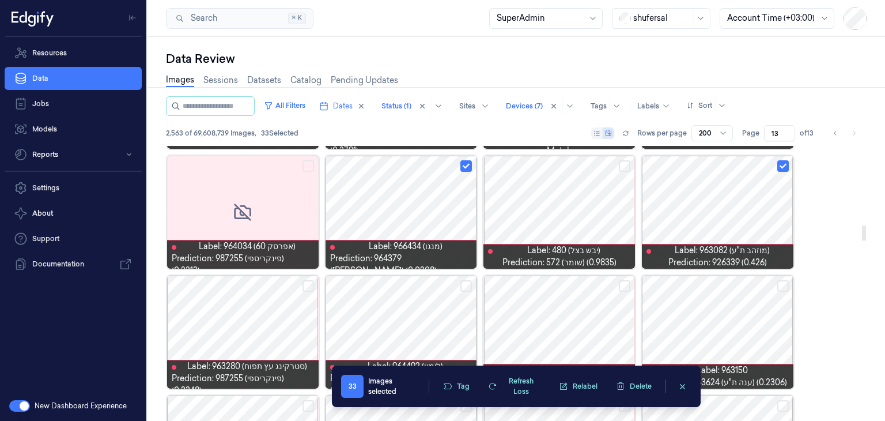
scroll to position [1498, 0]
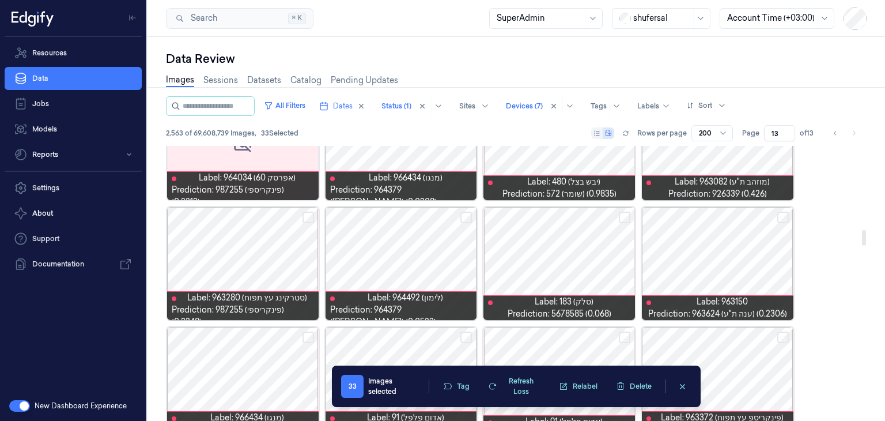
click at [624, 213] on button "Select row" at bounding box center [625, 218] width 12 height 12
click at [469, 218] on button "Select row" at bounding box center [466, 218] width 12 height 12
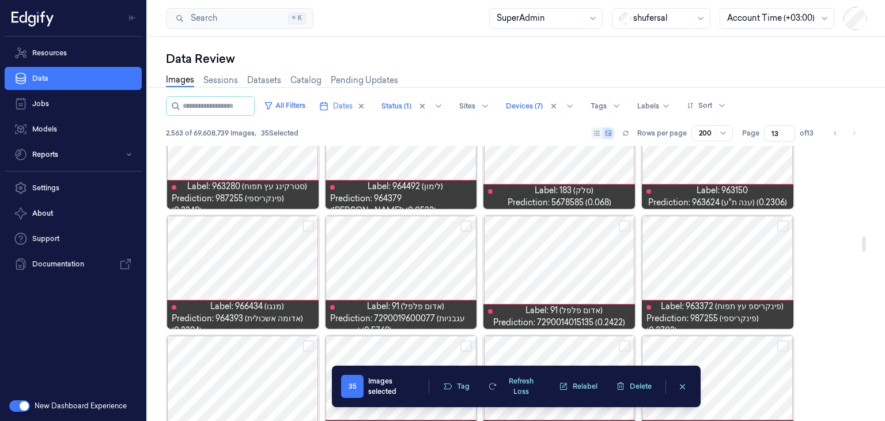
scroll to position [1614, 0]
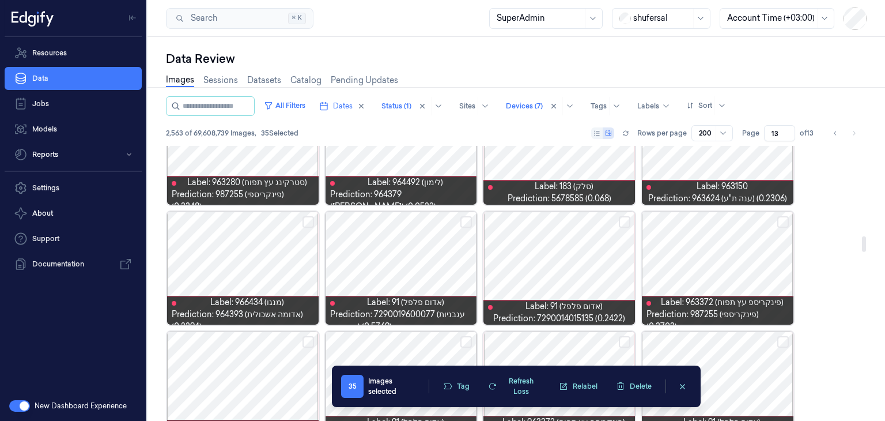
click at [621, 222] on button "Select row" at bounding box center [625, 222] width 12 height 12
click at [463, 222] on button "Select row" at bounding box center [466, 222] width 12 height 12
click at [308, 220] on button "Select row" at bounding box center [309, 222] width 12 height 12
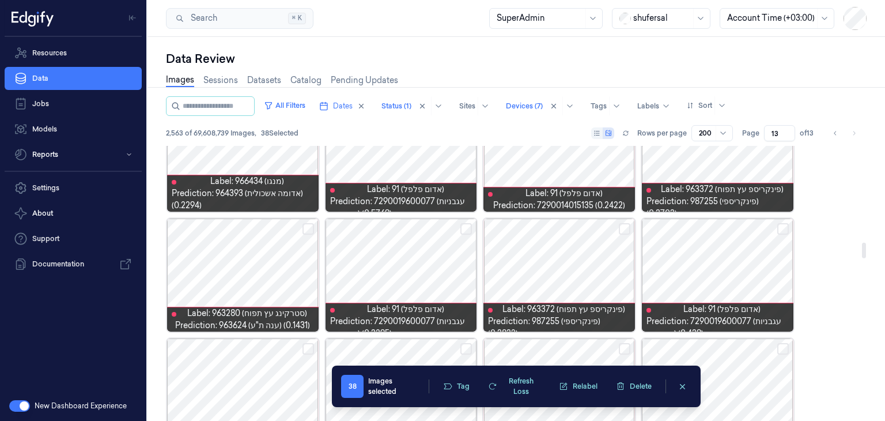
scroll to position [1729, 0]
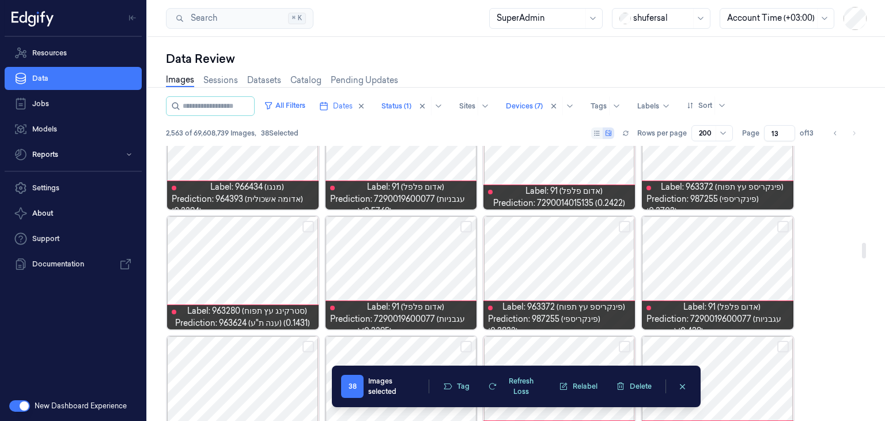
click at [462, 226] on button "Select row" at bounding box center [466, 227] width 12 height 12
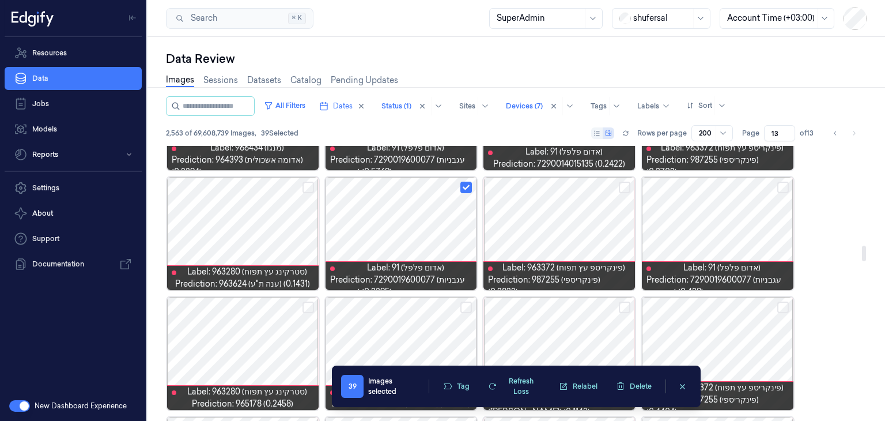
scroll to position [1787, 0]
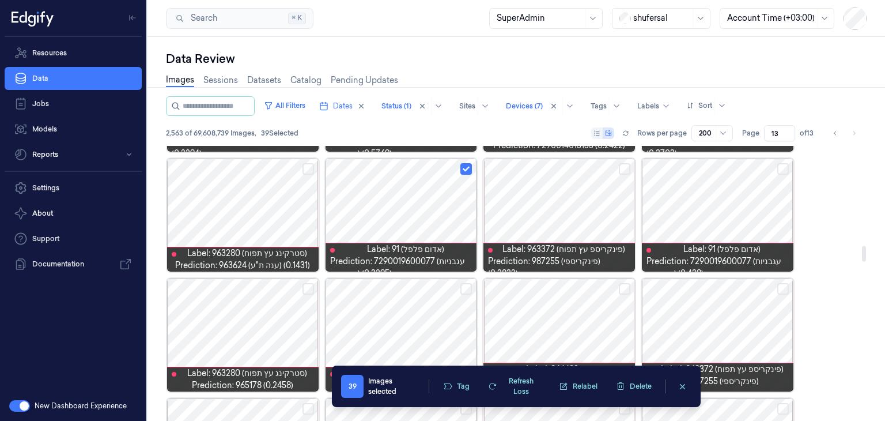
click at [783, 168] on button "Select row" at bounding box center [783, 169] width 12 height 12
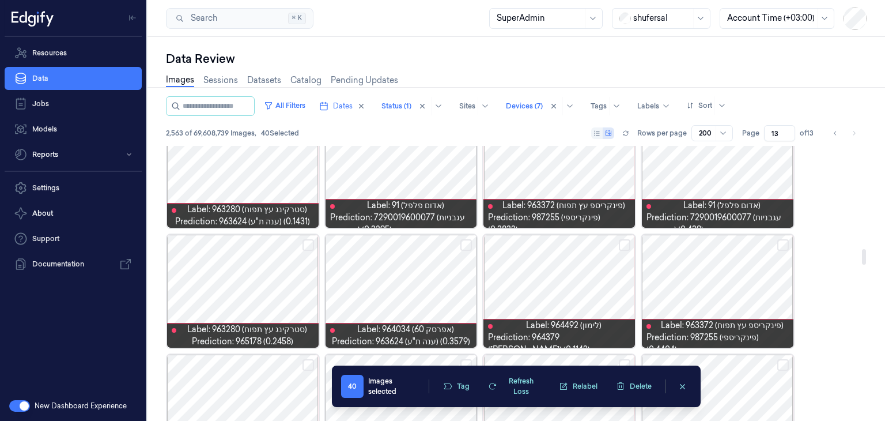
scroll to position [1844, 0]
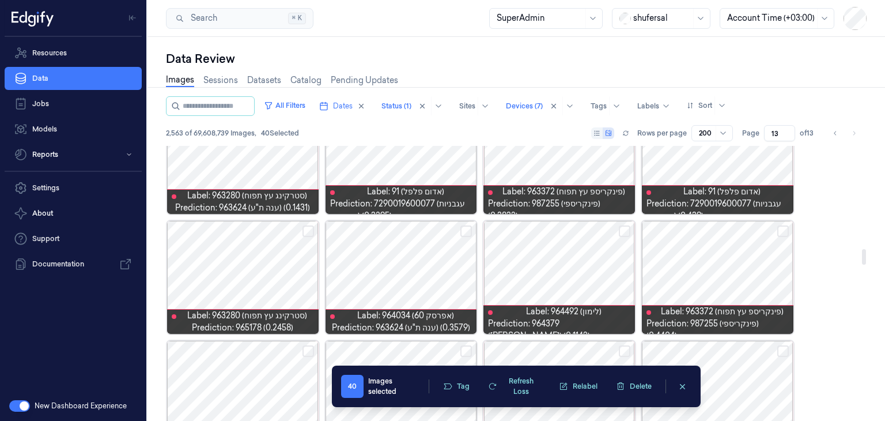
click at [463, 226] on button "Select row" at bounding box center [466, 231] width 12 height 12
click at [304, 235] on button "Select row" at bounding box center [309, 231] width 12 height 12
click at [627, 229] on button "Select row" at bounding box center [625, 231] width 12 height 12
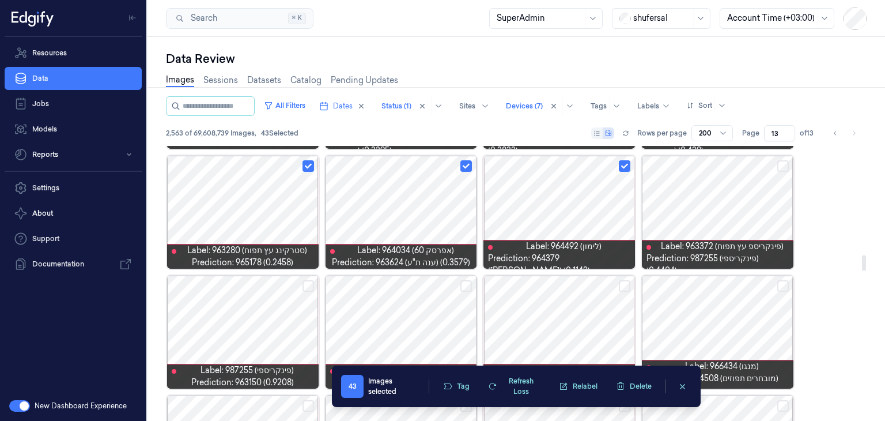
scroll to position [1959, 0]
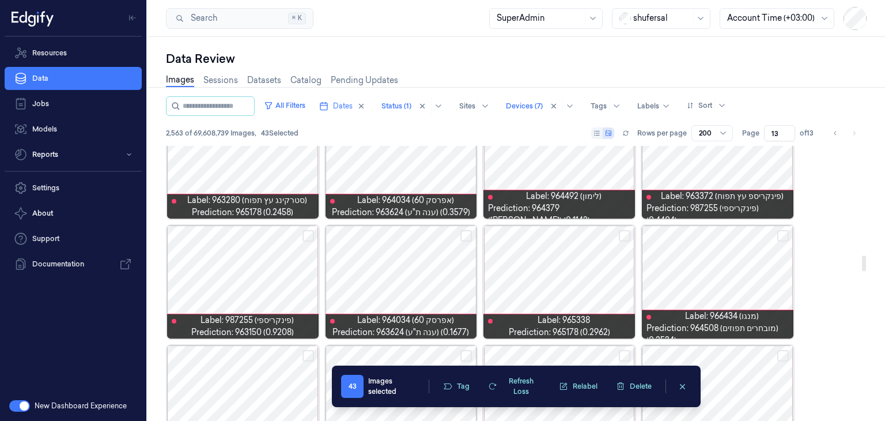
click at [781, 233] on button "Select row" at bounding box center [783, 236] width 12 height 12
click at [623, 233] on button "Select row" at bounding box center [625, 236] width 12 height 12
click at [306, 235] on button "Select row" at bounding box center [309, 236] width 12 height 12
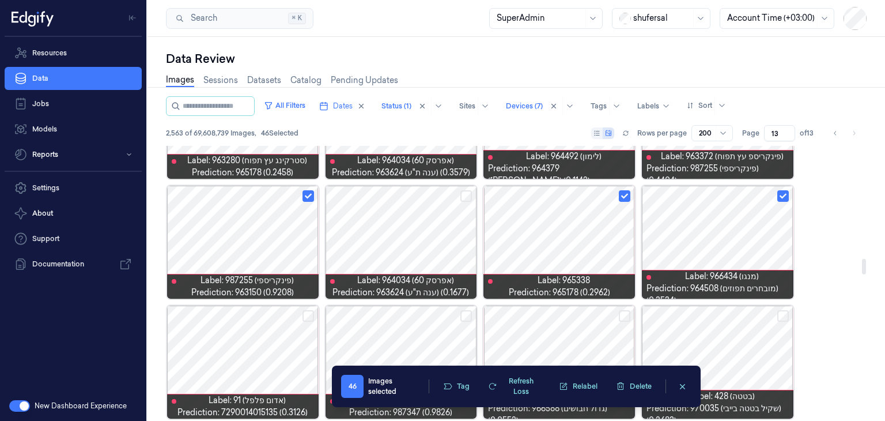
scroll to position [2017, 0]
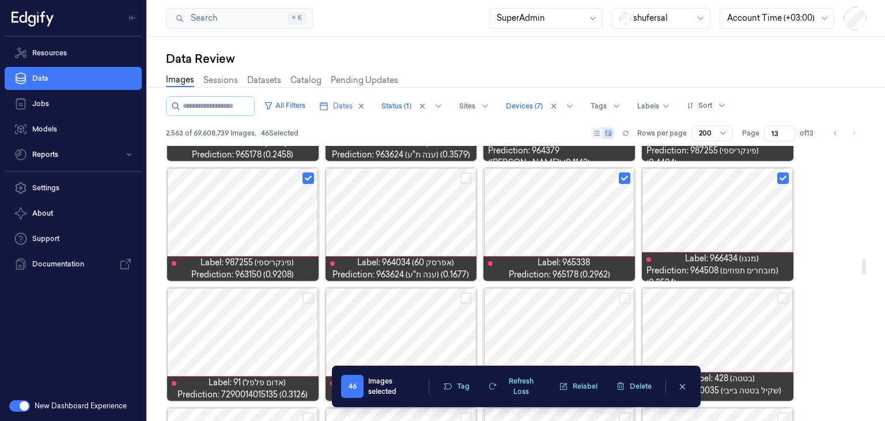
click at [462, 177] on button "Select row" at bounding box center [466, 178] width 12 height 12
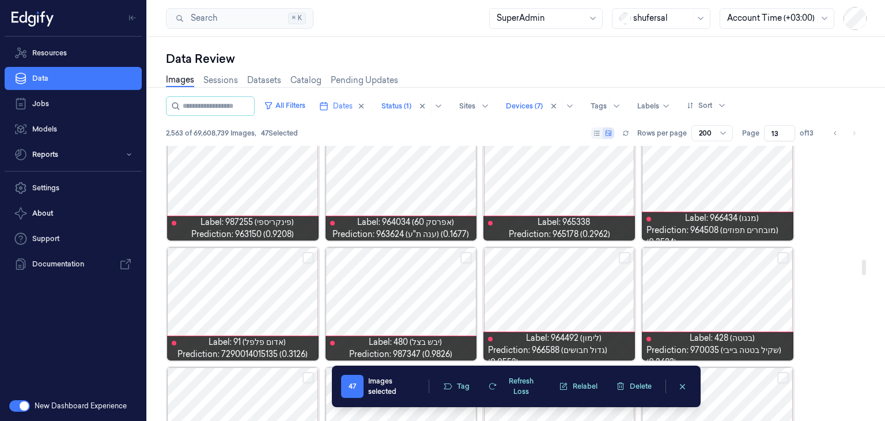
scroll to position [2075, 0]
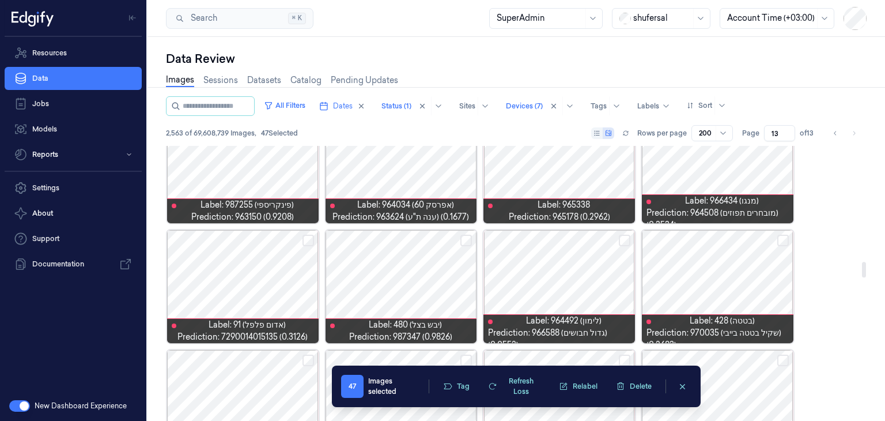
click at [305, 243] on button "Select row" at bounding box center [309, 241] width 12 height 12
click at [463, 241] on button "Select row" at bounding box center [466, 241] width 12 height 12
click at [620, 239] on button "Select row" at bounding box center [625, 241] width 12 height 12
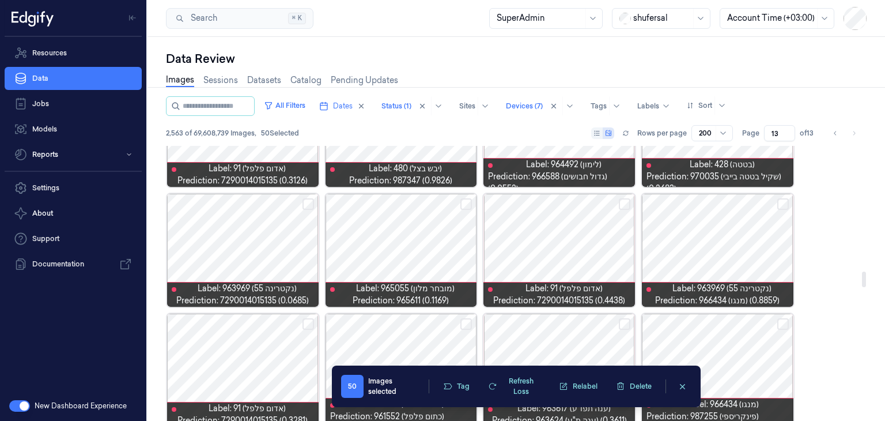
scroll to position [2248, 0]
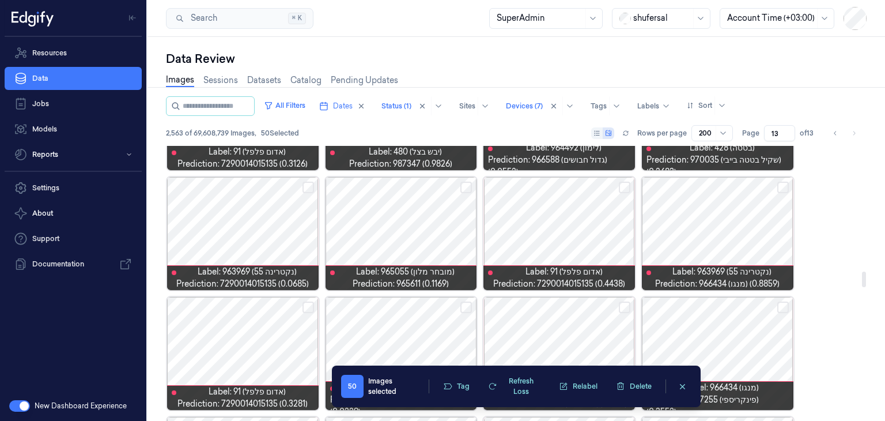
click at [781, 188] on button "Select row" at bounding box center [783, 188] width 12 height 12
click at [781, 183] on button "Select row" at bounding box center [783, 188] width 12 height 12
click at [625, 187] on button "Select row" at bounding box center [625, 188] width 12 height 12
click at [466, 187] on button "Select row" at bounding box center [466, 188] width 12 height 12
click at [309, 188] on button "Select row" at bounding box center [309, 188] width 12 height 12
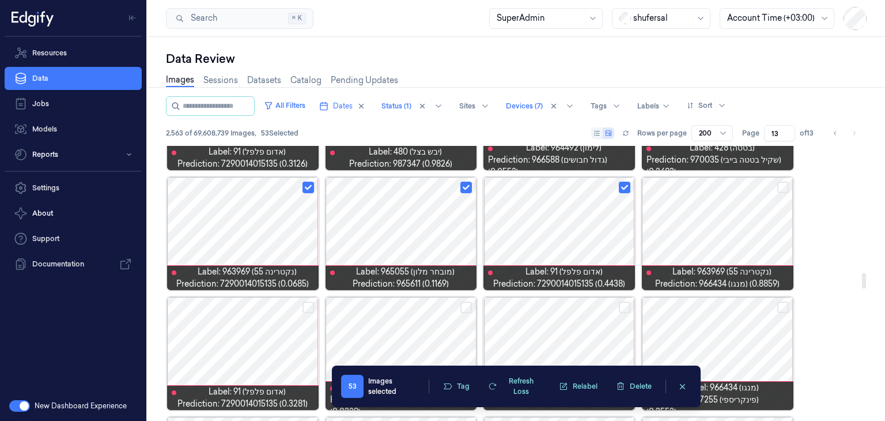
scroll to position [2363, 0]
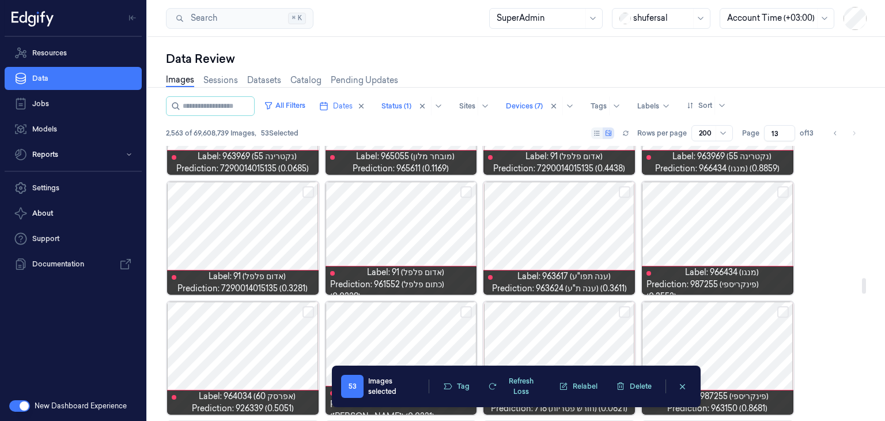
click at [307, 193] on button "Select row" at bounding box center [309, 192] width 12 height 12
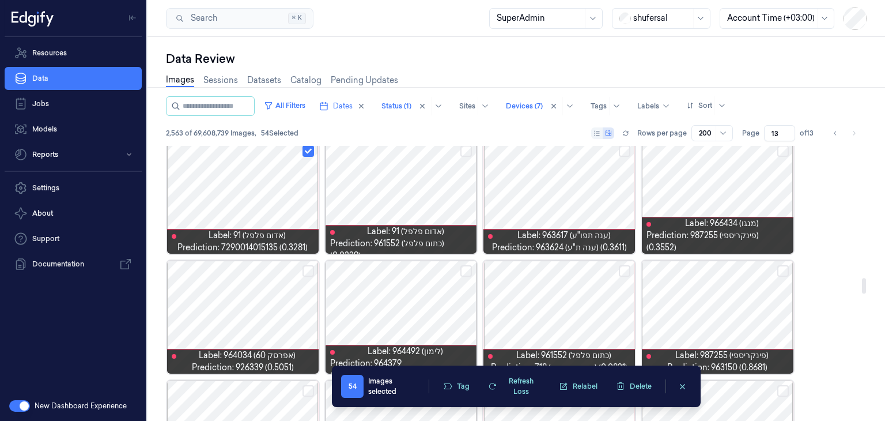
scroll to position [2421, 0]
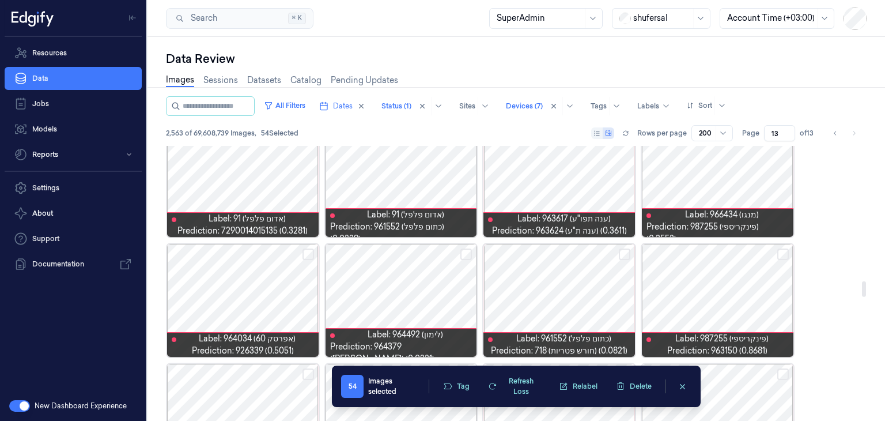
click at [781, 252] on button "Select row" at bounding box center [783, 254] width 12 height 12
click at [466, 251] on button "Select row" at bounding box center [466, 254] width 12 height 12
click at [311, 254] on button "Select row" at bounding box center [309, 254] width 12 height 12
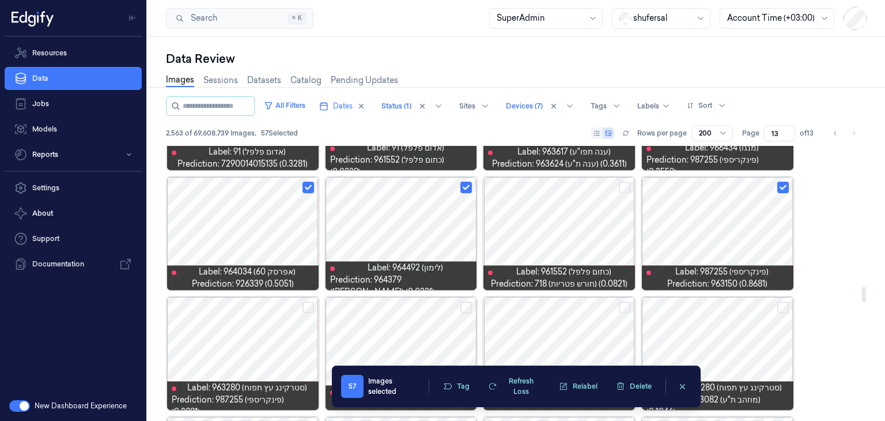
scroll to position [2536, 0]
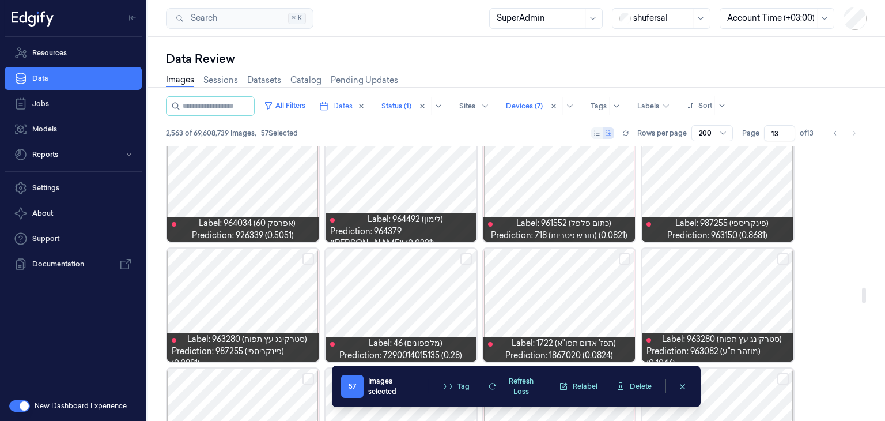
click at [465, 259] on button "Select row" at bounding box center [466, 259] width 12 height 12
click at [623, 259] on button "Select row" at bounding box center [625, 259] width 12 height 12
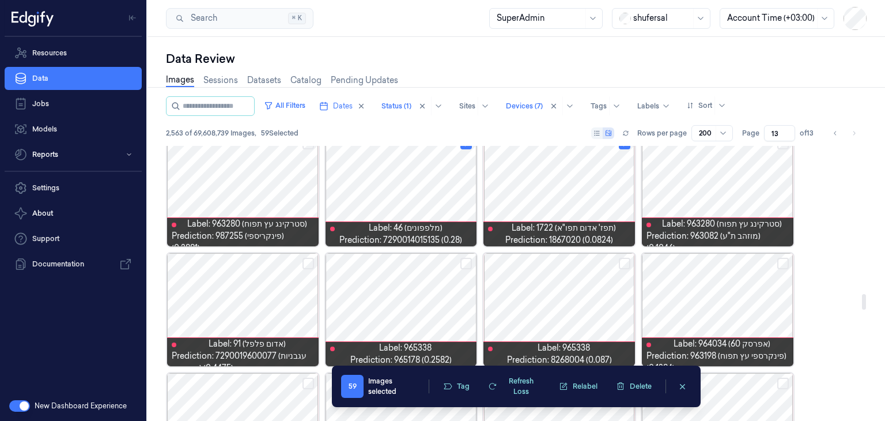
scroll to position [2709, 0]
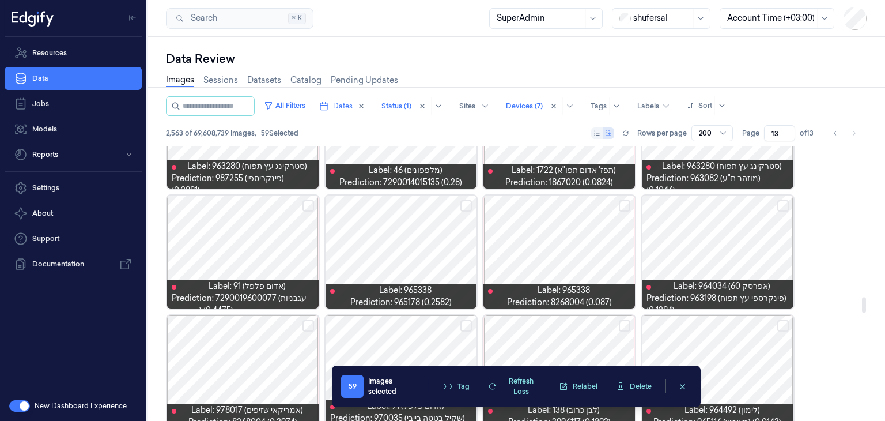
click at [619, 208] on button "Select row" at bounding box center [625, 206] width 12 height 12
click at [620, 207] on button "Select row" at bounding box center [625, 206] width 12 height 12
click at [466, 203] on button "Select row" at bounding box center [466, 206] width 12 height 12
click at [307, 203] on button "Select row" at bounding box center [309, 206] width 12 height 12
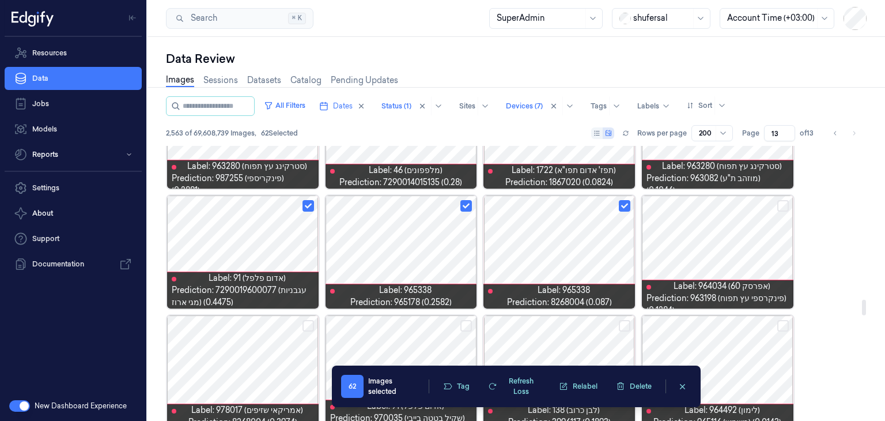
scroll to position [2824, 0]
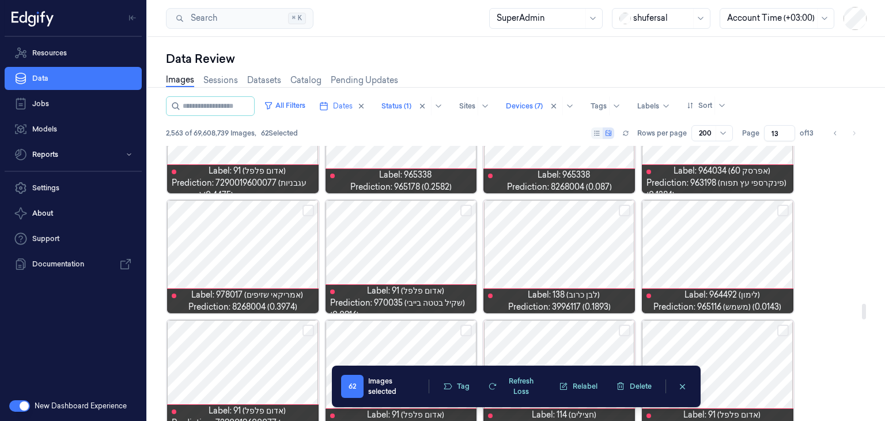
click at [308, 208] on button "Select row" at bounding box center [309, 211] width 12 height 12
click at [465, 209] on button "Select row" at bounding box center [466, 211] width 12 height 12
click at [623, 209] on button "Select row" at bounding box center [625, 211] width 12 height 12
click at [784, 206] on button "Select row" at bounding box center [783, 211] width 12 height 12
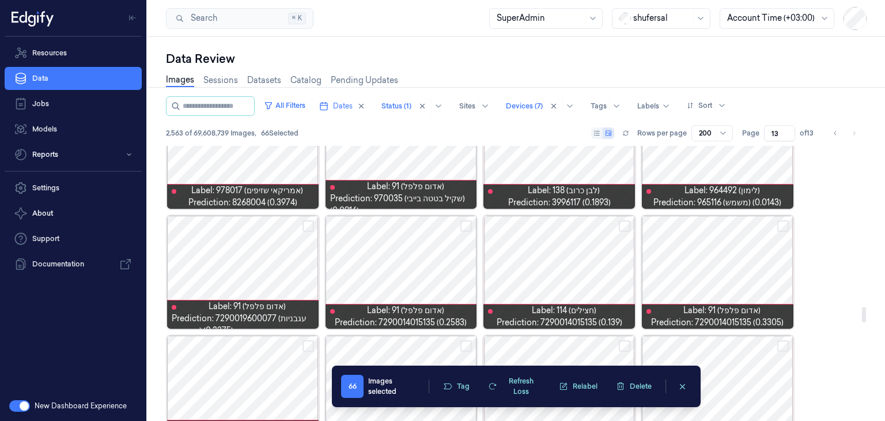
scroll to position [2939, 0]
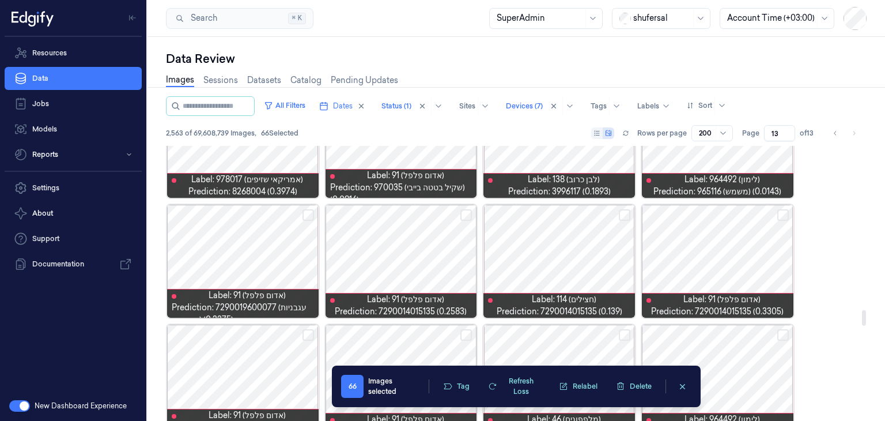
click at [780, 217] on button "Select row" at bounding box center [783, 215] width 12 height 12
click at [621, 217] on button "Select row" at bounding box center [625, 215] width 12 height 12
click at [469, 212] on button "Select row" at bounding box center [466, 215] width 12 height 12
click at [305, 216] on button "Select row" at bounding box center [309, 215] width 12 height 12
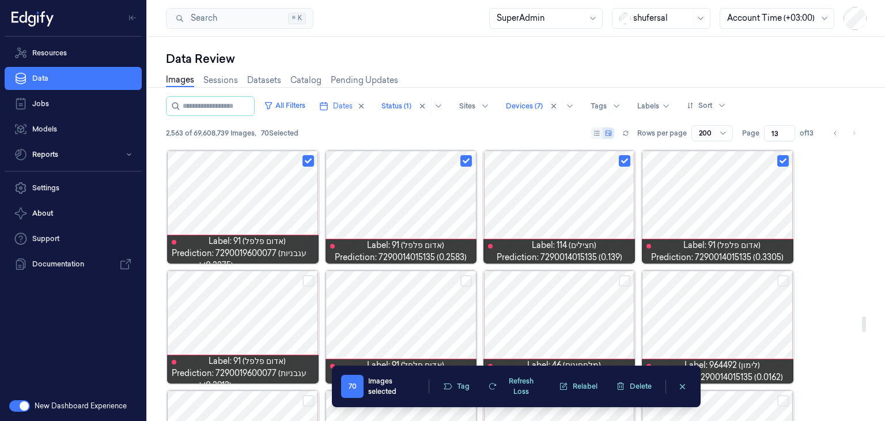
scroll to position [3055, 0]
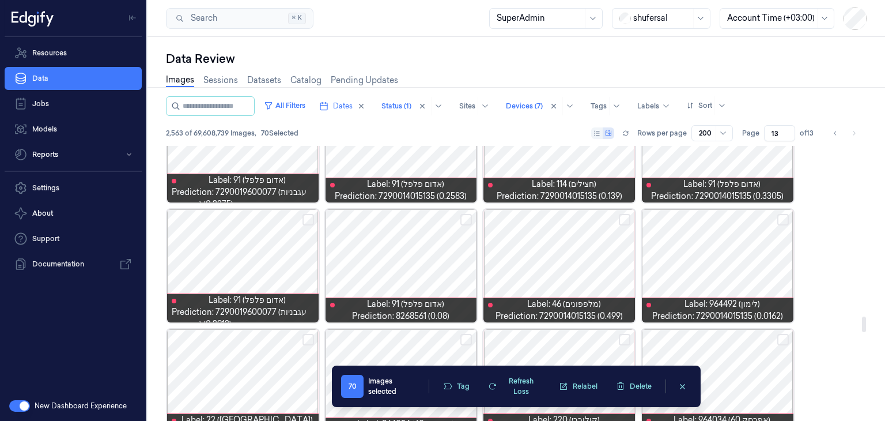
click at [307, 220] on button "Select row" at bounding box center [309, 220] width 12 height 12
click at [466, 219] on button "Select row" at bounding box center [466, 220] width 12 height 12
click at [624, 222] on button "Select row" at bounding box center [625, 220] width 12 height 12
click at [779, 221] on button "Select row" at bounding box center [783, 220] width 12 height 12
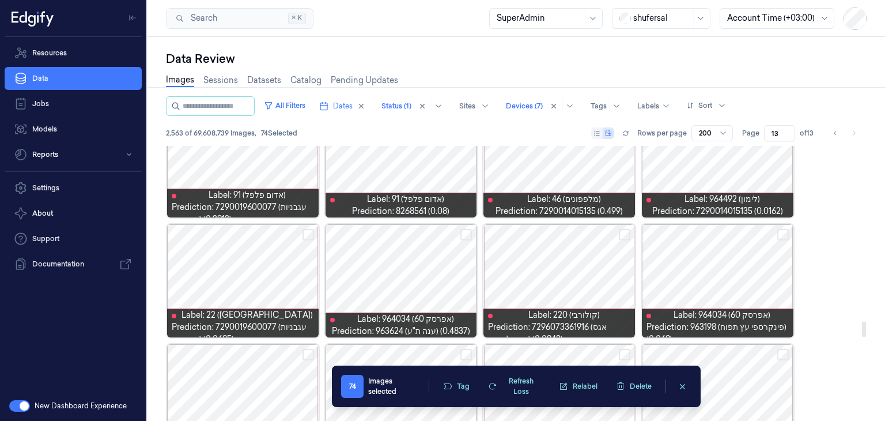
scroll to position [3170, 0]
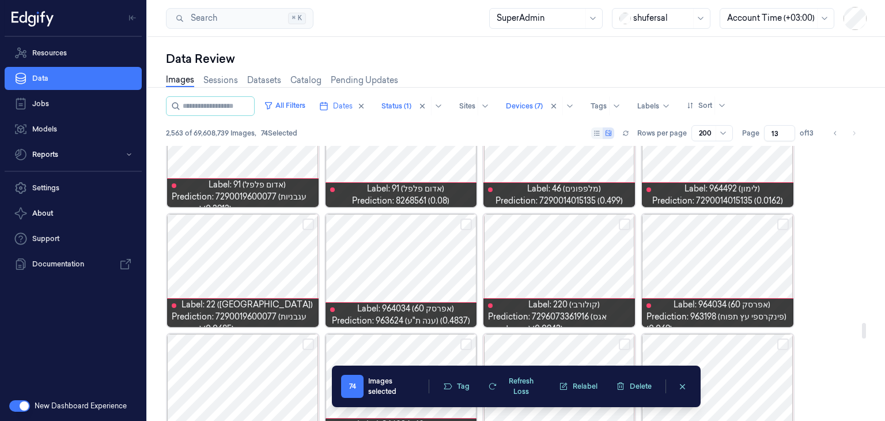
click at [780, 221] on button "Select row" at bounding box center [783, 224] width 12 height 12
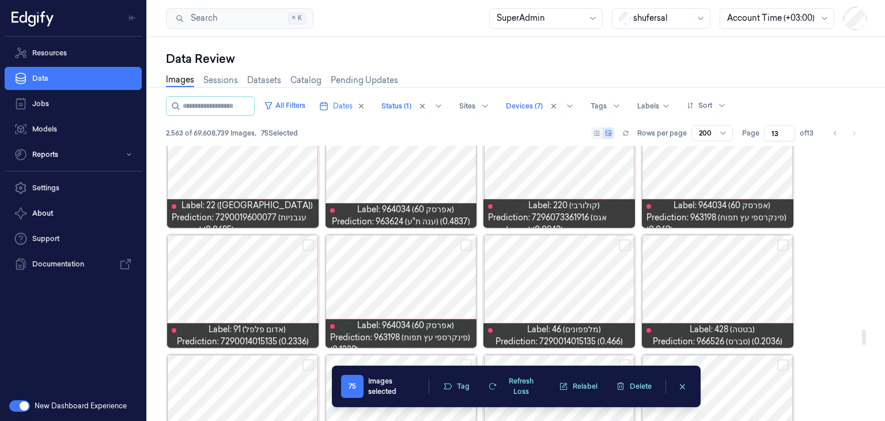
scroll to position [3285, 0]
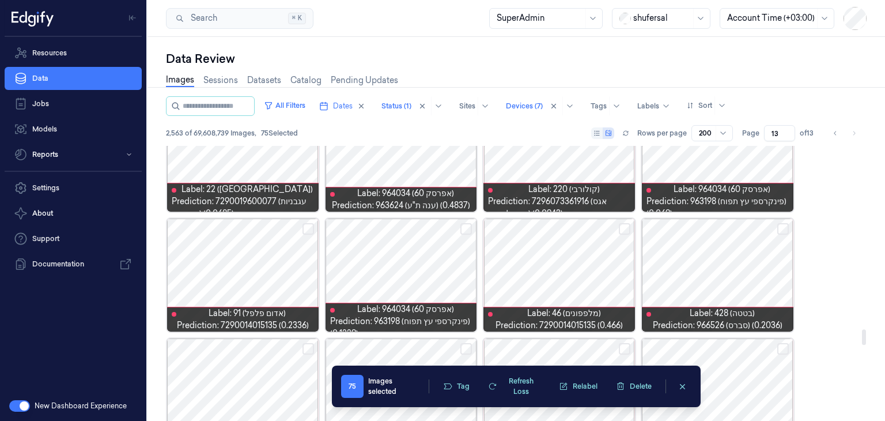
click at [308, 227] on button "Select row" at bounding box center [309, 229] width 12 height 12
click at [627, 231] on button "Select row" at bounding box center [625, 229] width 12 height 12
click at [781, 229] on button "Select row" at bounding box center [783, 229] width 12 height 12
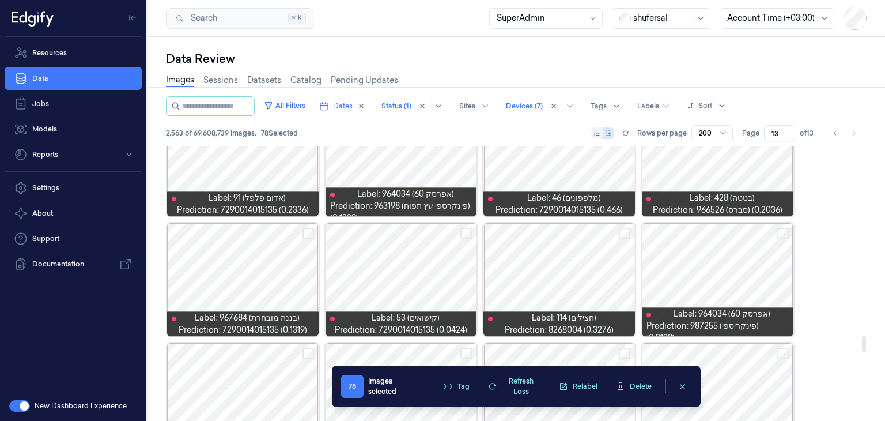
scroll to position [3458, 0]
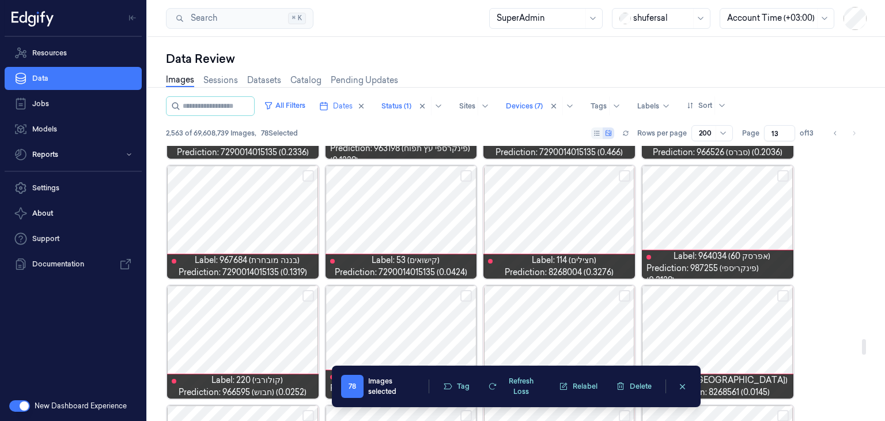
click at [622, 176] on button "Select row" at bounding box center [625, 176] width 12 height 12
click at [463, 173] on button "Select row" at bounding box center [466, 176] width 12 height 12
click at [307, 175] on button "Select row" at bounding box center [309, 176] width 12 height 12
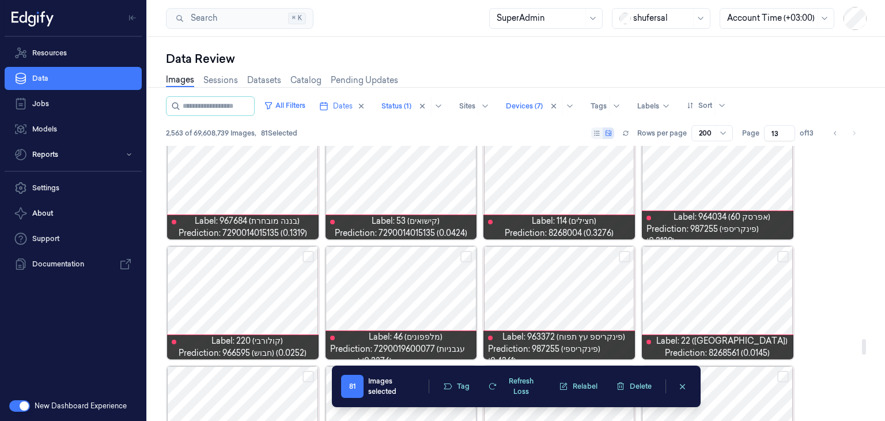
scroll to position [3516, 0]
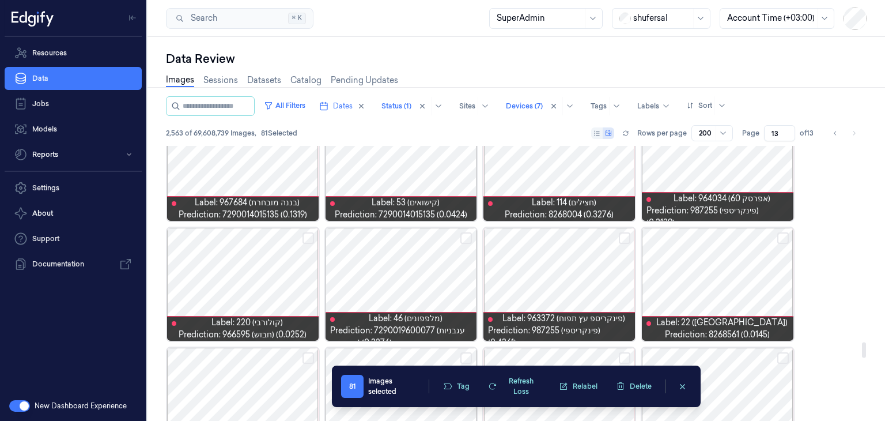
click at [462, 236] on button "Select row" at bounding box center [466, 238] width 12 height 12
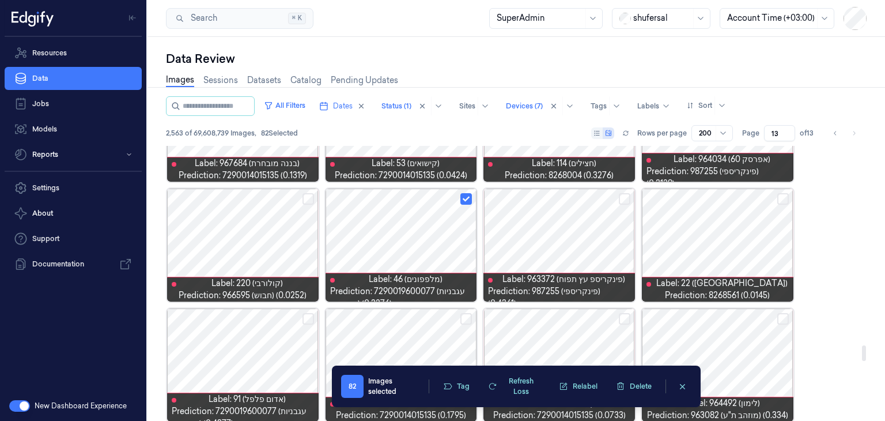
scroll to position [3573, 0]
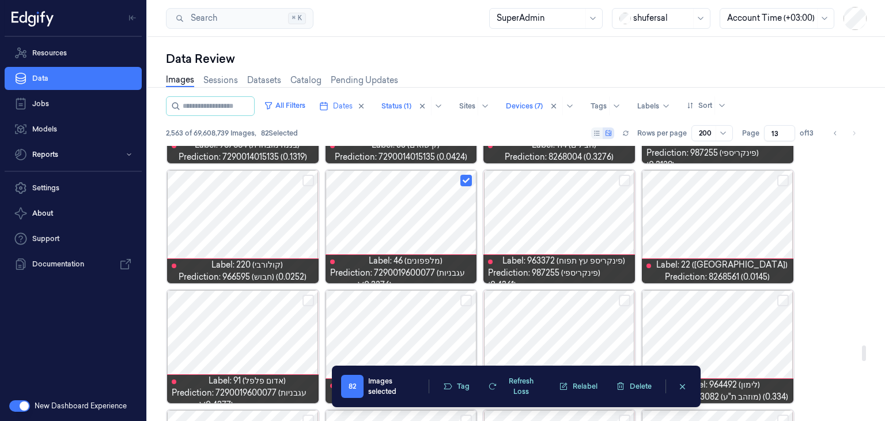
click at [781, 182] on button "Select row" at bounding box center [783, 181] width 12 height 12
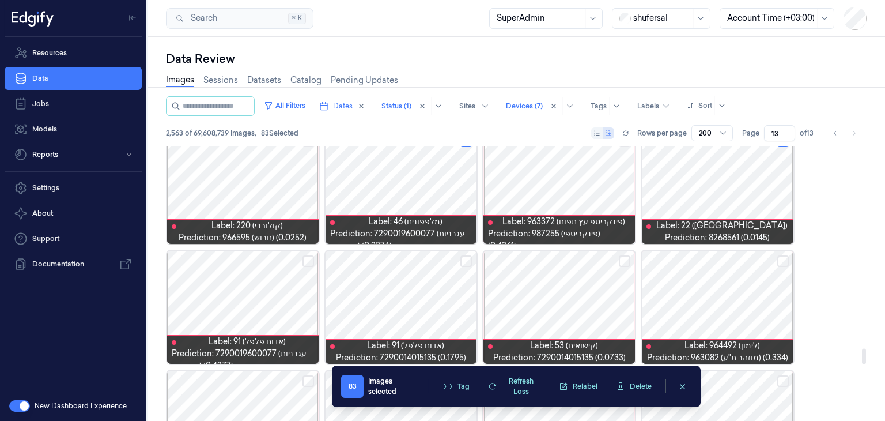
scroll to position [3631, 0]
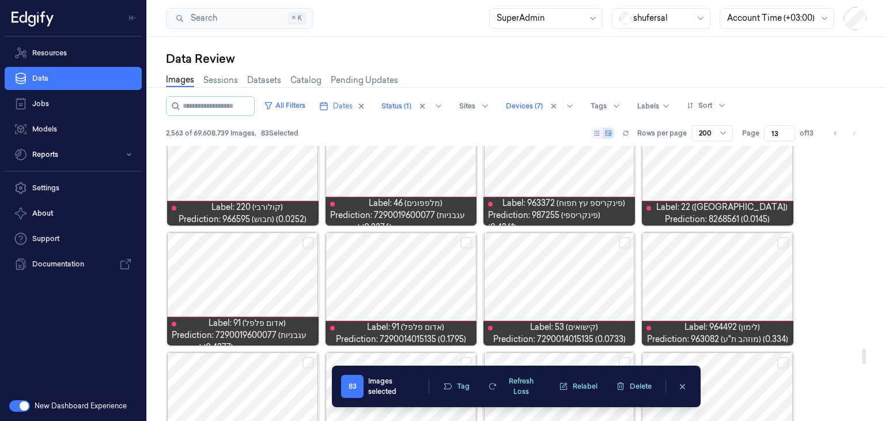
click at [622, 243] on button "Select row" at bounding box center [625, 243] width 12 height 12
click at [467, 243] on button "Select row" at bounding box center [466, 243] width 12 height 12
click at [314, 243] on button "Select row" at bounding box center [309, 243] width 12 height 12
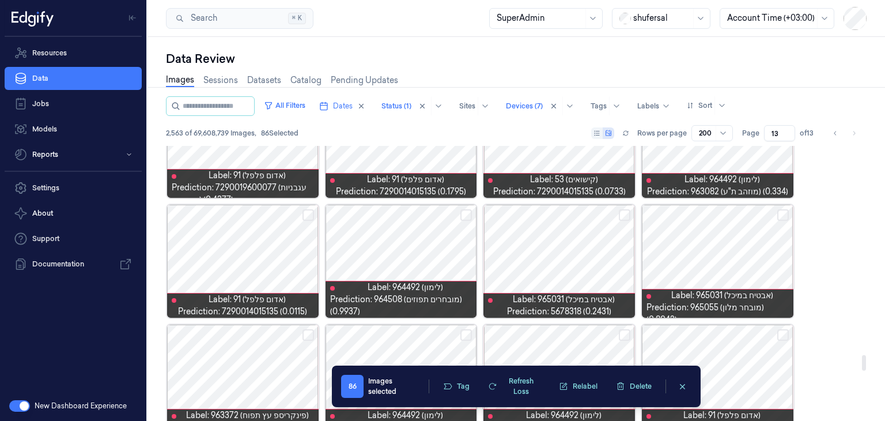
scroll to position [3804, 0]
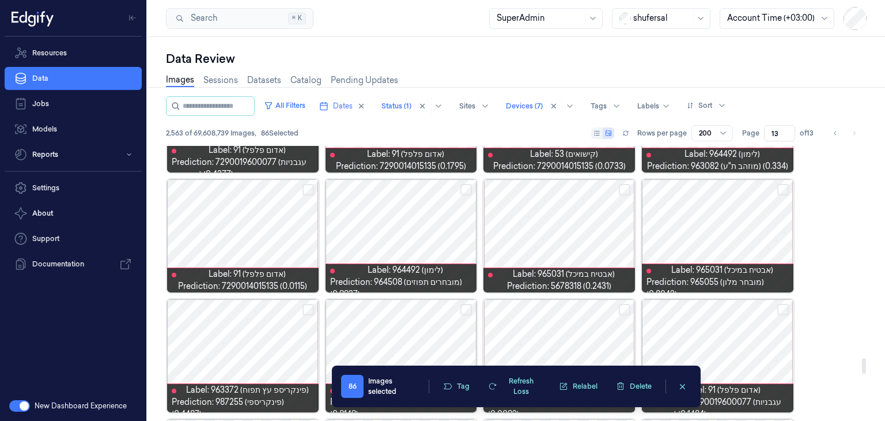
click at [303, 190] on button "Select row" at bounding box center [309, 190] width 12 height 12
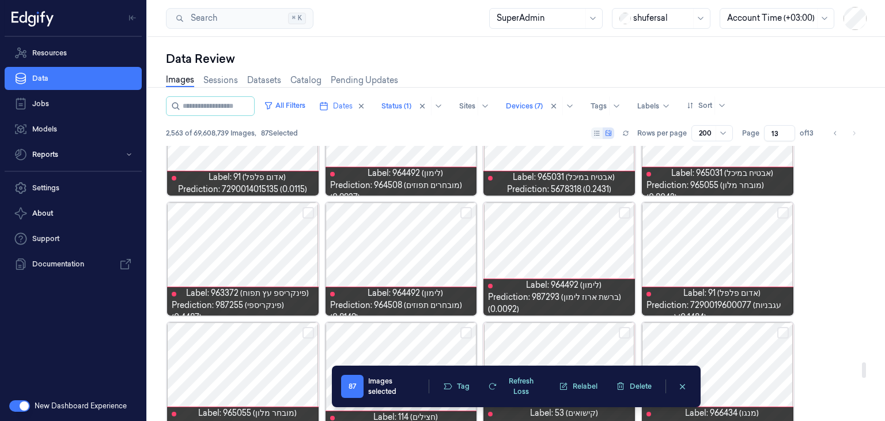
scroll to position [3919, 0]
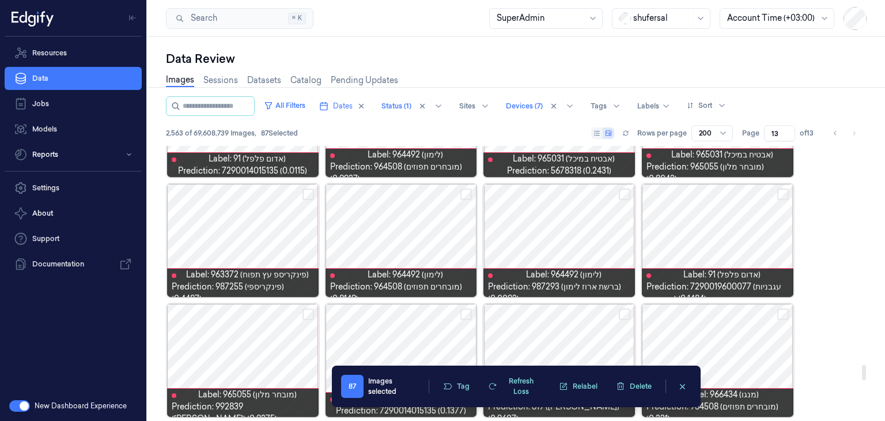
click at [472, 195] on button "Select row" at bounding box center [466, 194] width 12 height 12
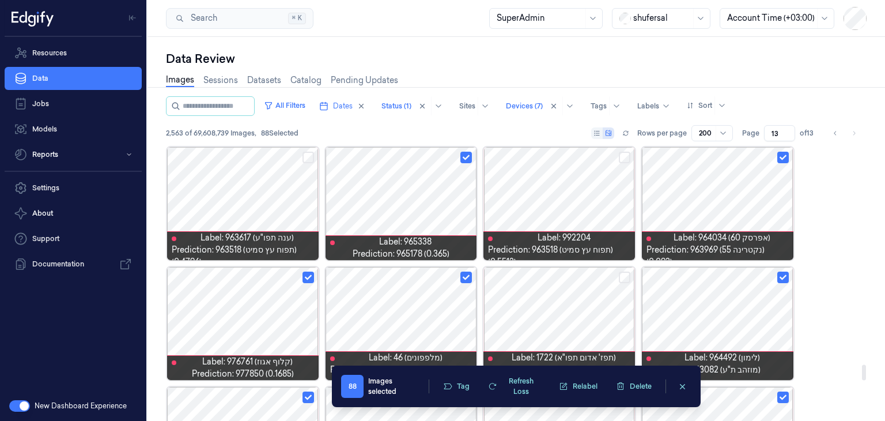
scroll to position [3919, 0]
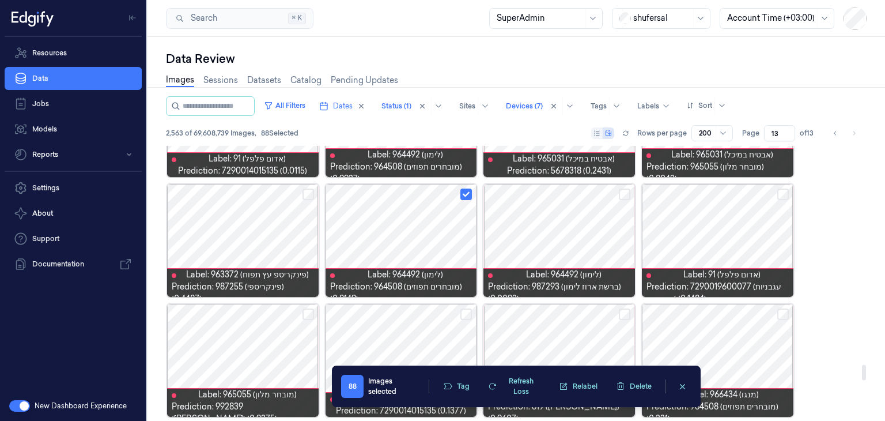
click at [786, 192] on button "Select row" at bounding box center [783, 194] width 12 height 12
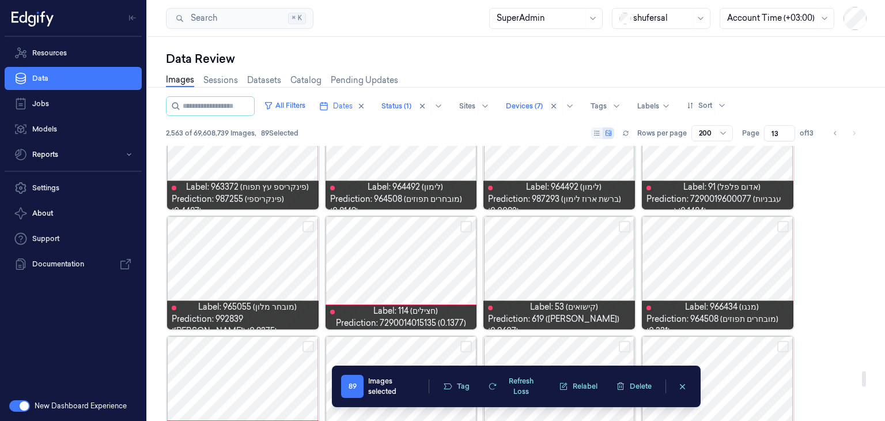
scroll to position [4034, 0]
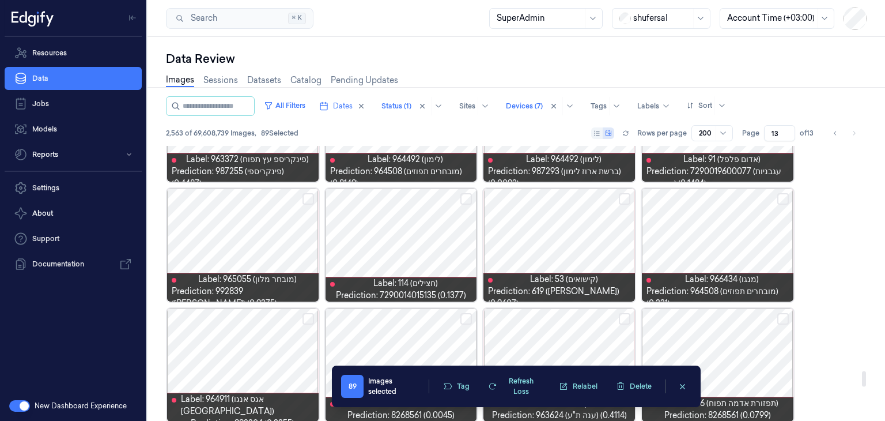
click at [781, 196] on button "Select row" at bounding box center [783, 199] width 12 height 12
click at [786, 198] on button "Select row" at bounding box center [783, 199] width 12 height 12
click at [621, 197] on button "Select row" at bounding box center [625, 199] width 12 height 12
click at [465, 200] on button "Select row" at bounding box center [466, 199] width 12 height 12
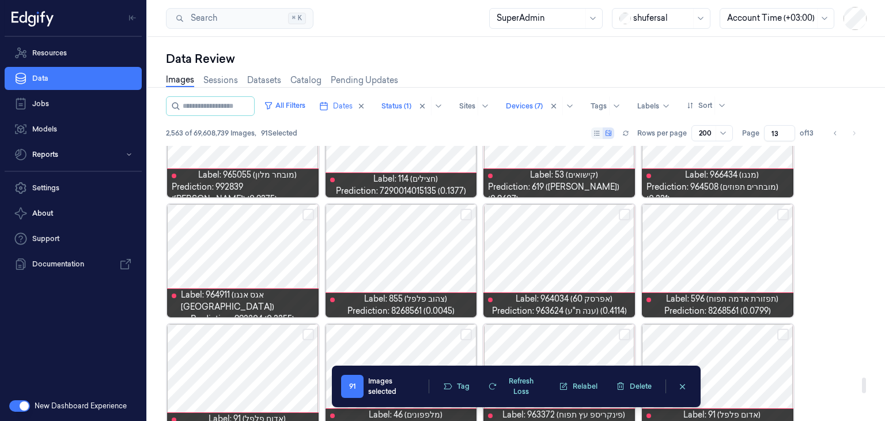
scroll to position [4150, 0]
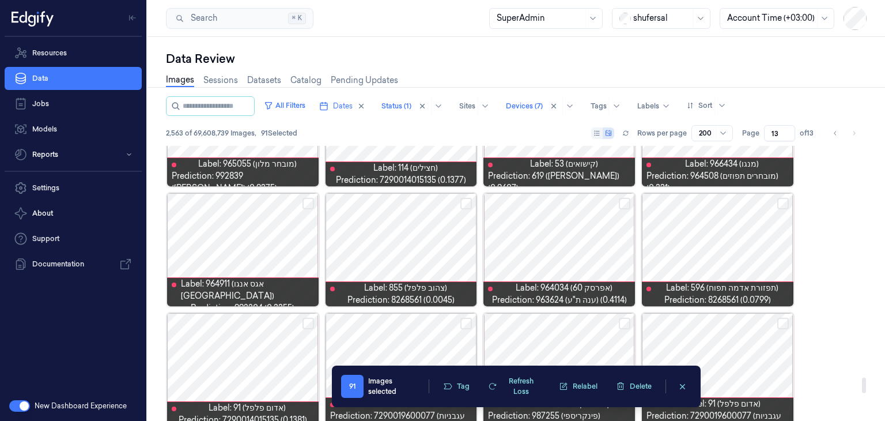
click at [309, 200] on button "Select row" at bounding box center [309, 204] width 12 height 12
click at [468, 202] on button "Select row" at bounding box center [466, 204] width 12 height 12
click at [624, 203] on button "Select row" at bounding box center [625, 204] width 12 height 12
click at [784, 206] on button "Select row" at bounding box center [783, 204] width 12 height 12
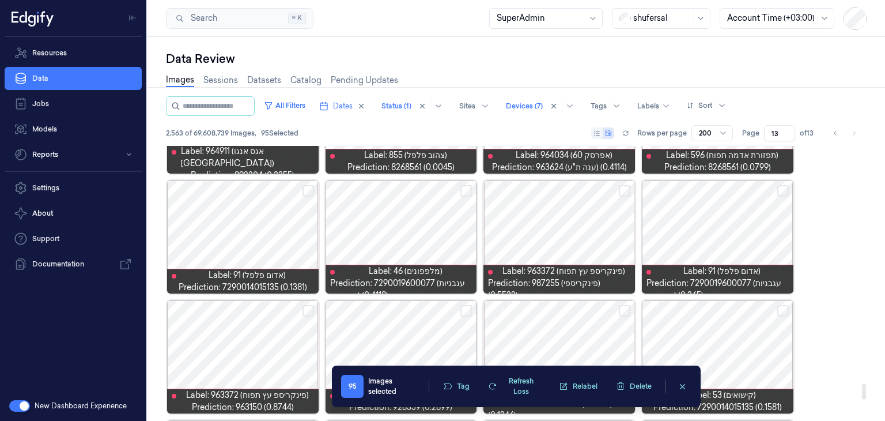
scroll to position [4265, 0]
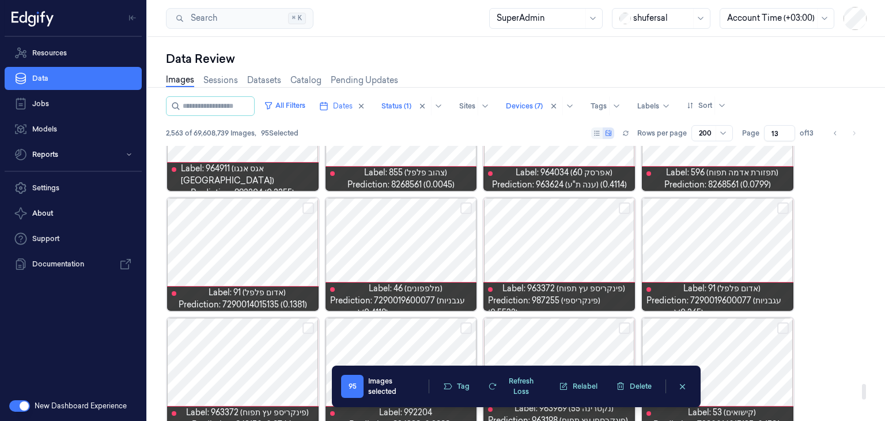
click at [784, 206] on button "Select row" at bounding box center [783, 208] width 12 height 12
click at [305, 206] on button "Select row" at bounding box center [309, 208] width 12 height 12
click at [465, 209] on button "Select row" at bounding box center [466, 208] width 12 height 12
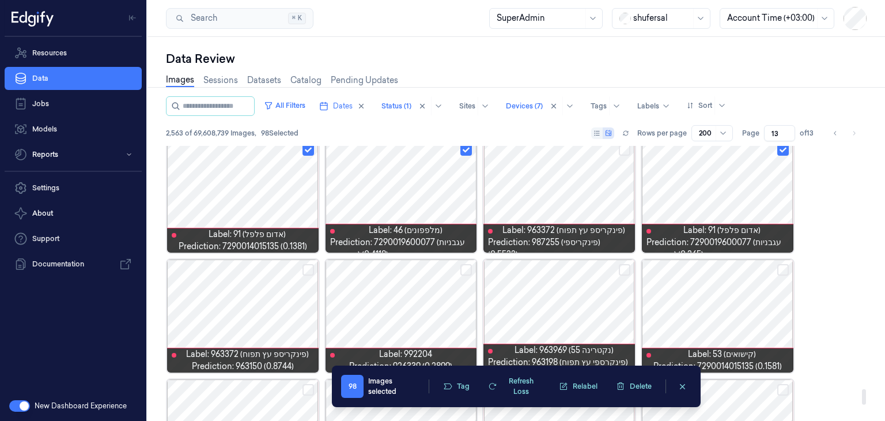
scroll to position [4380, 0]
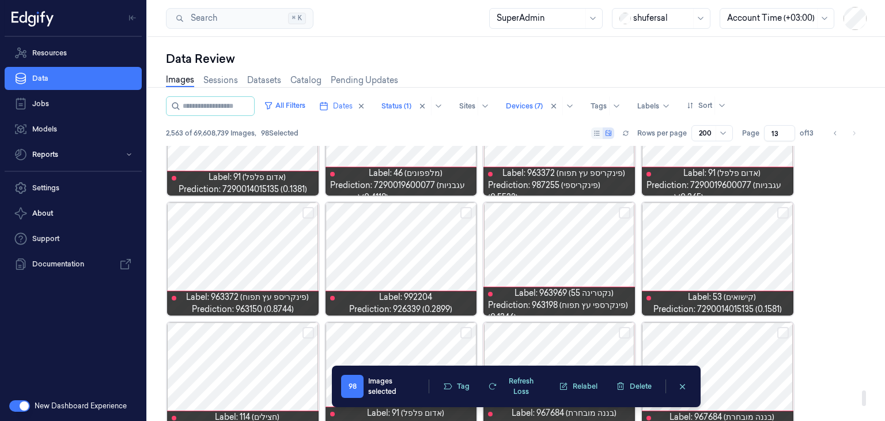
click at [307, 208] on button "Select row" at bounding box center [309, 213] width 12 height 12
click at [466, 215] on button "Select row" at bounding box center [466, 213] width 12 height 12
click at [780, 215] on button "Select row" at bounding box center [783, 213] width 12 height 12
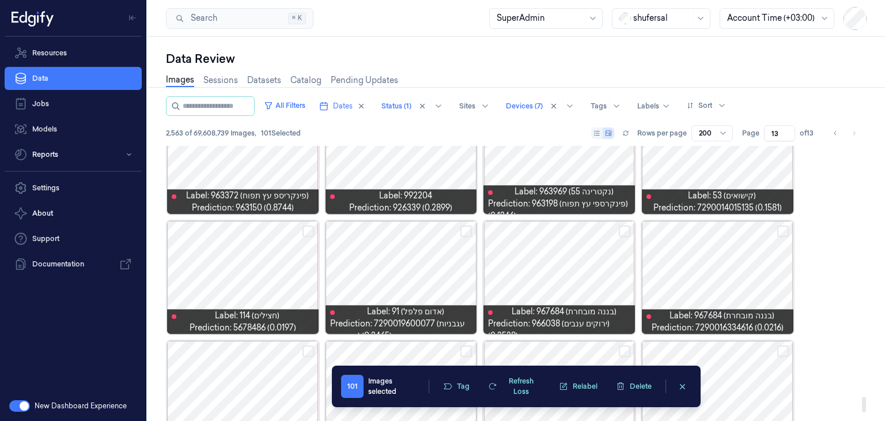
scroll to position [4495, 0]
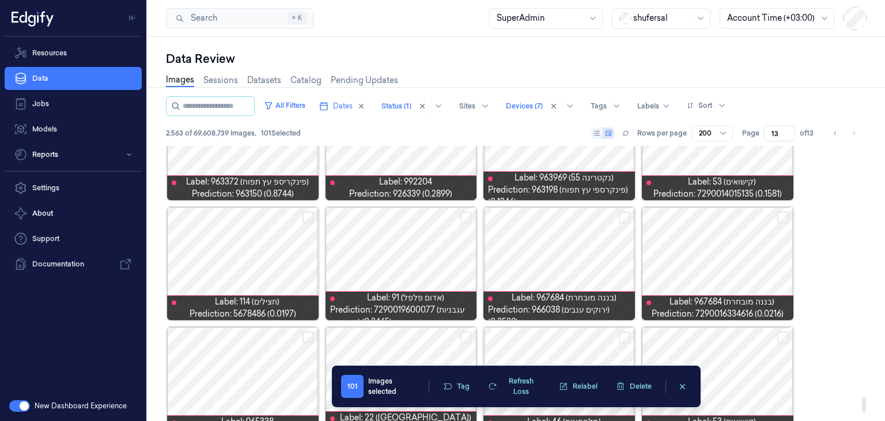
click at [307, 217] on button "Select row" at bounding box center [309, 218] width 12 height 12
click at [462, 219] on button "Select row" at bounding box center [466, 218] width 12 height 12
click at [622, 219] on button "Select row" at bounding box center [625, 218] width 12 height 12
click at [780, 220] on button "Select row" at bounding box center [783, 218] width 12 height 12
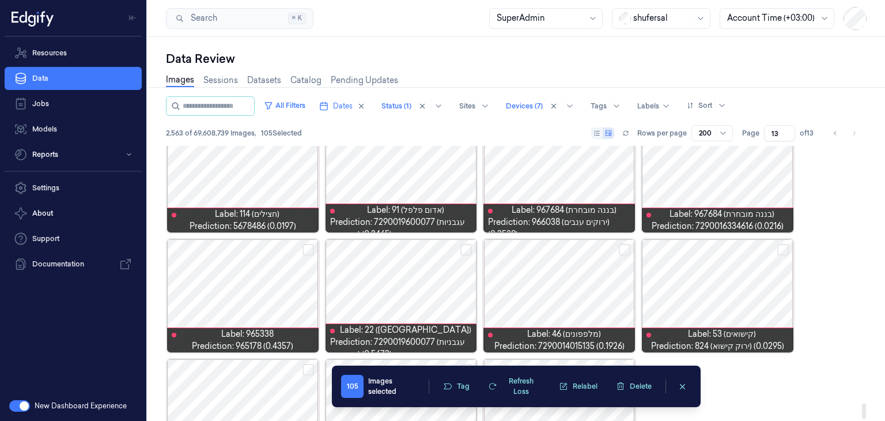
scroll to position [4611, 0]
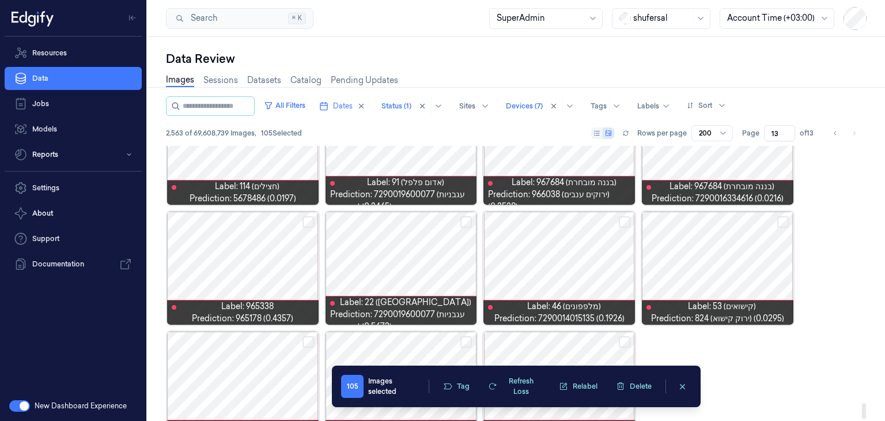
click at [309, 224] on button "Select row" at bounding box center [309, 222] width 12 height 12
click at [622, 225] on button "Select row" at bounding box center [625, 222] width 12 height 12
click at [781, 222] on button "Select row" at bounding box center [783, 222] width 12 height 12
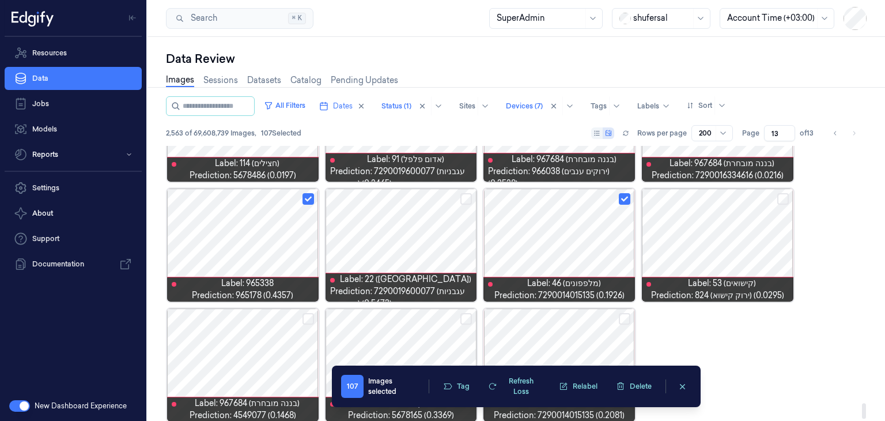
scroll to position [4644, 0]
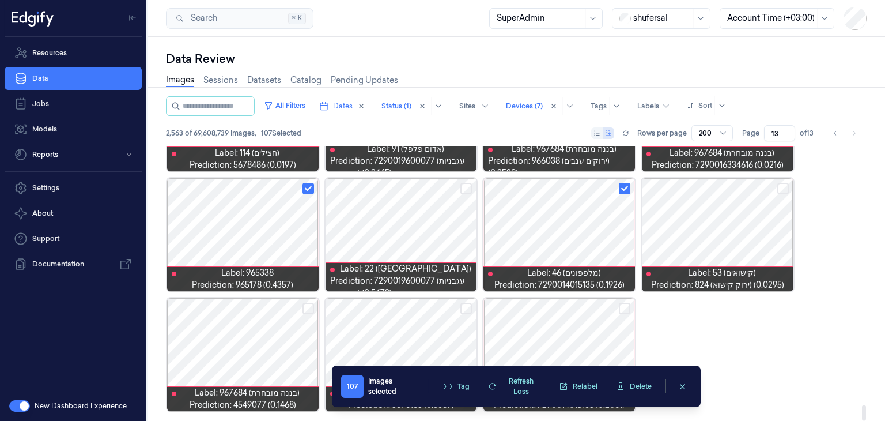
click at [304, 308] on button "Select row" at bounding box center [309, 309] width 12 height 12
click at [463, 312] on button "Select row" at bounding box center [466, 309] width 12 height 12
click at [468, 388] on button "Tag" at bounding box center [456, 385] width 40 height 17
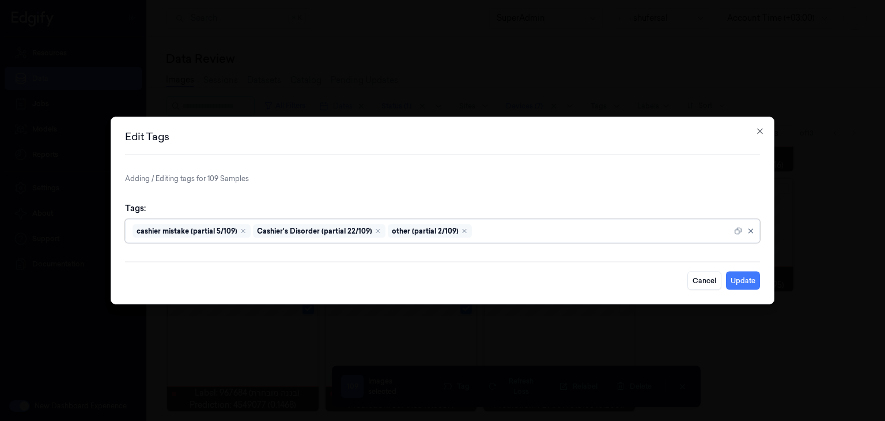
click at [485, 234] on div at bounding box center [603, 231] width 258 height 12
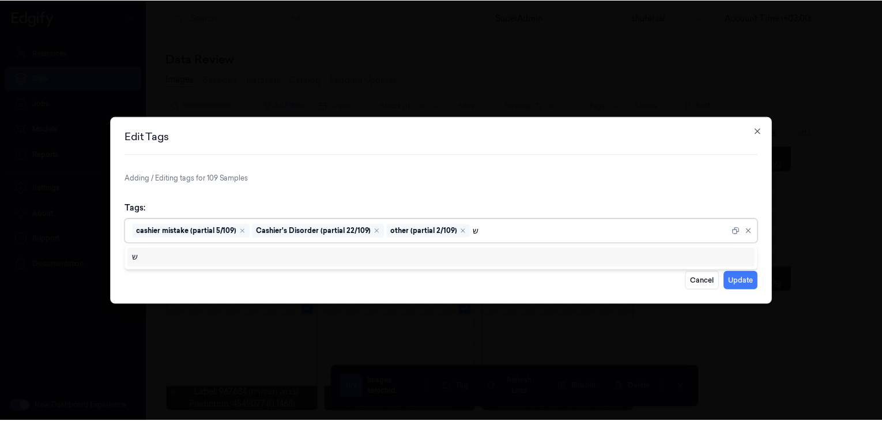
scroll to position [0, 0]
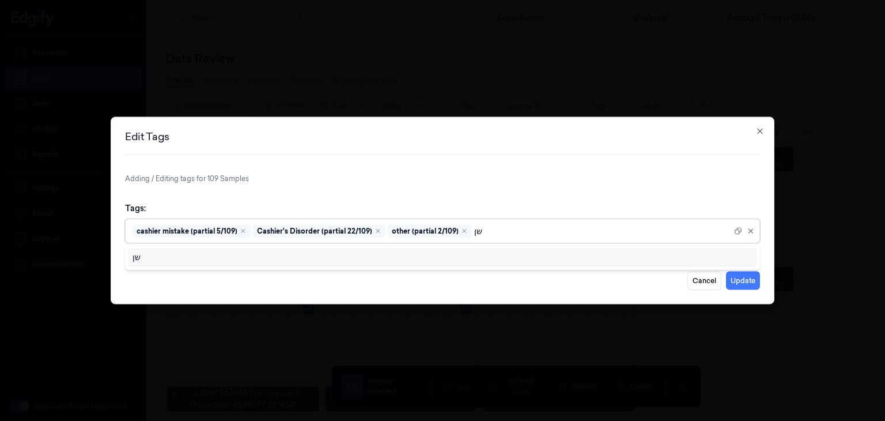
type input "ש"
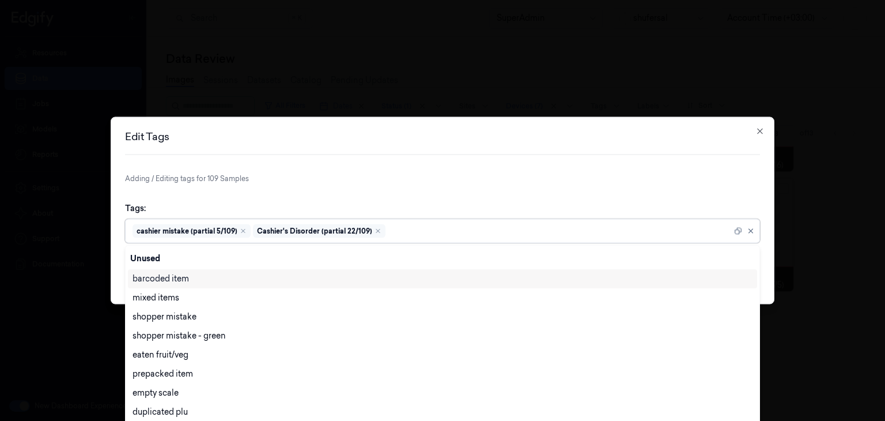
click at [530, 162] on div "Edit Tags Adding / Editing tags for 109 Samples Tags: option other (partial 2/1…" at bounding box center [443, 210] width 664 height 187
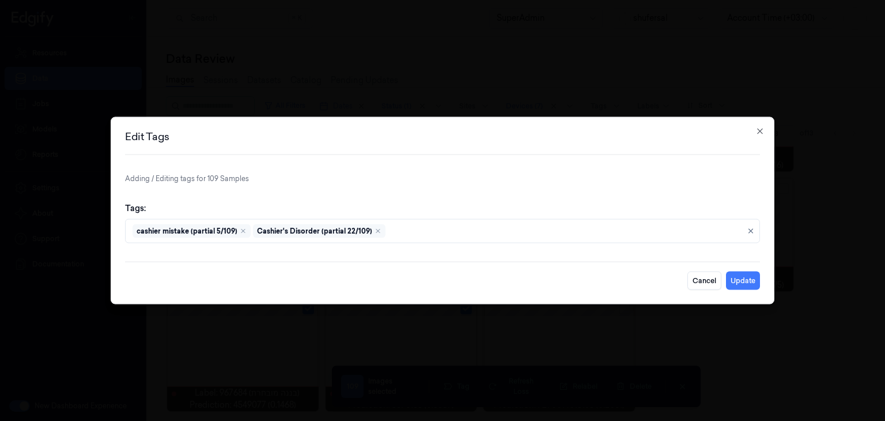
click at [765, 130] on div "Edit Tags Adding / Editing tags for 109 Samples Tags: cashier mistake (partial …" at bounding box center [443, 210] width 664 height 187
click at [764, 130] on icon "button" at bounding box center [760, 131] width 9 height 9
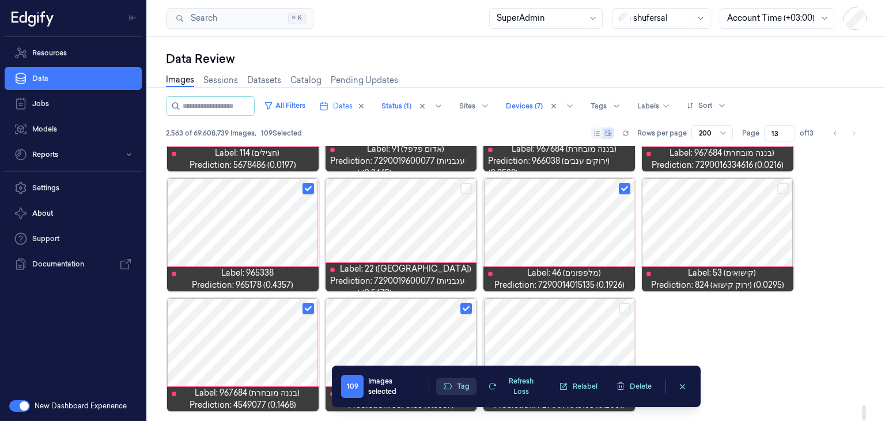
click at [466, 390] on button "Tag" at bounding box center [456, 385] width 40 height 17
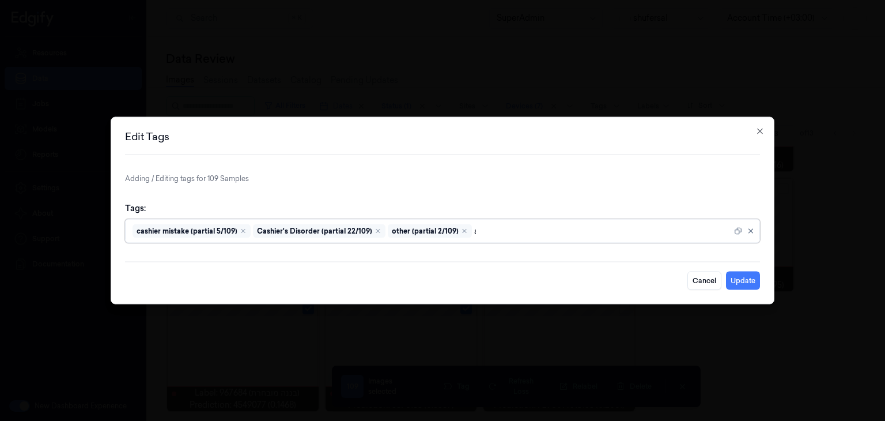
type input "ai"
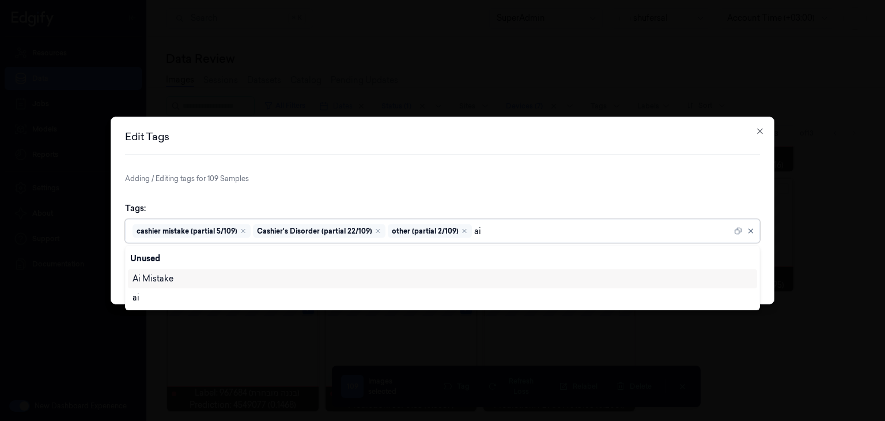
click at [482, 275] on div "Ai Mistake" at bounding box center [443, 279] width 620 height 12
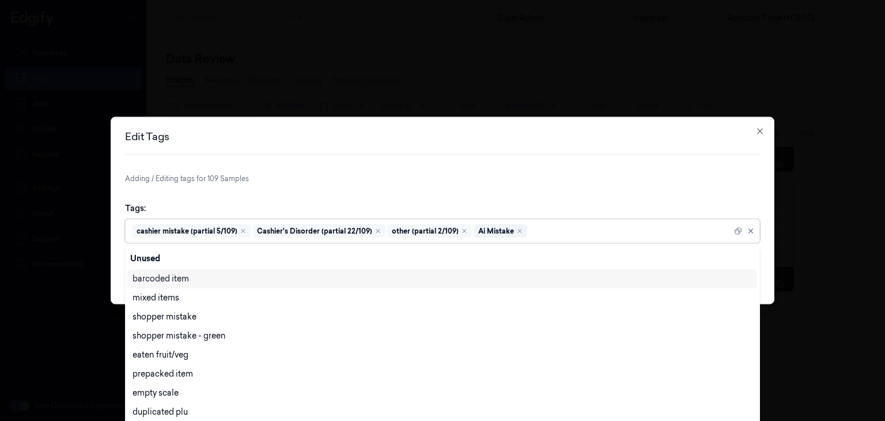
click at [673, 180] on p "Adding / Editing tags for 109 Samples" at bounding box center [442, 178] width 635 height 10
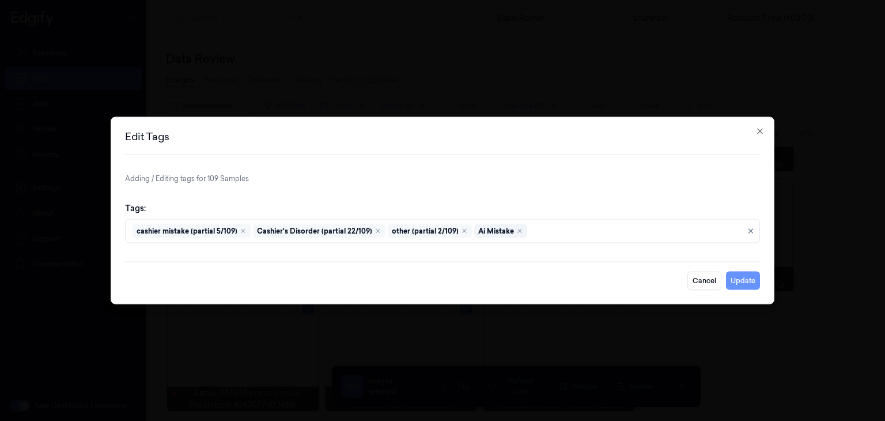
click at [749, 282] on button "Update" at bounding box center [743, 280] width 34 height 18
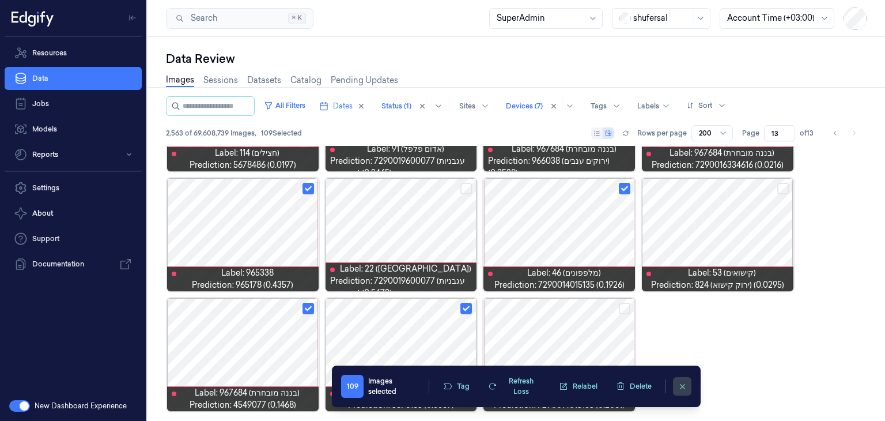
click at [679, 384] on icon "clearSelection" at bounding box center [682, 386] width 9 height 9
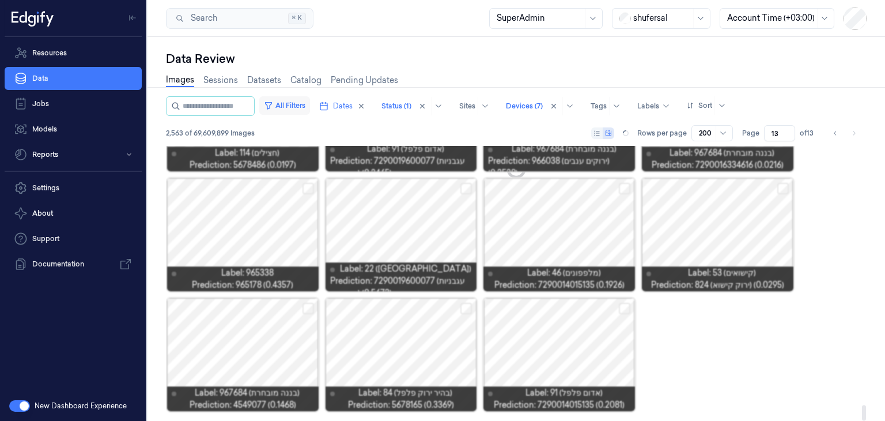
click at [293, 100] on button "All Filters" at bounding box center [284, 105] width 51 height 18
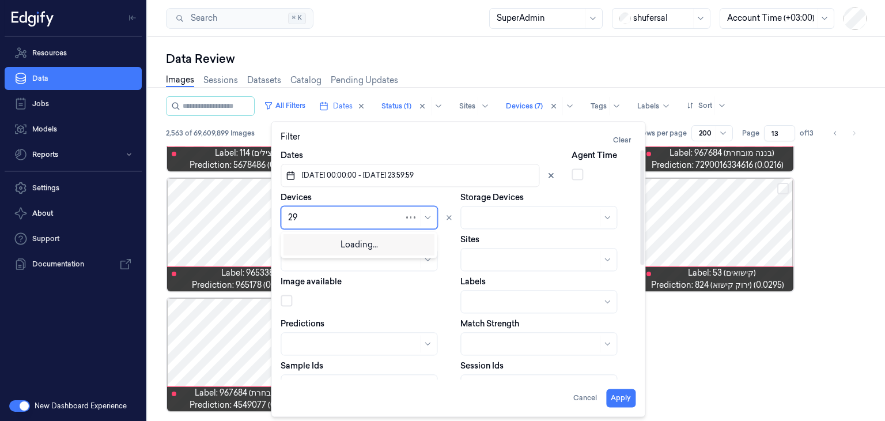
type input "290"
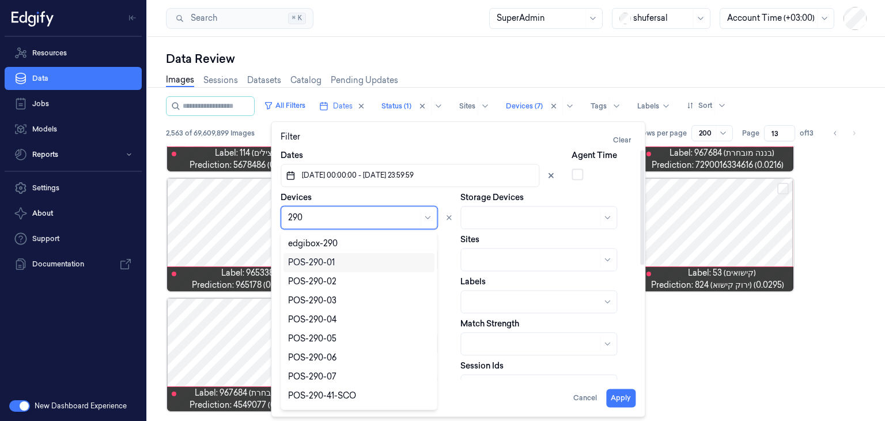
click at [358, 255] on div "POS-290-01" at bounding box center [359, 262] width 151 height 19
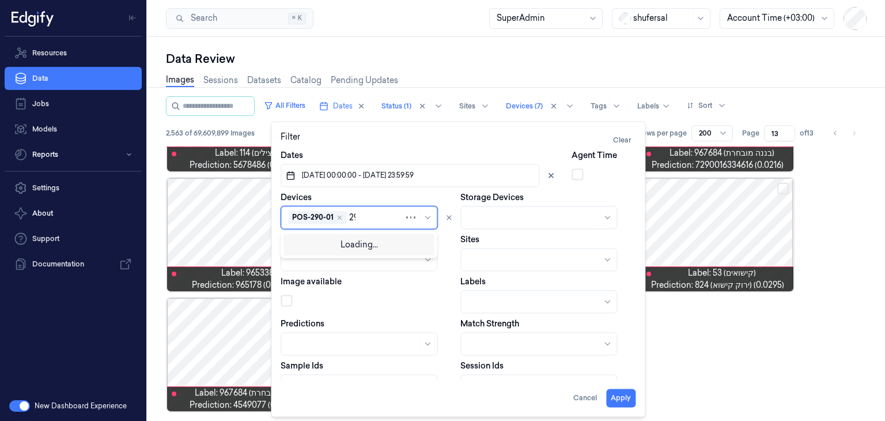
type input "290"
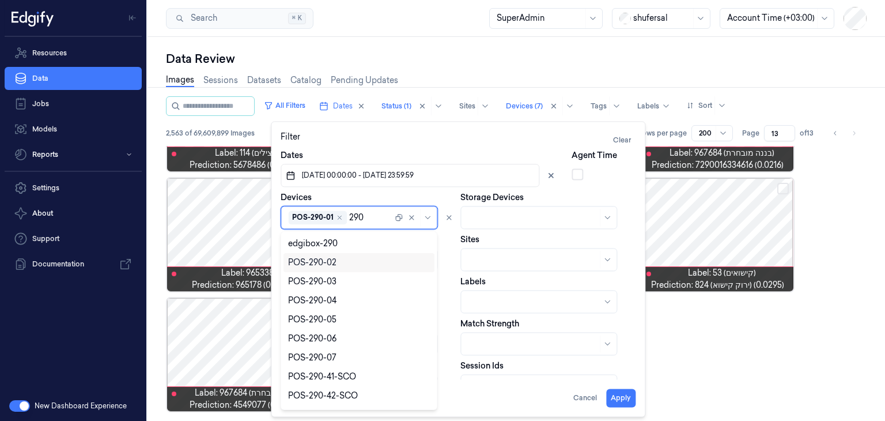
click at [355, 260] on div "POS-290-02" at bounding box center [359, 262] width 142 height 12
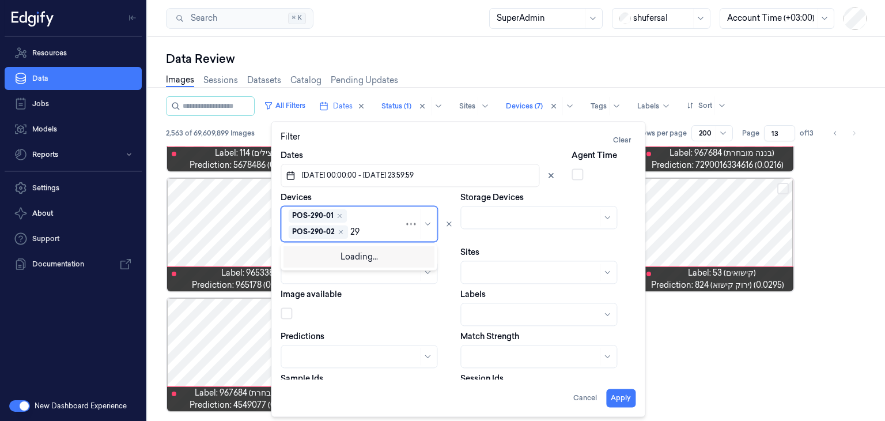
type input "290"
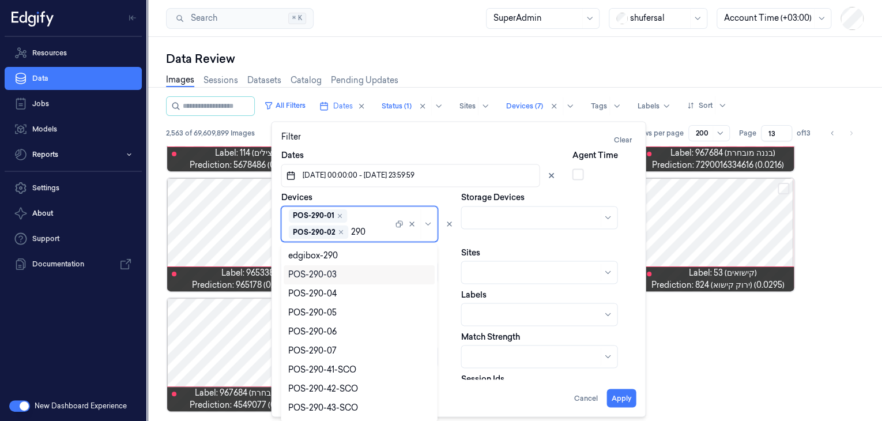
click at [353, 273] on div "POS-290-03" at bounding box center [359, 275] width 142 height 12
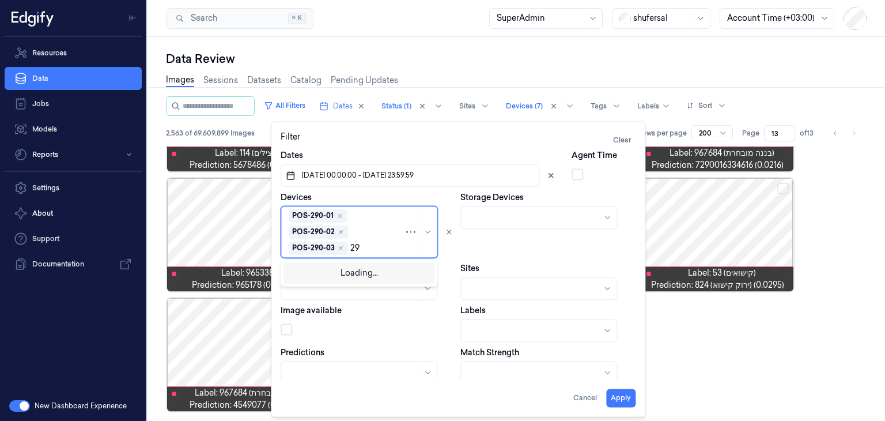
type input "290"
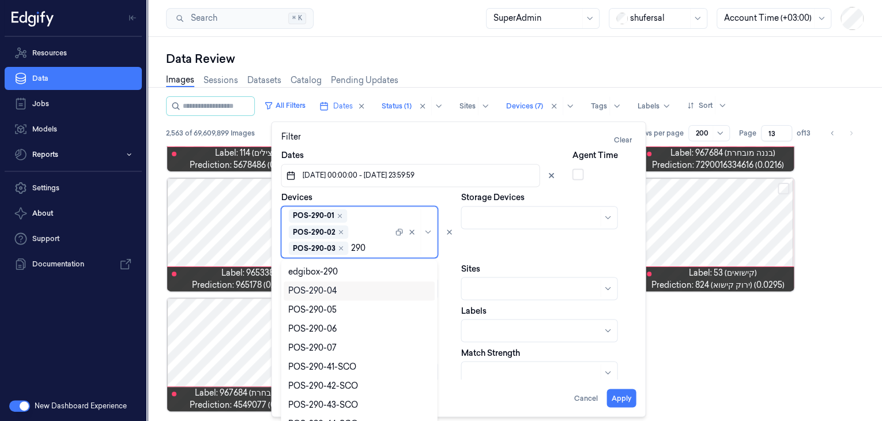
click at [352, 287] on div "POS-290-04" at bounding box center [359, 291] width 142 height 12
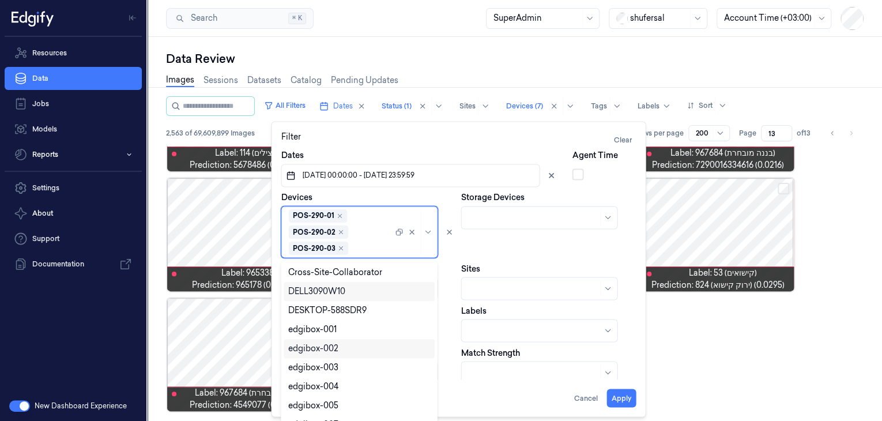
scroll to position [14, 0]
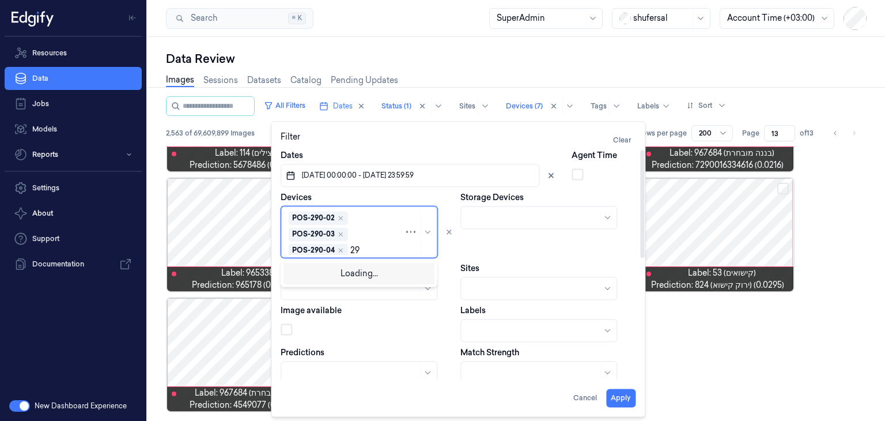
type input "290"
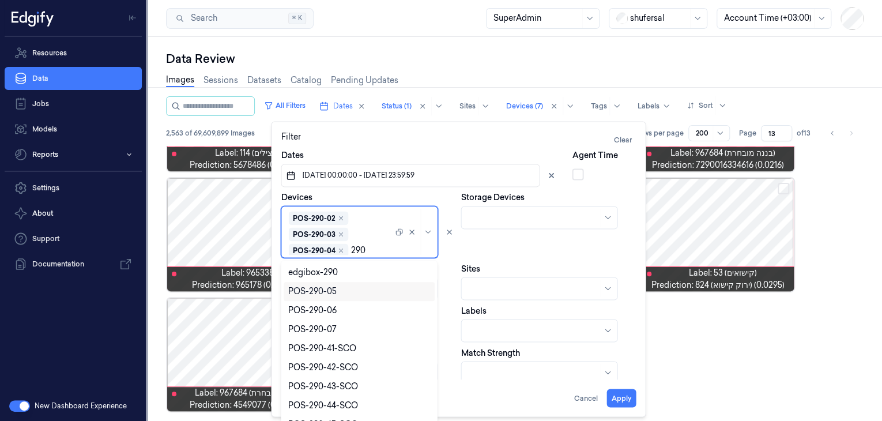
click at [351, 288] on div "POS-290-05" at bounding box center [359, 291] width 142 height 12
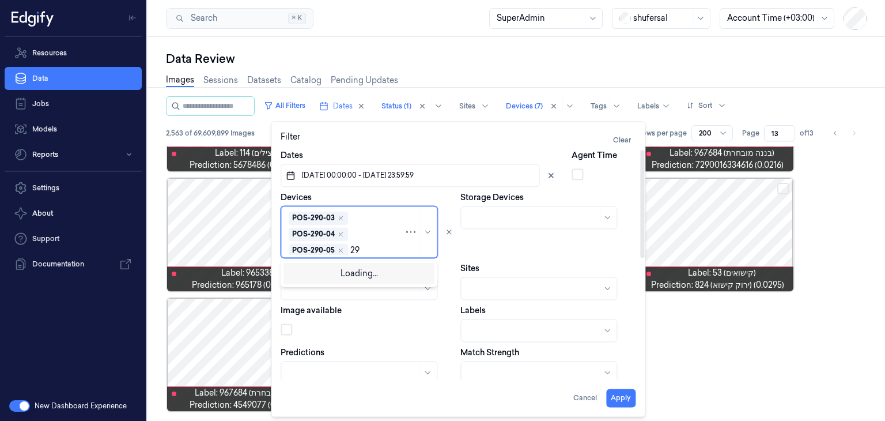
type input "290"
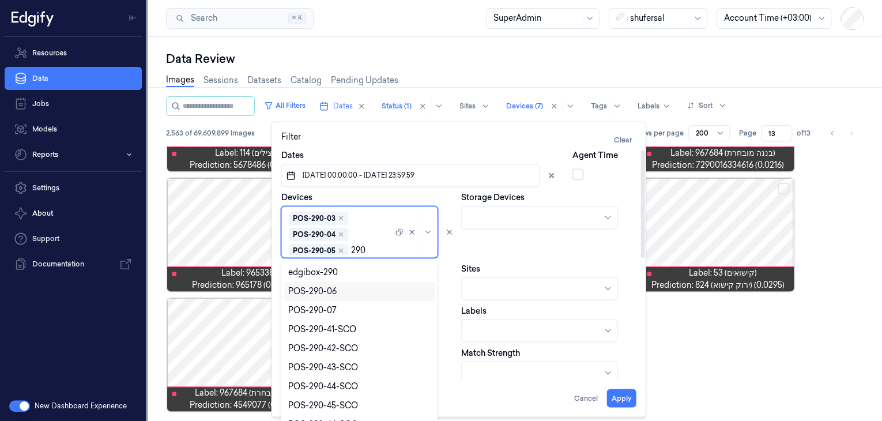
click at [350, 289] on div "POS-290-06" at bounding box center [359, 291] width 142 height 12
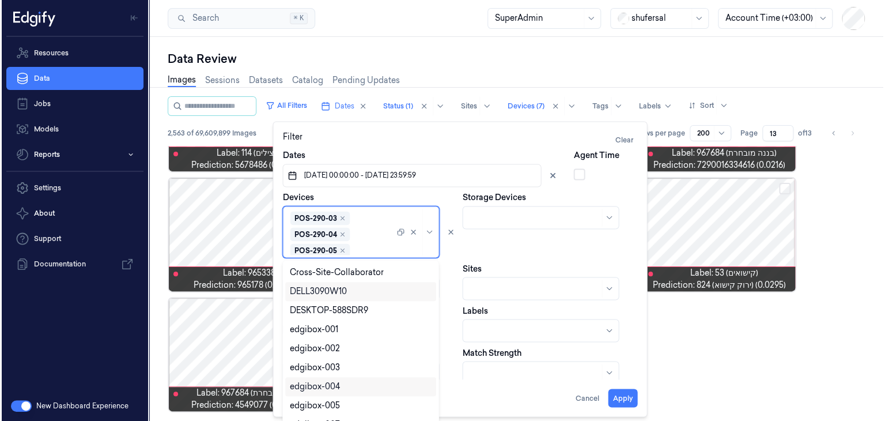
scroll to position [46, 0]
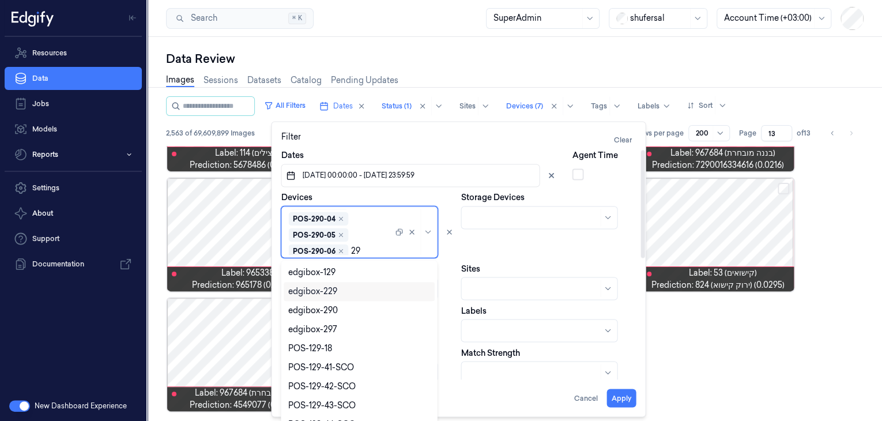
type input "290"
click at [346, 291] on div "POS-290-07" at bounding box center [359, 291] width 142 height 12
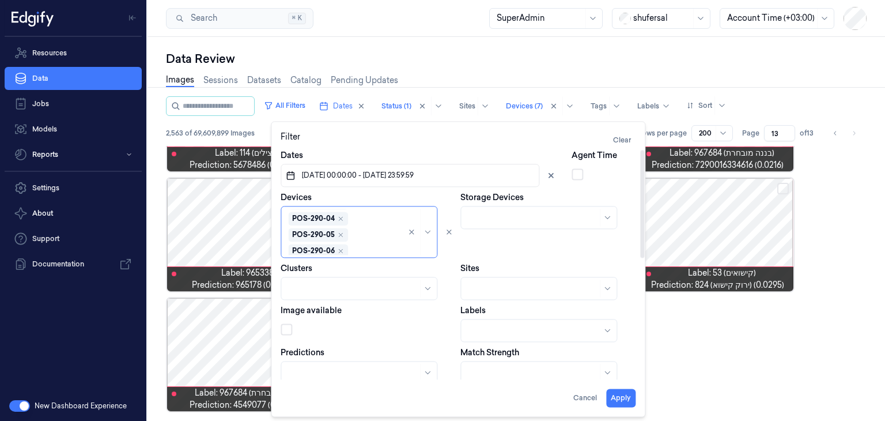
click at [466, 236] on div "Storage Devices" at bounding box center [547, 224] width 175 height 66
click at [621, 394] on button "Apply" at bounding box center [620, 397] width 29 height 18
type input "1"
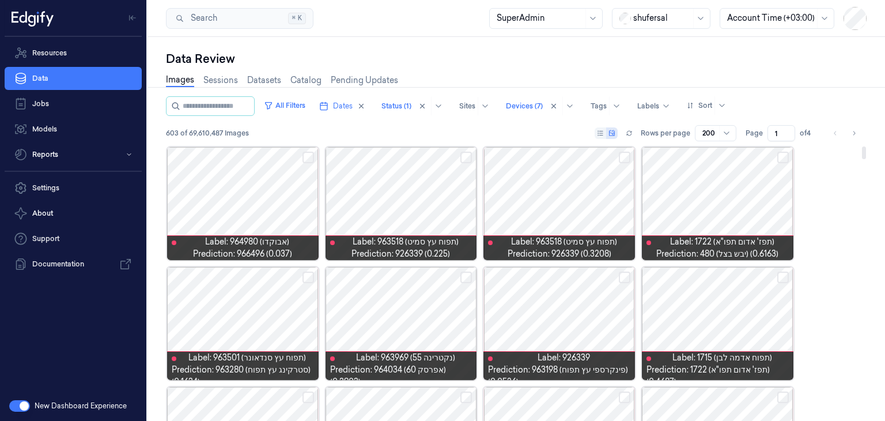
click at [382, 124] on div "All Filters Dates Status (1) Sites Devices (7) Tags Labels Sort 603 of 69,610,4…" at bounding box center [516, 121] width 701 height 50
click at [629, 67] on div "Images Sessions Datasets Catalog Pending Updates" at bounding box center [516, 81] width 701 height 29
